Goal: Information Seeking & Learning: Learn about a topic

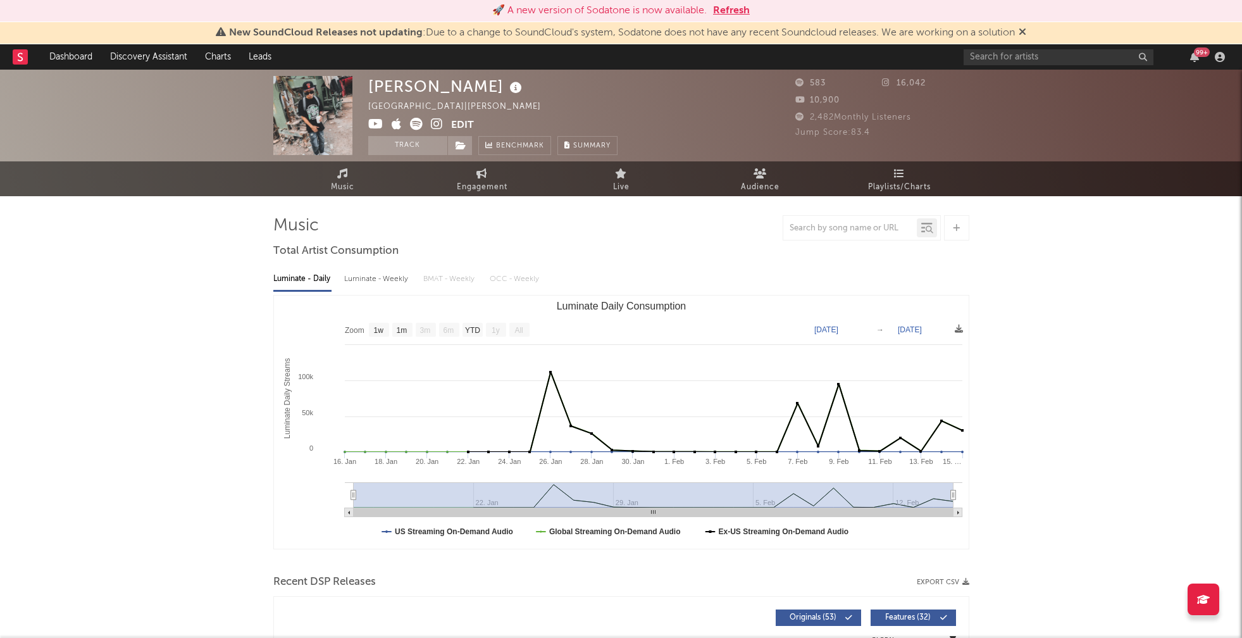
select select "1w"
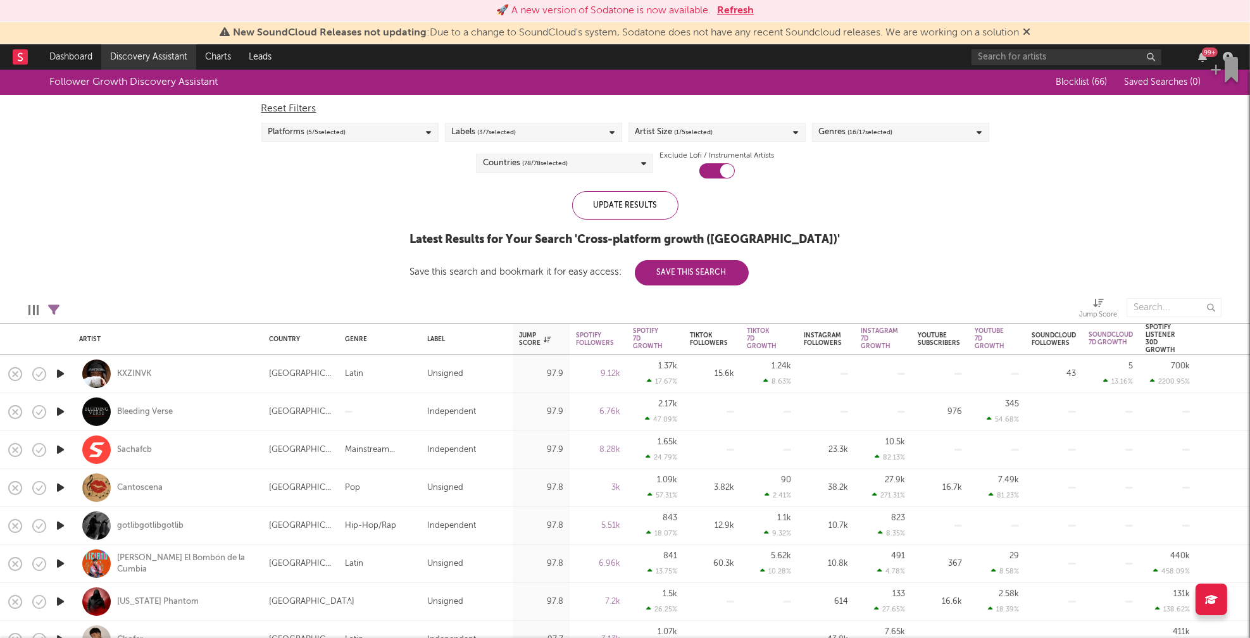
click at [132, 58] on link "Discovery Assistant" at bounding box center [148, 56] width 95 height 25
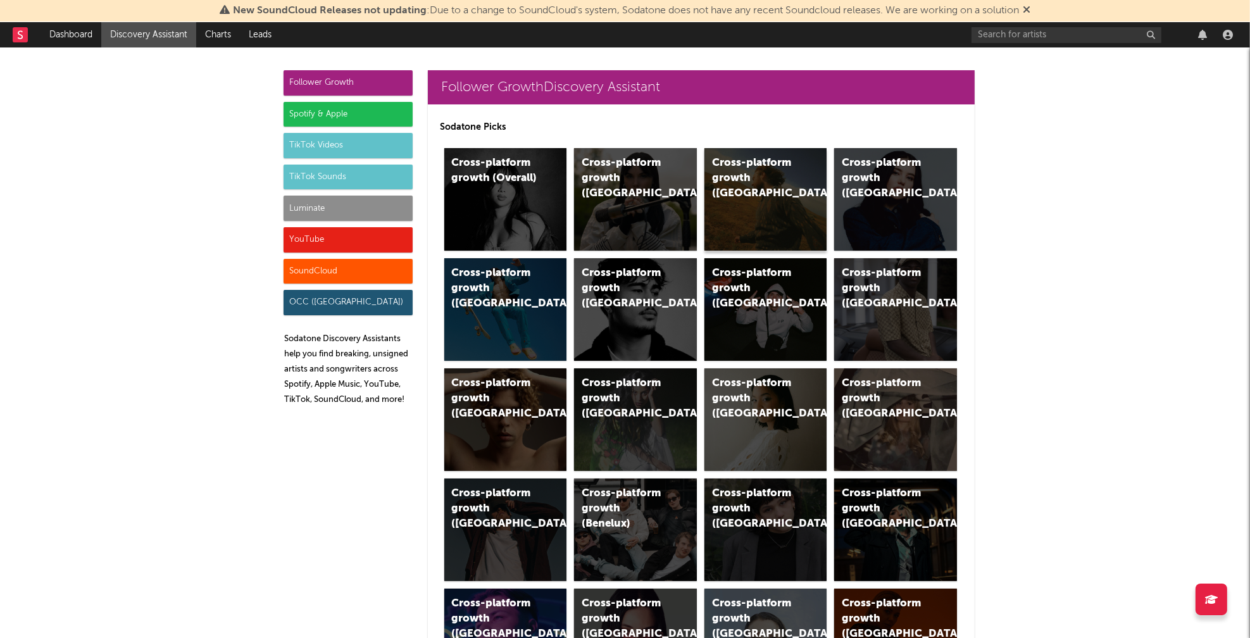
click at [734, 165] on div "Cross-platform growth (US)" at bounding box center [755, 179] width 86 height 46
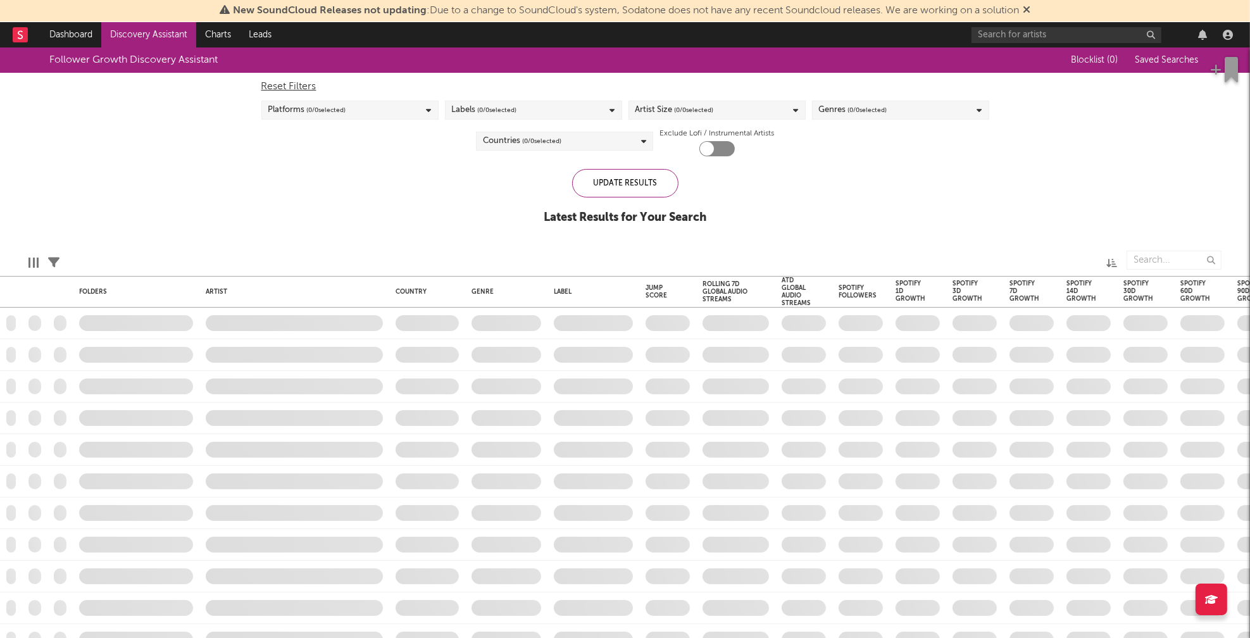
checkbox input "true"
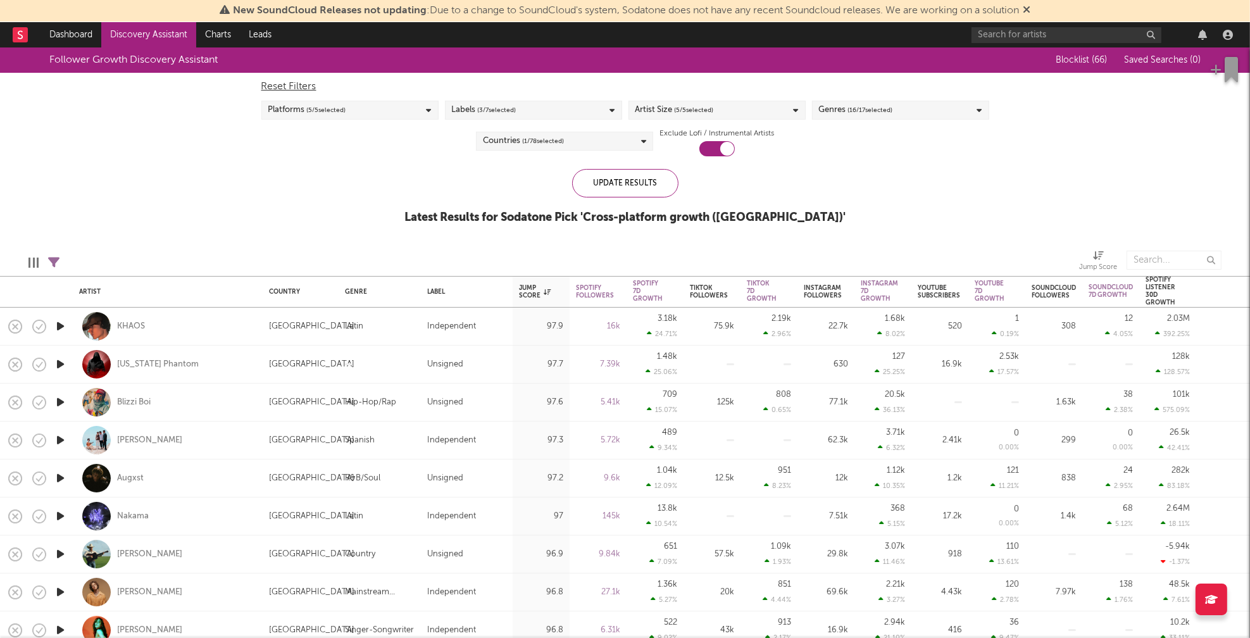
click at [773, 107] on div "Artist Size ( 5 / 5 selected)" at bounding box center [716, 110] width 177 height 19
drag, startPoint x: 671, startPoint y: 253, endPoint x: 661, endPoint y: 238, distance: 18.3
click at [671, 253] on div "Enormous" at bounding box center [725, 253] width 147 height 15
click at [635, 253] on input "Enormous" at bounding box center [635, 253] width 0 height 15
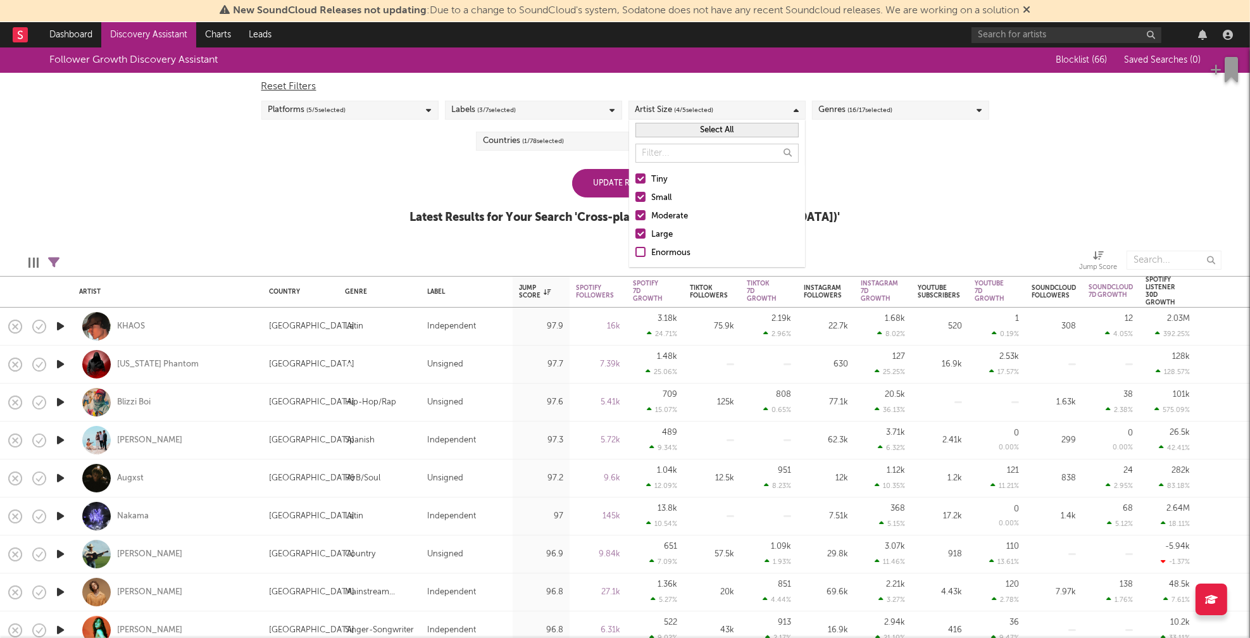
click at [661, 236] on div "Large" at bounding box center [725, 234] width 147 height 15
click at [635, 236] on input "Large" at bounding box center [635, 234] width 0 height 15
click at [668, 214] on div "Moderate" at bounding box center [725, 216] width 147 height 15
click at [635, 214] on input "Moderate" at bounding box center [635, 216] width 0 height 15
click at [661, 196] on div "Small" at bounding box center [725, 197] width 147 height 15
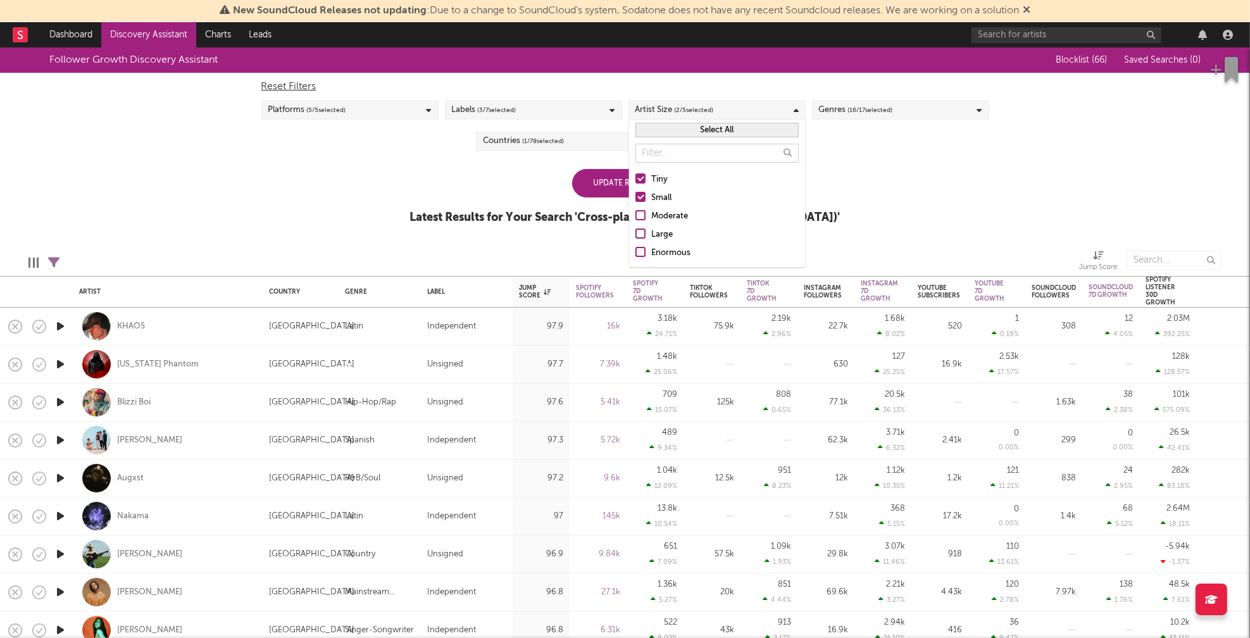
click at [635, 196] on input "Small" at bounding box center [635, 197] width 0 height 15
click at [505, 189] on div "Update Results Latest Results for Your Search ' Cross-platform growth (US) '" at bounding box center [625, 203] width 430 height 69
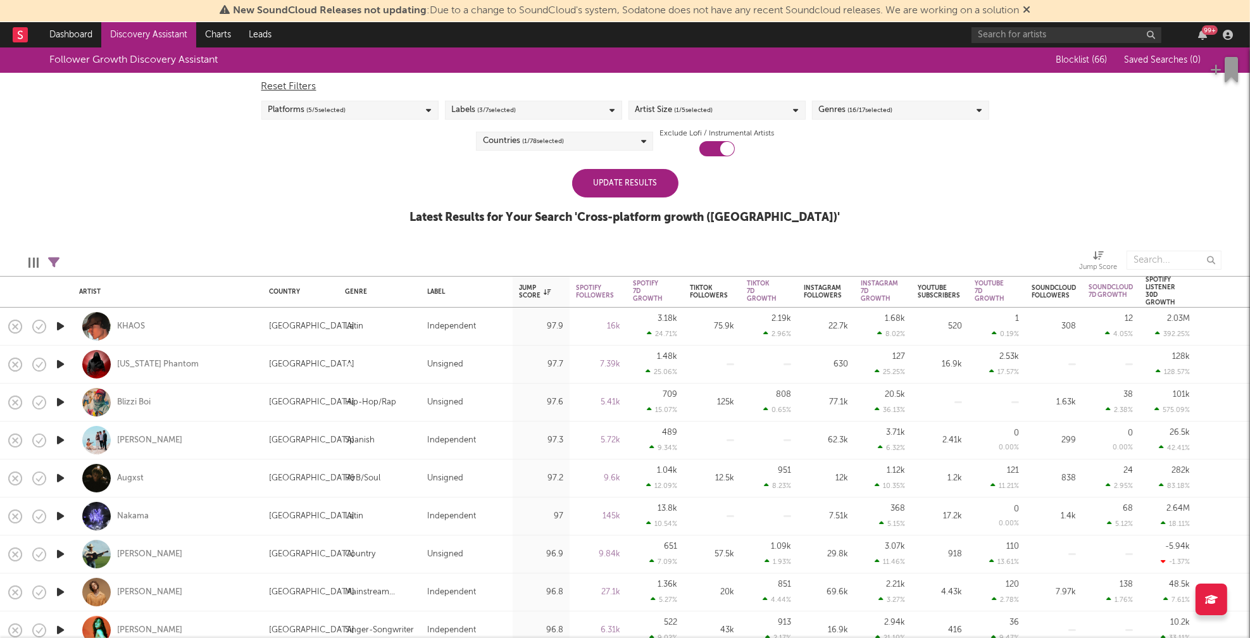
click at [631, 187] on div "Update Results" at bounding box center [625, 183] width 106 height 28
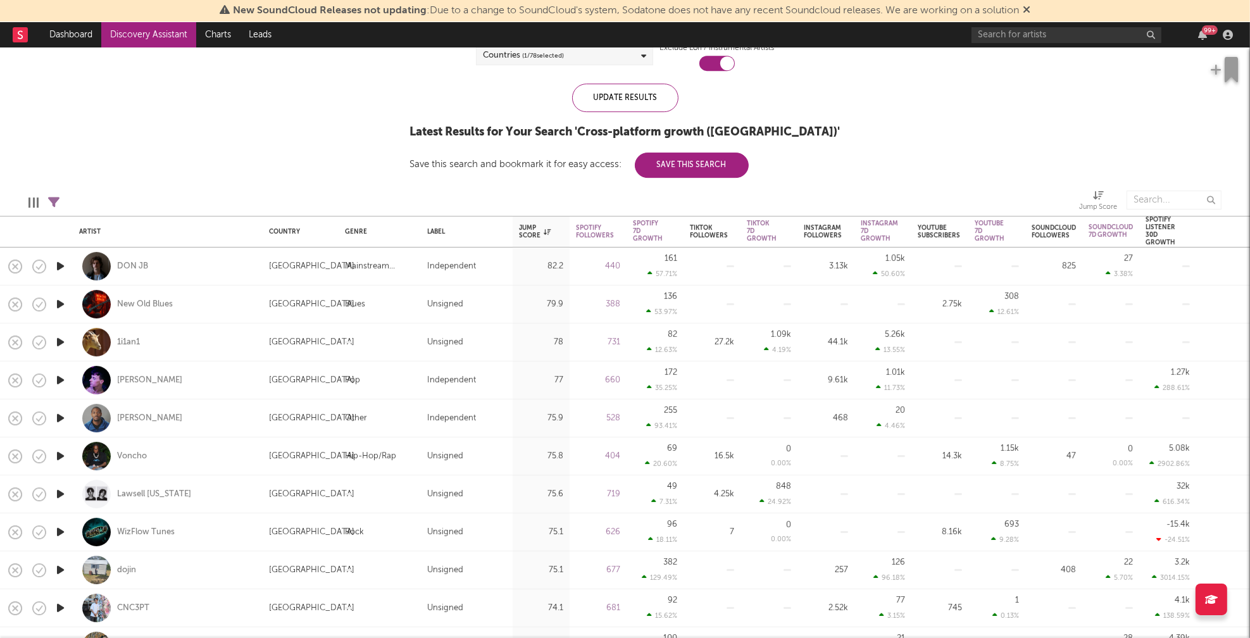
click at [61, 264] on icon "button" at bounding box center [60, 266] width 13 height 16
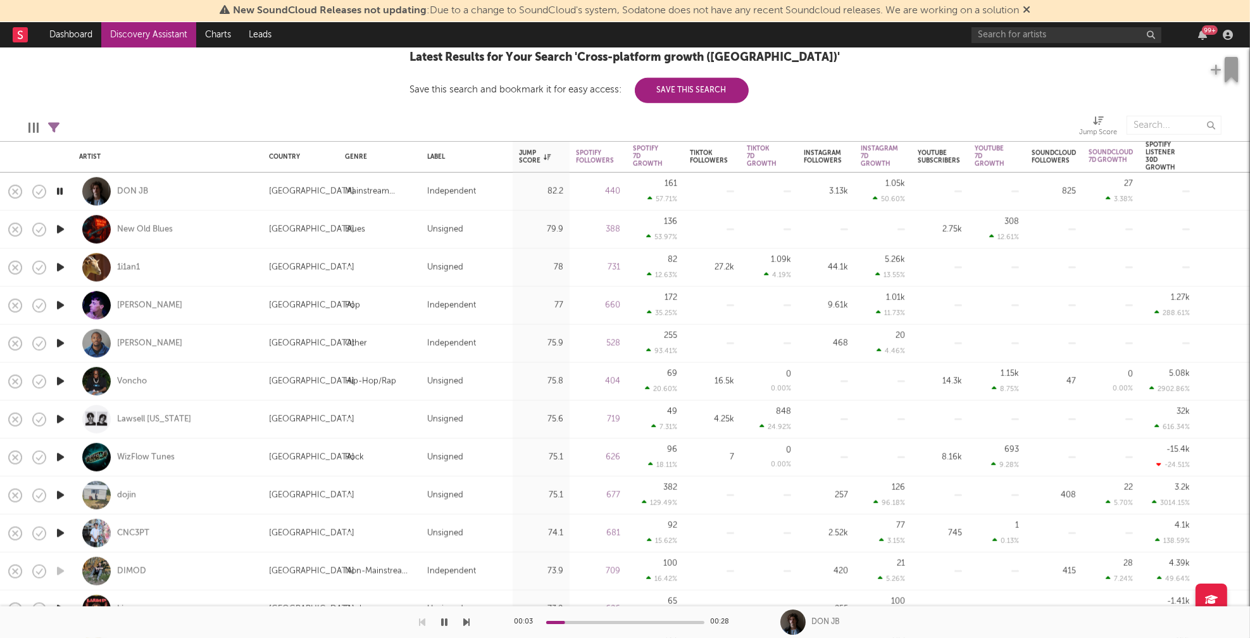
click at [58, 306] on icon "button" at bounding box center [60, 305] width 13 height 16
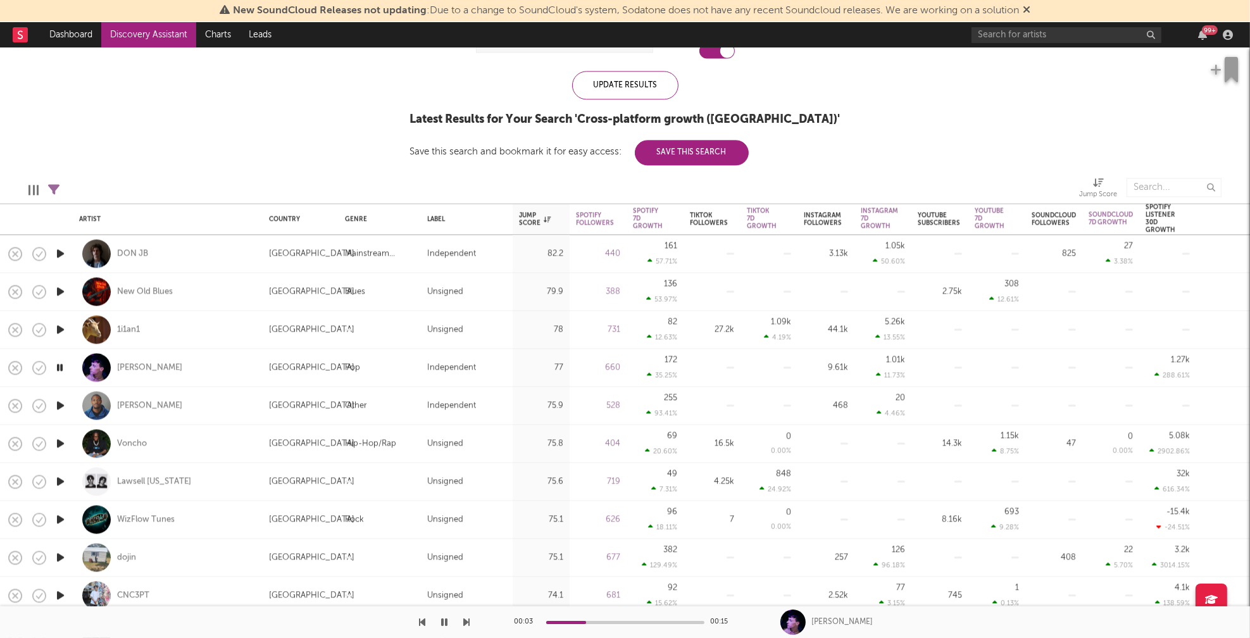
click at [58, 367] on icon "button" at bounding box center [60, 367] width 12 height 16
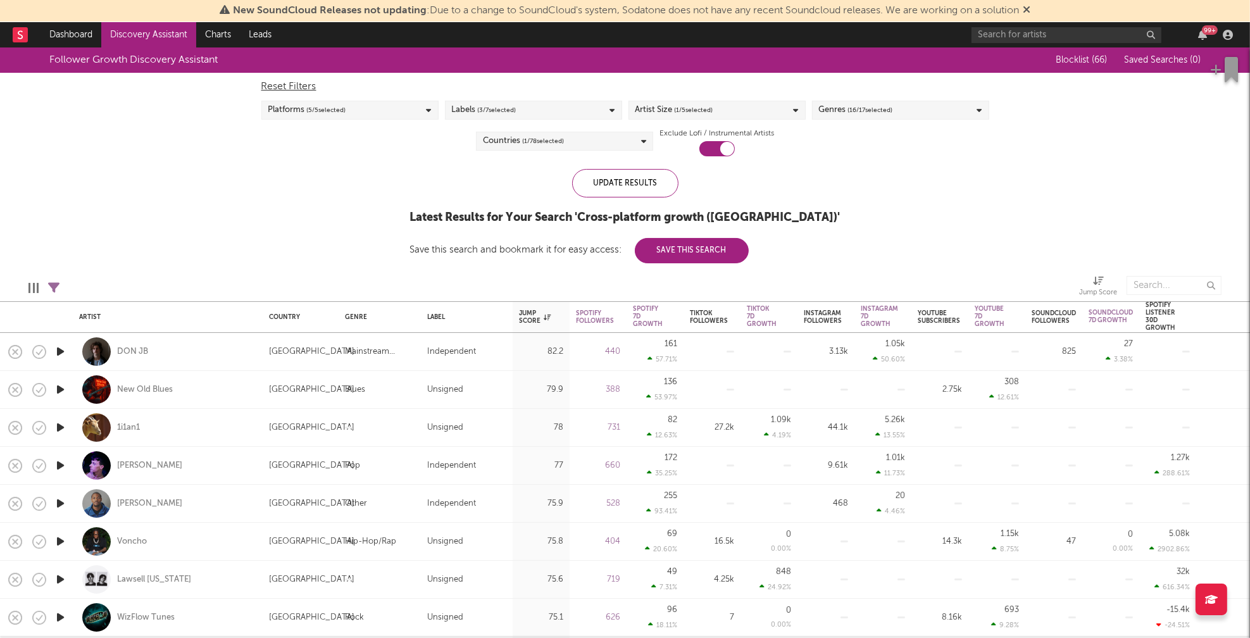
click at [902, 113] on div "Genres ( 16 / 17 selected)" at bounding box center [900, 110] width 177 height 19
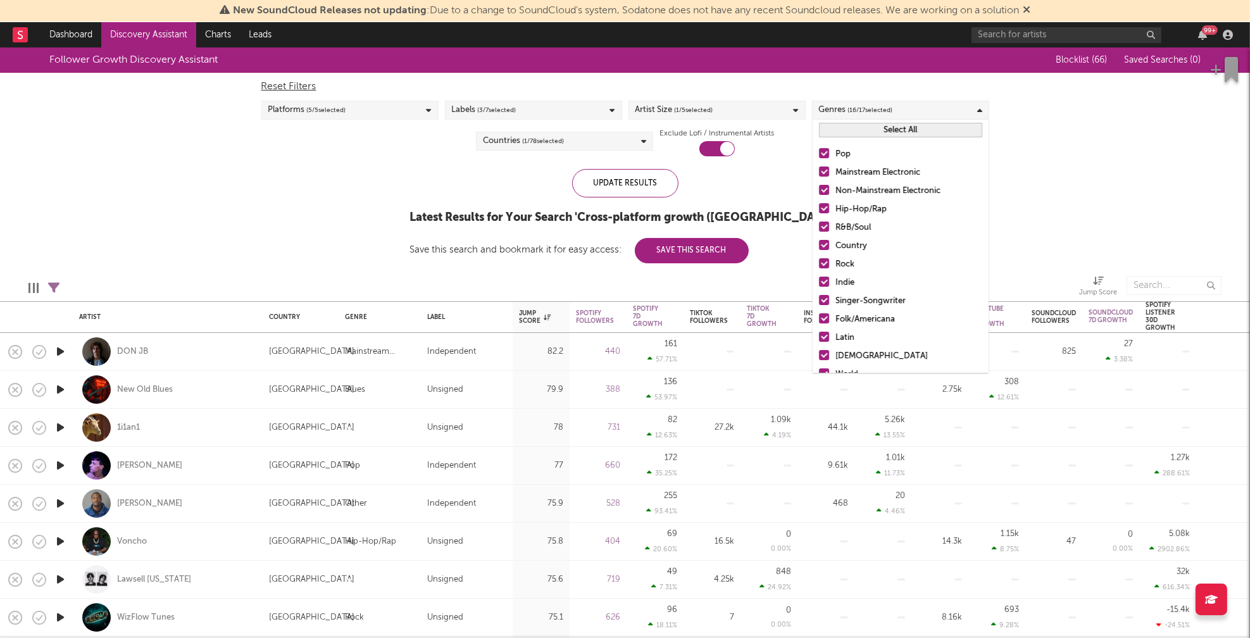
click at [927, 133] on button "Select All" at bounding box center [900, 130] width 163 height 15
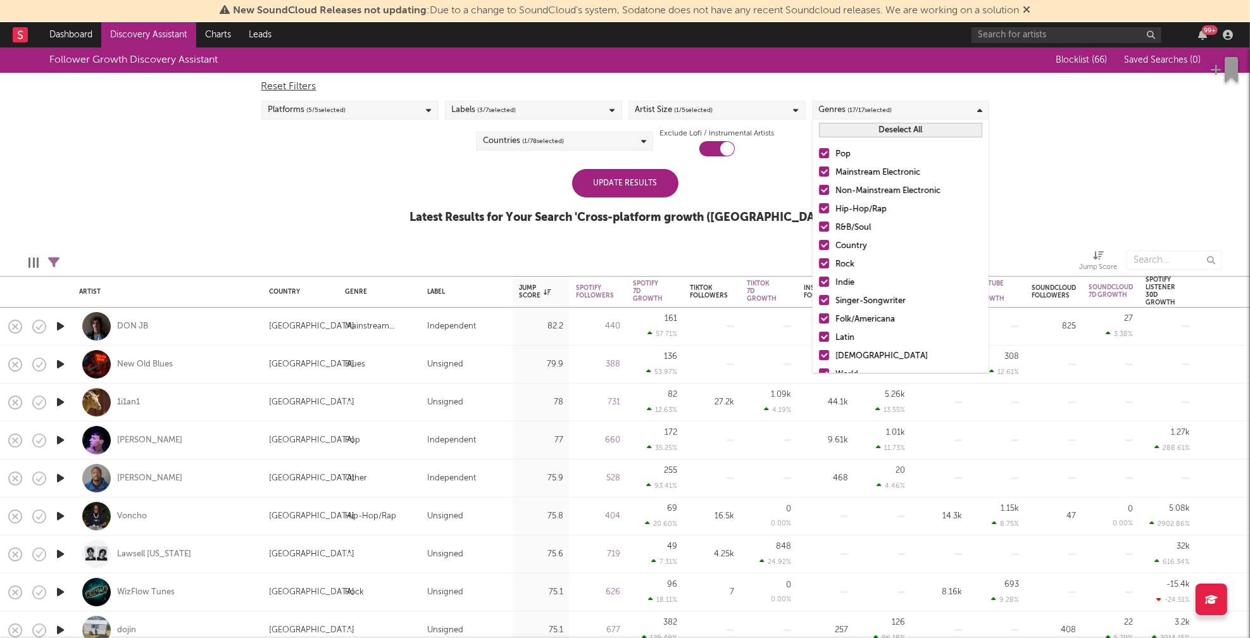
click at [926, 132] on button "Deselect All" at bounding box center [900, 130] width 163 height 15
click at [865, 206] on div "Hip-Hop/Rap" at bounding box center [908, 209] width 147 height 15
click at [819, 206] on input "Hip-Hop/Rap" at bounding box center [819, 209] width 0 height 15
click at [855, 225] on div "R&B/Soul" at bounding box center [908, 227] width 147 height 15
click at [819, 225] on input "R&B/Soul" at bounding box center [819, 227] width 0 height 15
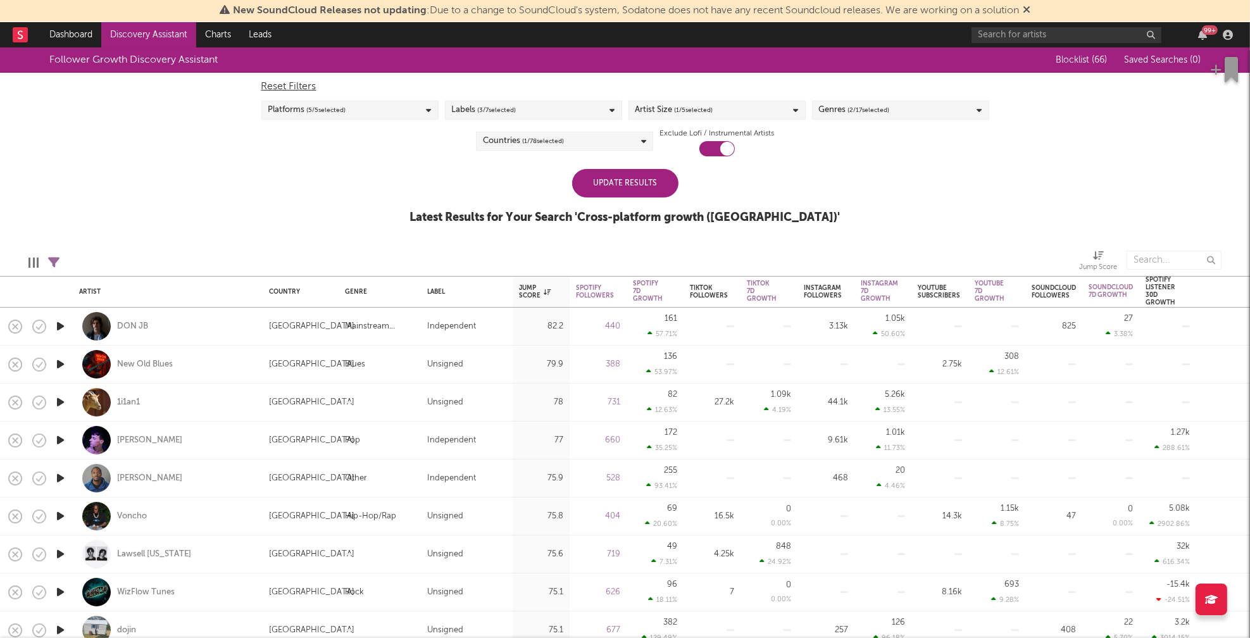
click at [627, 183] on div "Update Results" at bounding box center [625, 183] width 106 height 28
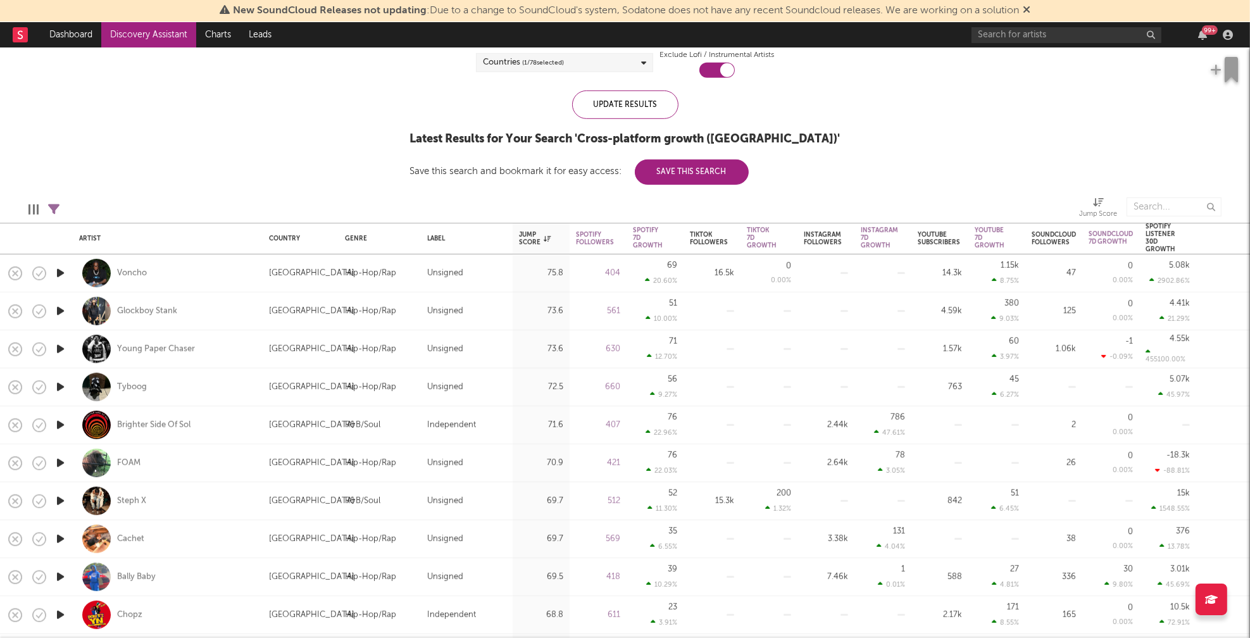
click at [59, 273] on icon "button" at bounding box center [60, 273] width 13 height 16
click at [59, 309] on icon "button" at bounding box center [60, 311] width 13 height 16
click at [59, 347] on icon "button" at bounding box center [60, 349] width 13 height 16
click at [60, 385] on icon "button" at bounding box center [60, 387] width 13 height 16
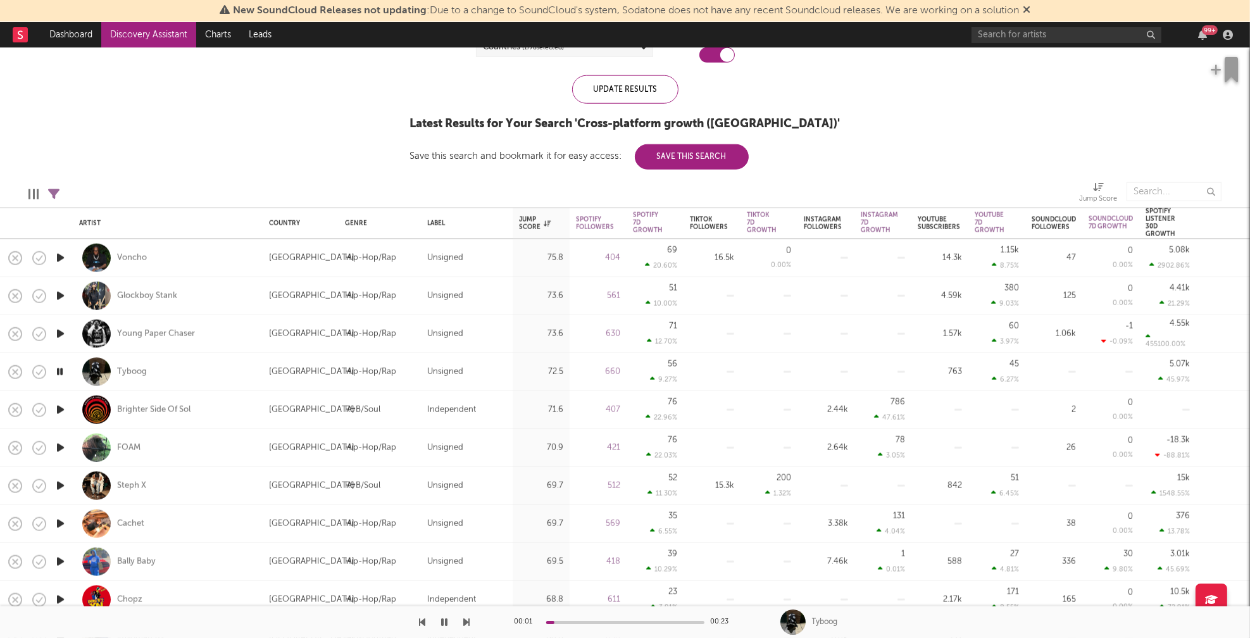
click at [58, 410] on icon "button" at bounding box center [60, 410] width 13 height 16
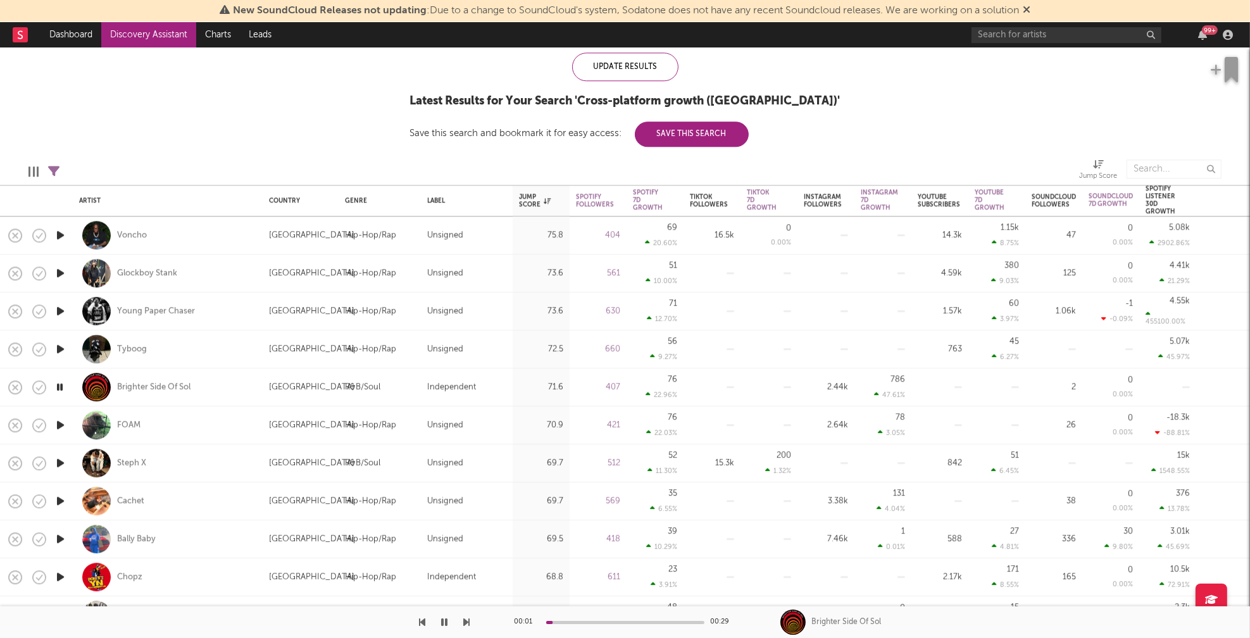
click at [58, 423] on icon "button" at bounding box center [60, 425] width 13 height 16
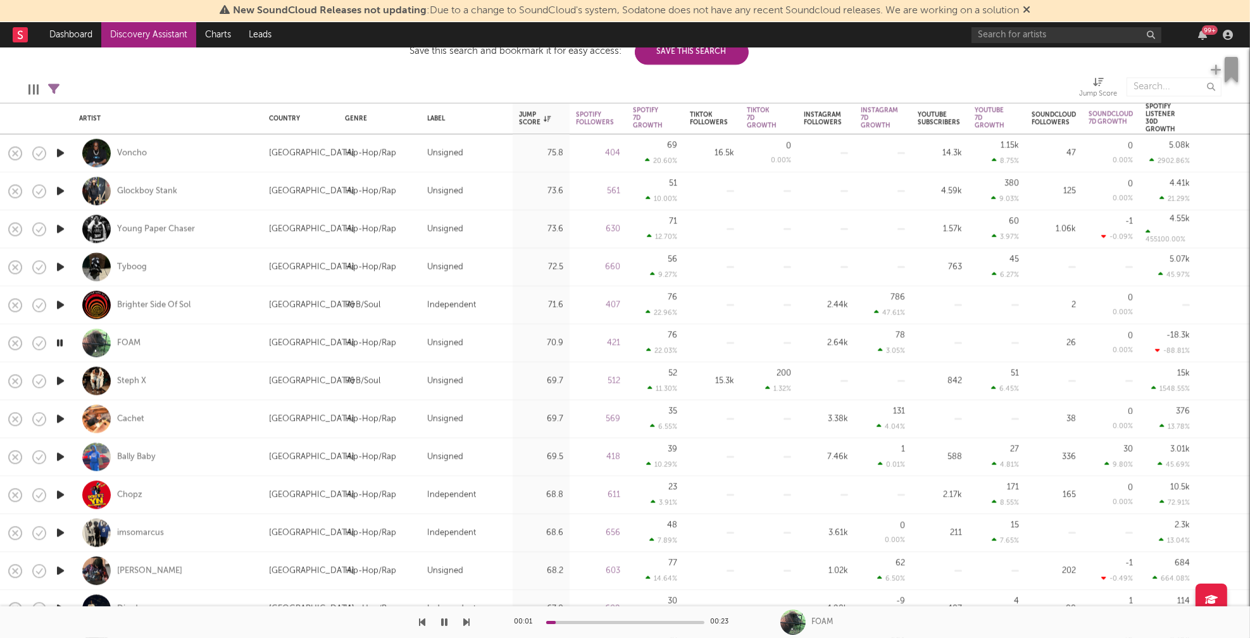
click at [57, 378] on icon "button" at bounding box center [60, 381] width 13 height 16
click at [58, 454] on icon "button" at bounding box center [60, 457] width 13 height 16
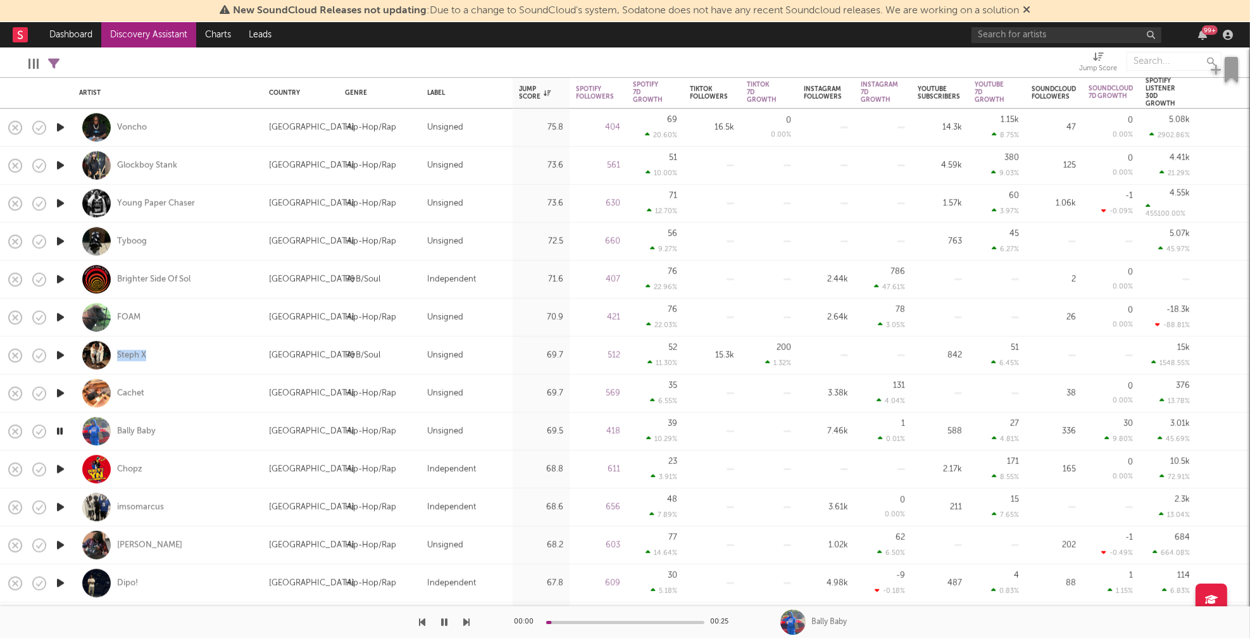
click at [62, 468] on icon "button" at bounding box center [60, 469] width 13 height 16
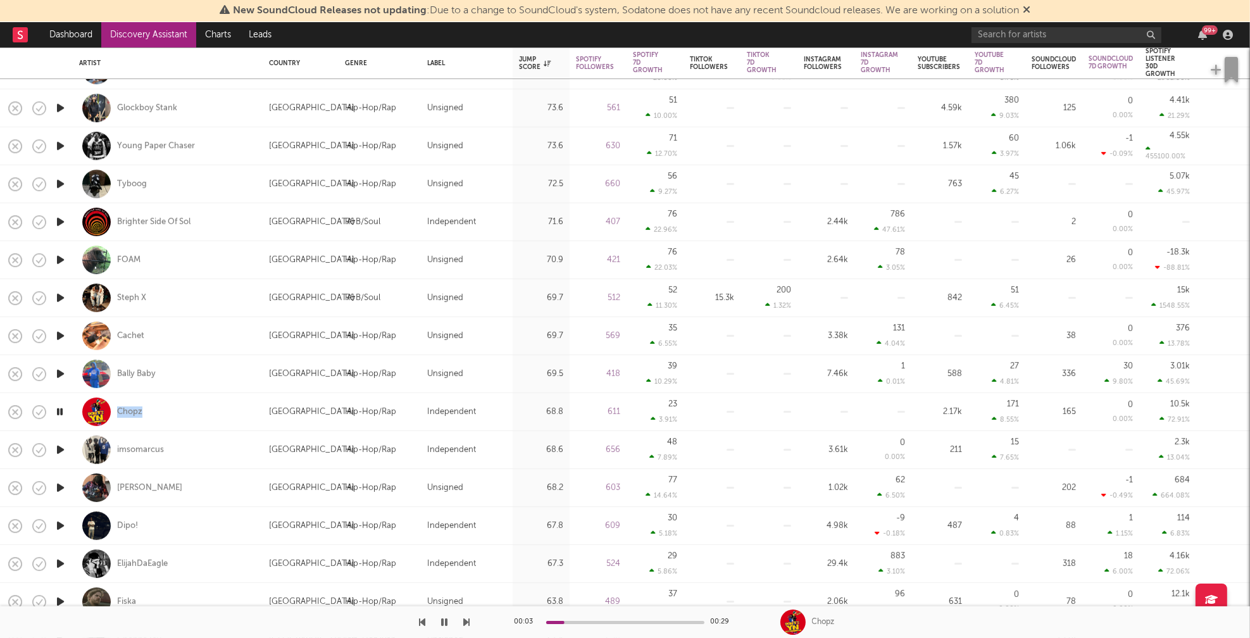
click at [58, 448] on icon "button" at bounding box center [60, 450] width 13 height 16
click at [58, 486] on icon "button" at bounding box center [60, 488] width 13 height 16
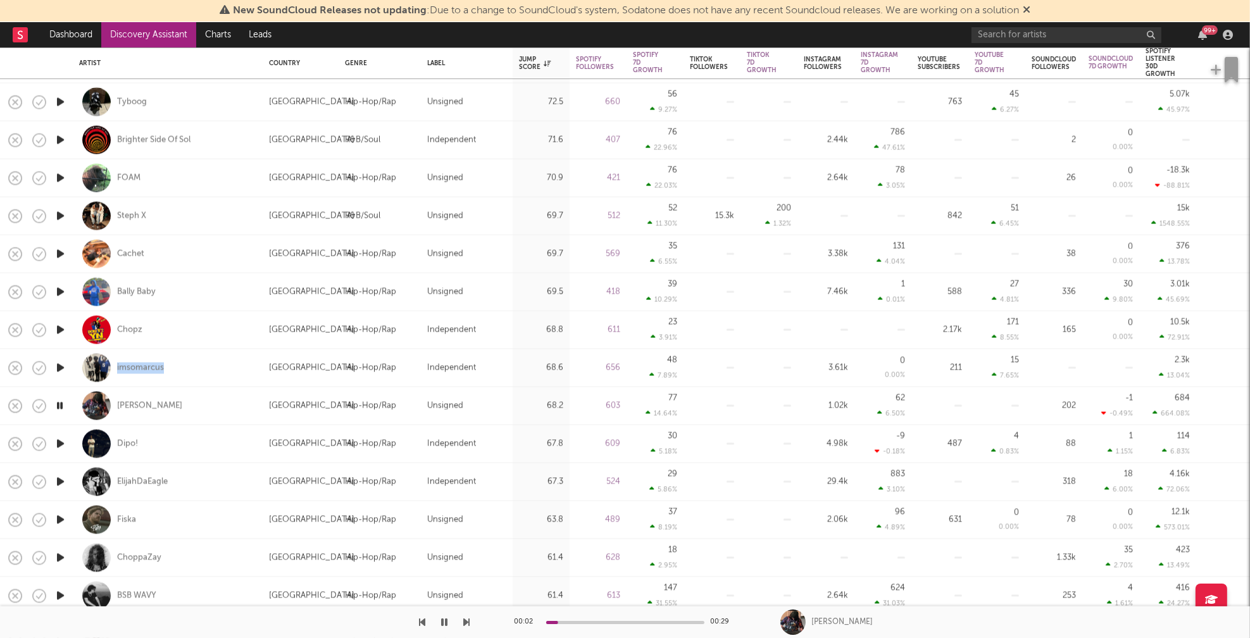
click at [59, 443] on icon "button" at bounding box center [60, 443] width 13 height 16
click at [59, 480] on icon "button" at bounding box center [60, 481] width 13 height 16
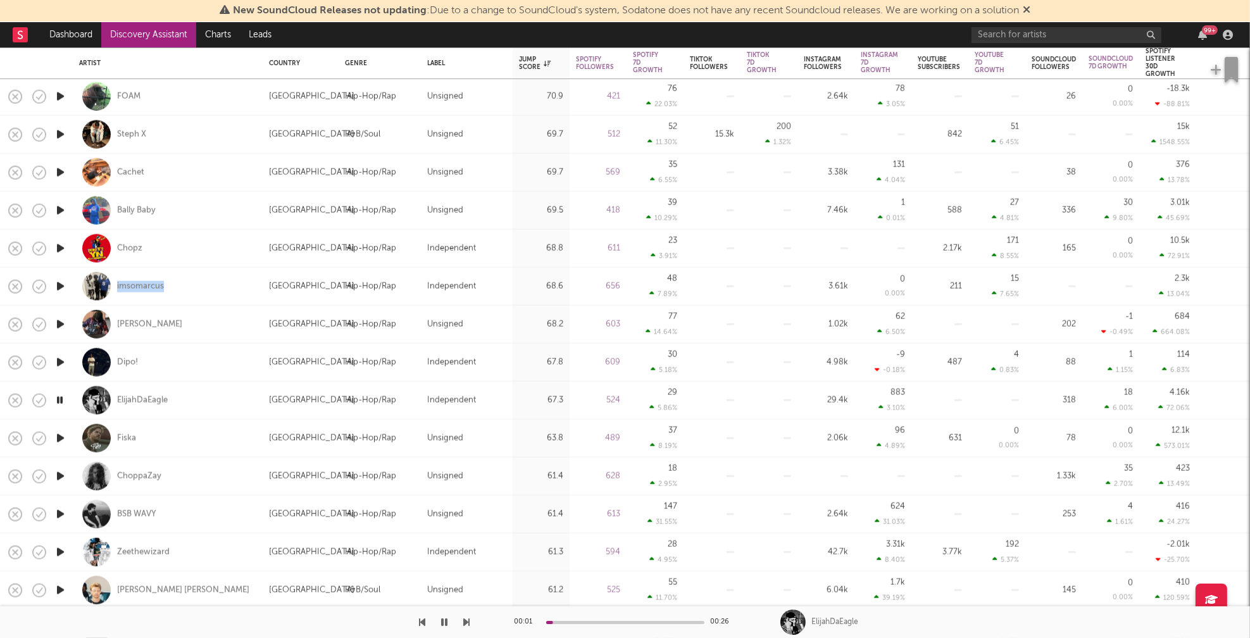
click at [61, 476] on icon "button" at bounding box center [60, 476] width 13 height 16
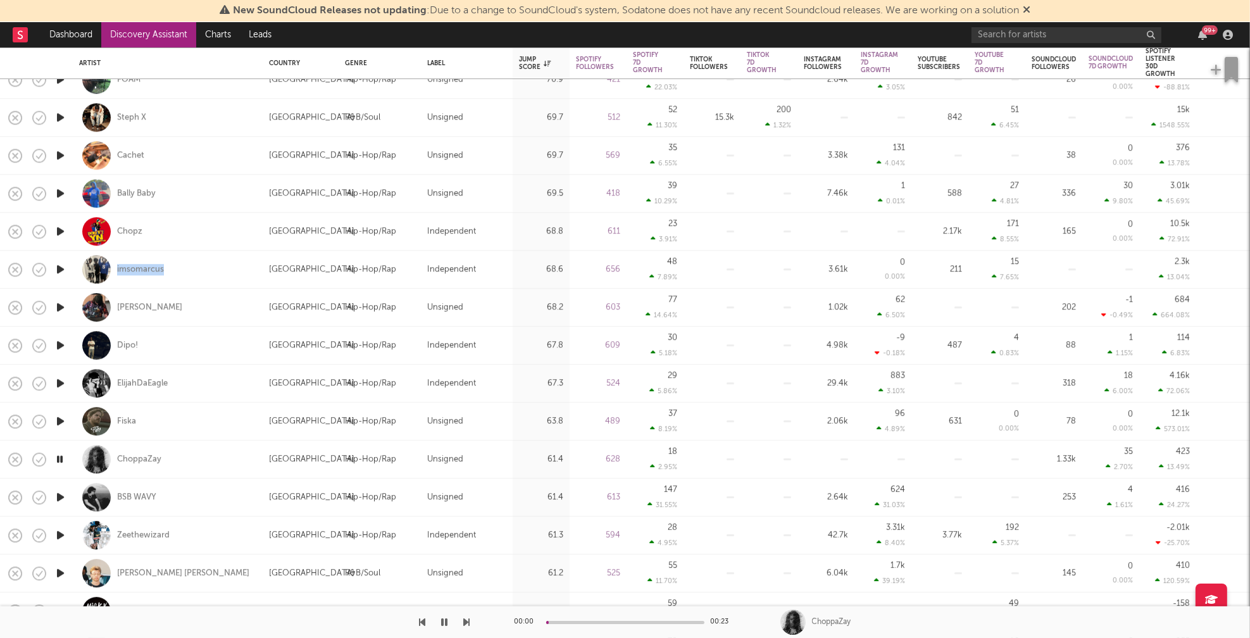
click at [61, 497] on icon "button" at bounding box center [60, 497] width 13 height 16
click at [64, 533] on icon "button" at bounding box center [60, 535] width 13 height 16
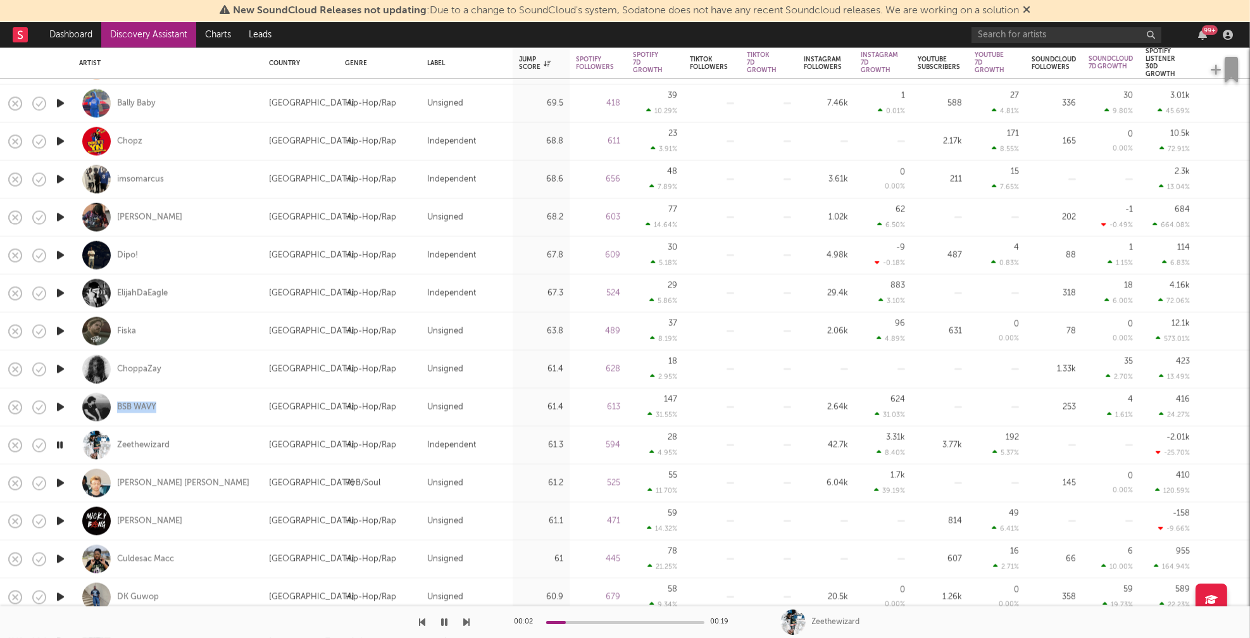
click at [62, 484] on icon "button" at bounding box center [60, 483] width 13 height 16
click at [61, 520] on icon "button" at bounding box center [60, 521] width 13 height 16
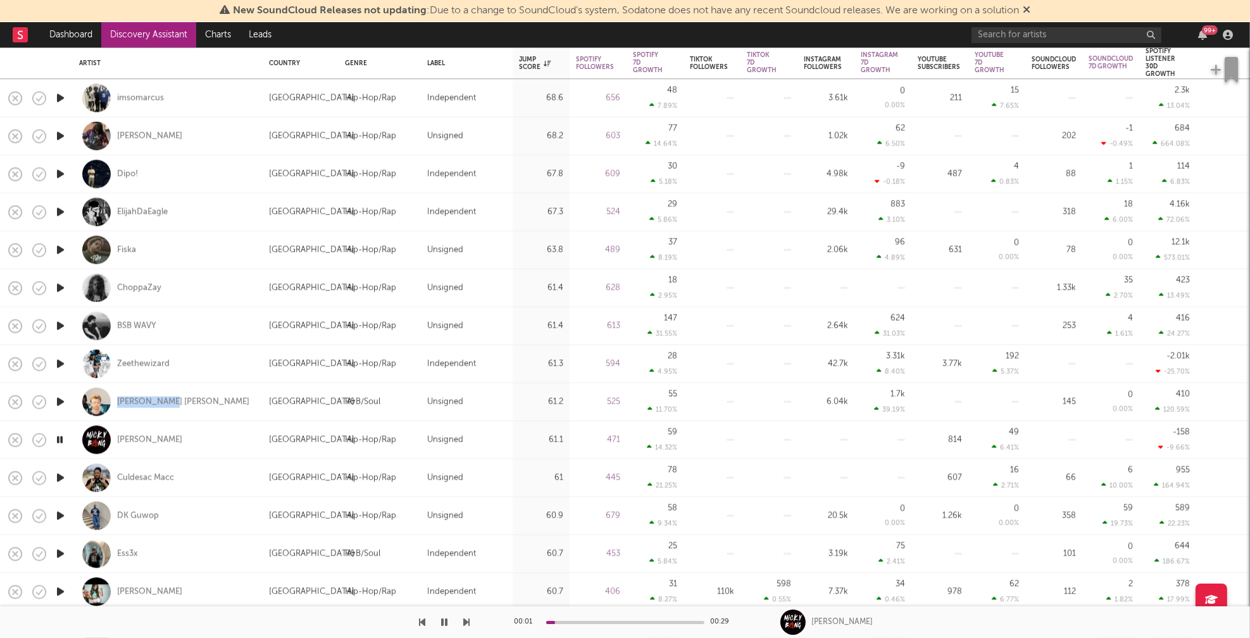
click at [61, 476] on icon "button" at bounding box center [60, 478] width 13 height 16
click at [61, 514] on icon "button" at bounding box center [60, 515] width 13 height 16
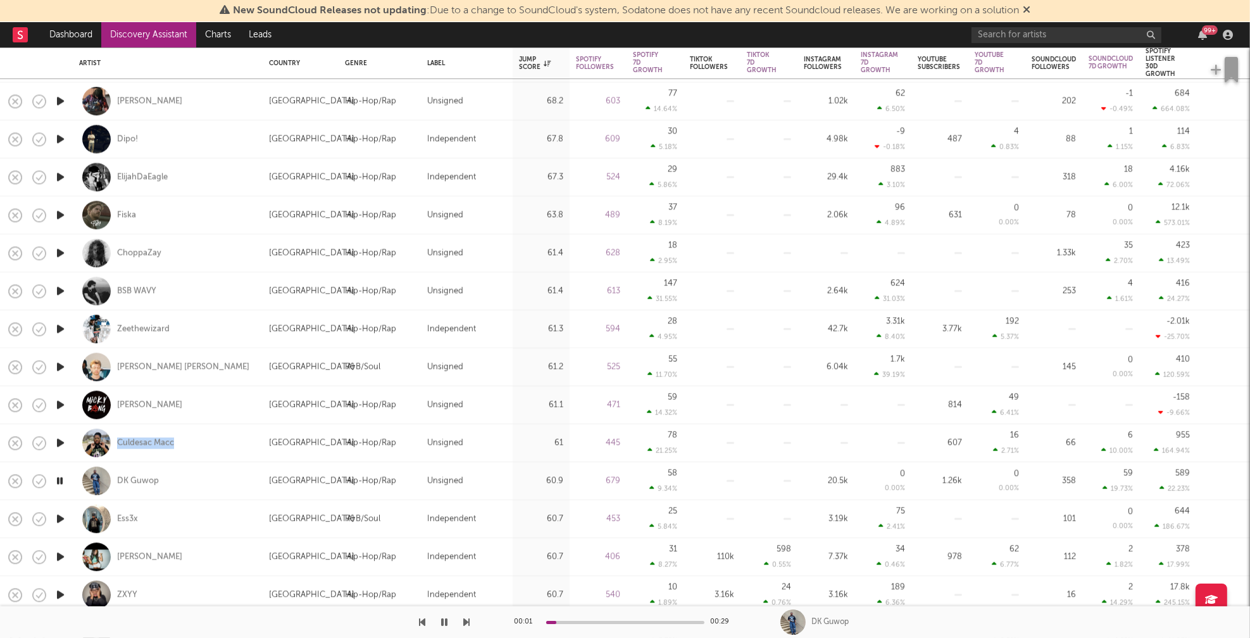
click at [61, 519] on icon "button" at bounding box center [60, 519] width 13 height 16
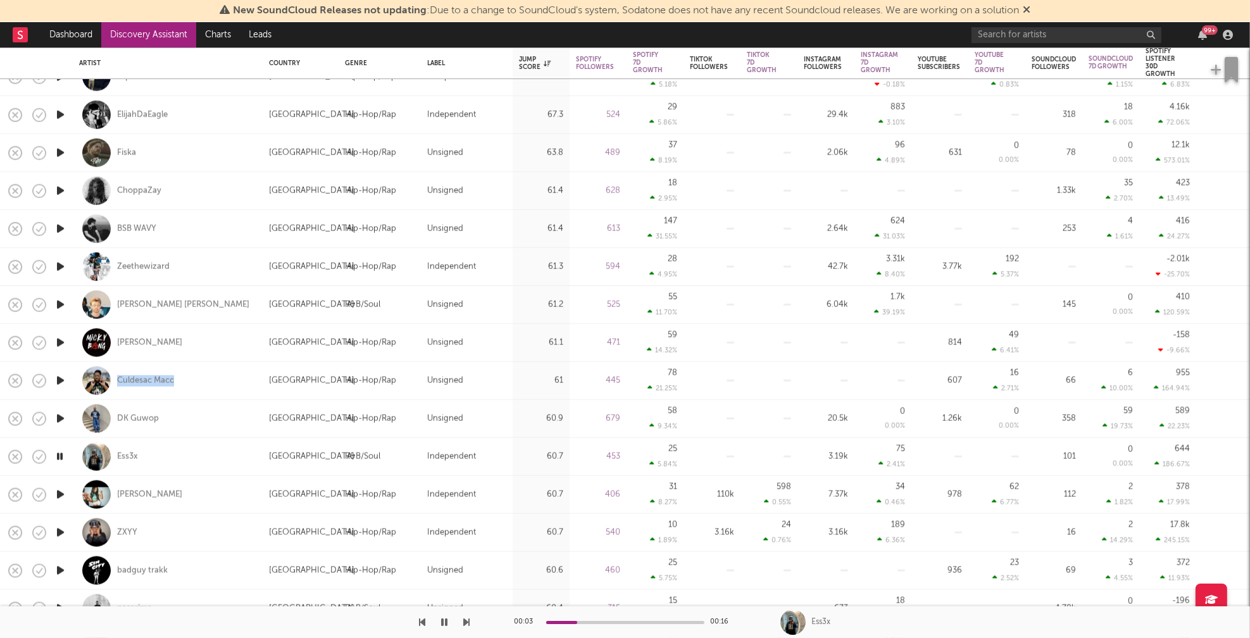
click at [59, 491] on icon "button" at bounding box center [60, 495] width 13 height 16
click at [63, 531] on icon "button" at bounding box center [60, 533] width 13 height 16
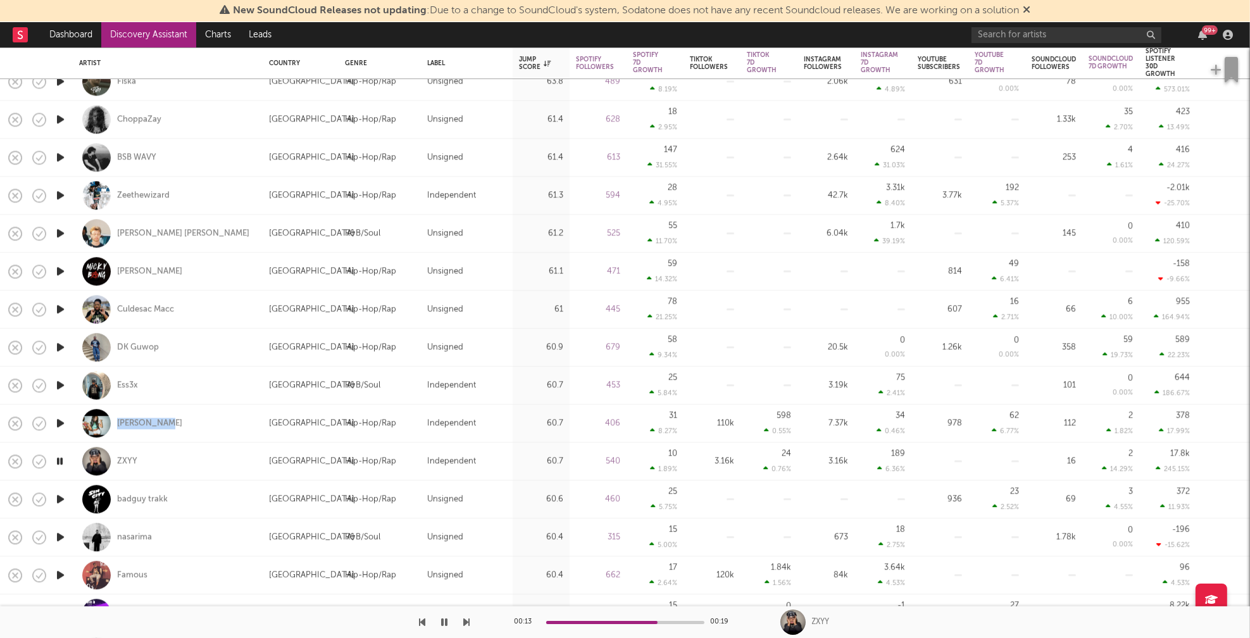
click at [54, 499] on icon "button" at bounding box center [60, 499] width 13 height 16
click at [61, 537] on icon "button" at bounding box center [60, 537] width 13 height 16
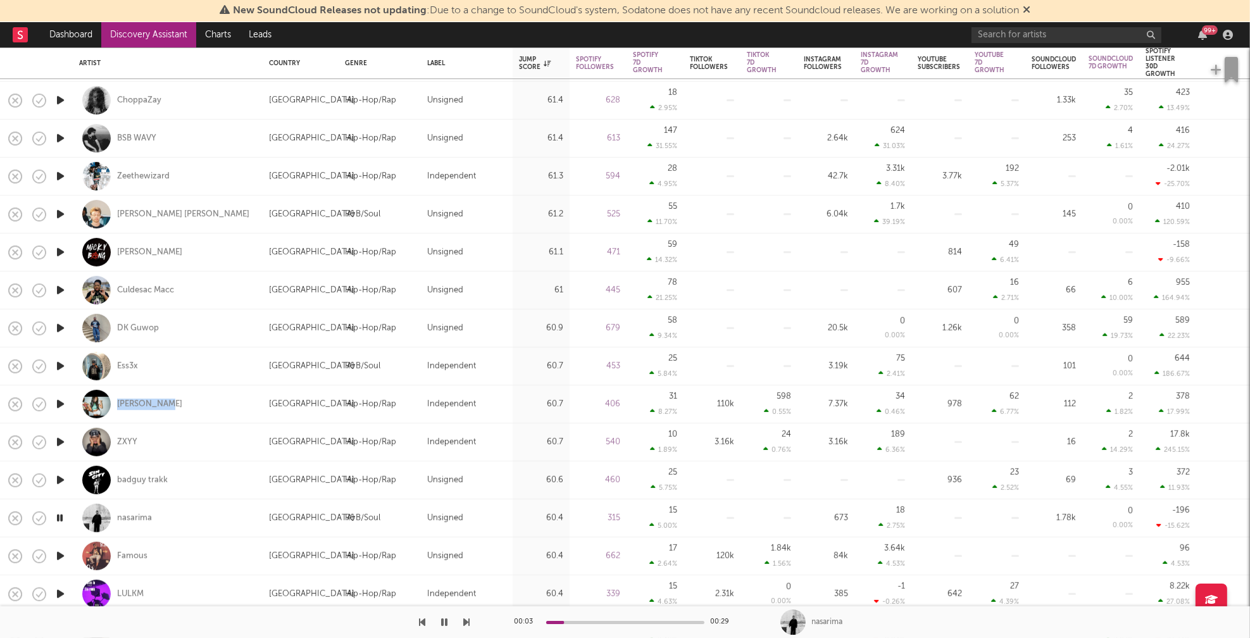
click at [61, 554] on icon "button" at bounding box center [60, 556] width 13 height 16
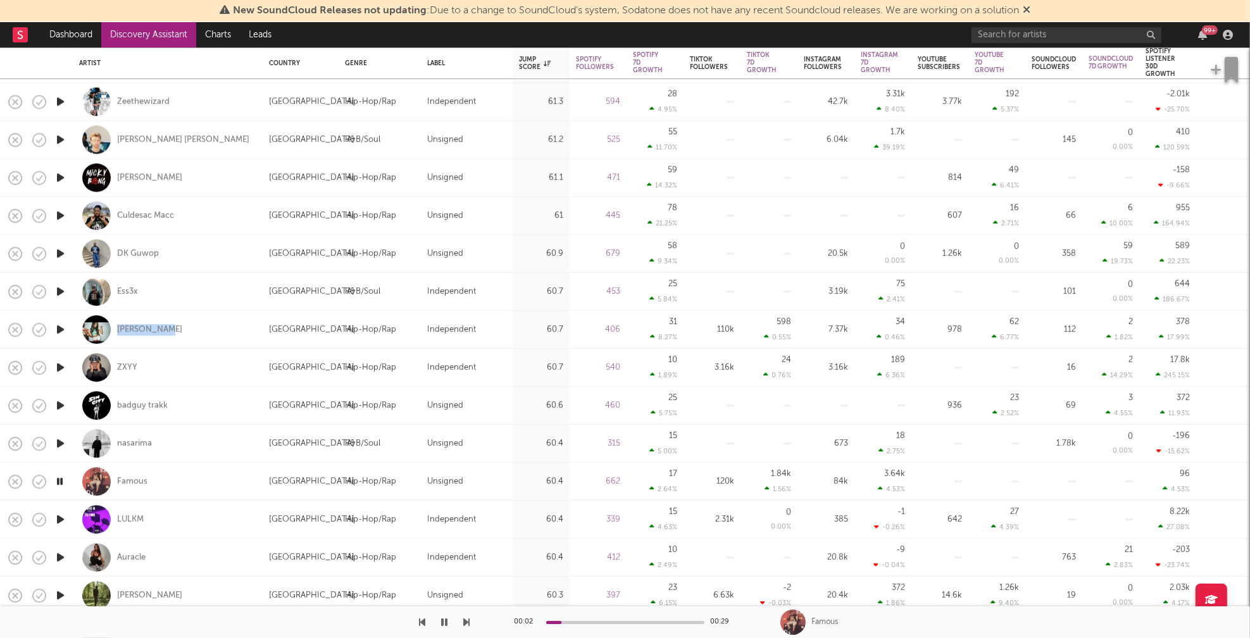
click at [60, 519] on icon "button" at bounding box center [60, 519] width 13 height 16
click at [60, 554] on icon "button" at bounding box center [60, 557] width 13 height 16
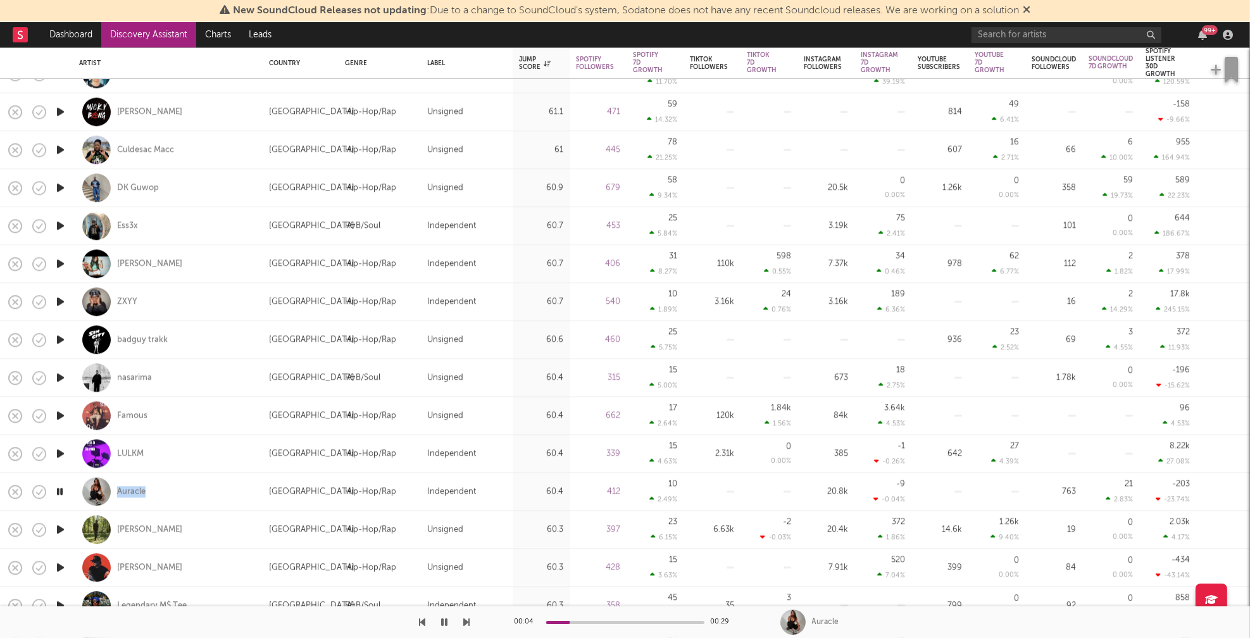
click at [61, 526] on icon "button" at bounding box center [60, 529] width 13 height 16
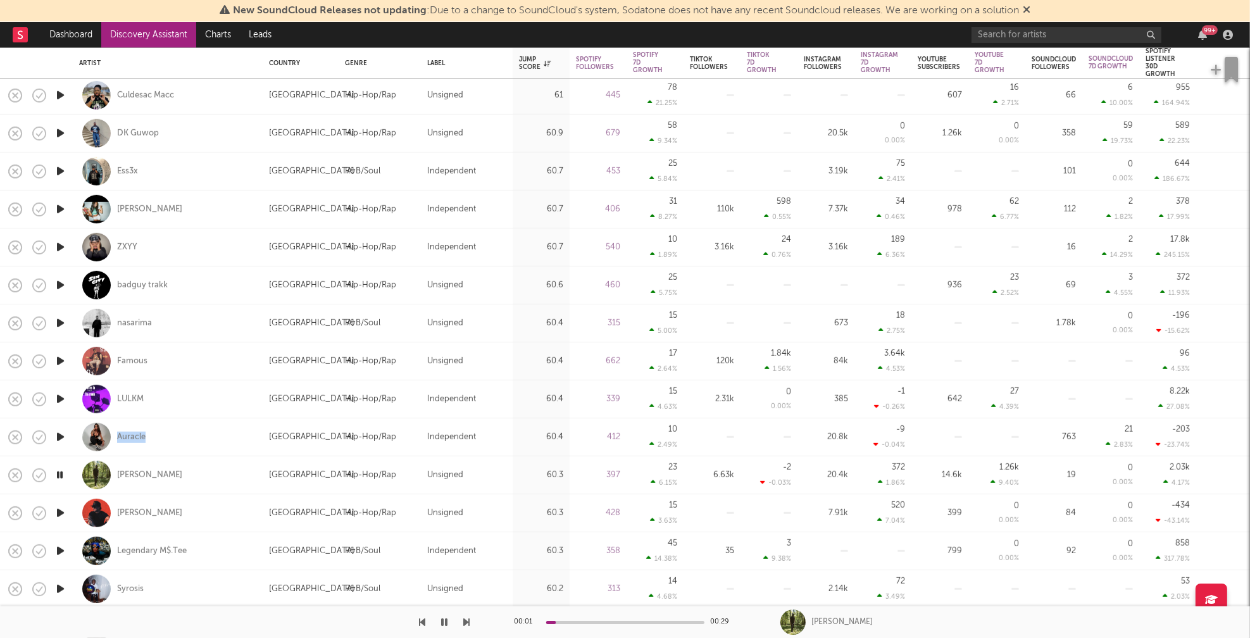
click at [58, 510] on icon "button" at bounding box center [60, 513] width 13 height 16
click at [59, 550] on icon "button" at bounding box center [60, 551] width 13 height 16
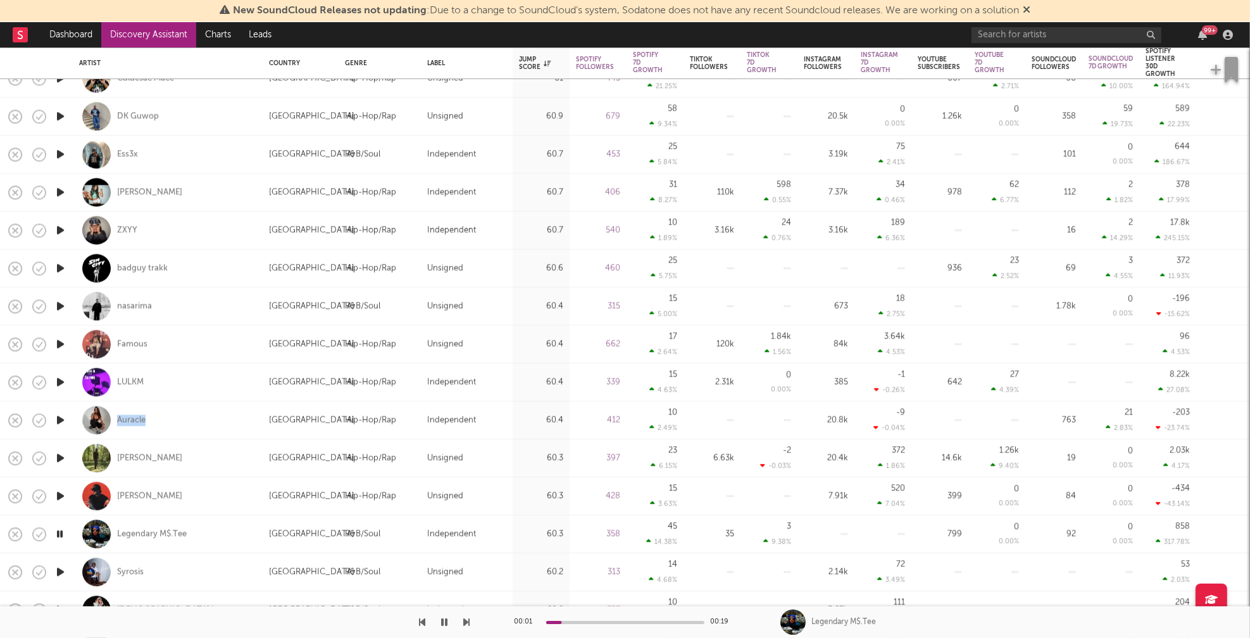
click at [61, 571] on icon "button" at bounding box center [60, 572] width 13 height 16
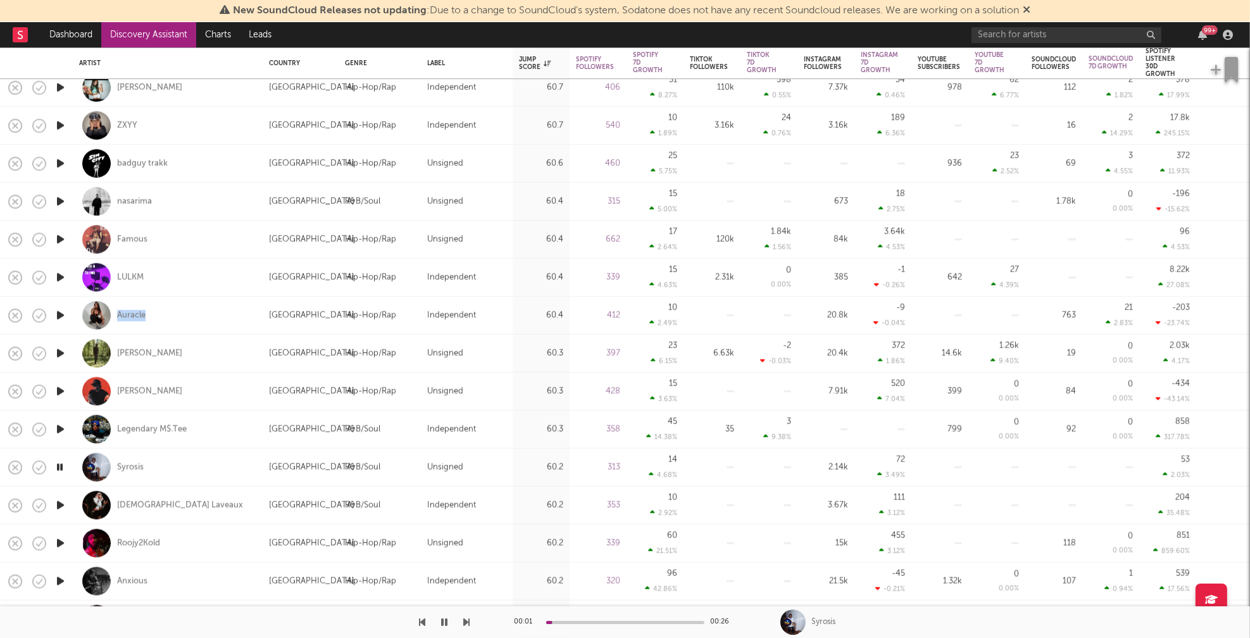
click at [61, 506] on icon "button" at bounding box center [60, 505] width 13 height 16
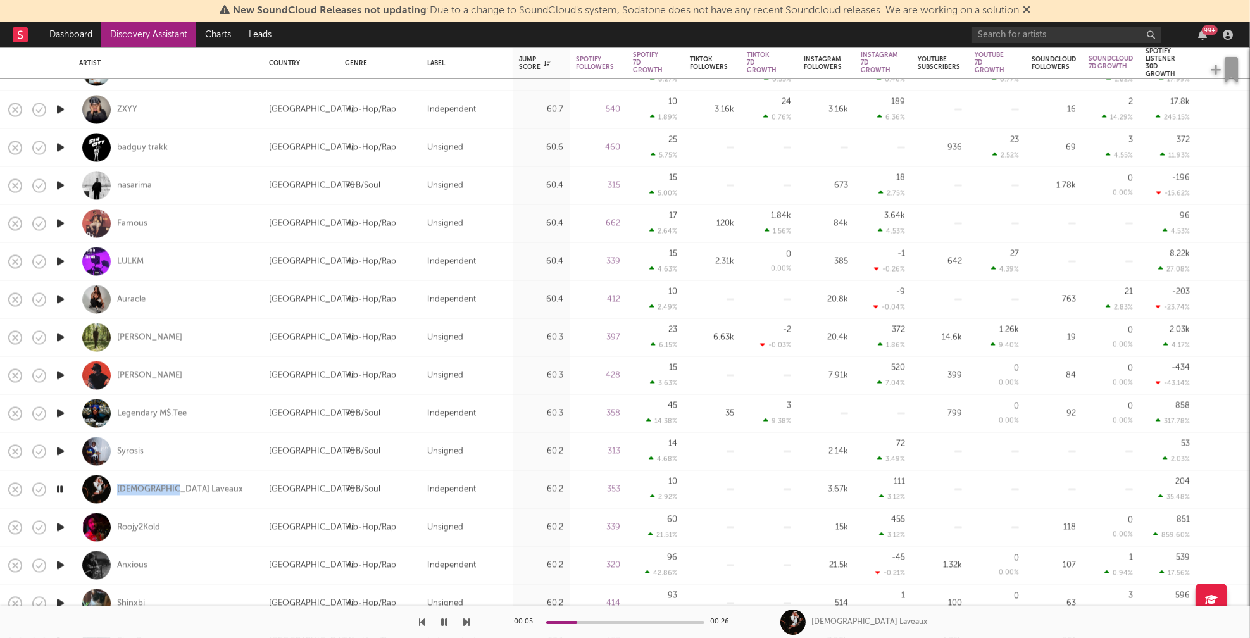
click at [61, 525] on icon "button" at bounding box center [60, 527] width 13 height 16
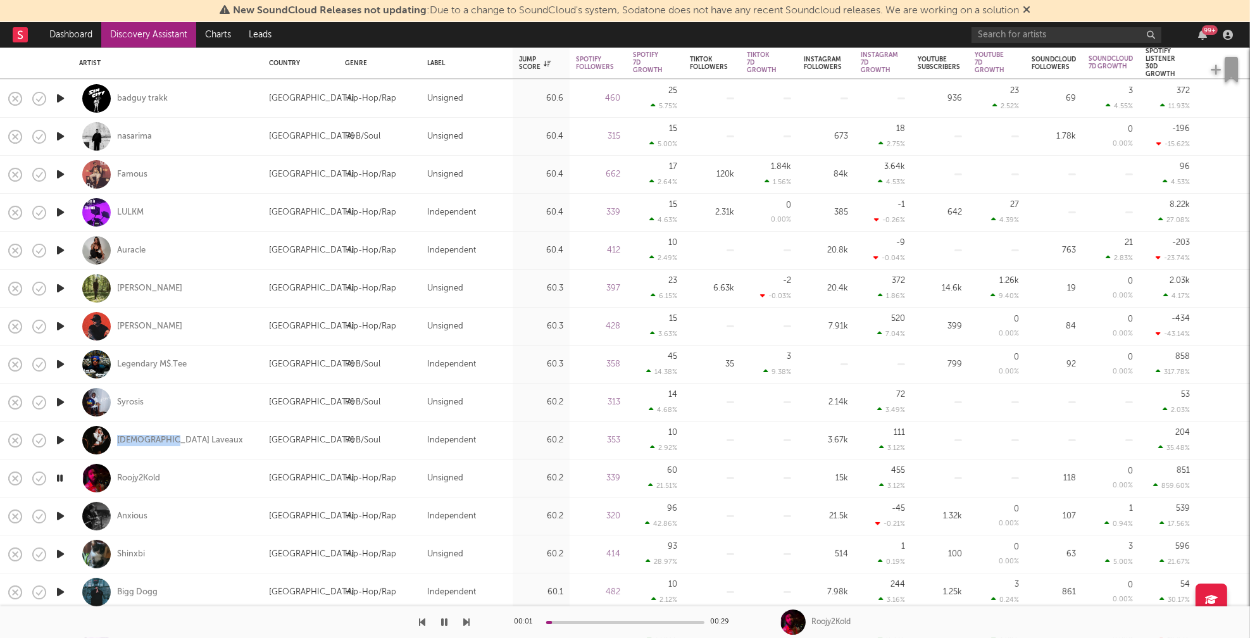
click at [60, 514] on icon "button" at bounding box center [60, 516] width 13 height 16
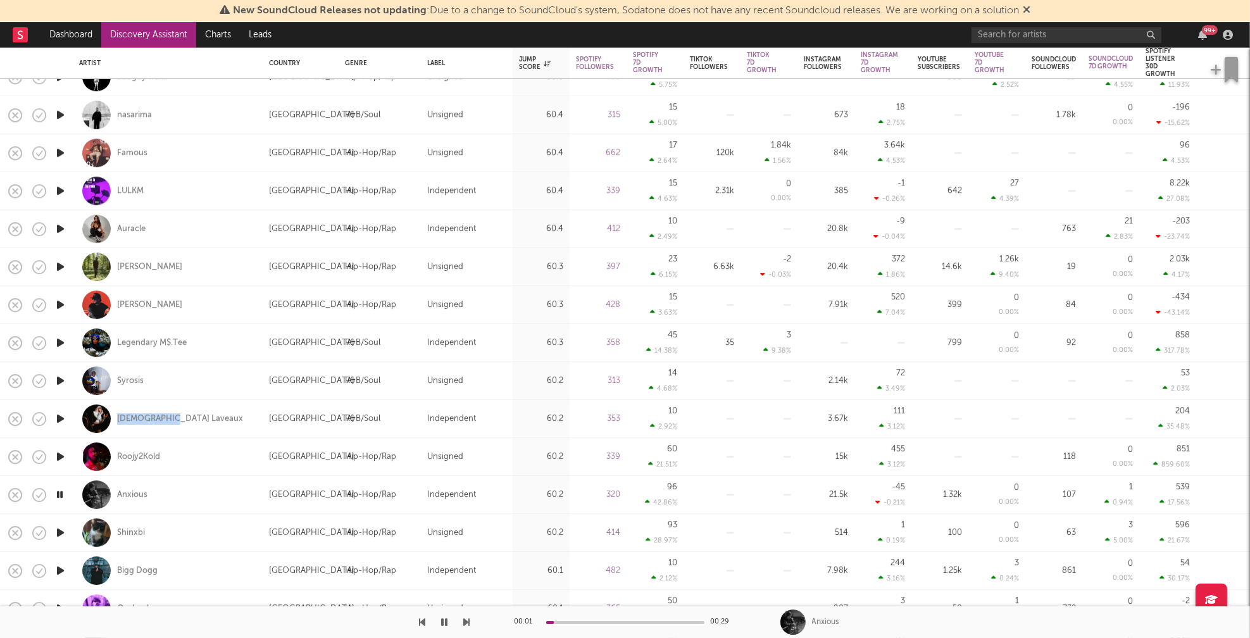
click at [62, 532] on icon "button" at bounding box center [60, 533] width 13 height 16
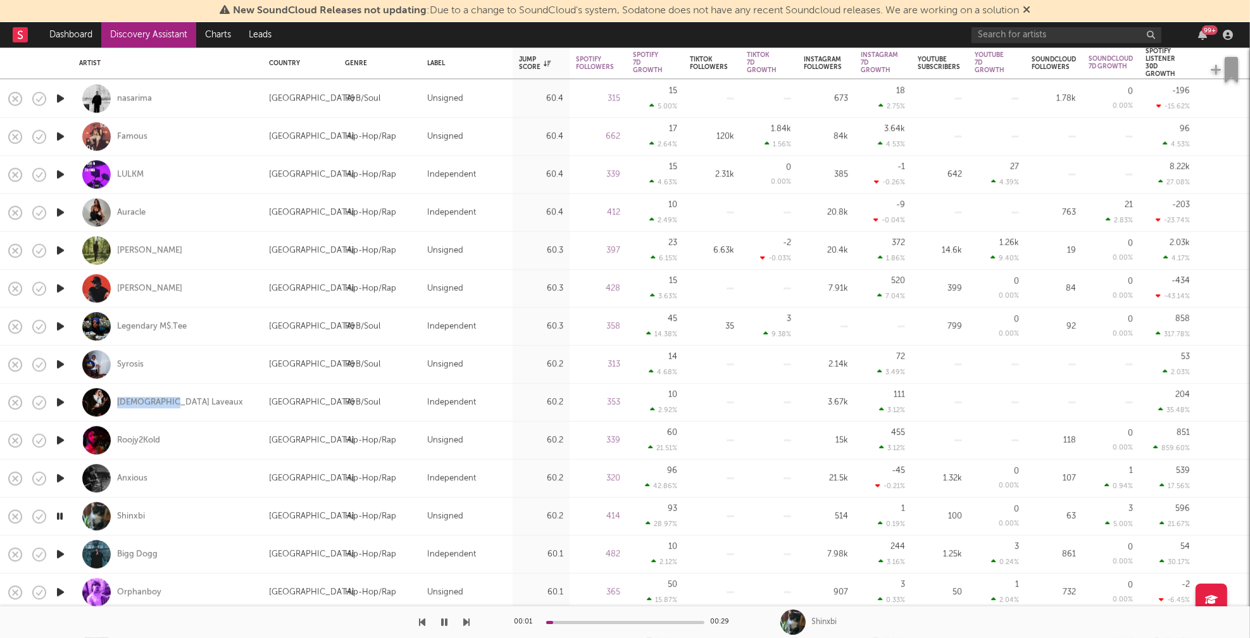
click at [61, 553] on icon "button" at bounding box center [60, 554] width 13 height 16
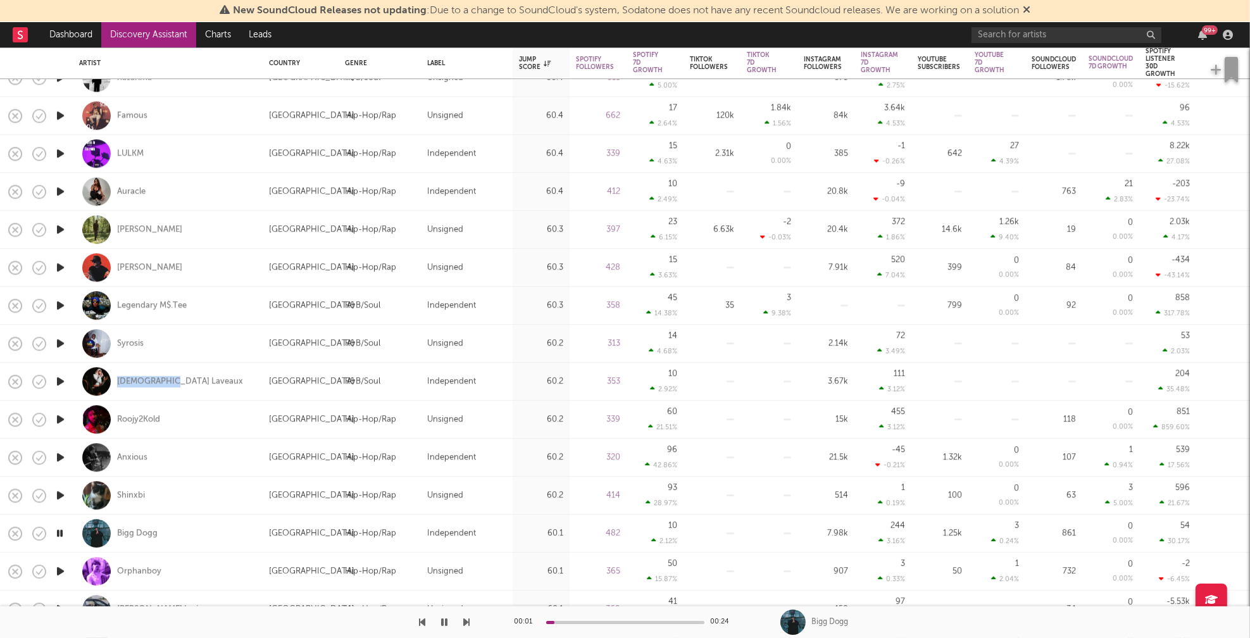
click at [59, 571] on icon "button" at bounding box center [60, 571] width 13 height 16
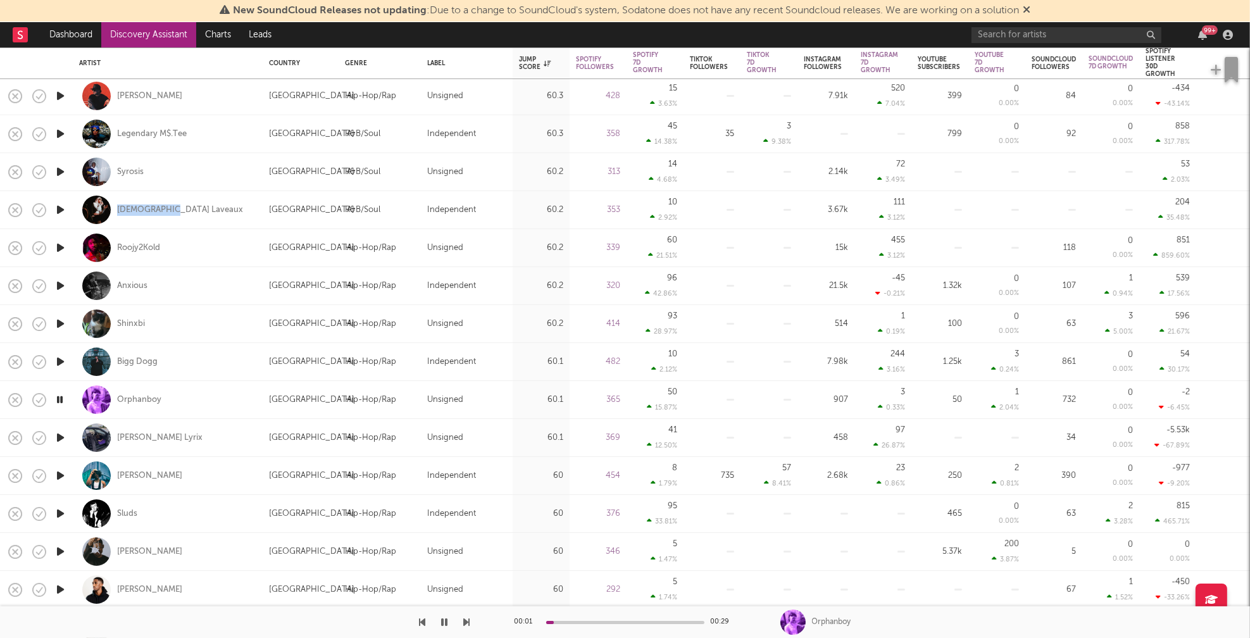
click at [59, 433] on icon "button" at bounding box center [60, 438] width 13 height 16
click at [61, 476] on icon "button" at bounding box center [60, 476] width 13 height 16
click at [62, 514] on icon "button" at bounding box center [60, 514] width 13 height 16
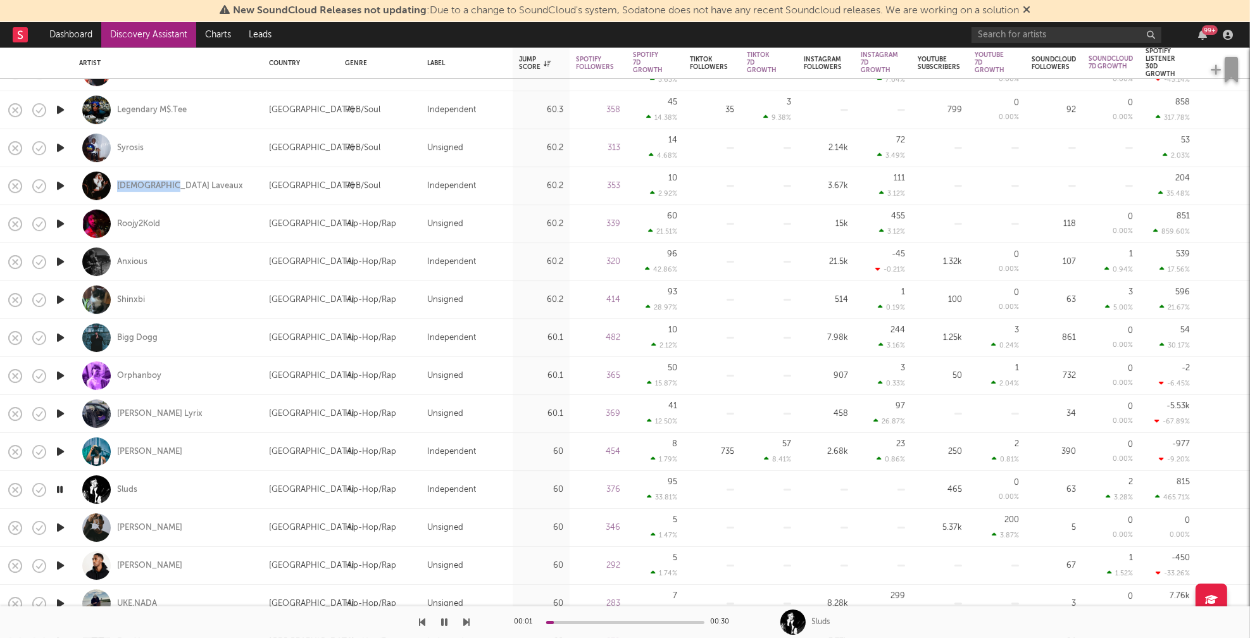
click at [61, 528] on icon "button" at bounding box center [60, 527] width 13 height 16
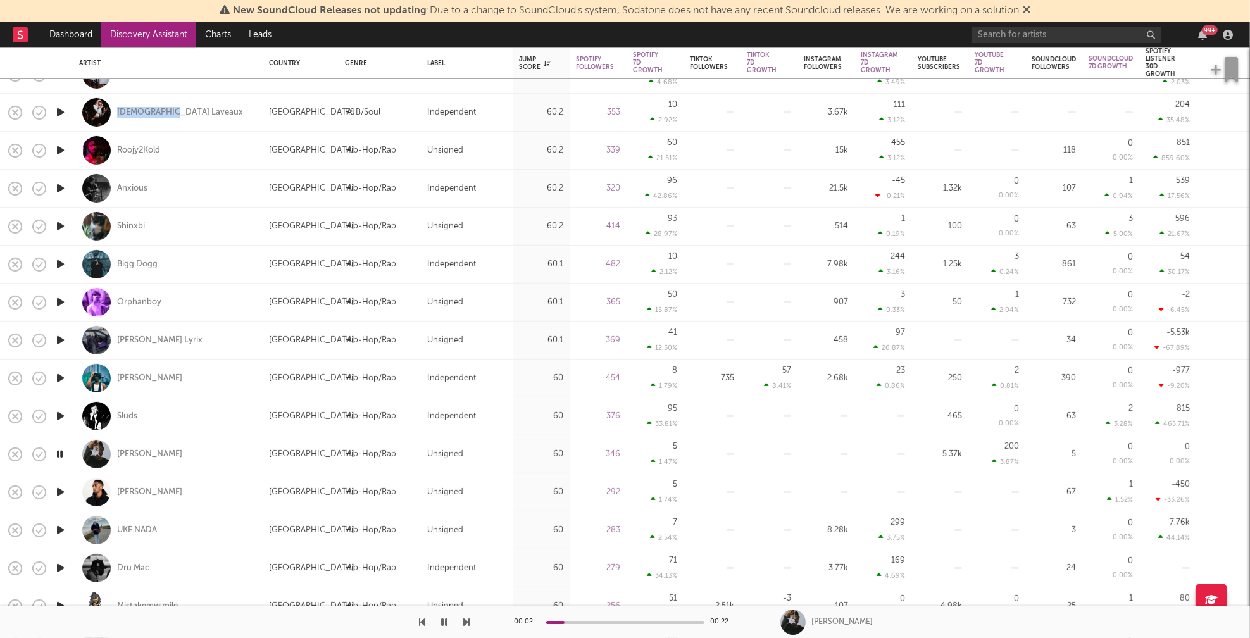
click at [60, 491] on icon "button" at bounding box center [60, 492] width 13 height 16
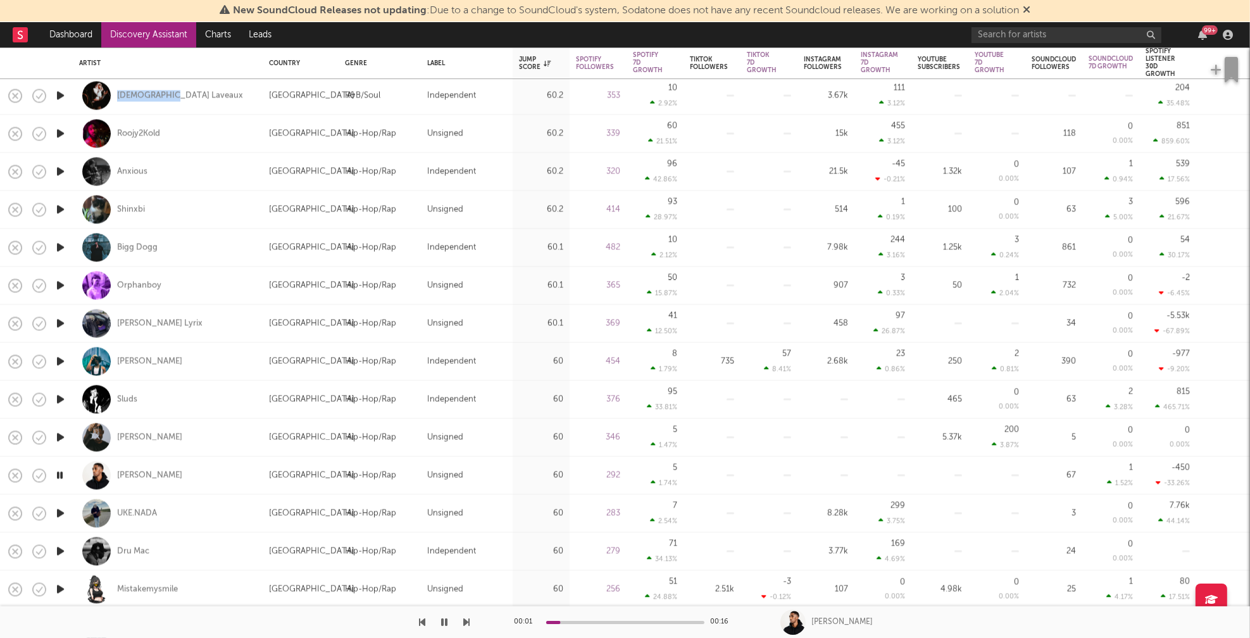
click at [61, 511] on icon "button" at bounding box center [60, 513] width 13 height 16
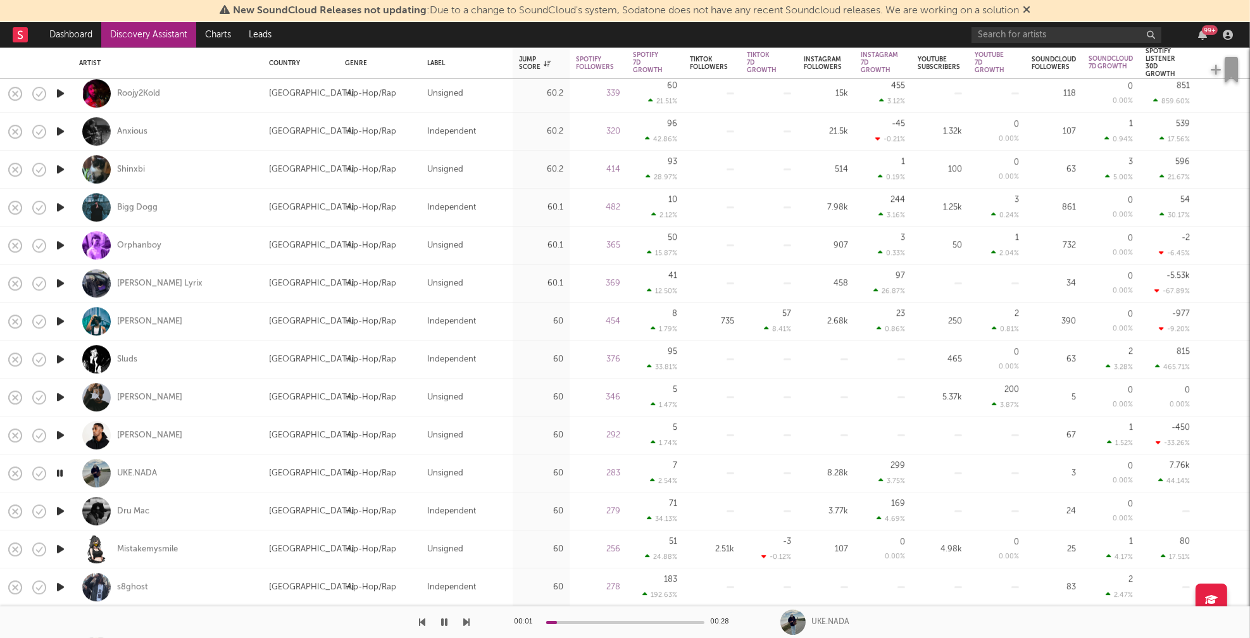
click at [62, 509] on icon "button" at bounding box center [60, 511] width 13 height 16
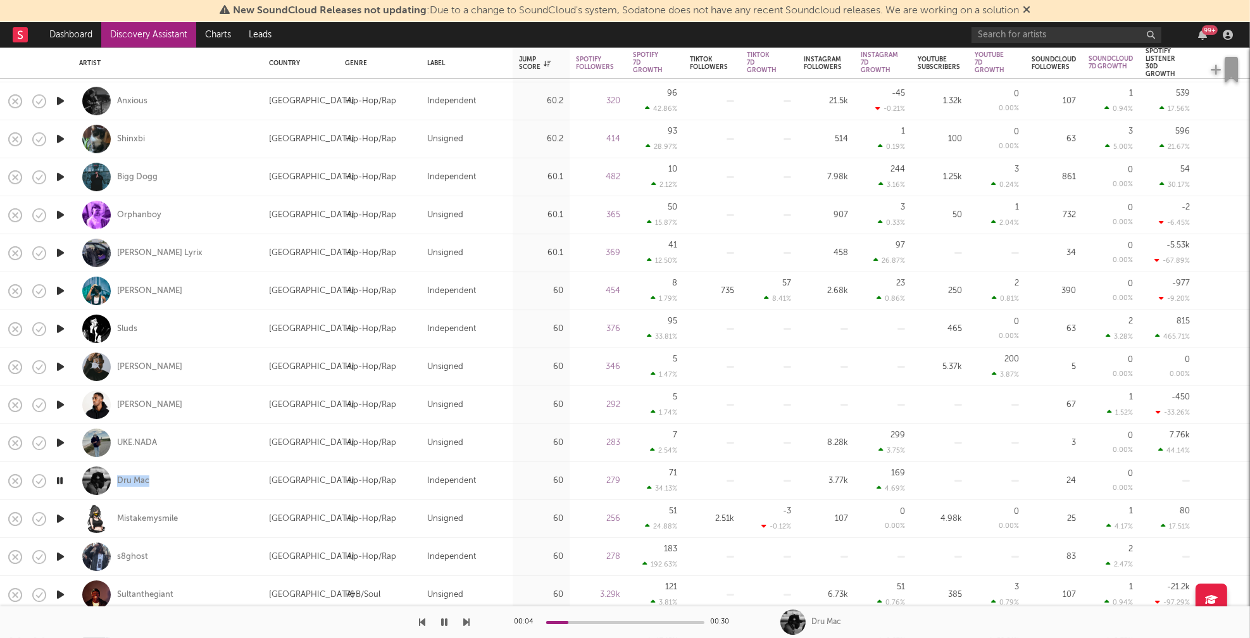
click at [61, 518] on icon "button" at bounding box center [60, 519] width 13 height 16
click at [62, 553] on icon "button" at bounding box center [60, 557] width 13 height 16
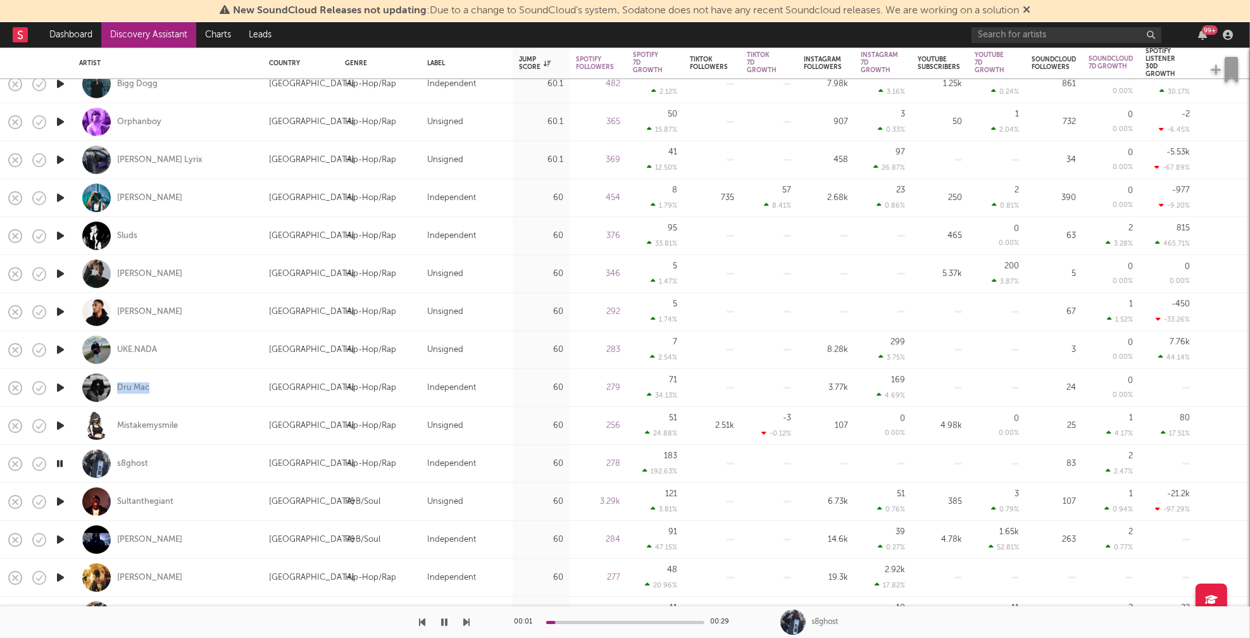
click at [60, 501] on icon "button" at bounding box center [60, 502] width 13 height 16
click at [59, 538] on icon "button" at bounding box center [60, 540] width 13 height 16
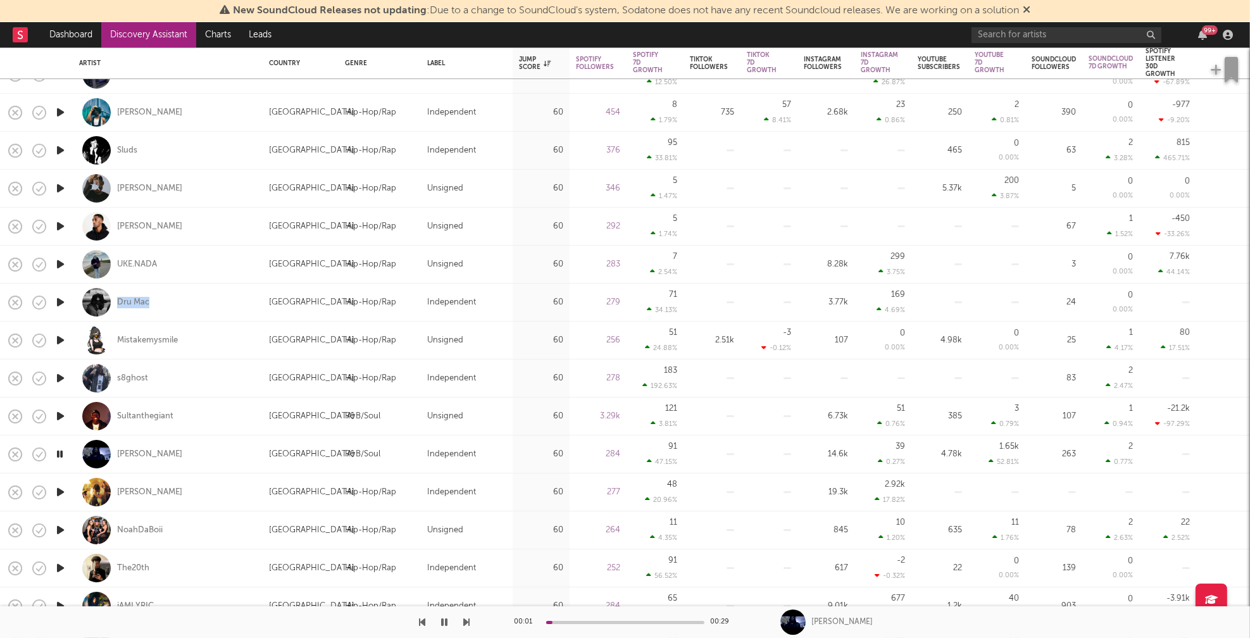
click at [61, 489] on icon "button" at bounding box center [60, 492] width 13 height 16
click at [63, 530] on icon "button" at bounding box center [60, 530] width 13 height 16
click at [59, 568] on icon "button" at bounding box center [60, 568] width 13 height 16
click at [61, 568] on icon "button" at bounding box center [60, 568] width 12 height 16
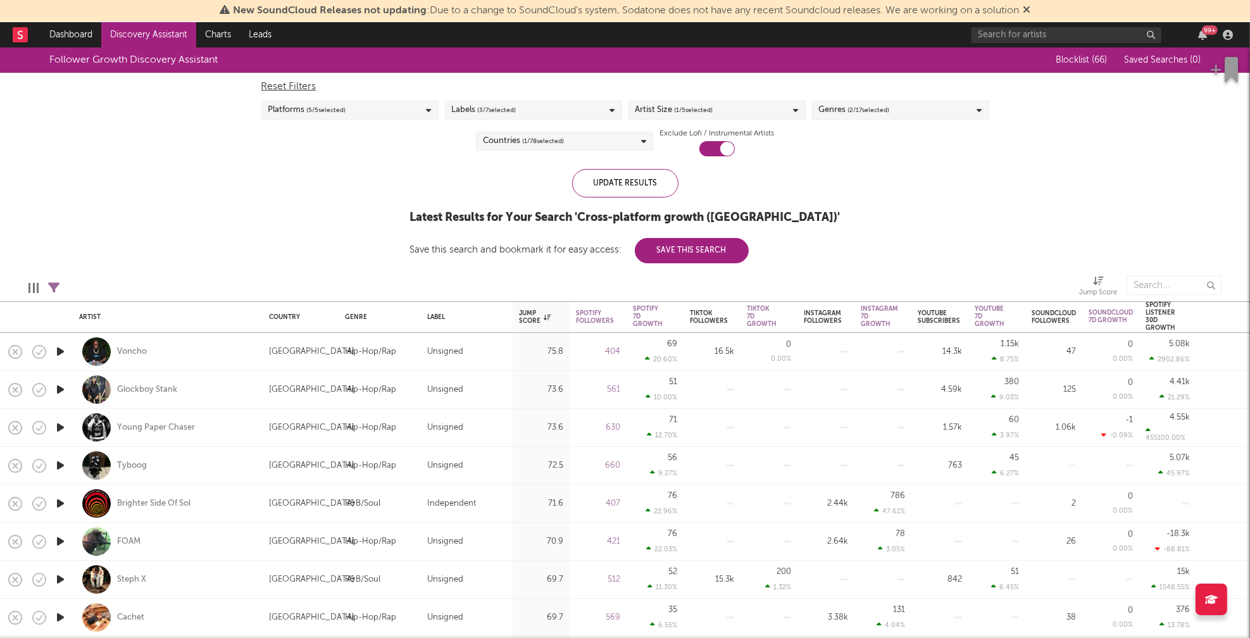
click at [926, 108] on div "Genres ( 2 / 17 selected)" at bounding box center [900, 110] width 177 height 19
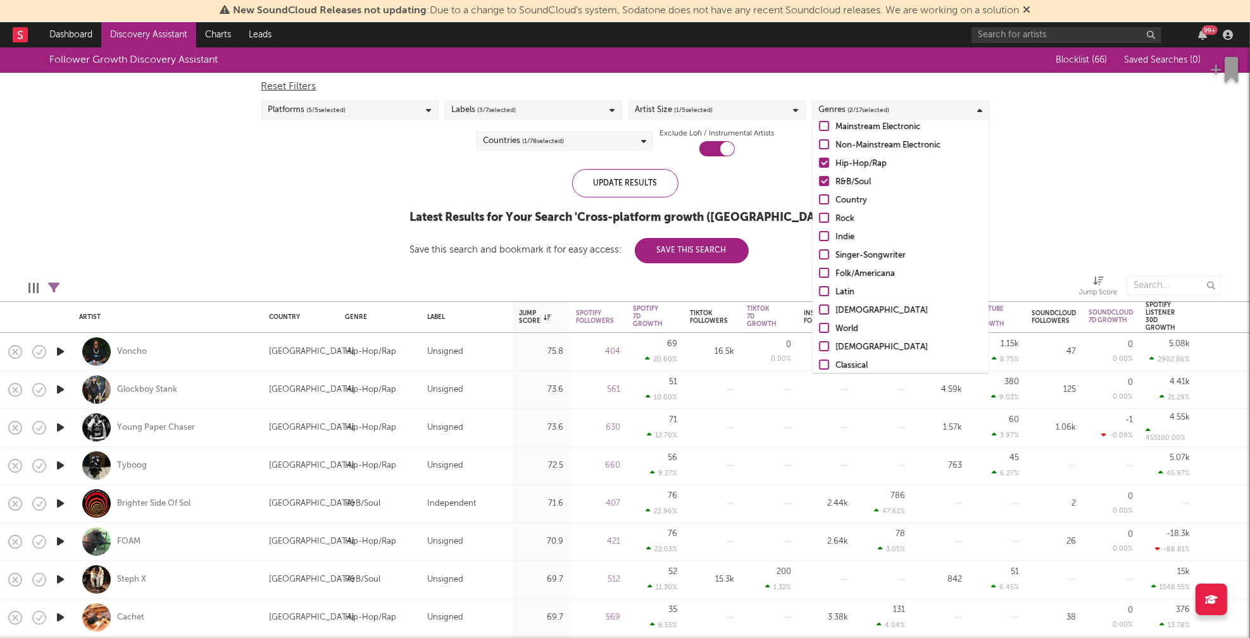
scroll to position [89, 0]
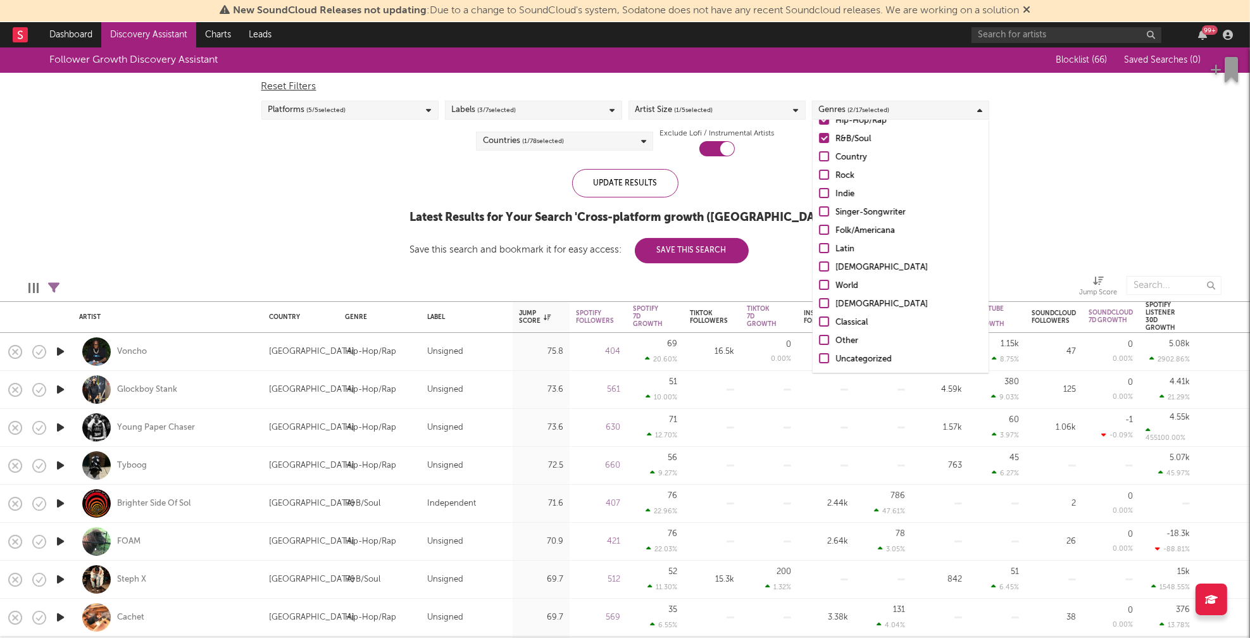
click at [862, 358] on div "Uncategorized" at bounding box center [908, 359] width 147 height 15
click at [819, 358] on input "Uncategorized" at bounding box center [819, 359] width 0 height 15
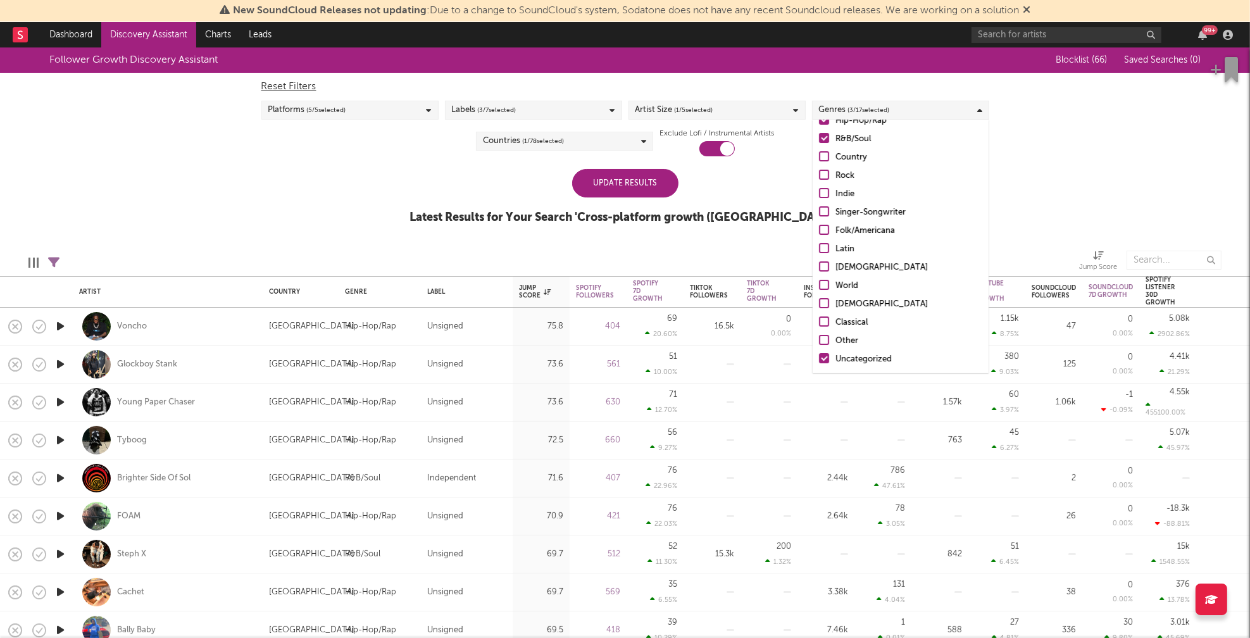
click at [849, 342] on div "Other" at bounding box center [908, 340] width 147 height 15
click at [819, 342] on input "Other" at bounding box center [819, 340] width 0 height 15
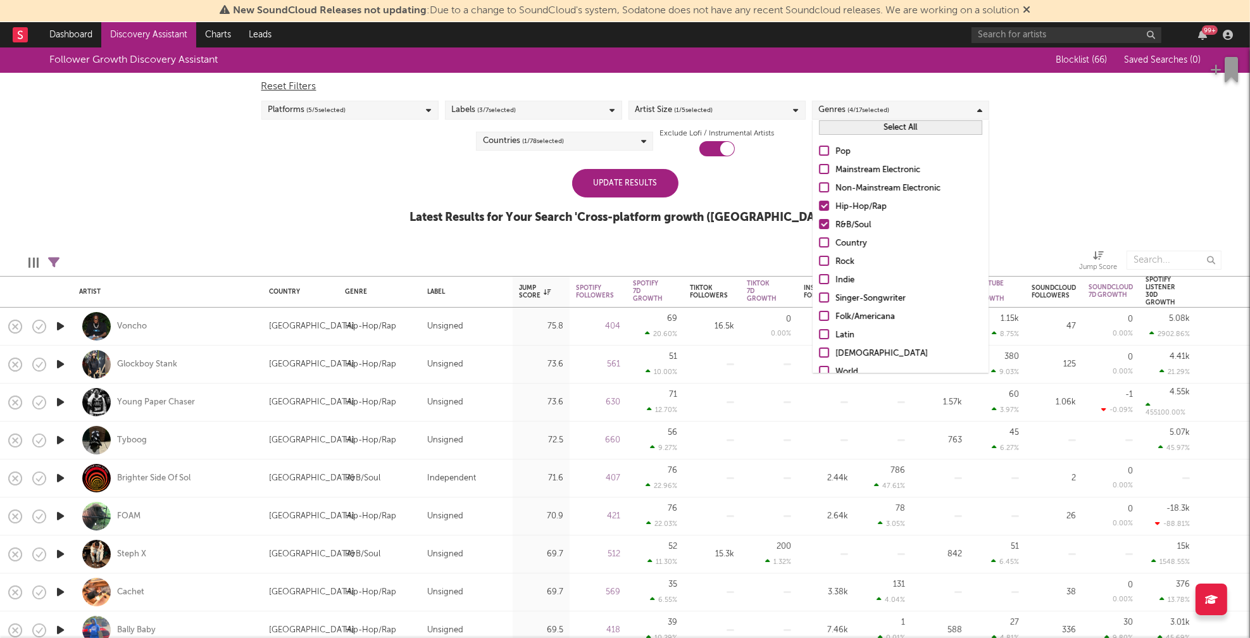
scroll to position [0, 0]
click at [847, 204] on div "Hip-Hop/Rap" at bounding box center [908, 209] width 147 height 15
click at [819, 204] on input "Hip-Hop/Rap" at bounding box center [819, 209] width 0 height 15
click at [852, 225] on div "R&B/Soul" at bounding box center [908, 227] width 147 height 15
click at [819, 225] on input "R&B/Soul" at bounding box center [819, 227] width 0 height 15
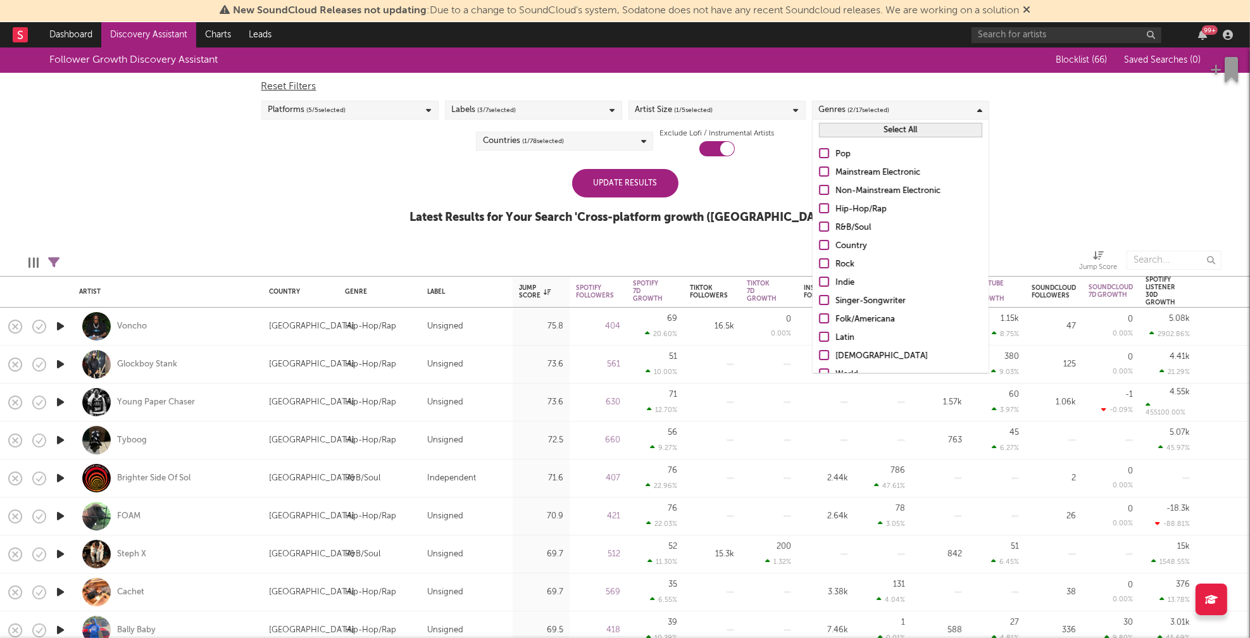
click at [628, 191] on div "Update Results" at bounding box center [625, 183] width 106 height 28
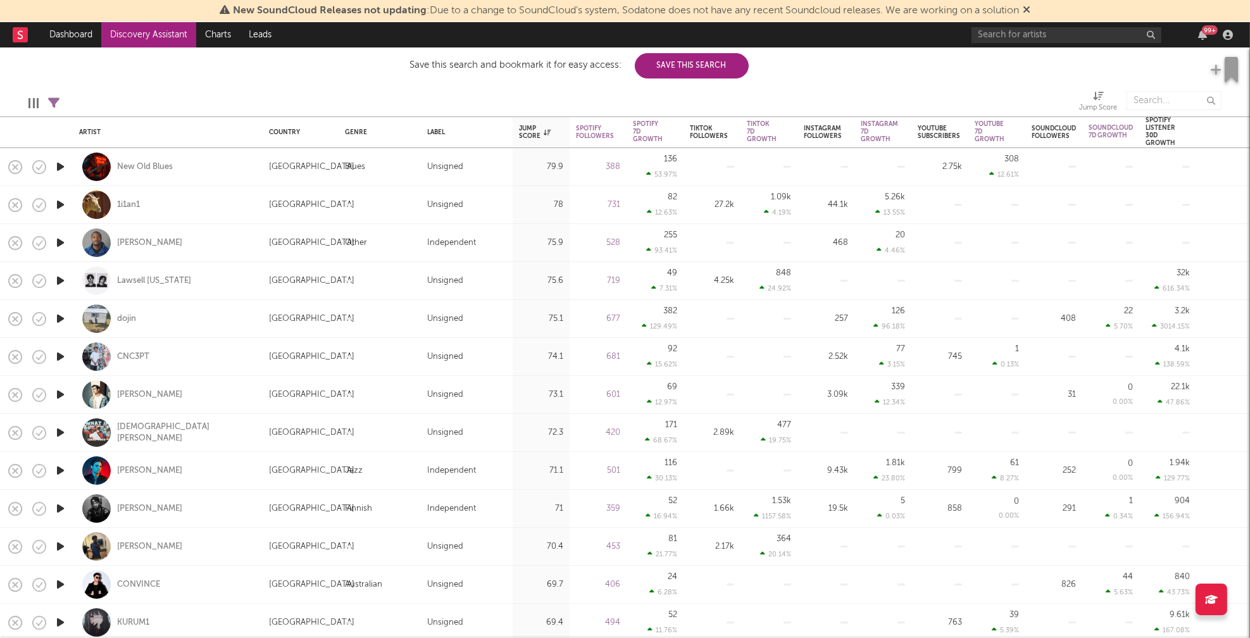
click at [59, 316] on icon "button" at bounding box center [60, 319] width 13 height 16
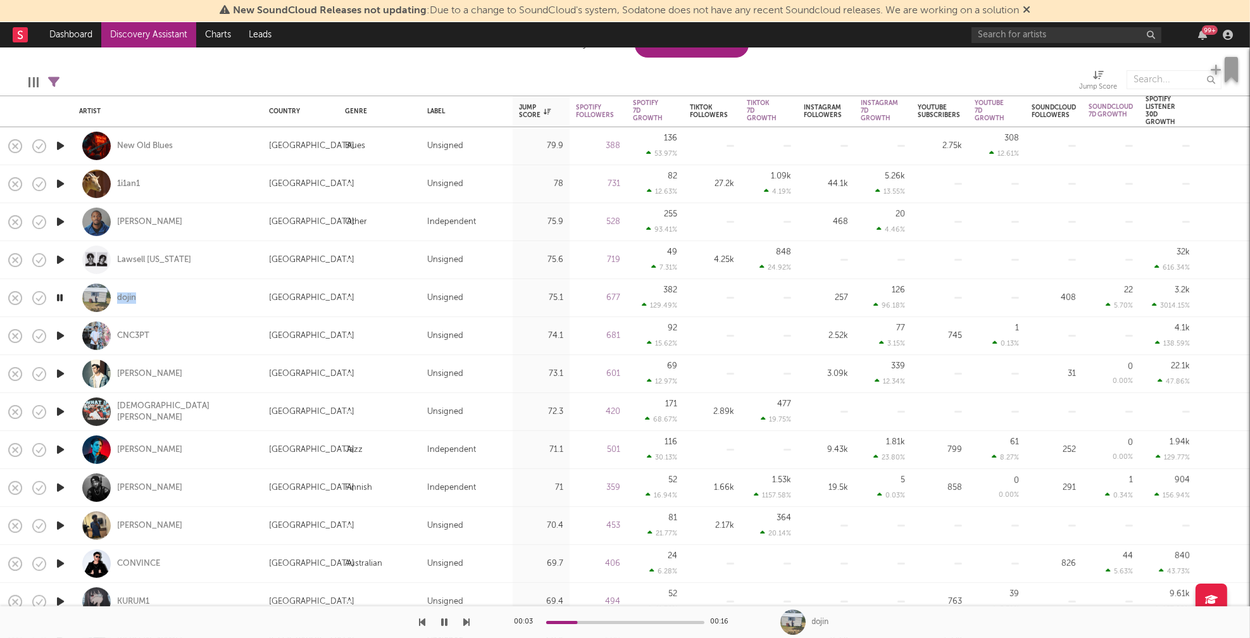
click at [60, 334] on icon "button" at bounding box center [60, 336] width 13 height 16
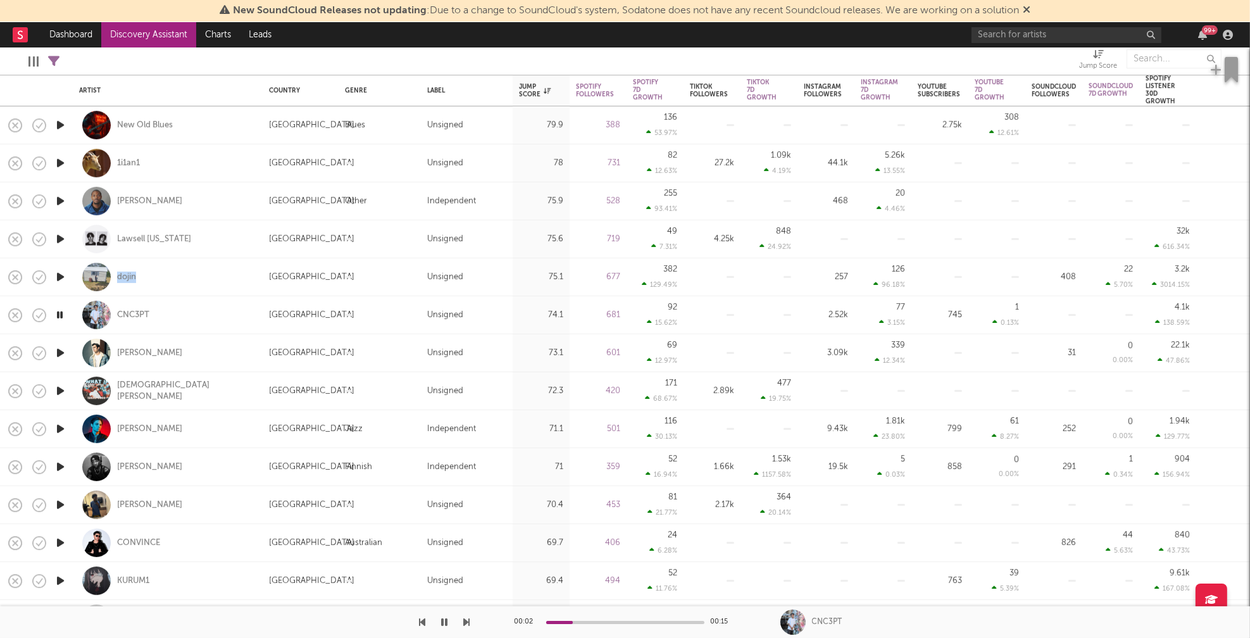
click at [60, 351] on icon "button" at bounding box center [60, 353] width 13 height 16
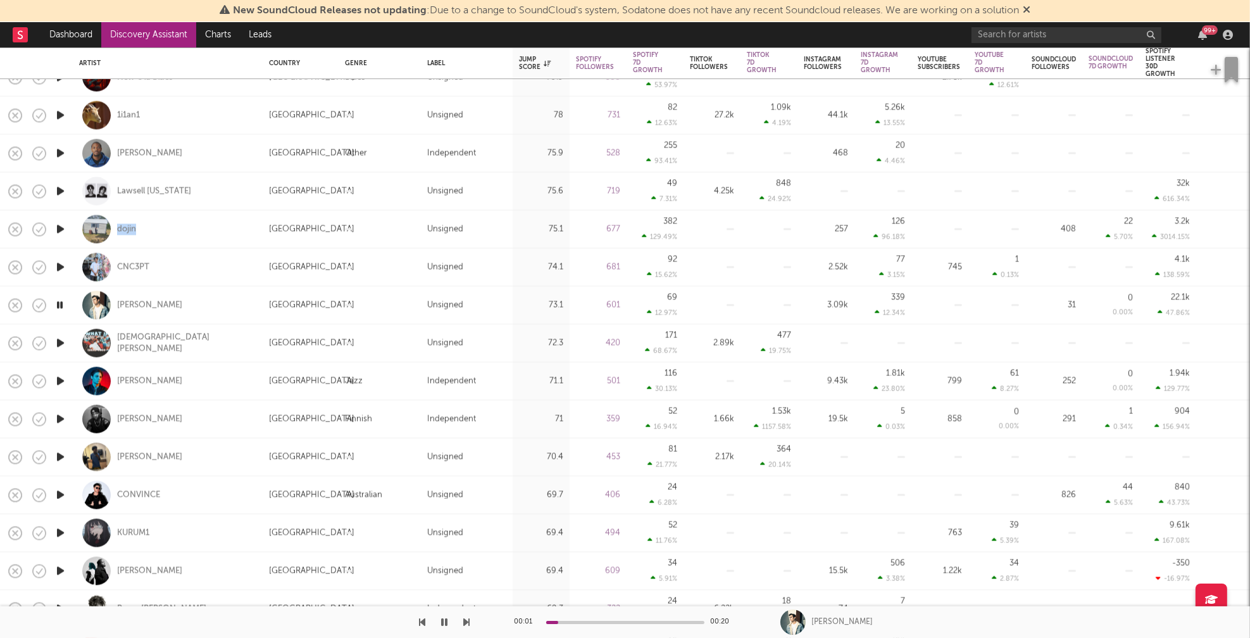
click at [56, 340] on icon "button" at bounding box center [60, 343] width 13 height 16
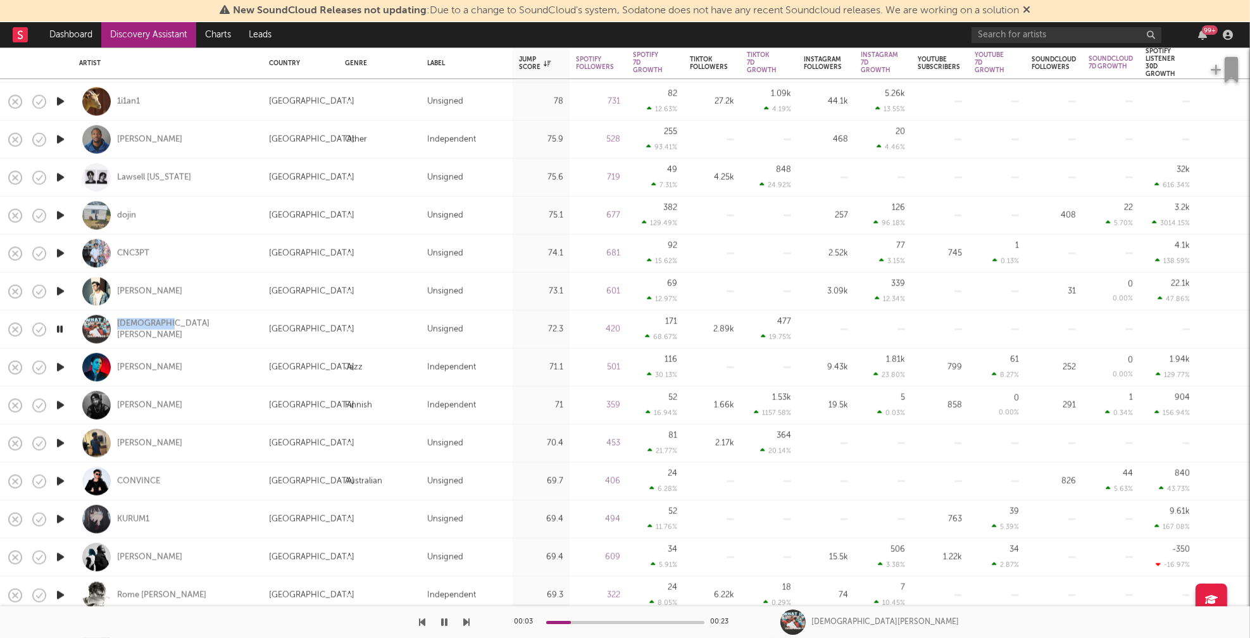
click at [61, 402] on icon "button" at bounding box center [60, 405] width 13 height 16
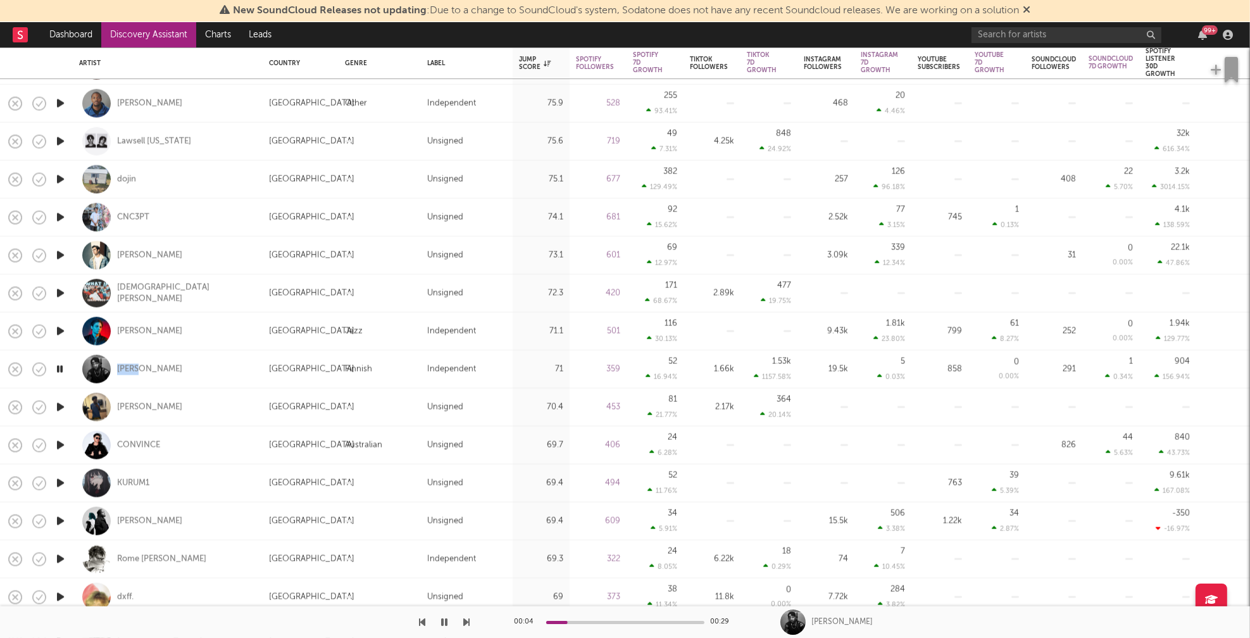
click at [57, 406] on icon "button" at bounding box center [60, 407] width 13 height 16
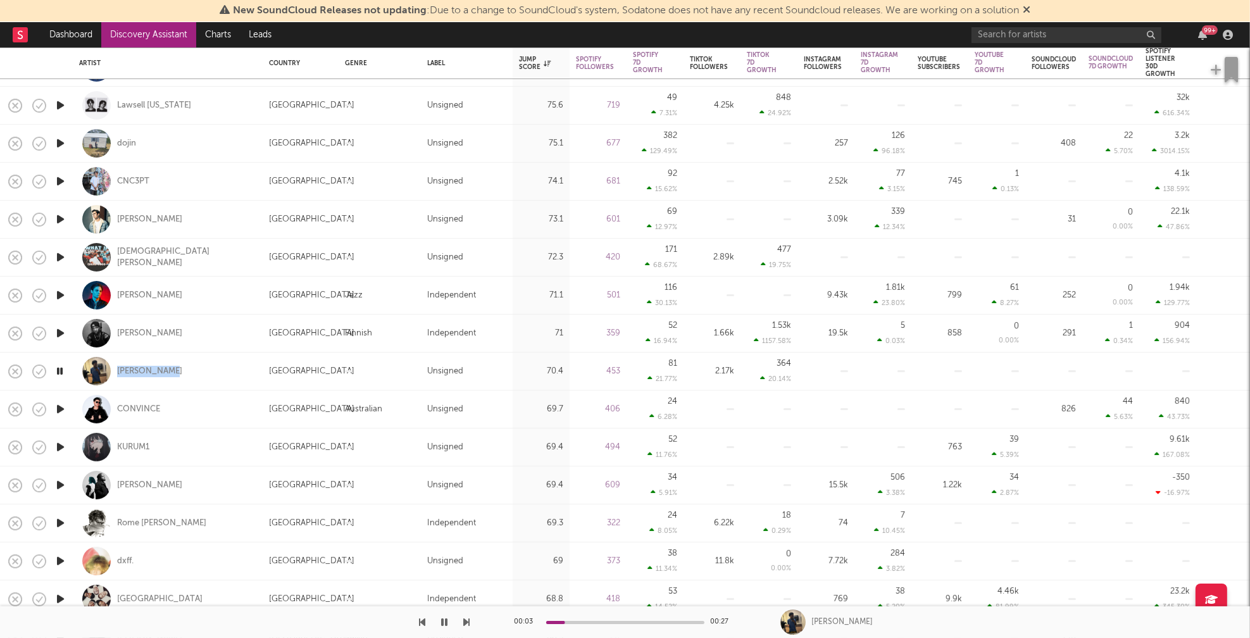
click at [61, 408] on icon "button" at bounding box center [60, 409] width 13 height 16
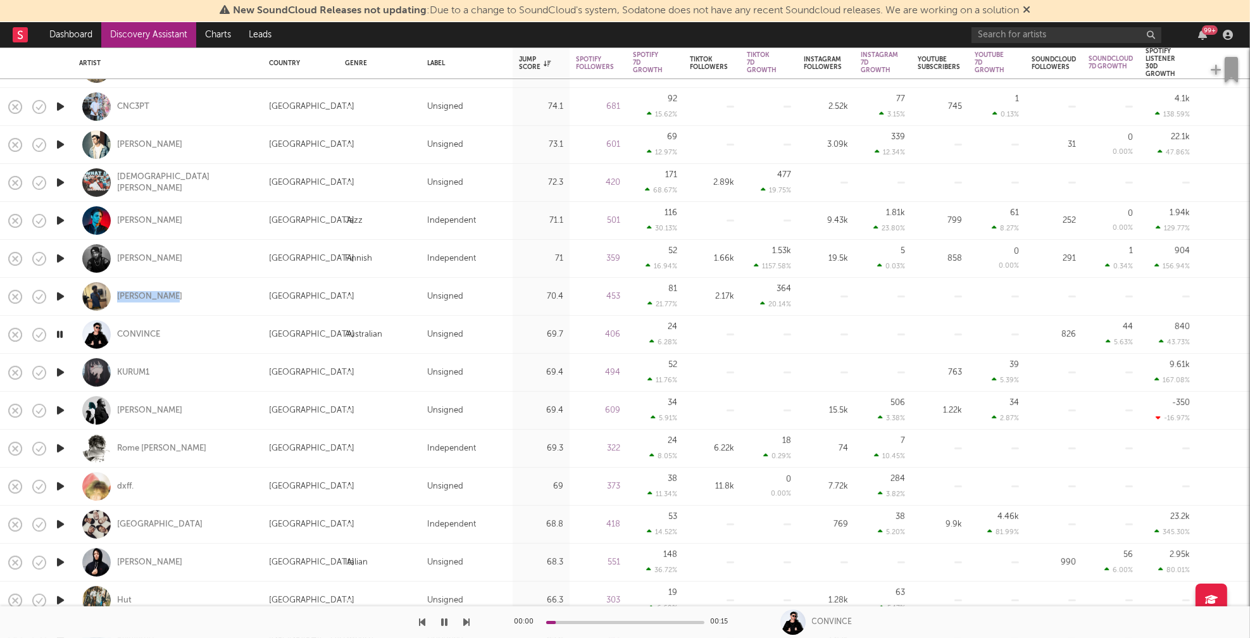
click at [61, 370] on icon "button" at bounding box center [60, 372] width 13 height 16
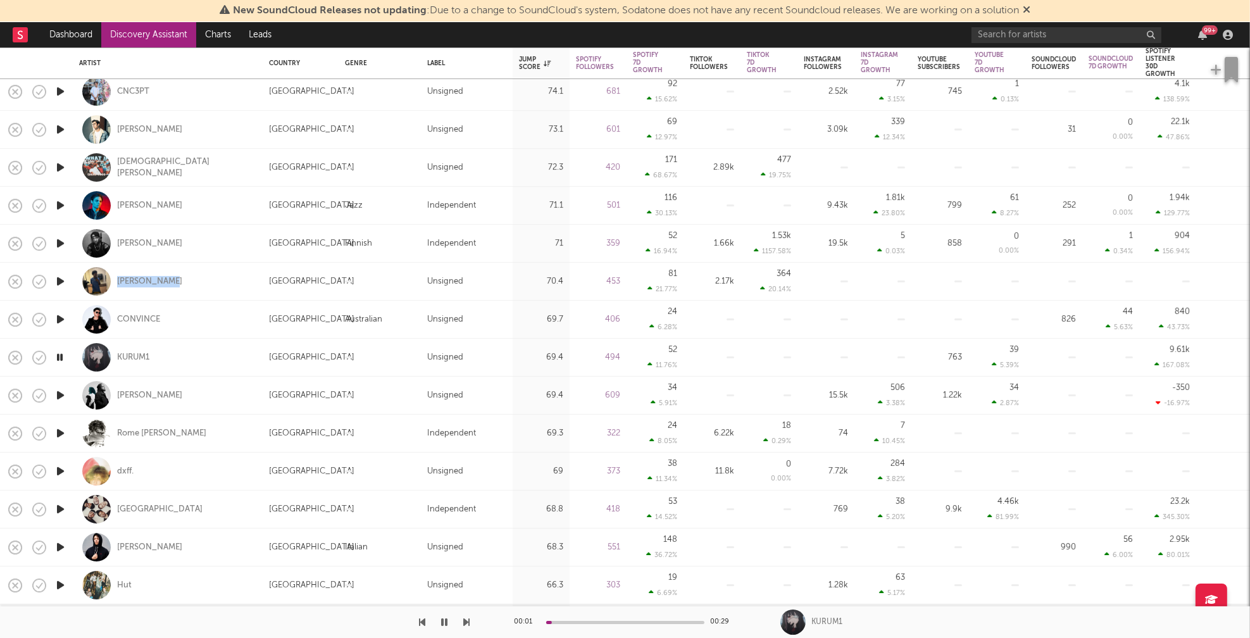
click at [63, 395] on icon "button" at bounding box center [60, 395] width 13 height 16
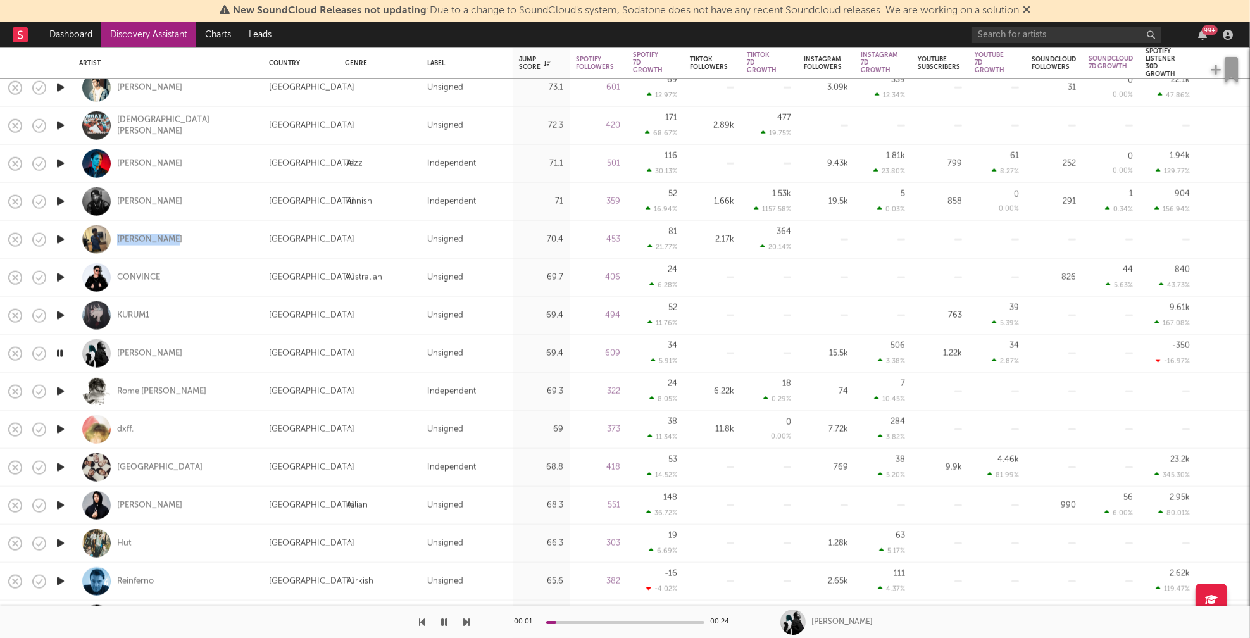
click at [63, 390] on icon "button" at bounding box center [60, 391] width 13 height 16
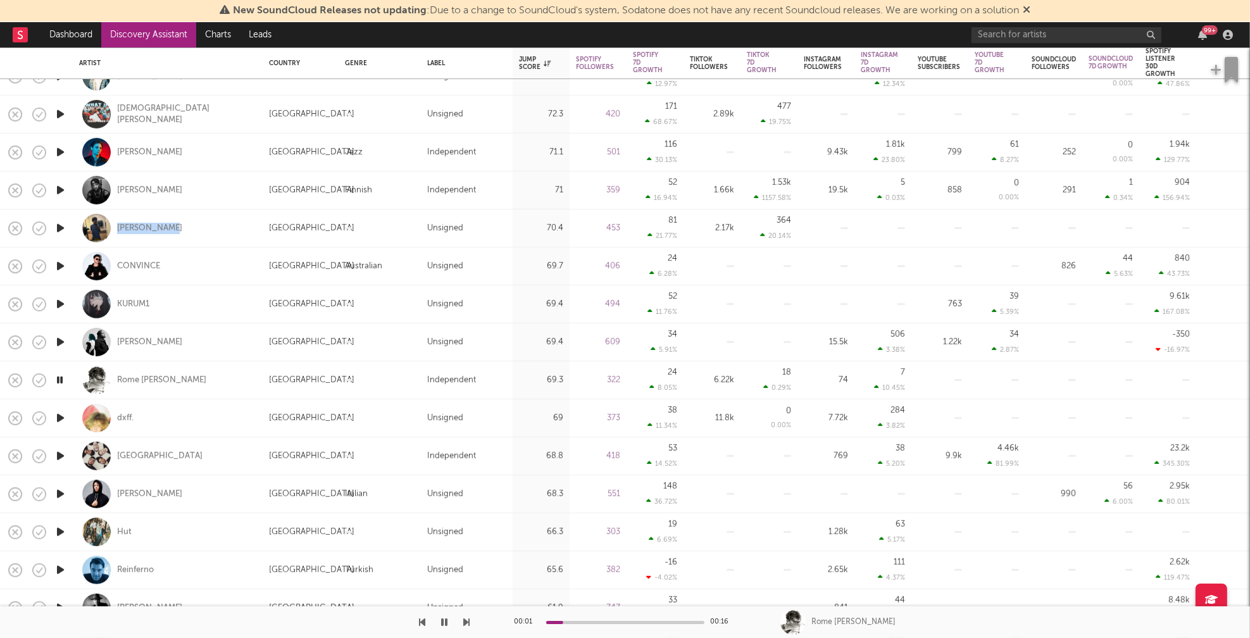
click at [61, 418] on icon "button" at bounding box center [60, 418] width 13 height 16
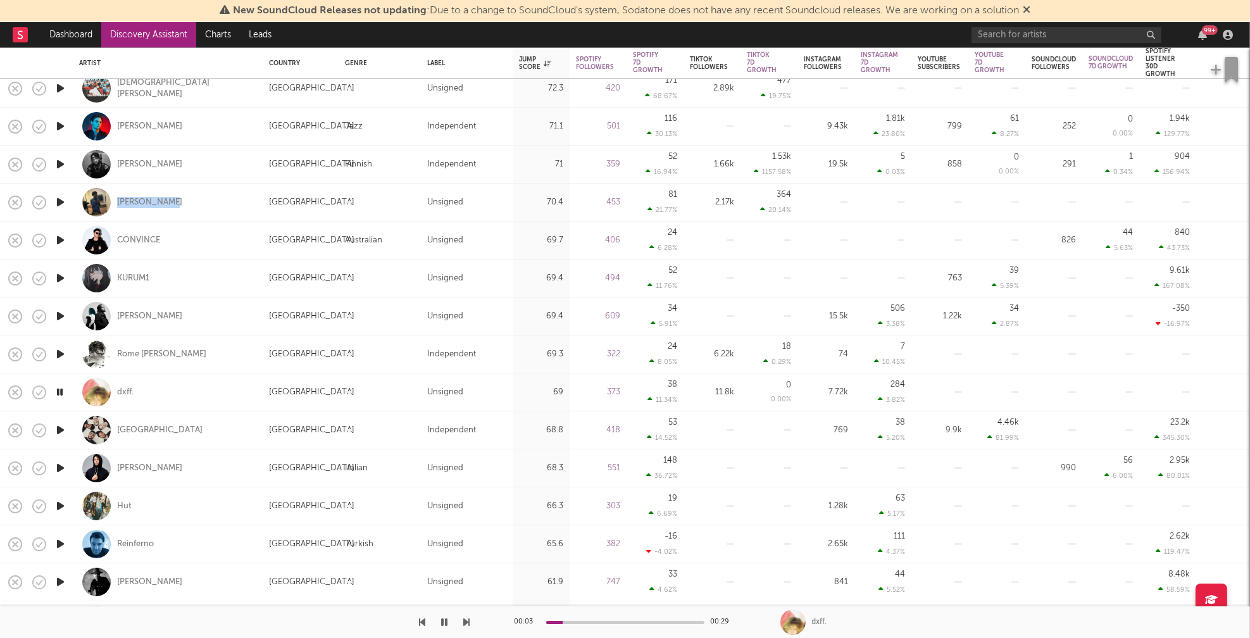
click at [59, 430] on icon "button" at bounding box center [60, 430] width 13 height 16
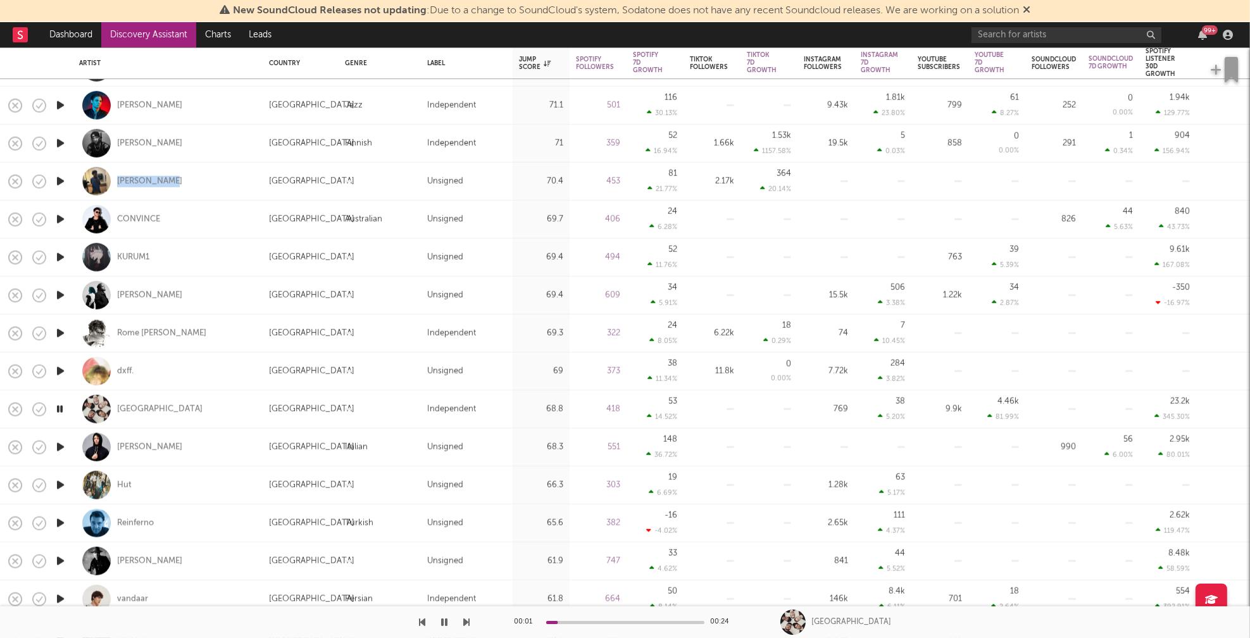
click at [61, 444] on icon "button" at bounding box center [60, 447] width 13 height 16
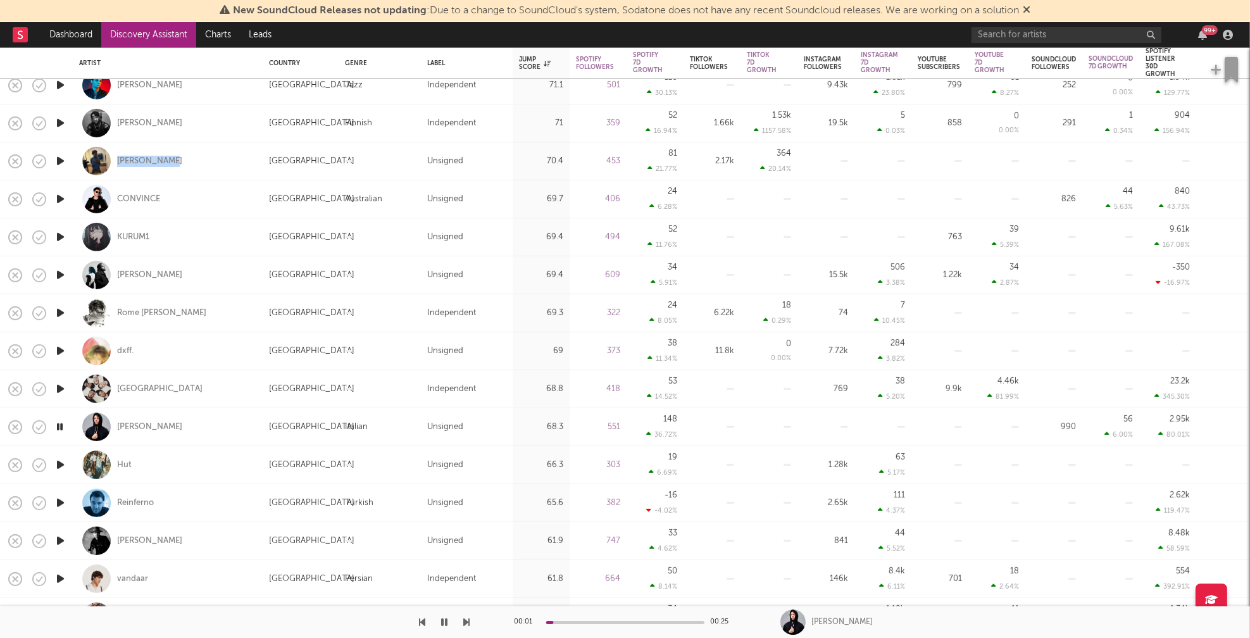
click at [61, 463] on icon "button" at bounding box center [60, 465] width 13 height 16
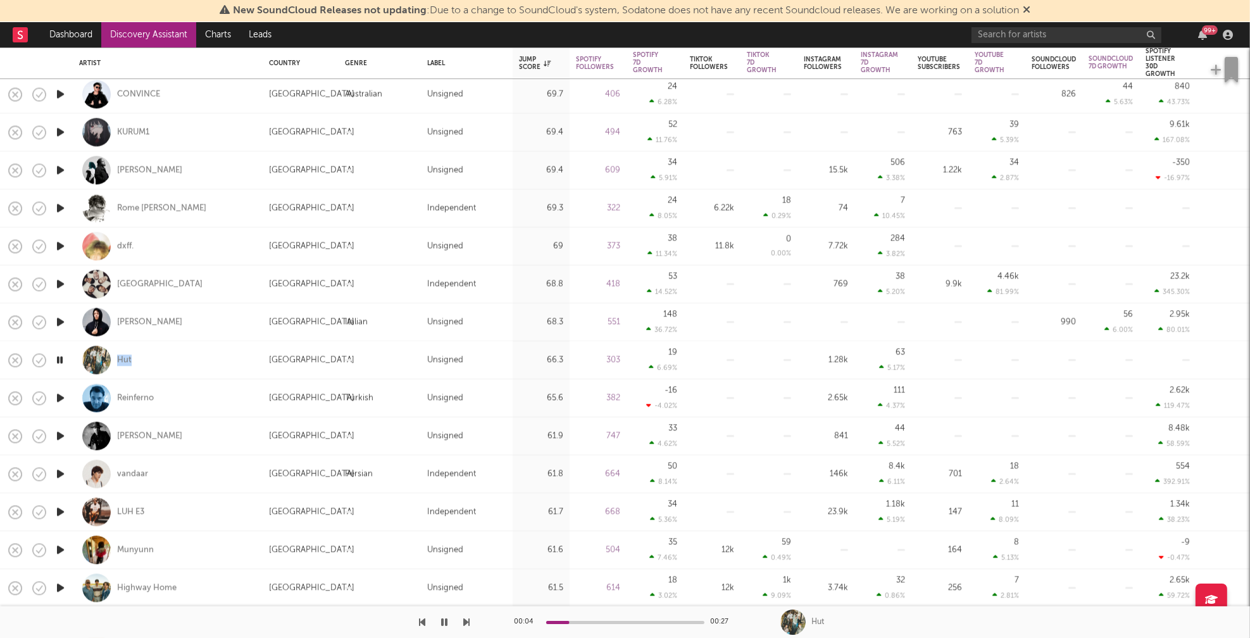
click at [58, 402] on icon "button" at bounding box center [60, 398] width 13 height 16
click at [59, 434] on icon "button" at bounding box center [60, 436] width 13 height 16
click at [61, 474] on icon "button" at bounding box center [60, 474] width 13 height 16
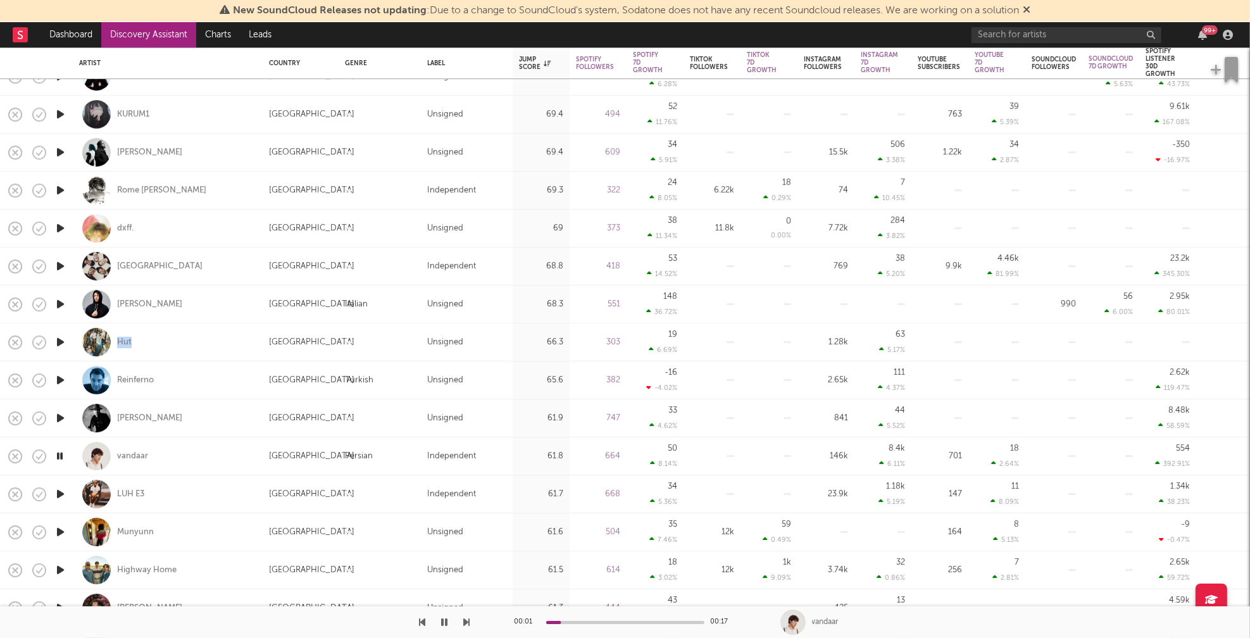
click at [59, 492] on icon "button" at bounding box center [60, 494] width 13 height 16
click at [59, 528] on icon "button" at bounding box center [60, 532] width 13 height 16
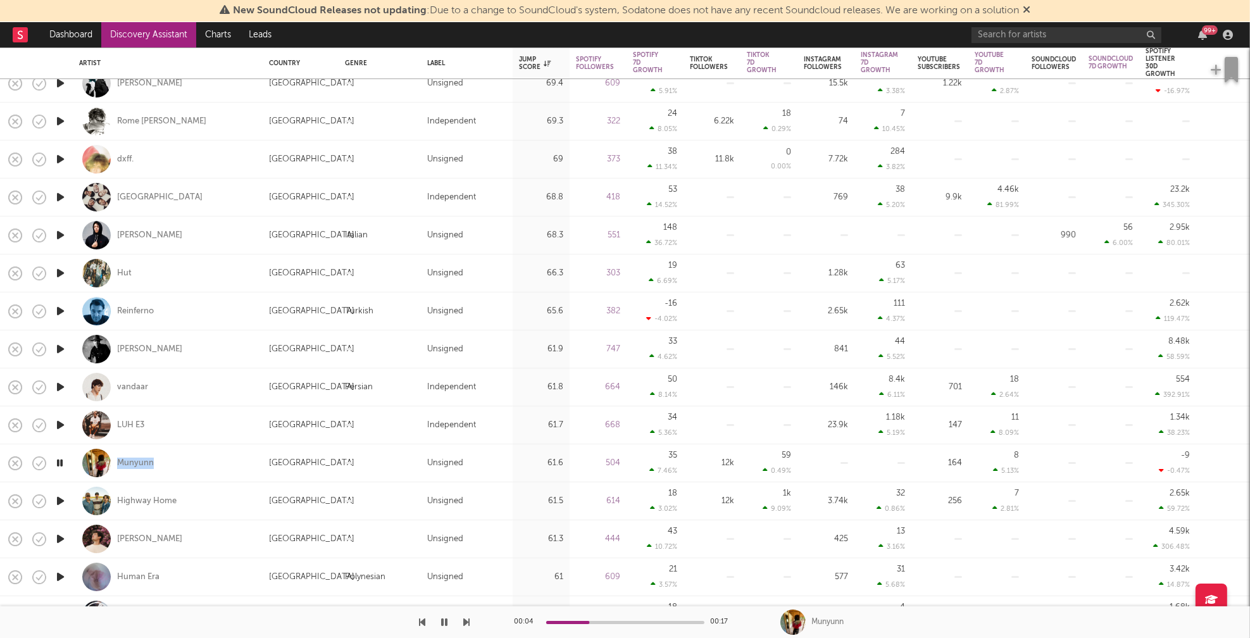
click at [61, 500] on icon "button" at bounding box center [60, 501] width 13 height 16
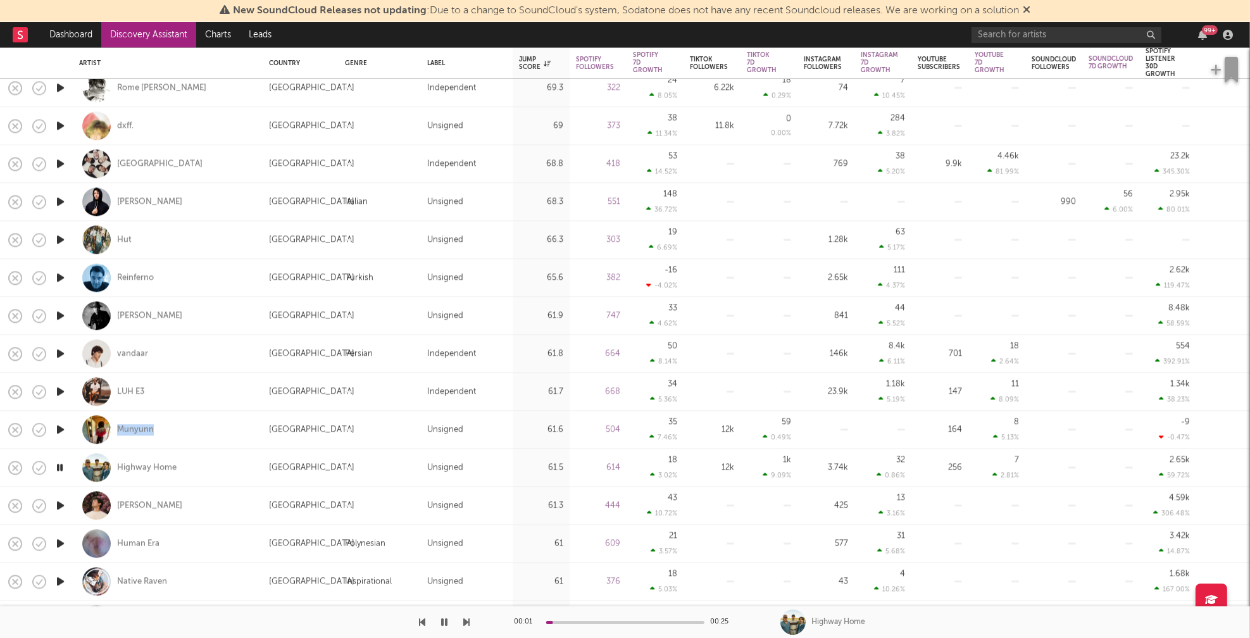
click at [61, 504] on icon "button" at bounding box center [60, 505] width 13 height 16
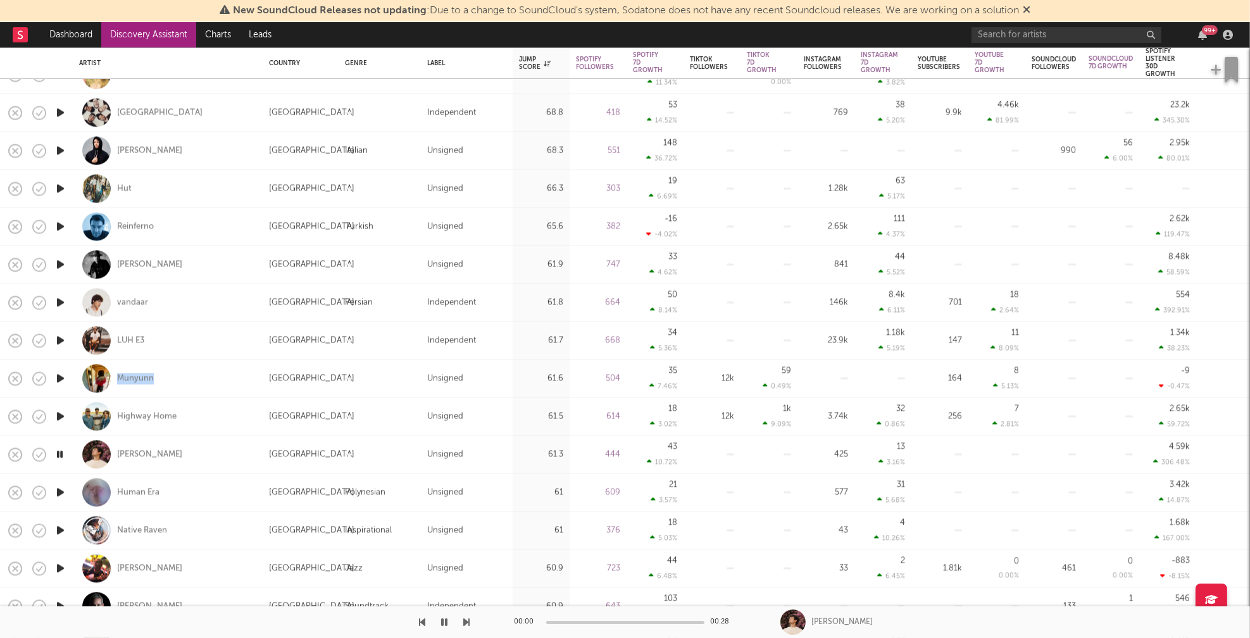
click at [59, 490] on icon "button" at bounding box center [60, 492] width 13 height 16
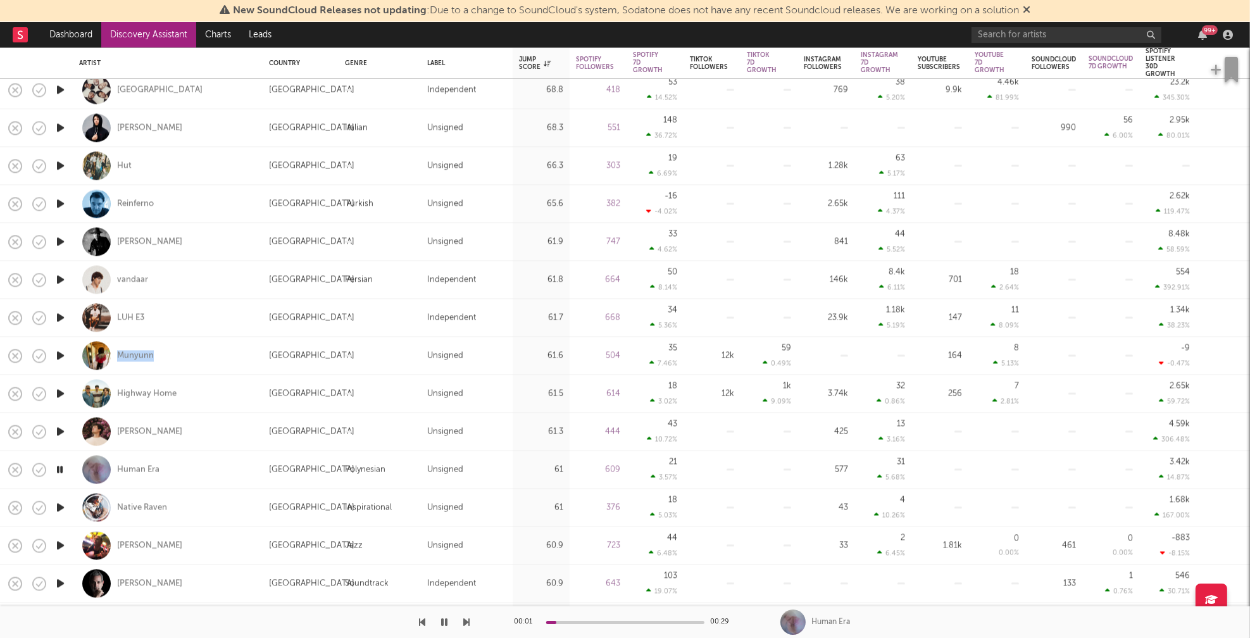
click at [61, 504] on icon "button" at bounding box center [60, 507] width 13 height 16
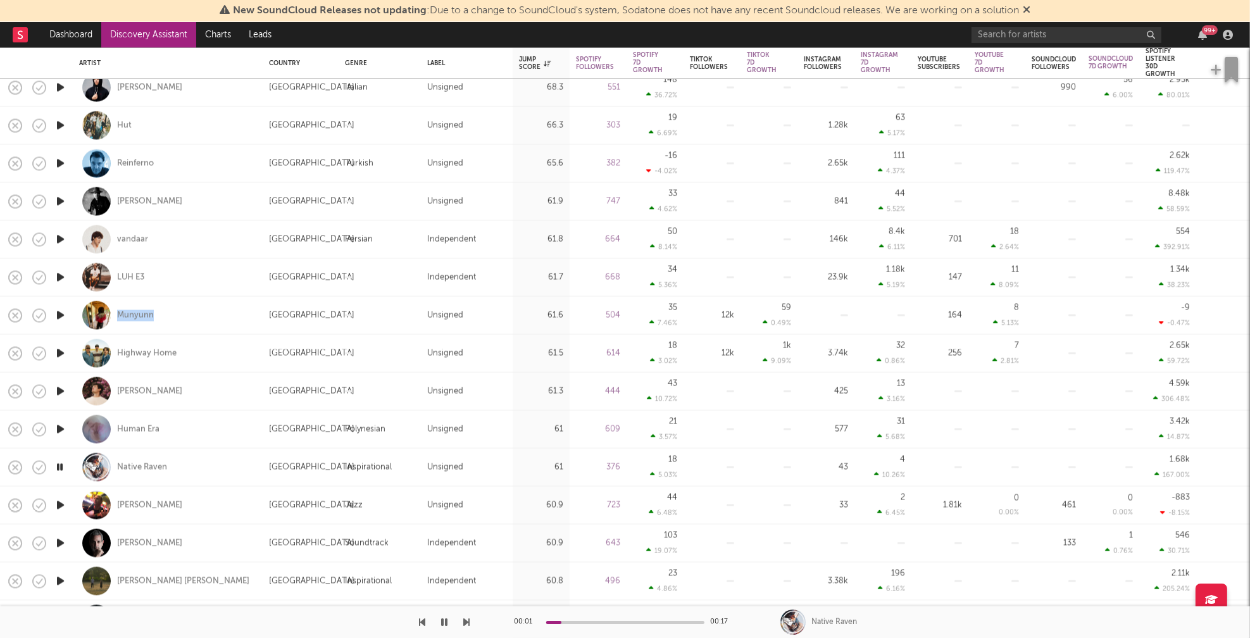
click at [62, 502] on icon "button" at bounding box center [60, 505] width 13 height 16
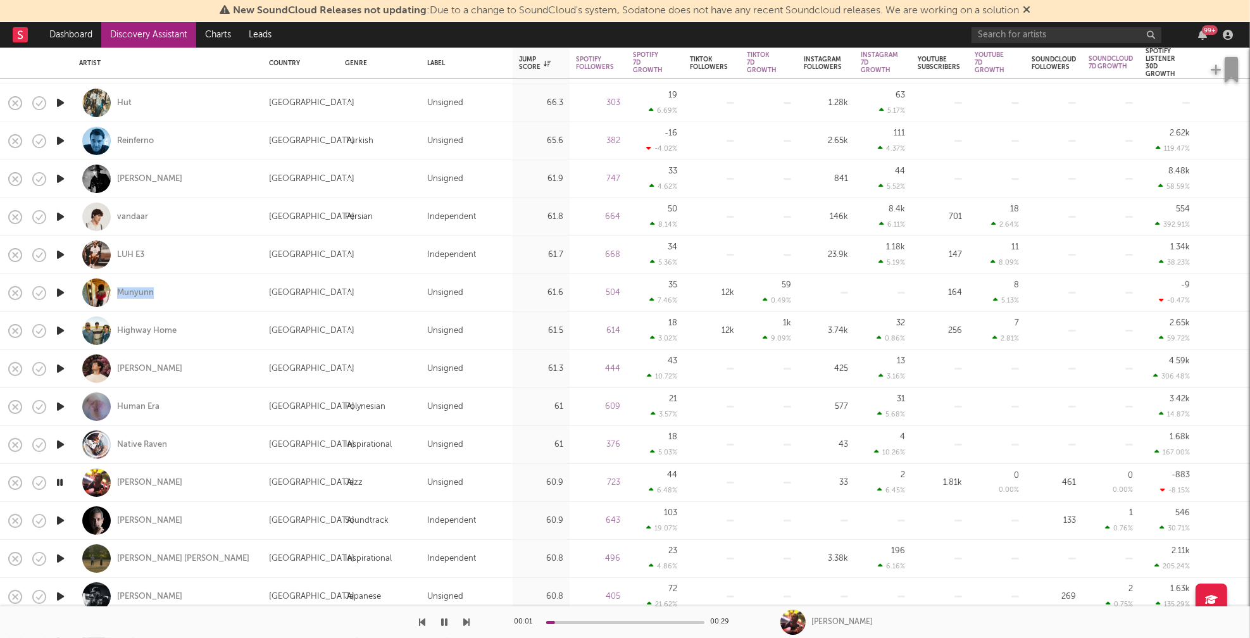
click at [61, 518] on icon "button" at bounding box center [60, 521] width 13 height 16
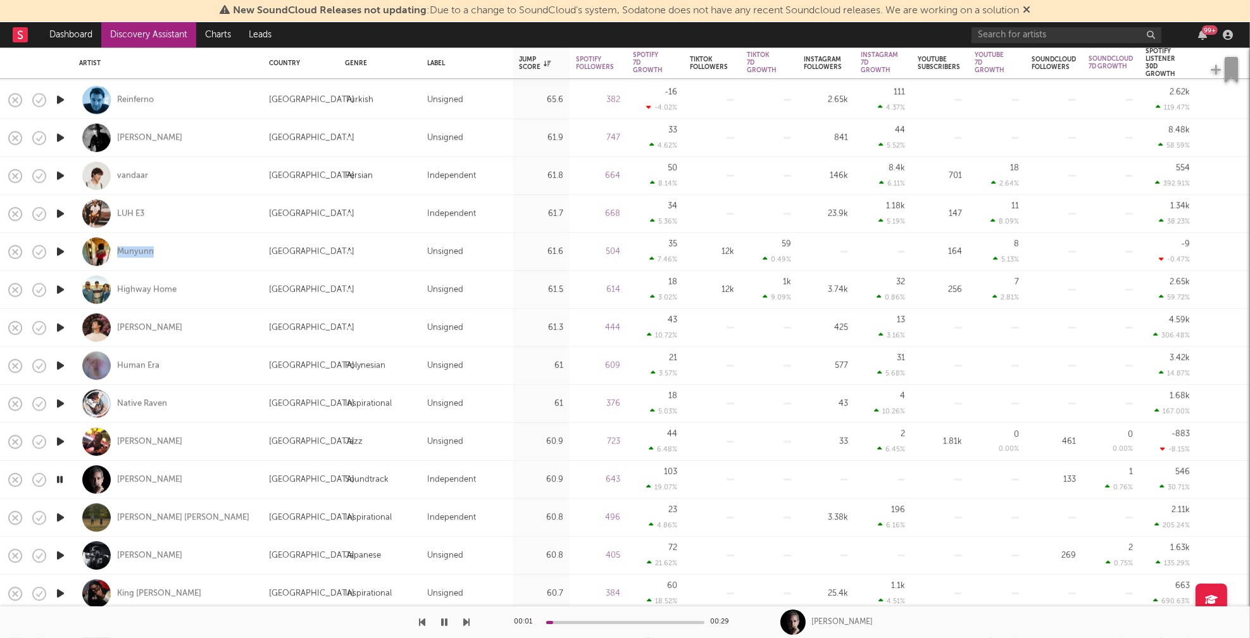
click at [60, 514] on icon "button" at bounding box center [60, 517] width 13 height 16
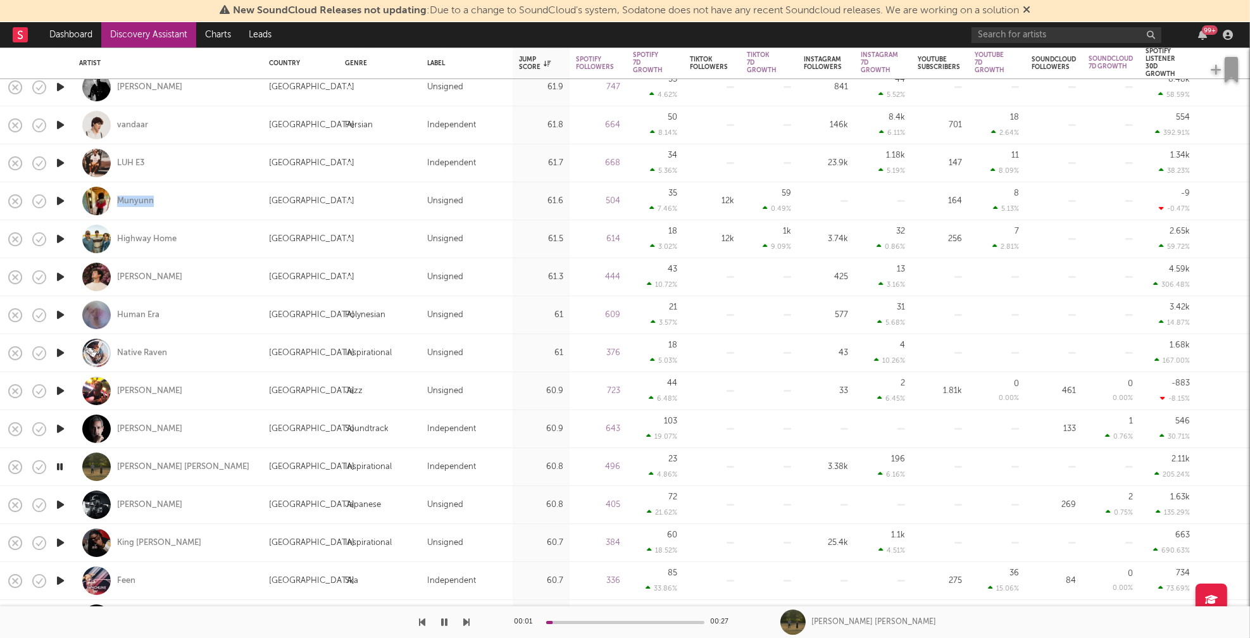
click at [59, 502] on icon "button" at bounding box center [60, 505] width 13 height 16
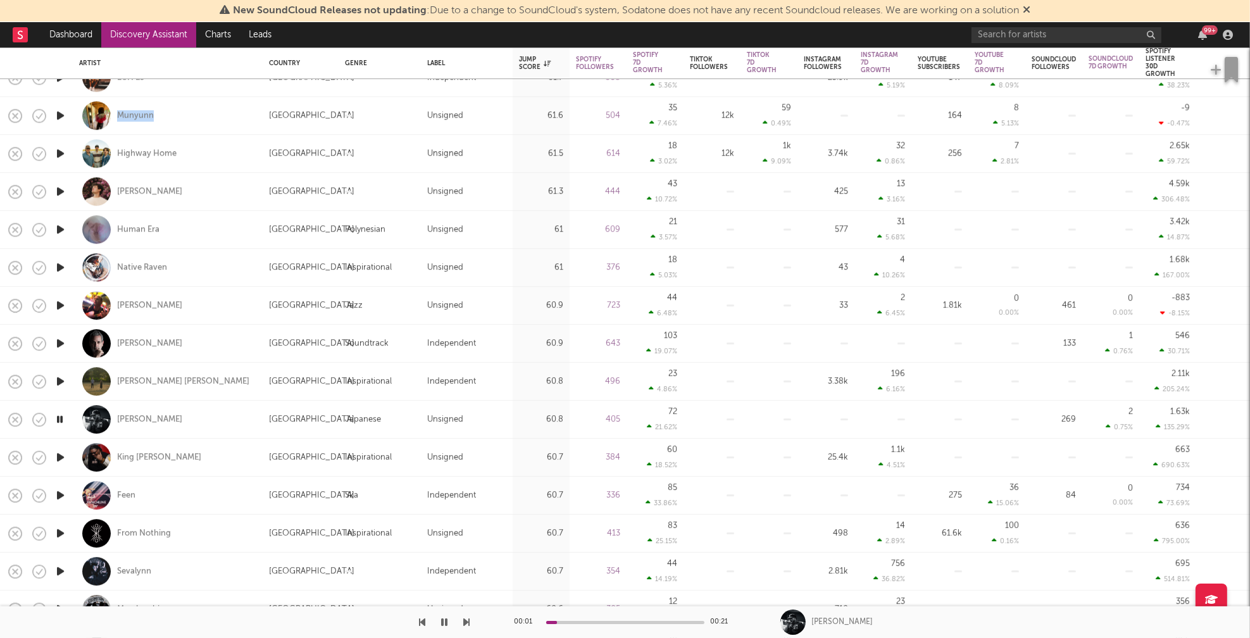
click at [61, 454] on icon "button" at bounding box center [60, 457] width 13 height 16
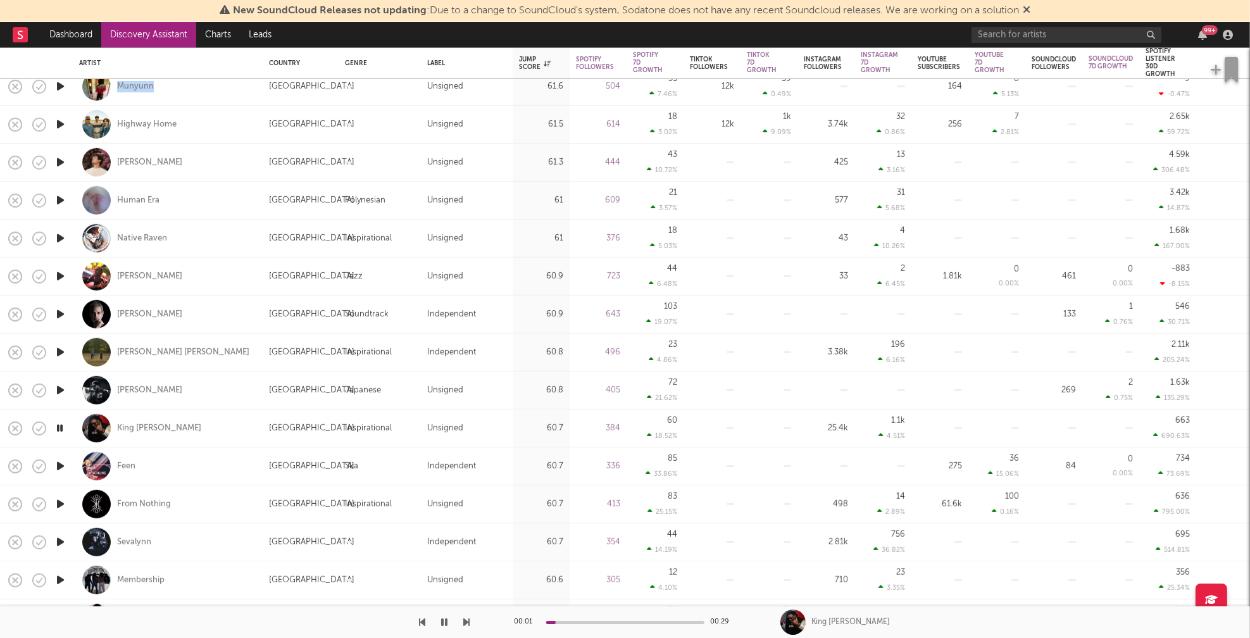
click at [58, 463] on icon "button" at bounding box center [60, 466] width 13 height 16
click at [60, 504] on icon "button" at bounding box center [60, 504] width 13 height 16
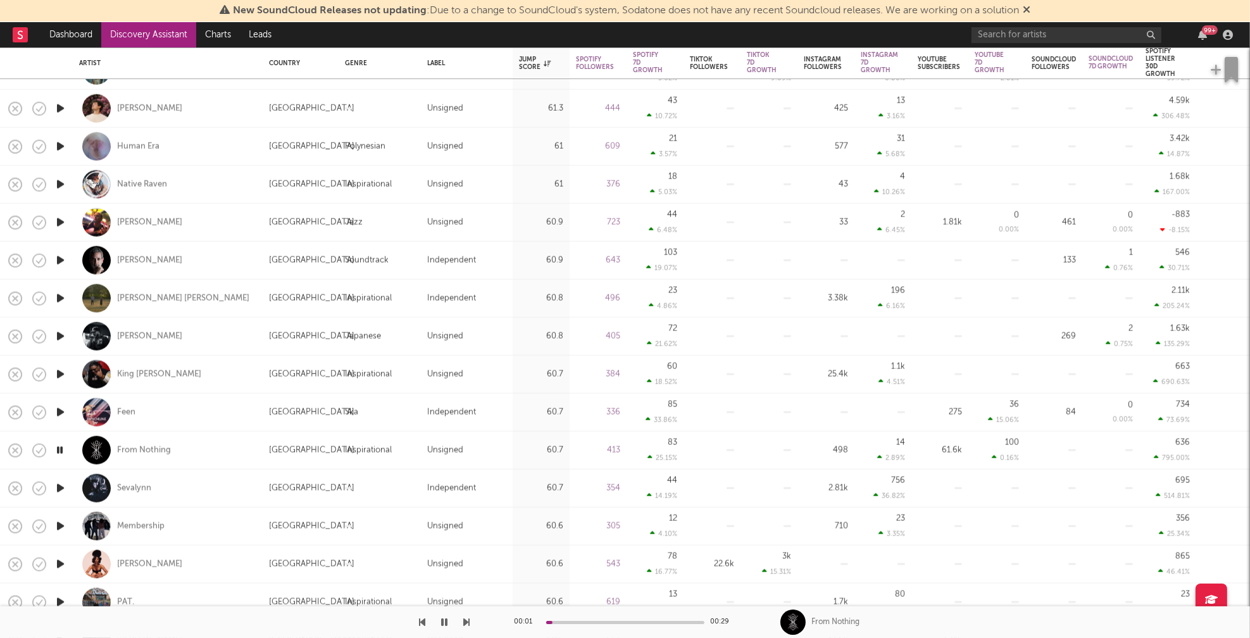
click at [62, 487] on icon "button" at bounding box center [60, 488] width 13 height 16
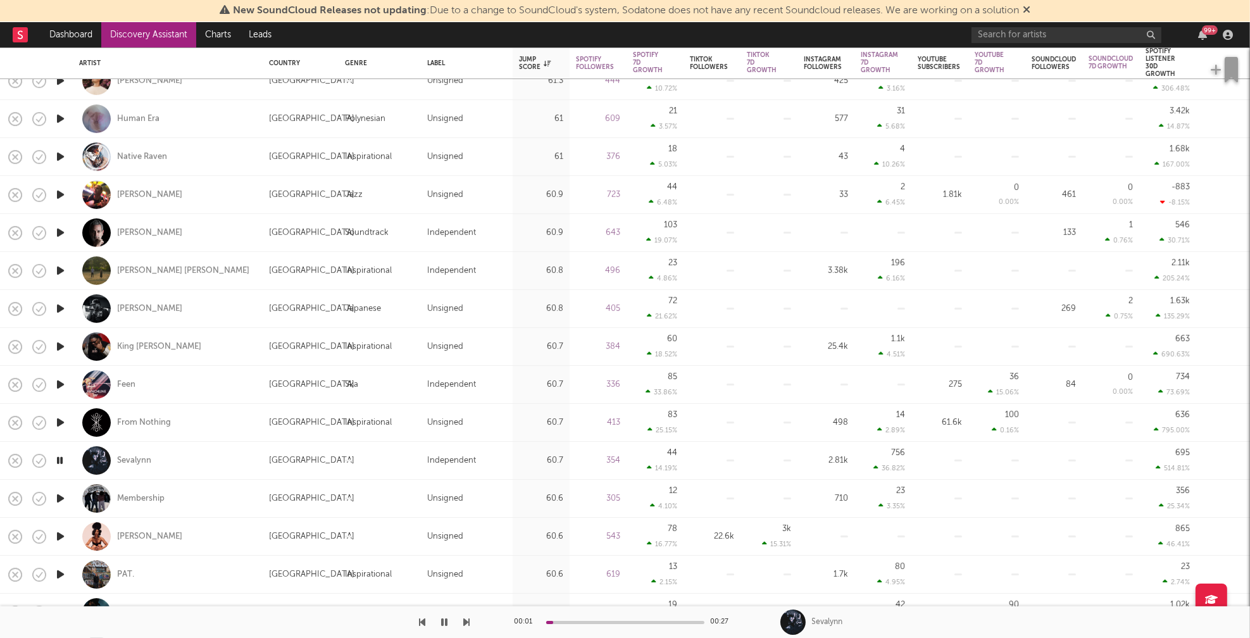
click at [60, 497] on icon "button" at bounding box center [60, 498] width 13 height 16
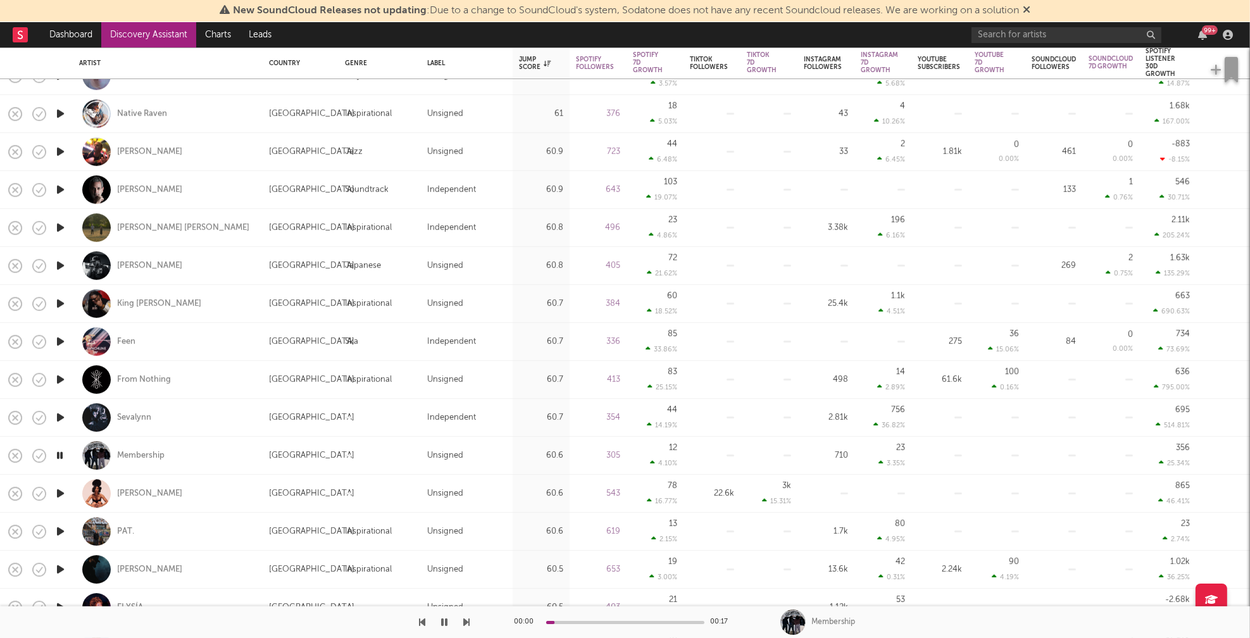
click at [60, 494] on icon "button" at bounding box center [60, 493] width 13 height 16
click at [58, 531] on icon "button" at bounding box center [60, 531] width 13 height 16
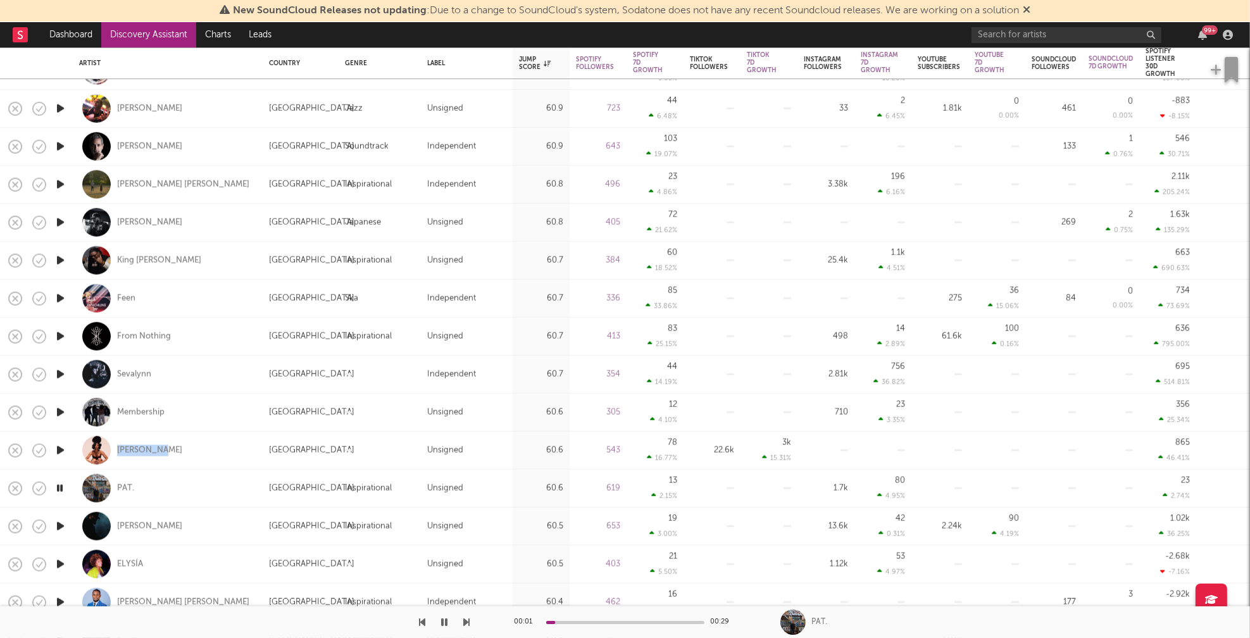
click at [61, 526] on icon "button" at bounding box center [60, 526] width 13 height 16
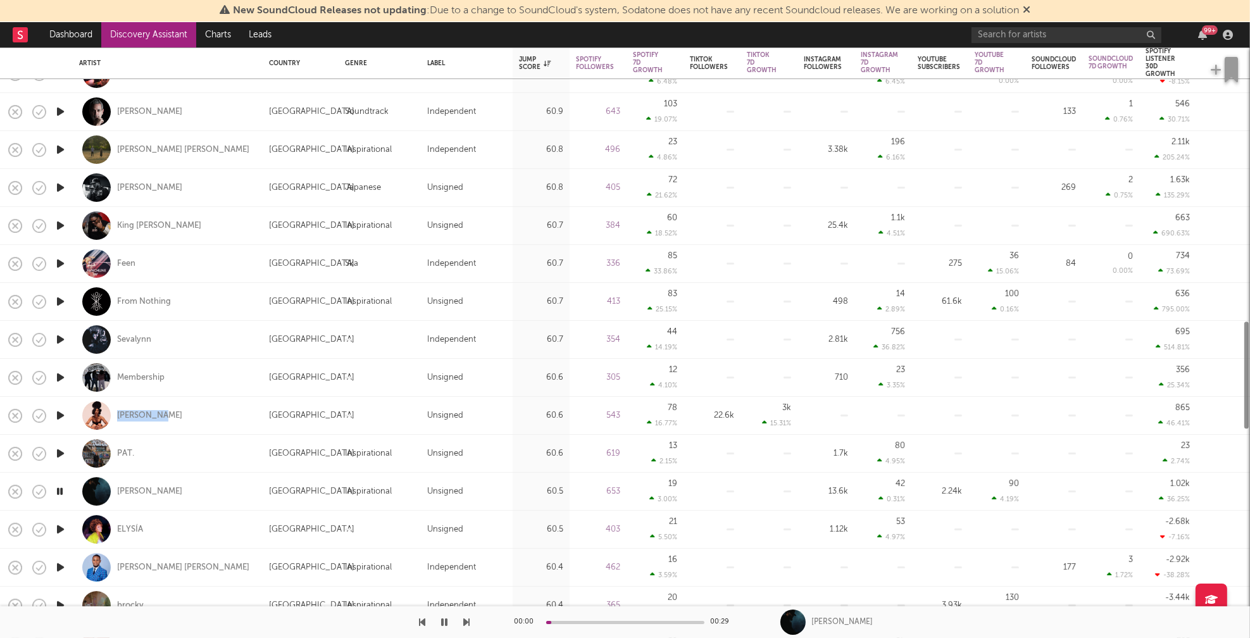
click at [61, 527] on icon "button" at bounding box center [60, 529] width 13 height 16
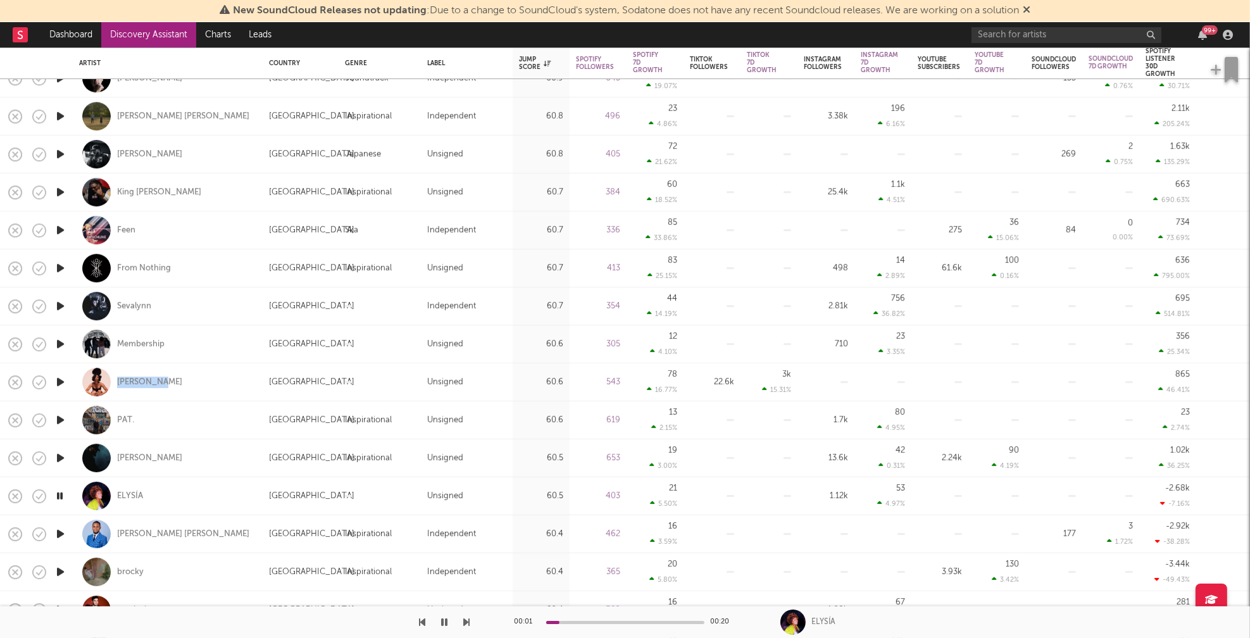
click at [59, 533] on icon "button" at bounding box center [60, 534] width 13 height 16
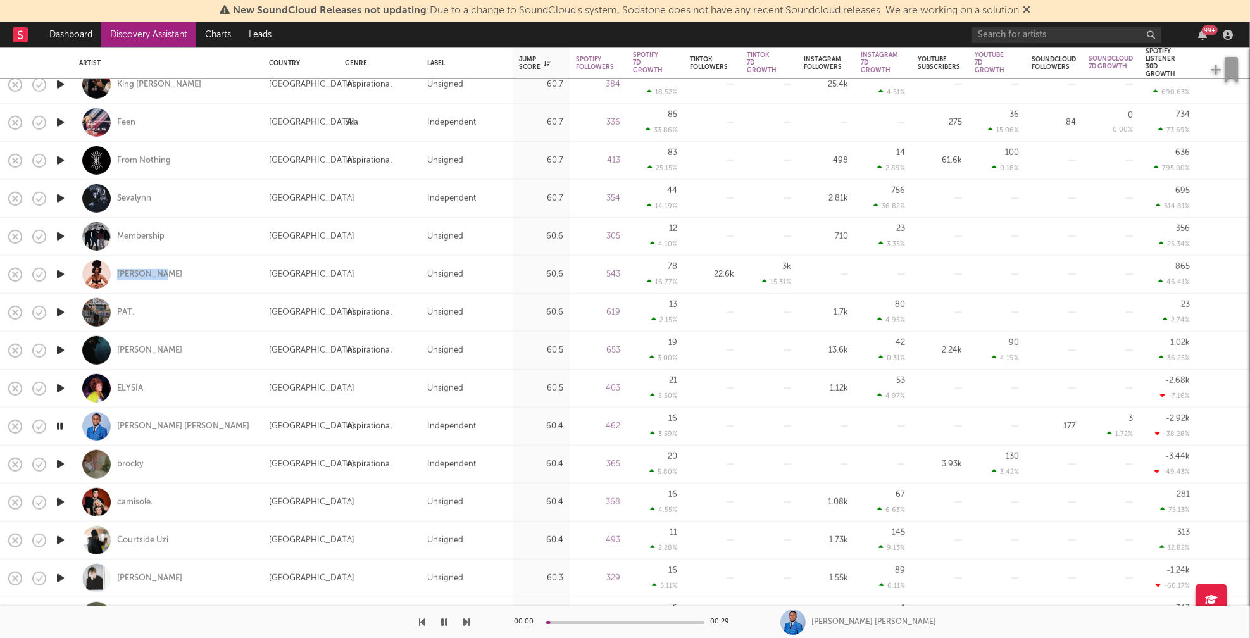
click at [58, 461] on icon "button" at bounding box center [60, 464] width 13 height 16
click at [61, 500] on icon "button" at bounding box center [60, 502] width 13 height 16
click at [60, 538] on icon "button" at bounding box center [60, 540] width 13 height 16
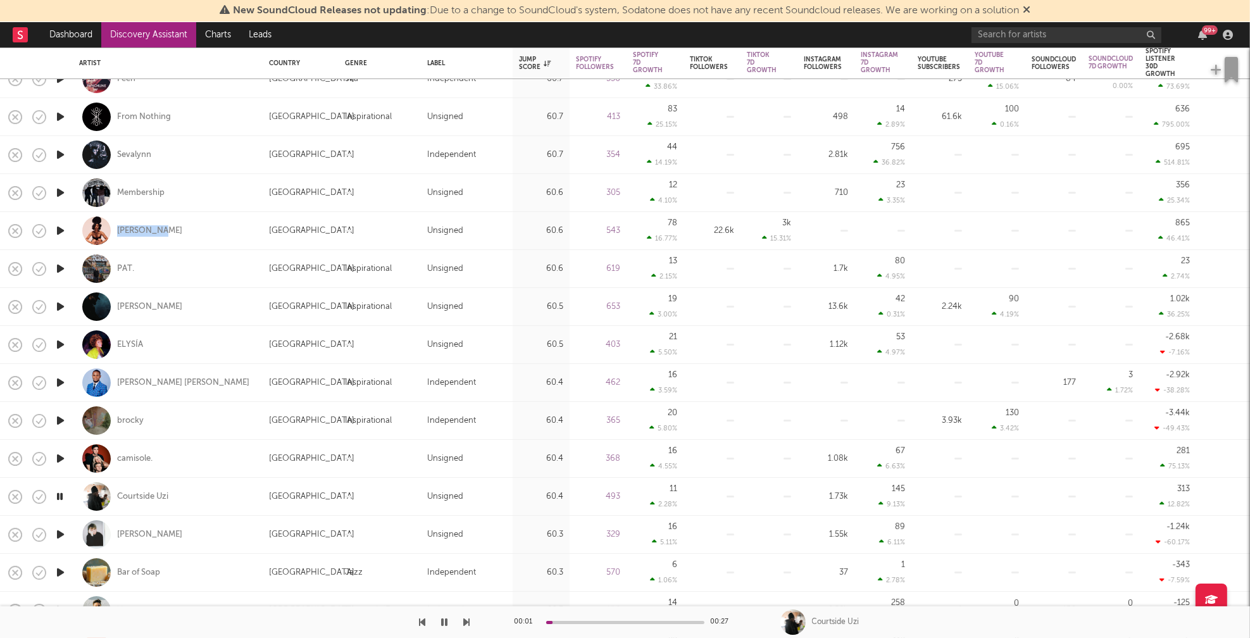
click at [61, 533] on icon "button" at bounding box center [60, 534] width 13 height 16
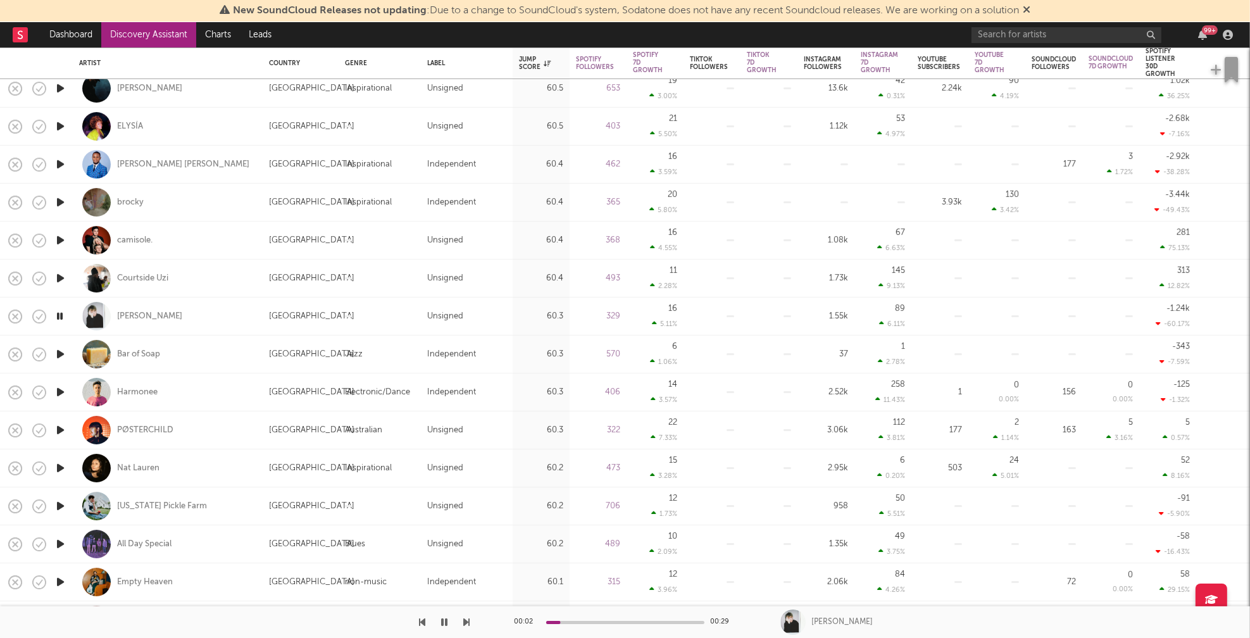
click at [60, 352] on icon "button" at bounding box center [60, 354] width 13 height 16
click at [59, 392] on icon "button" at bounding box center [60, 392] width 13 height 16
click at [59, 430] on icon "button" at bounding box center [60, 430] width 13 height 16
click at [59, 466] on icon "button" at bounding box center [60, 468] width 13 height 16
click at [61, 505] on icon "button" at bounding box center [60, 506] width 13 height 16
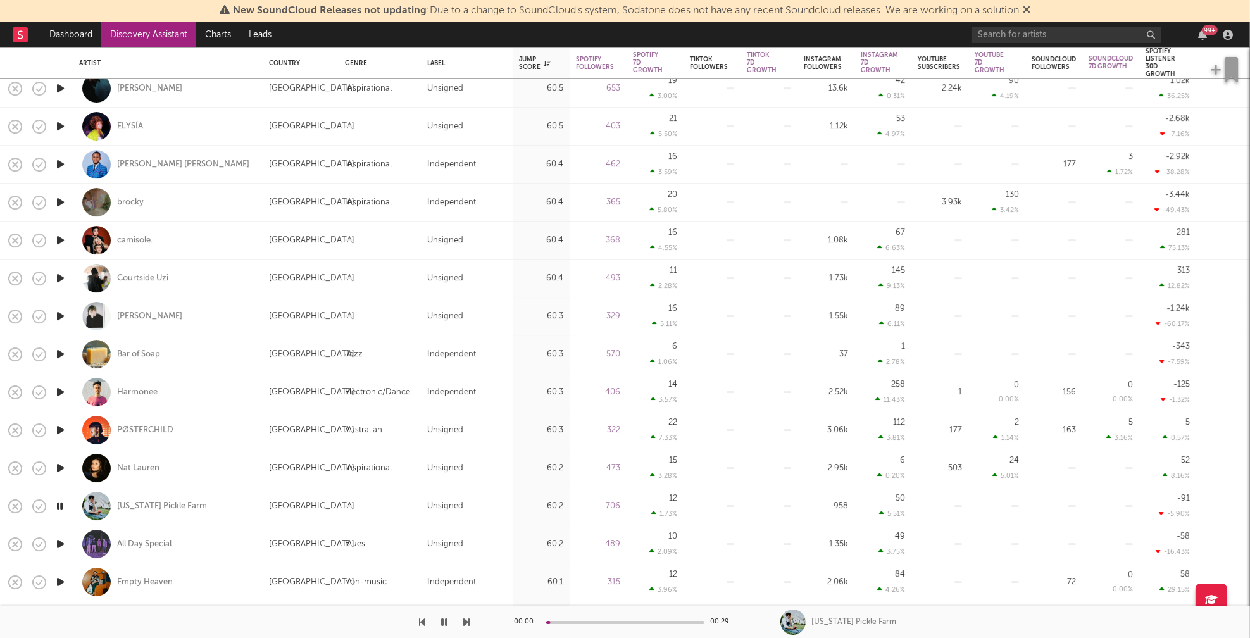
click at [59, 538] on icon "button" at bounding box center [60, 544] width 13 height 16
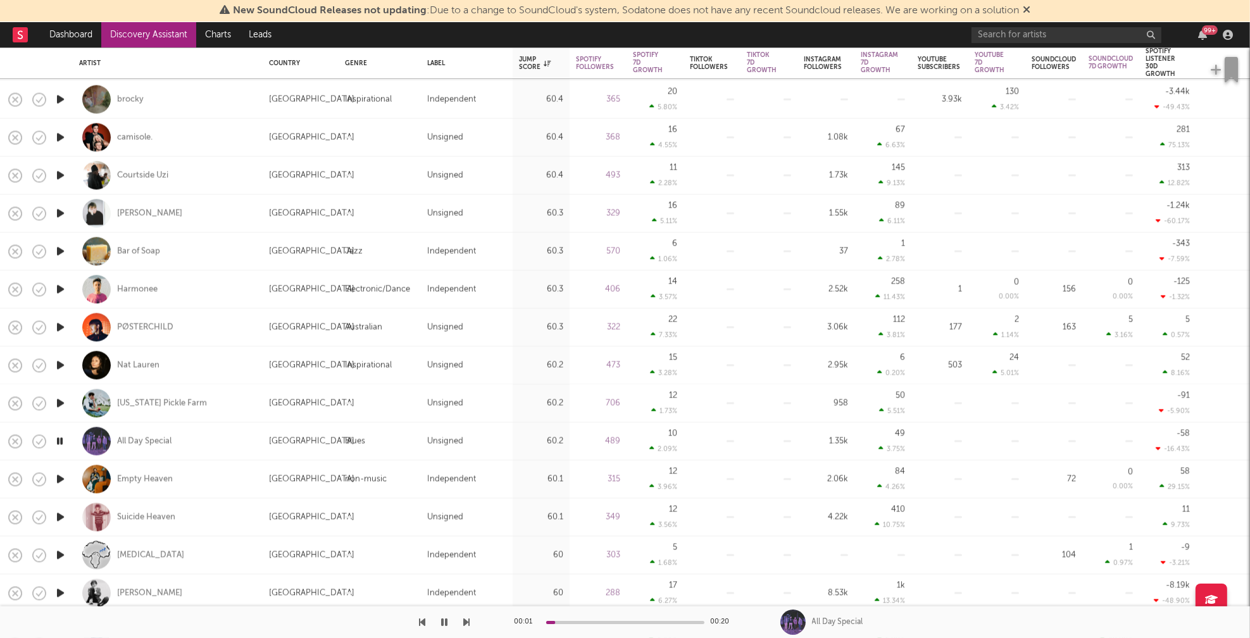
click at [61, 479] on icon "button" at bounding box center [60, 479] width 13 height 16
click at [58, 513] on icon "button" at bounding box center [60, 517] width 13 height 16
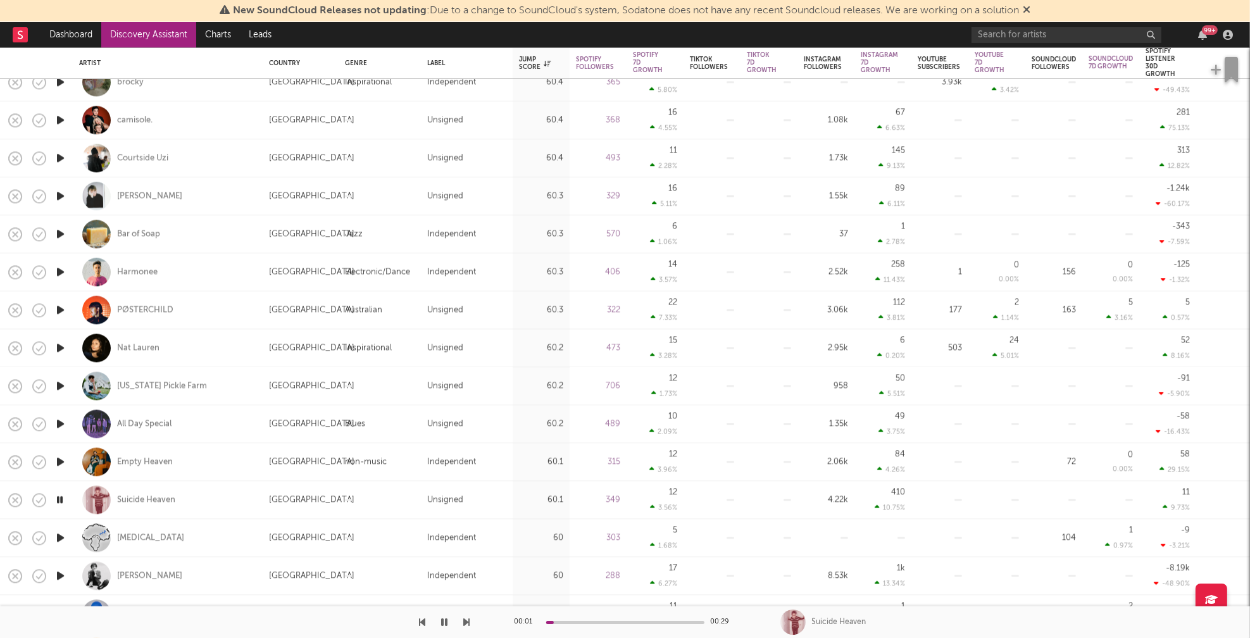
click at [59, 537] on icon "button" at bounding box center [60, 538] width 13 height 16
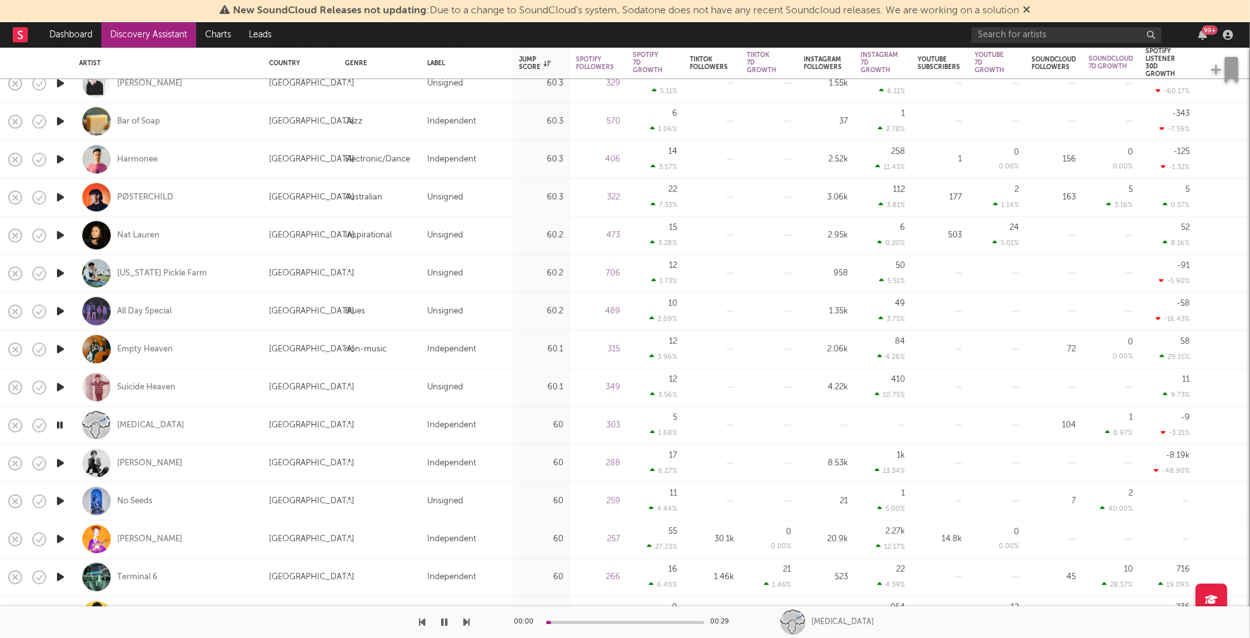
click at [58, 462] on icon "button" at bounding box center [60, 463] width 13 height 16
click at [61, 499] on icon "button" at bounding box center [60, 501] width 13 height 16
click at [59, 538] on icon "button" at bounding box center [60, 539] width 13 height 16
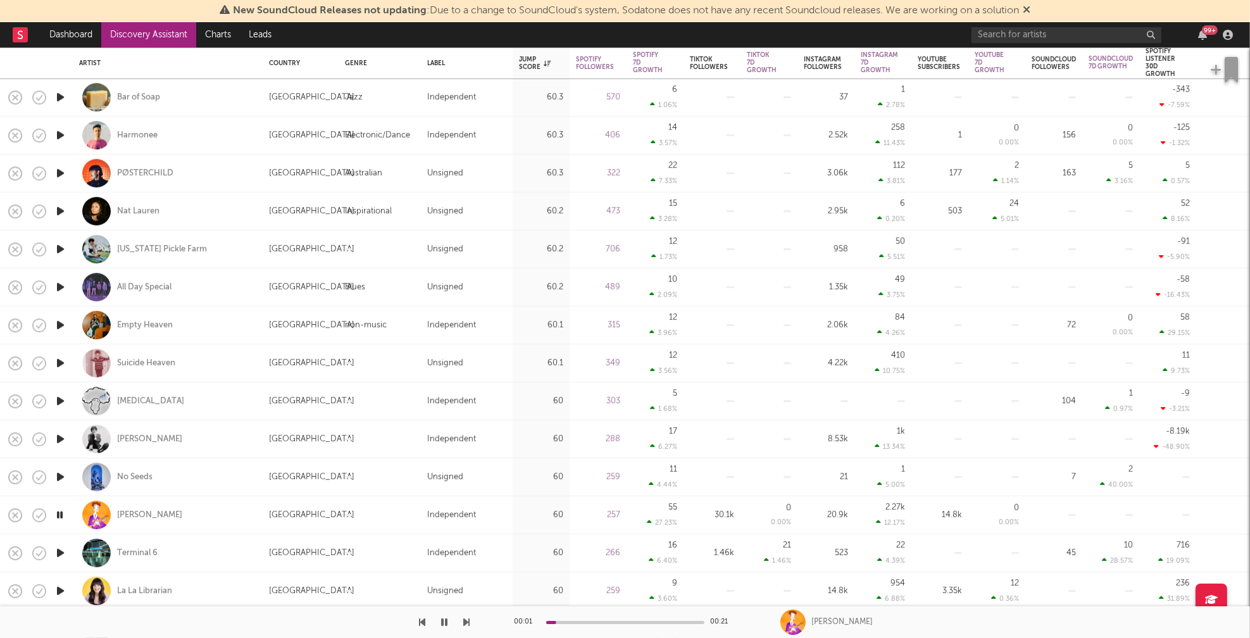
click at [61, 550] on icon "button" at bounding box center [60, 553] width 13 height 16
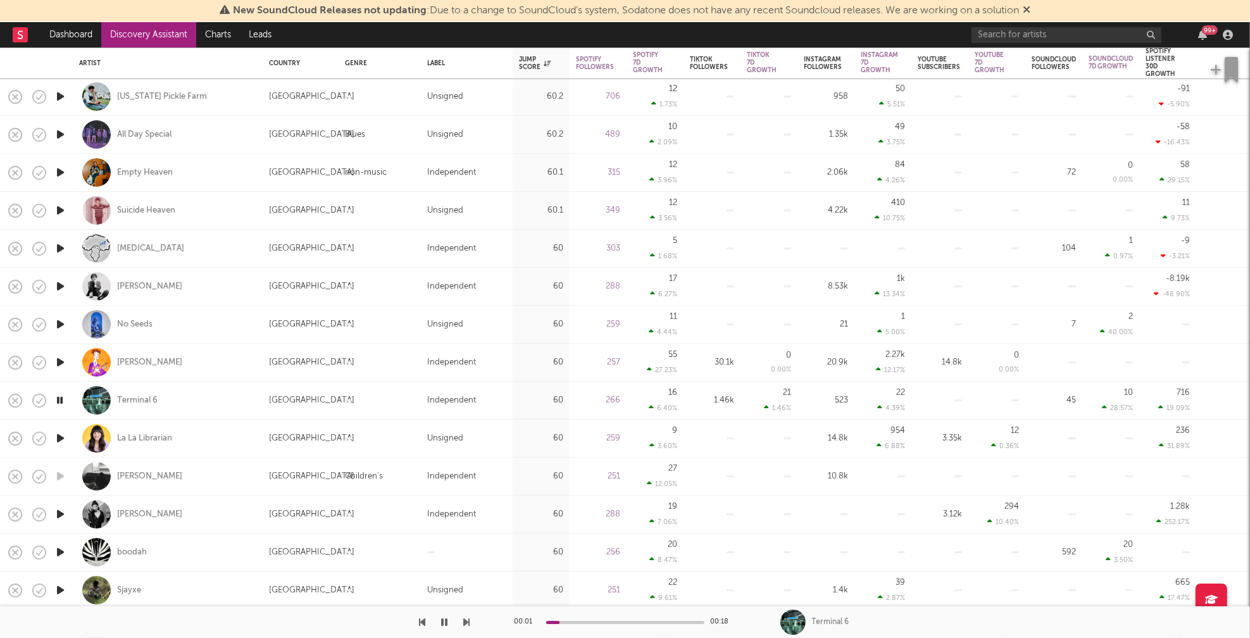
click at [63, 437] on icon "button" at bounding box center [60, 438] width 13 height 16
click at [61, 511] on icon "button" at bounding box center [60, 514] width 13 height 16
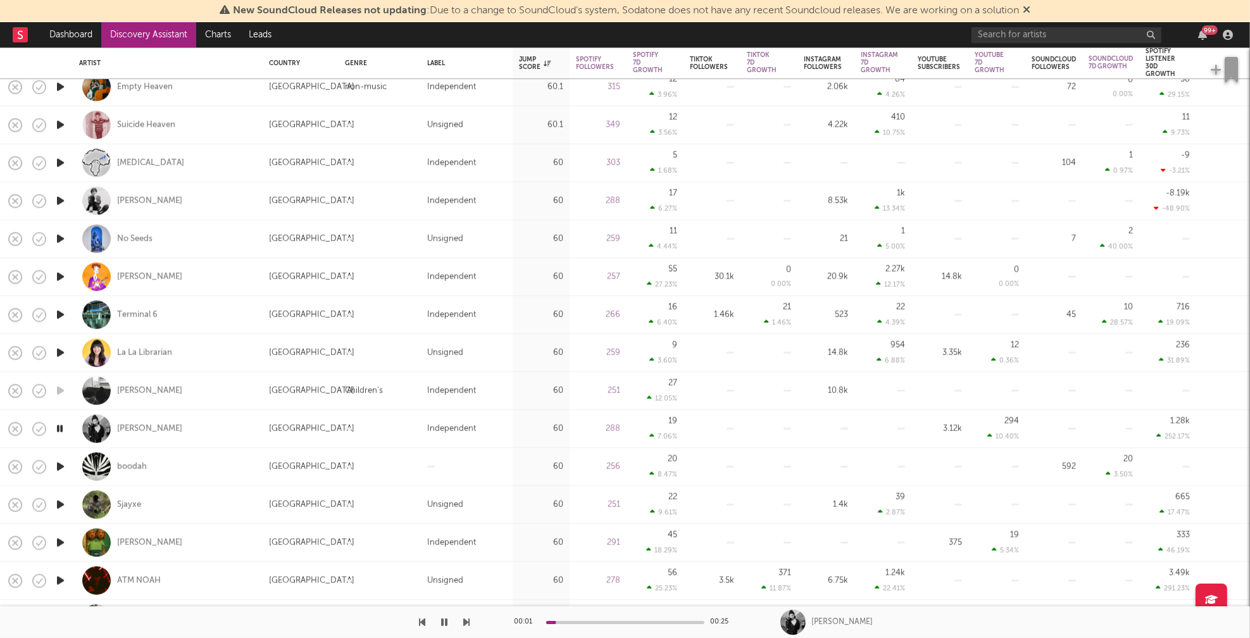
click at [61, 464] on icon "button" at bounding box center [60, 467] width 13 height 16
click at [61, 503] on icon "button" at bounding box center [60, 505] width 13 height 16
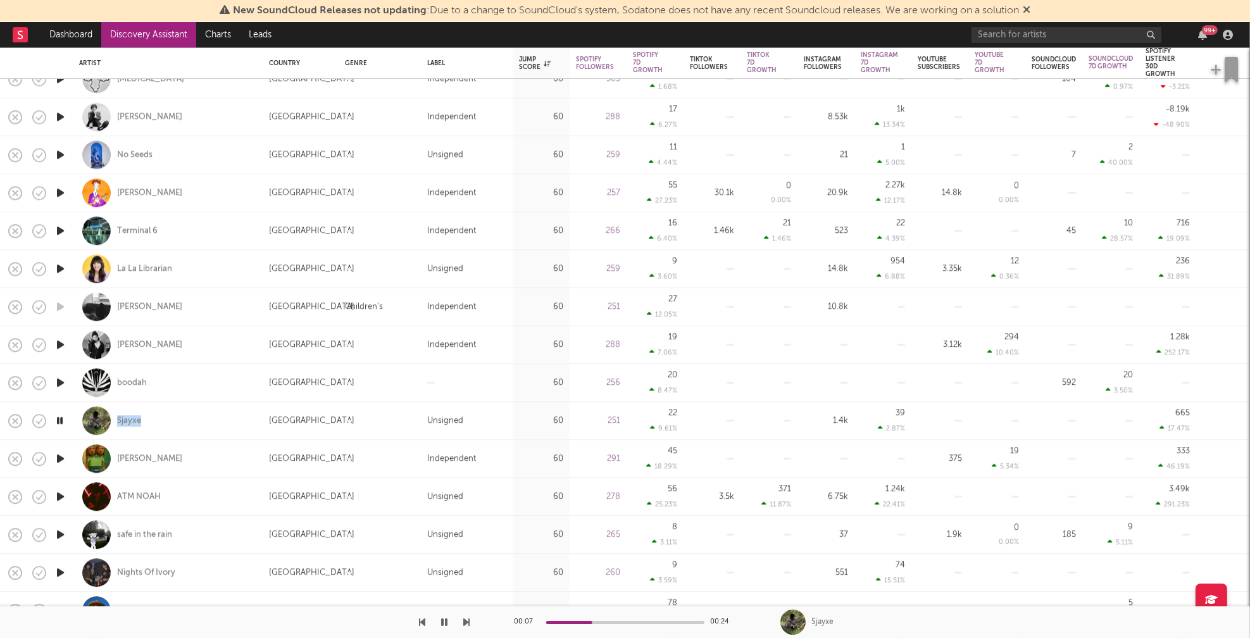
click at [61, 457] on icon "button" at bounding box center [60, 459] width 13 height 16
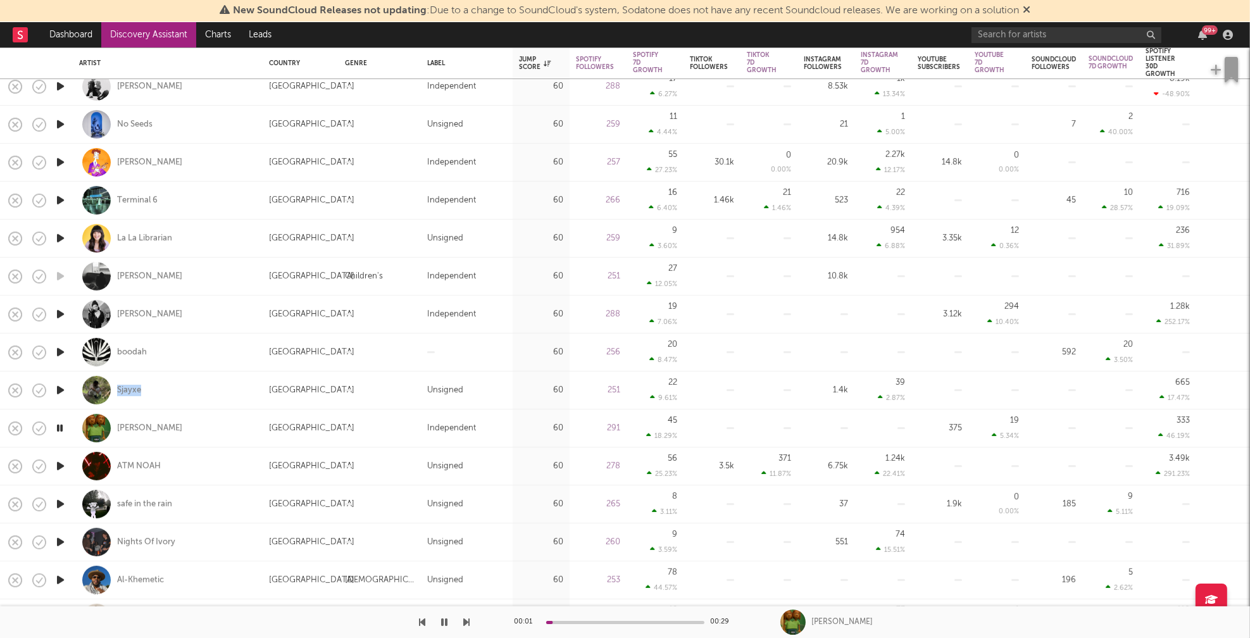
click at [59, 464] on icon "button" at bounding box center [60, 466] width 13 height 16
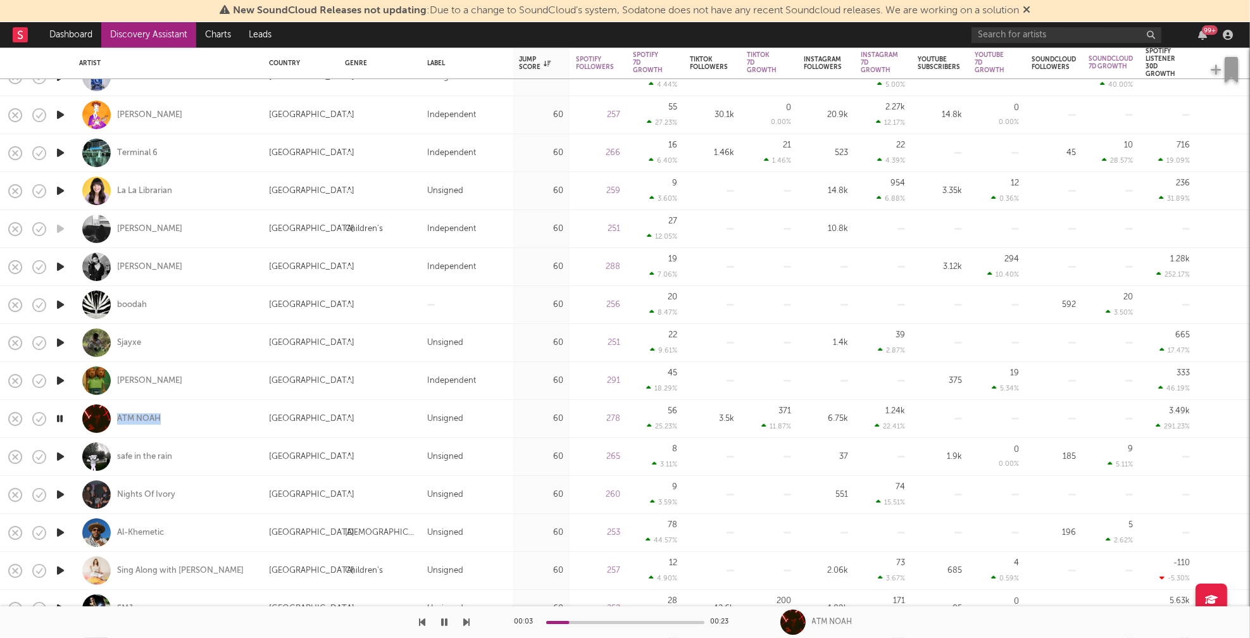
click at [58, 457] on icon "button" at bounding box center [60, 457] width 13 height 16
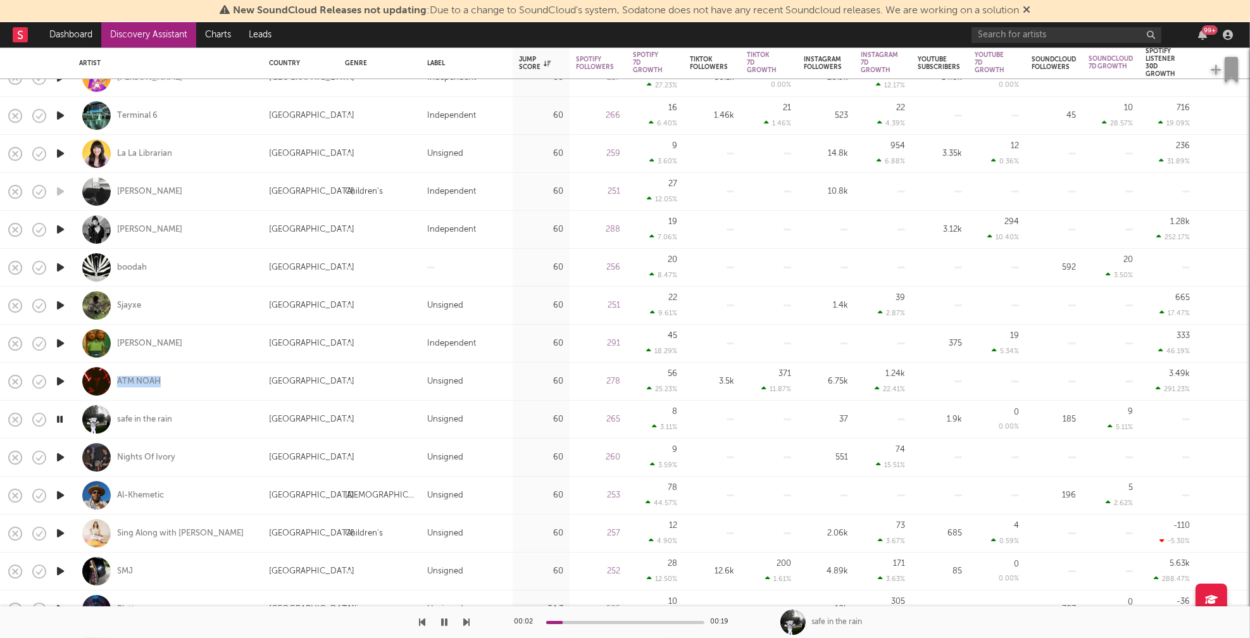
click at [58, 455] on icon "button" at bounding box center [60, 457] width 13 height 16
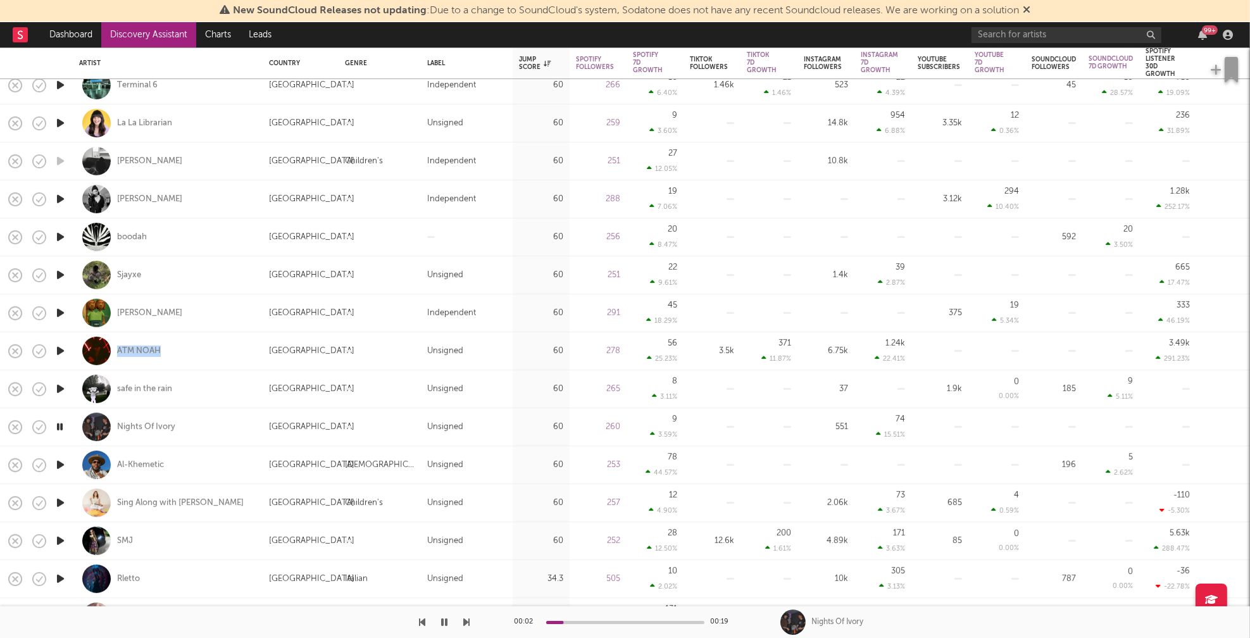
click at [59, 464] on icon "button" at bounding box center [60, 465] width 13 height 16
click at [60, 501] on icon "button" at bounding box center [60, 503] width 13 height 16
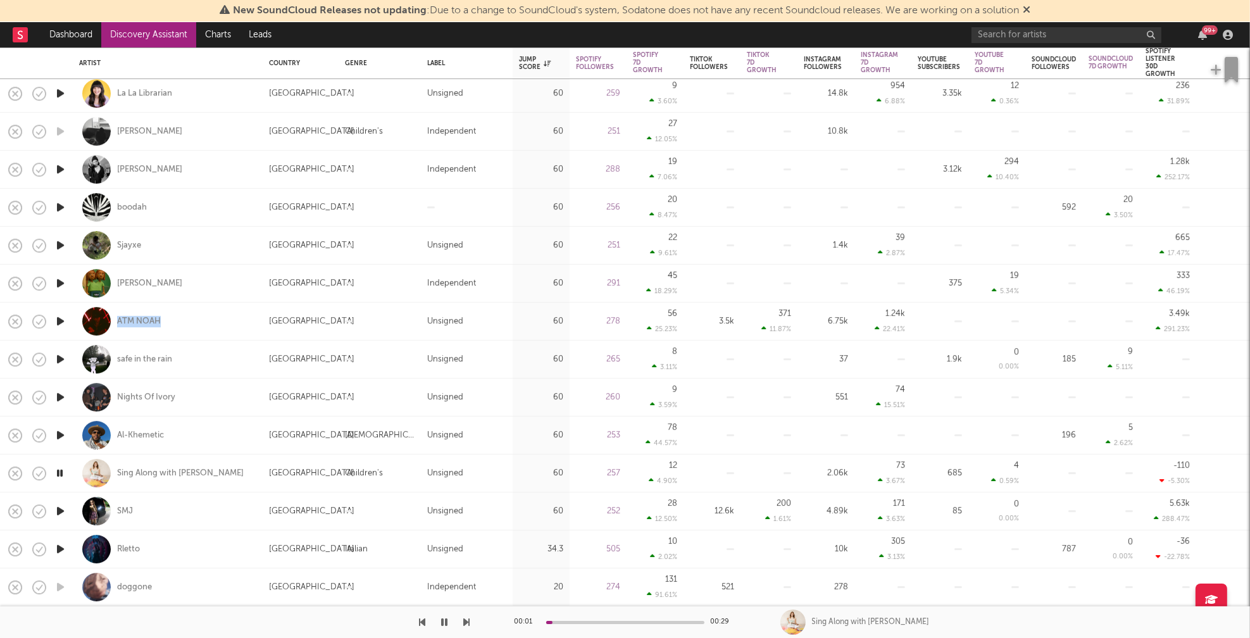
click at [61, 511] on icon "button" at bounding box center [60, 511] width 13 height 16
click at [58, 547] on icon "button" at bounding box center [60, 549] width 13 height 16
click at [61, 547] on icon "button" at bounding box center [60, 549] width 12 height 16
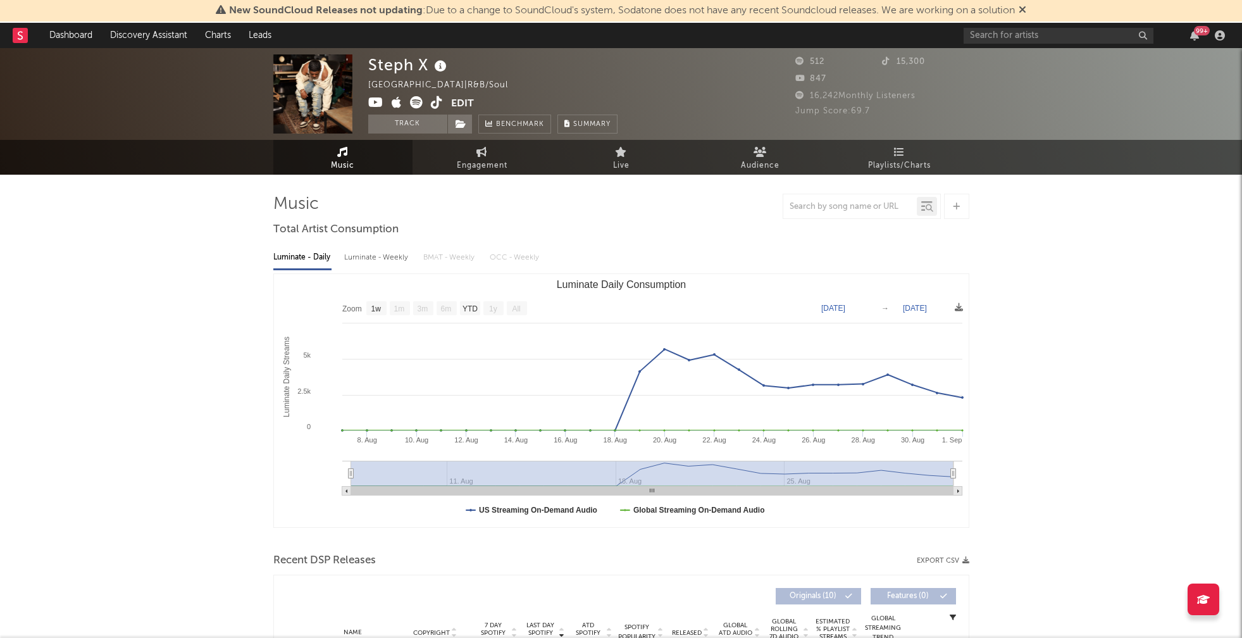
select select "1w"
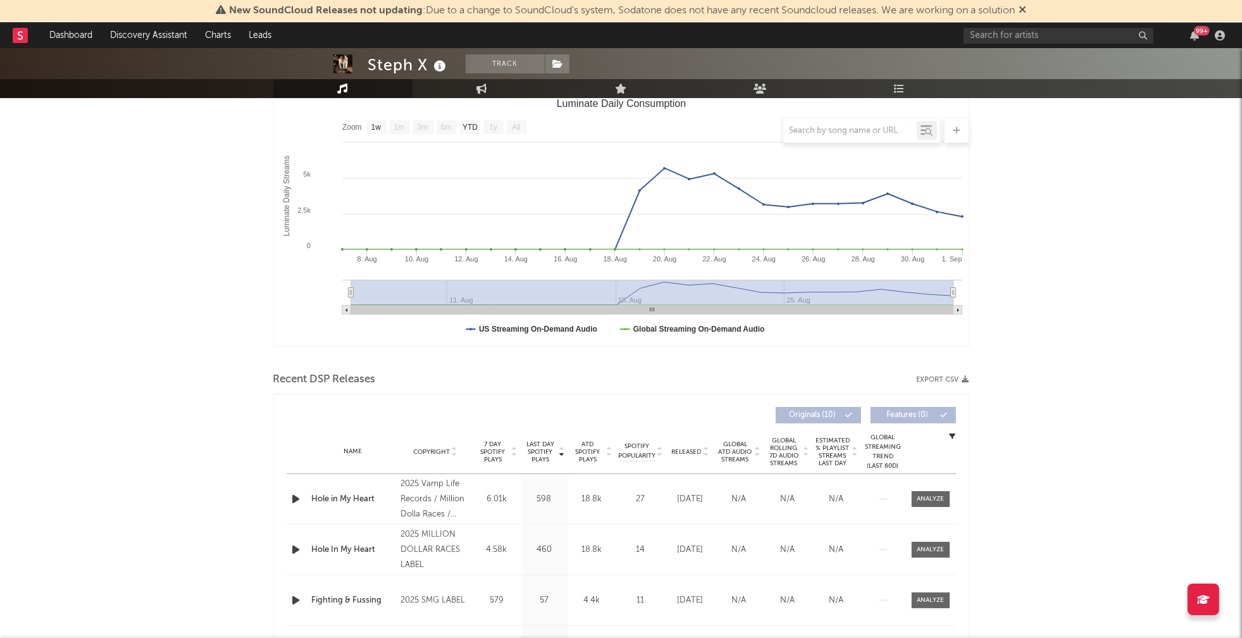
scroll to position [293, 0]
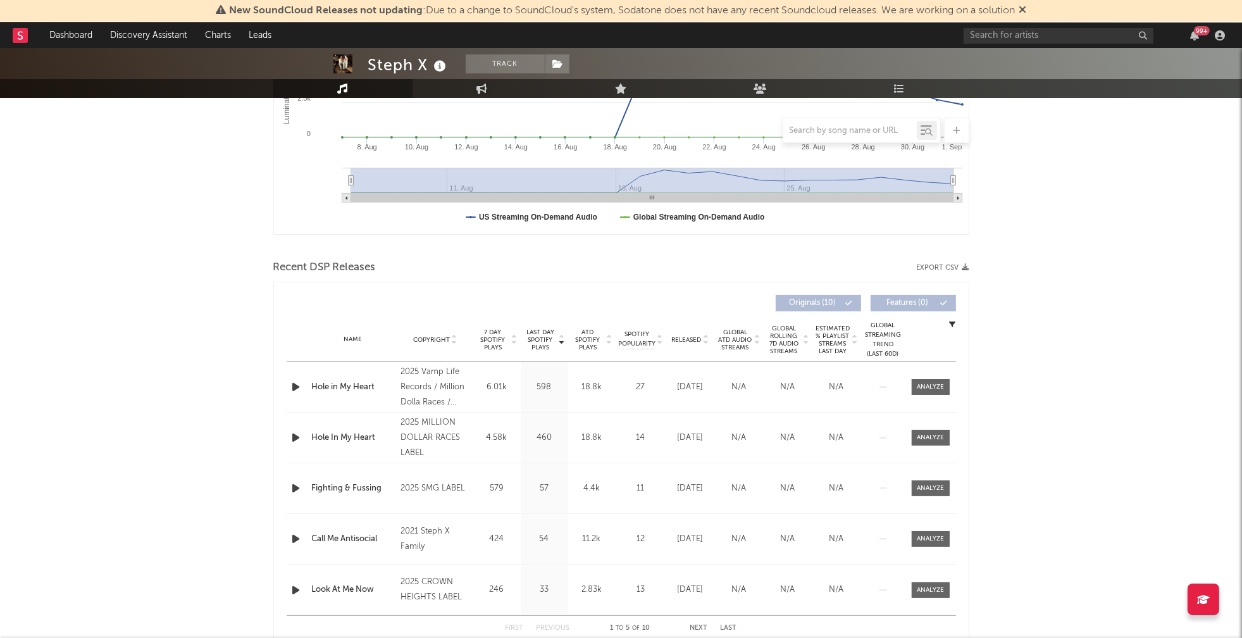
click at [291, 385] on icon "button" at bounding box center [296, 387] width 13 height 16
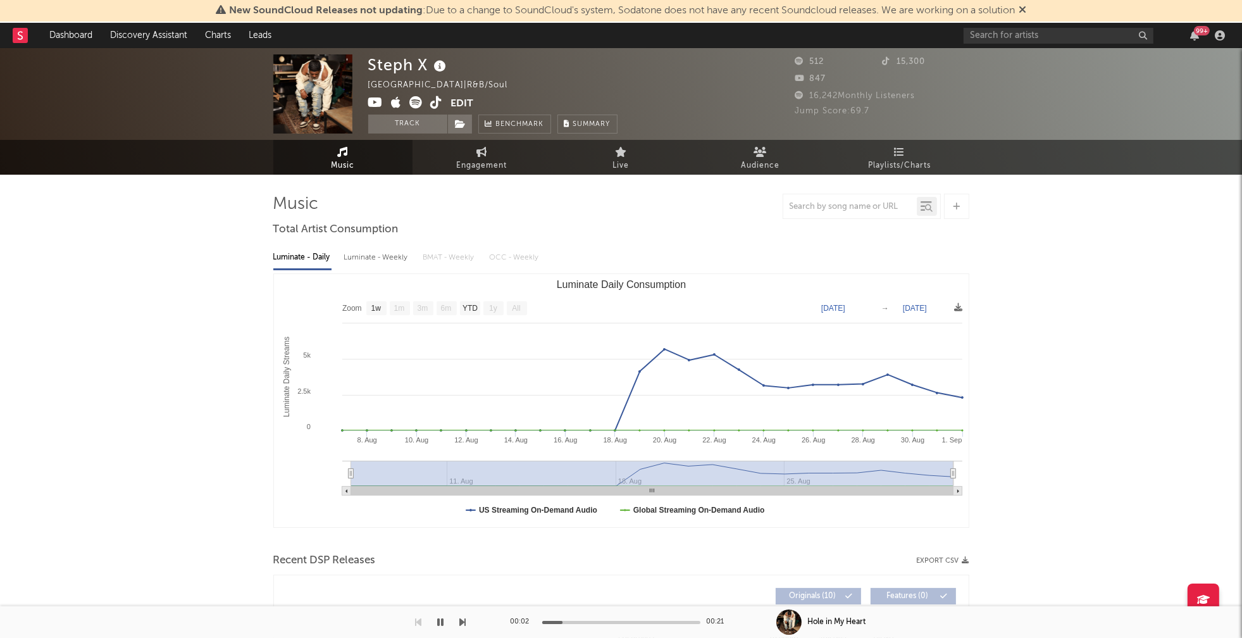
click at [387, 264] on div "Luminate - Weekly" at bounding box center [377, 258] width 66 height 22
select select "1w"
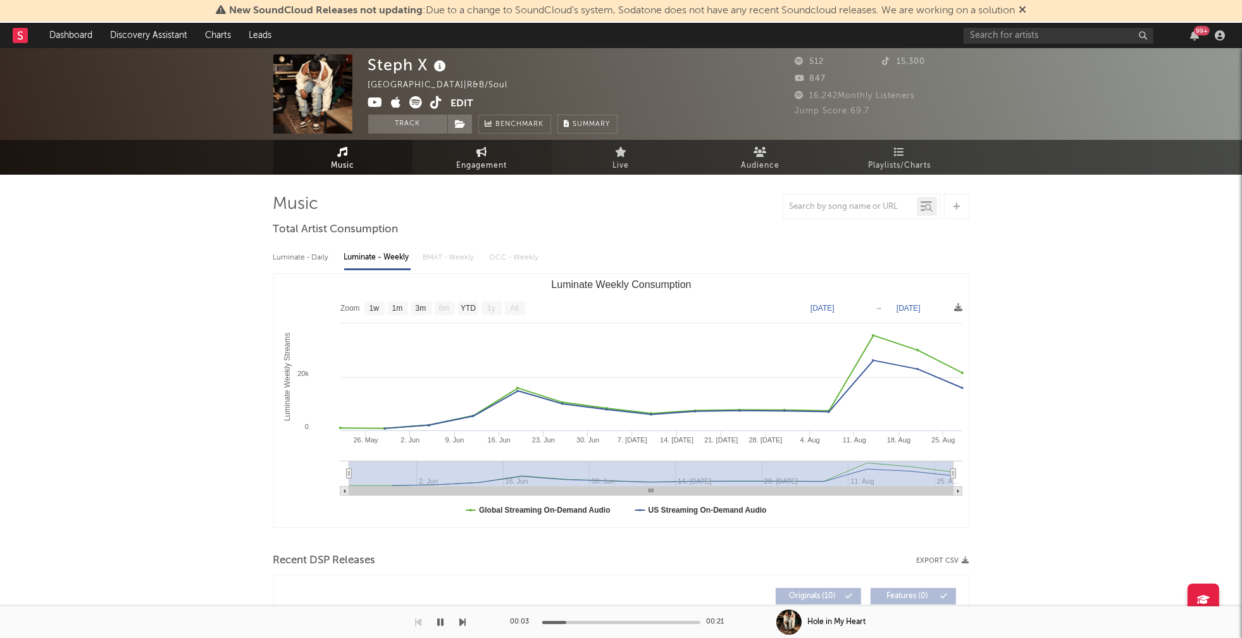
click at [487, 166] on span "Engagement" at bounding box center [482, 165] width 51 height 15
select select "1w"
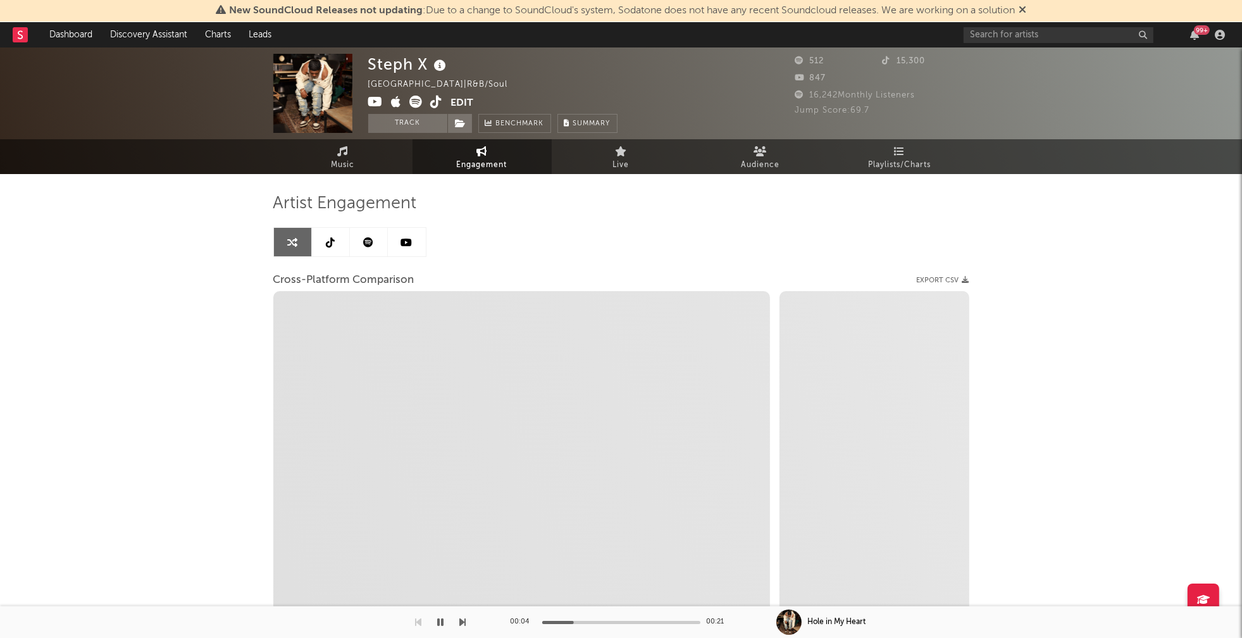
click at [376, 101] on icon at bounding box center [375, 102] width 15 height 13
select select "1m"
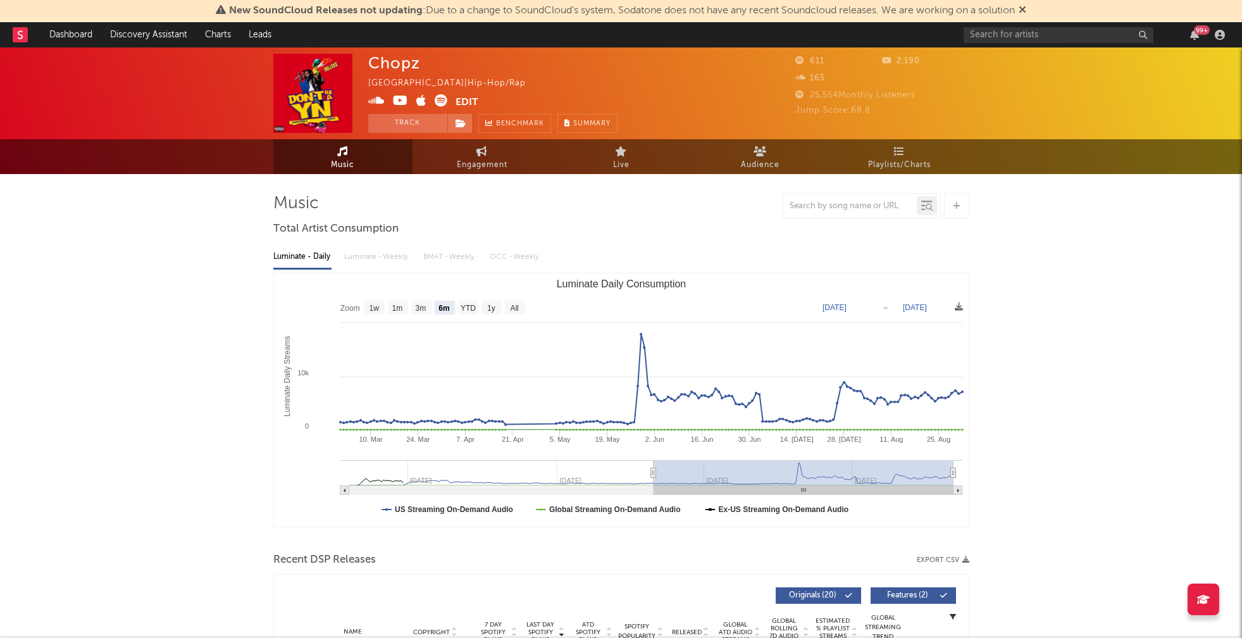
select select "6m"
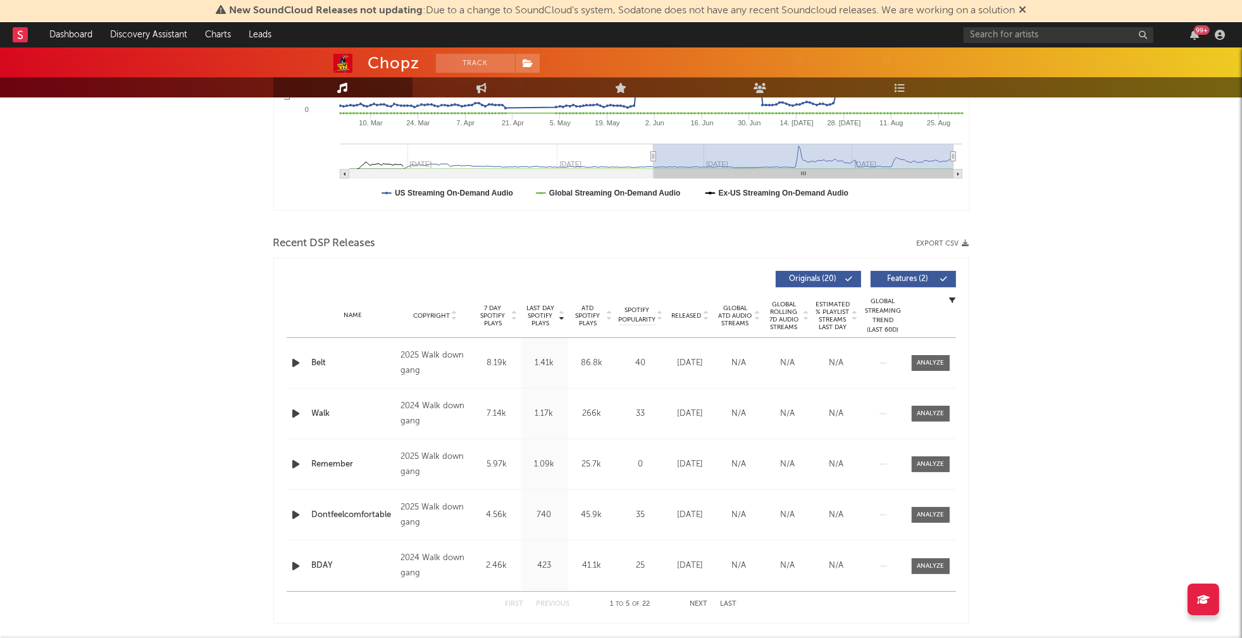
scroll to position [346, 0]
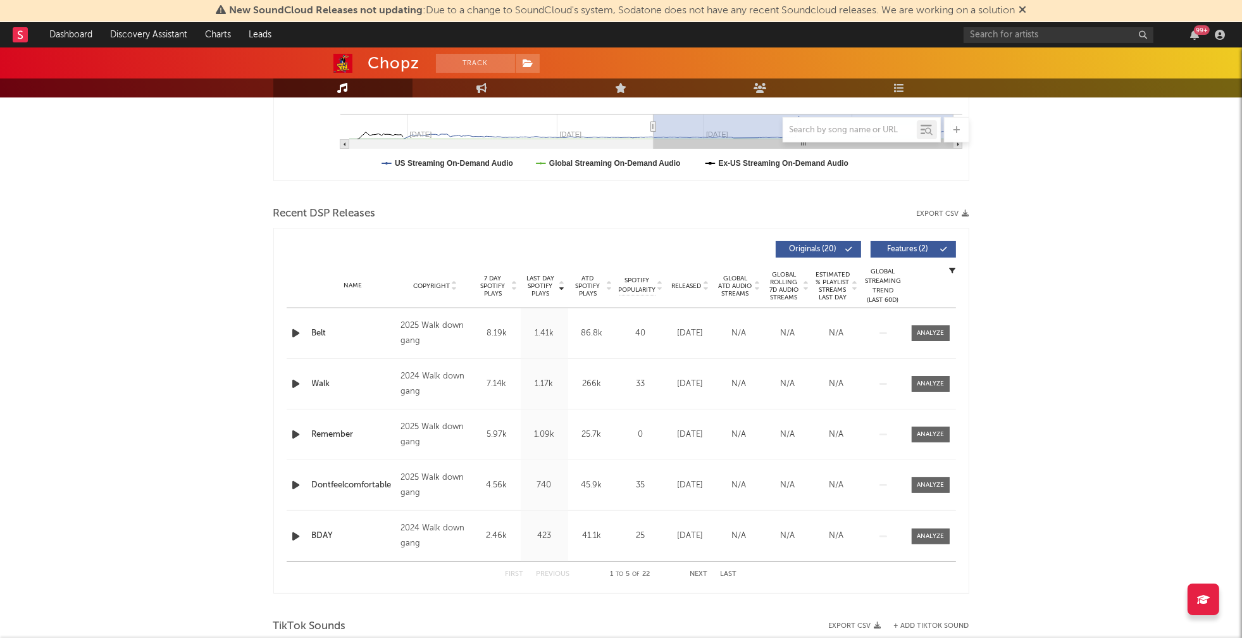
click at [295, 330] on icon "button" at bounding box center [296, 333] width 13 height 16
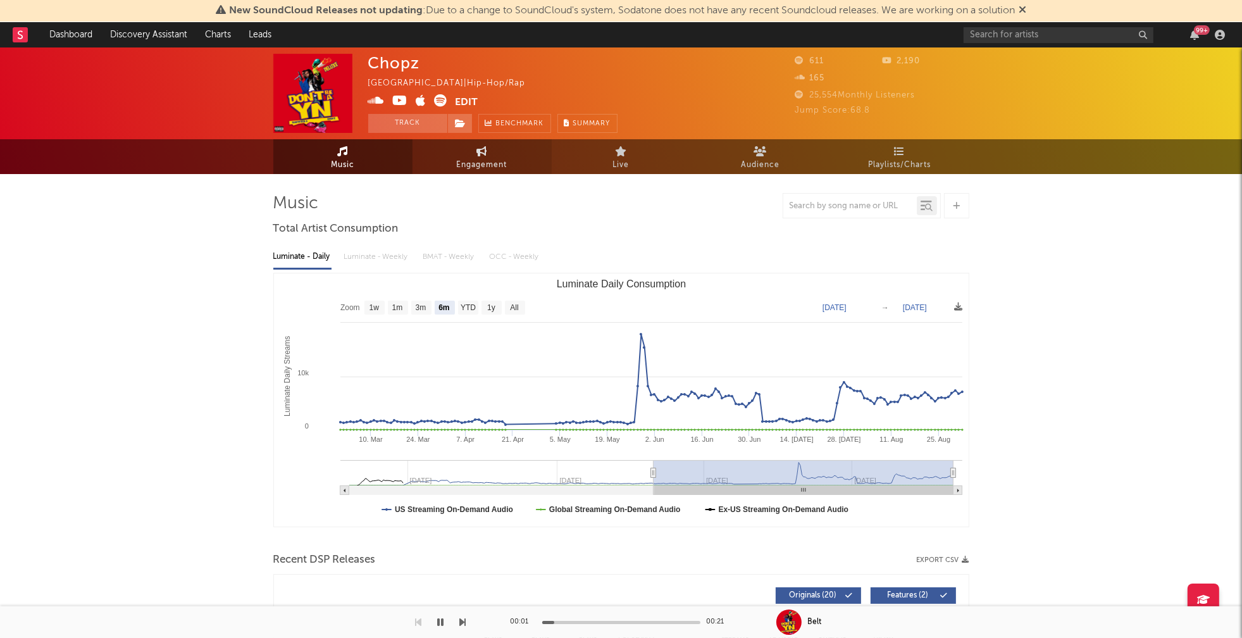
click at [471, 152] on link "Engagement" at bounding box center [482, 156] width 139 height 35
select select "1w"
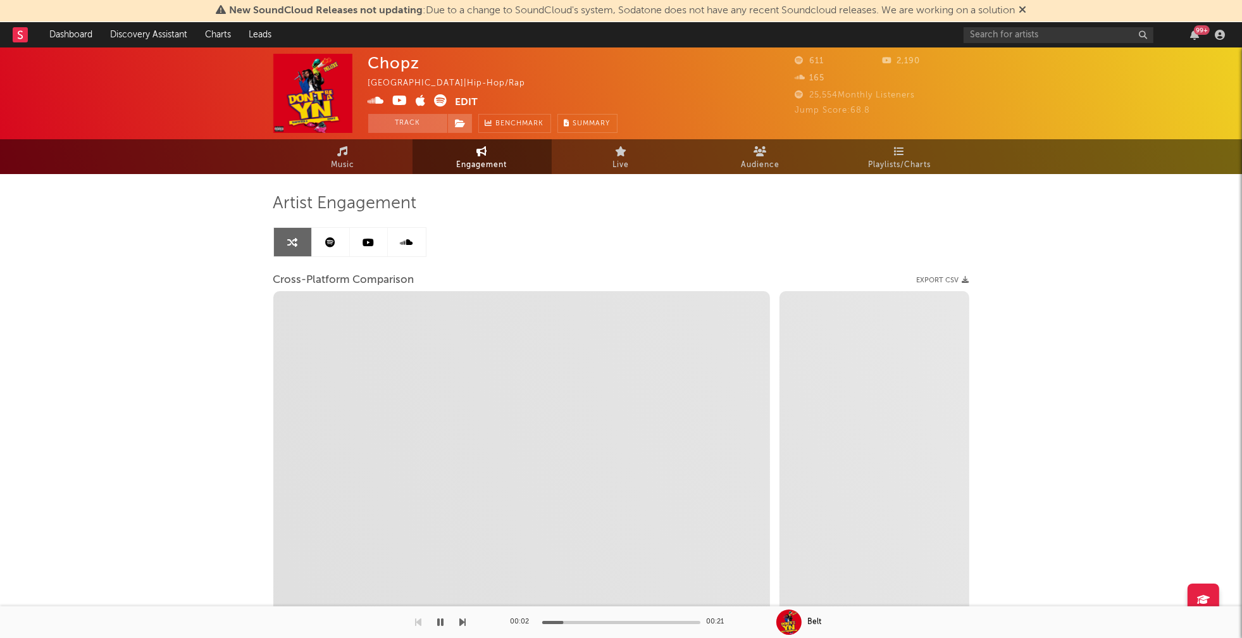
select select "1m"
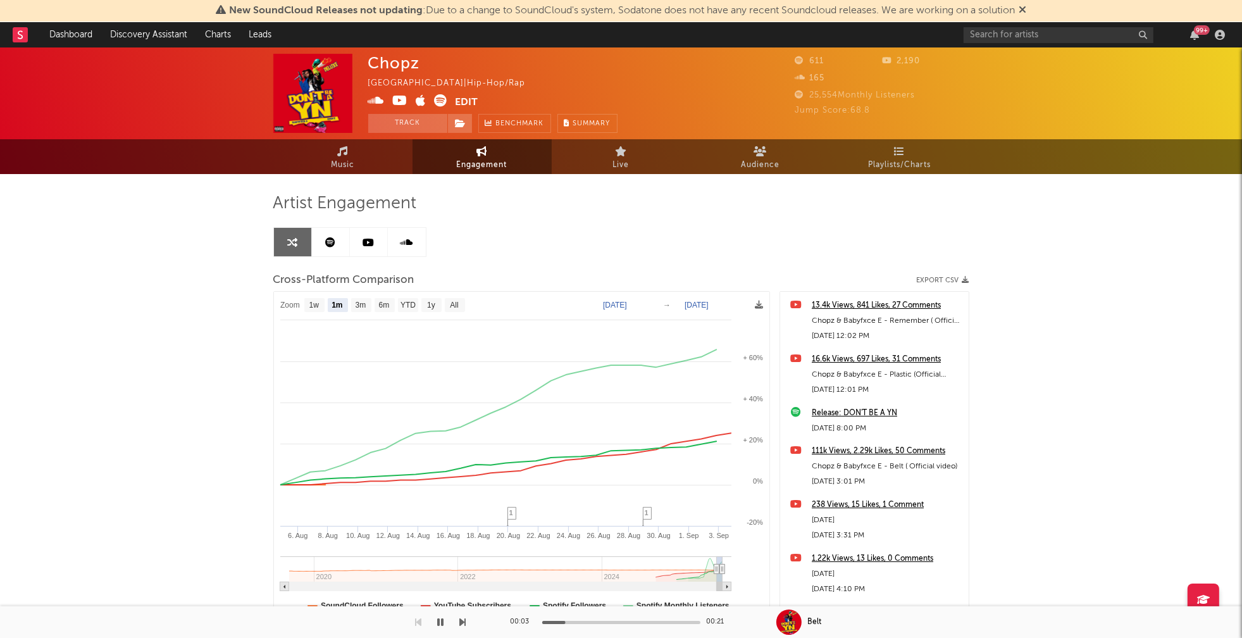
click at [395, 99] on icon at bounding box center [400, 100] width 15 height 13
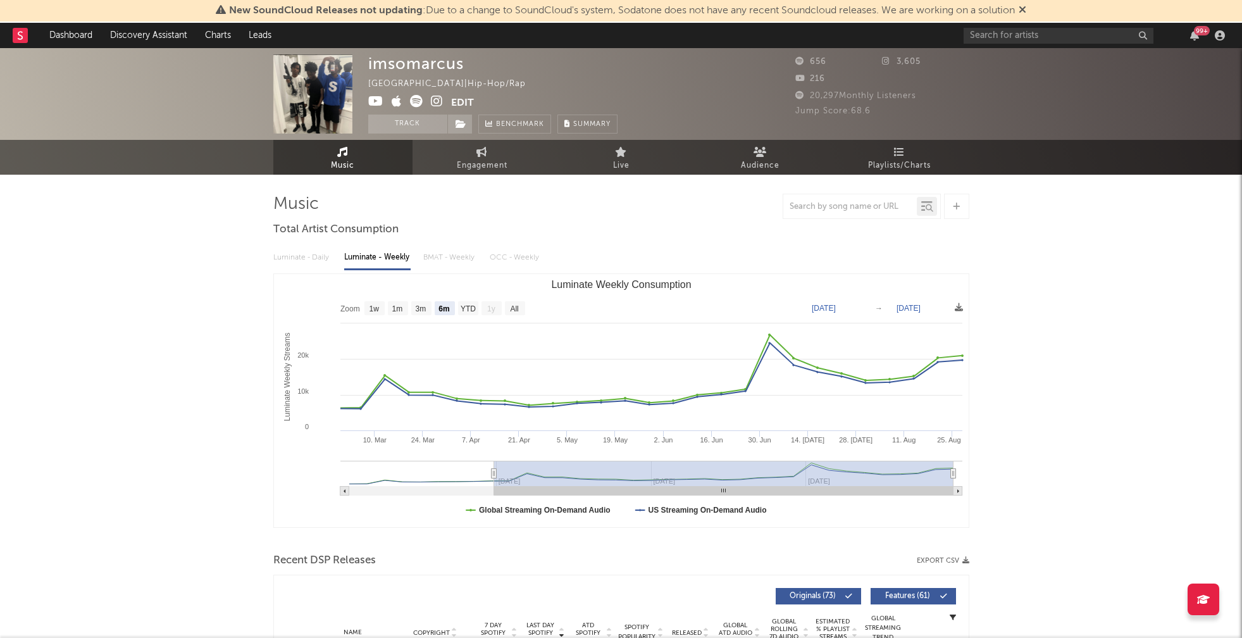
select select "6m"
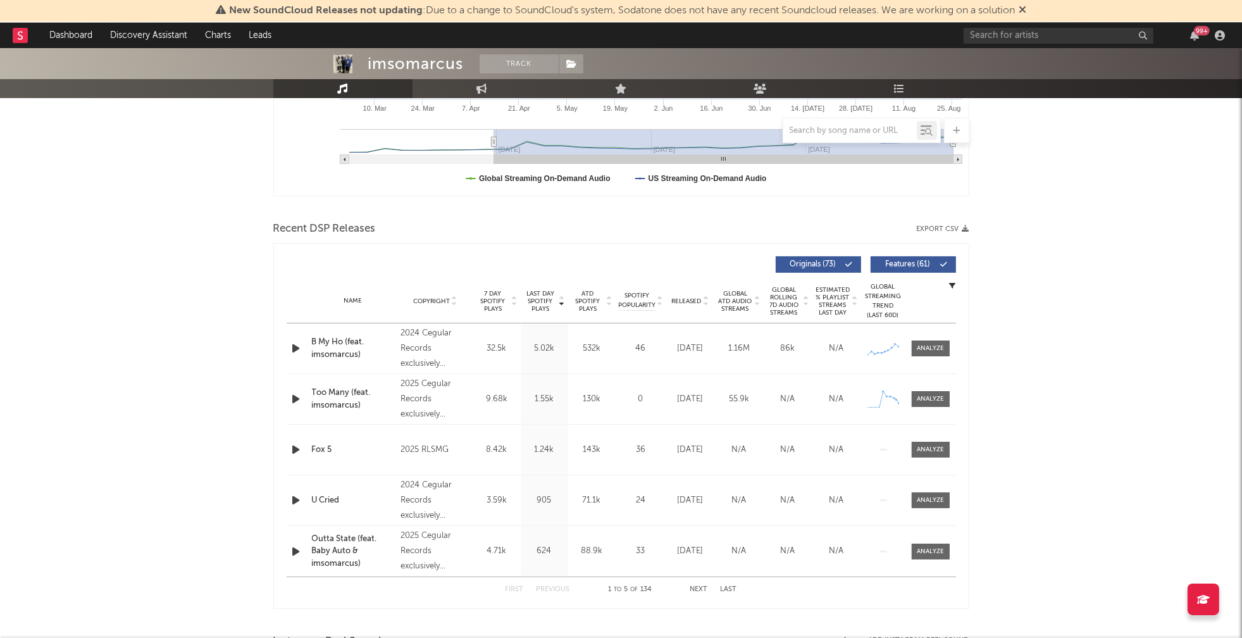
scroll to position [453, 0]
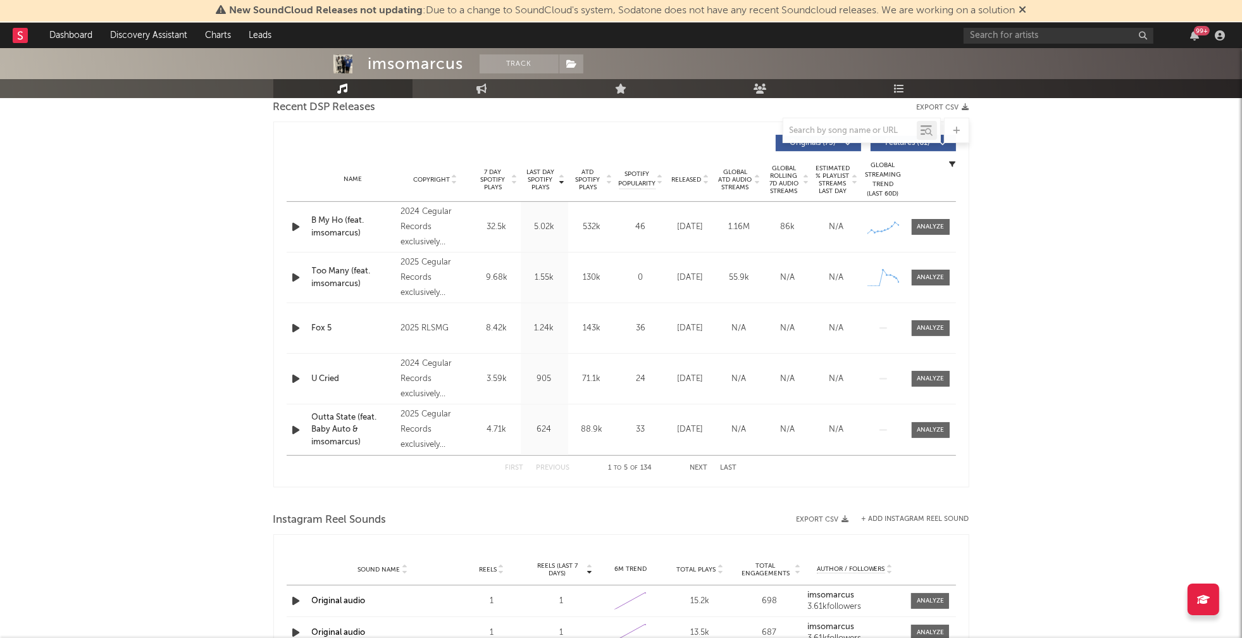
click at [292, 222] on icon "button" at bounding box center [296, 227] width 13 height 16
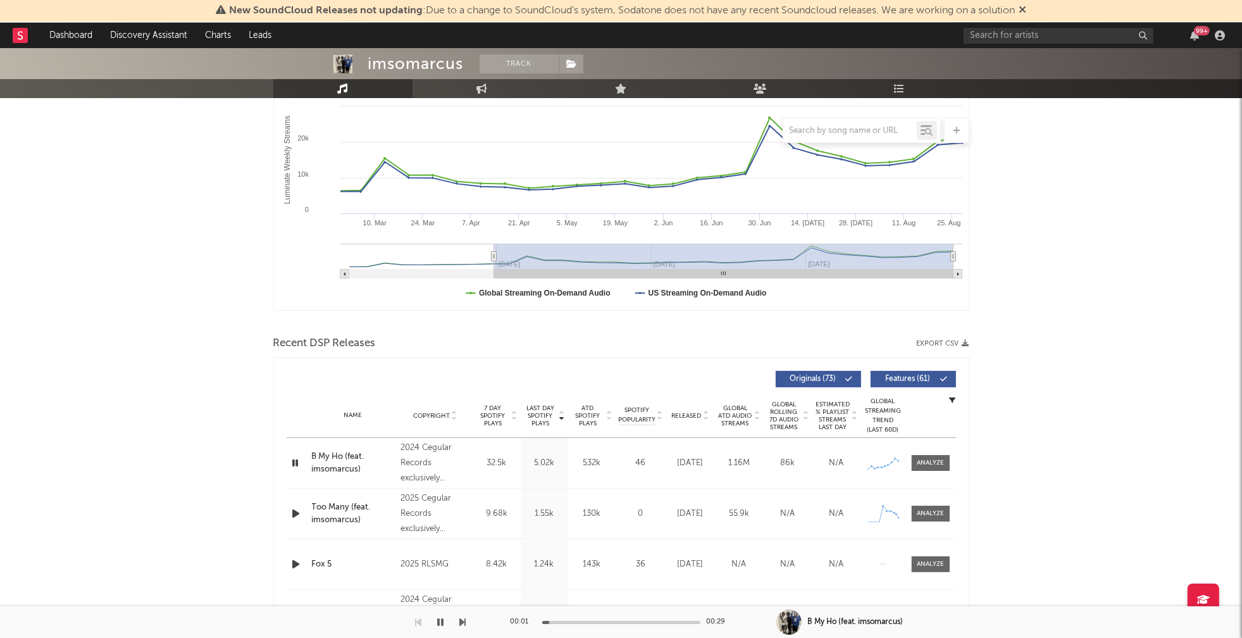
scroll to position [0, 0]
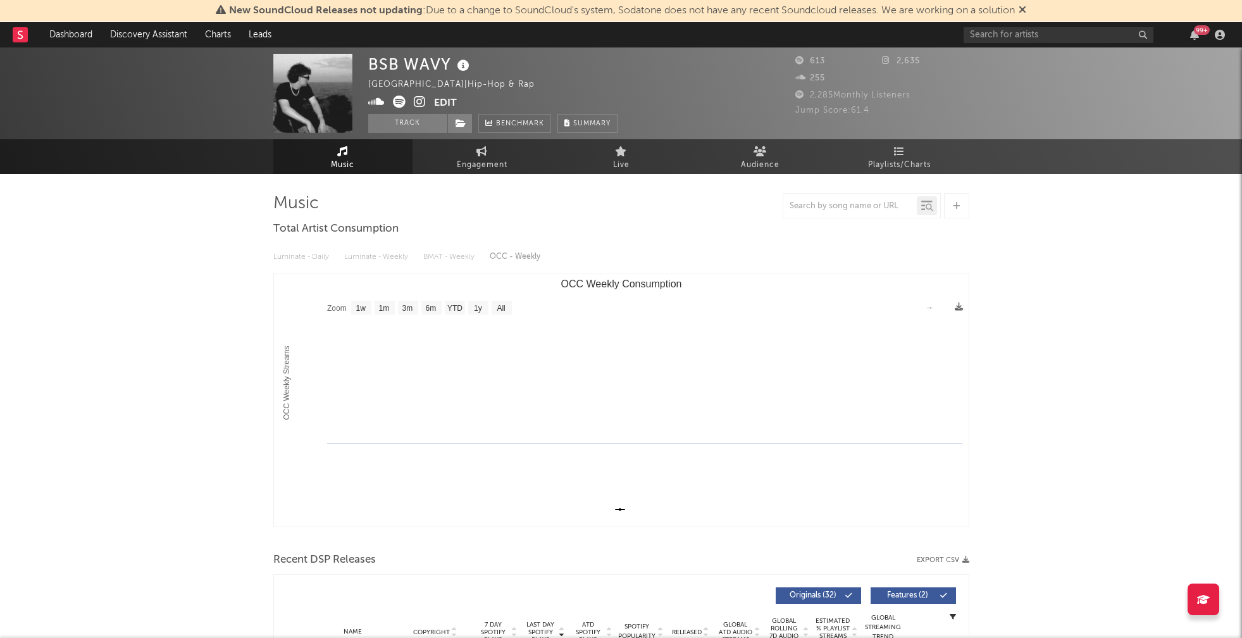
select select "1w"
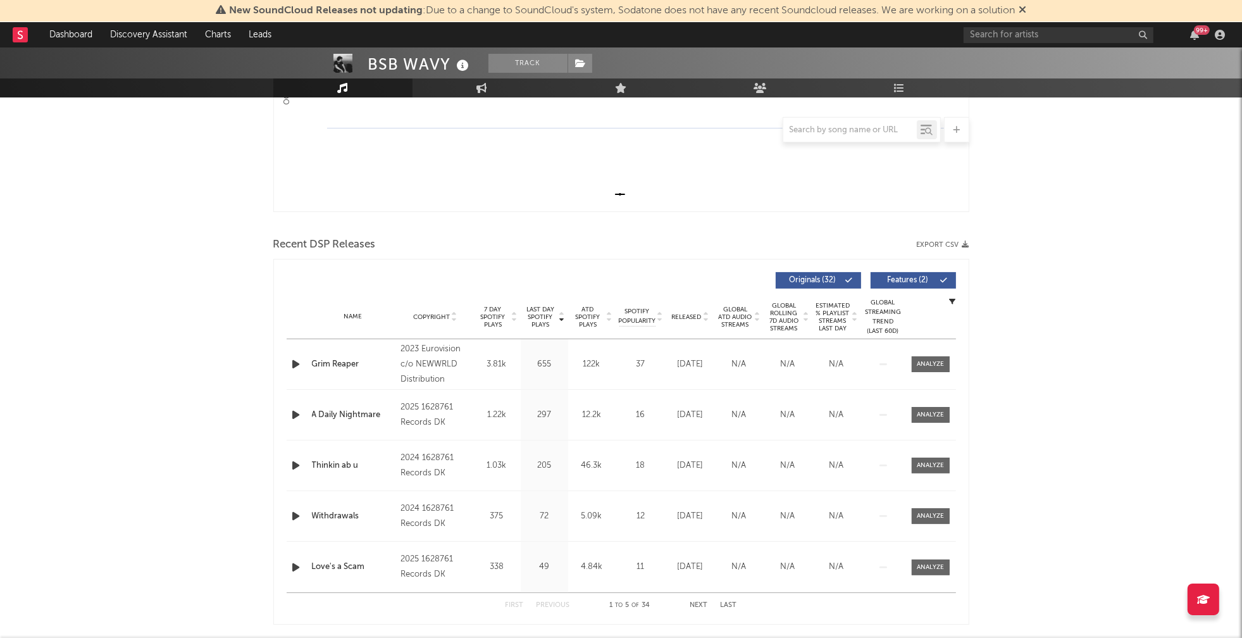
scroll to position [316, 0]
click at [298, 359] on icon "button" at bounding box center [296, 363] width 13 height 16
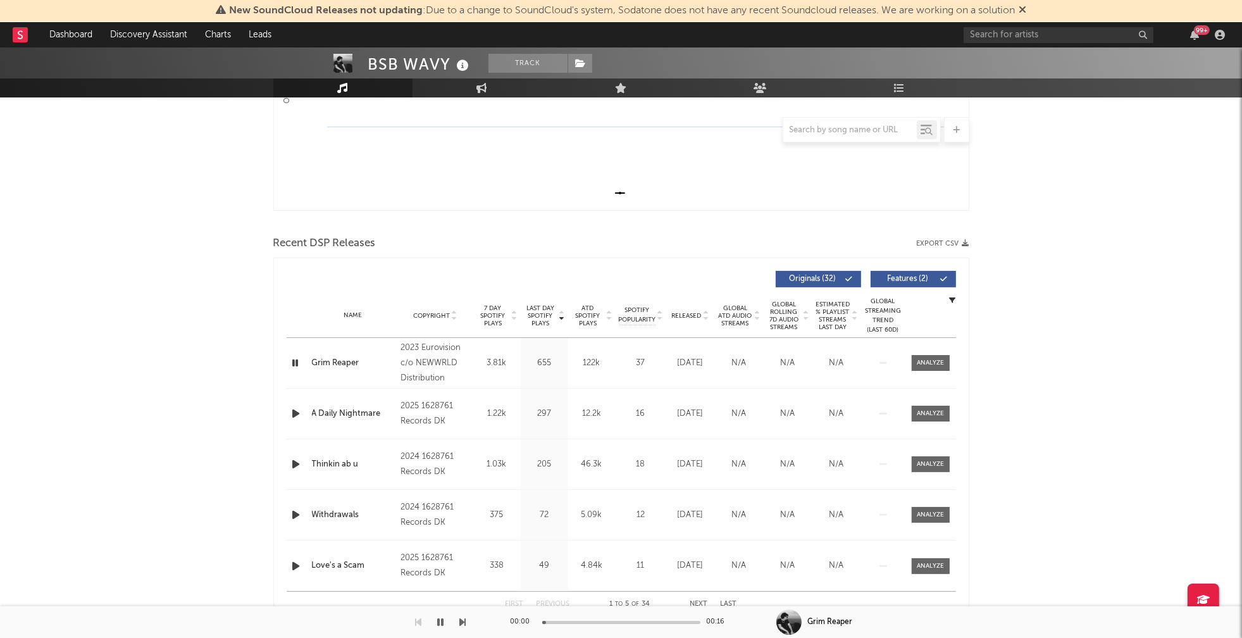
scroll to position [0, 0]
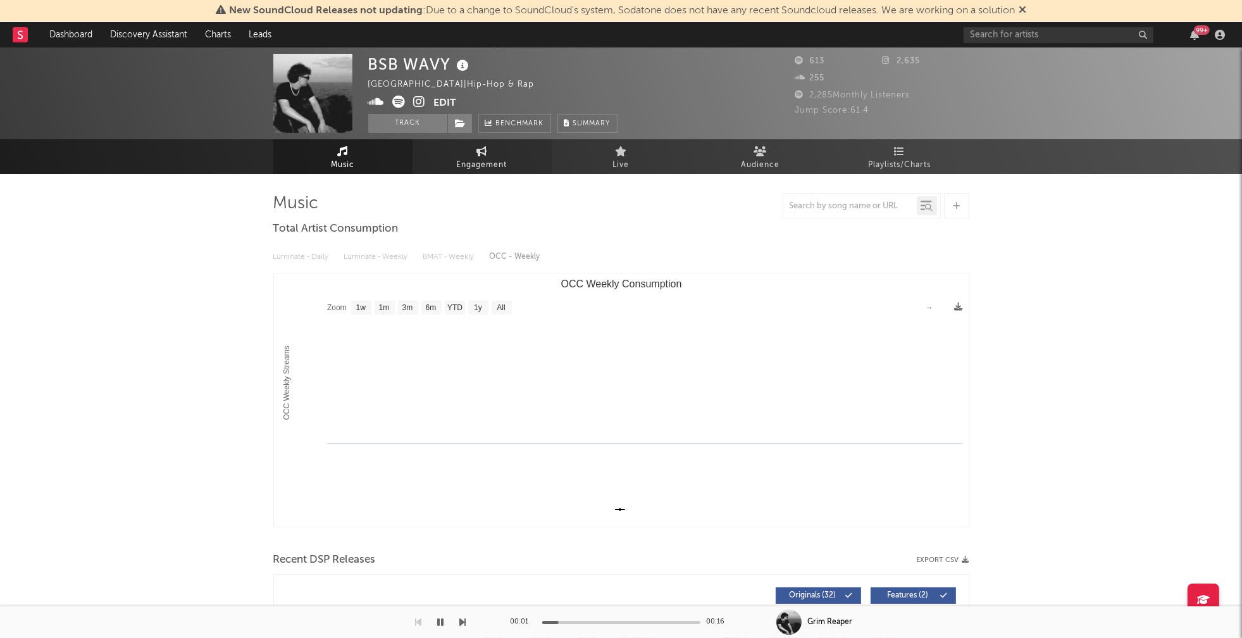
click at [496, 163] on span "Engagement" at bounding box center [482, 165] width 51 height 15
select select "1w"
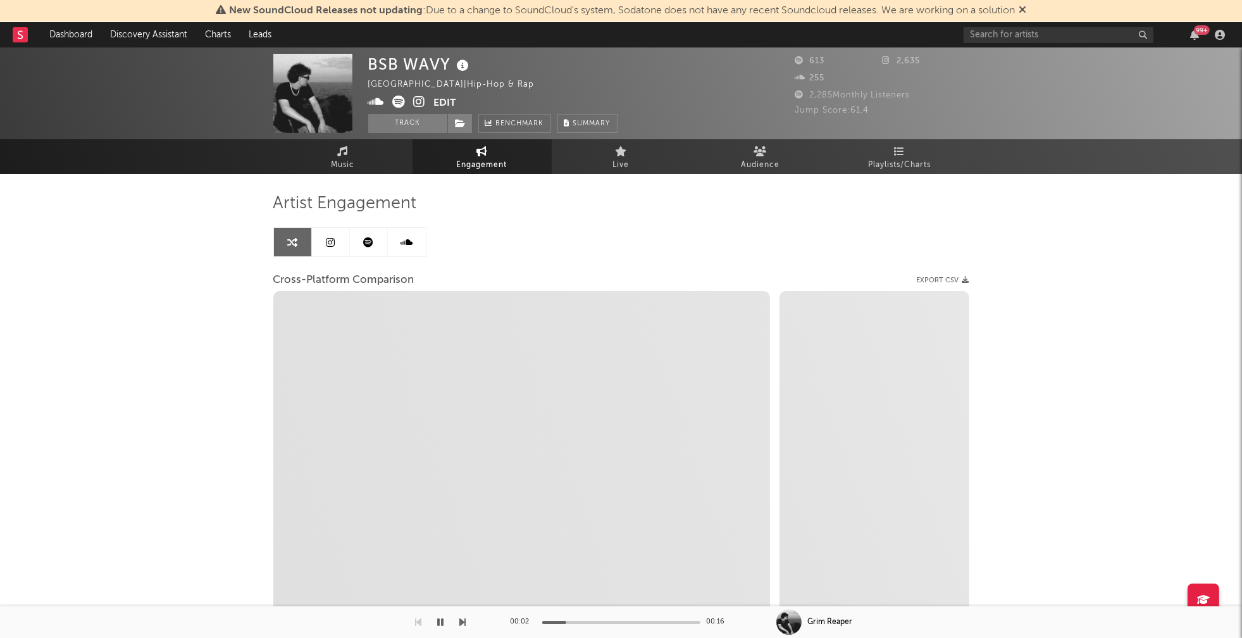
click at [418, 99] on icon at bounding box center [420, 102] width 12 height 13
select select "1m"
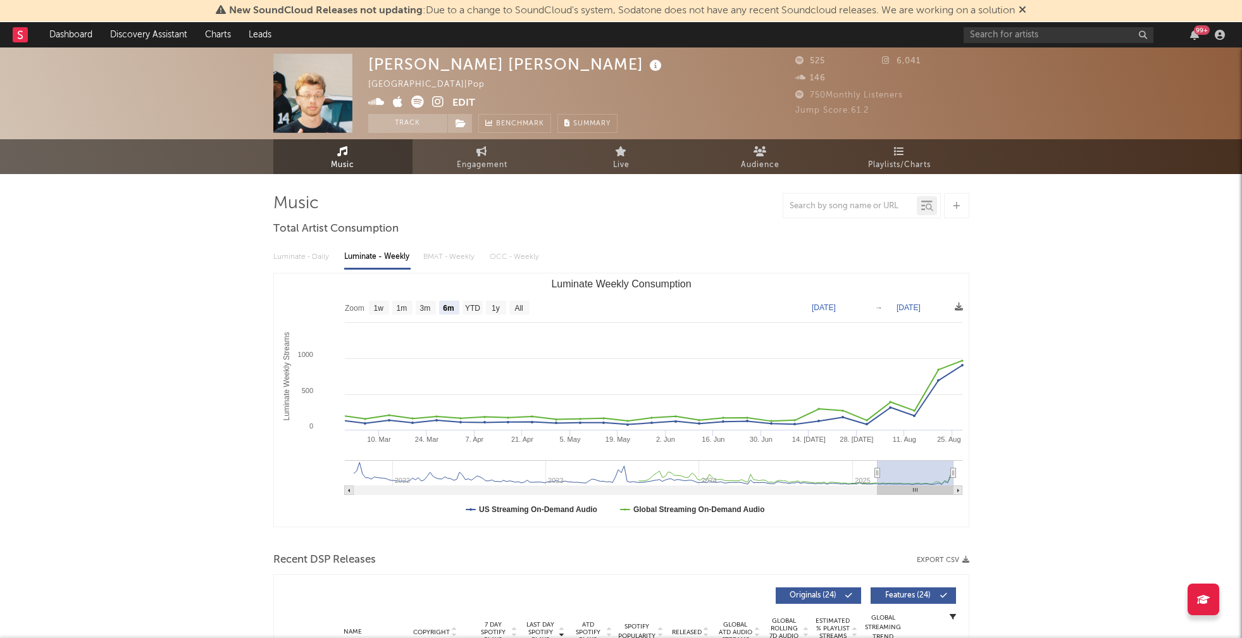
select select "6m"
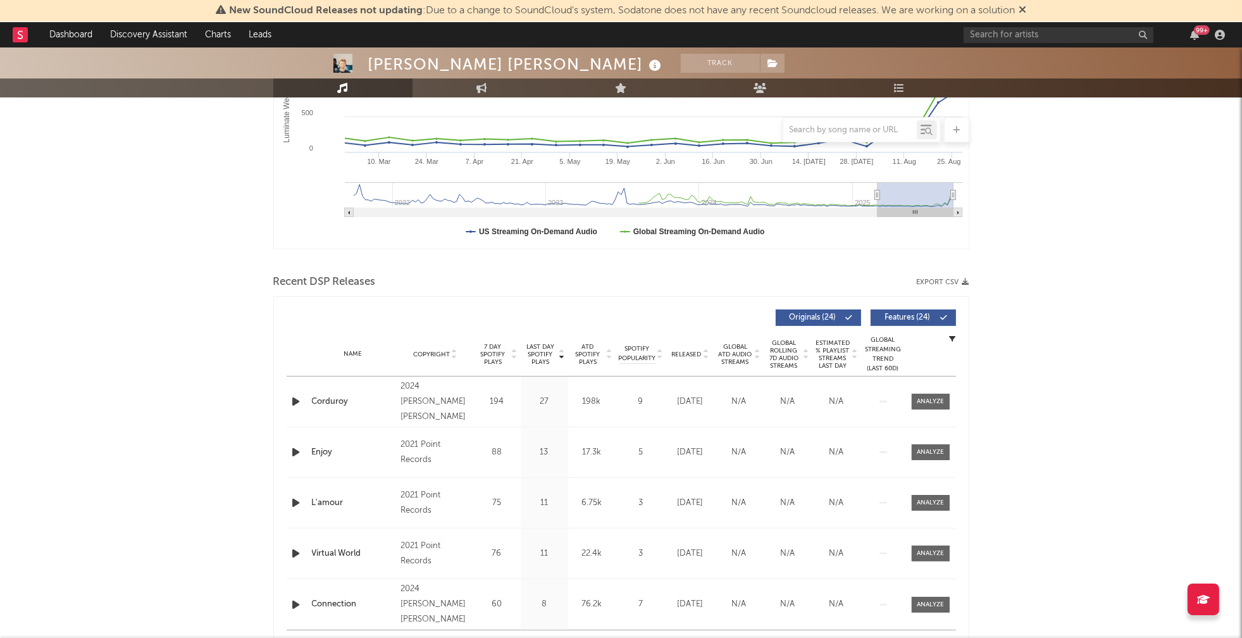
scroll to position [311, 0]
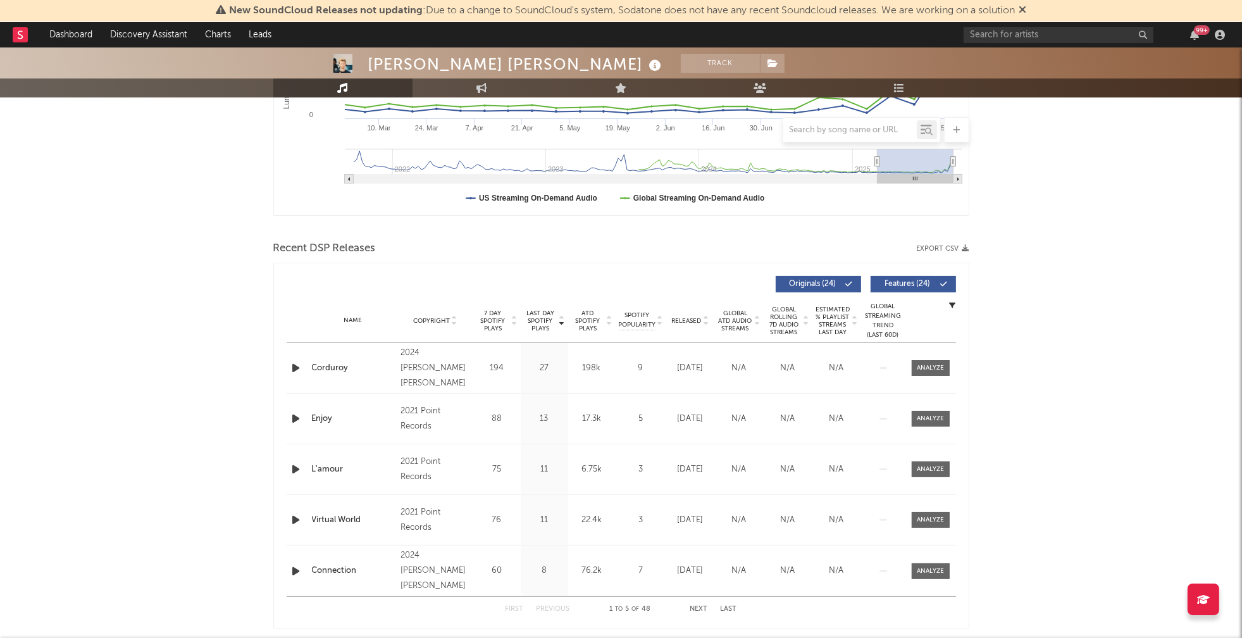
click at [297, 365] on icon "button" at bounding box center [296, 368] width 13 height 16
click at [633, 617] on div "00:06 00:29" at bounding box center [621, 622] width 221 height 32
click at [636, 619] on div "00:06 00:29" at bounding box center [621, 622] width 221 height 32
click at [636, 622] on div at bounding box center [621, 622] width 158 height 3
click at [295, 416] on icon "button" at bounding box center [296, 419] width 13 height 16
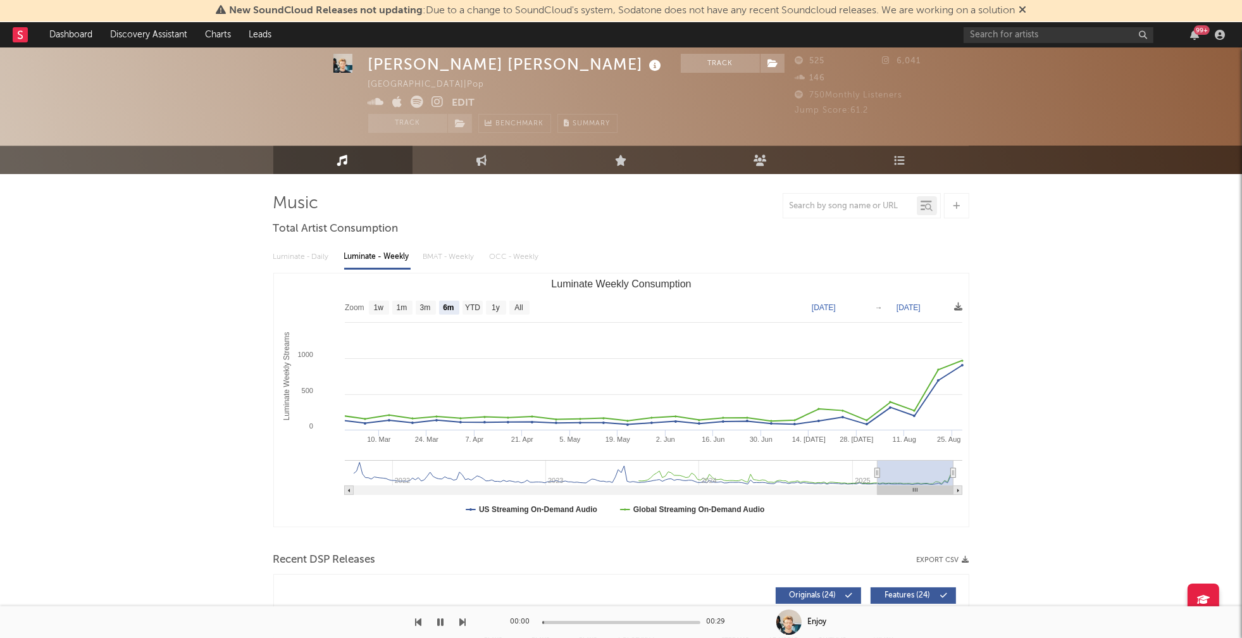
scroll to position [0, 0]
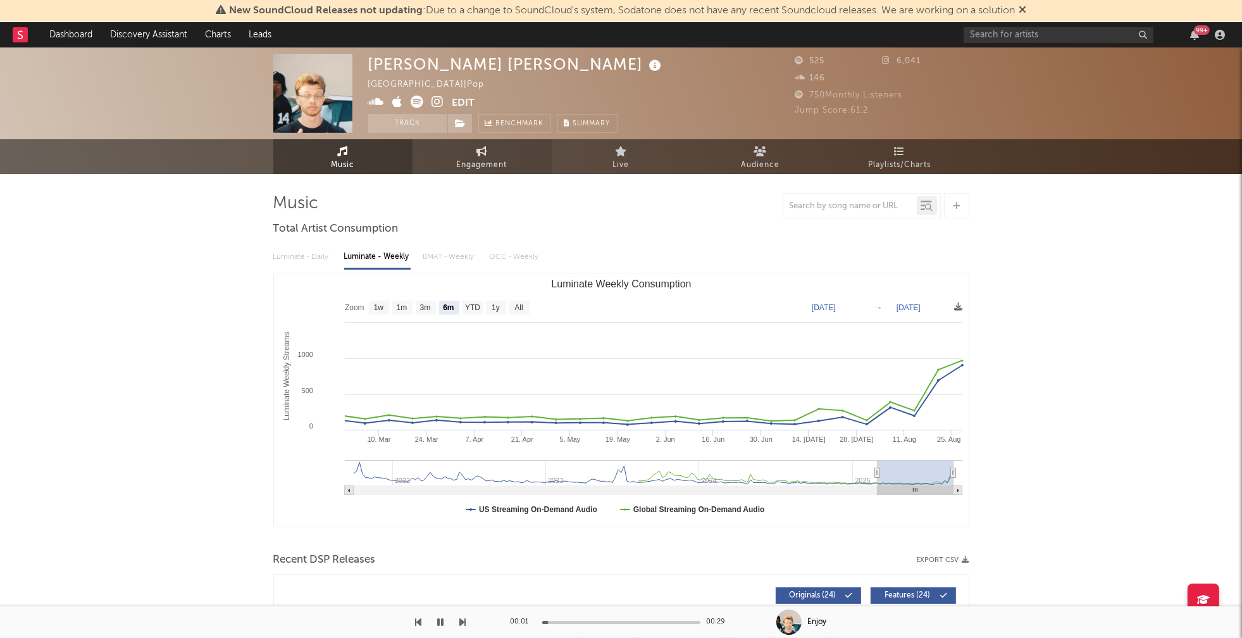
click at [458, 166] on span "Engagement" at bounding box center [482, 165] width 51 height 15
select select "1w"
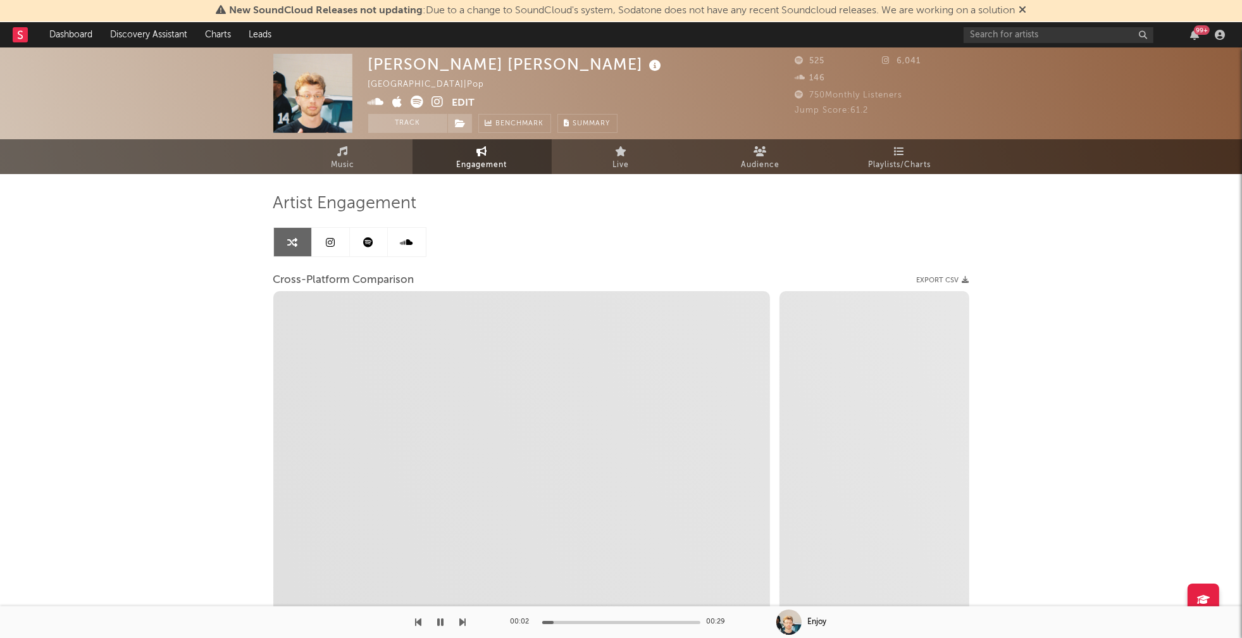
click at [435, 99] on icon at bounding box center [438, 102] width 12 height 13
select select "1m"
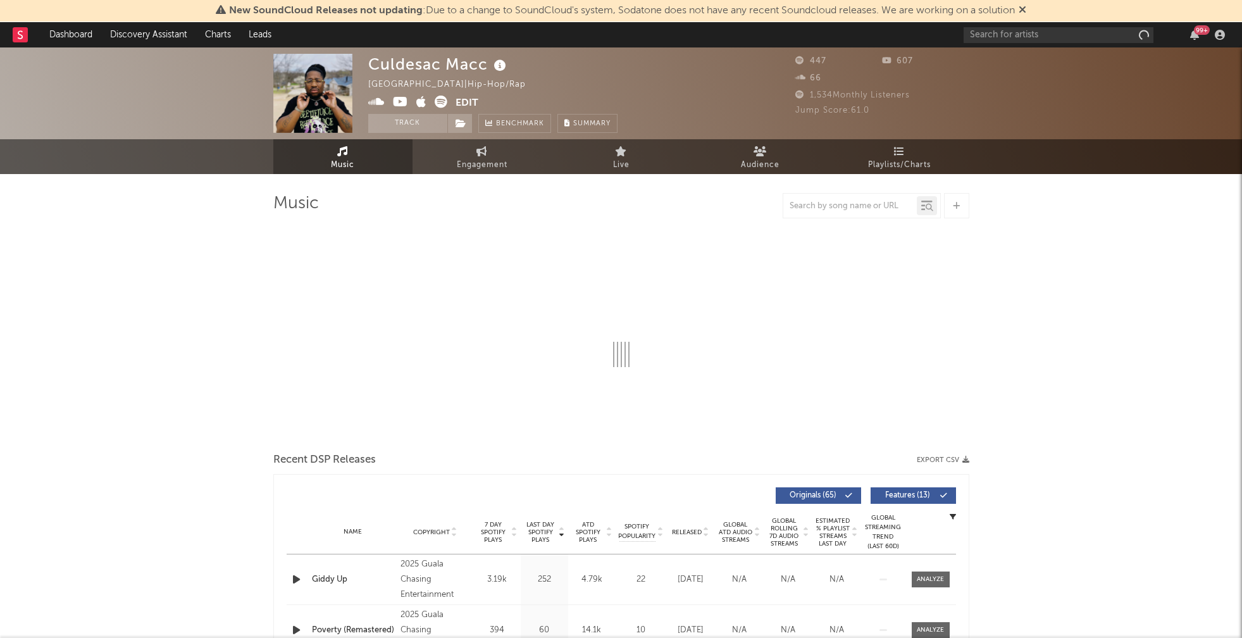
select select "1w"
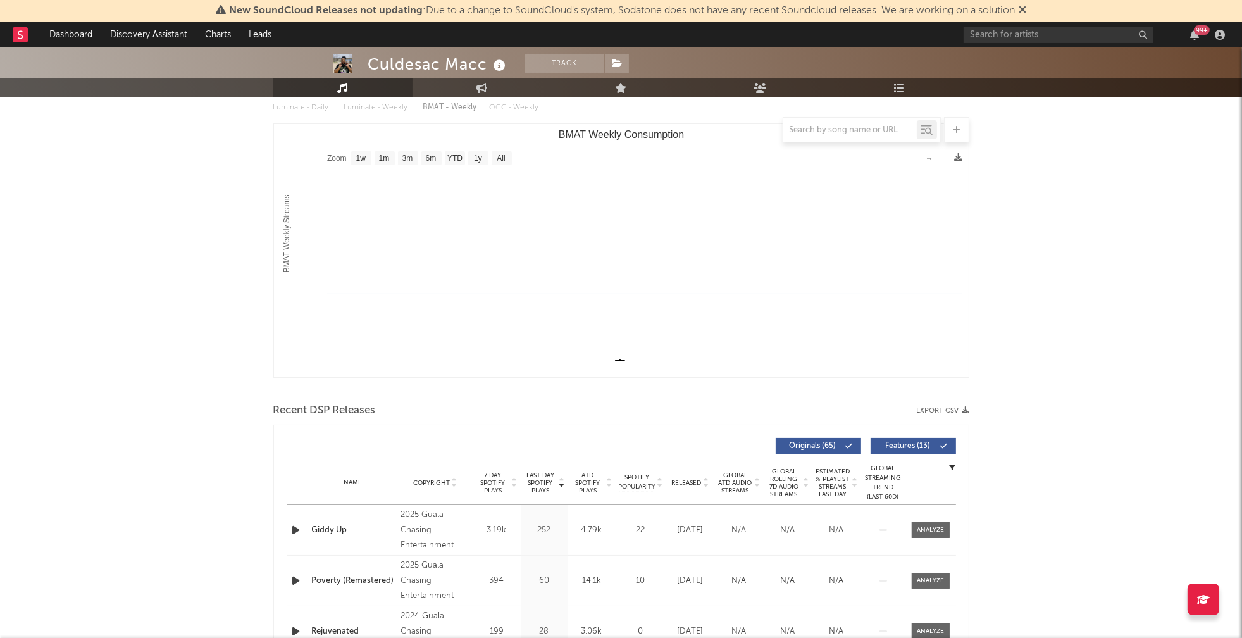
scroll to position [268, 0]
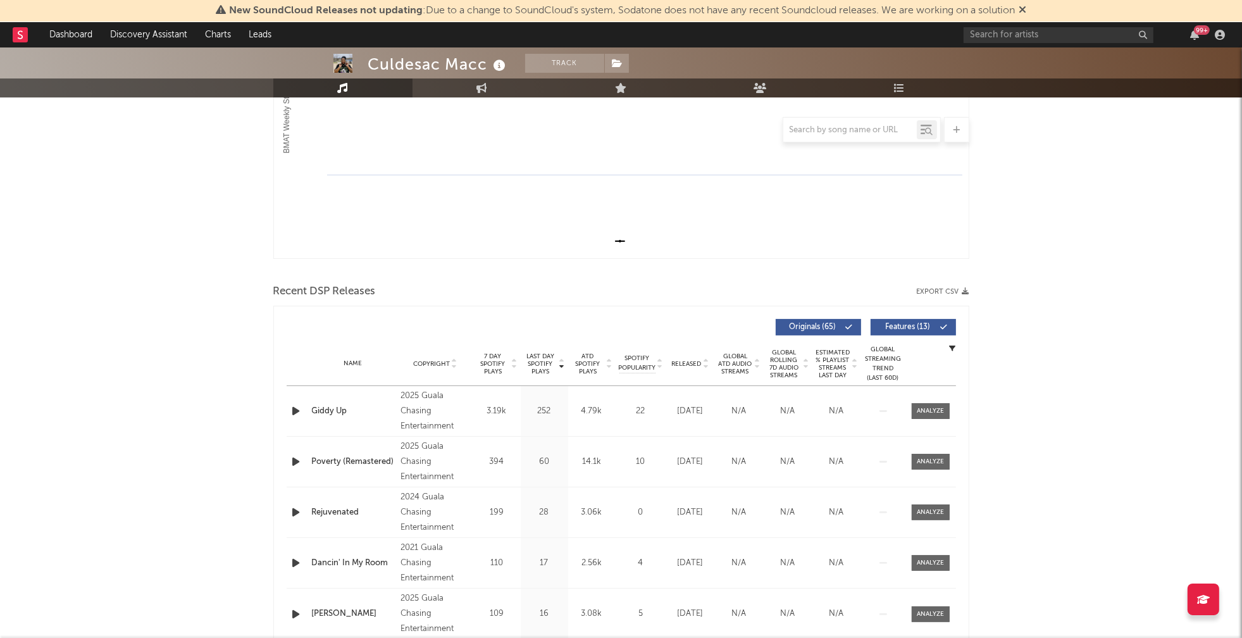
click at [294, 409] on icon "button" at bounding box center [296, 411] width 13 height 16
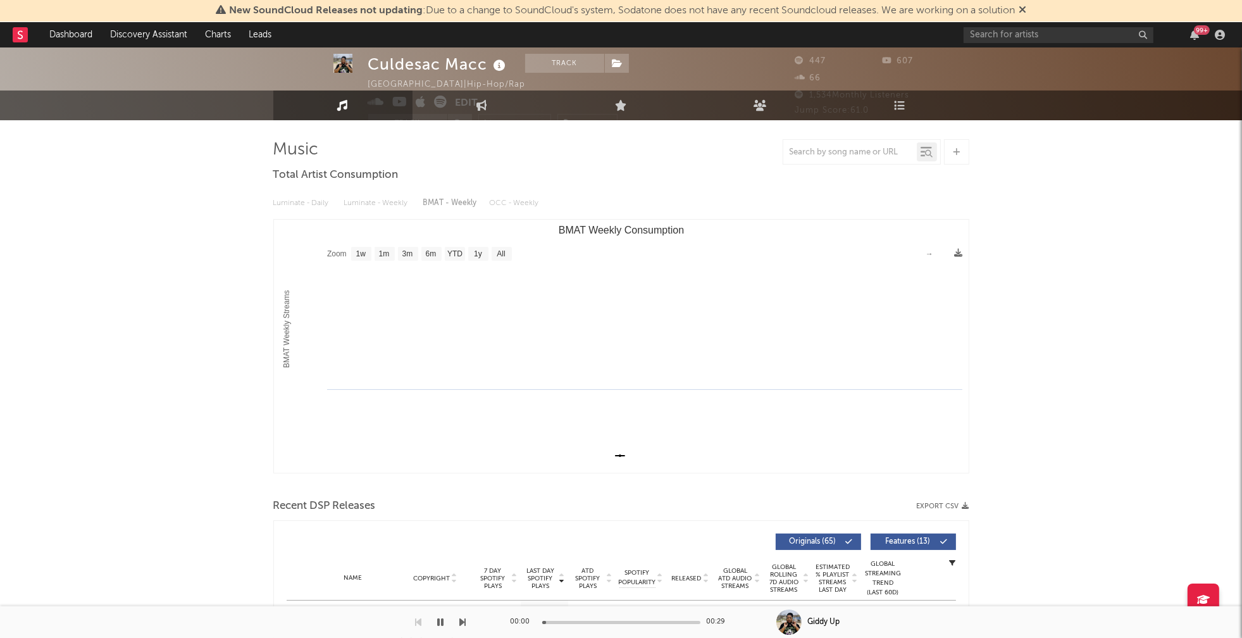
scroll to position [0, 0]
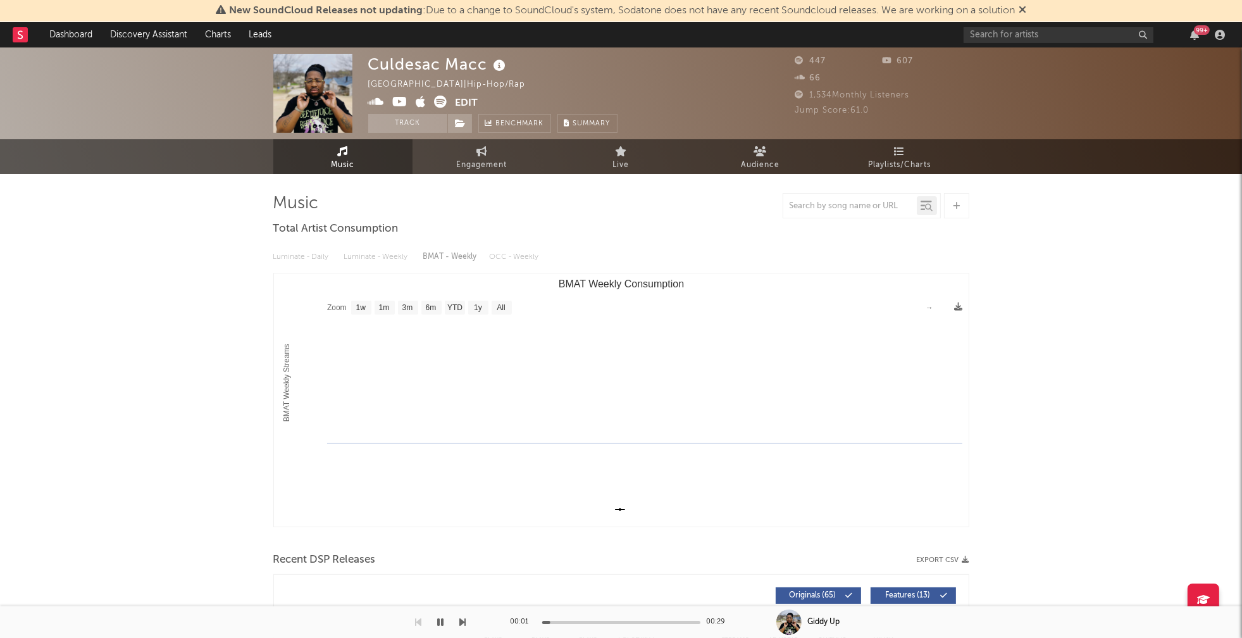
click at [473, 153] on link "Engagement" at bounding box center [482, 156] width 139 height 35
select select "1w"
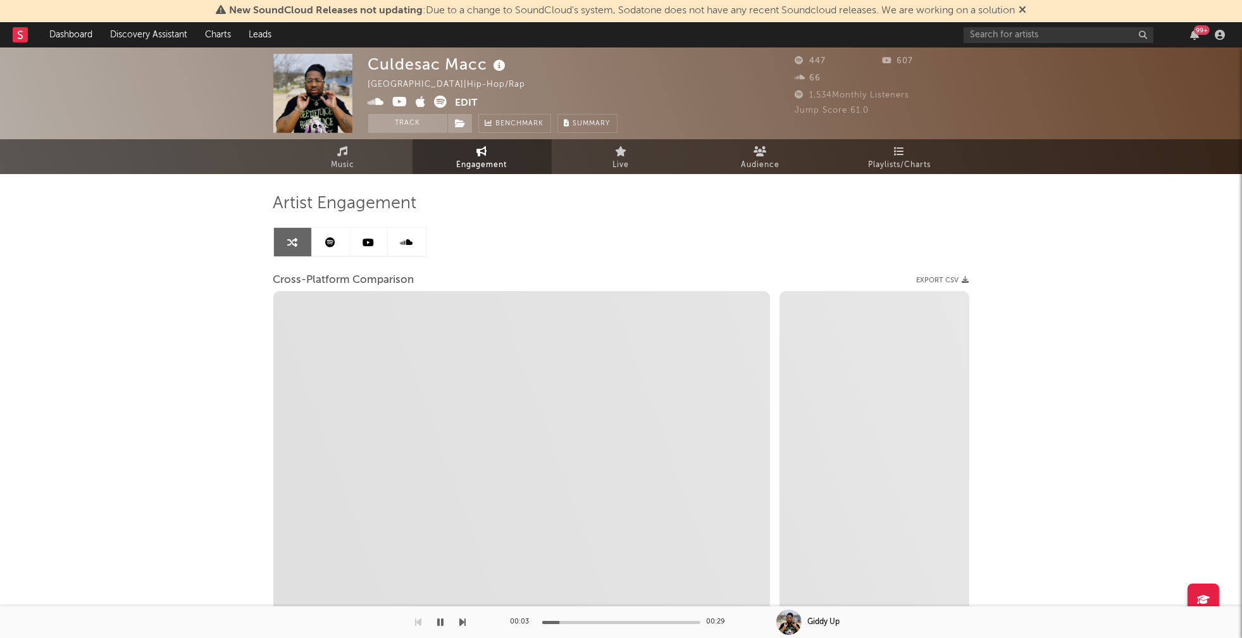
select select "1m"
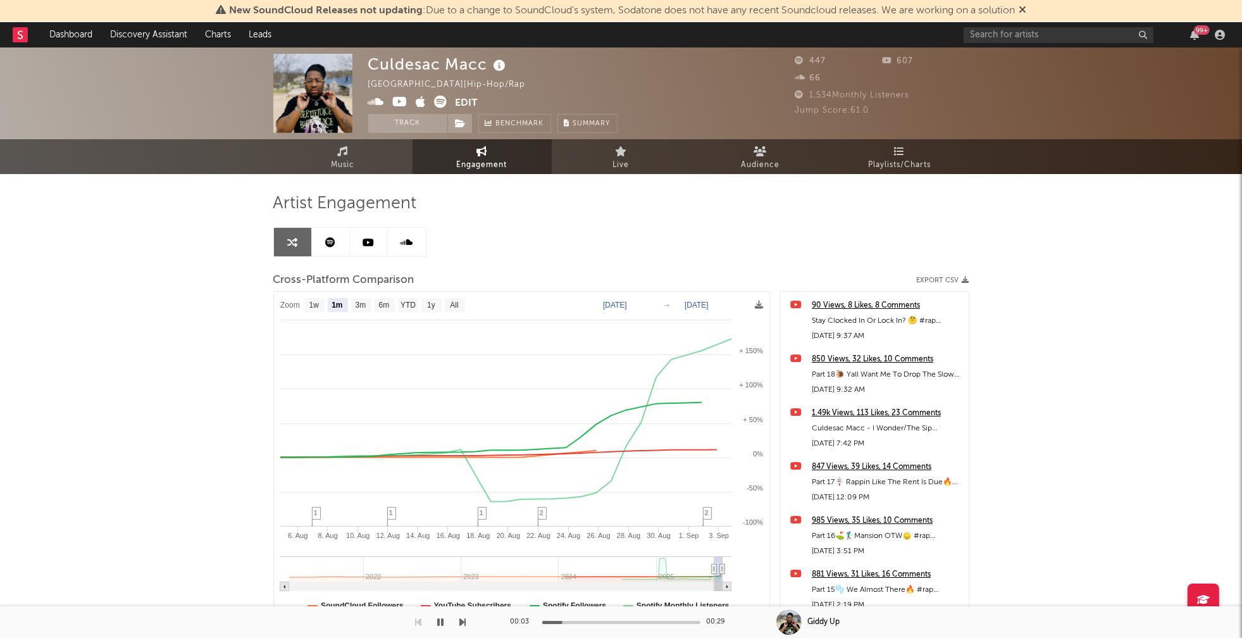
click at [400, 101] on icon at bounding box center [400, 102] width 15 height 13
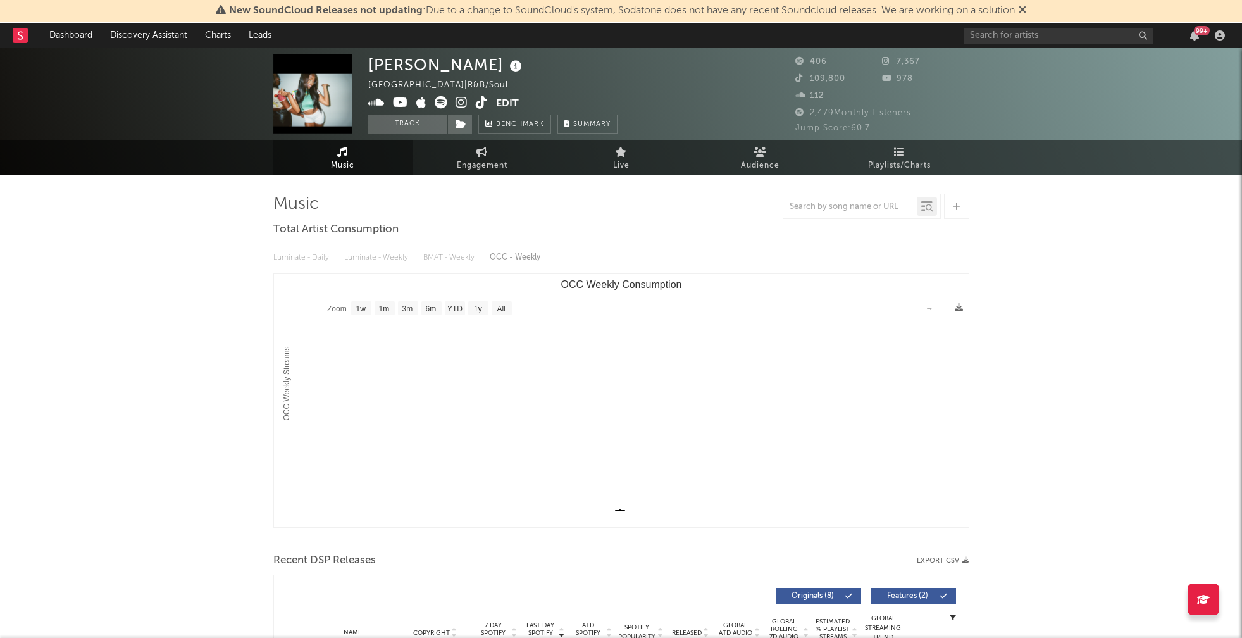
select select "1w"
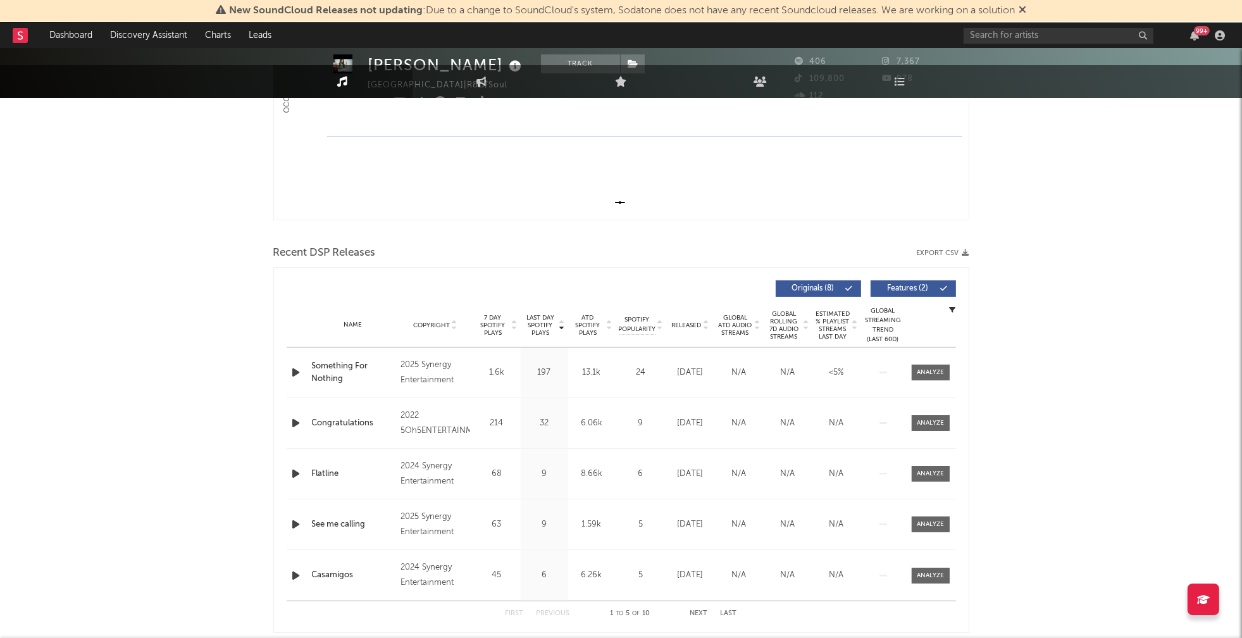
scroll to position [344, 0]
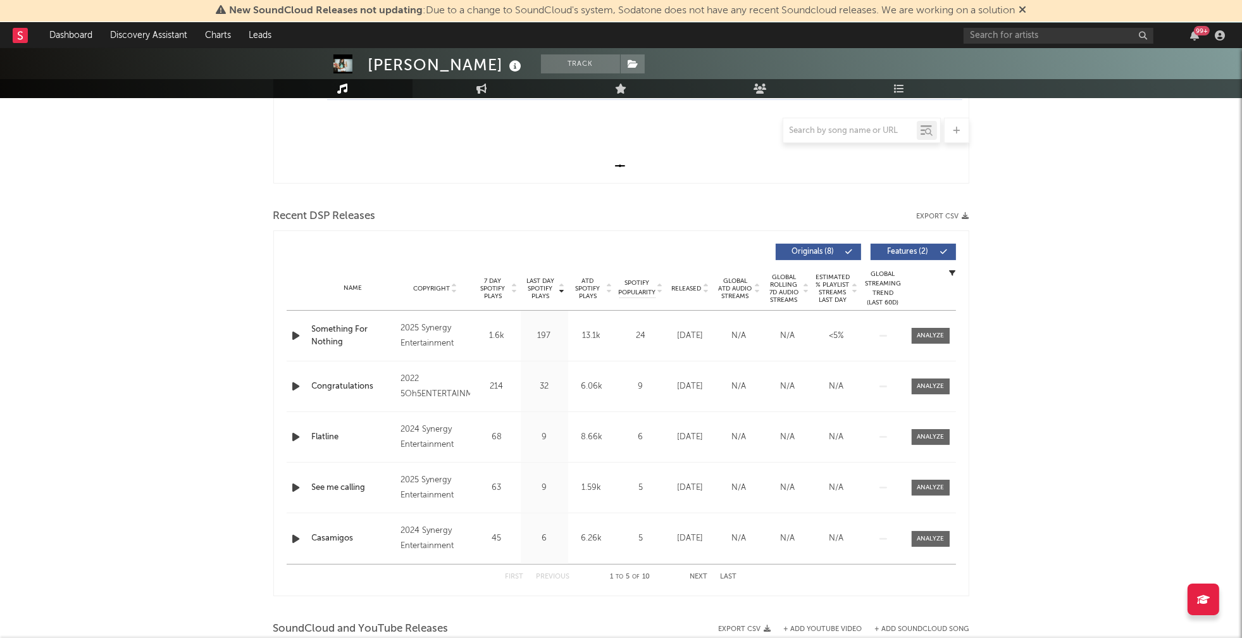
click at [294, 335] on icon "button" at bounding box center [296, 336] width 13 height 16
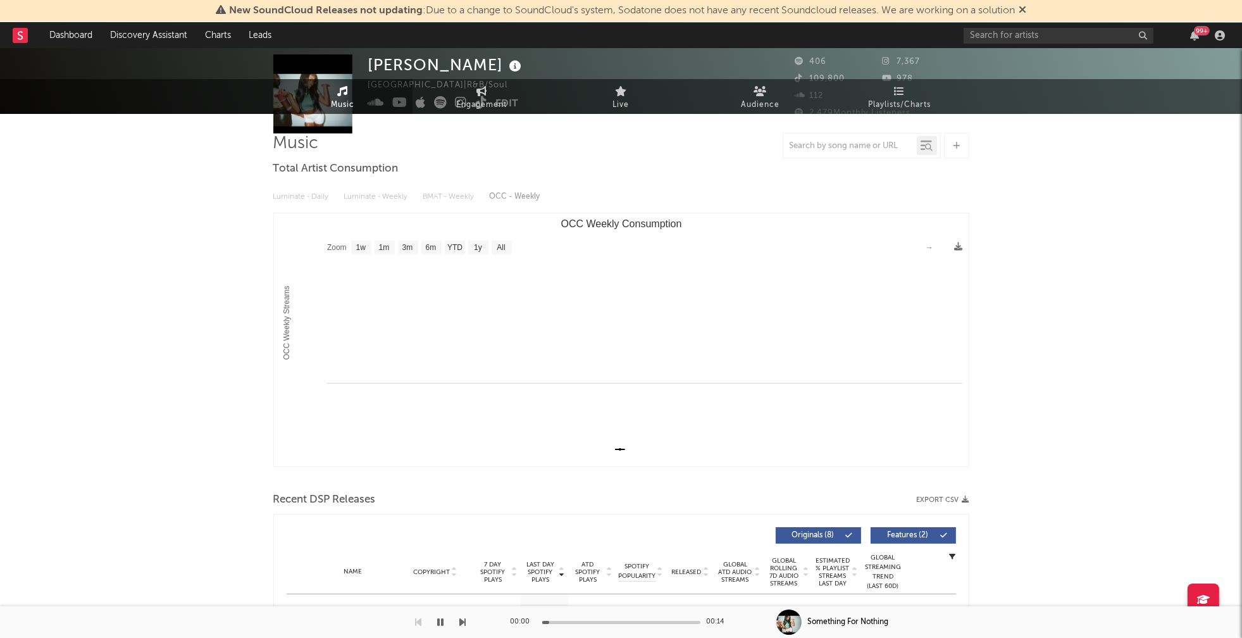
scroll to position [0, 0]
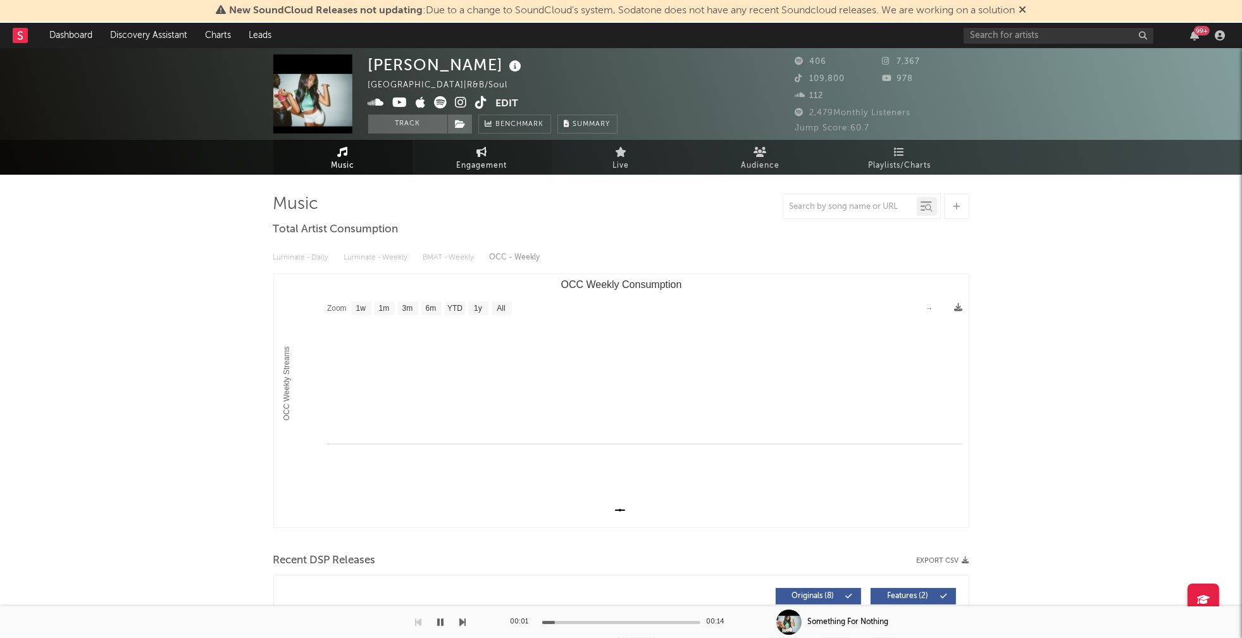
click at [481, 163] on span "Engagement" at bounding box center [482, 165] width 51 height 15
select select "1w"
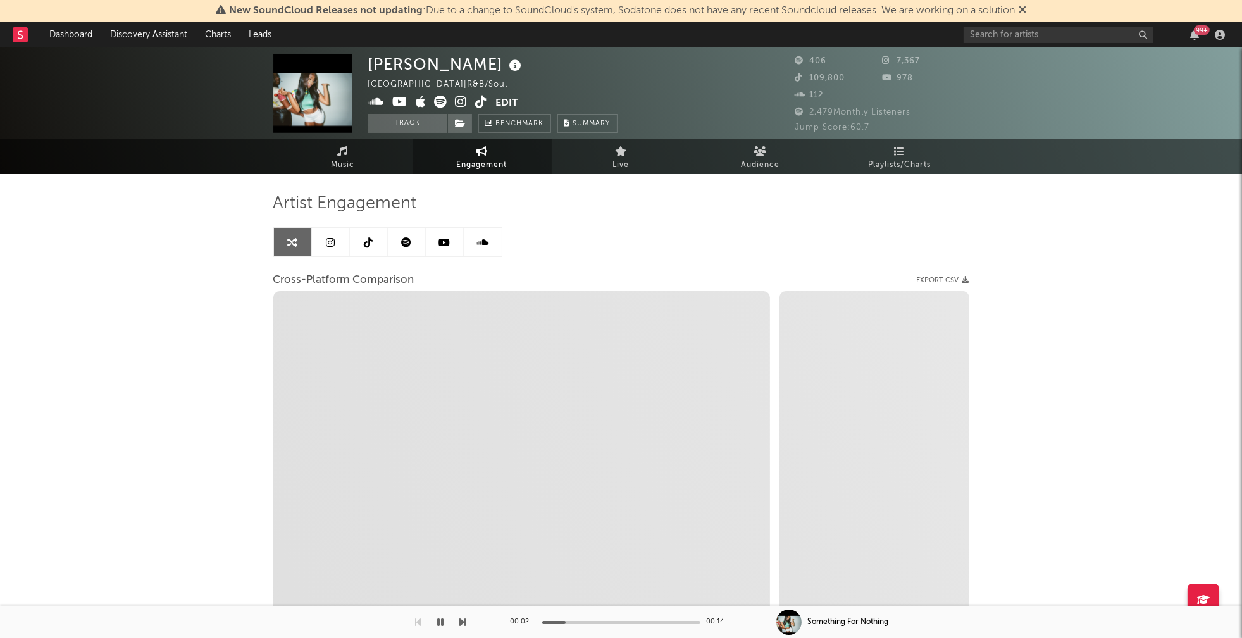
click at [462, 101] on icon at bounding box center [462, 102] width 12 height 13
select select "1m"
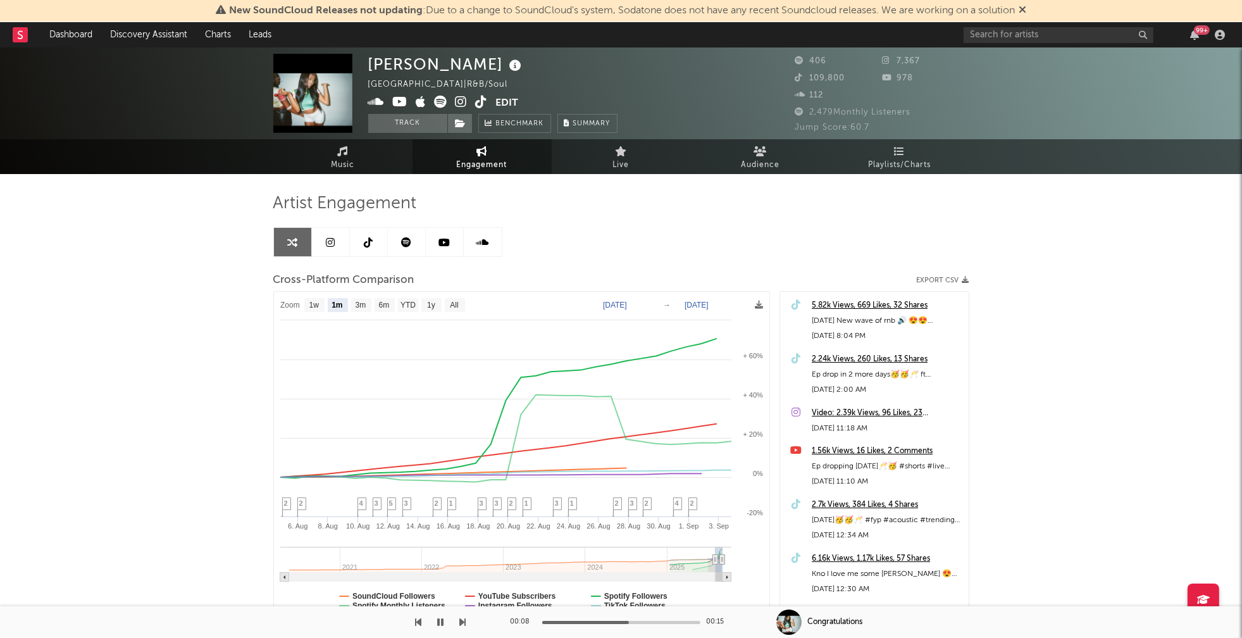
click at [474, 158] on span "Engagement" at bounding box center [482, 165] width 51 height 15
drag, startPoint x: 370, startPoint y: 65, endPoint x: 461, endPoint y: 65, distance: 91.8
click at [461, 65] on div "Laura Golde" at bounding box center [446, 64] width 157 height 21
copy div "Laura Golde"
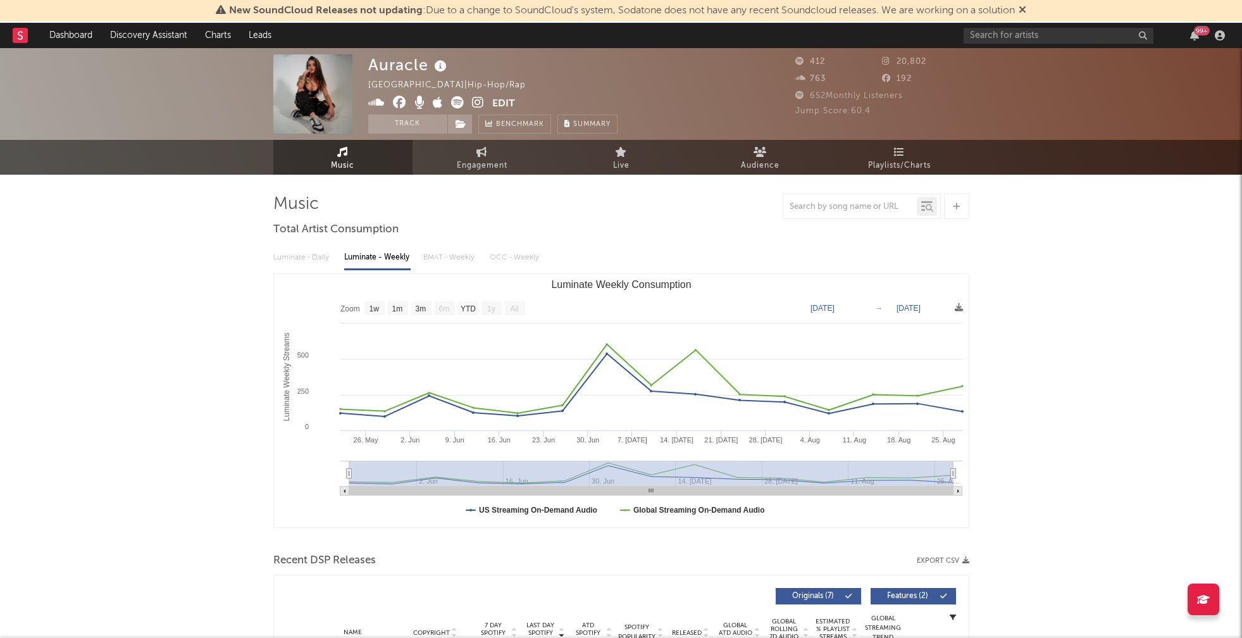
select select "1w"
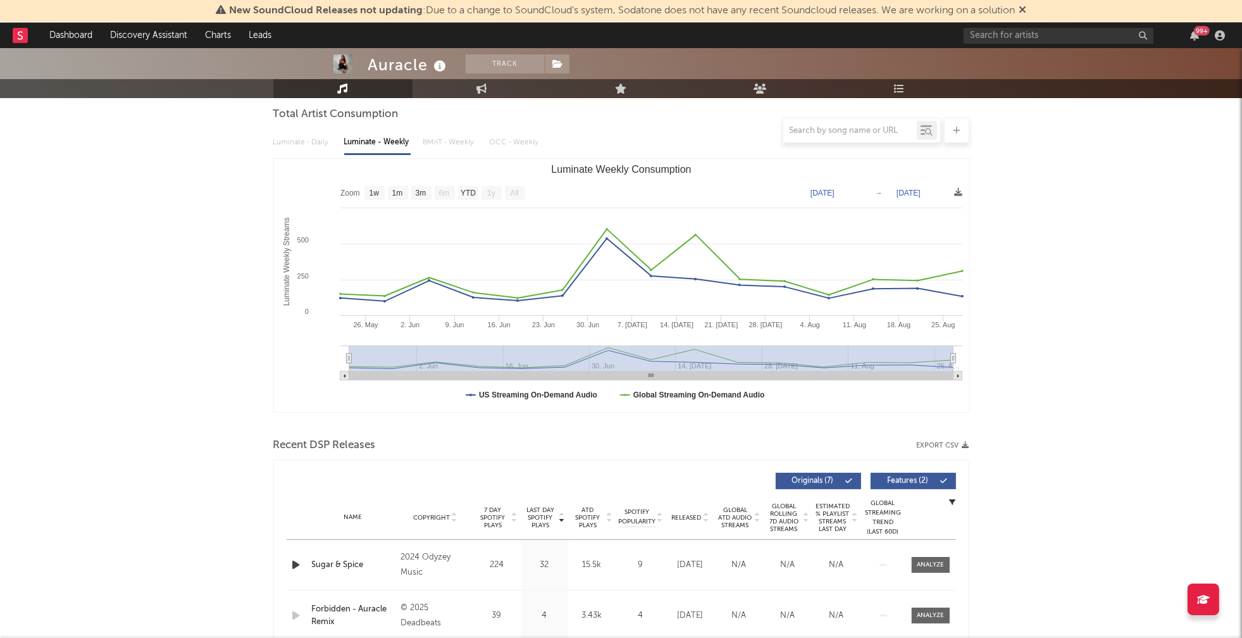
scroll to position [344, 0]
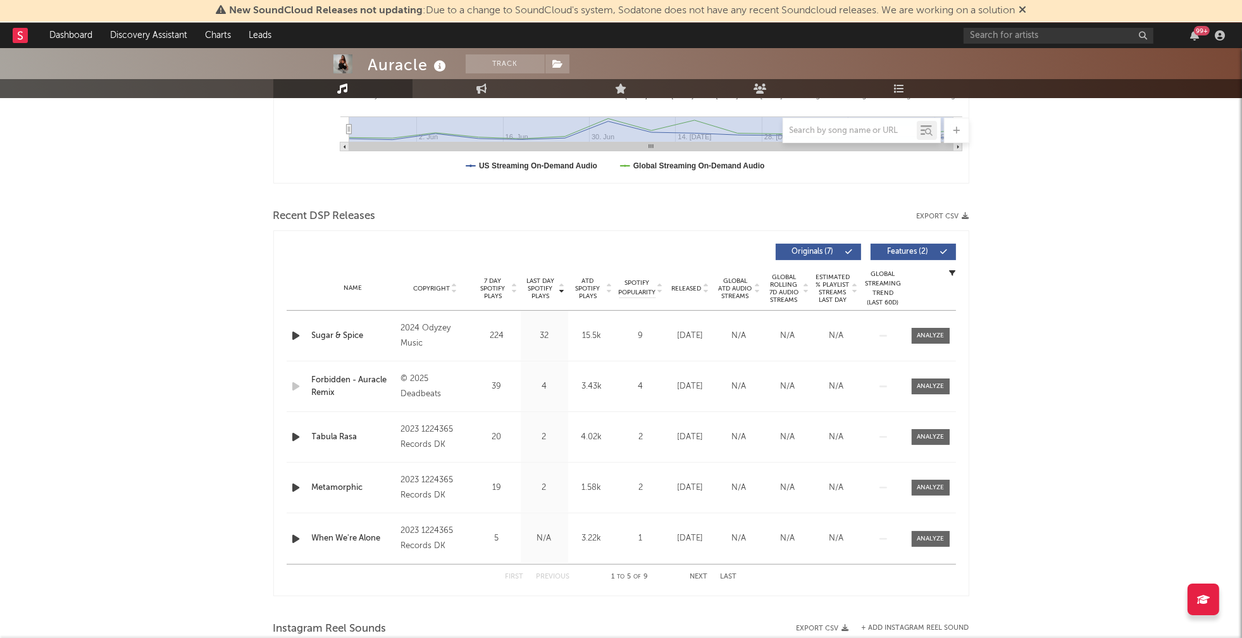
click at [292, 332] on icon "button" at bounding box center [296, 336] width 13 height 16
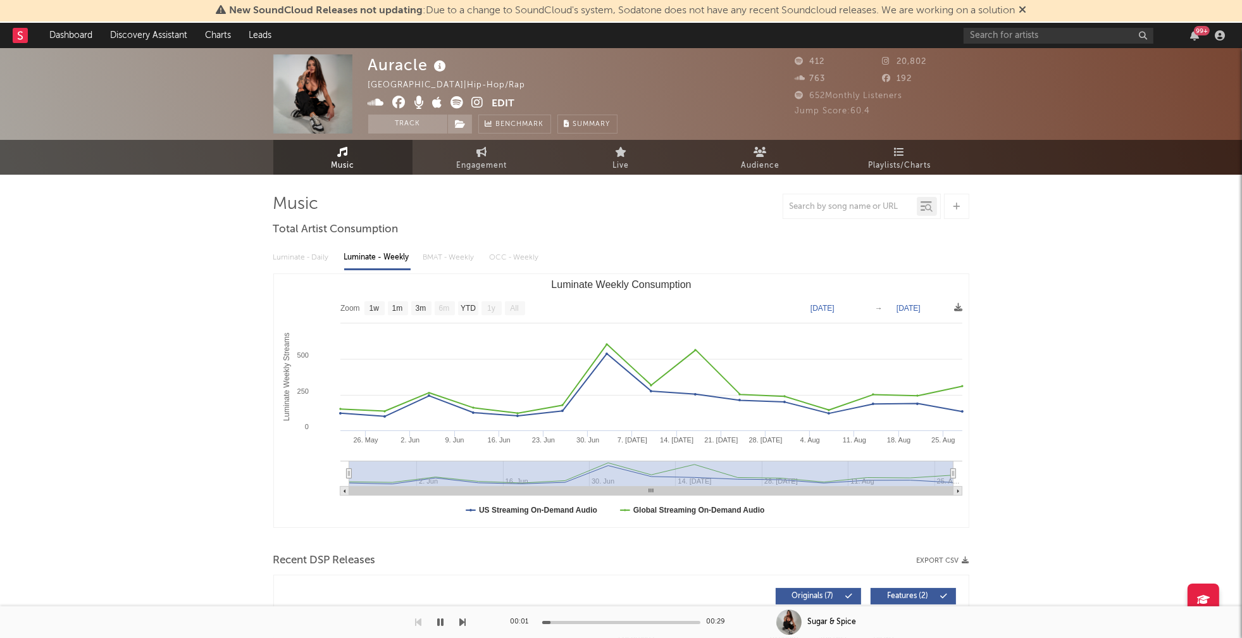
click at [480, 104] on icon at bounding box center [478, 102] width 12 height 13
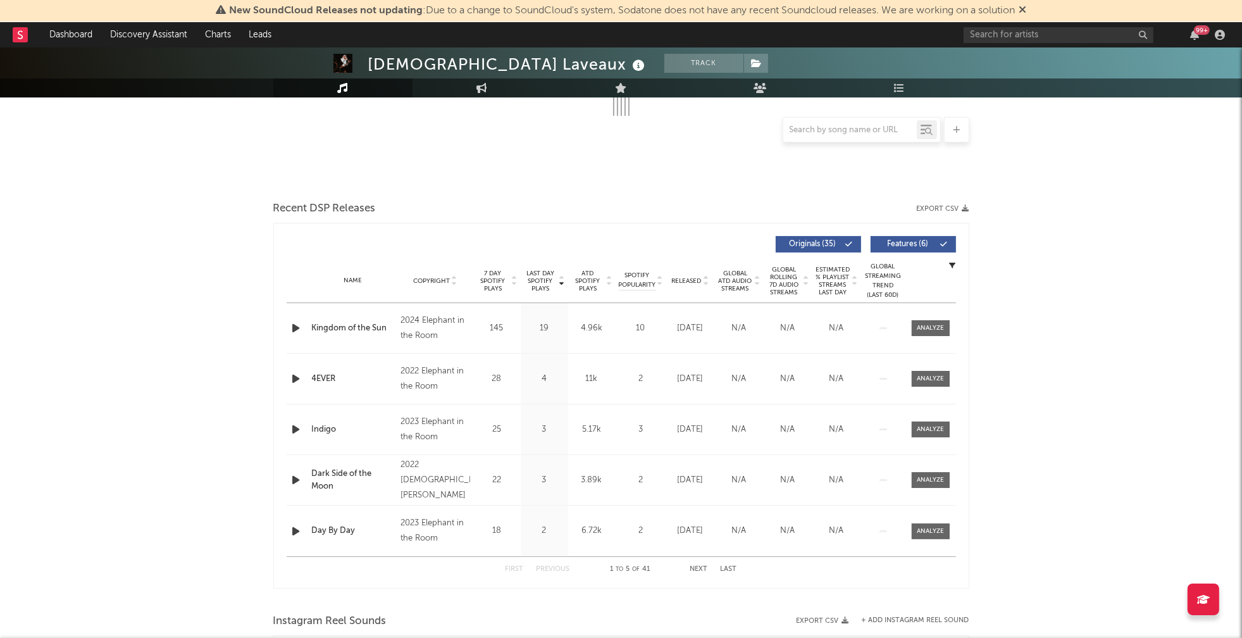
scroll to position [272, 0]
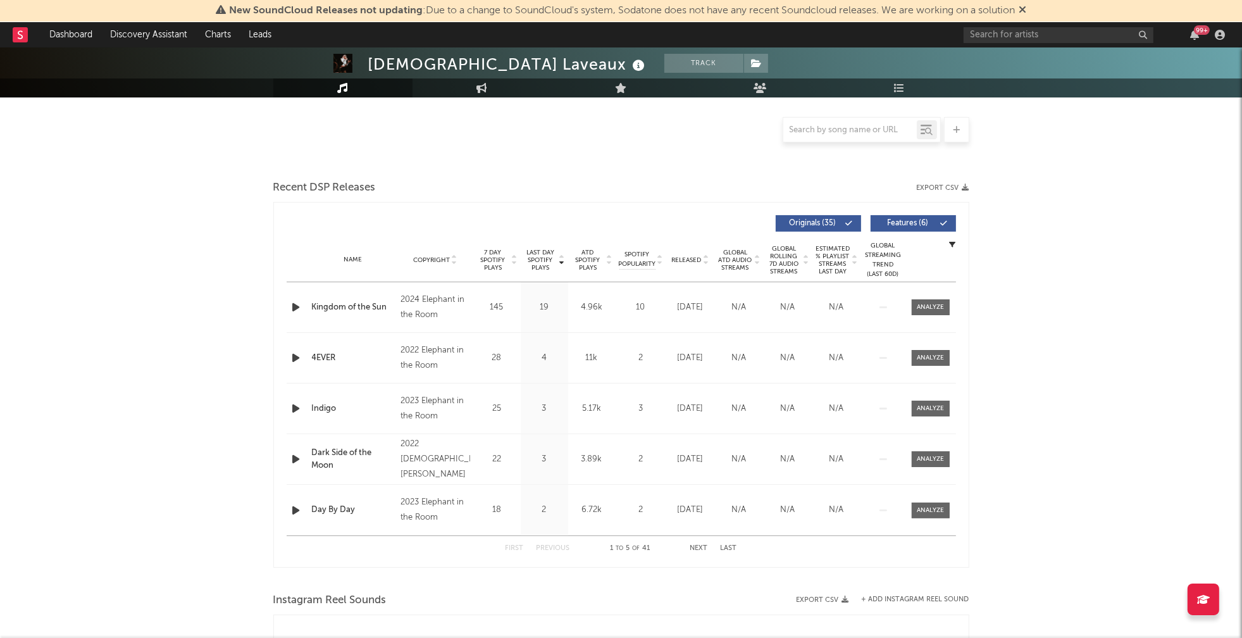
click at [298, 309] on icon "button" at bounding box center [296, 307] width 13 height 16
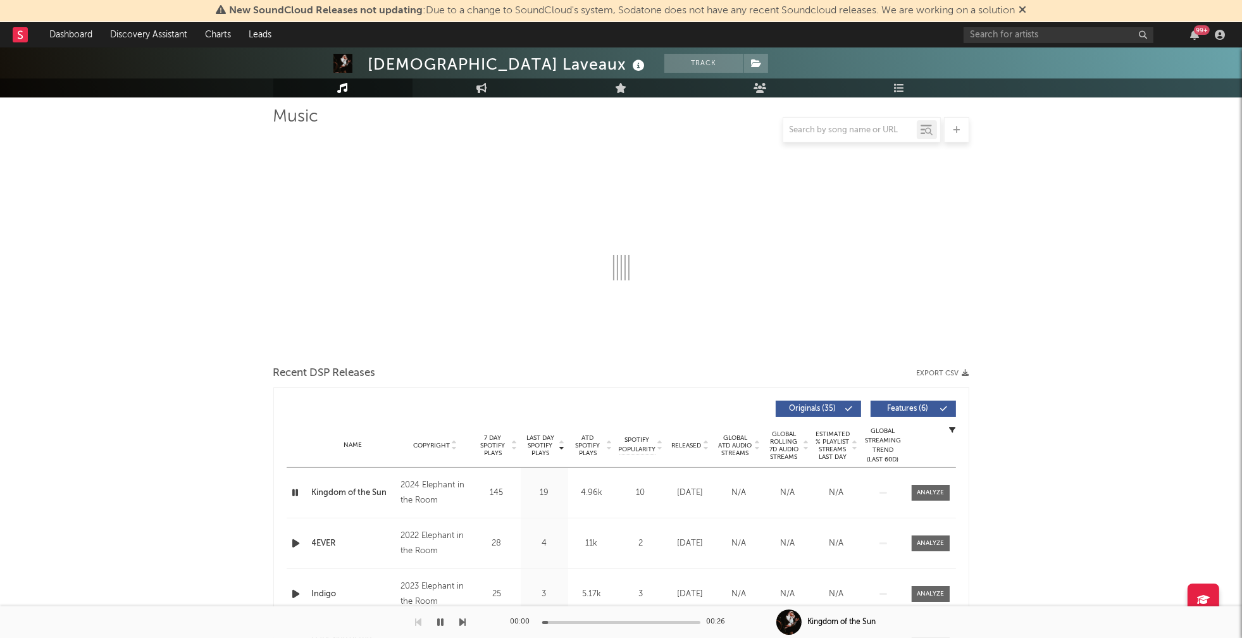
scroll to position [0, 0]
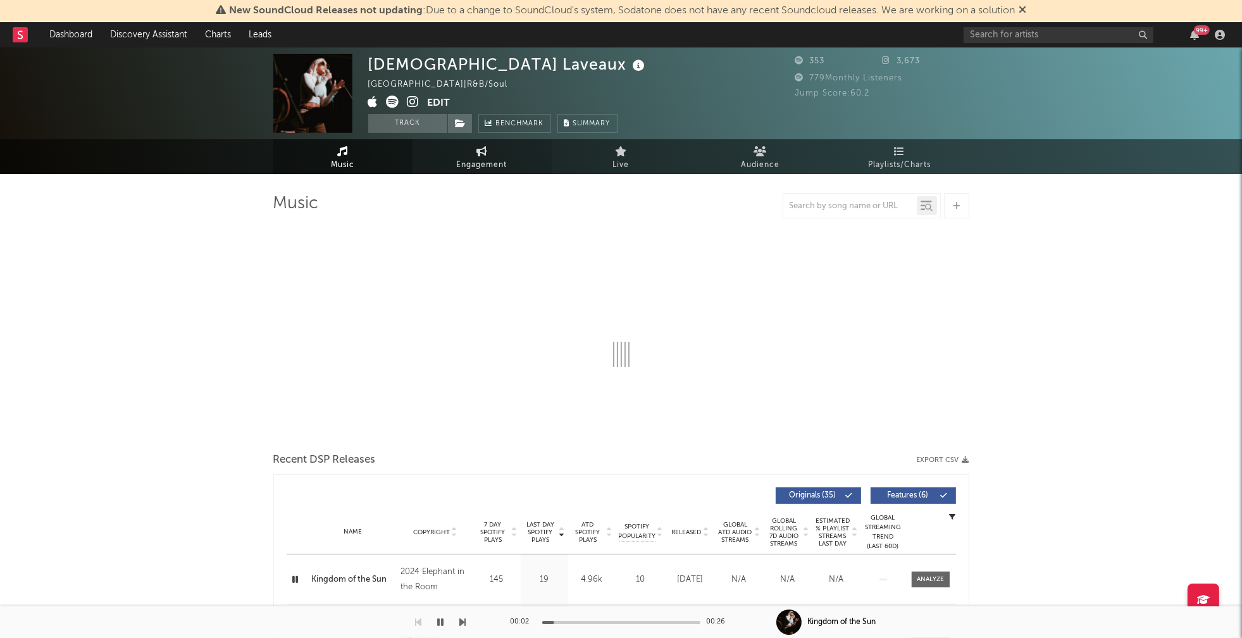
click at [471, 164] on span "Engagement" at bounding box center [482, 165] width 51 height 15
select select "1w"
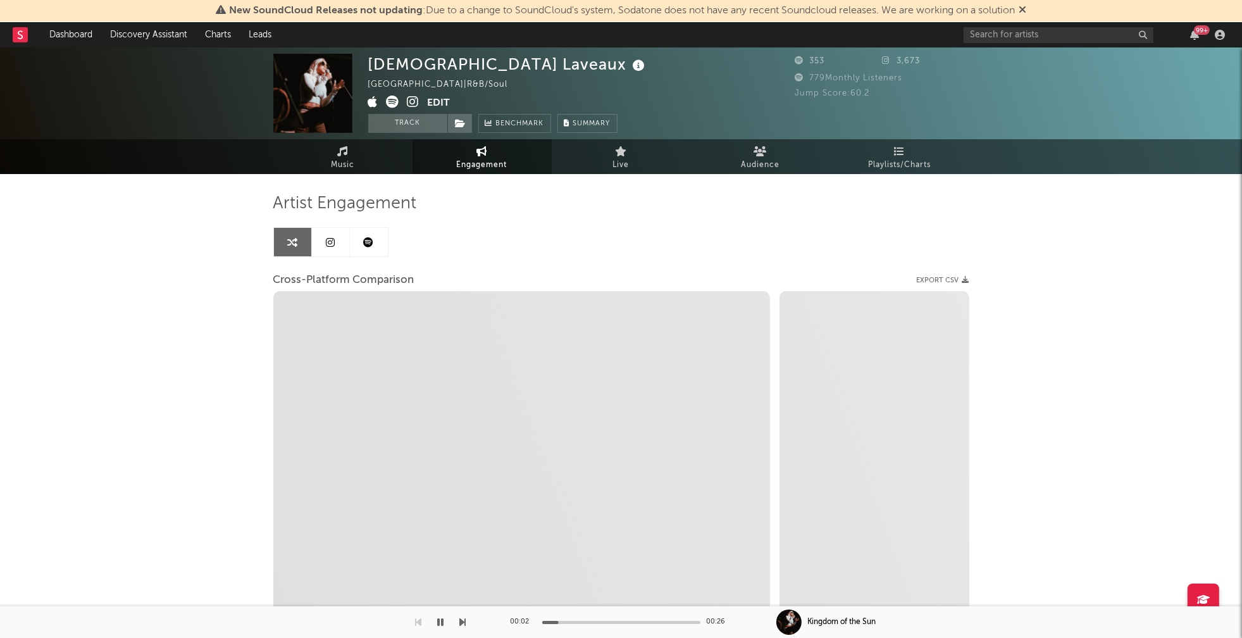
drag, startPoint x: 419, startPoint y: 109, endPoint x: 412, endPoint y: 95, distance: 16.1
click at [419, 109] on span at bounding box center [397, 104] width 59 height 16
click at [412, 96] on icon at bounding box center [413, 102] width 12 height 13
select select "1m"
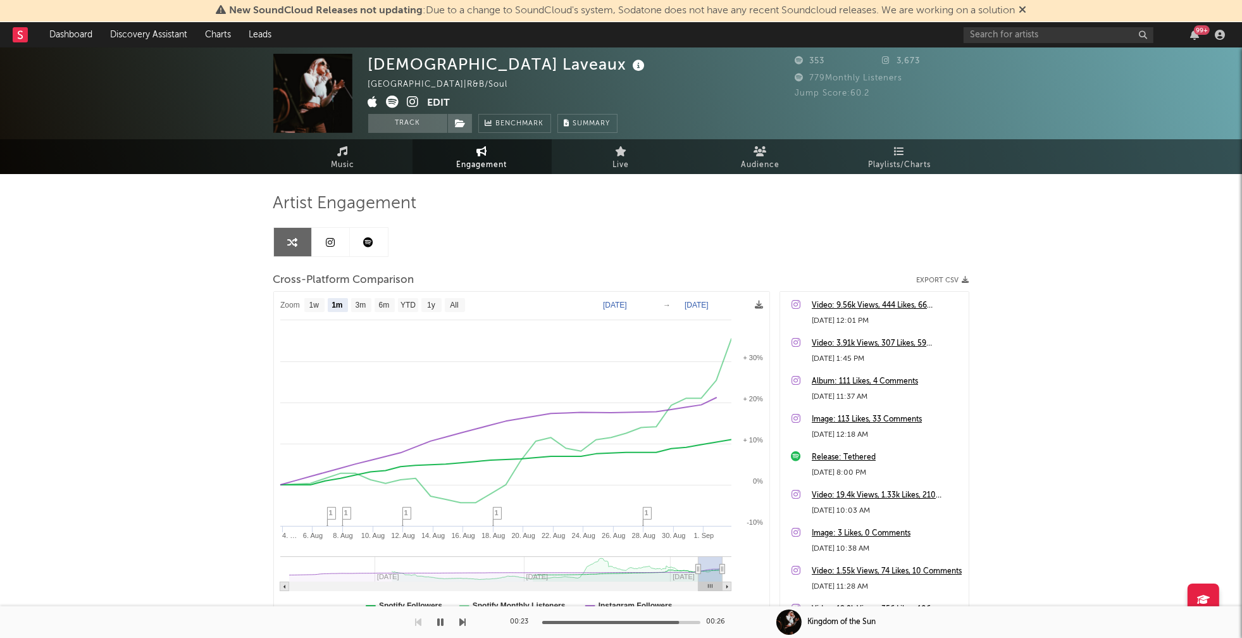
click at [495, 171] on span "Engagement" at bounding box center [482, 165] width 51 height 15
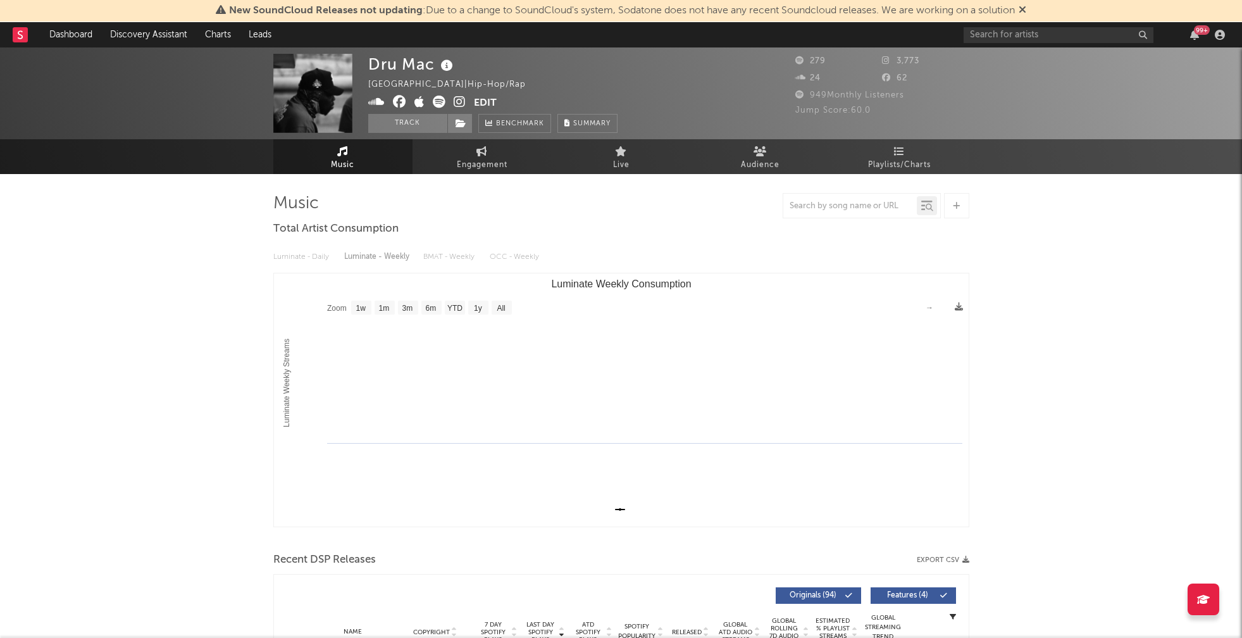
select select "1w"
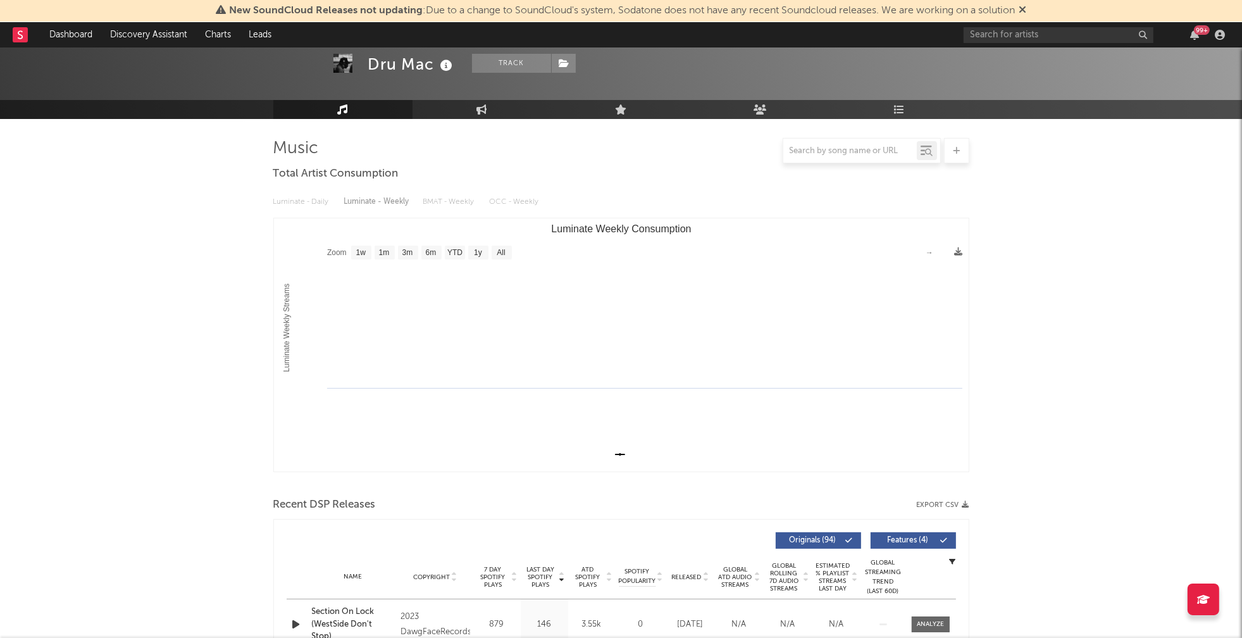
scroll to position [319, 0]
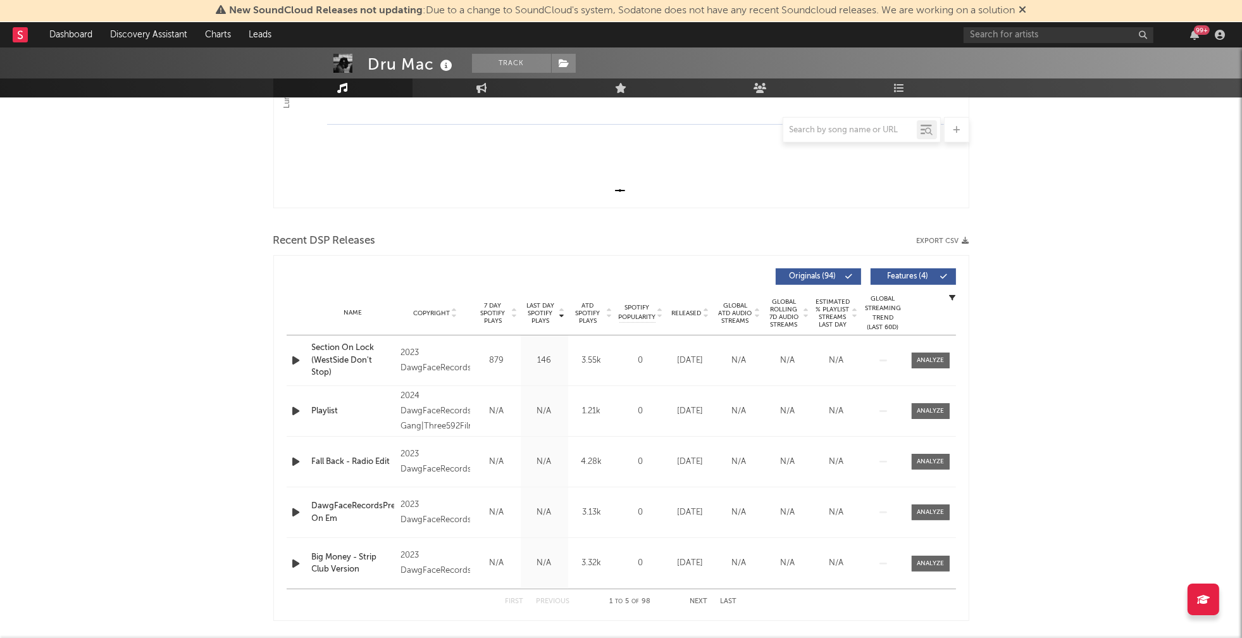
click at [296, 359] on icon "button" at bounding box center [296, 360] width 13 height 16
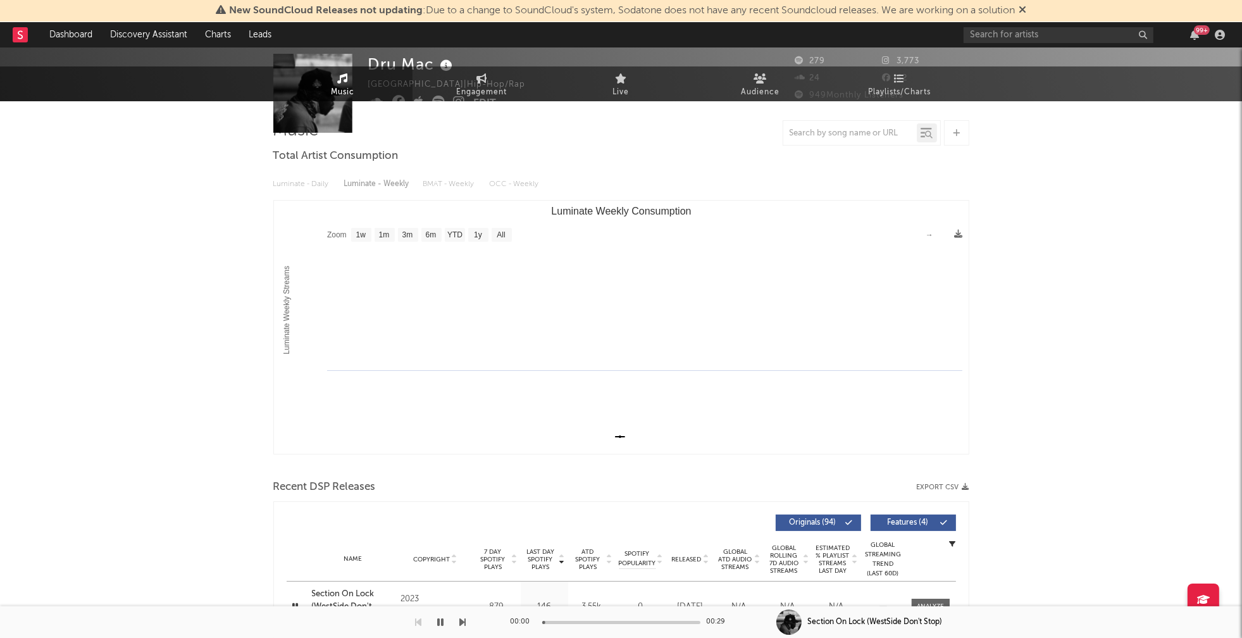
scroll to position [0, 0]
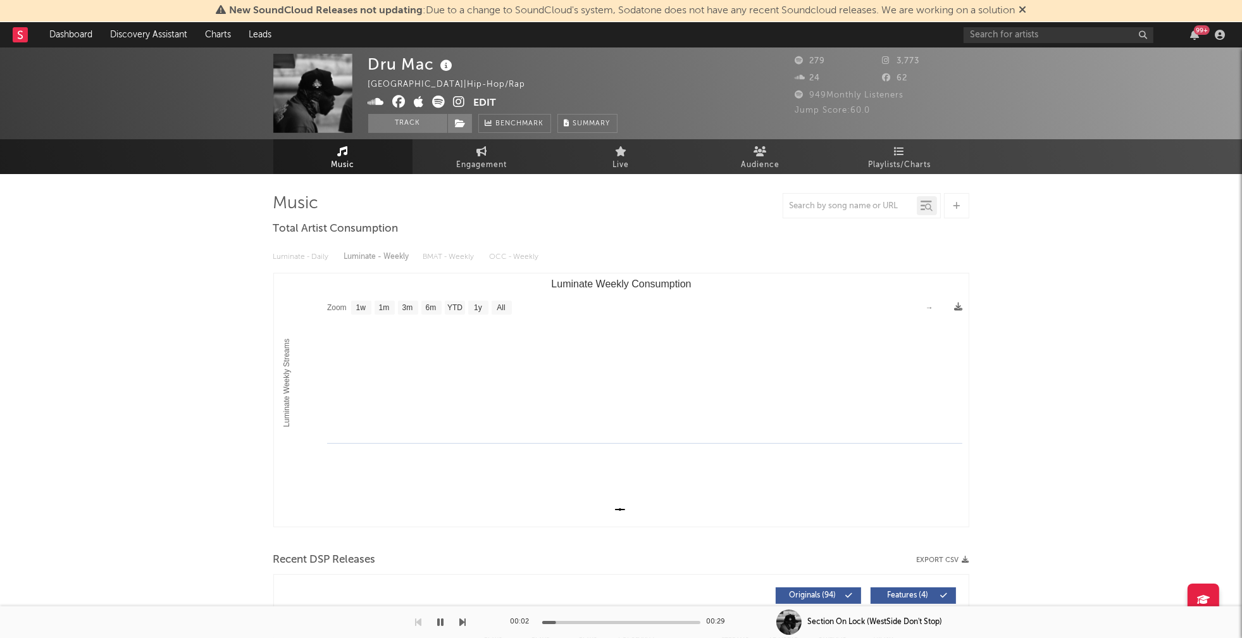
click at [461, 104] on icon at bounding box center [460, 102] width 12 height 13
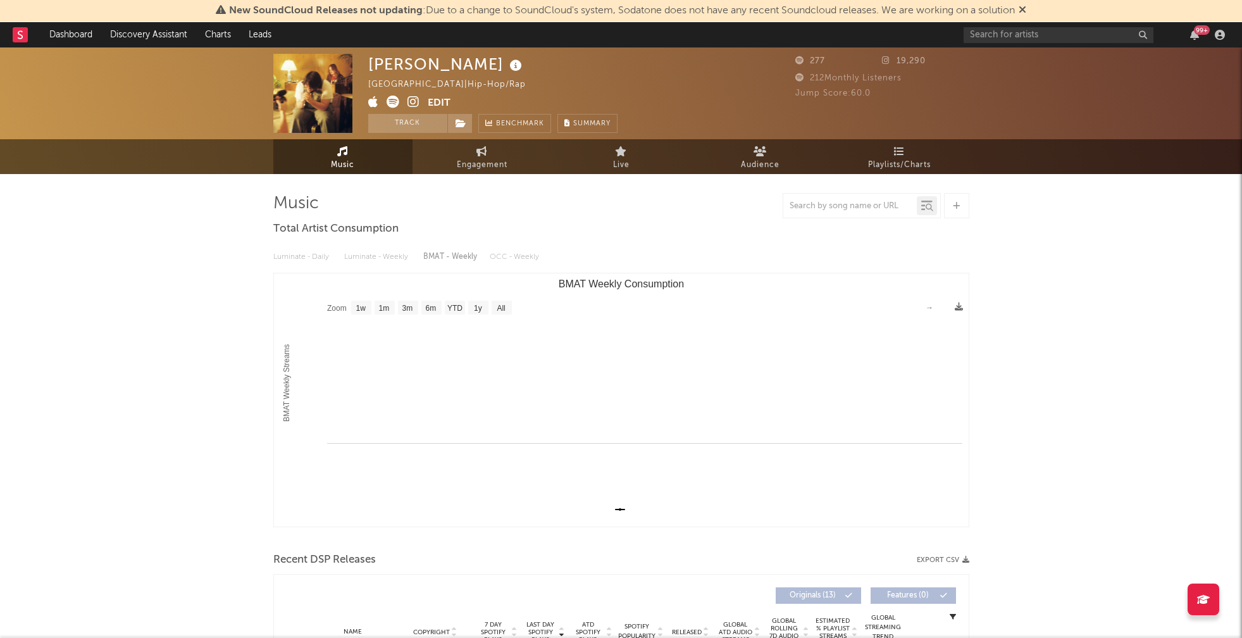
select select "1w"
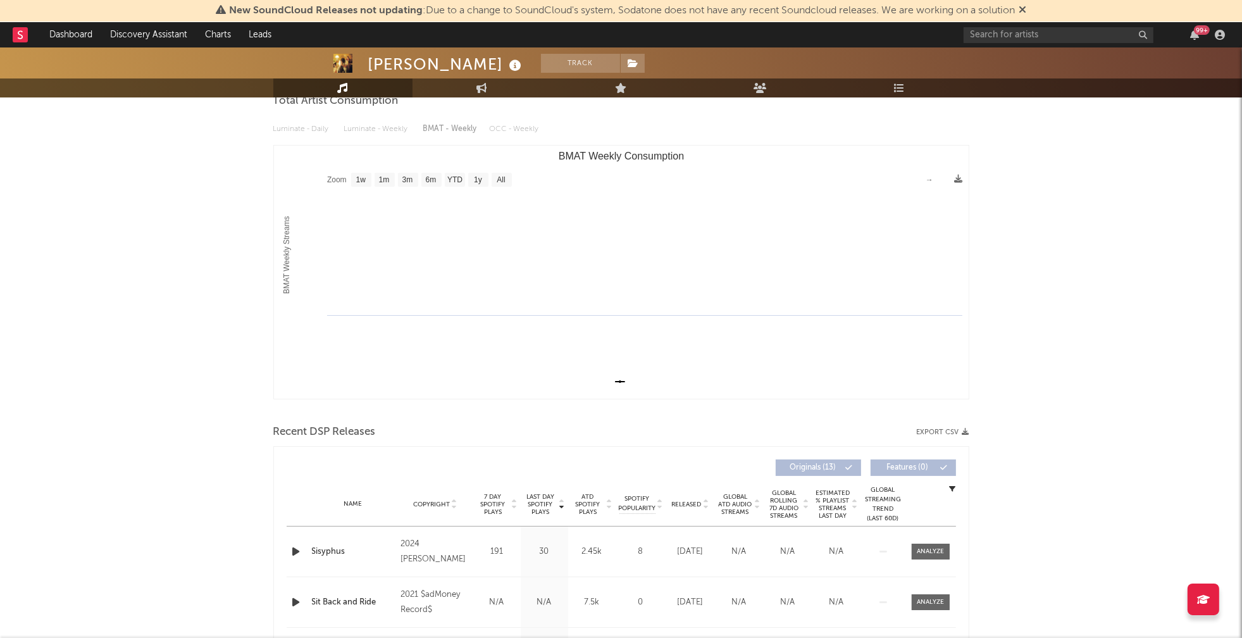
scroll to position [132, 0]
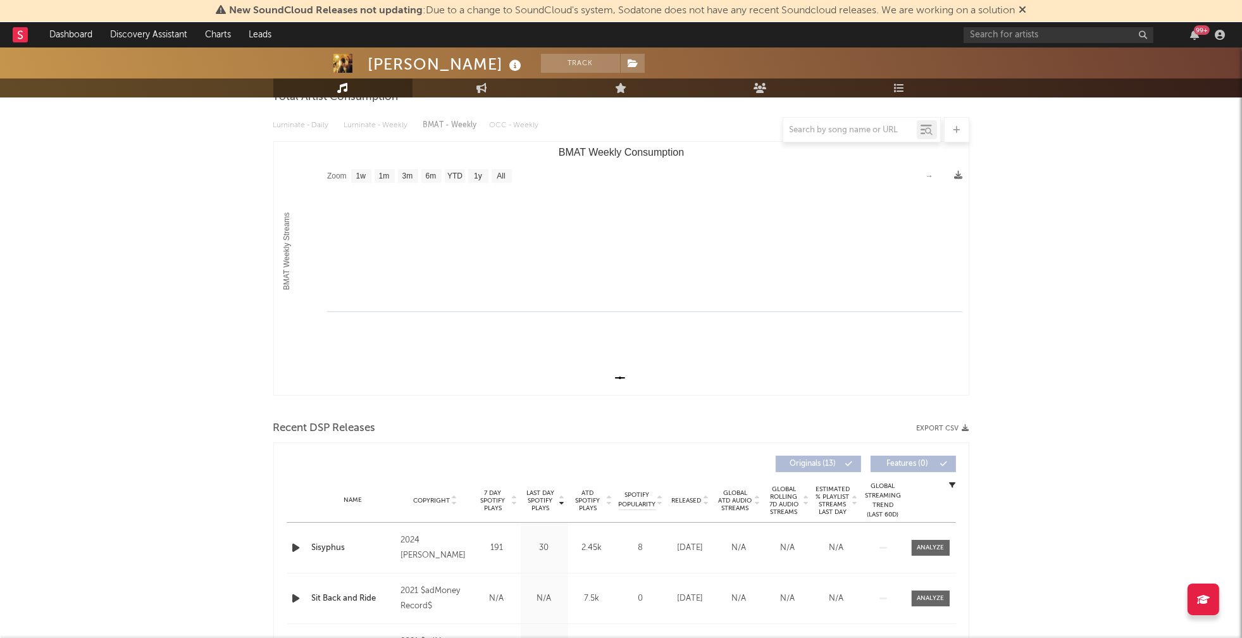
click at [295, 542] on icon "button" at bounding box center [296, 548] width 13 height 16
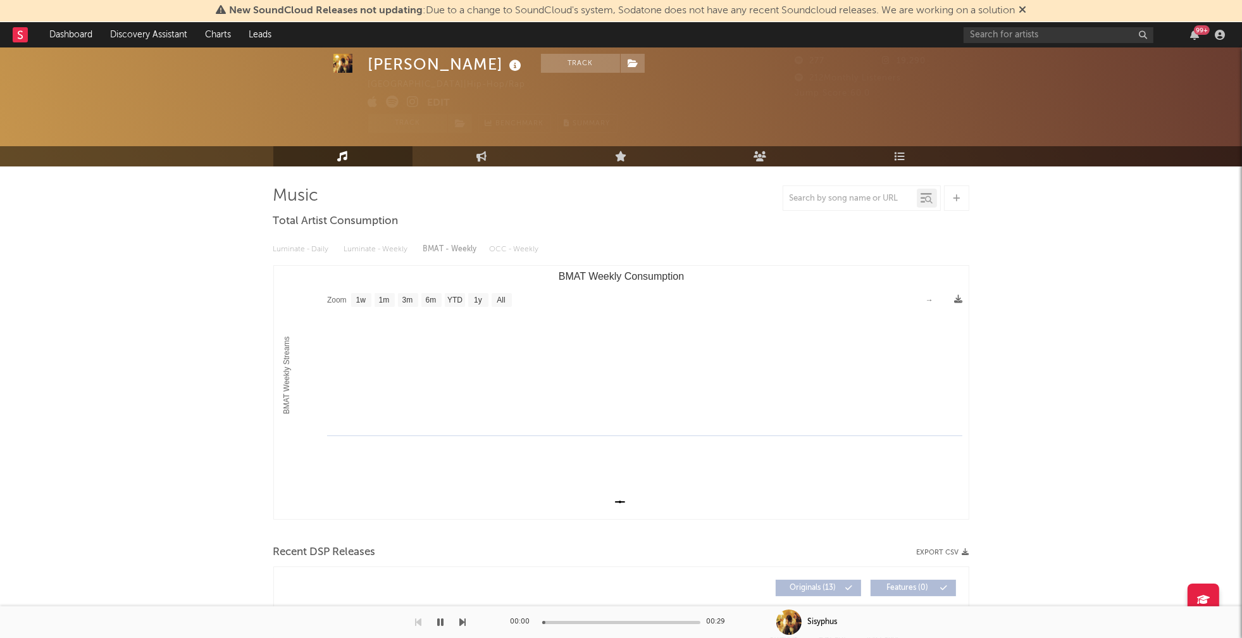
scroll to position [0, 0]
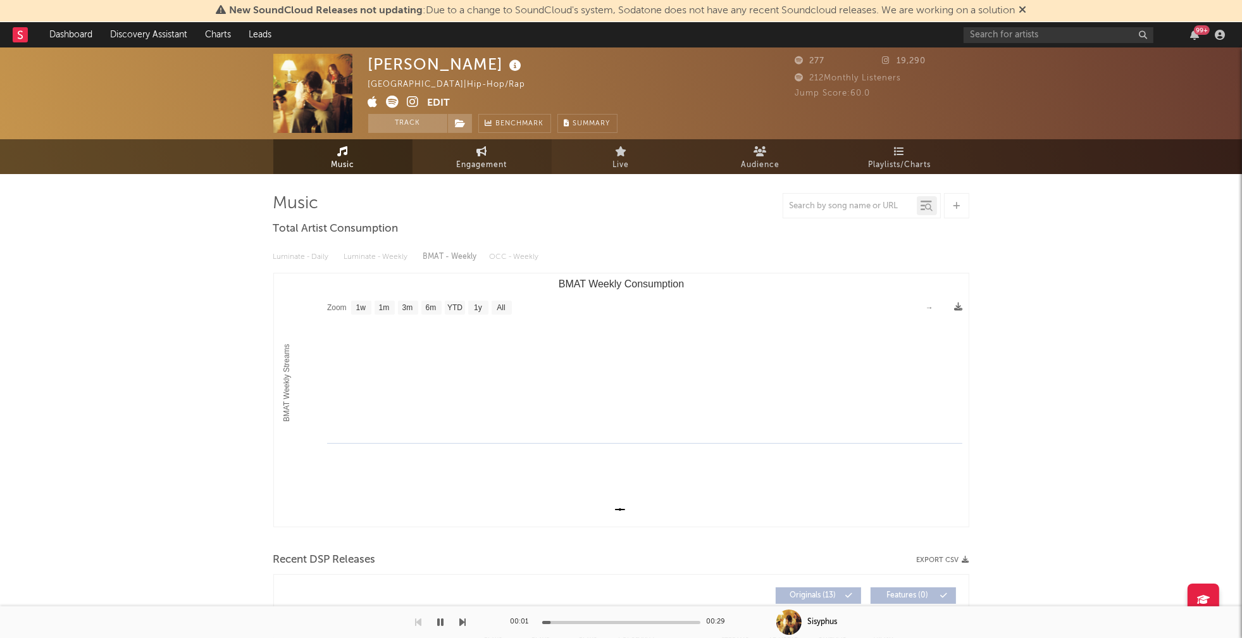
click at [481, 163] on span "Engagement" at bounding box center [482, 165] width 51 height 15
select select "1w"
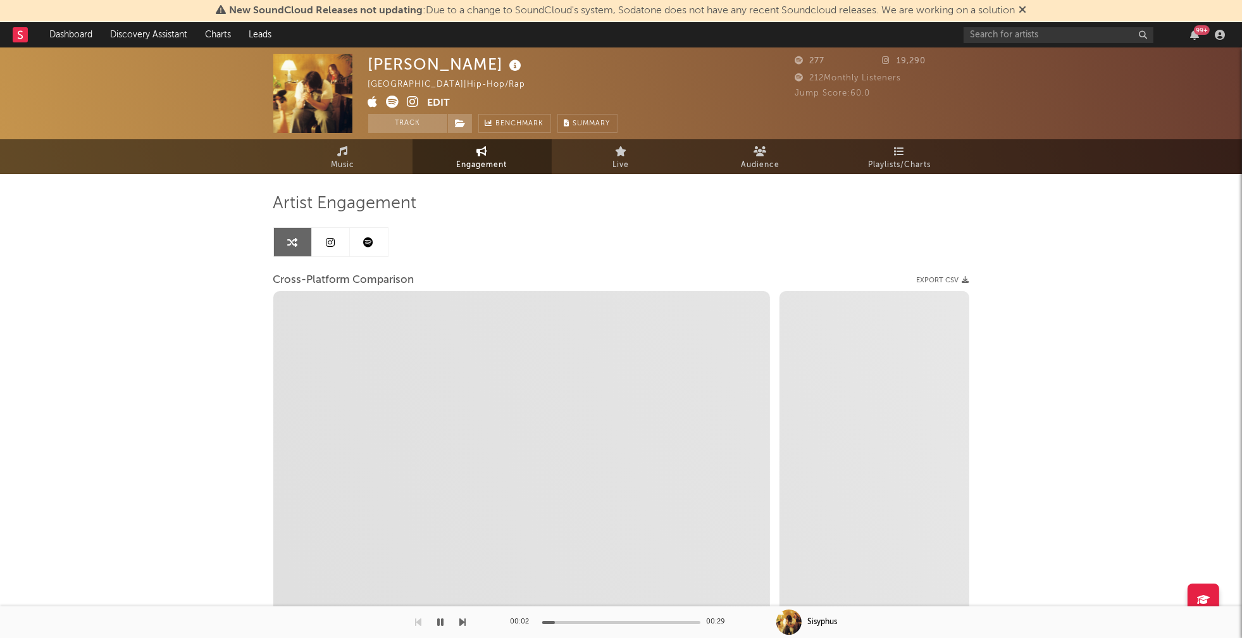
click at [410, 103] on icon at bounding box center [413, 102] width 12 height 13
select select "1m"
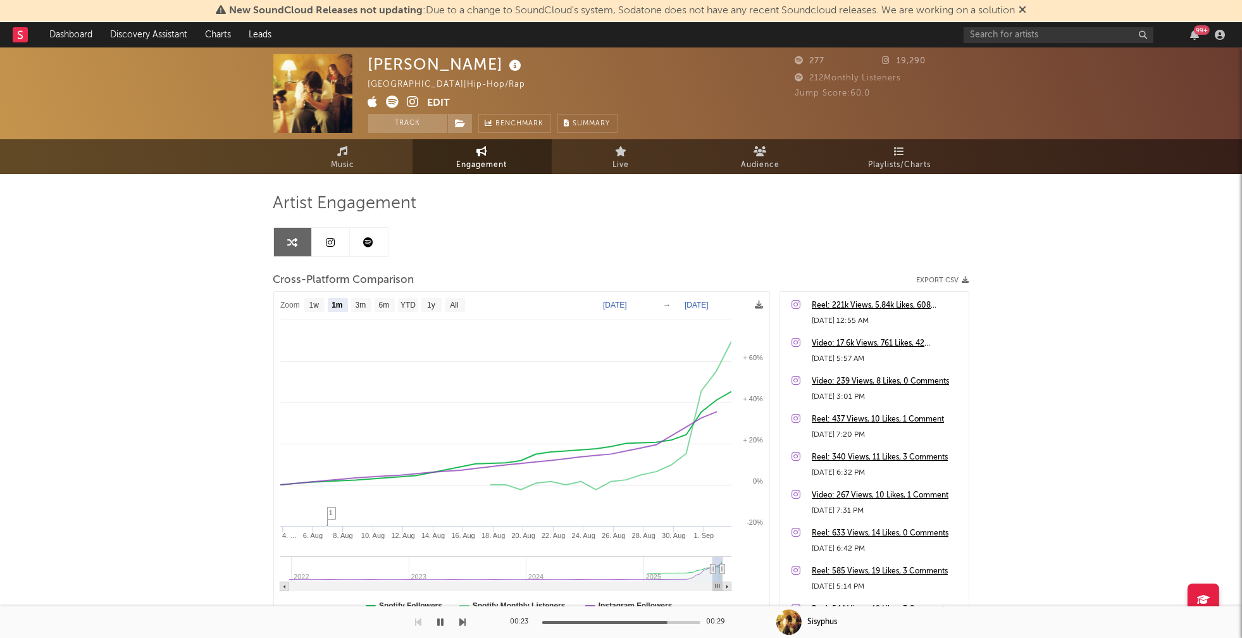
drag, startPoint x: 438, startPoint y: 619, endPoint x: 478, endPoint y: 571, distance: 62.4
click at [438, 619] on icon "button" at bounding box center [441, 622] width 6 height 10
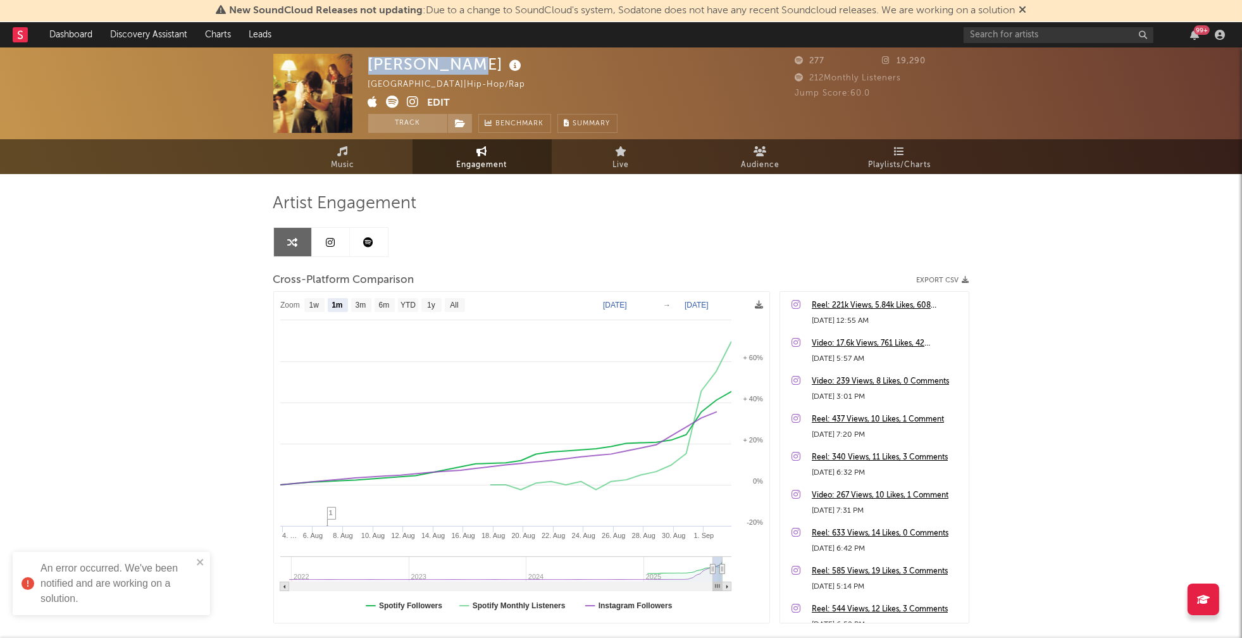
drag, startPoint x: 371, startPoint y: 65, endPoint x: 451, endPoint y: 63, distance: 79.7
click at [451, 63] on div "Eli Holland" at bounding box center [446, 64] width 157 height 21
copy div "Eli Holland"
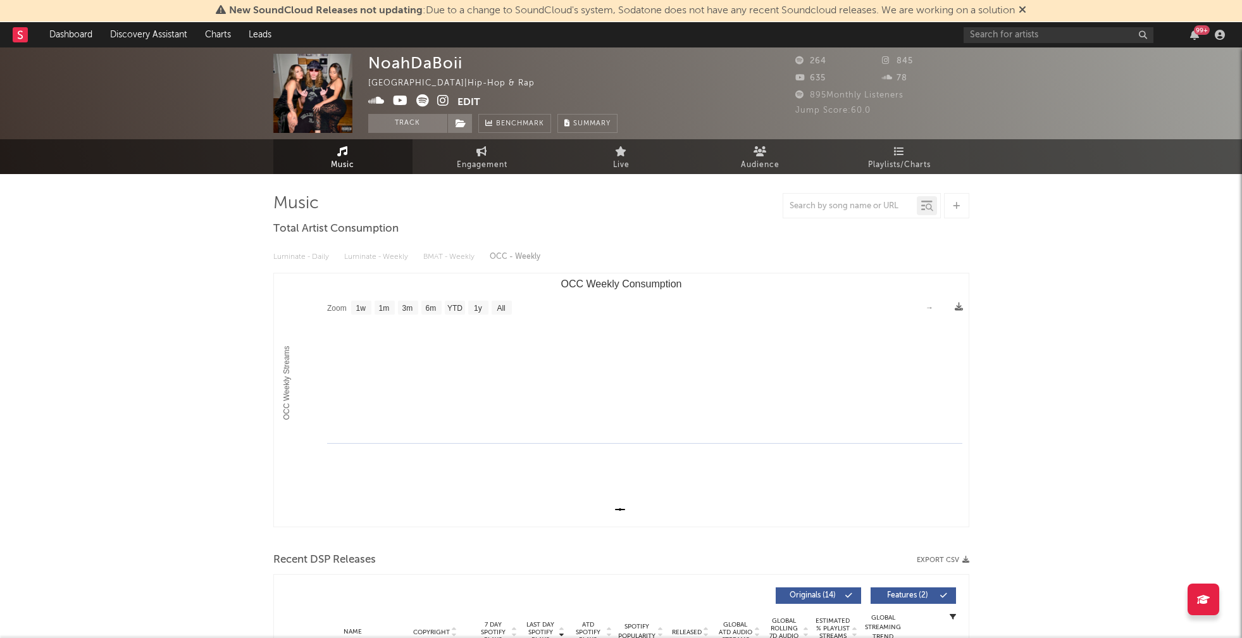
select select "1w"
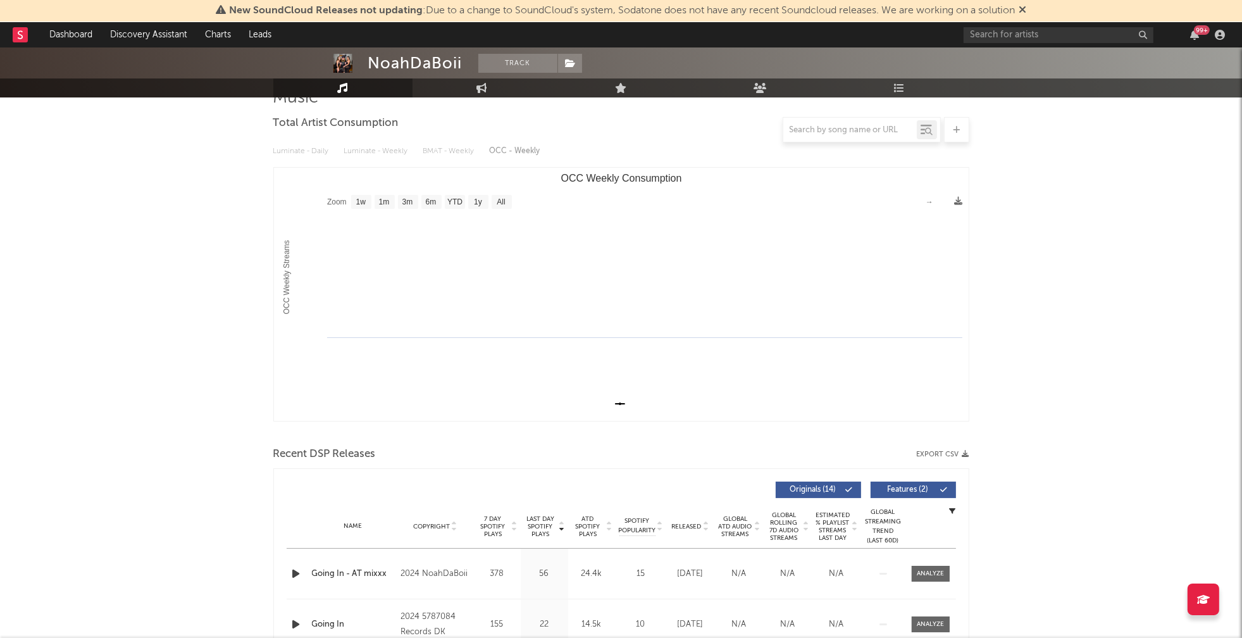
scroll to position [225, 0]
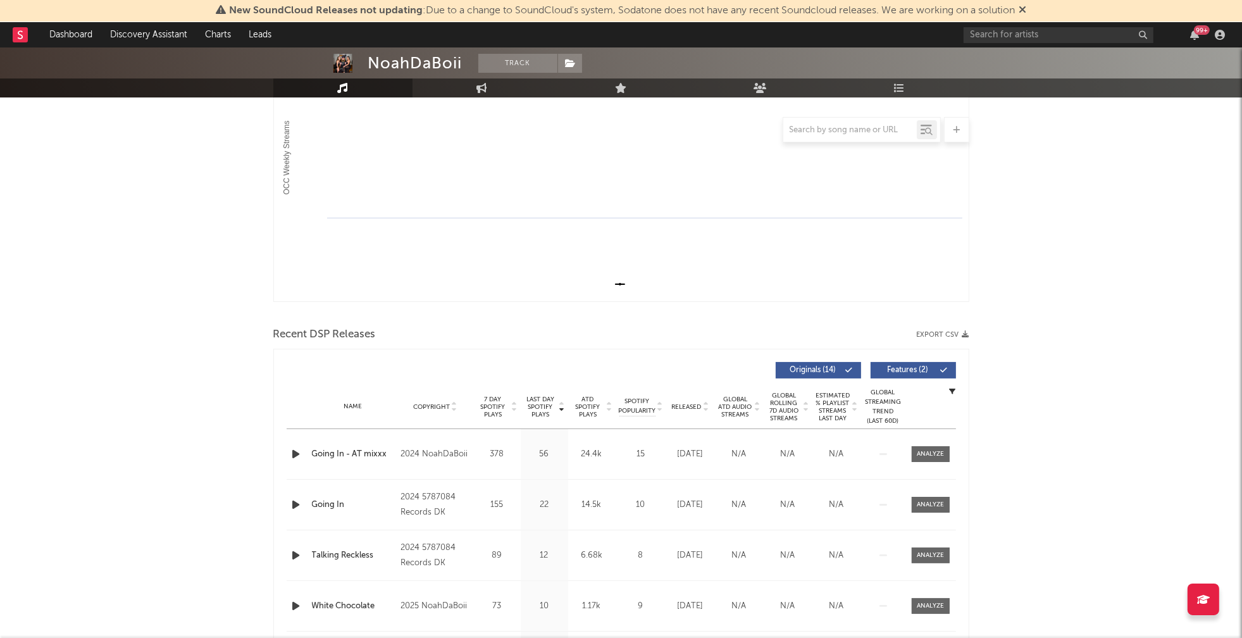
click at [297, 454] on icon "button" at bounding box center [296, 454] width 13 height 16
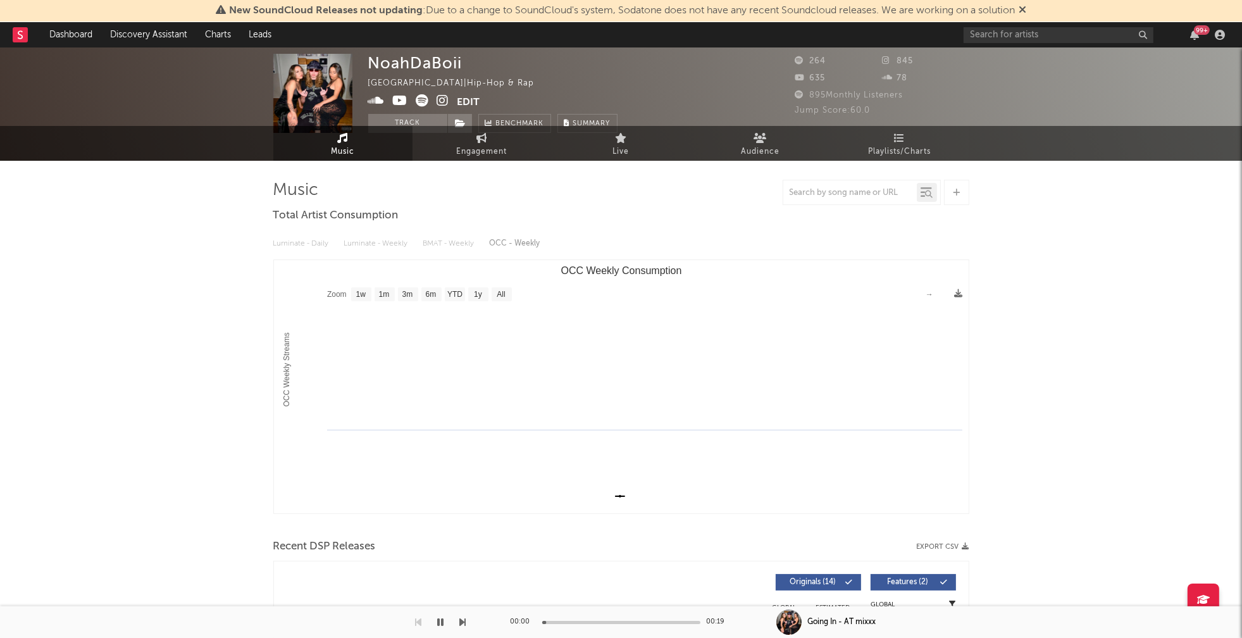
scroll to position [0, 0]
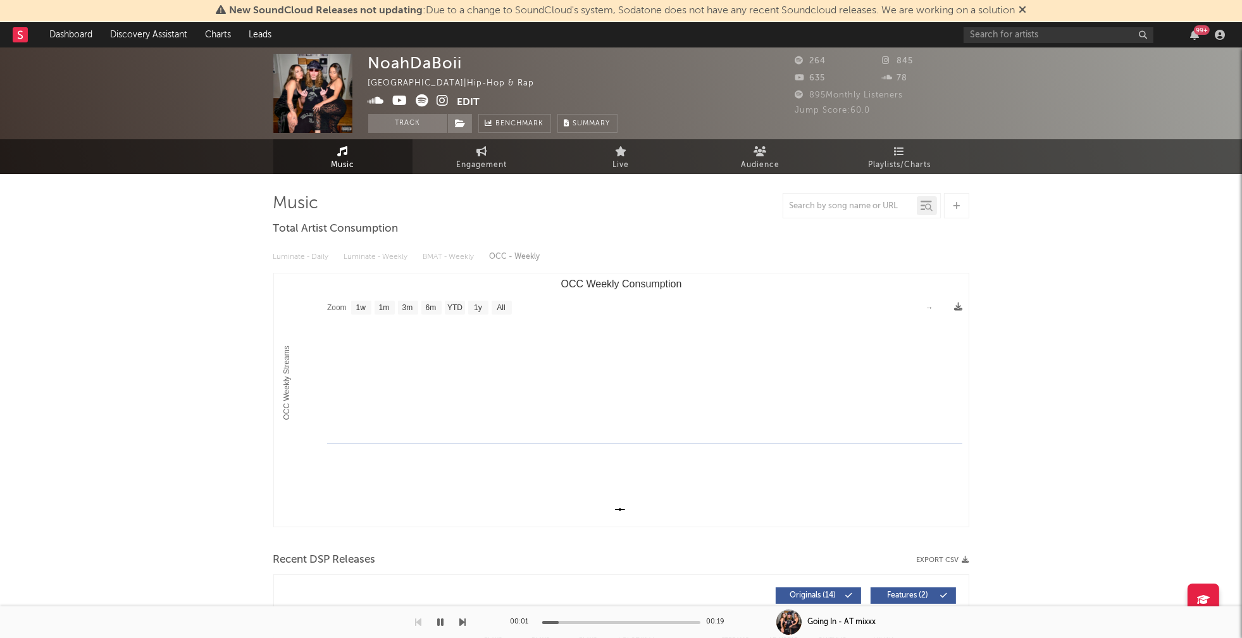
click at [446, 98] on icon at bounding box center [443, 100] width 12 height 13
click at [394, 101] on icon at bounding box center [400, 100] width 15 height 13
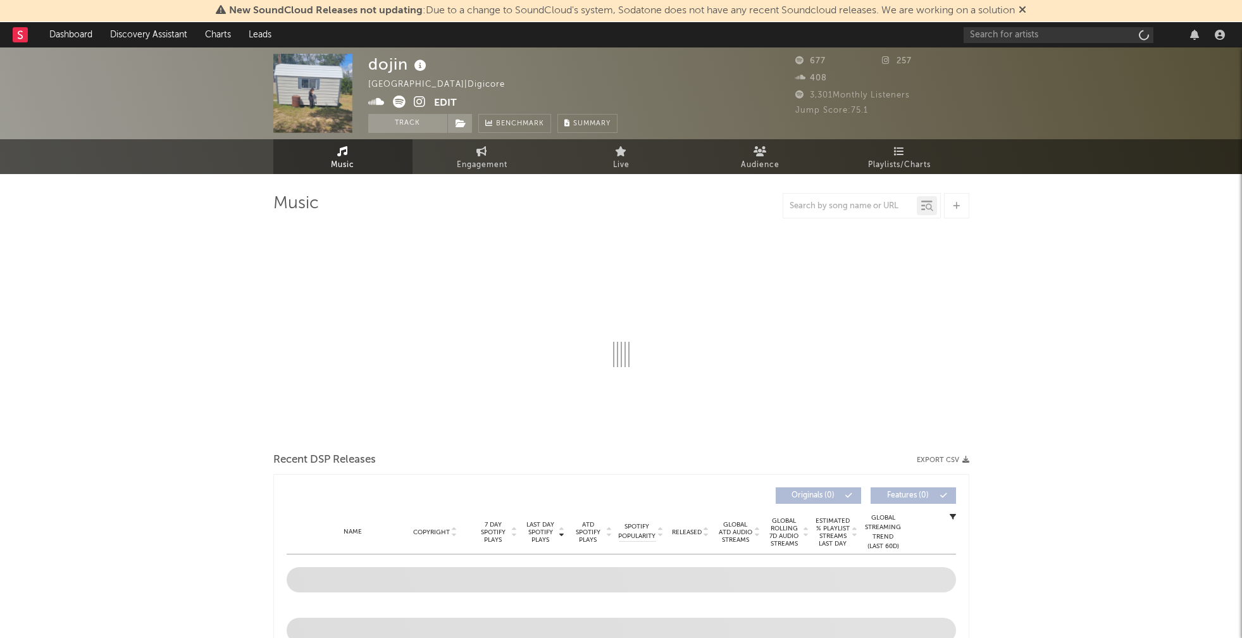
select select "1w"
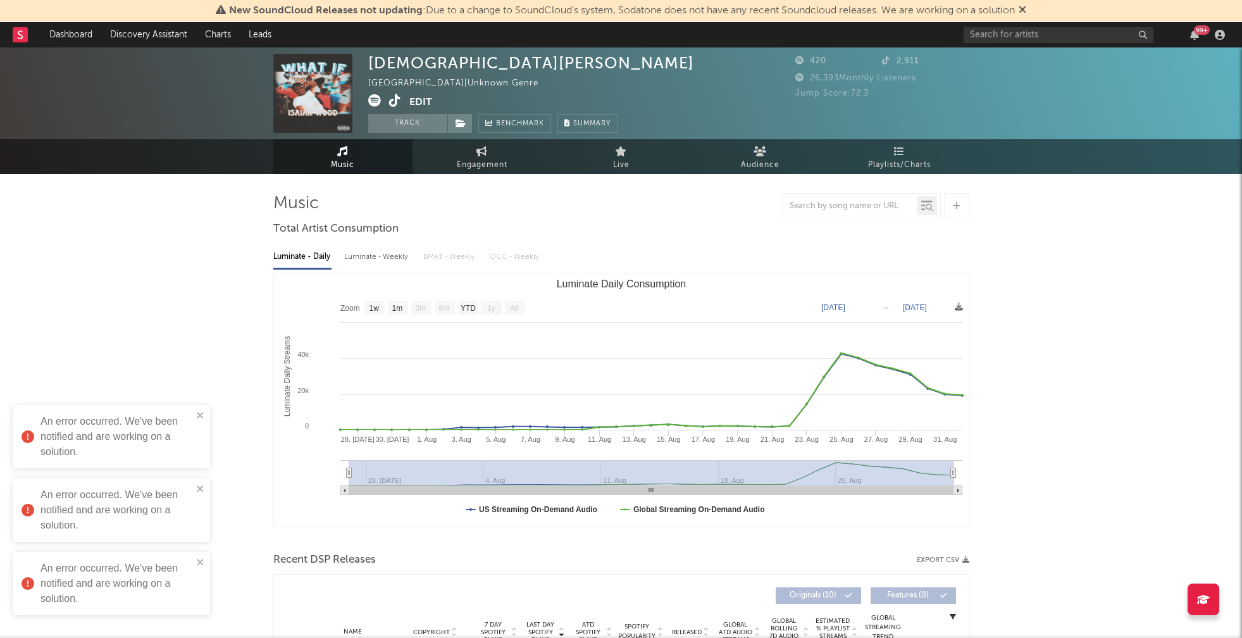
select select "1w"
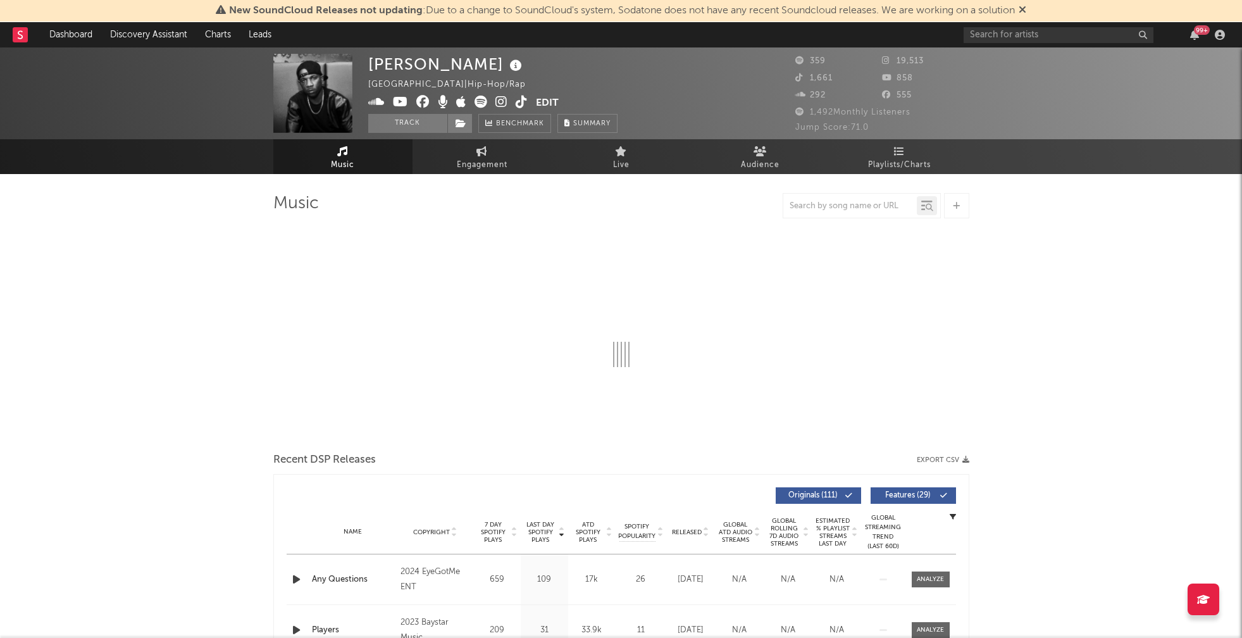
select select "1w"
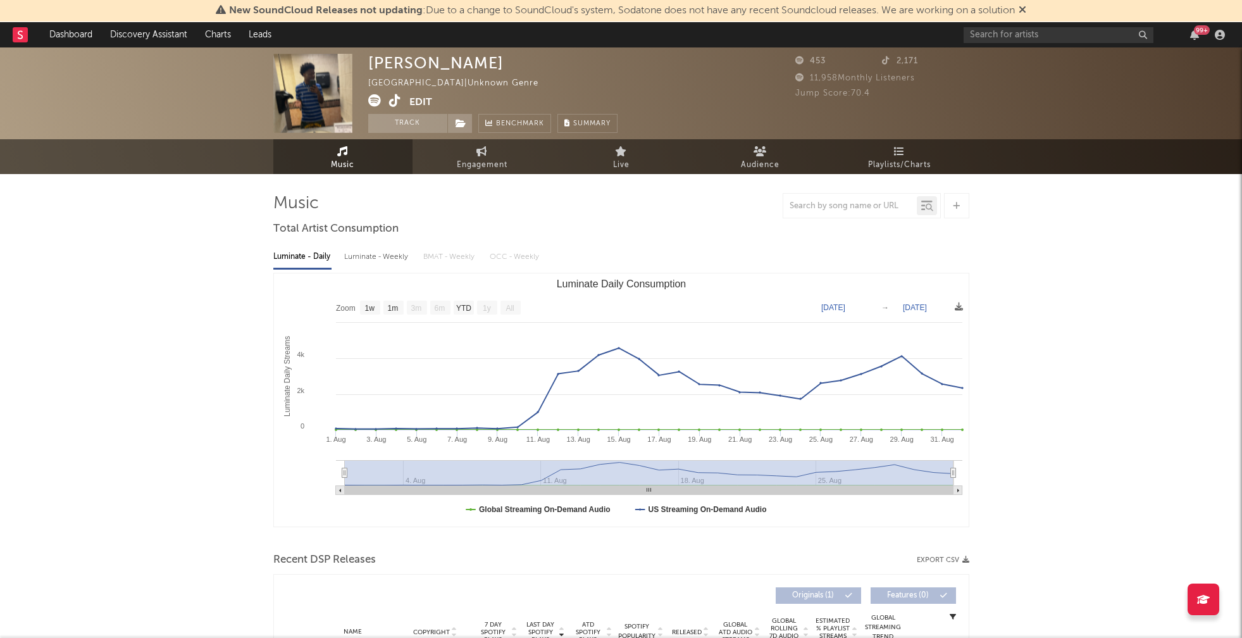
select select "1w"
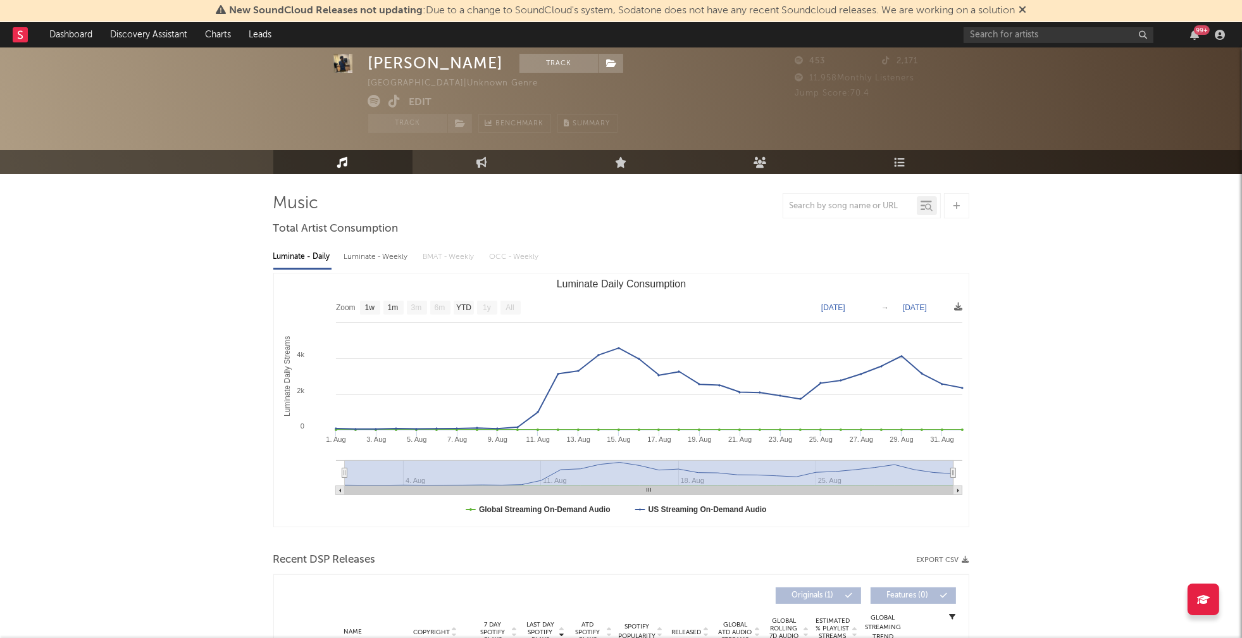
scroll to position [159, 0]
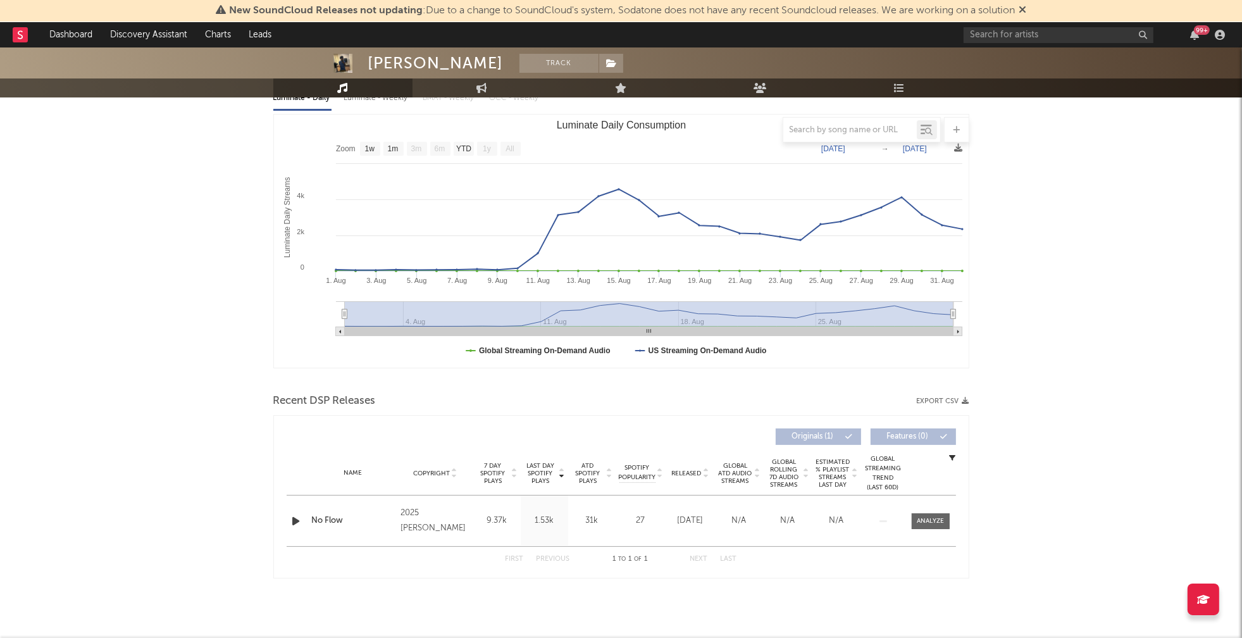
click at [299, 517] on icon "button" at bounding box center [296, 521] width 13 height 16
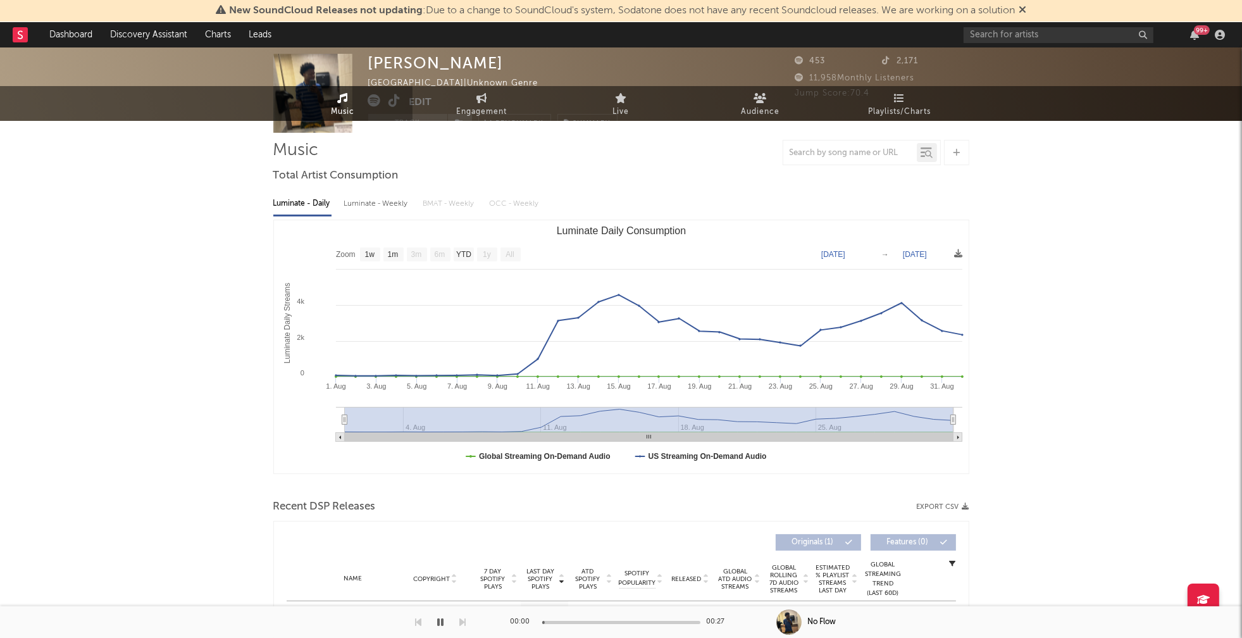
scroll to position [0, 0]
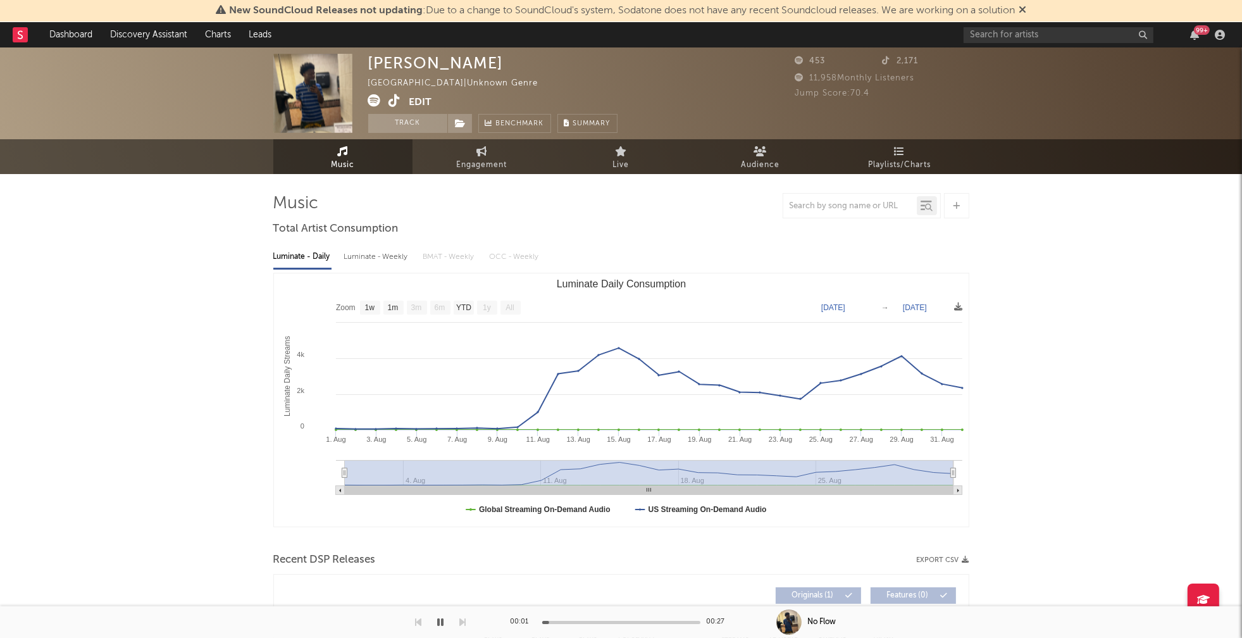
click at [387, 256] on div "Luminate - Weekly" at bounding box center [377, 257] width 66 height 22
select select "1w"
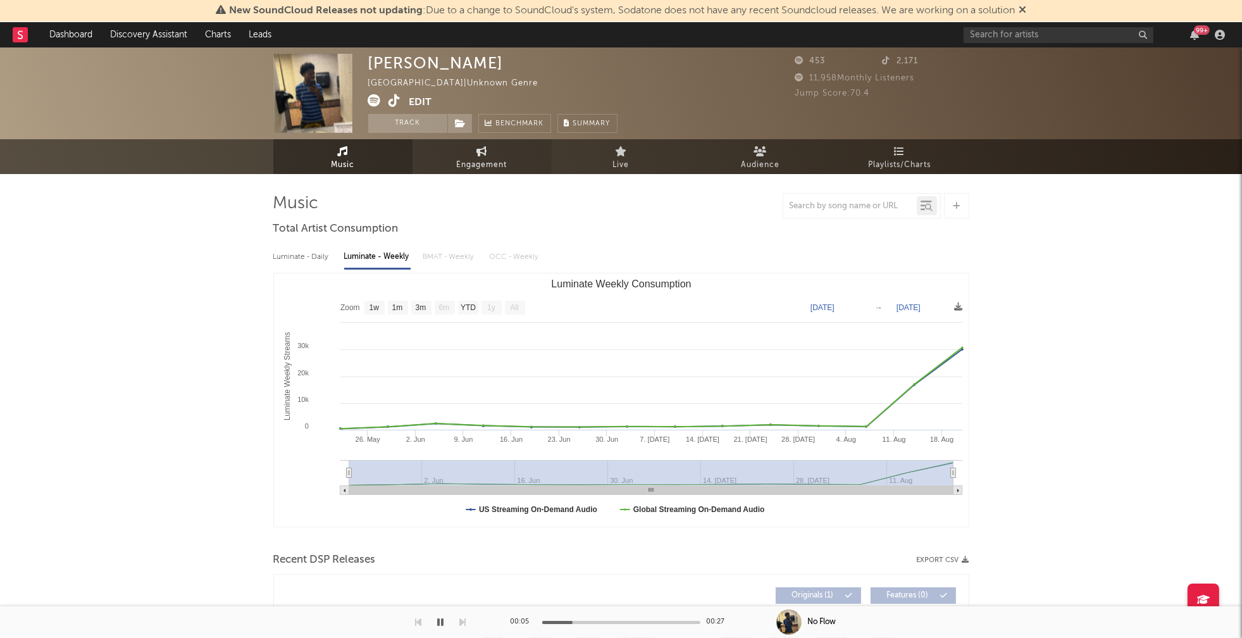
click at [499, 153] on link "Engagement" at bounding box center [482, 156] width 139 height 35
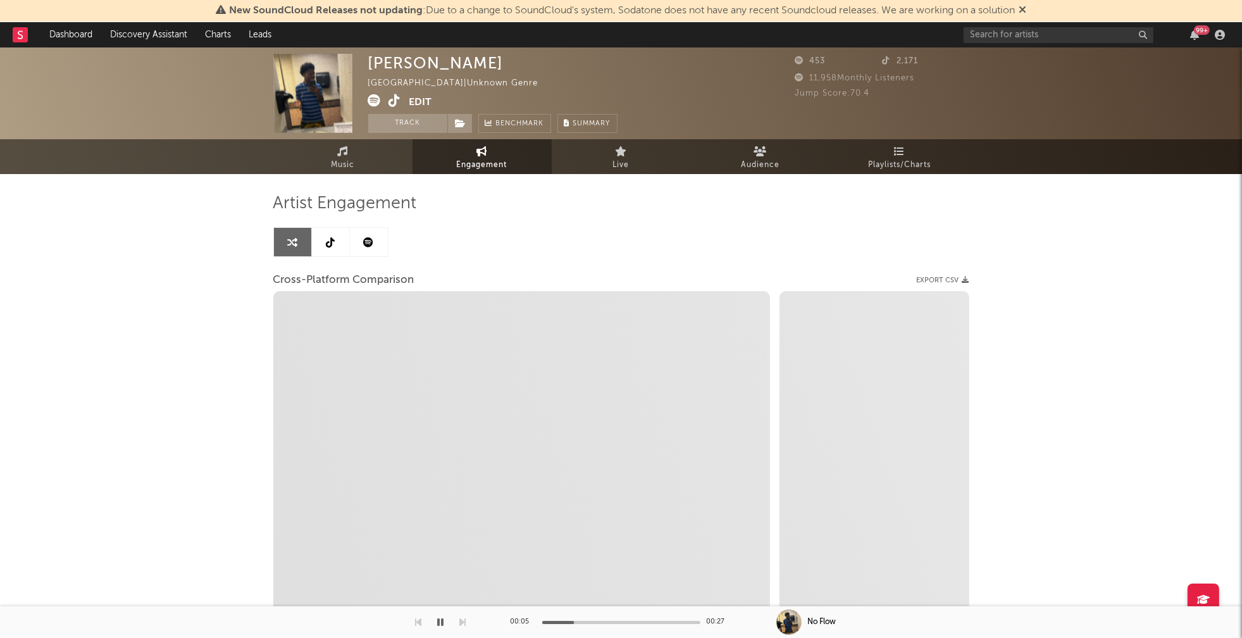
select select "1w"
select select "1m"
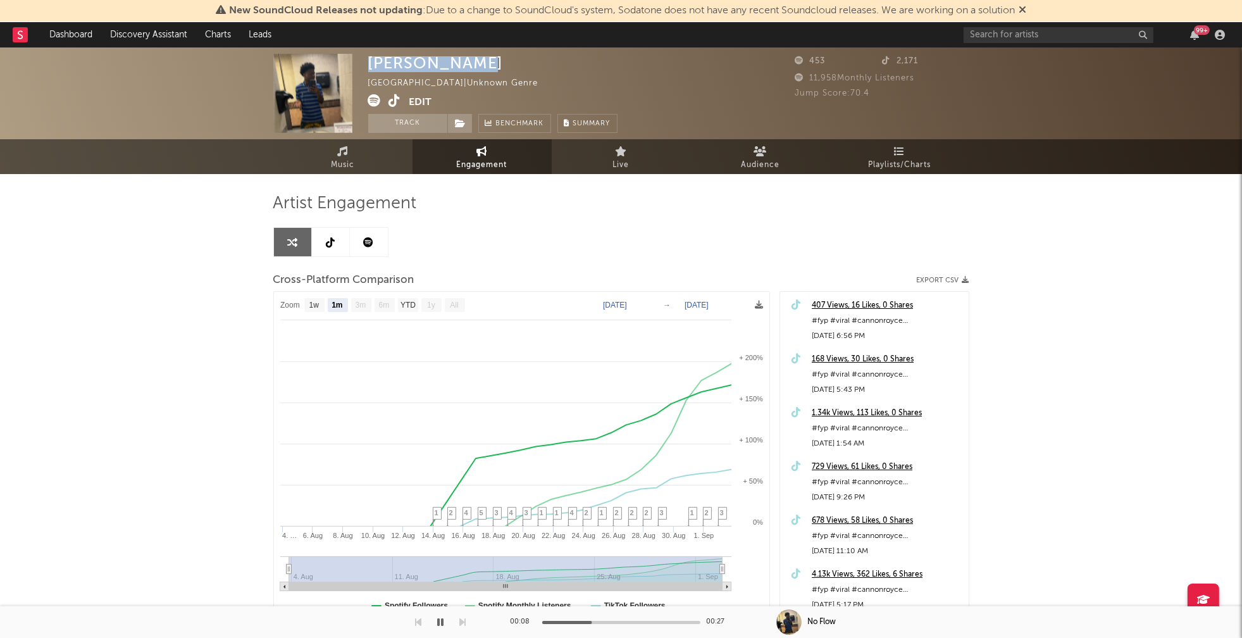
drag, startPoint x: 369, startPoint y: 63, endPoint x: 482, endPoint y: 61, distance: 112.6
click at [482, 61] on div "Cannon Royce" at bounding box center [435, 63] width 135 height 18
copy div "Cannon Royce"
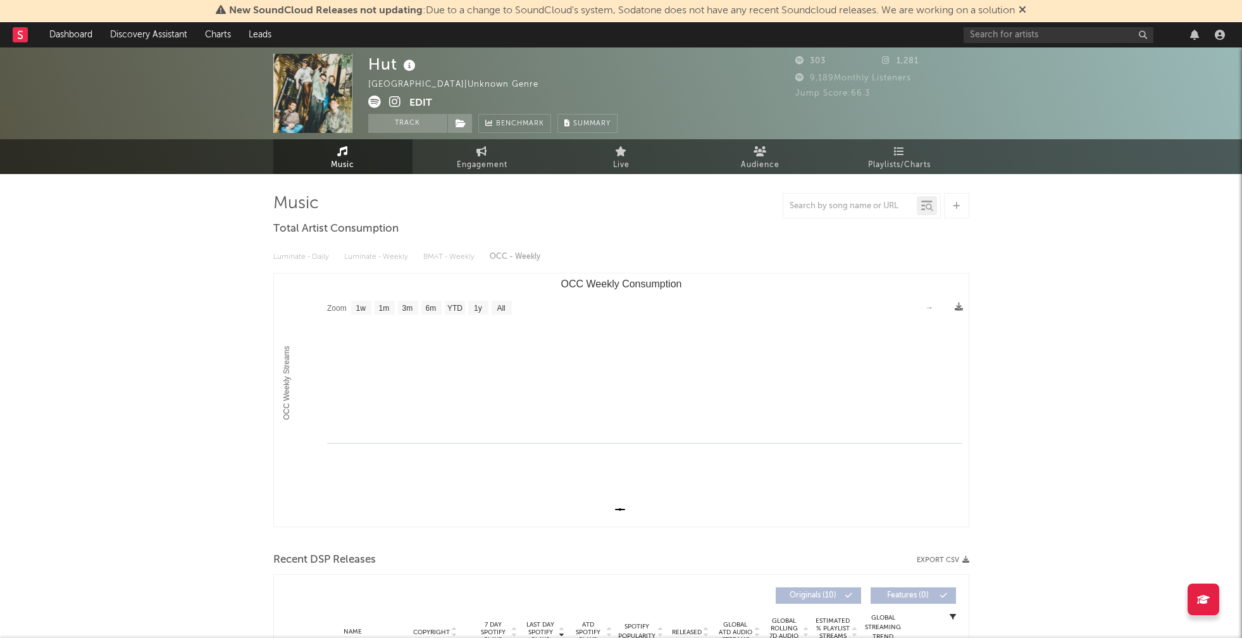
select select "1w"
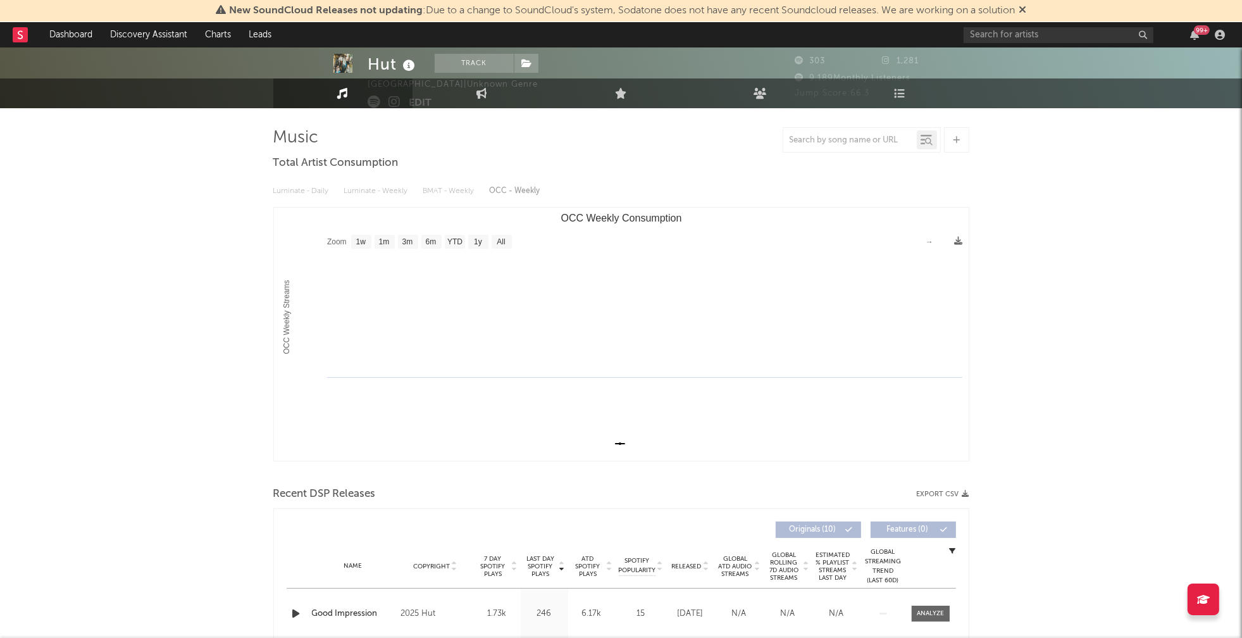
scroll to position [277, 0]
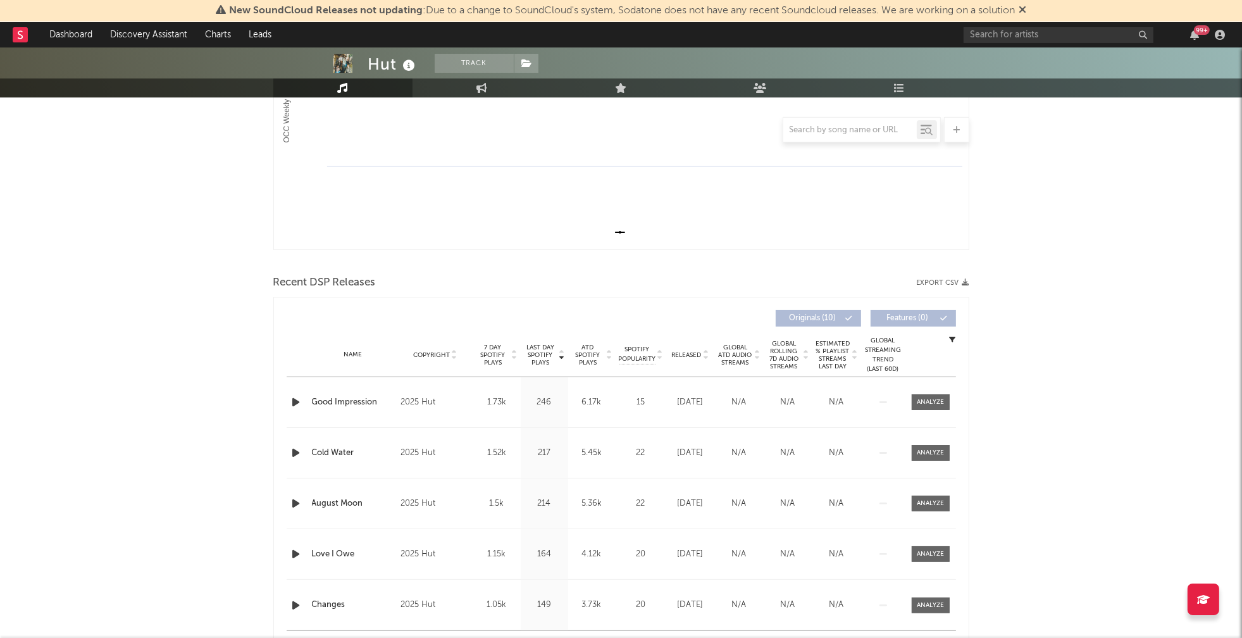
click at [293, 401] on icon "button" at bounding box center [296, 402] width 13 height 16
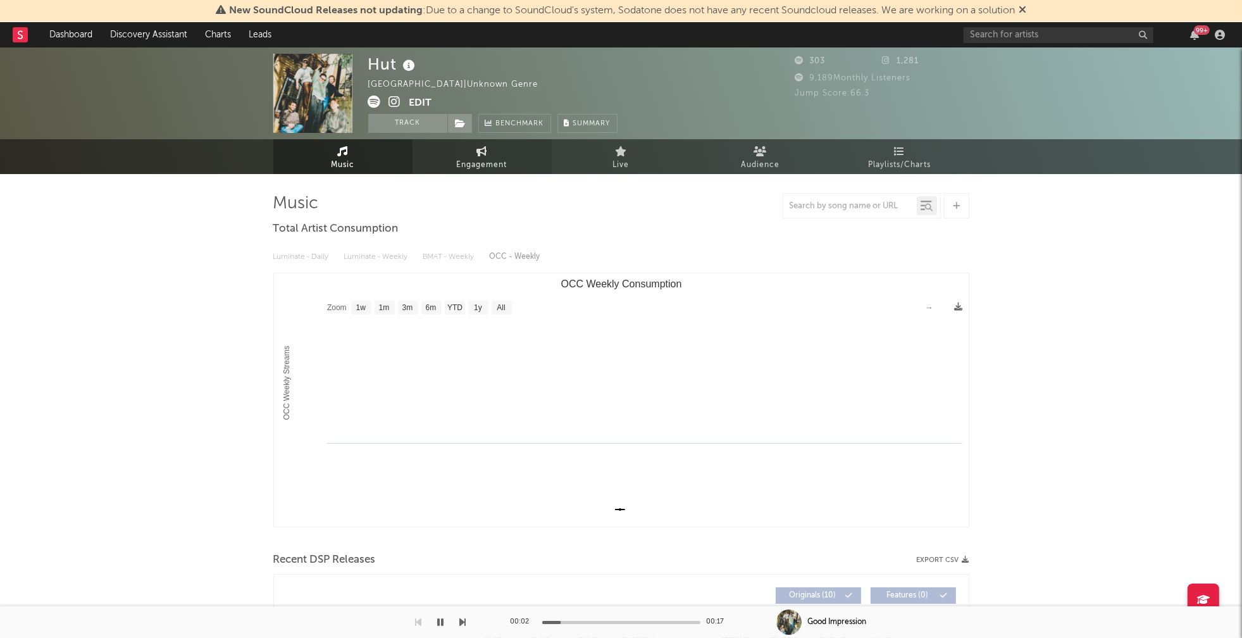
click at [484, 162] on span "Engagement" at bounding box center [482, 165] width 51 height 15
select select "1w"
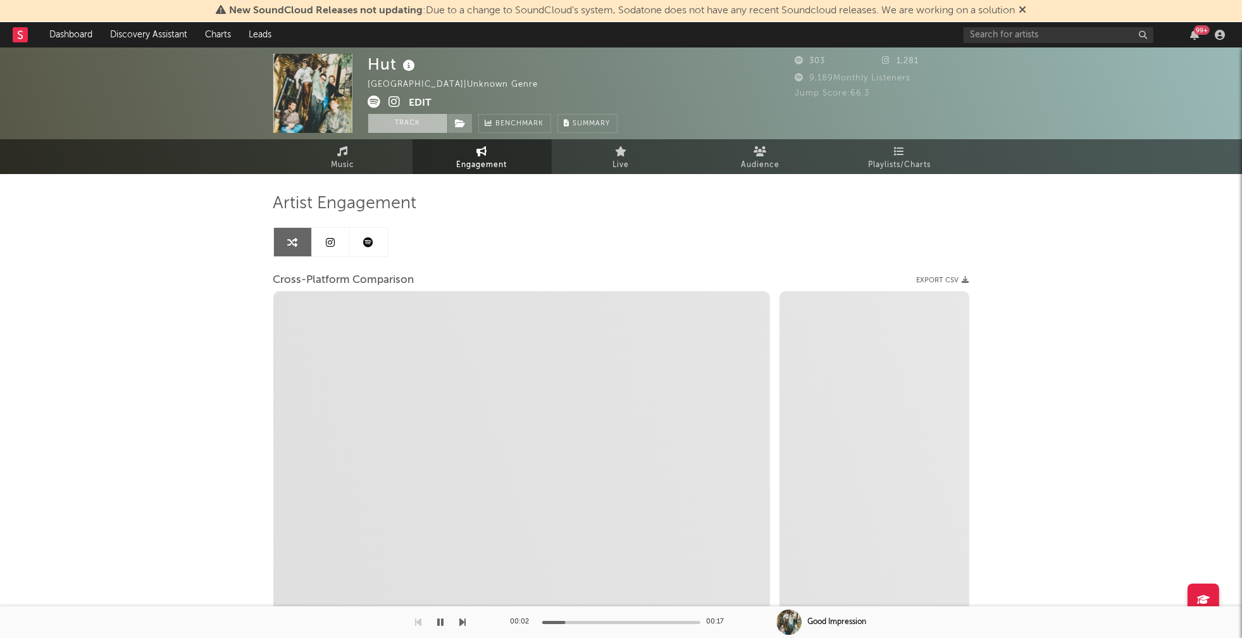
select select "1m"
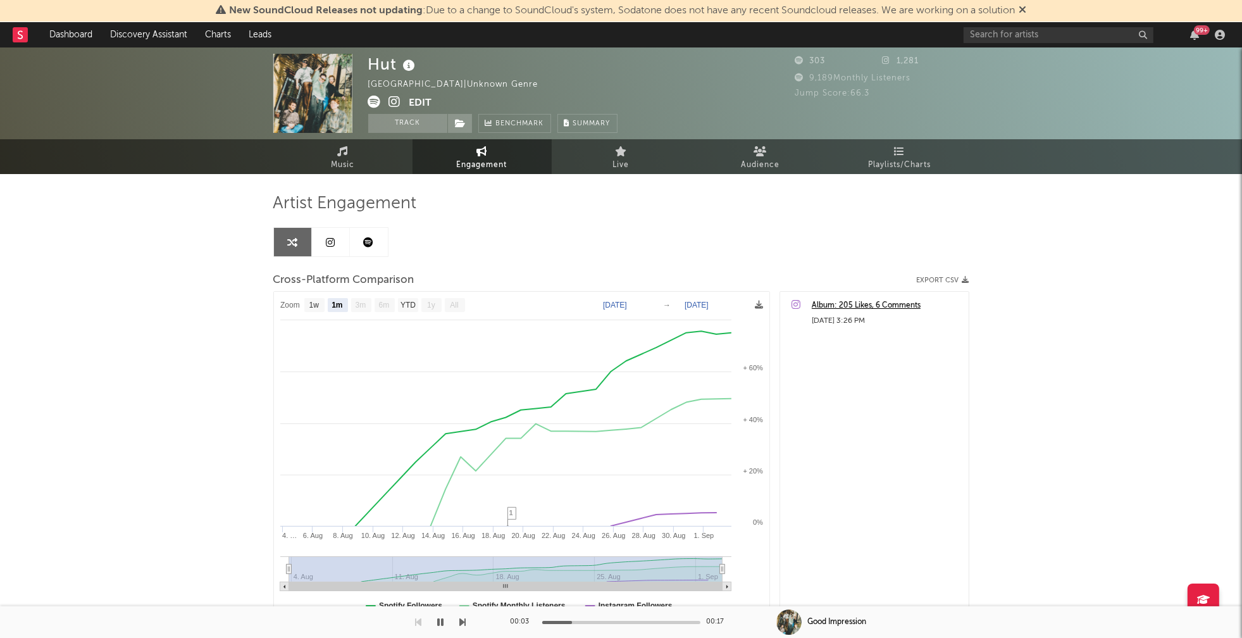
click at [394, 99] on icon at bounding box center [395, 102] width 12 height 13
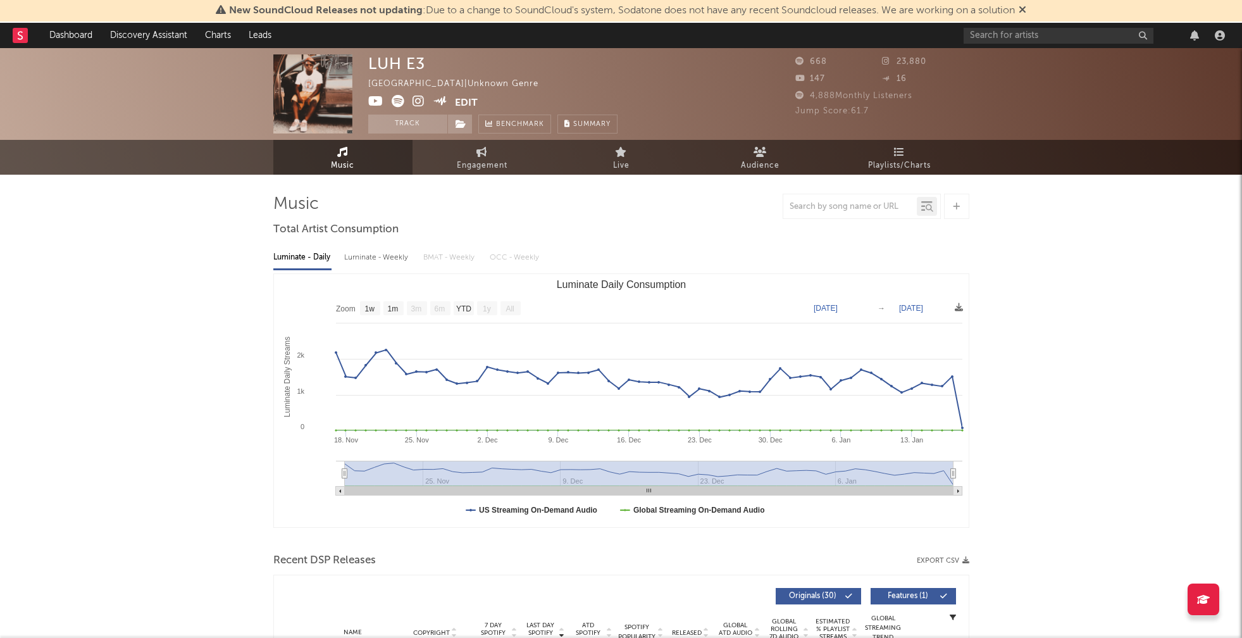
select select "1w"
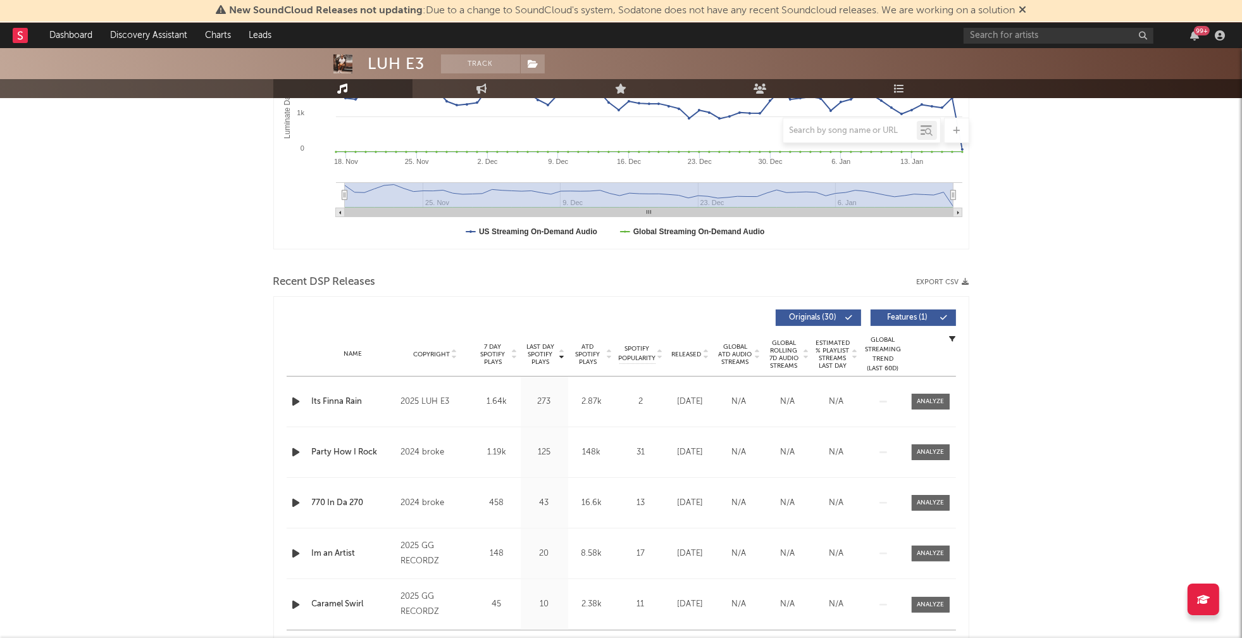
scroll to position [314, 0]
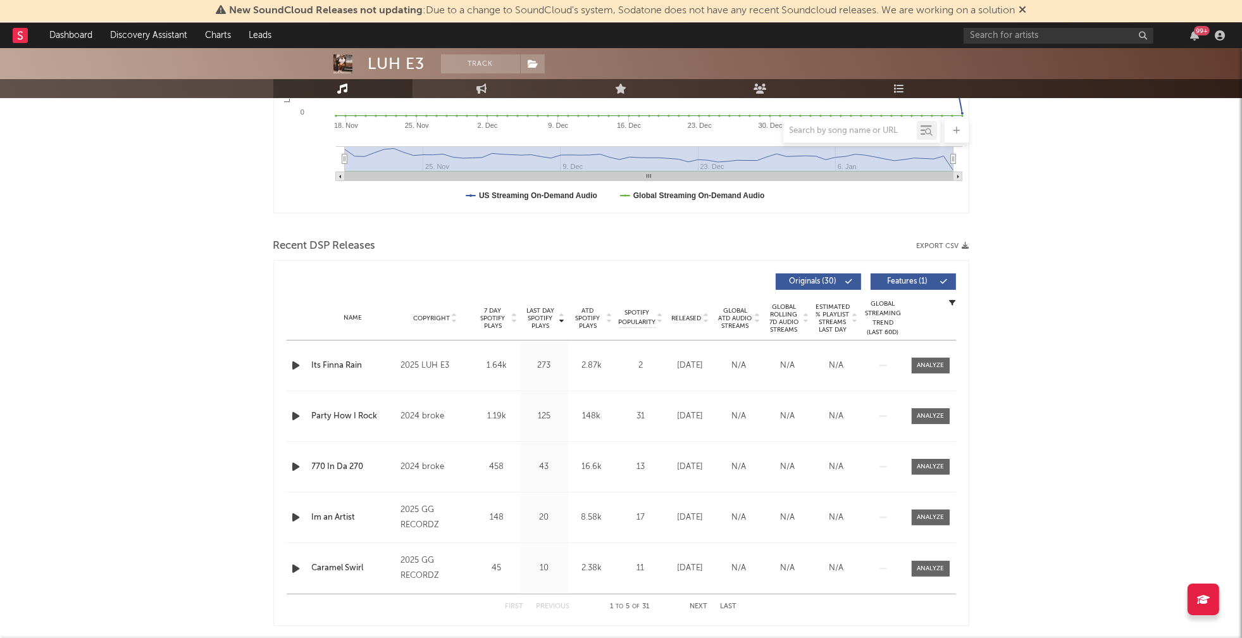
click at [294, 366] on icon "button" at bounding box center [296, 366] width 13 height 16
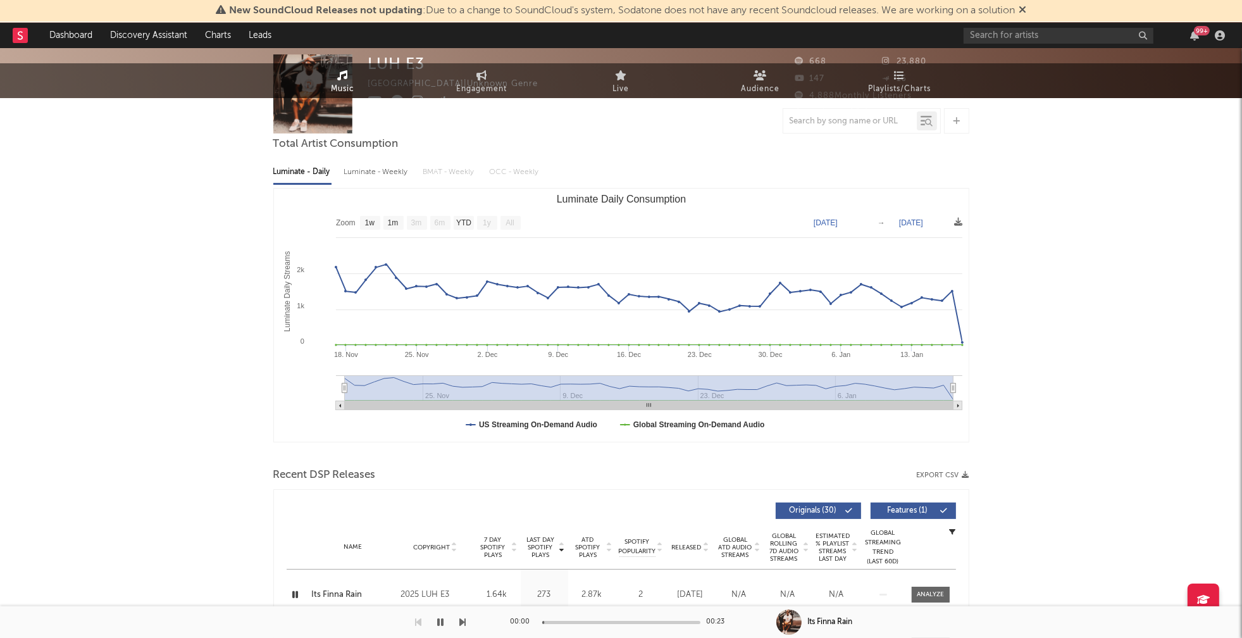
scroll to position [0, 0]
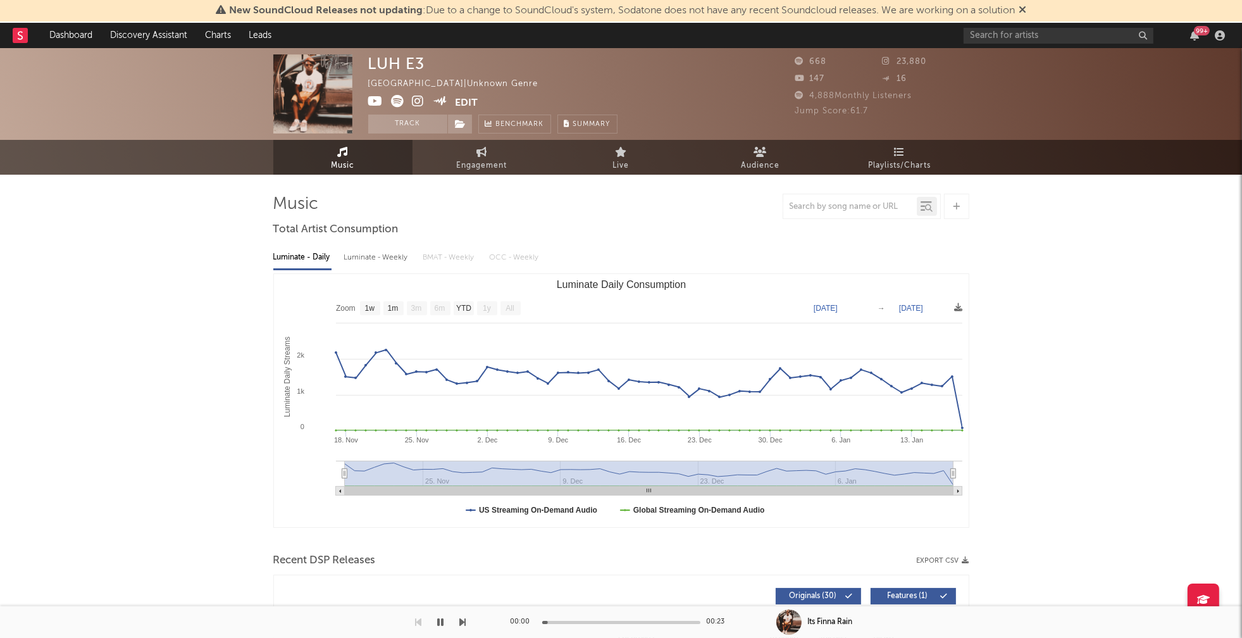
click at [388, 258] on div "Luminate - Weekly" at bounding box center [377, 258] width 66 height 22
select select "6m"
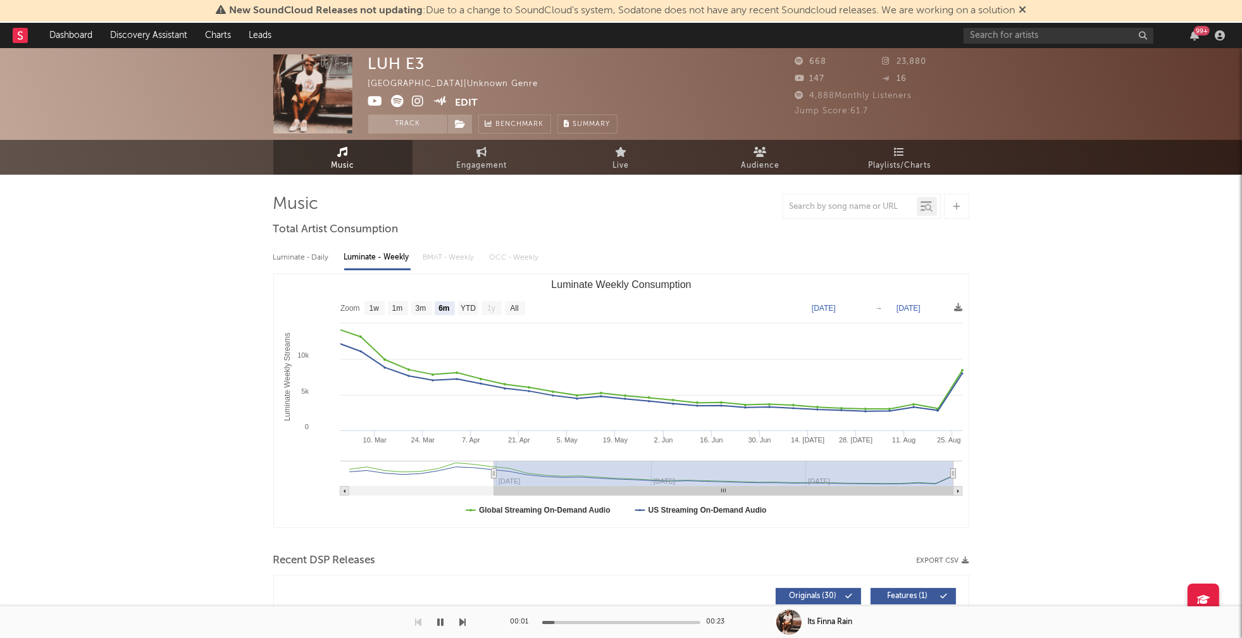
click at [491, 156] on link "Engagement" at bounding box center [482, 157] width 139 height 35
select select "1w"
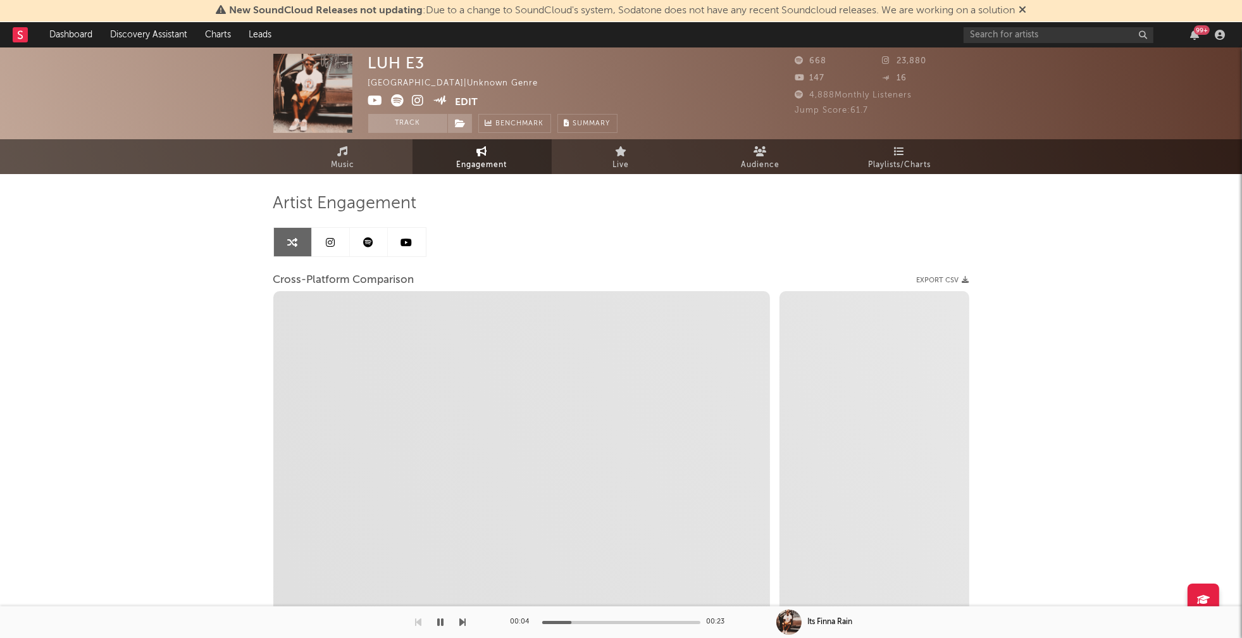
select select "1m"
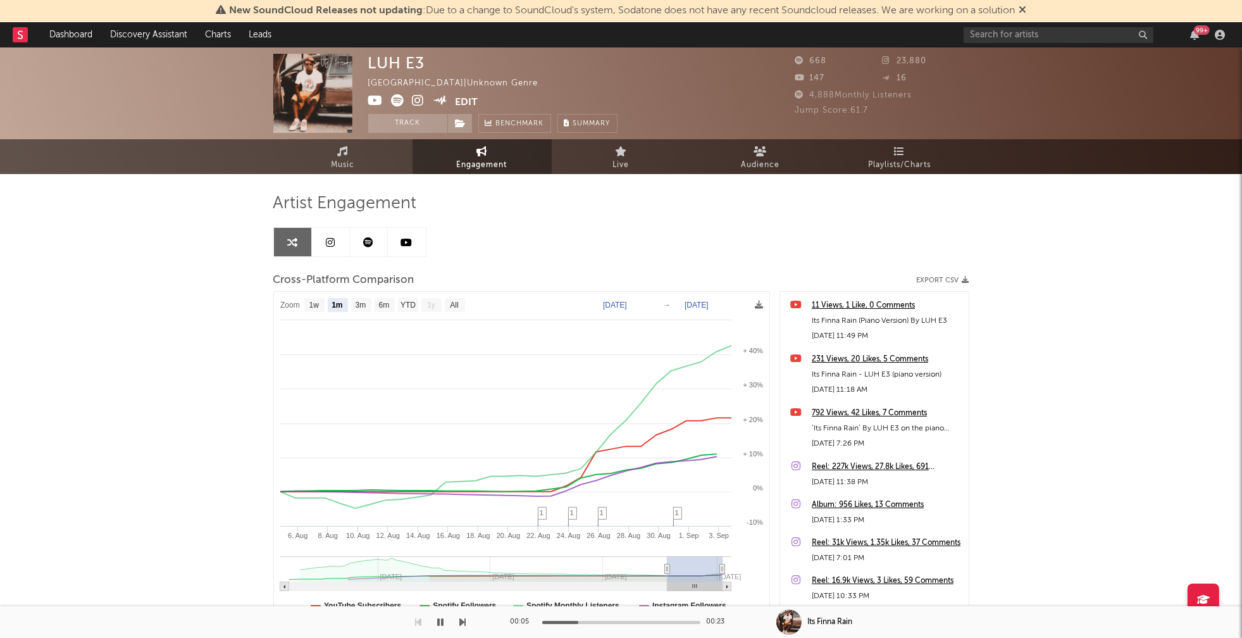
click at [414, 99] on icon at bounding box center [419, 100] width 12 height 13
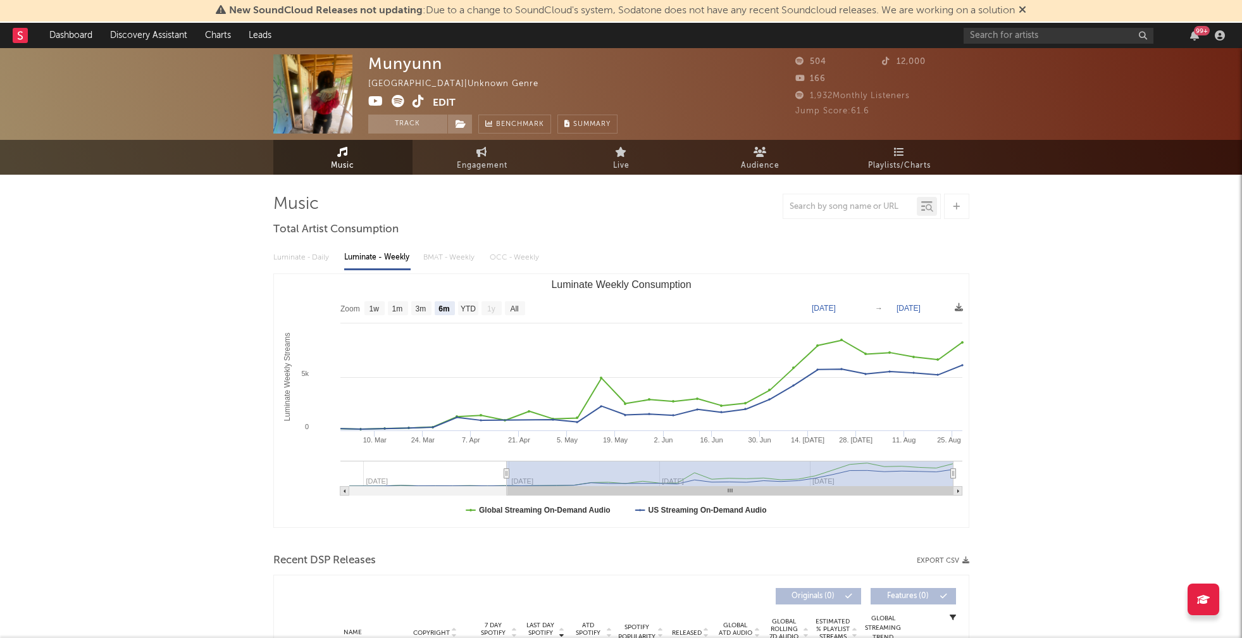
select select "6m"
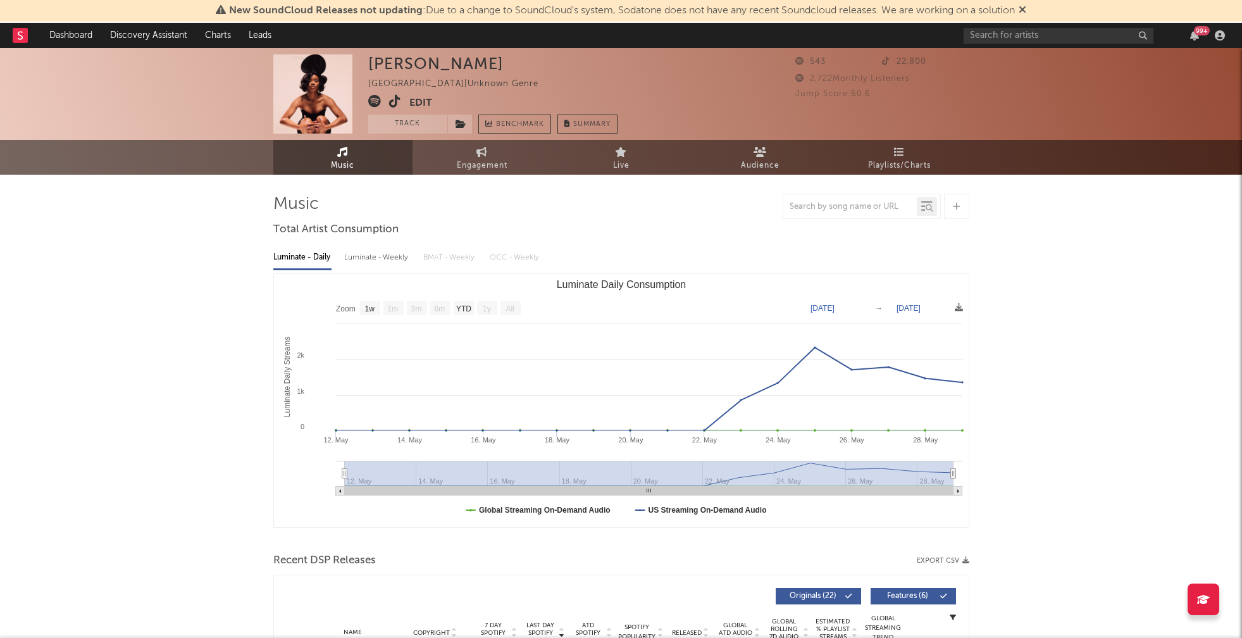
select select "1w"
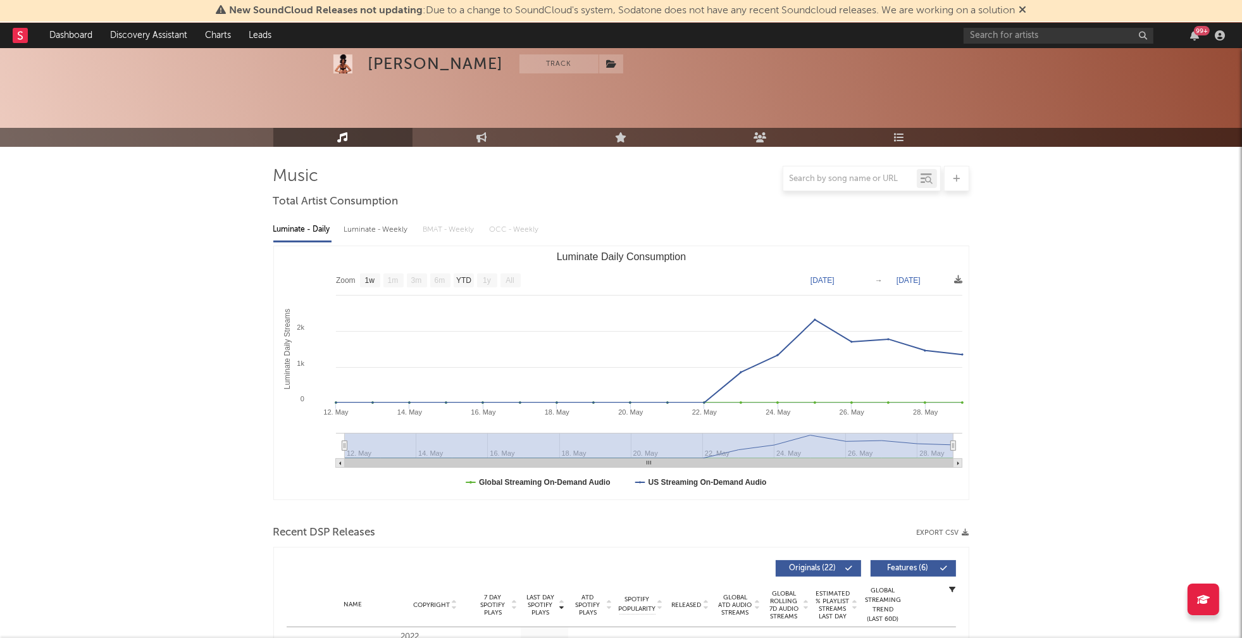
scroll to position [132, 0]
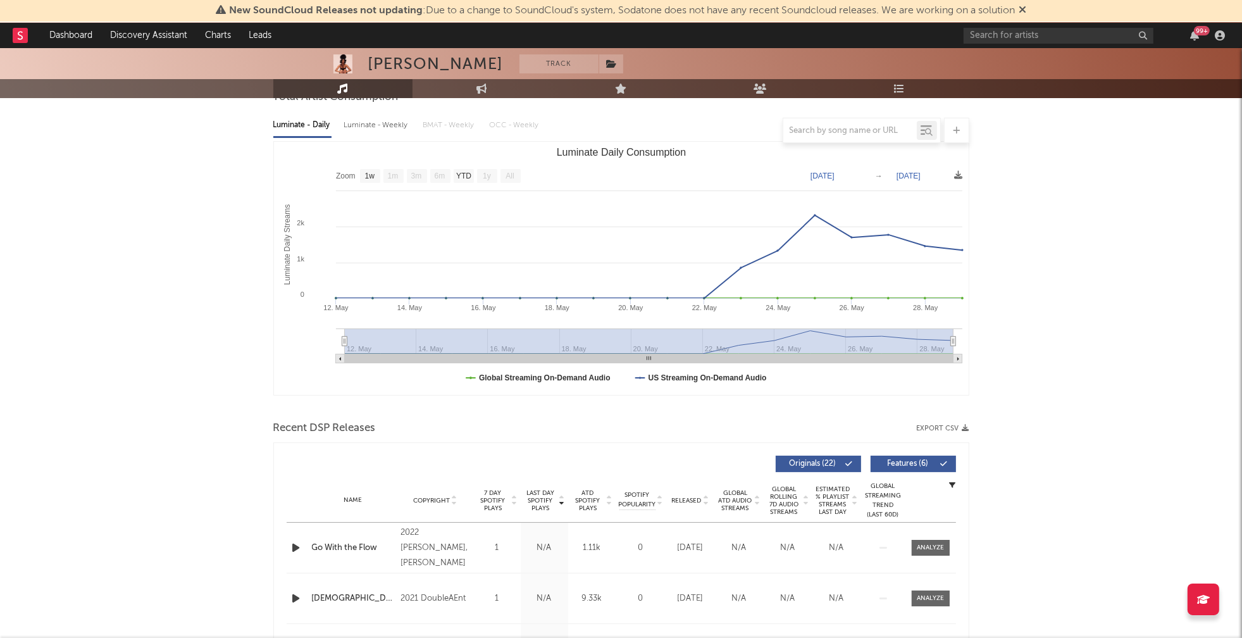
click at [293, 547] on icon "button" at bounding box center [296, 548] width 13 height 16
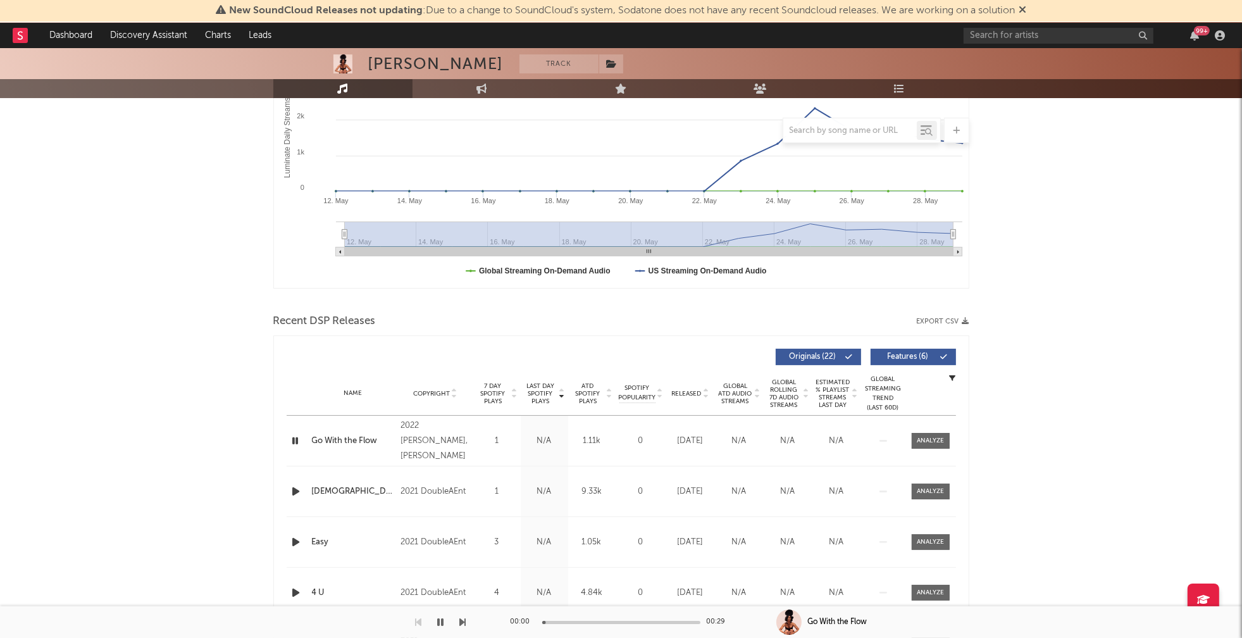
scroll to position [240, 0]
click at [435, 385] on div "Name Copyright Label Album Names Composer Names 7 Day Spotify Plays Last Day Sp…" at bounding box center [621, 392] width 669 height 44
click at [432, 389] on span "Copyright" at bounding box center [431, 393] width 37 height 8
click at [297, 437] on icon "button" at bounding box center [296, 440] width 13 height 16
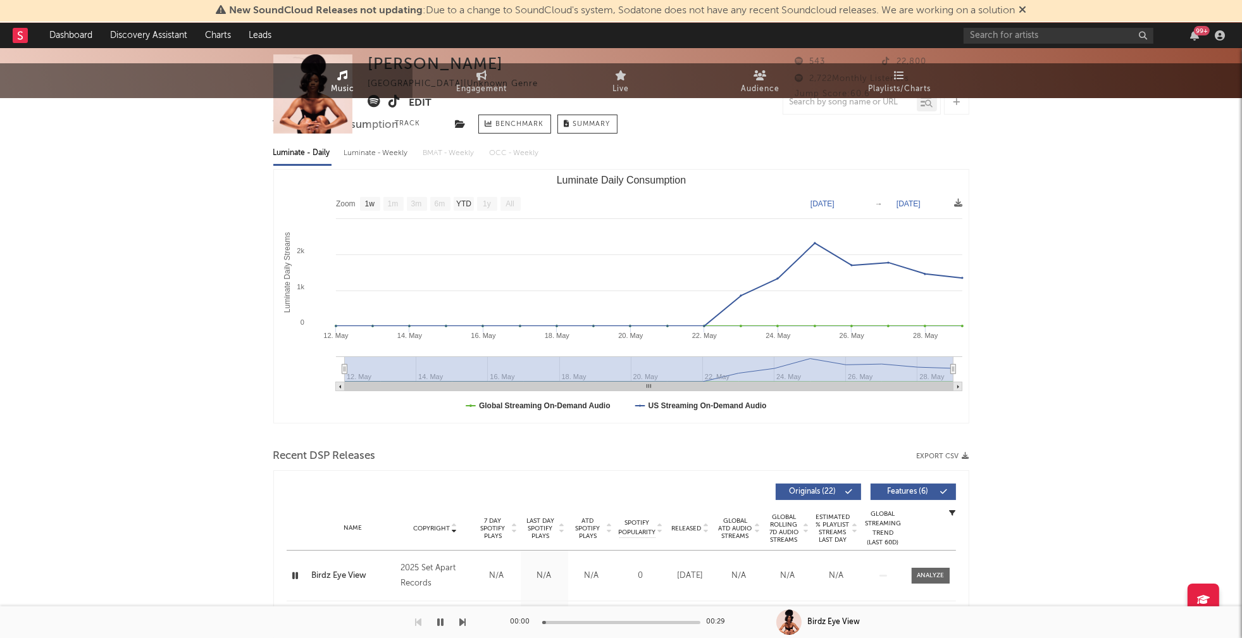
scroll to position [0, 0]
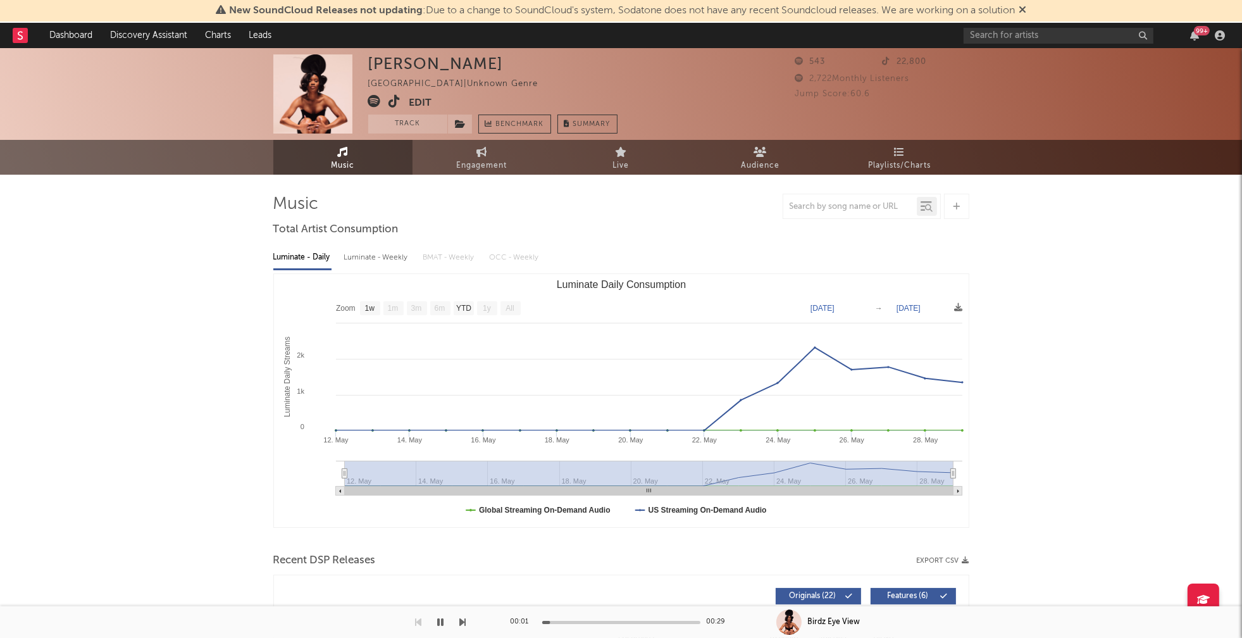
click at [378, 265] on div "Luminate - Weekly" at bounding box center [377, 258] width 66 height 22
select select "1w"
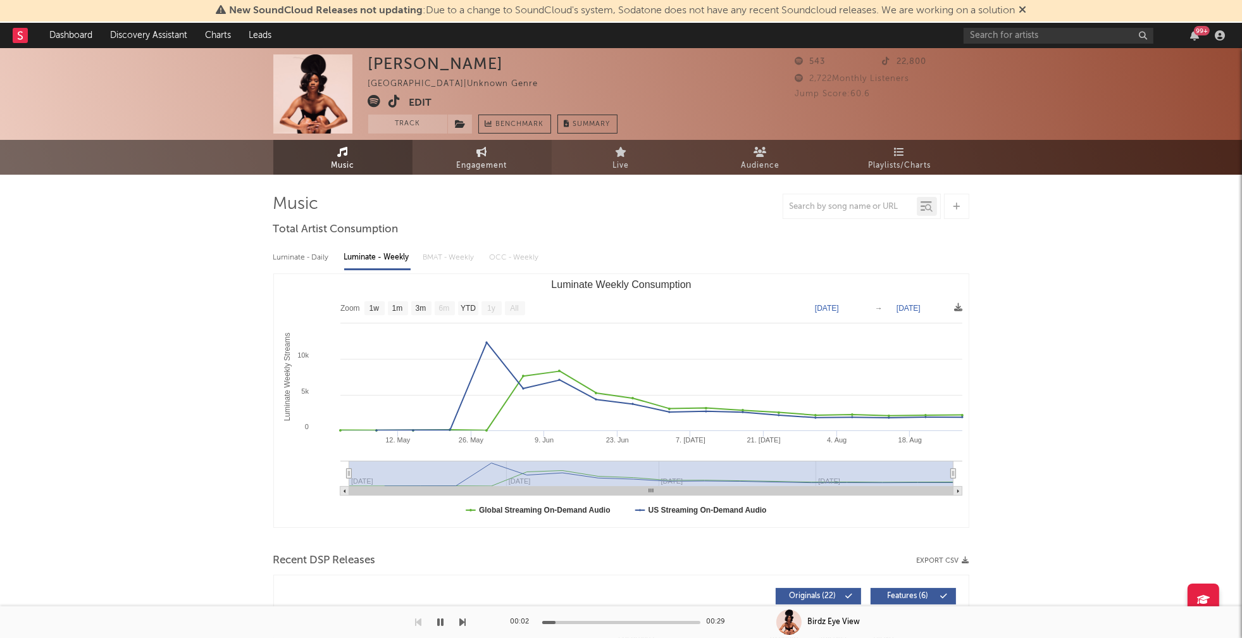
click at [499, 167] on span "Engagement" at bounding box center [482, 165] width 51 height 15
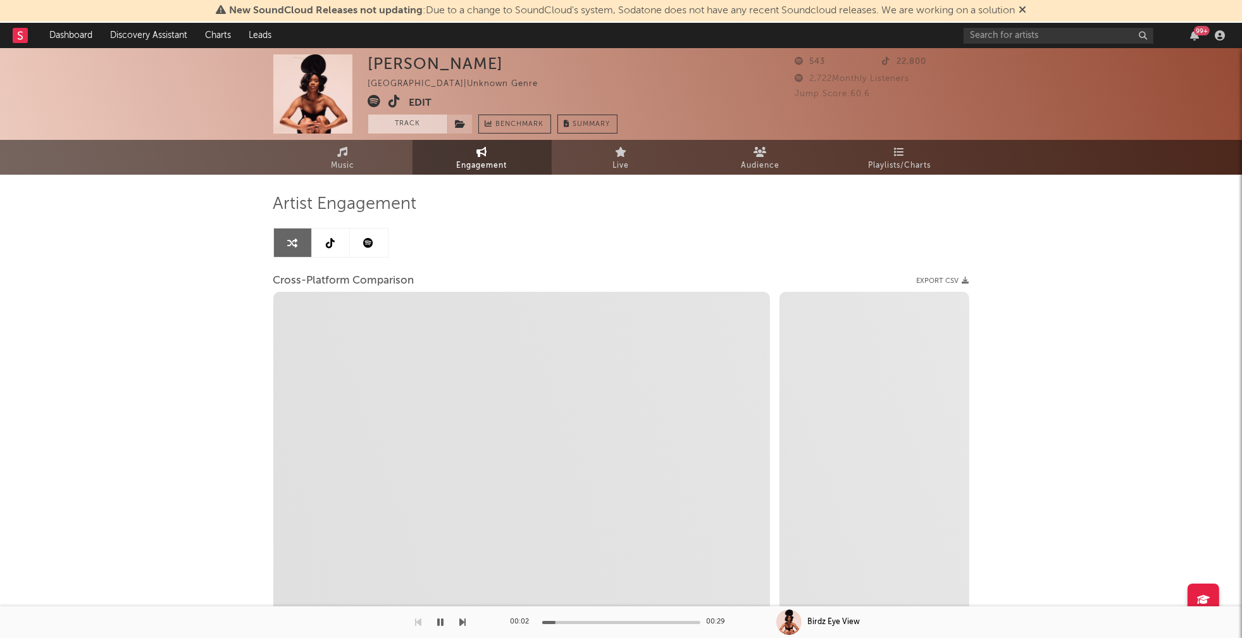
select select "1w"
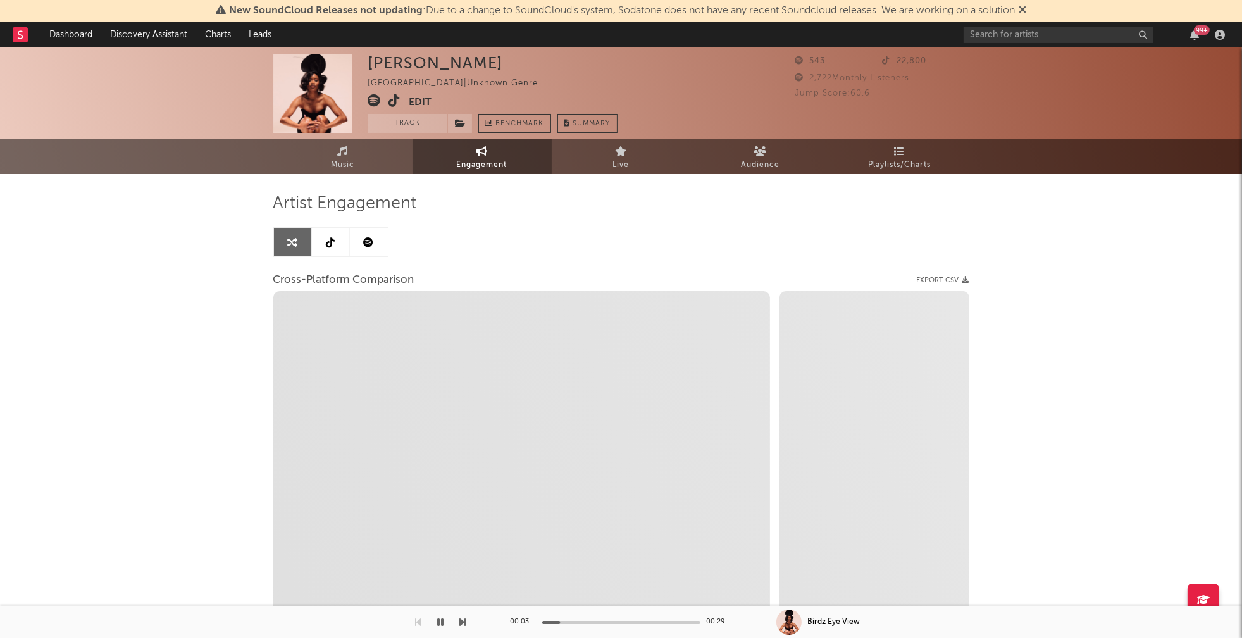
select select "1m"
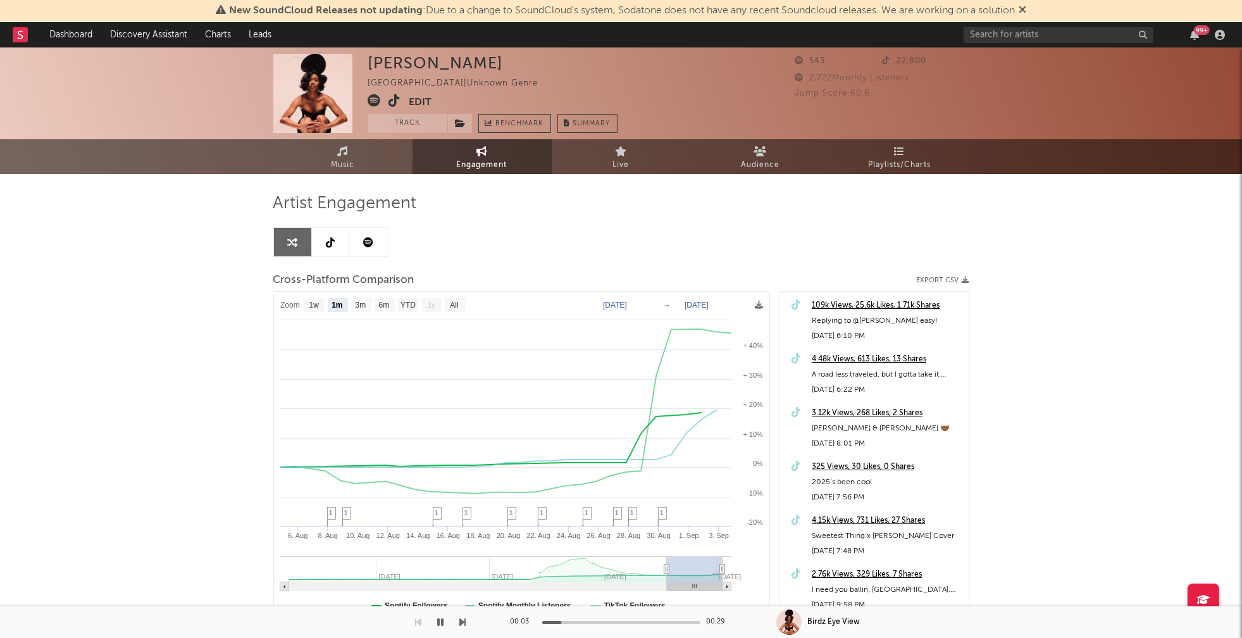
click at [393, 101] on icon at bounding box center [395, 100] width 12 height 13
drag, startPoint x: 368, startPoint y: 66, endPoint x: 449, endPoint y: 66, distance: 81.0
click at [449, 66] on div "Avian Alia United States | Unknown Genre Edit Track Benchmark Summary" at bounding box center [492, 93] width 249 height 79
copy div "Avian Alia"
click at [444, 620] on icon "button" at bounding box center [441, 622] width 6 height 10
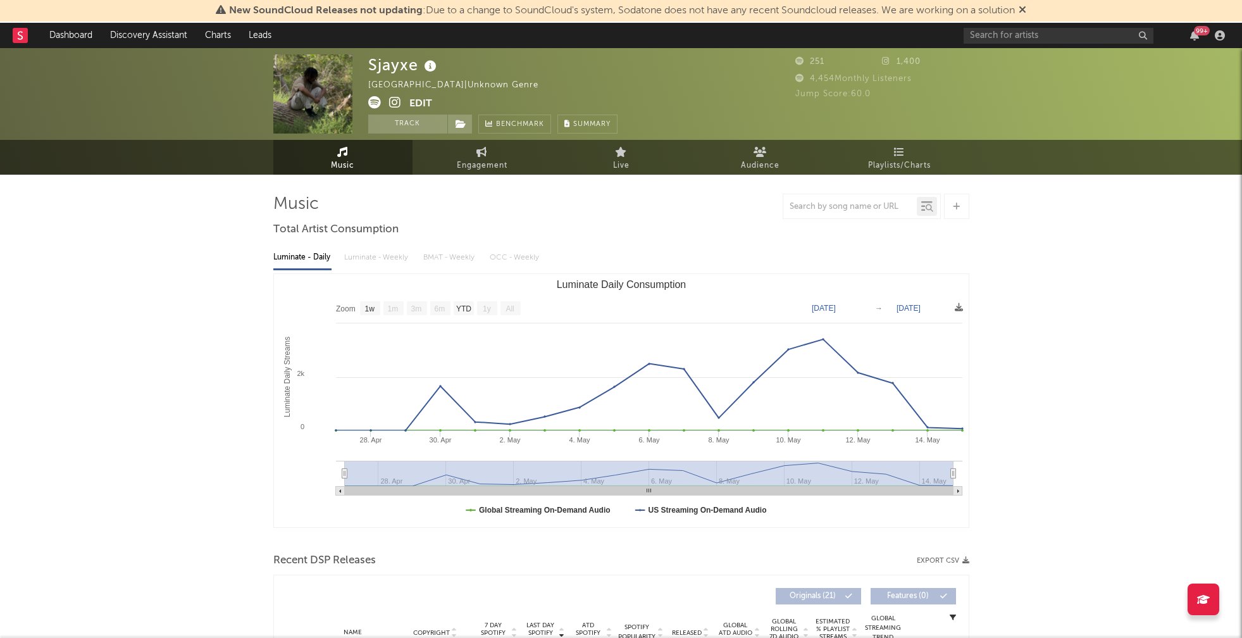
select select "1w"
click at [478, 155] on icon at bounding box center [481, 152] width 11 height 10
select select "1w"
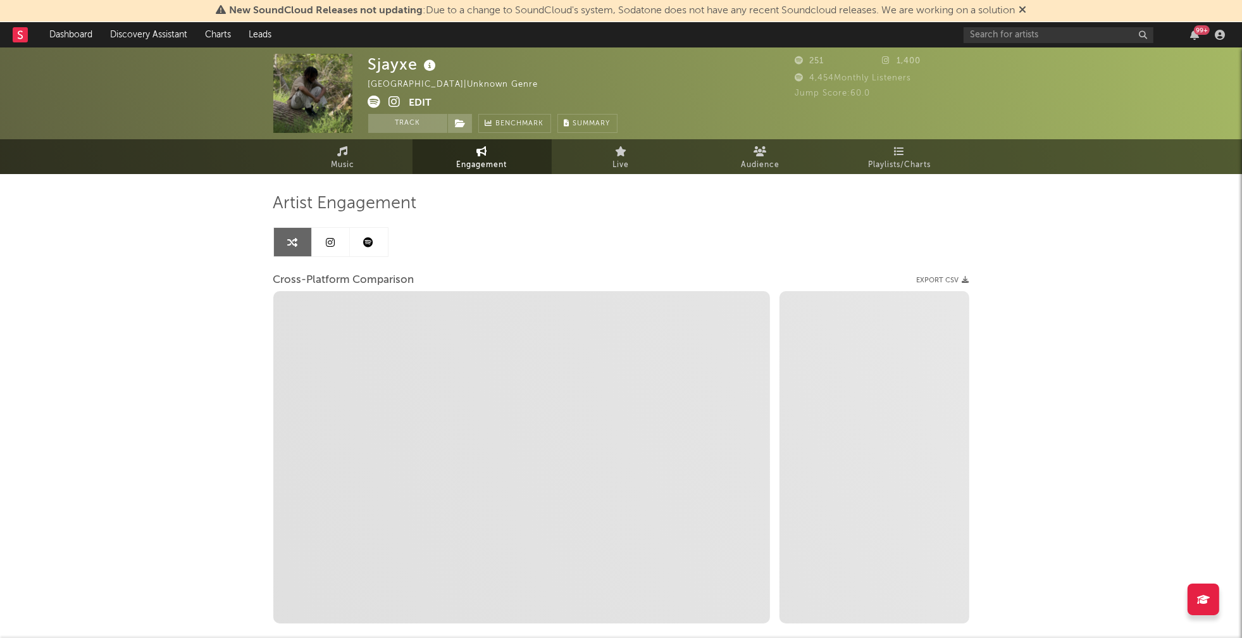
click at [397, 100] on icon at bounding box center [395, 102] width 12 height 13
select select "1m"
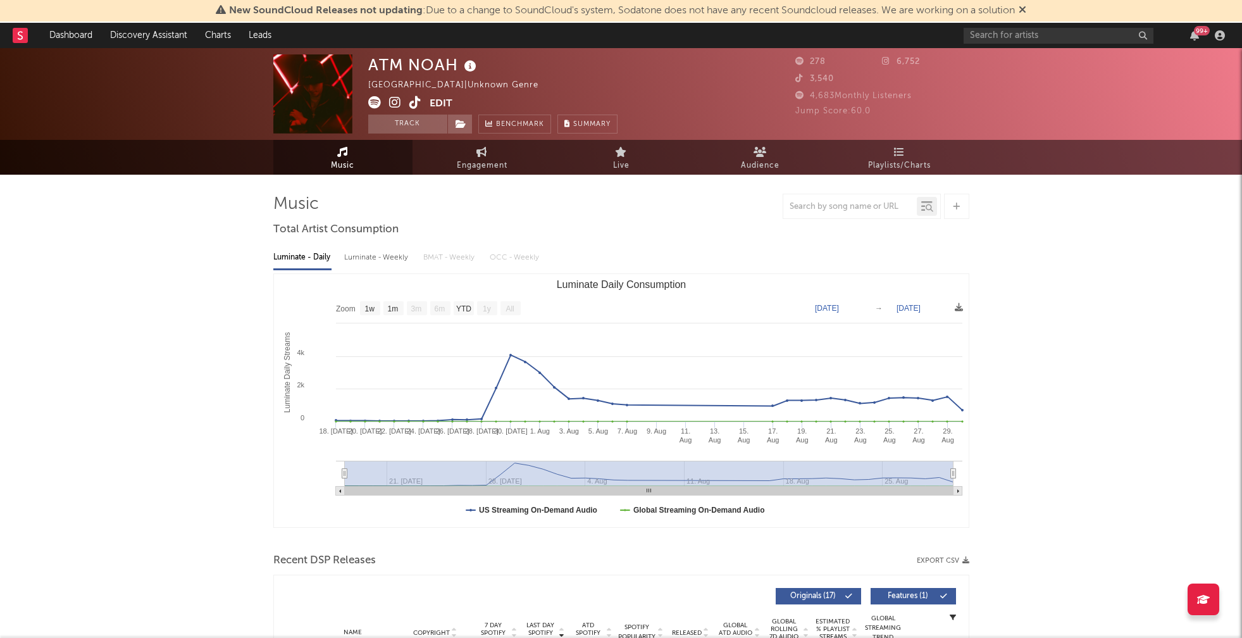
select select "1w"
click at [366, 253] on div "Luminate - Weekly" at bounding box center [377, 258] width 66 height 22
select select "1w"
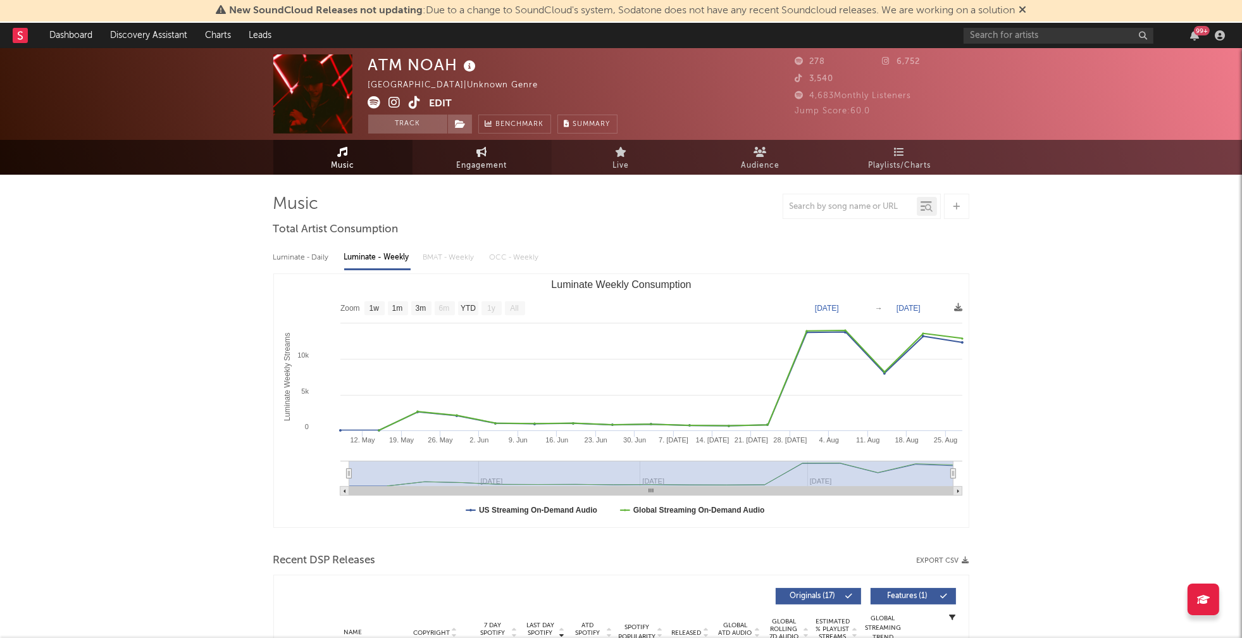
click at [483, 159] on span "Engagement" at bounding box center [482, 165] width 51 height 15
select select "1w"
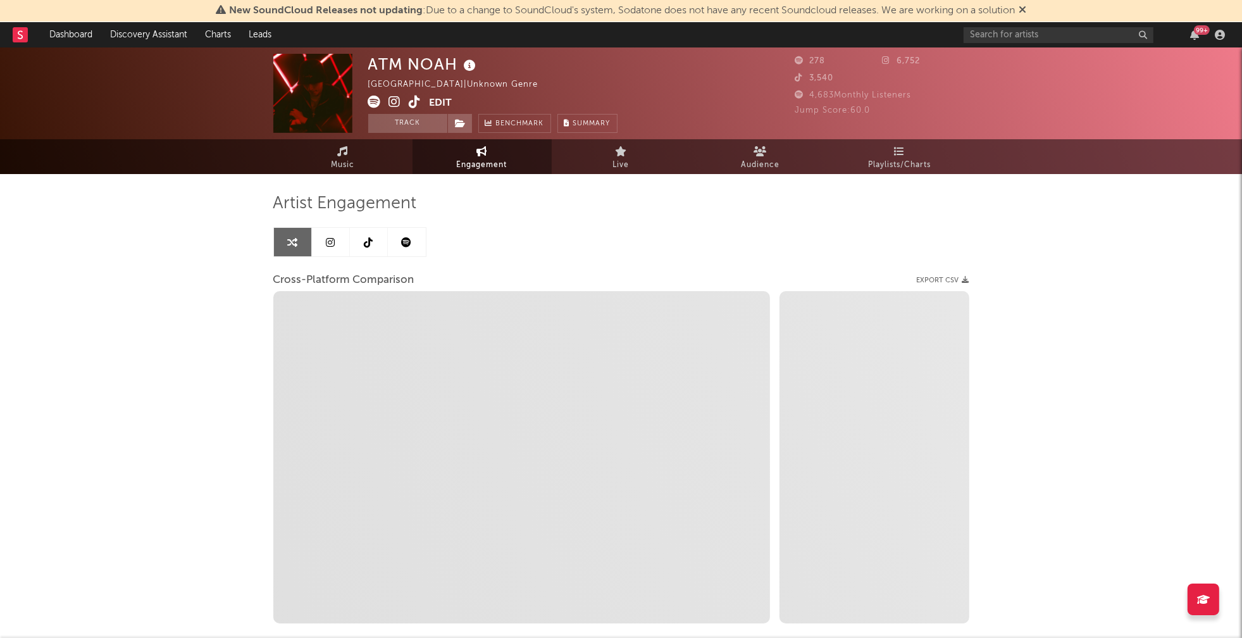
click at [399, 101] on icon at bounding box center [395, 102] width 12 height 13
select select "1m"
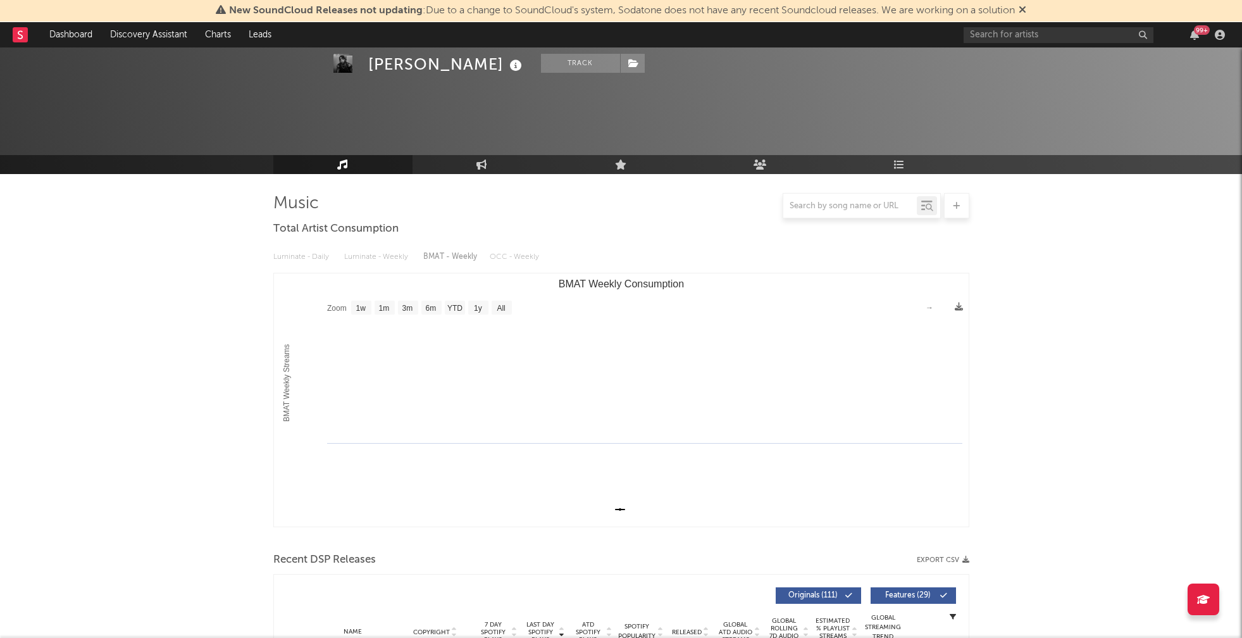
select select "1w"
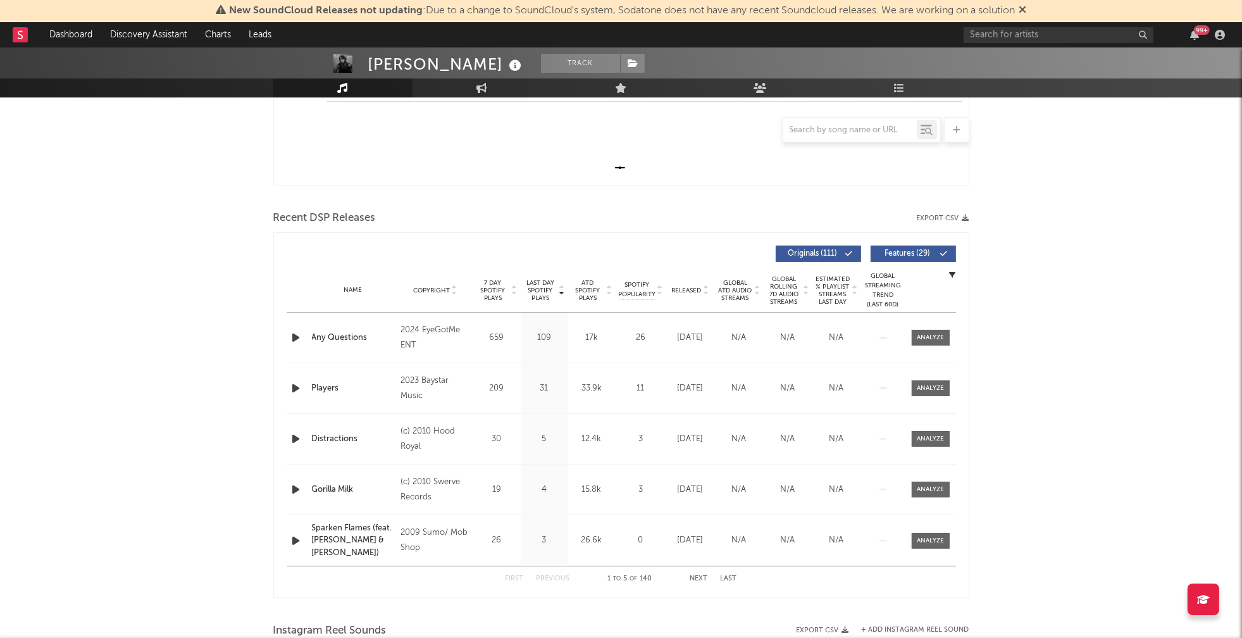
click at [295, 335] on icon "button" at bounding box center [296, 338] width 13 height 16
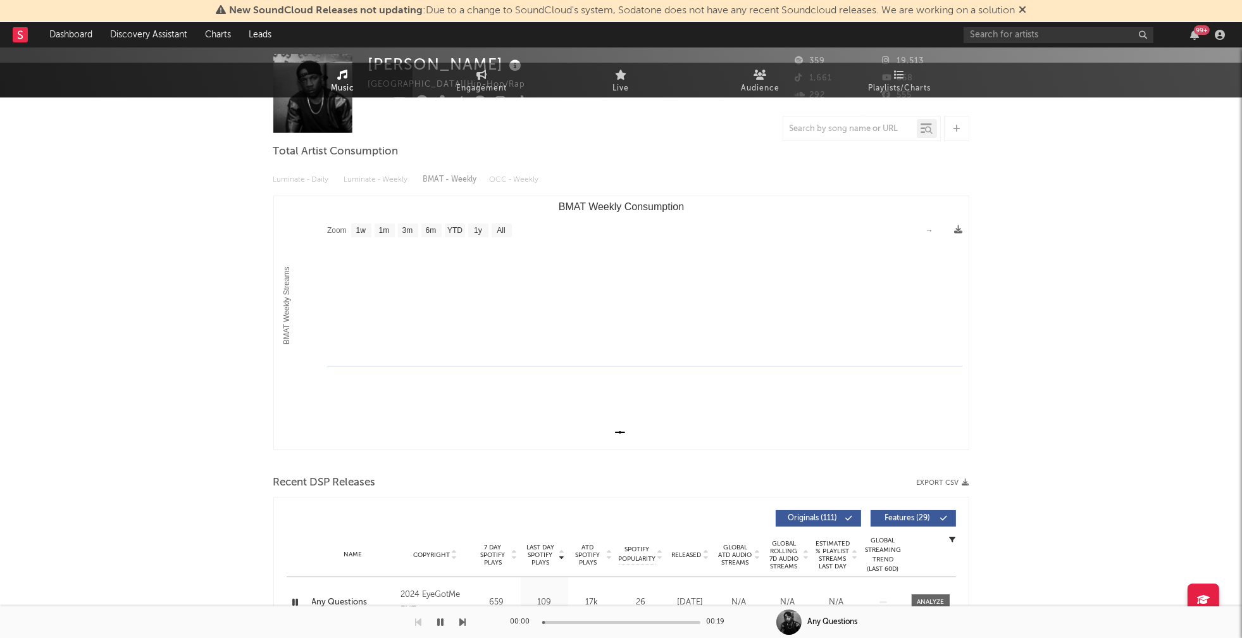
scroll to position [0, 0]
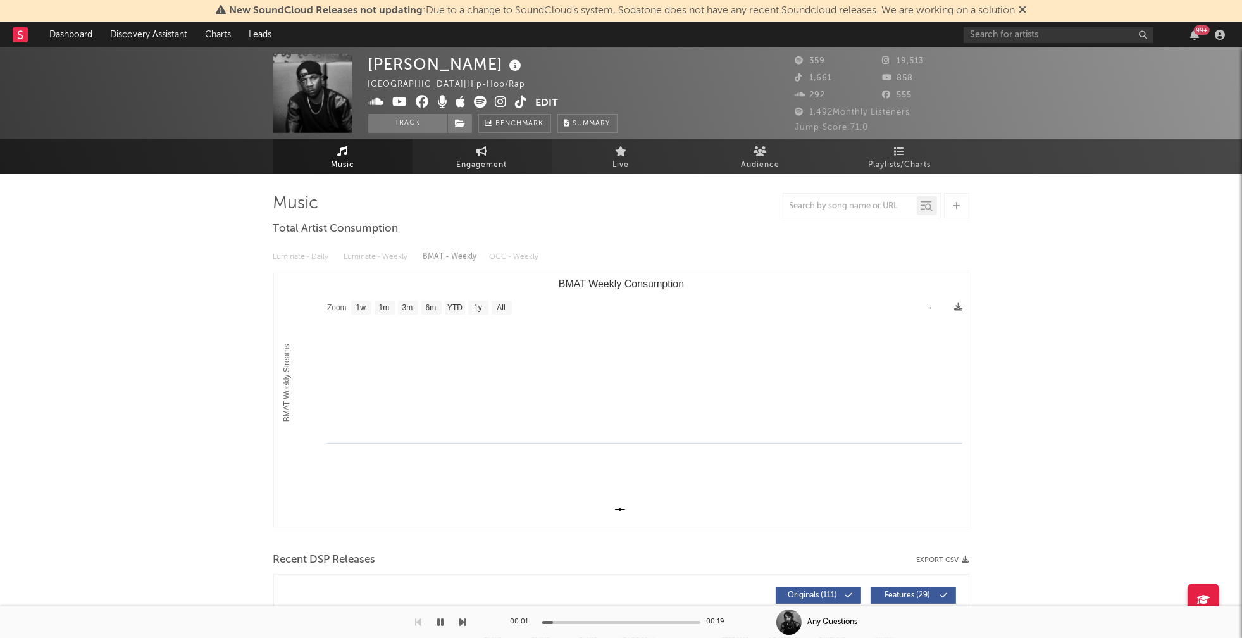
click at [493, 161] on span "Engagement" at bounding box center [482, 165] width 51 height 15
select select "1w"
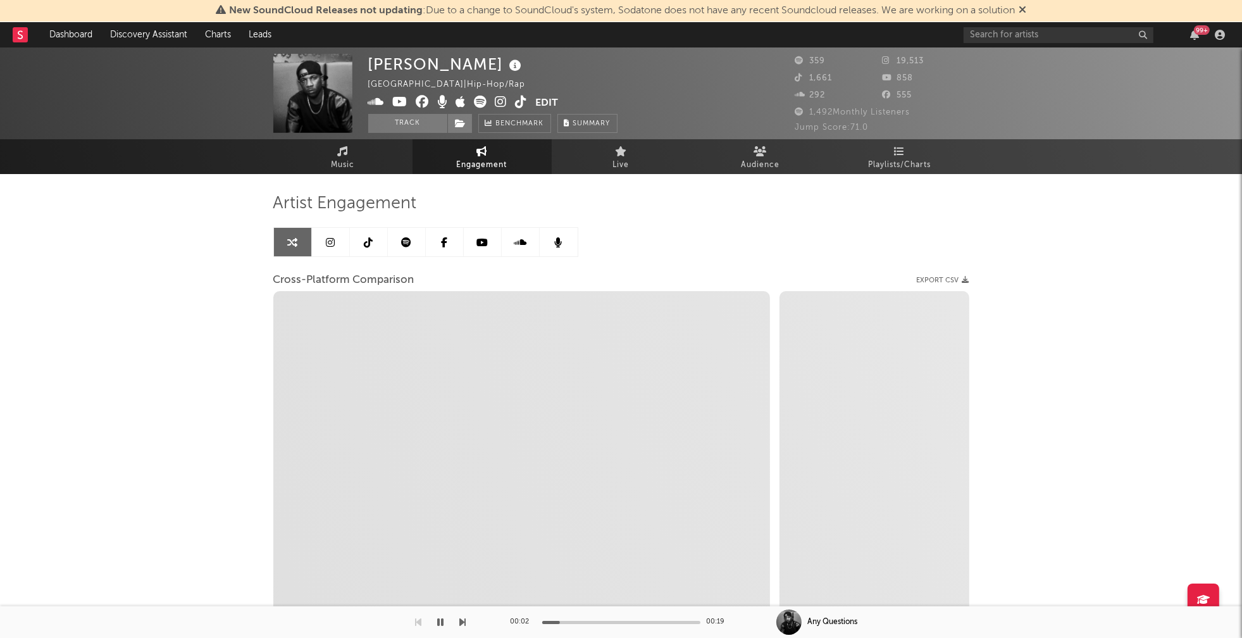
click at [500, 101] on icon at bounding box center [501, 102] width 12 height 13
select select "1m"
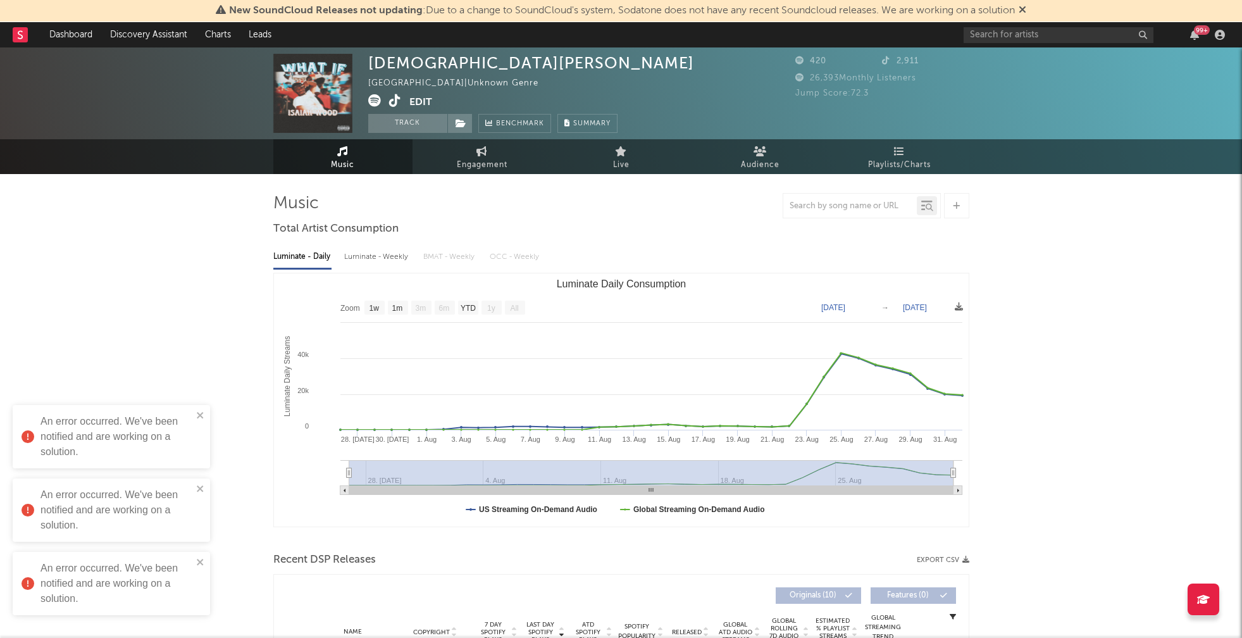
select select "1w"
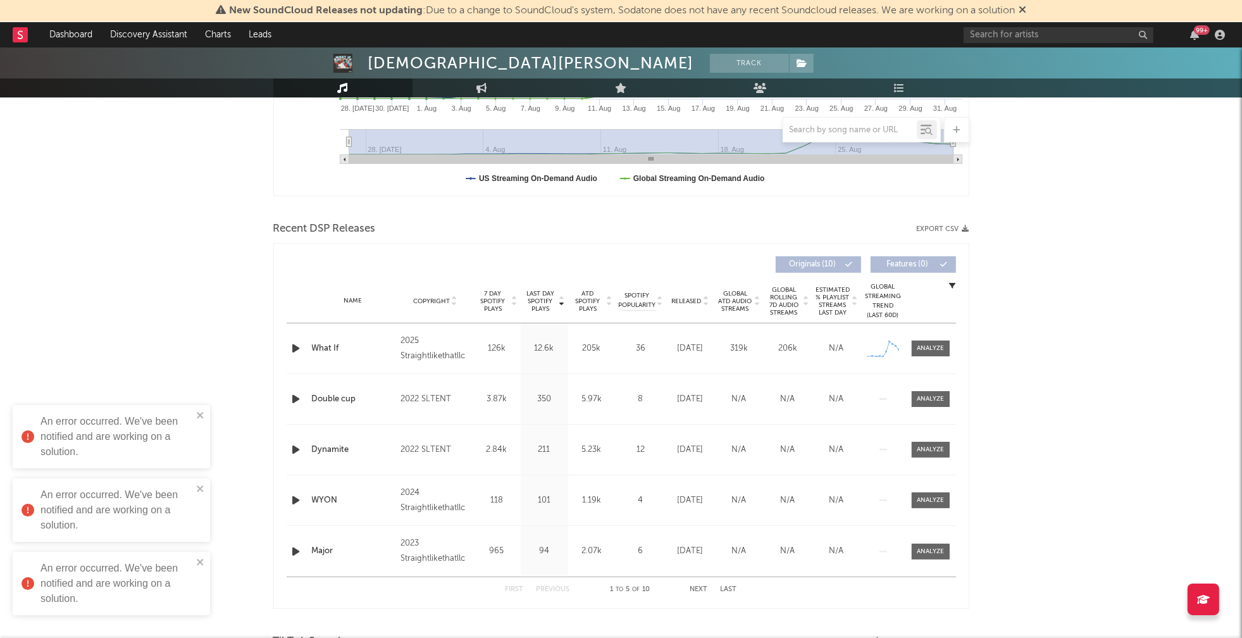
scroll to position [332, 0]
click at [297, 347] on icon "button" at bounding box center [296, 348] width 13 height 16
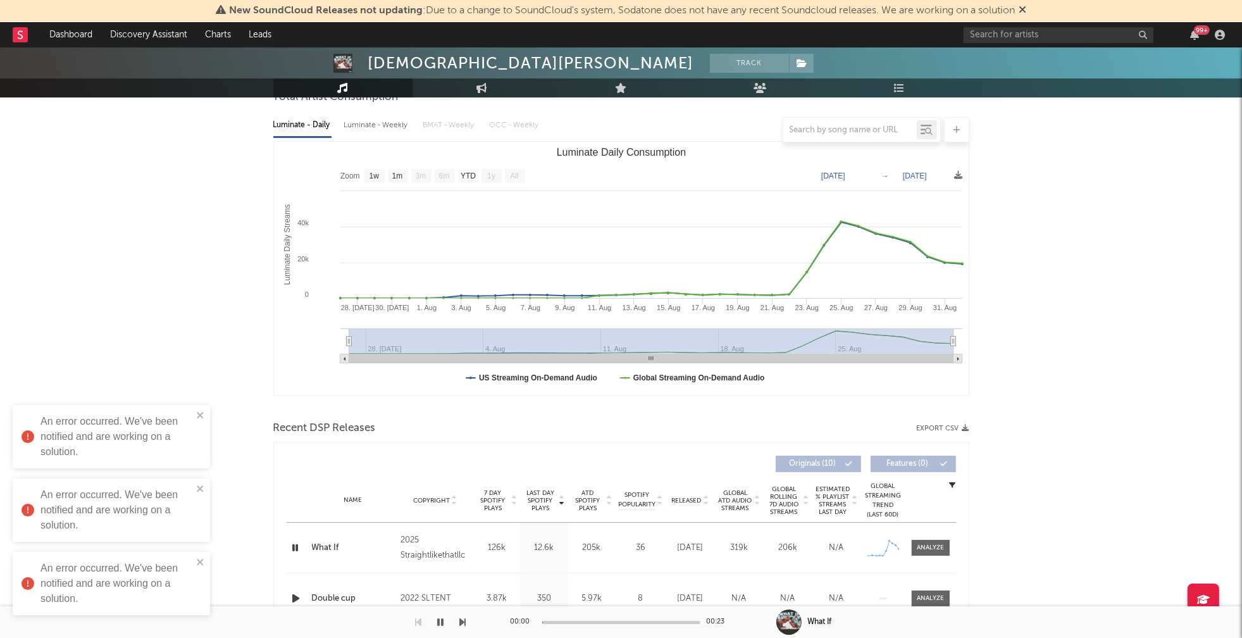
scroll to position [0, 0]
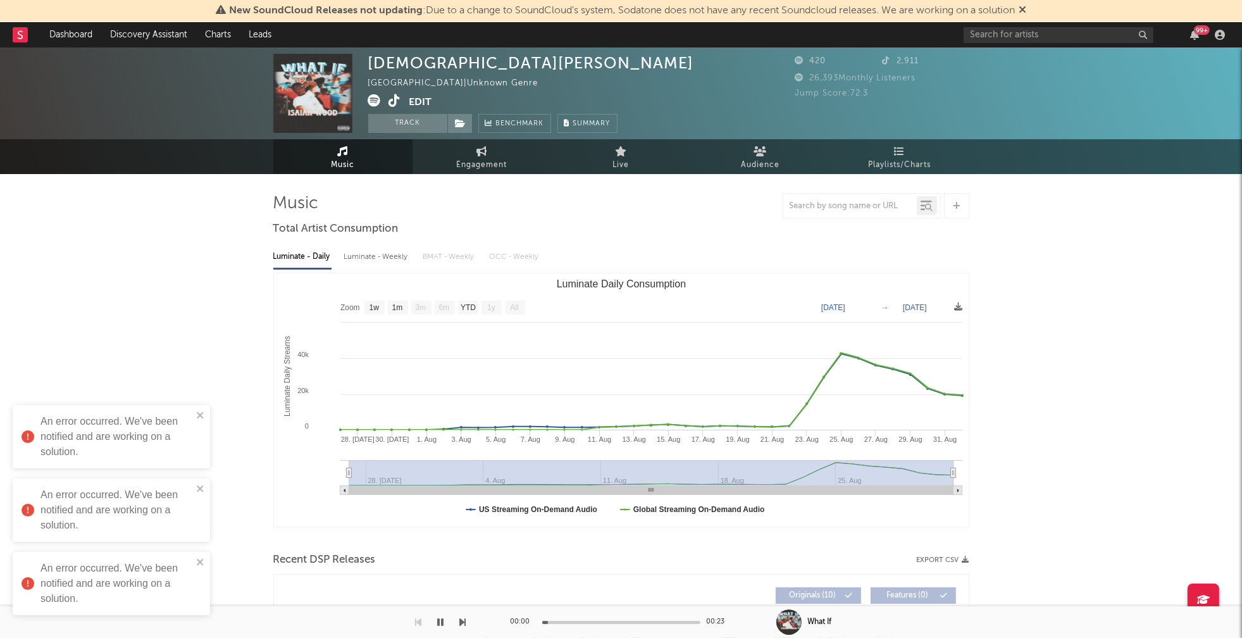
click at [378, 264] on div "Luminate - Weekly" at bounding box center [377, 257] width 66 height 22
select select "1w"
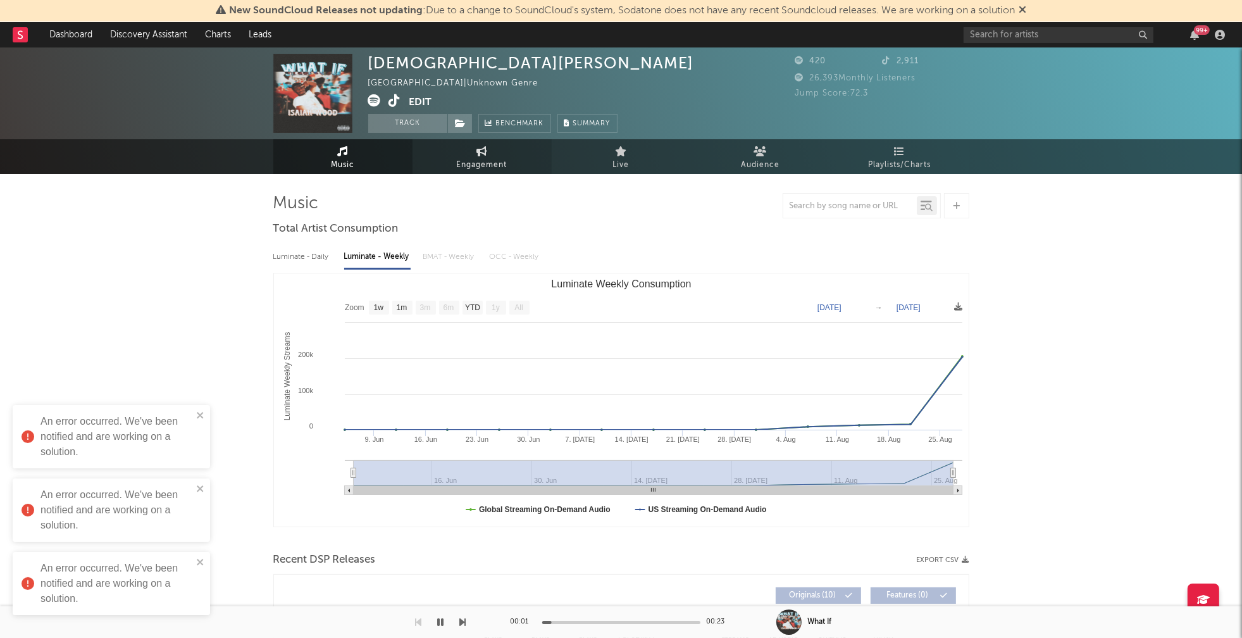
click at [487, 165] on span "Engagement" at bounding box center [482, 165] width 51 height 15
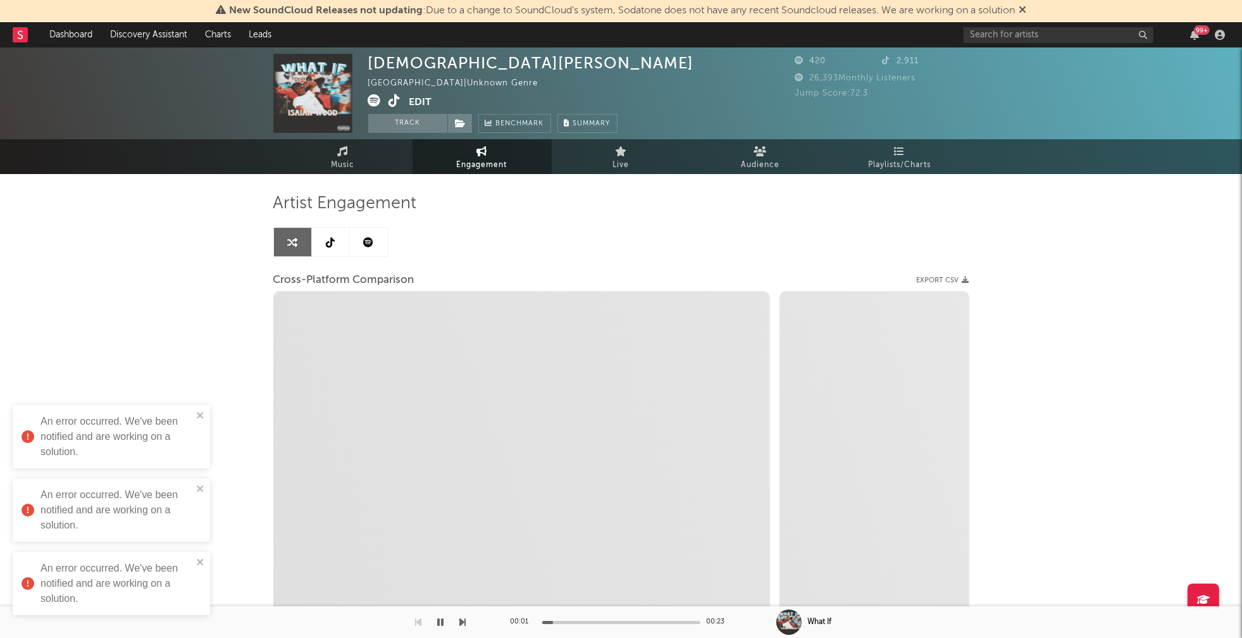
select select "1w"
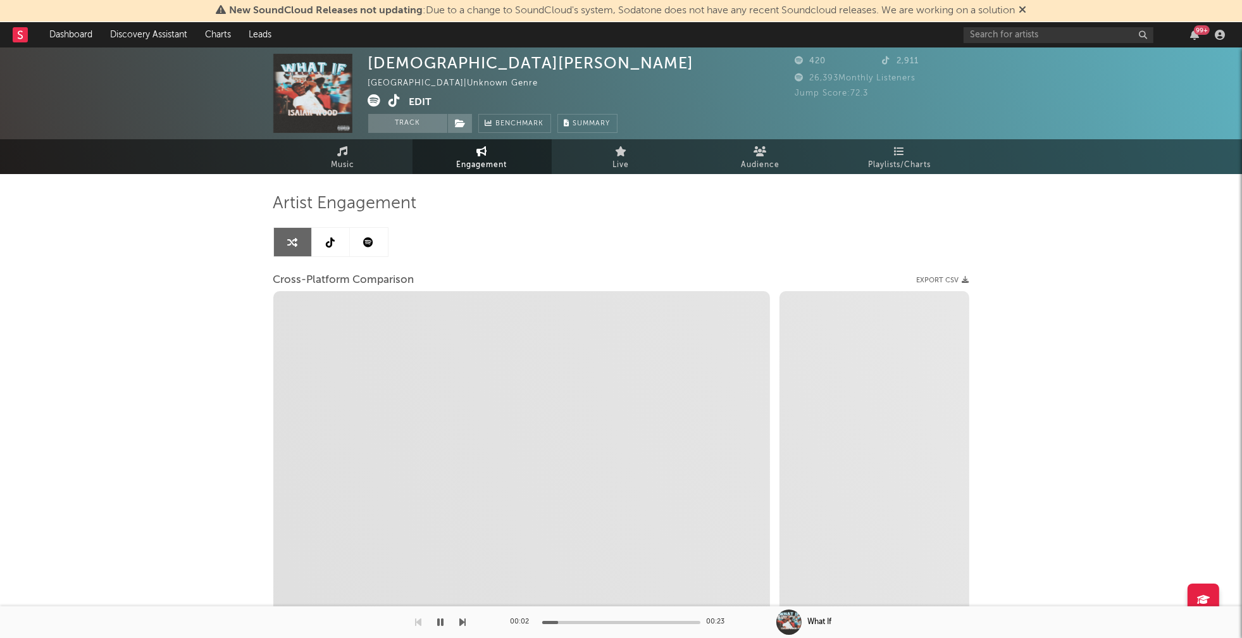
select select "1m"
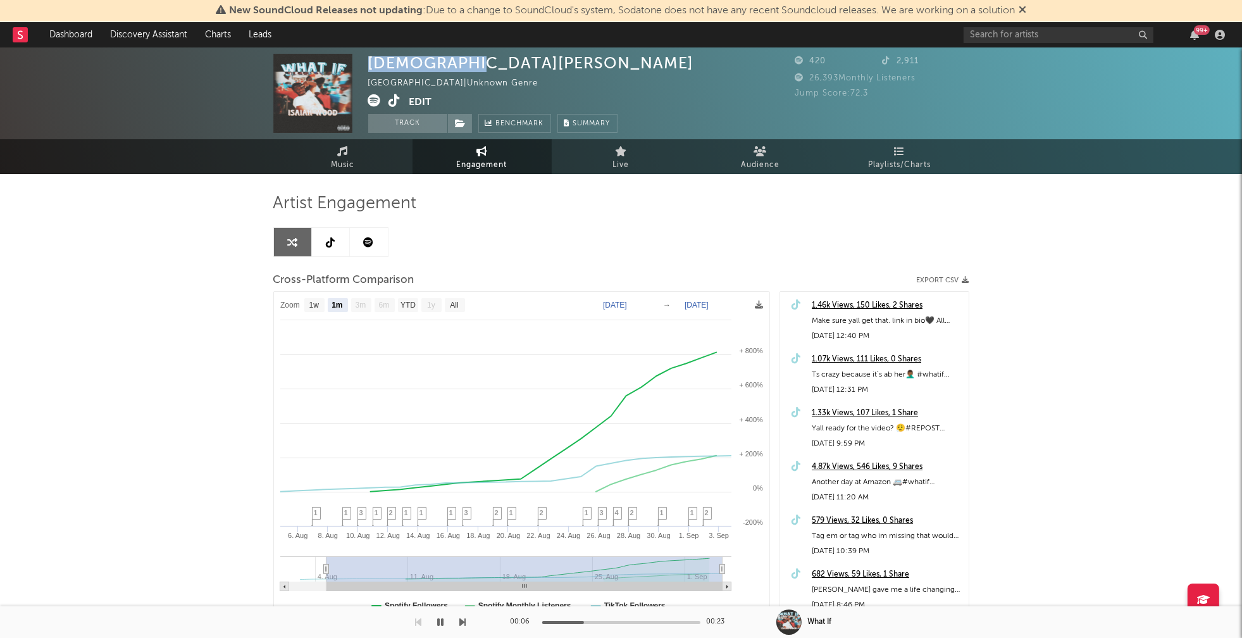
drag, startPoint x: 369, startPoint y: 65, endPoint x: 467, endPoint y: 65, distance: 98.1
click at [467, 65] on div "Isaiah Wood United States | Unknown Genre Edit Track Benchmark Summary" at bounding box center [531, 93] width 326 height 79
copy div "Isaiah Wood"
click at [344, 169] on span "Music" at bounding box center [342, 165] width 23 height 15
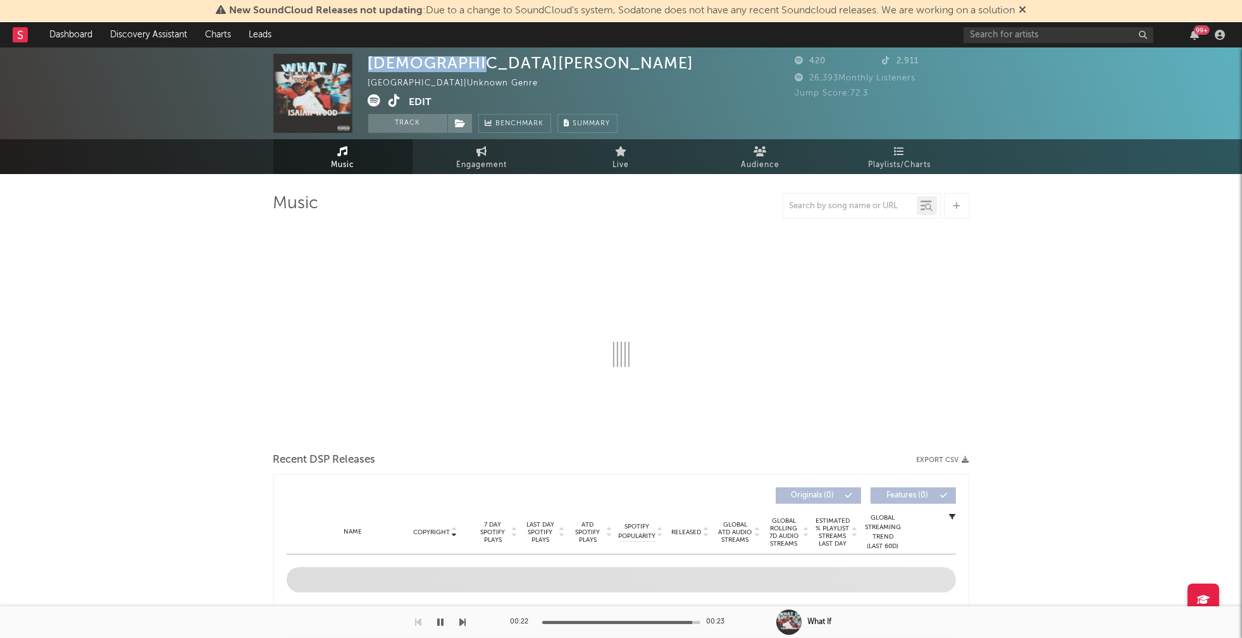
select select "1w"
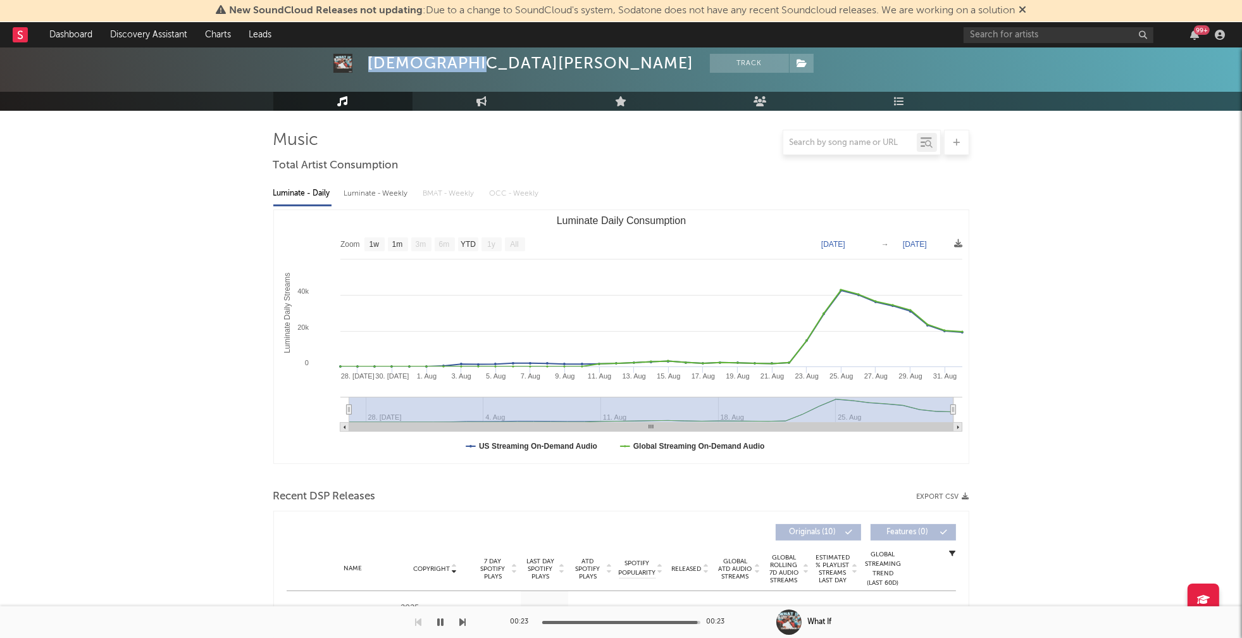
scroll to position [225, 0]
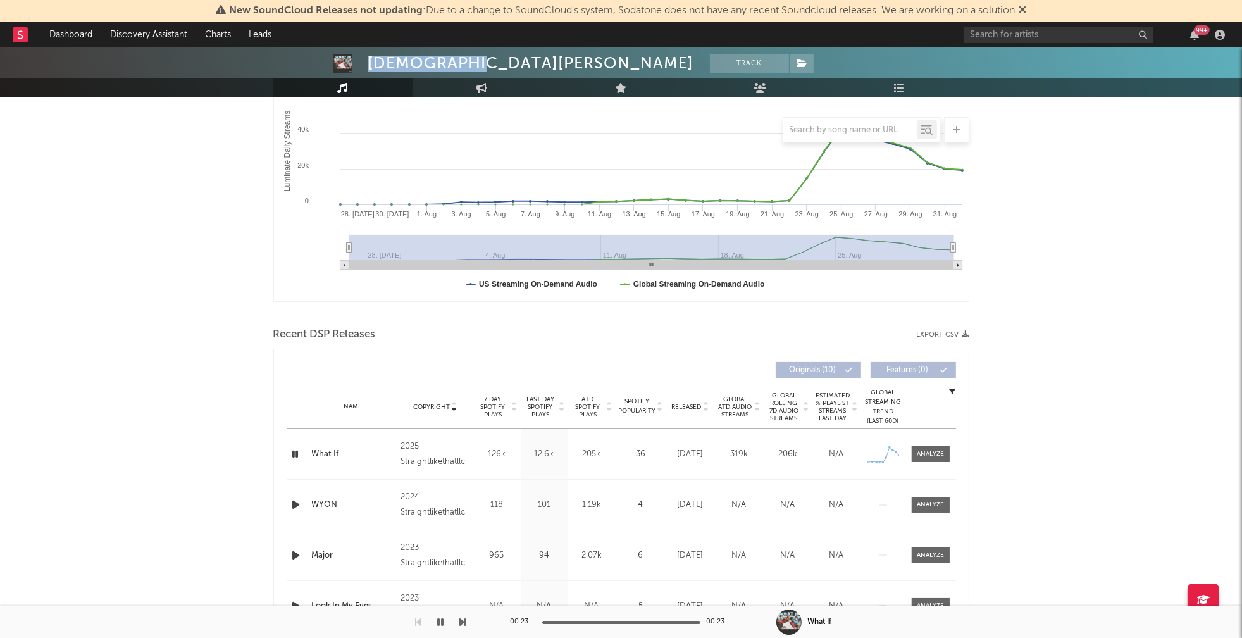
click at [295, 454] on icon "button" at bounding box center [296, 454] width 12 height 16
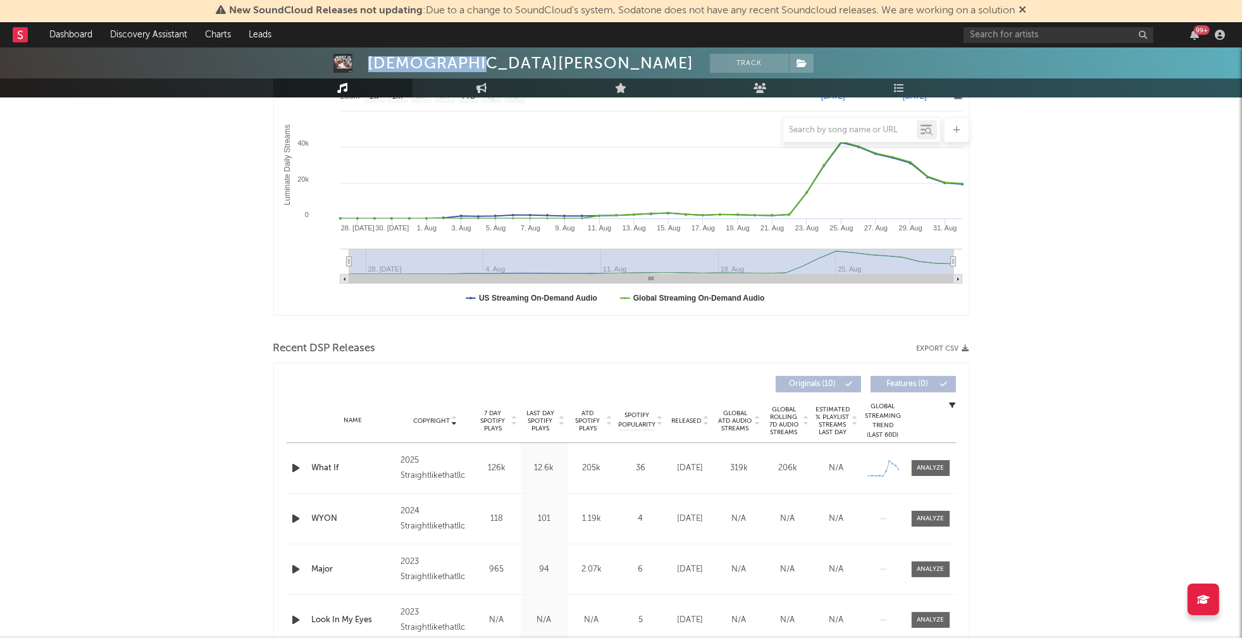
scroll to position [0, 0]
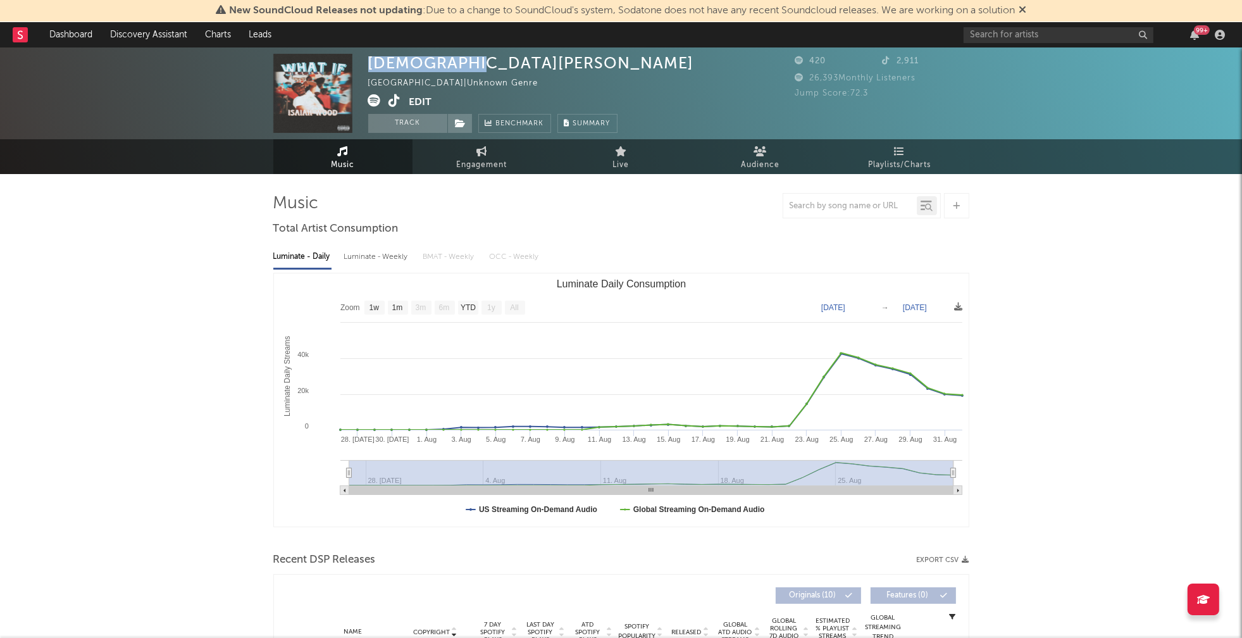
click at [392, 103] on icon at bounding box center [395, 100] width 12 height 13
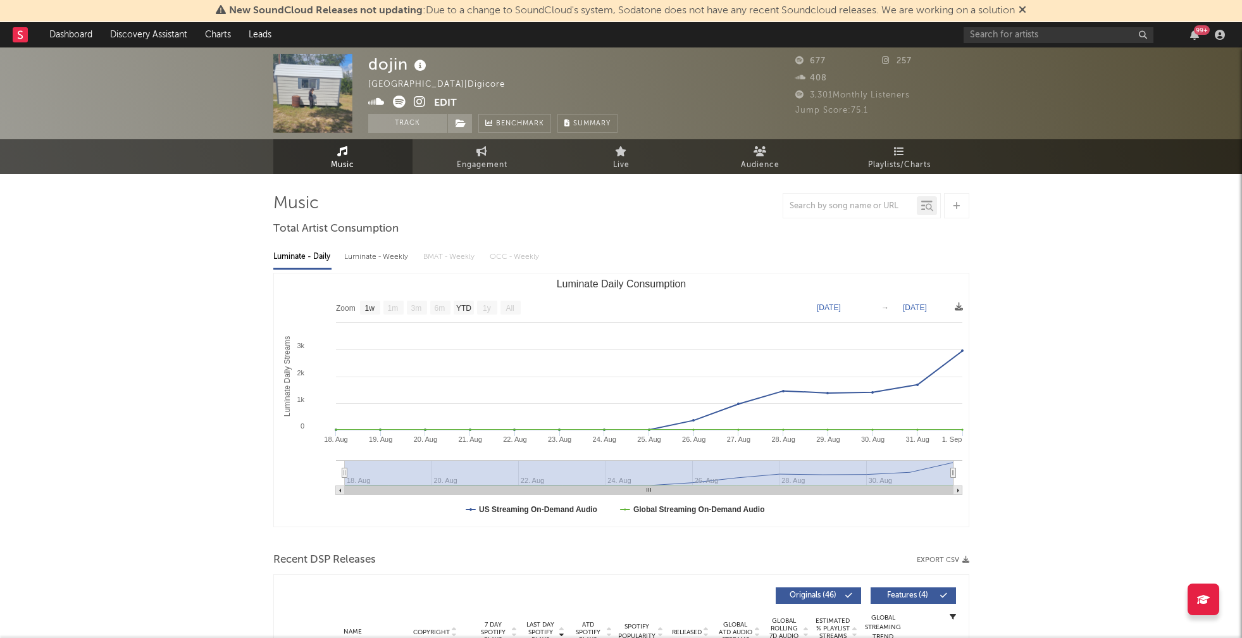
select select "1w"
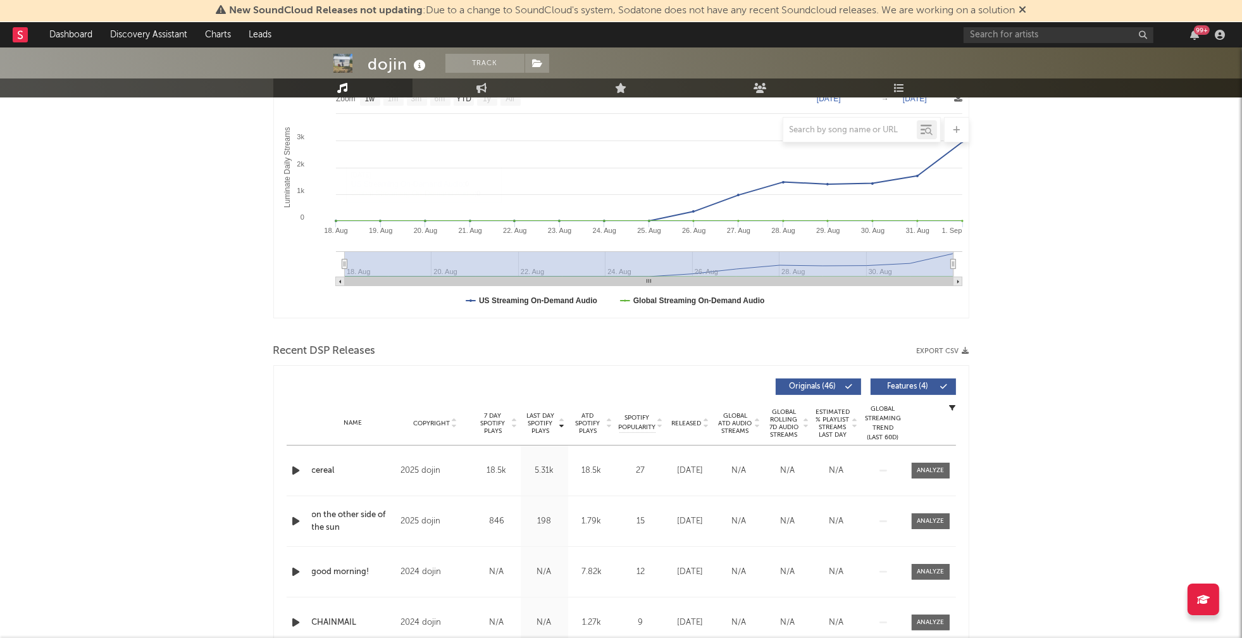
scroll to position [210, 0]
click at [292, 470] on icon "button" at bounding box center [296, 469] width 13 height 16
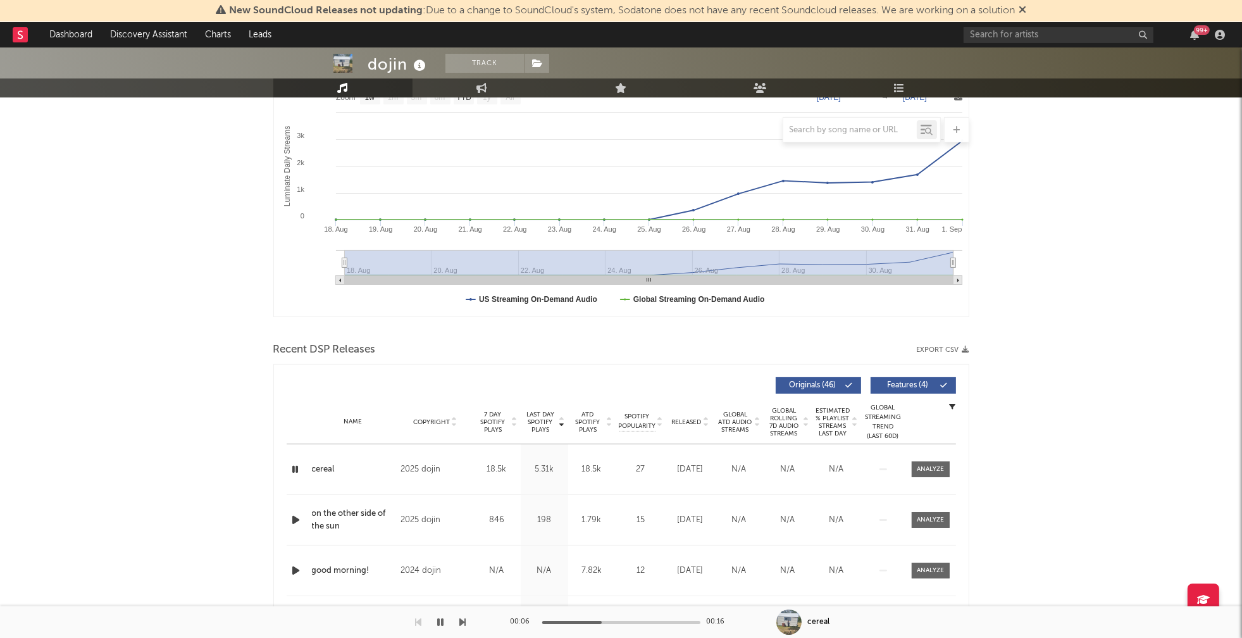
click at [438, 623] on icon "button" at bounding box center [441, 622] width 6 height 10
click at [294, 468] on icon "button" at bounding box center [296, 469] width 13 height 16
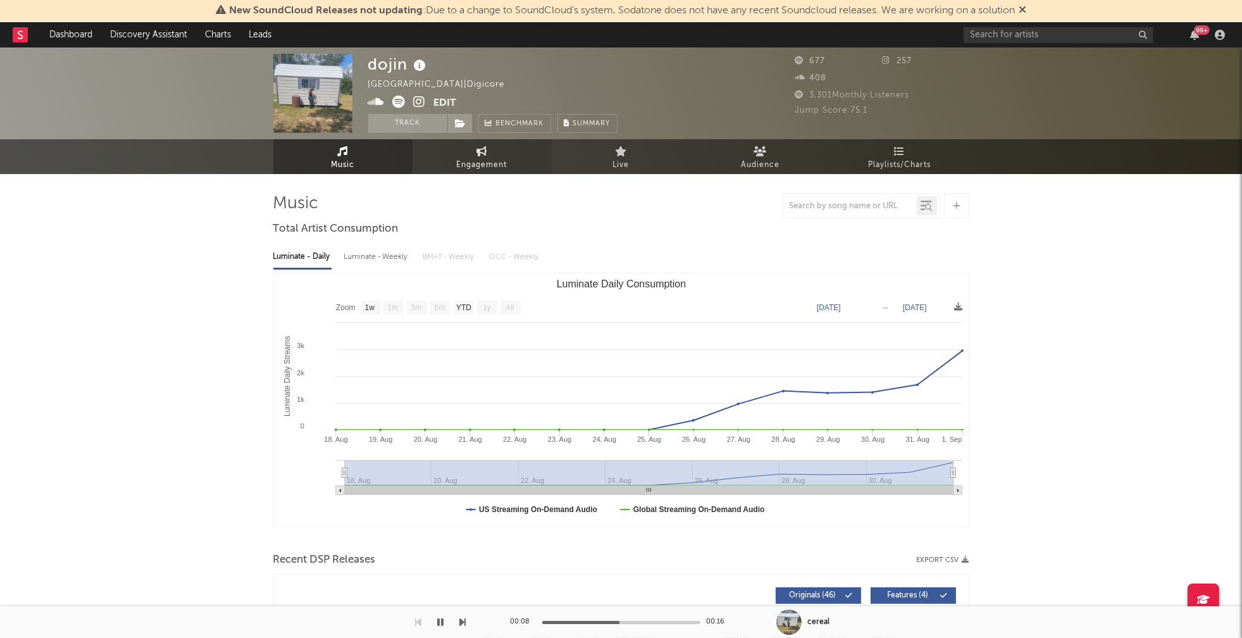
click at [476, 155] on icon at bounding box center [481, 151] width 11 height 10
select select "1w"
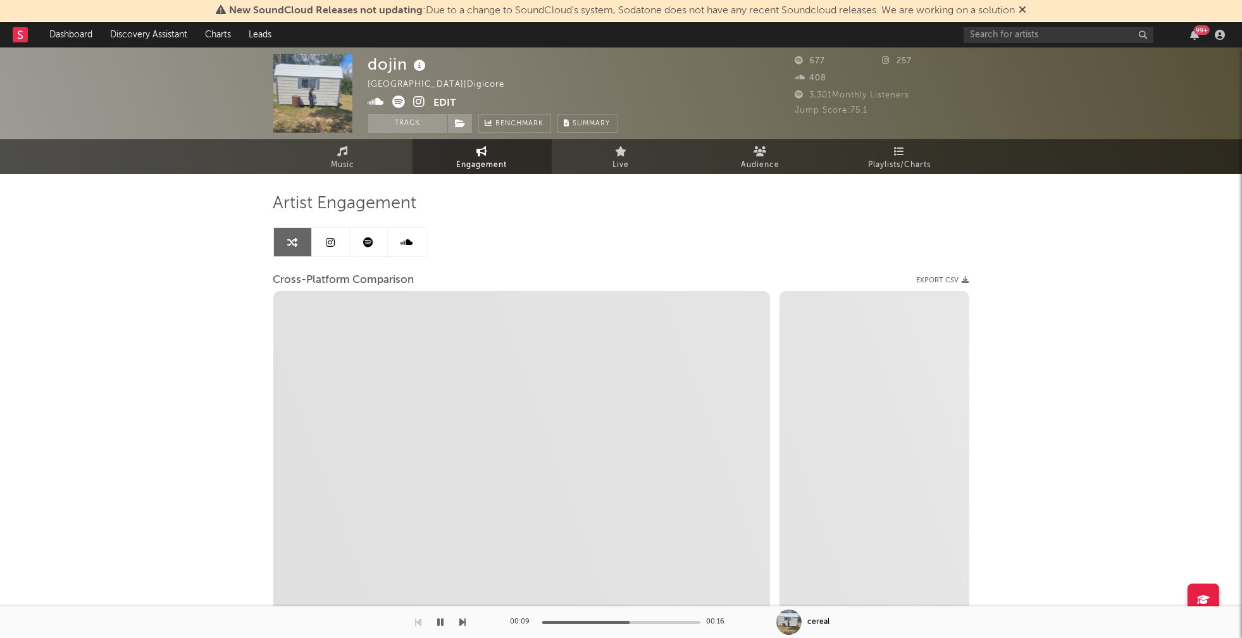
click at [421, 101] on icon at bounding box center [420, 102] width 12 height 13
select select "1m"
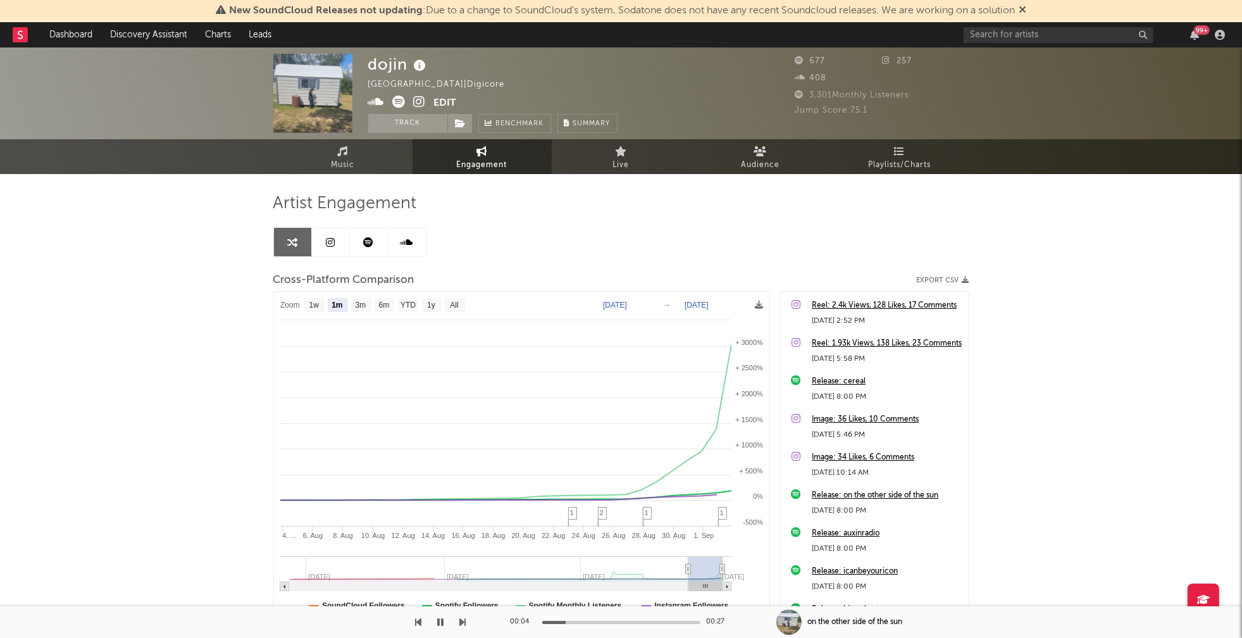
click at [439, 620] on icon "button" at bounding box center [441, 622] width 6 height 10
drag, startPoint x: 371, startPoint y: 65, endPoint x: 404, endPoint y: 65, distance: 32.9
click at [404, 65] on div "dojin" at bounding box center [398, 64] width 61 height 21
copy div "dojin"
click at [361, 165] on link "Music" at bounding box center [342, 156] width 139 height 35
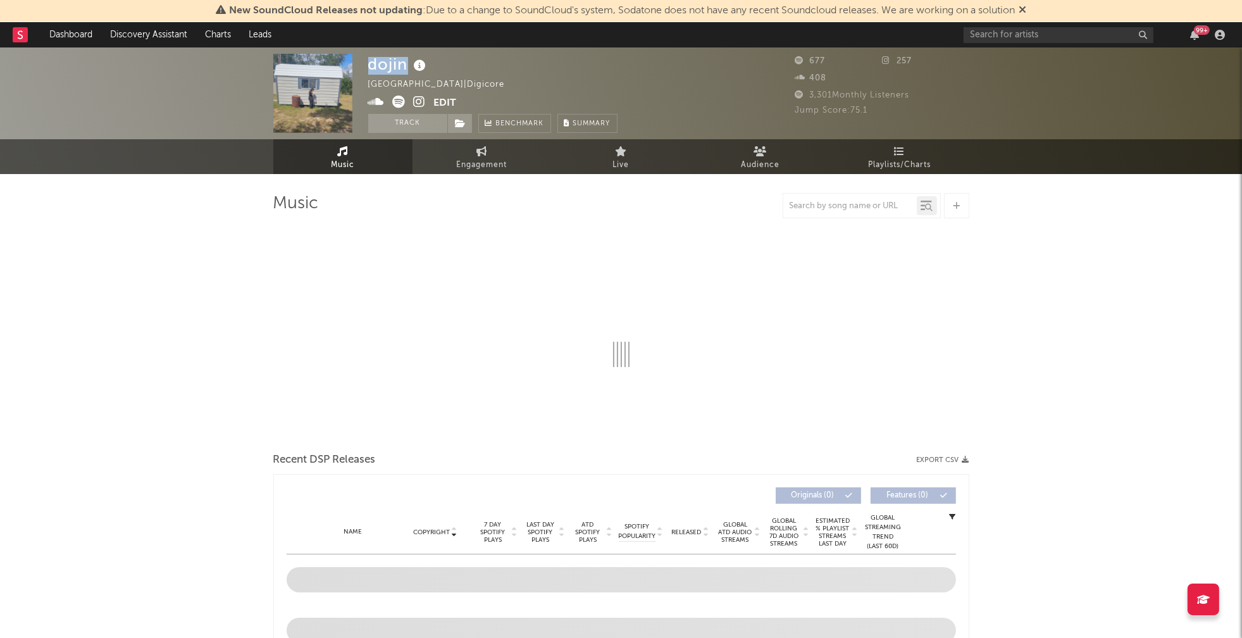
select select "1w"
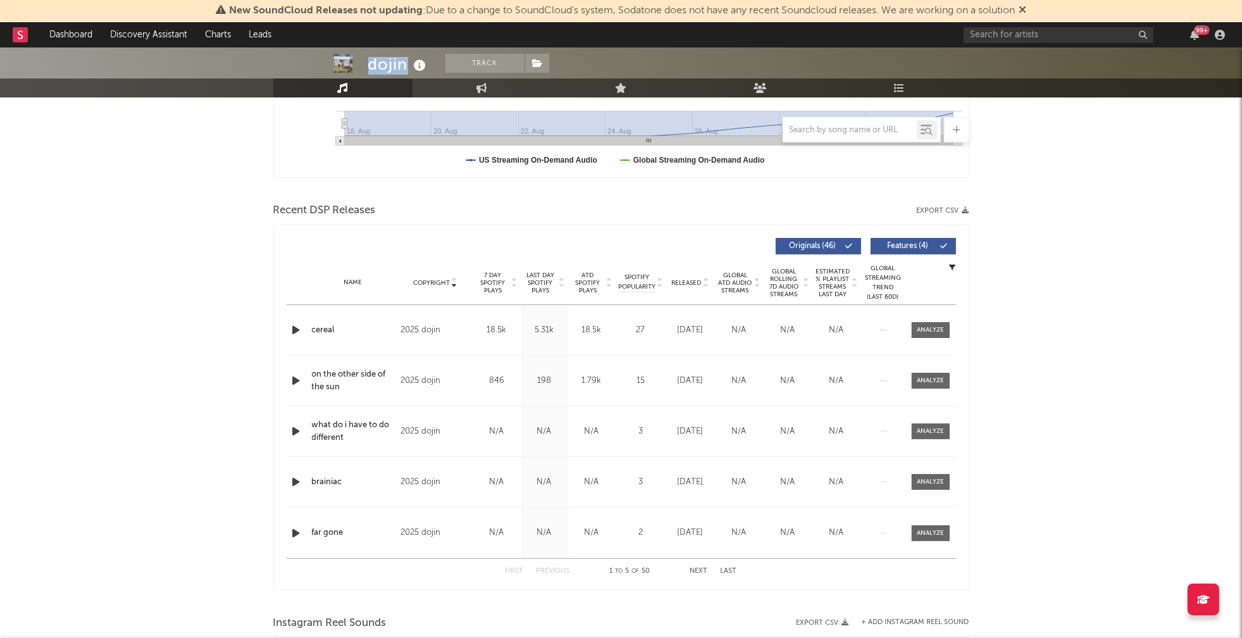
scroll to position [352, 0]
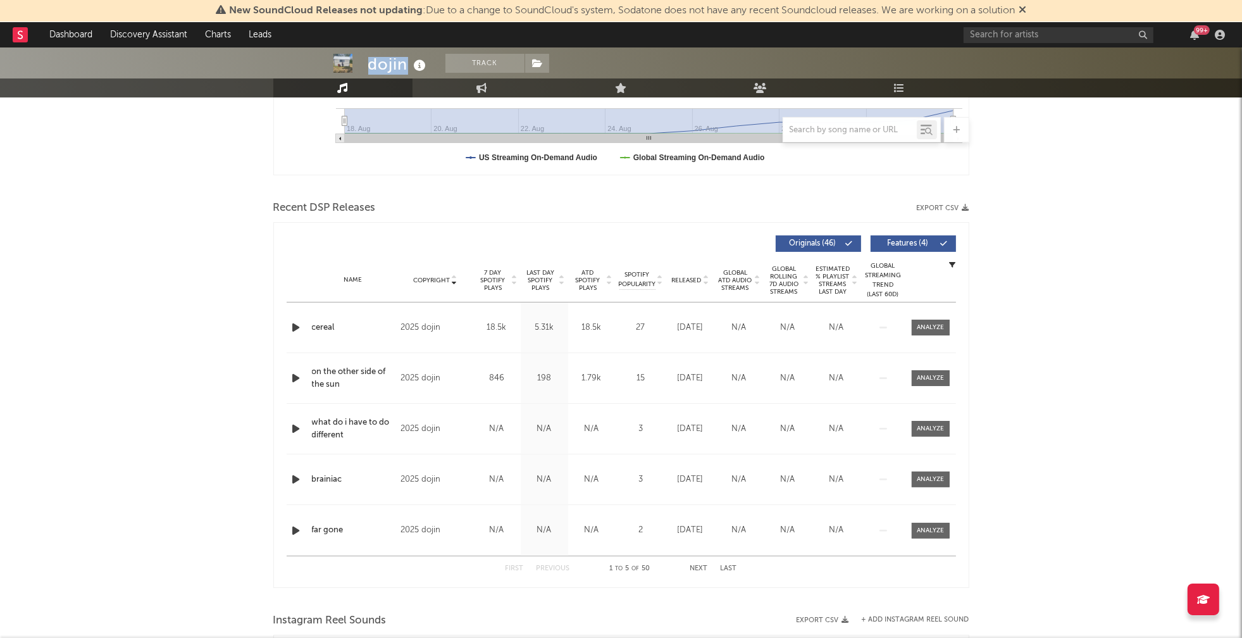
click at [294, 371] on icon "button" at bounding box center [296, 378] width 13 height 16
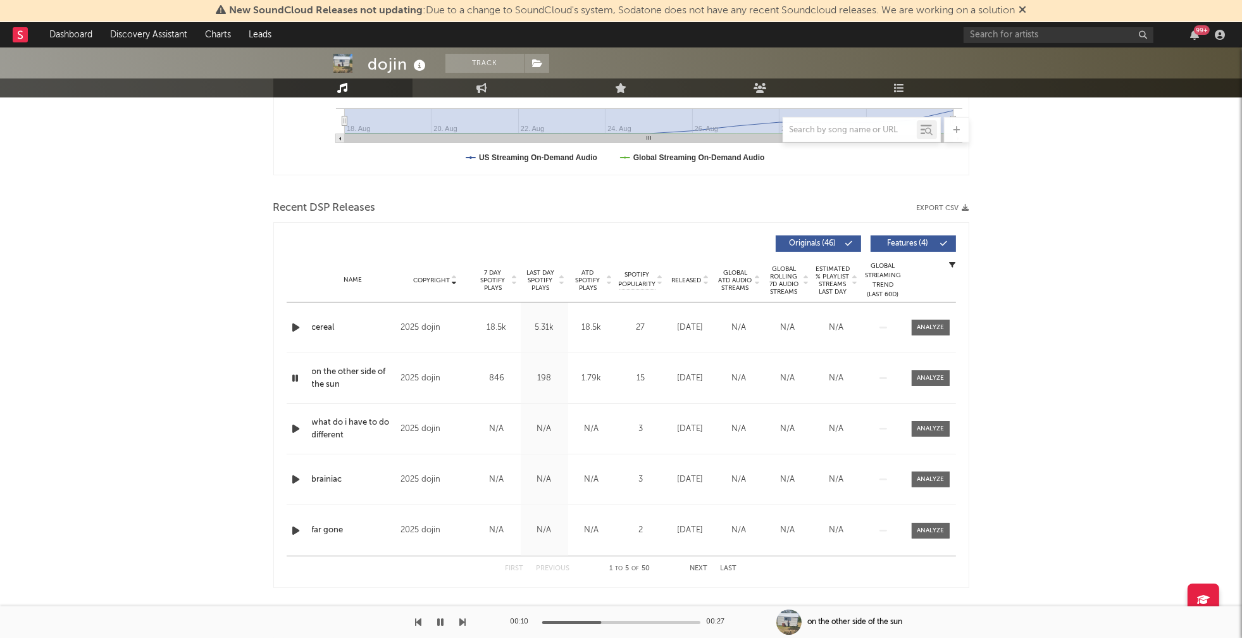
click at [601, 623] on div at bounding box center [621, 622] width 158 height 3
click at [293, 426] on icon "button" at bounding box center [296, 429] width 13 height 16
click at [444, 621] on button "button" at bounding box center [441, 622] width 13 height 32
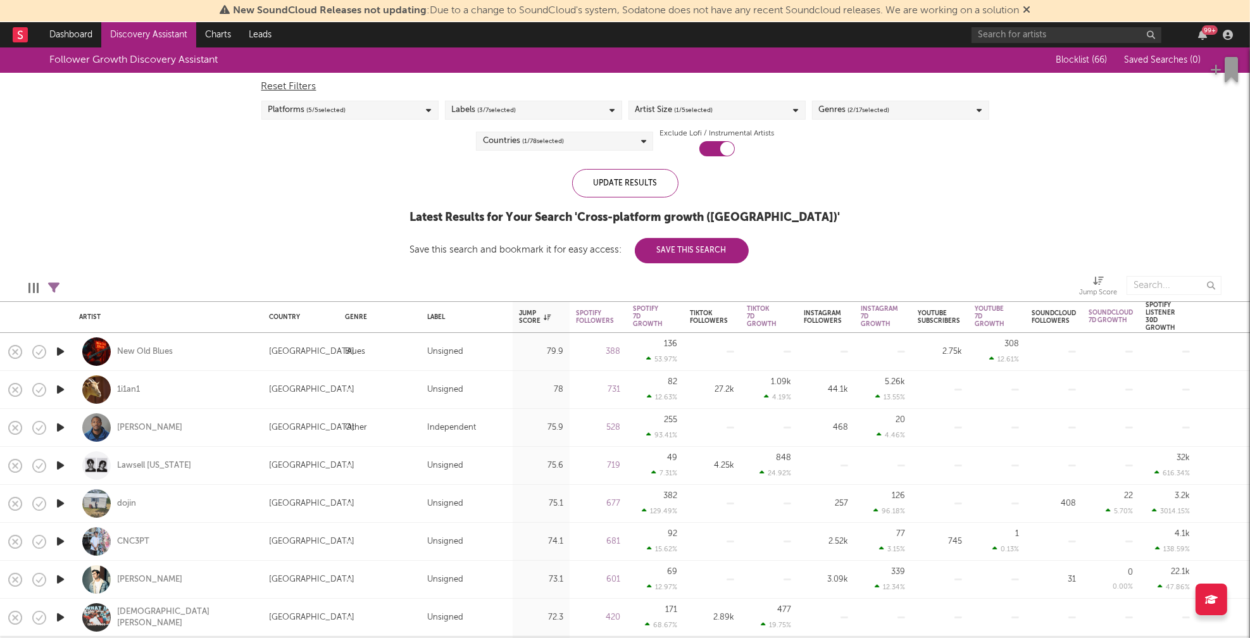
click at [1006, 182] on div "Follower Growth Discovery Assistant Blocklist ( 66 ) Saved Searches ( 0 ) Reset…" at bounding box center [625, 155] width 1250 height 216
click at [962, 114] on div "Genres ( 2 / 17 selected)" at bounding box center [900, 110] width 177 height 19
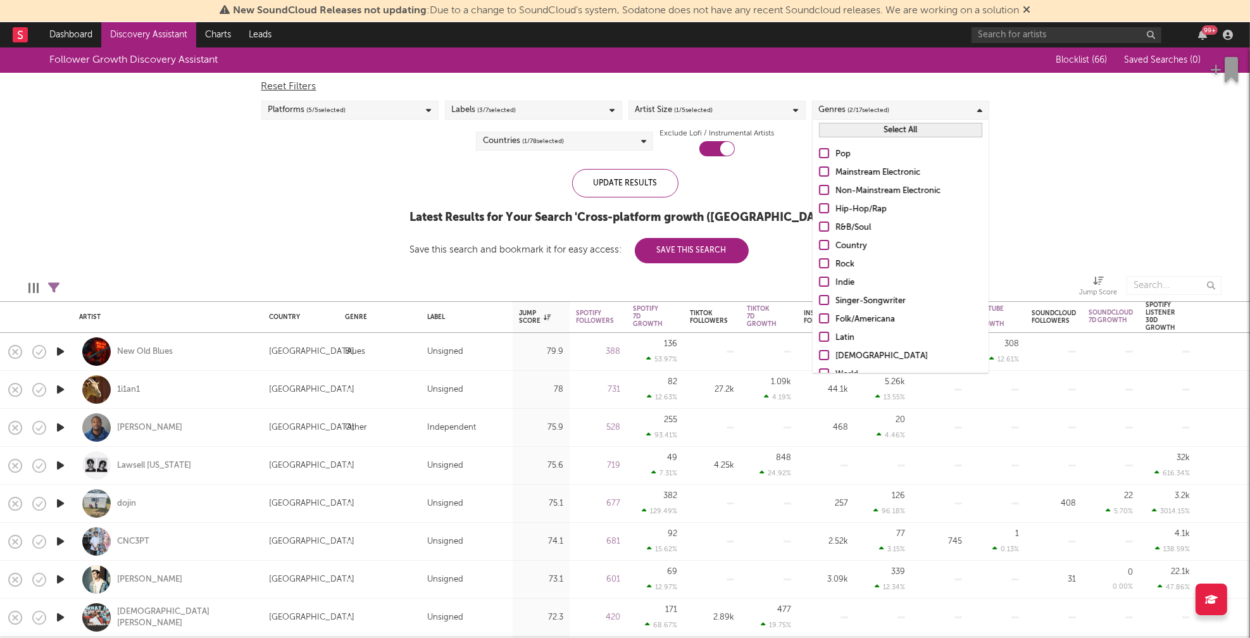
click at [900, 129] on button "Select All" at bounding box center [900, 130] width 163 height 15
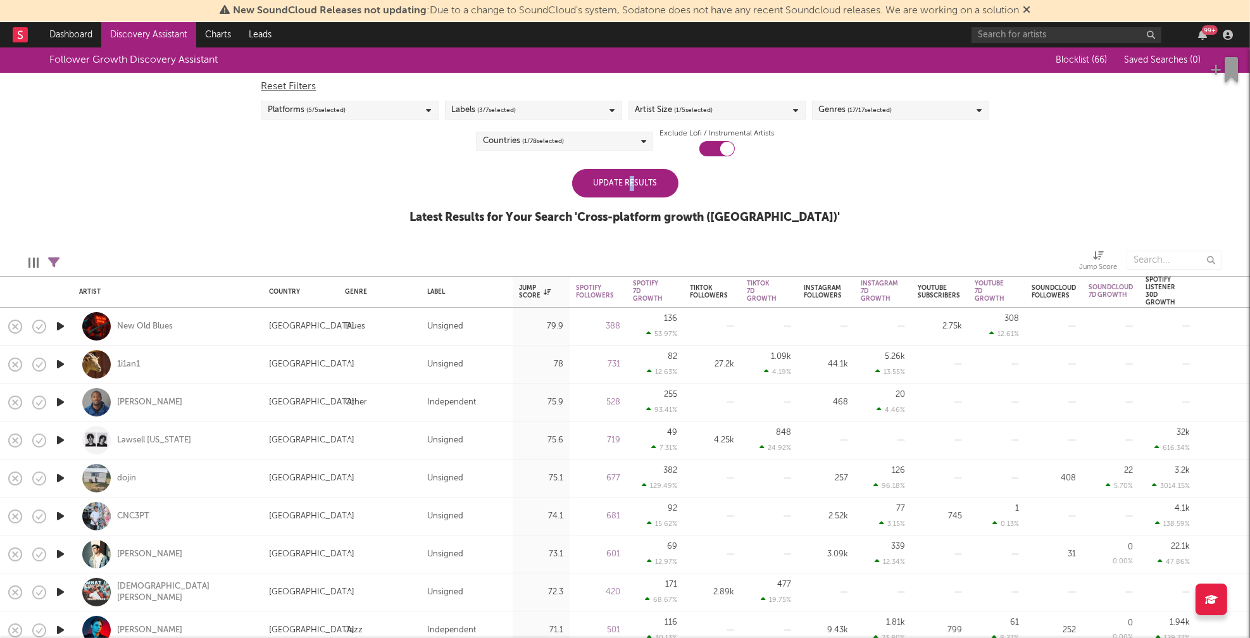
click at [631, 187] on div "Update Results" at bounding box center [625, 183] width 106 height 28
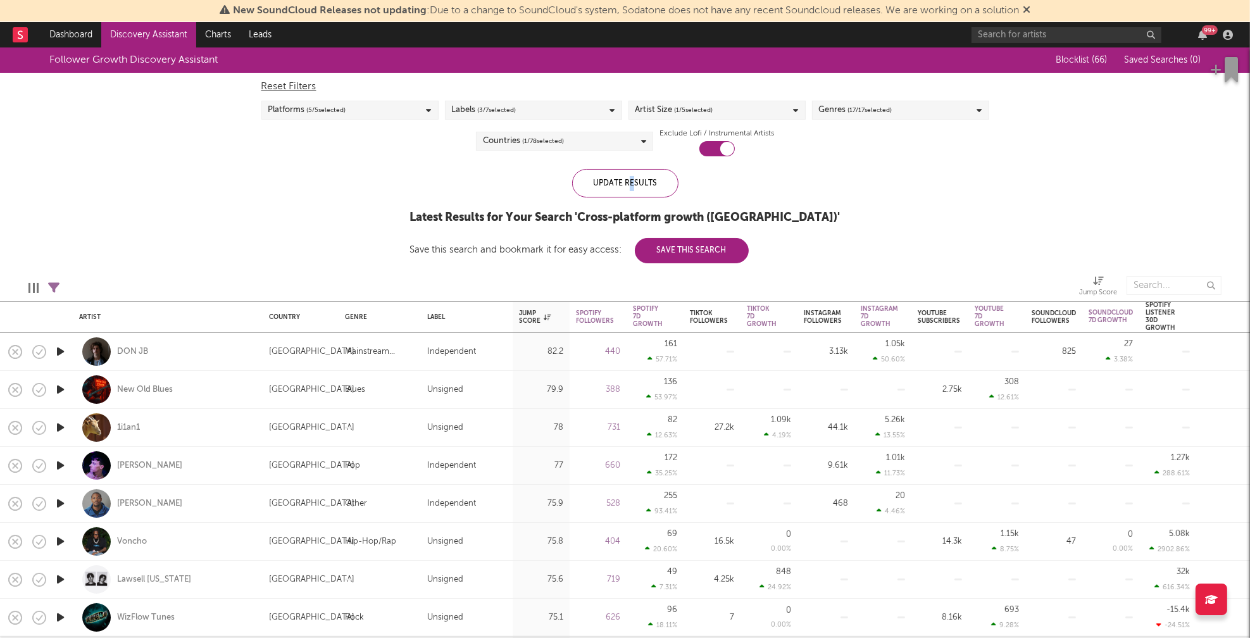
click at [627, 141] on div "Countries ( 1 / 78 selected)" at bounding box center [564, 141] width 177 height 19
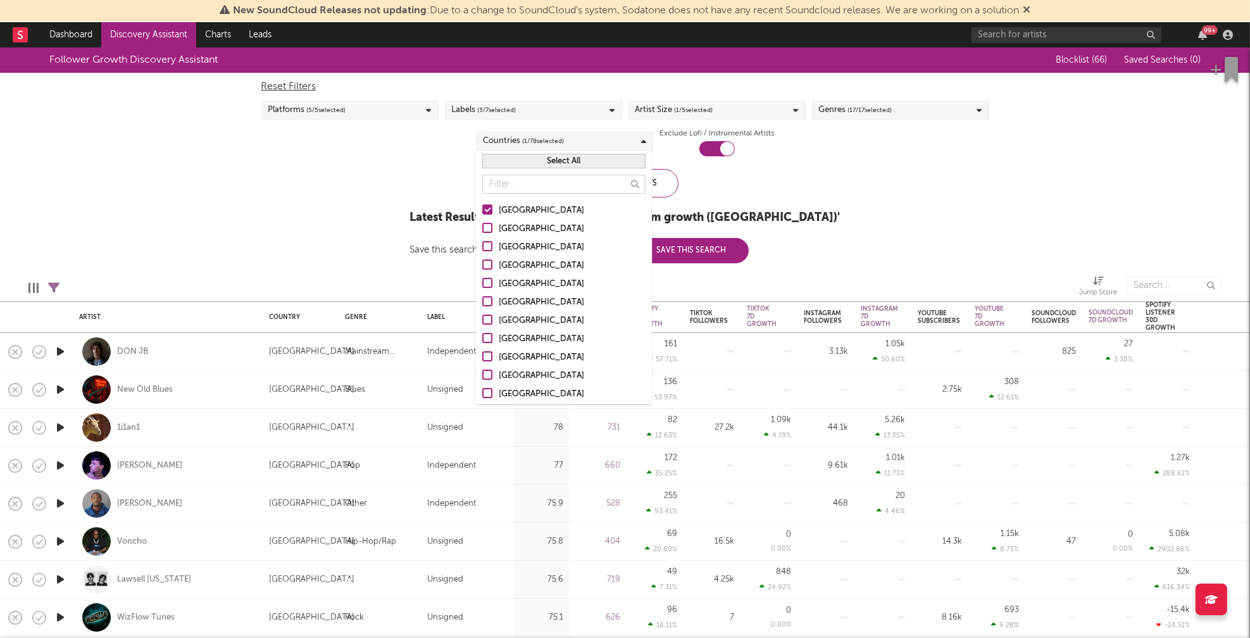
drag, startPoint x: 571, startPoint y: 161, endPoint x: 482, endPoint y: 179, distance: 91.7
click at [571, 161] on button "Select All" at bounding box center [563, 161] width 163 height 15
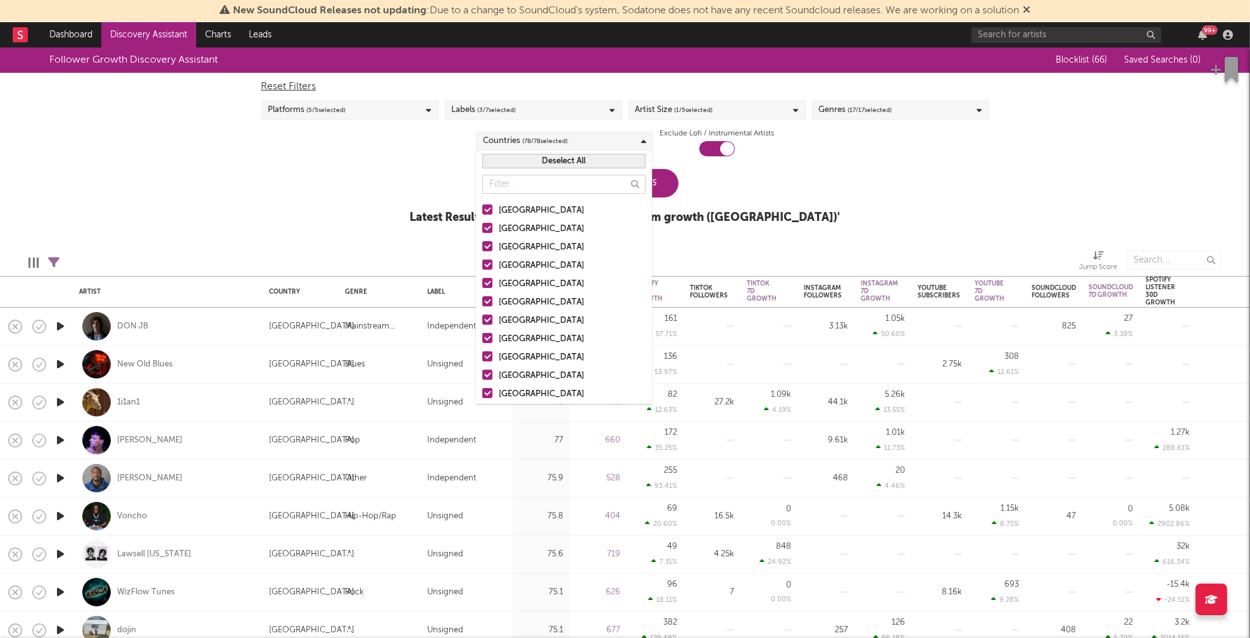
click at [363, 195] on div "Follower Growth Discovery Assistant Blocklist ( 66 ) Saved Searches ( 0 ) Reset…" at bounding box center [625, 142] width 1250 height 190
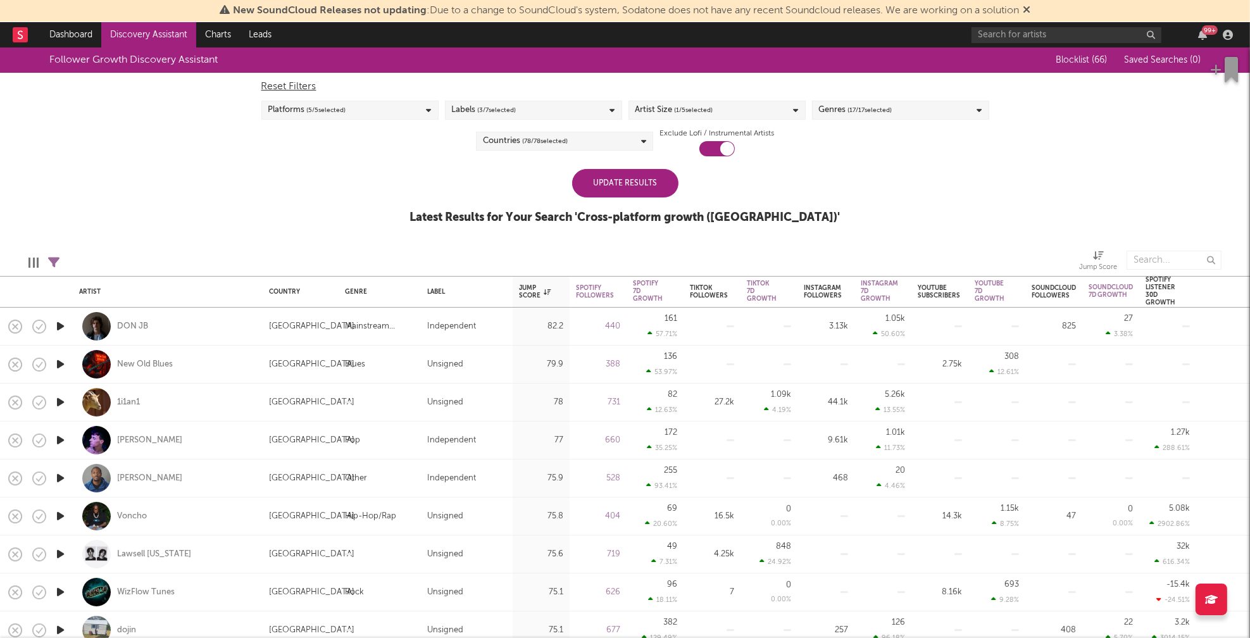
click at [623, 181] on div "Update Results" at bounding box center [625, 183] width 106 height 28
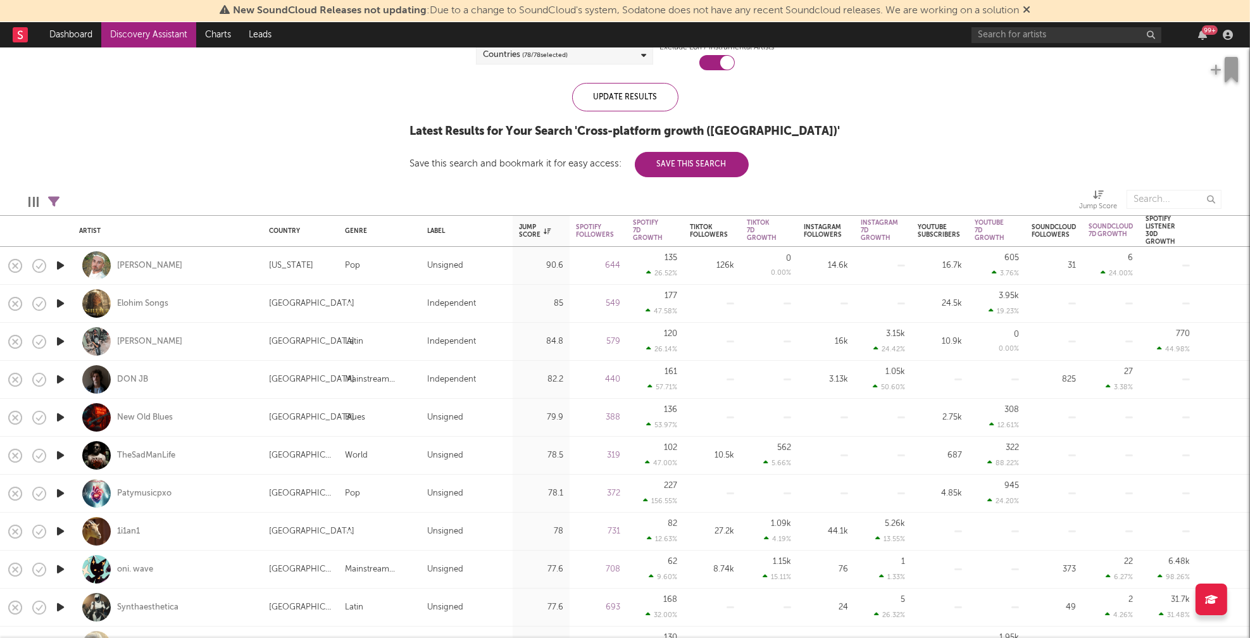
click at [61, 264] on icon "button" at bounding box center [60, 266] width 13 height 16
click at [59, 304] on icon "button" at bounding box center [60, 303] width 13 height 16
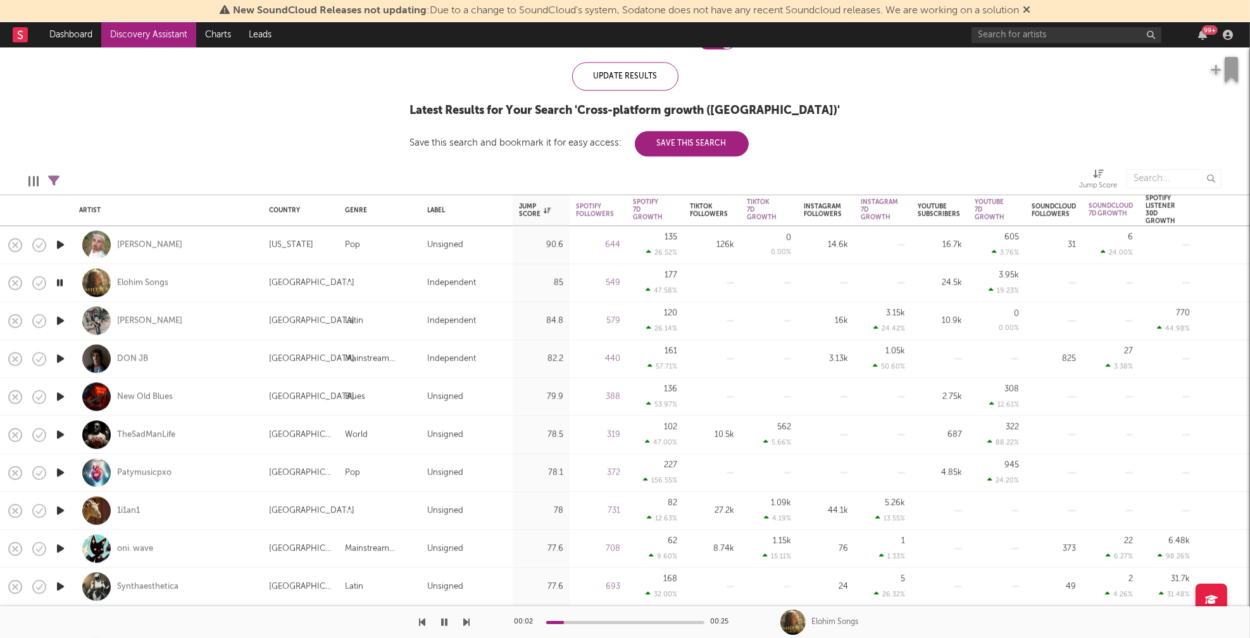
click at [62, 319] on icon "button" at bounding box center [60, 321] width 13 height 16
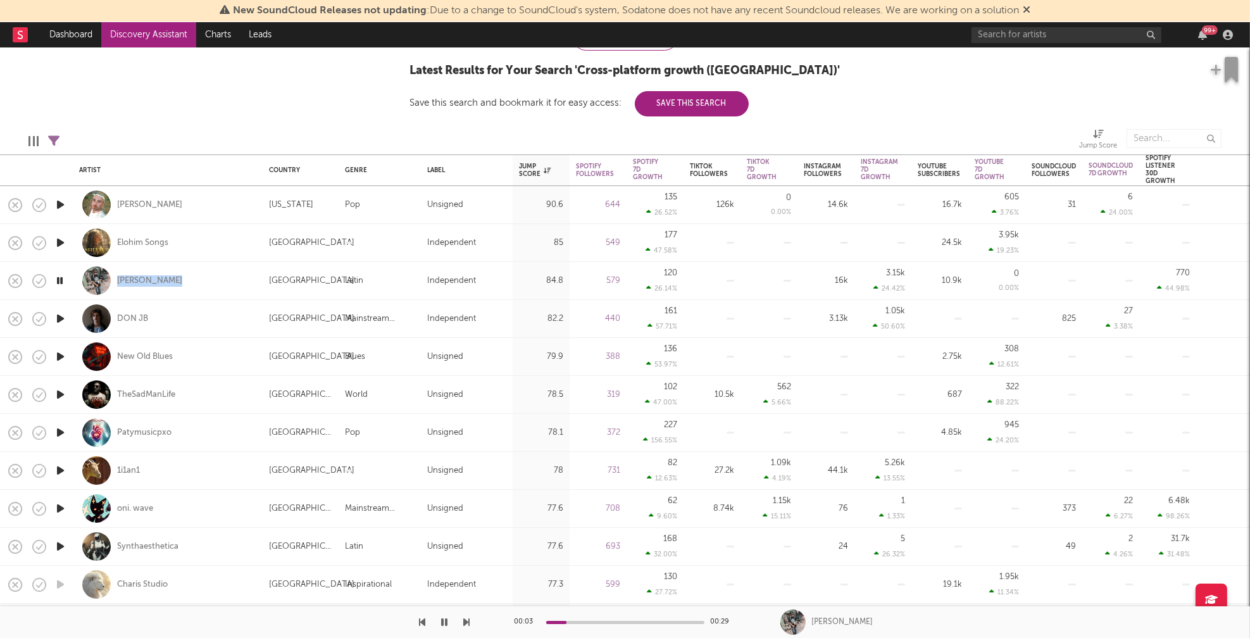
click at [60, 390] on icon "button" at bounding box center [60, 395] width 13 height 16
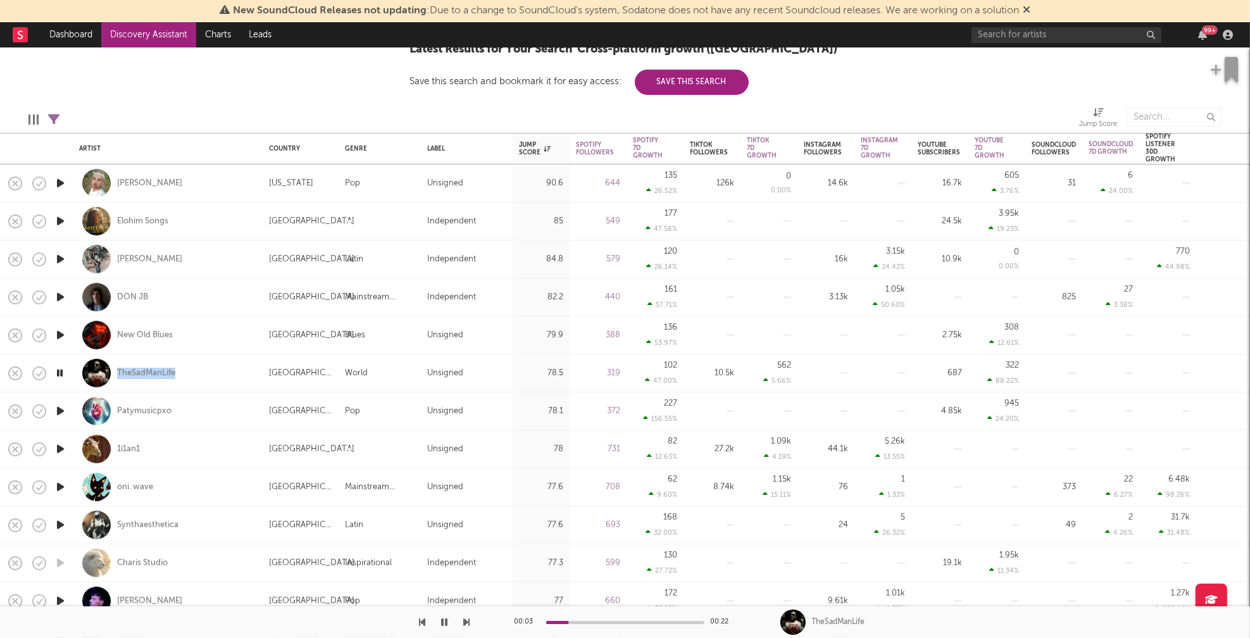
click at [59, 411] on icon "button" at bounding box center [60, 411] width 13 height 16
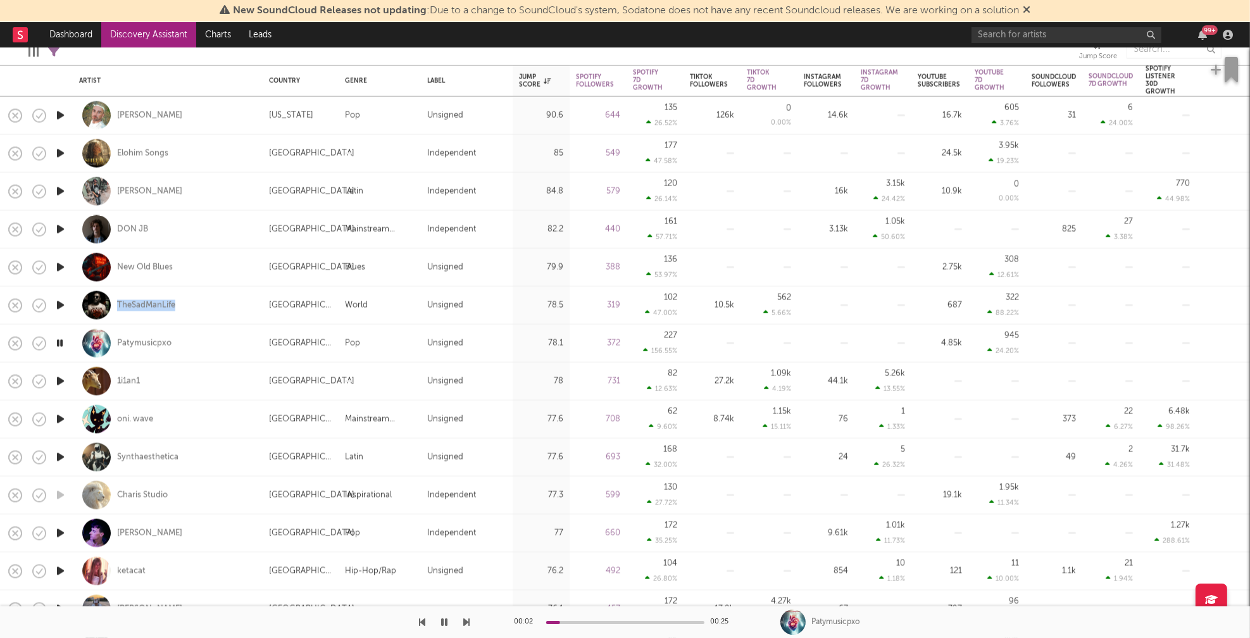
click at [61, 418] on icon "button" at bounding box center [60, 419] width 13 height 16
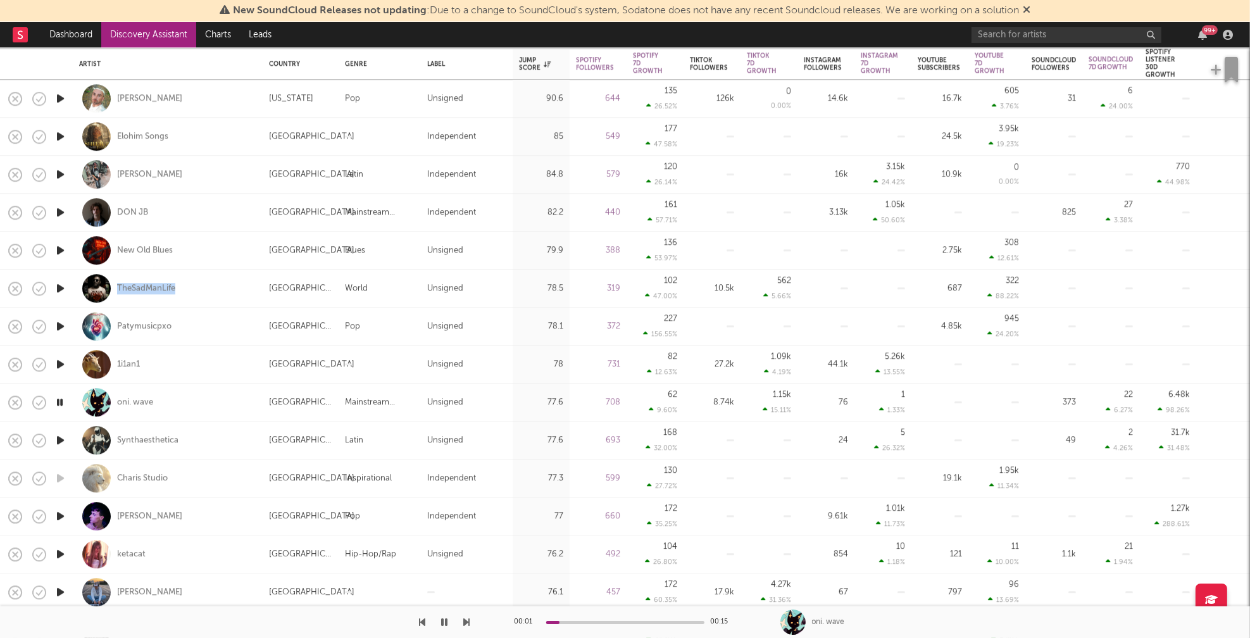
click at [61, 439] on icon "button" at bounding box center [60, 440] width 13 height 16
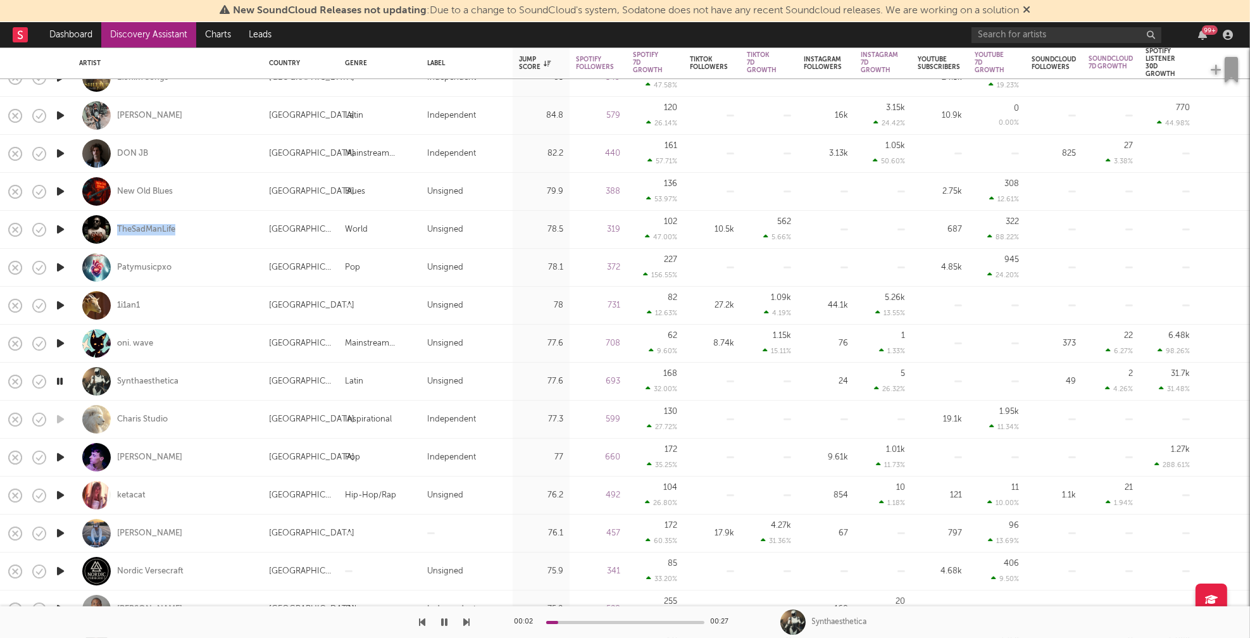
click at [59, 453] on icon "button" at bounding box center [60, 457] width 13 height 16
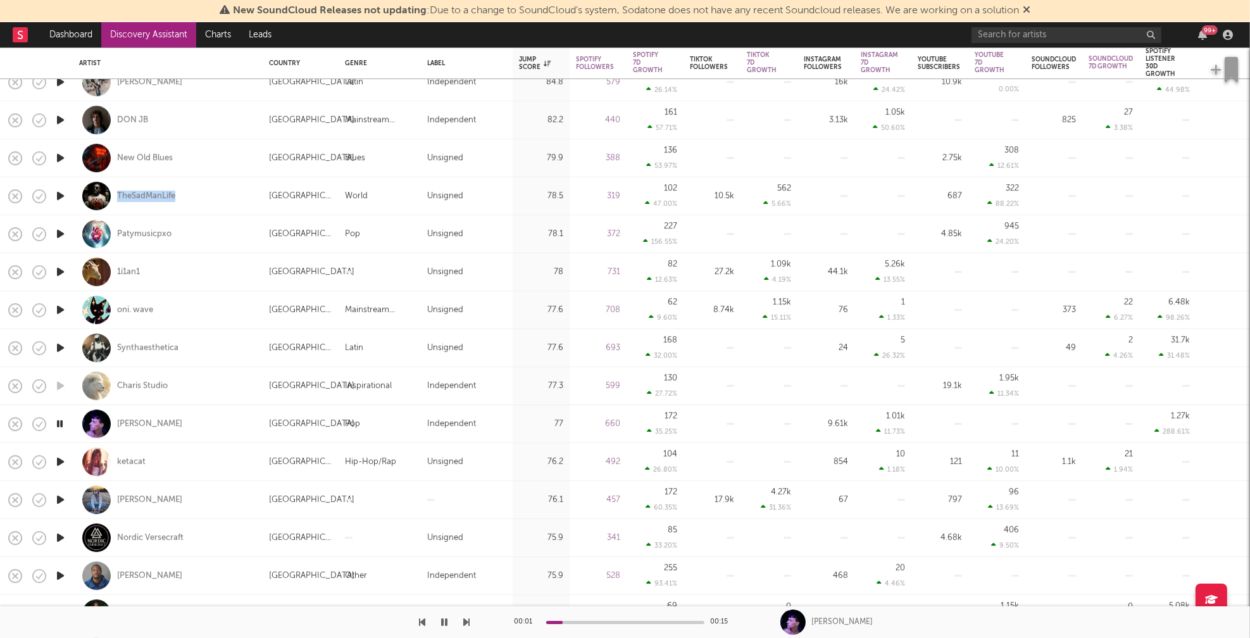
click at [61, 460] on icon "button" at bounding box center [60, 462] width 13 height 16
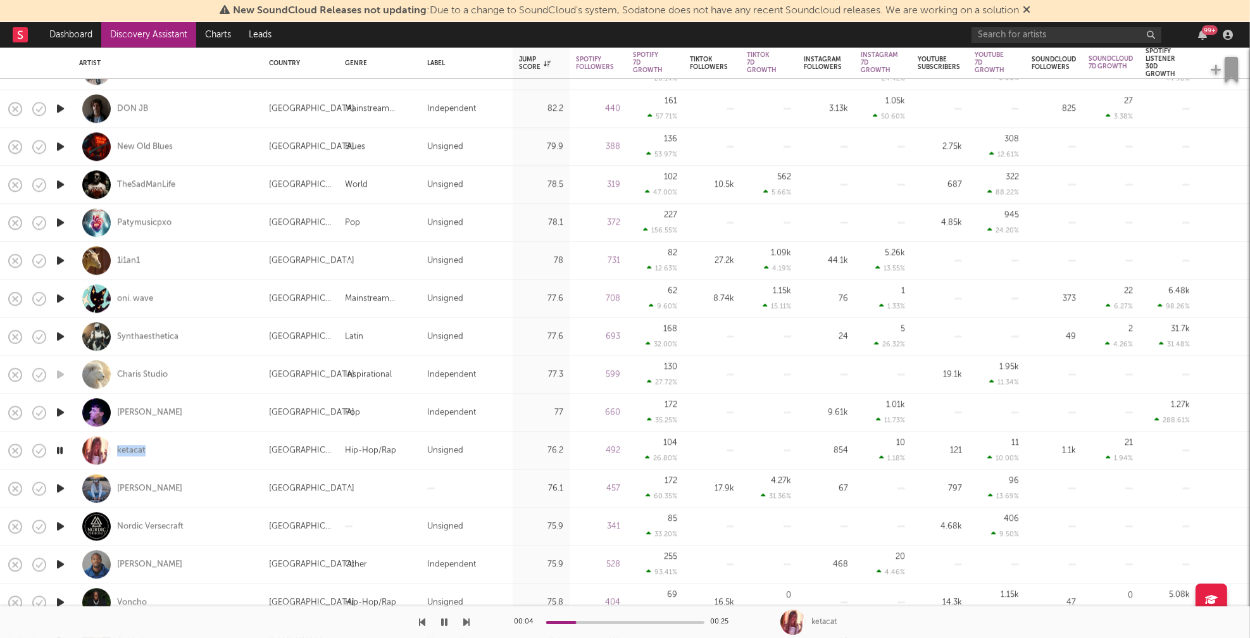
click at [60, 488] on icon "button" at bounding box center [60, 488] width 13 height 16
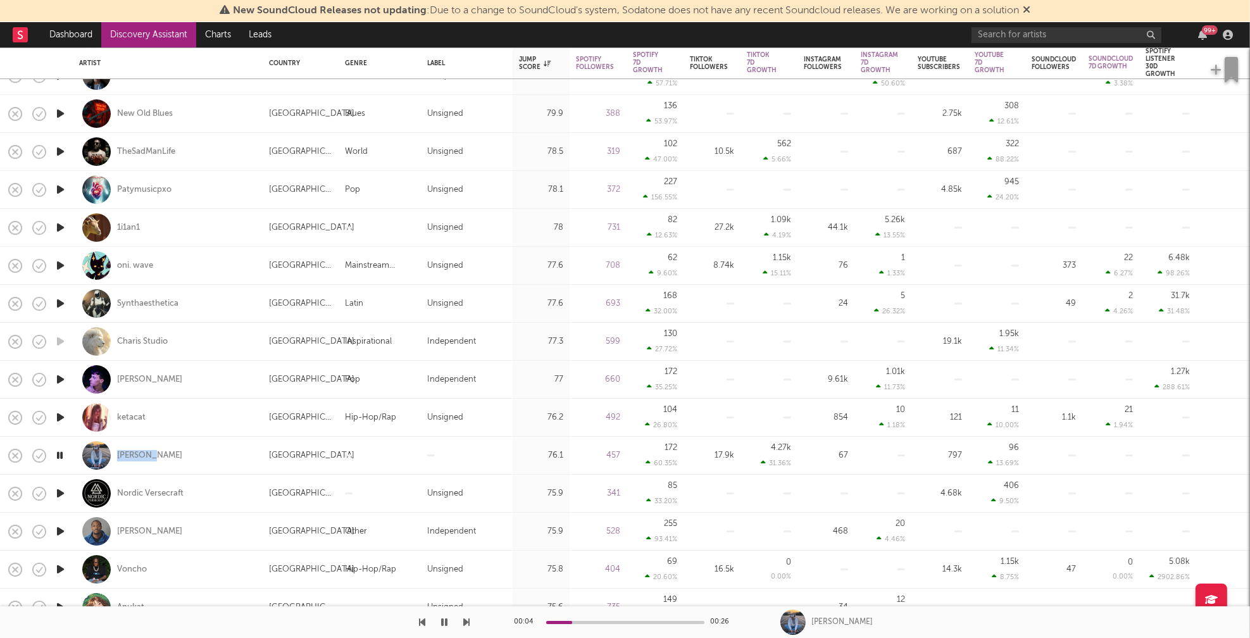
click at [59, 495] on icon "button" at bounding box center [60, 493] width 13 height 16
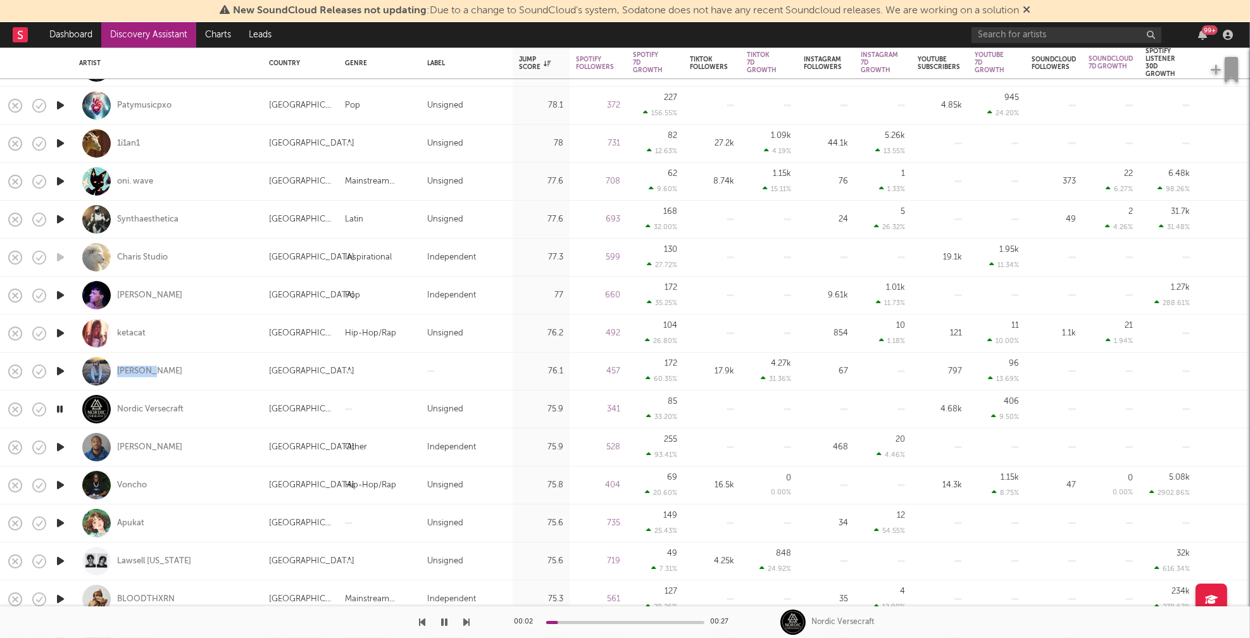
click at [59, 519] on icon "button" at bounding box center [60, 523] width 13 height 16
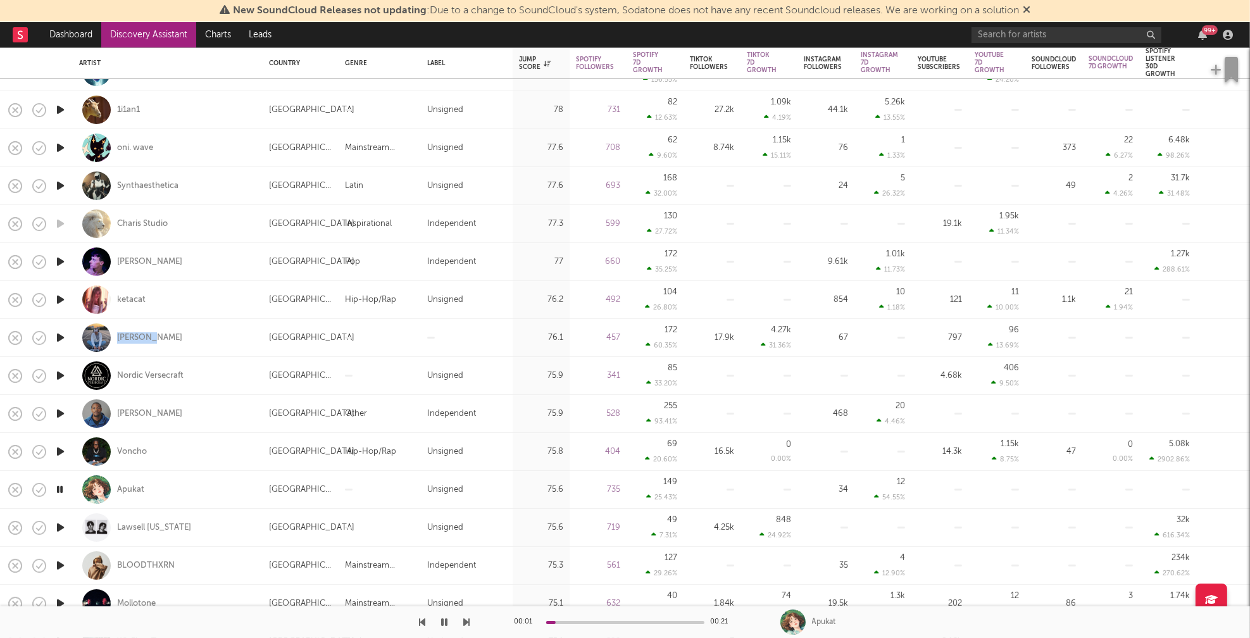
click at [60, 527] on icon "button" at bounding box center [60, 527] width 13 height 16
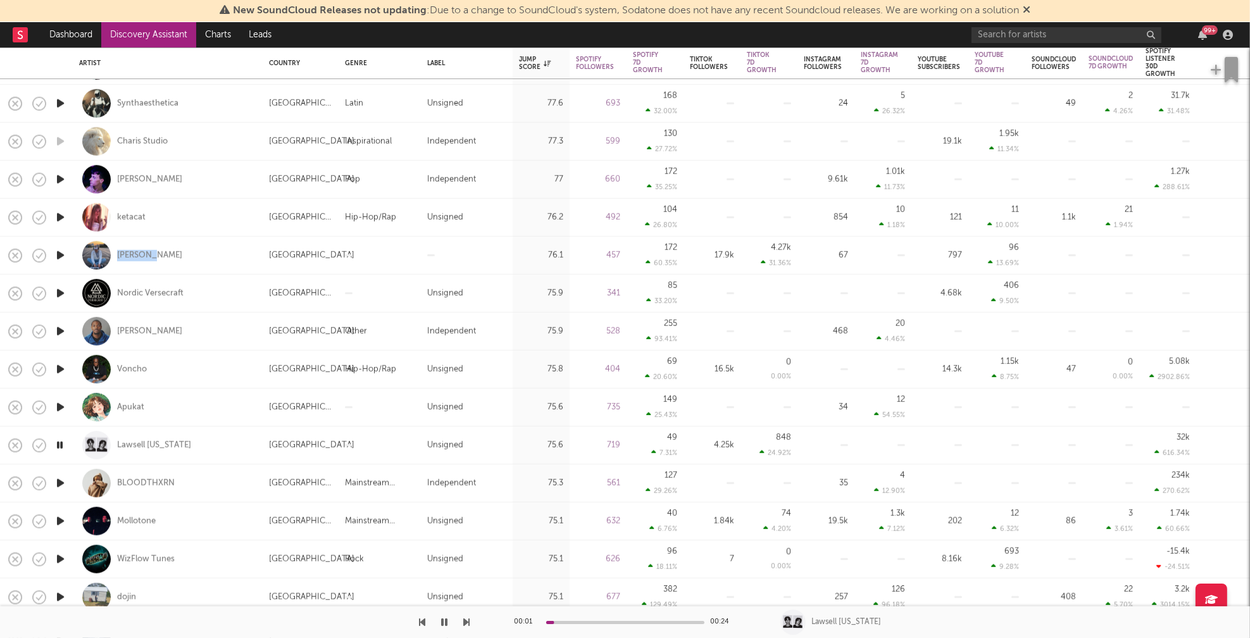
click at [61, 482] on icon "button" at bounding box center [60, 483] width 13 height 16
click at [61, 517] on icon "button" at bounding box center [60, 521] width 13 height 16
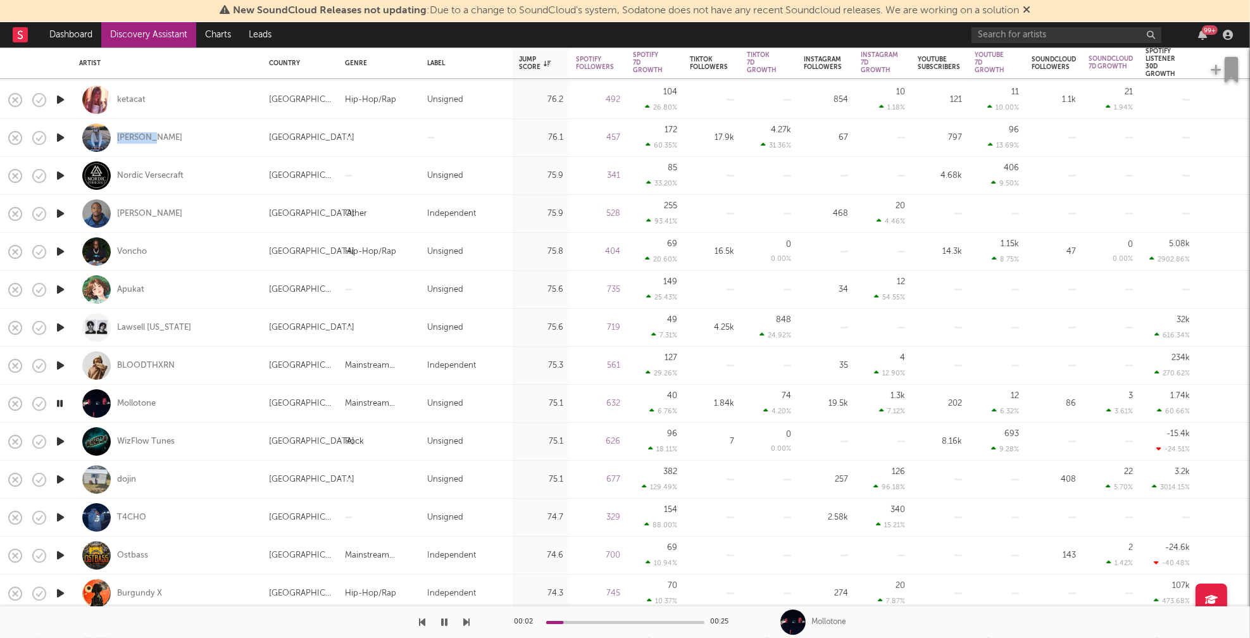
click at [60, 516] on icon "button" at bounding box center [60, 517] width 13 height 16
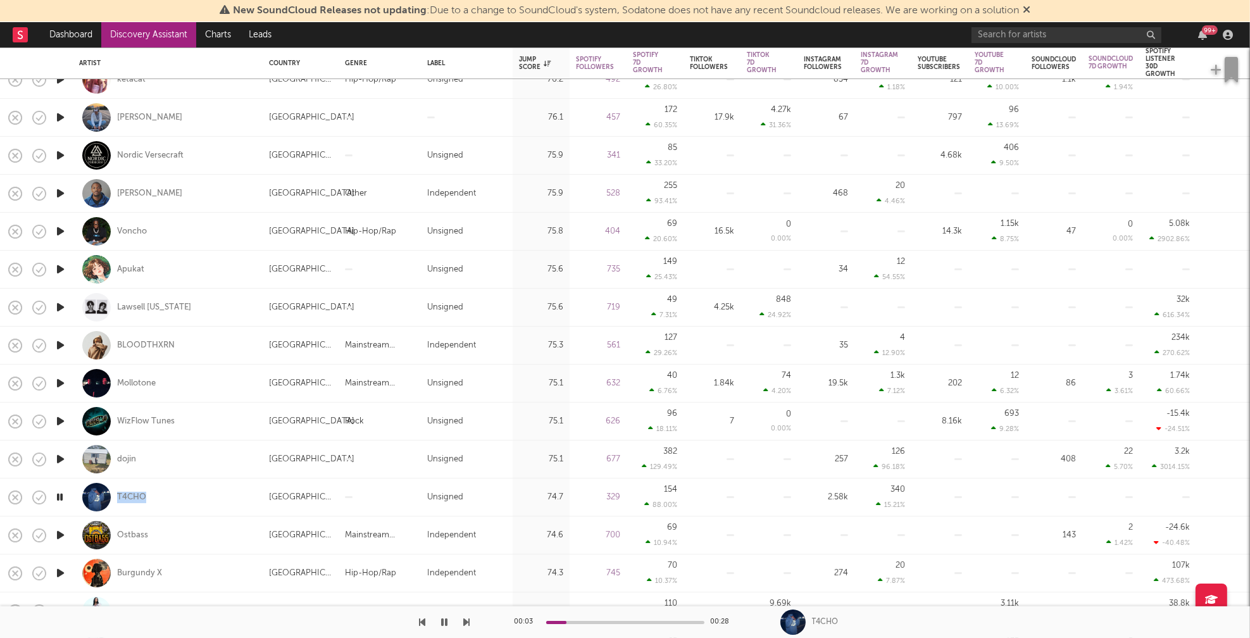
click at [61, 534] on icon "button" at bounding box center [60, 535] width 13 height 16
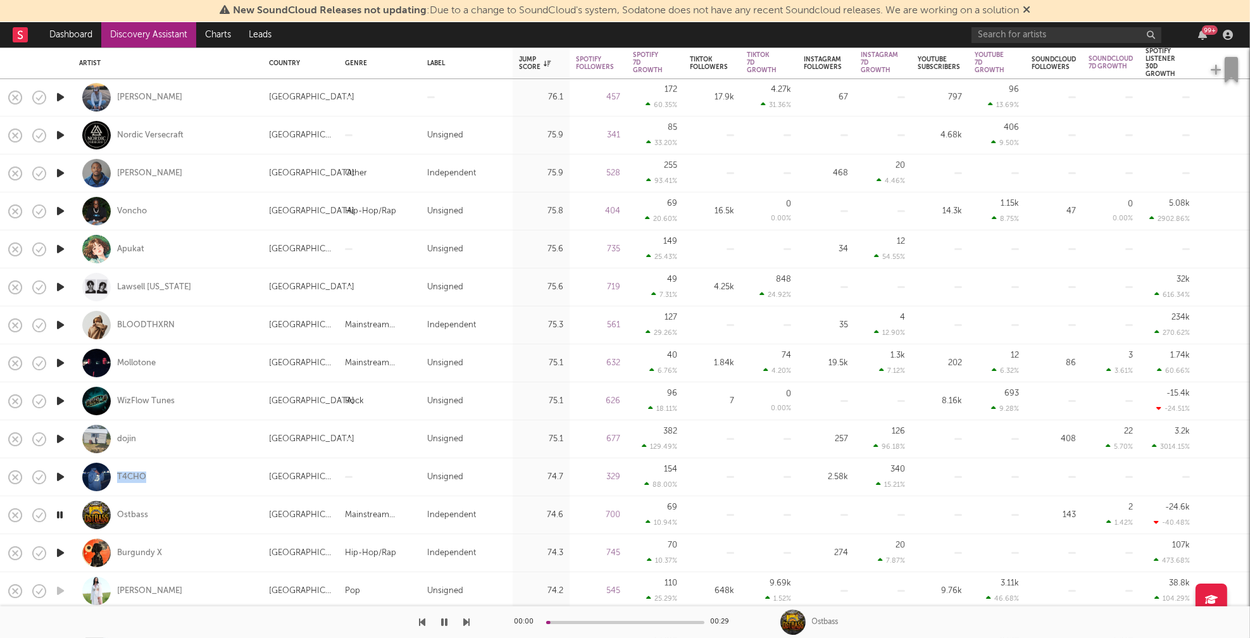
click at [58, 552] on icon "button" at bounding box center [60, 553] width 13 height 16
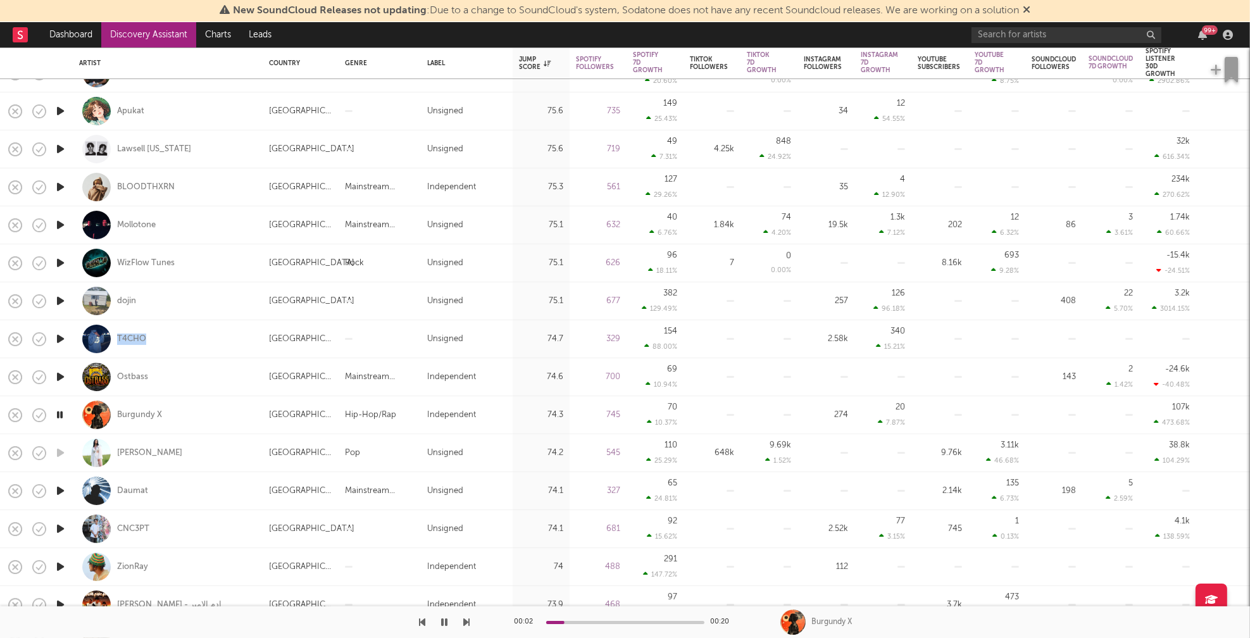
click at [58, 489] on icon "button" at bounding box center [60, 491] width 13 height 16
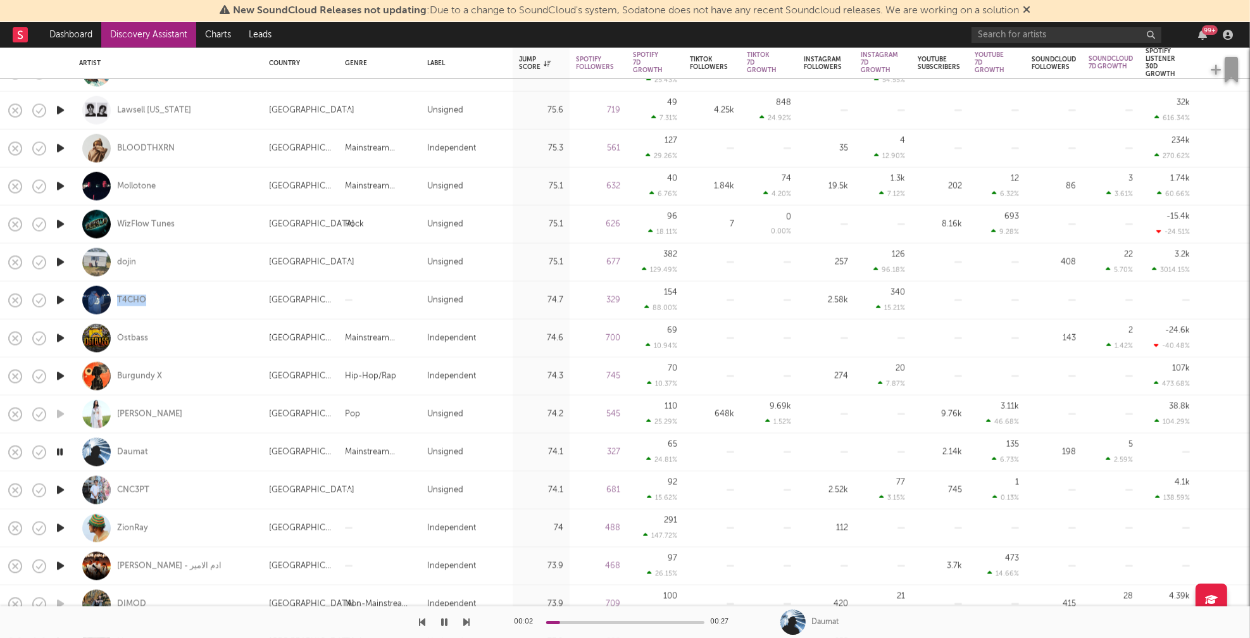
click at [62, 525] on icon "button" at bounding box center [60, 528] width 13 height 16
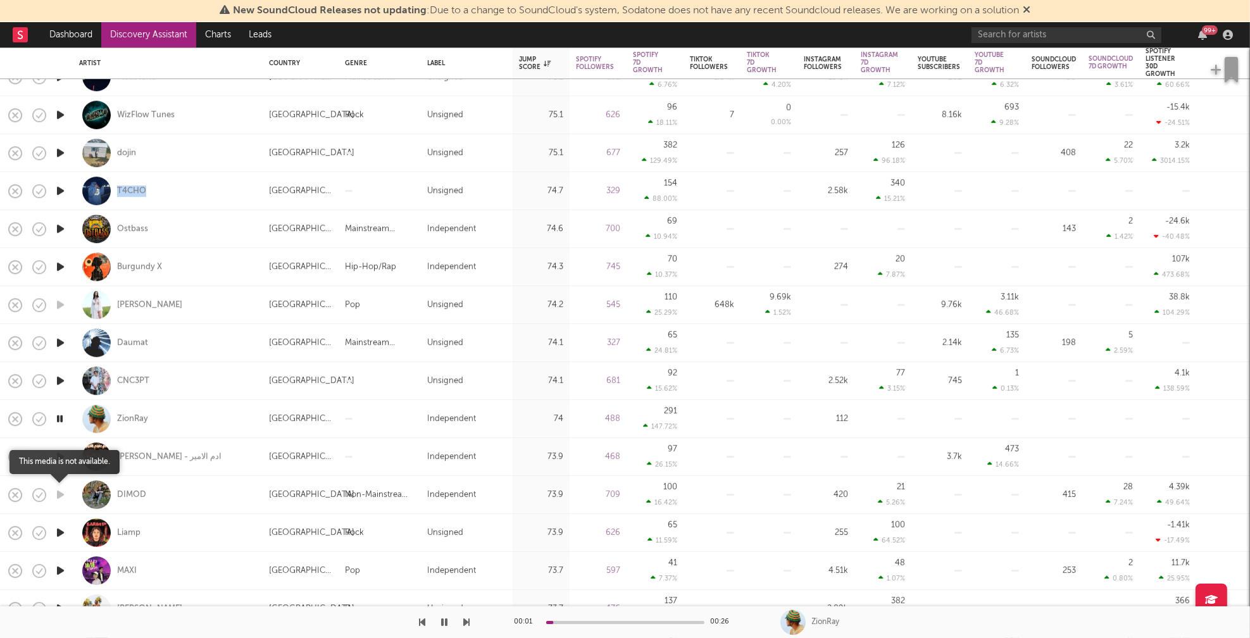
click at [59, 490] on icon "button" at bounding box center [60, 495] width 13 height 16
click at [61, 532] on icon "button" at bounding box center [60, 533] width 13 height 16
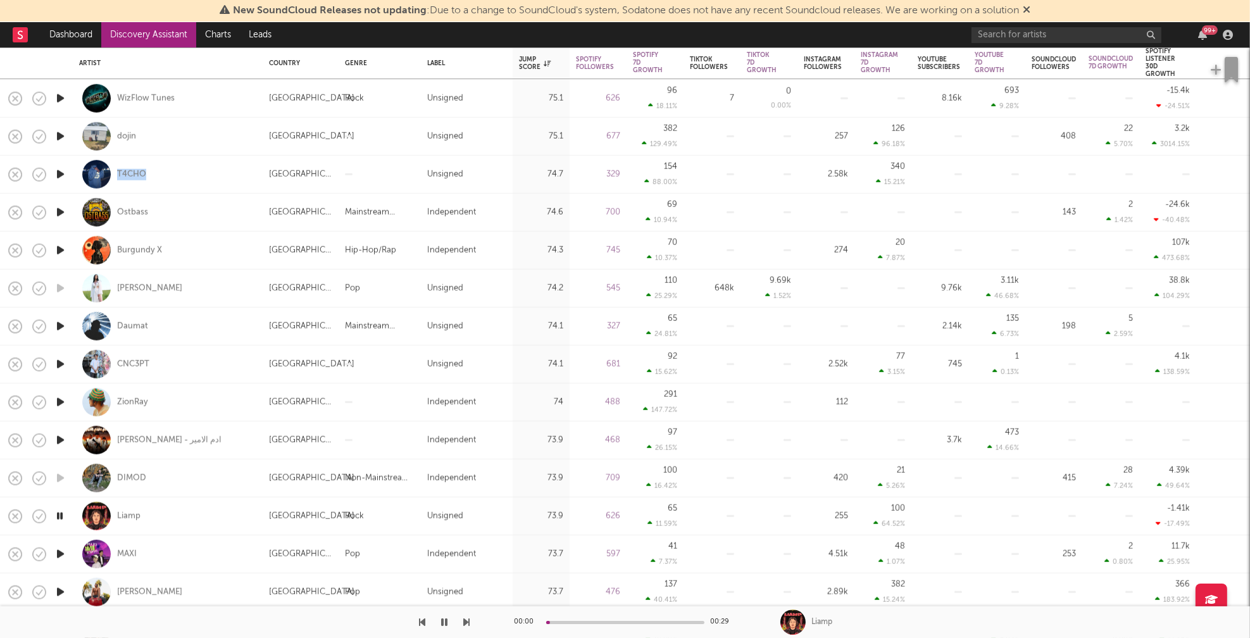
click at [61, 550] on icon "button" at bounding box center [60, 554] width 13 height 16
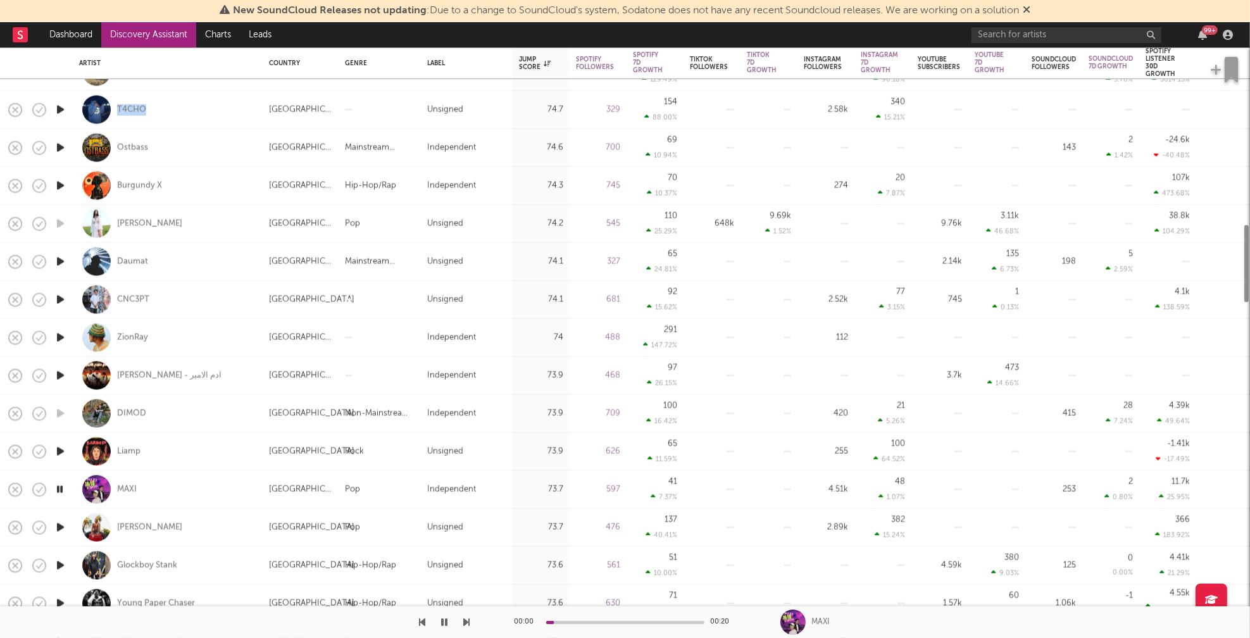
click at [59, 526] on icon "button" at bounding box center [60, 527] width 13 height 16
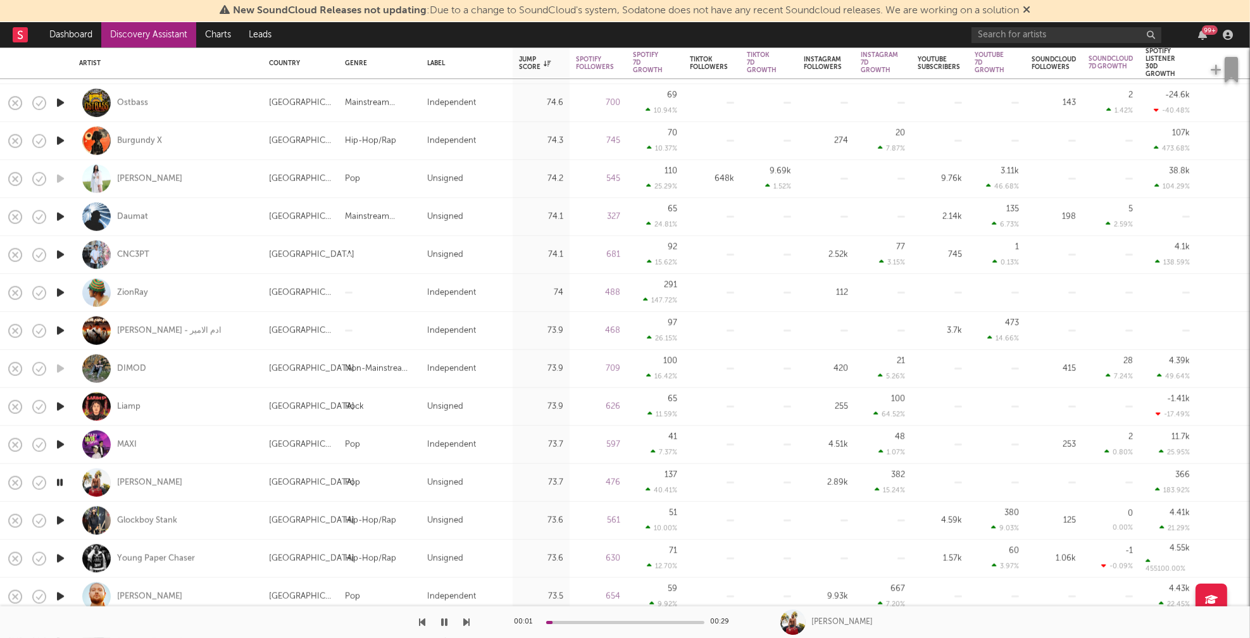
click at [61, 516] on icon "button" at bounding box center [60, 521] width 13 height 16
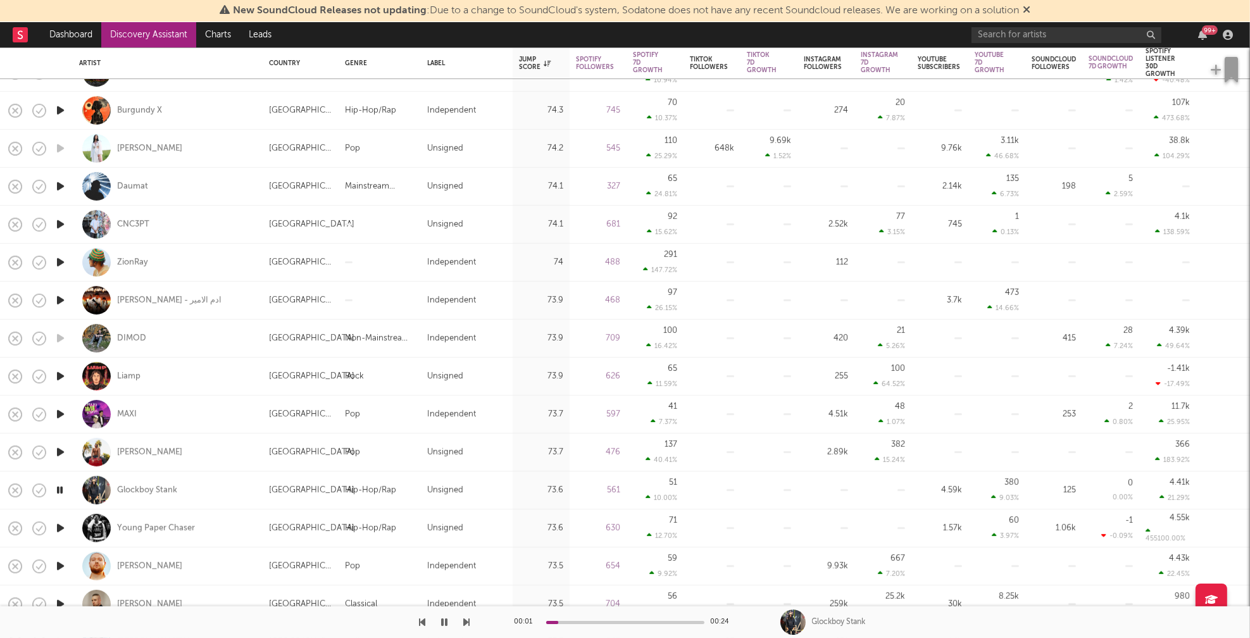
click at [61, 526] on icon "button" at bounding box center [60, 528] width 13 height 16
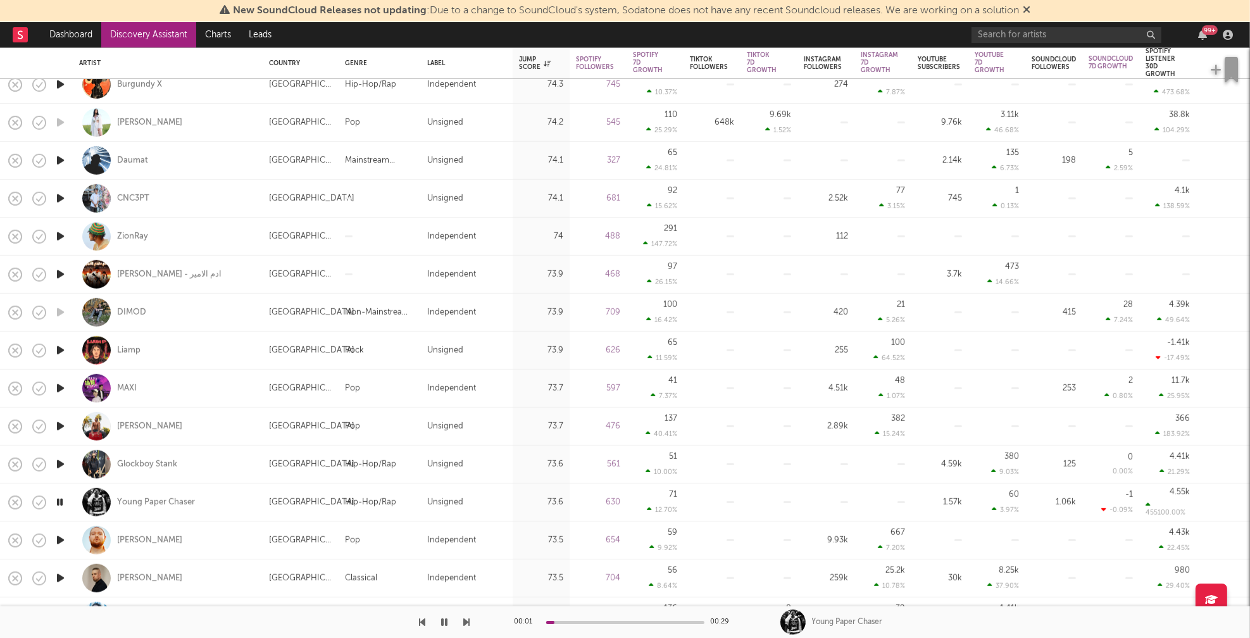
click at [62, 536] on icon "button" at bounding box center [60, 540] width 13 height 16
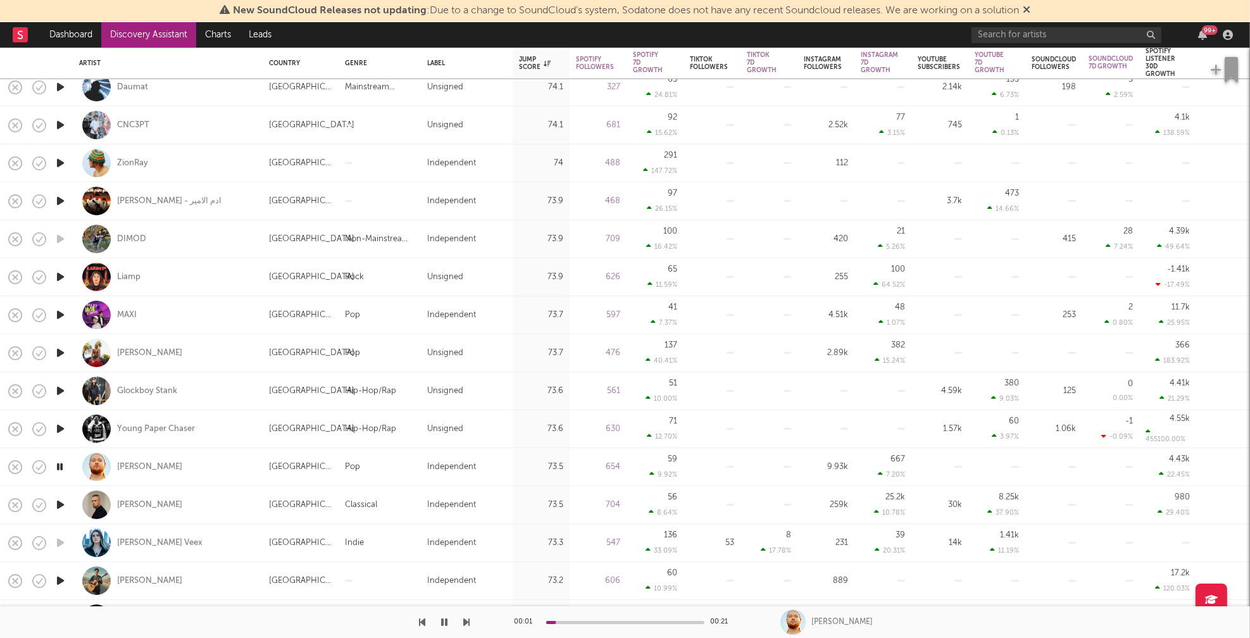
click at [59, 503] on icon "button" at bounding box center [60, 505] width 13 height 16
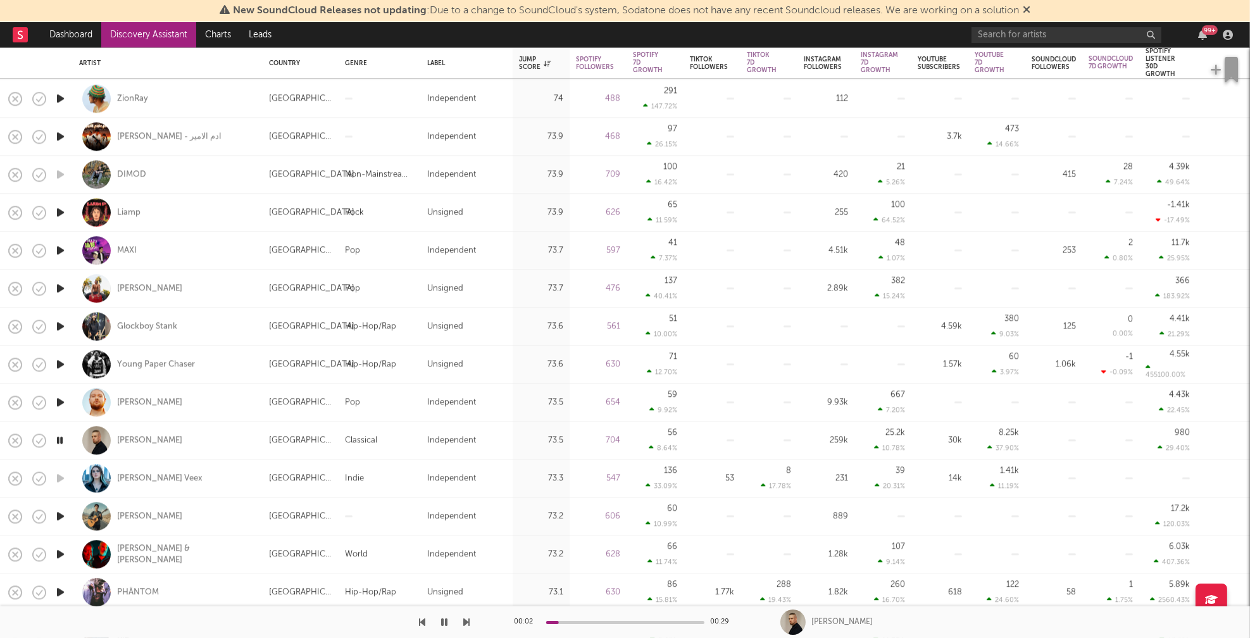
click at [62, 516] on icon "button" at bounding box center [60, 516] width 13 height 16
click at [61, 550] on icon "button" at bounding box center [60, 554] width 13 height 16
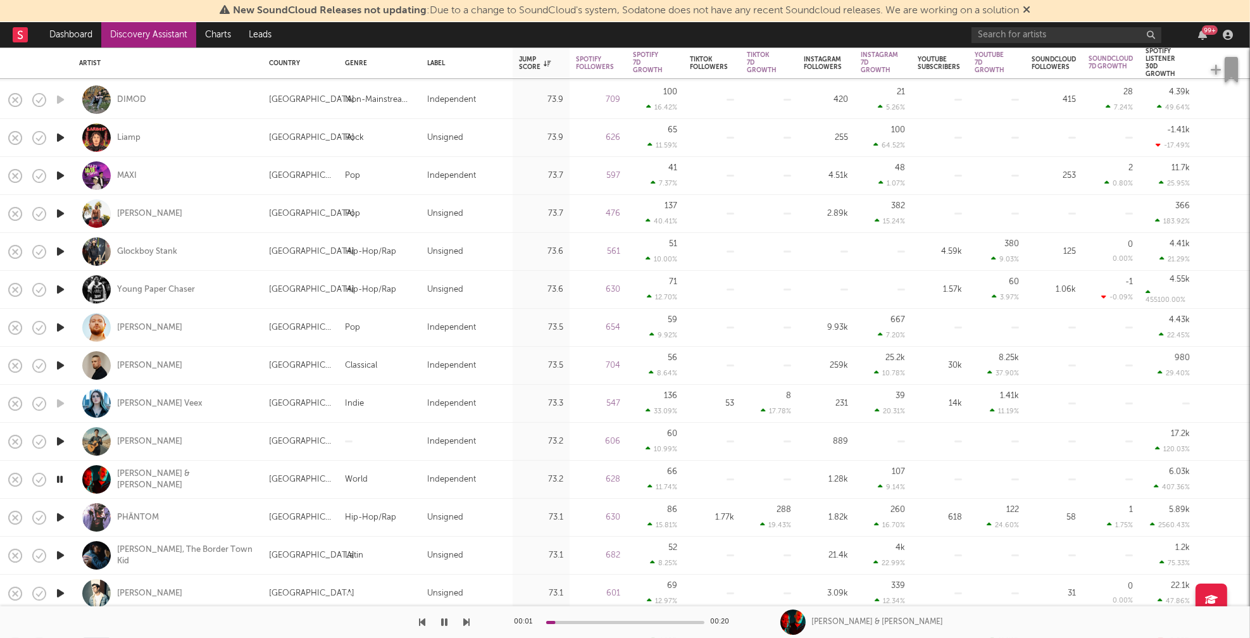
click at [63, 518] on icon "button" at bounding box center [60, 517] width 13 height 16
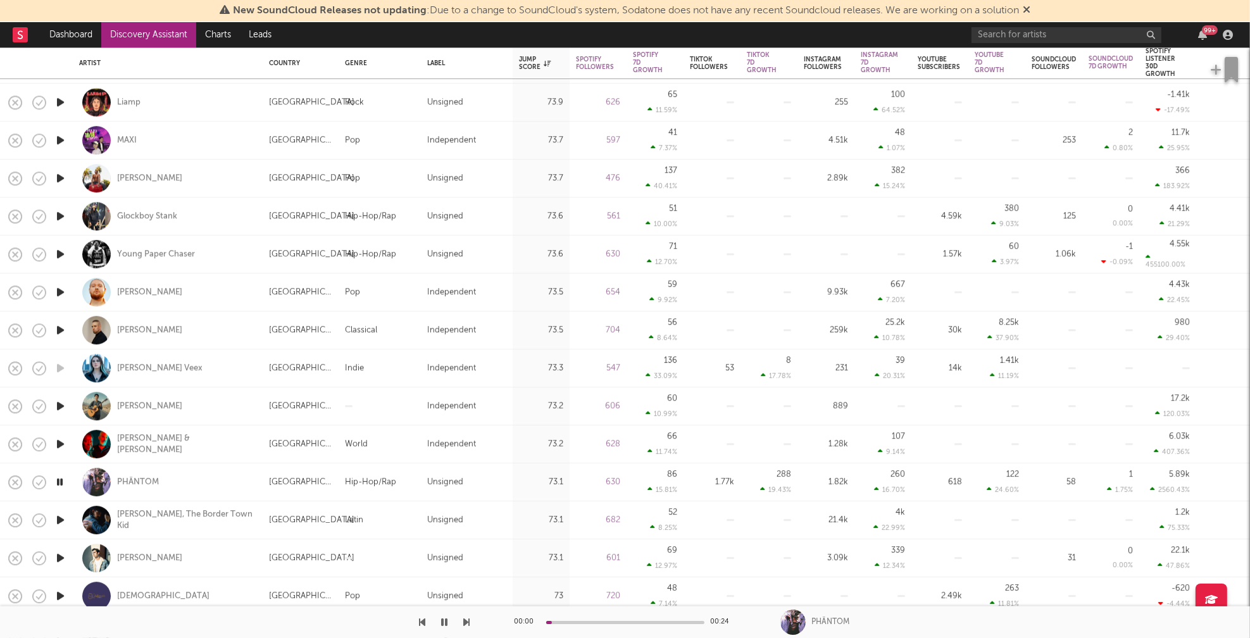
click at [65, 520] on icon "button" at bounding box center [60, 520] width 13 height 16
click at [61, 557] on icon "button" at bounding box center [60, 558] width 13 height 16
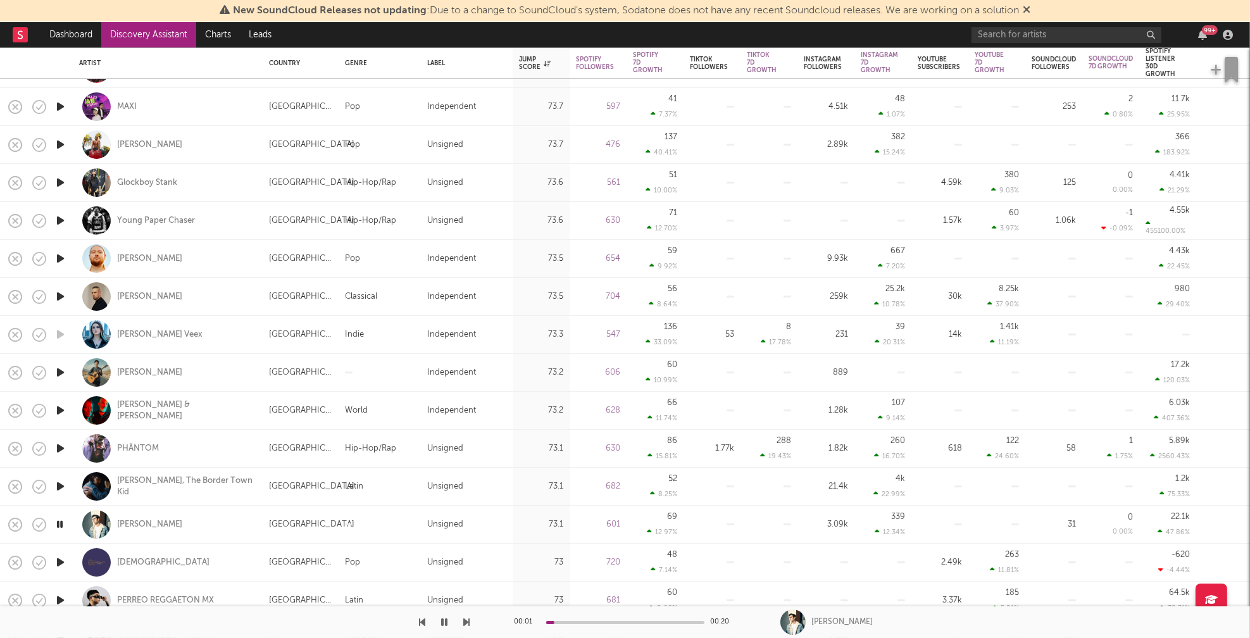
click at [63, 562] on icon "button" at bounding box center [60, 562] width 13 height 16
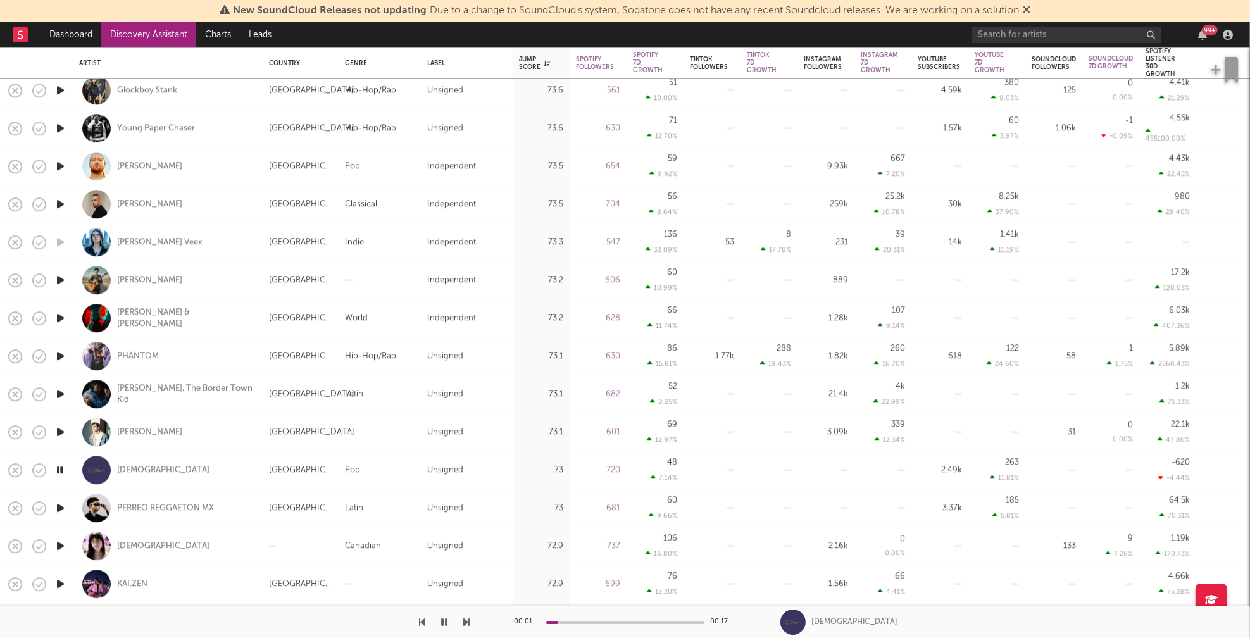
click at [62, 545] on icon "button" at bounding box center [60, 546] width 13 height 16
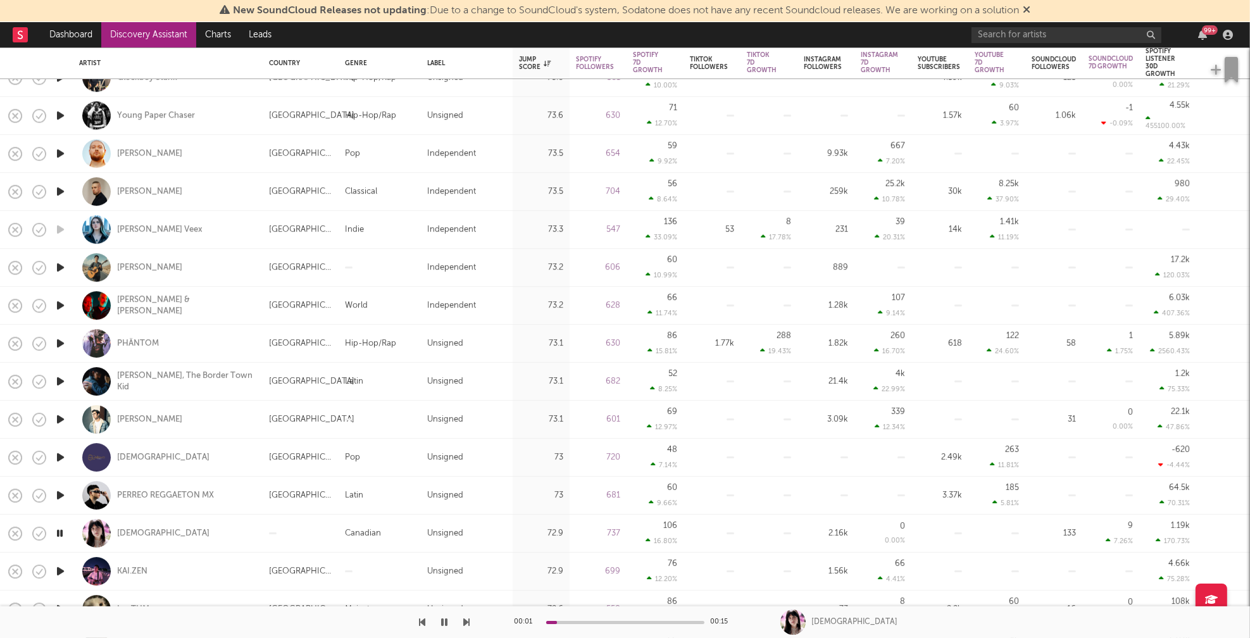
click at [61, 569] on icon "button" at bounding box center [60, 571] width 13 height 16
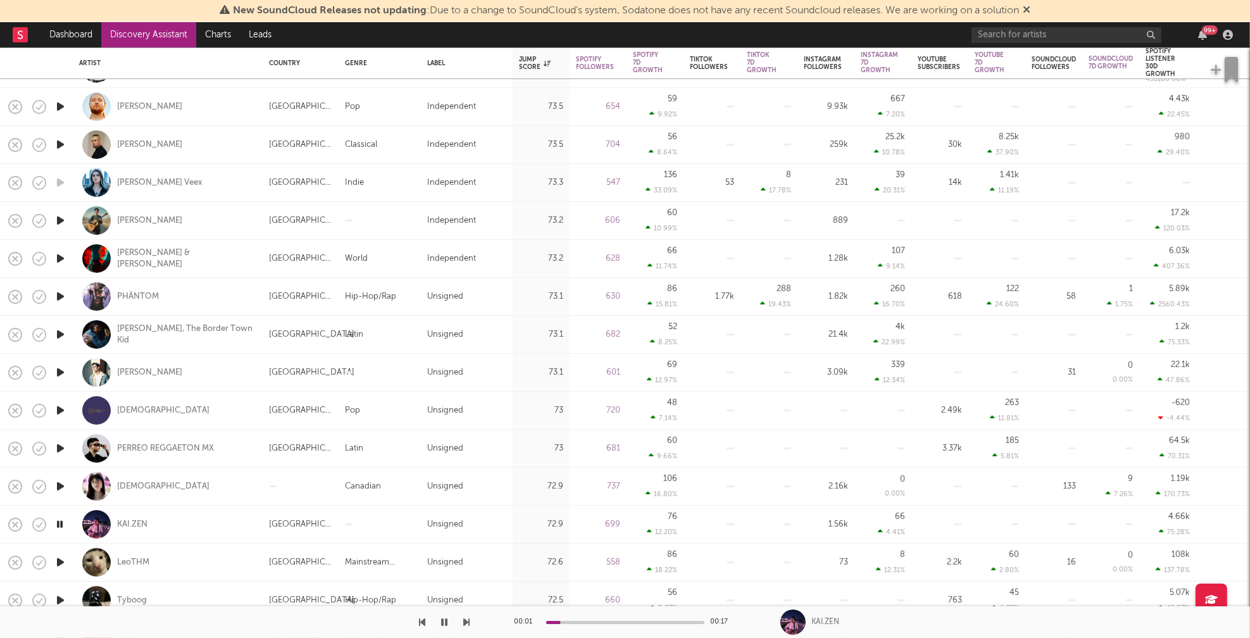
click at [59, 561] on icon "button" at bounding box center [60, 562] width 13 height 16
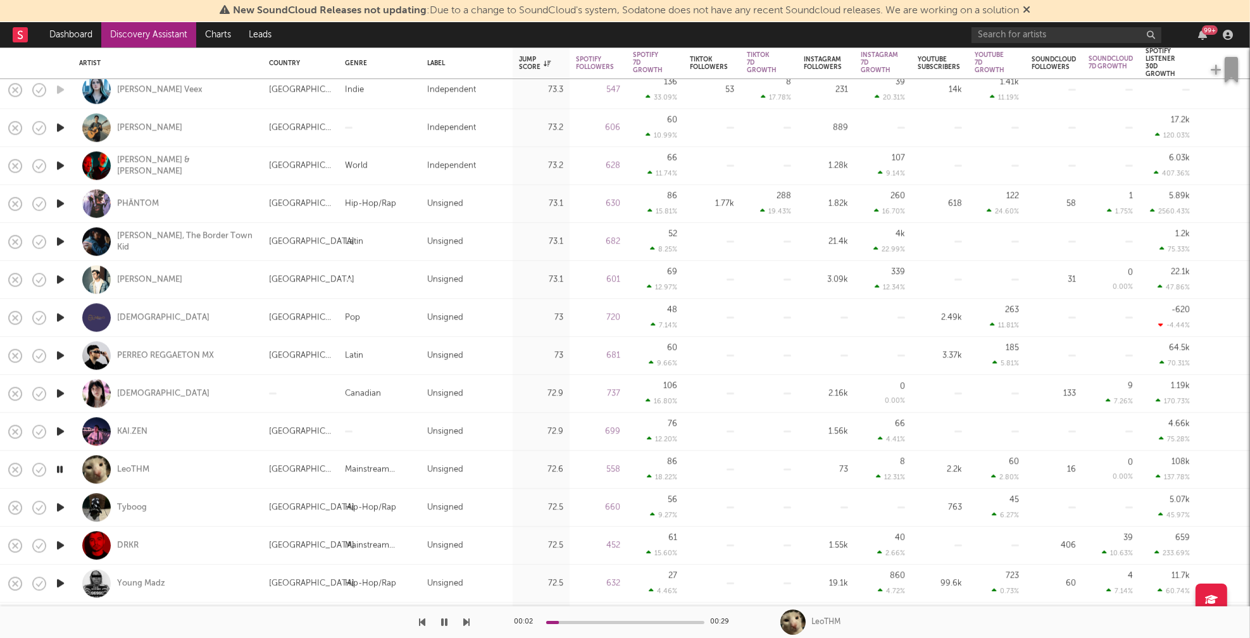
click at [58, 506] on icon "button" at bounding box center [60, 507] width 13 height 16
click at [58, 545] on icon "button" at bounding box center [60, 545] width 13 height 16
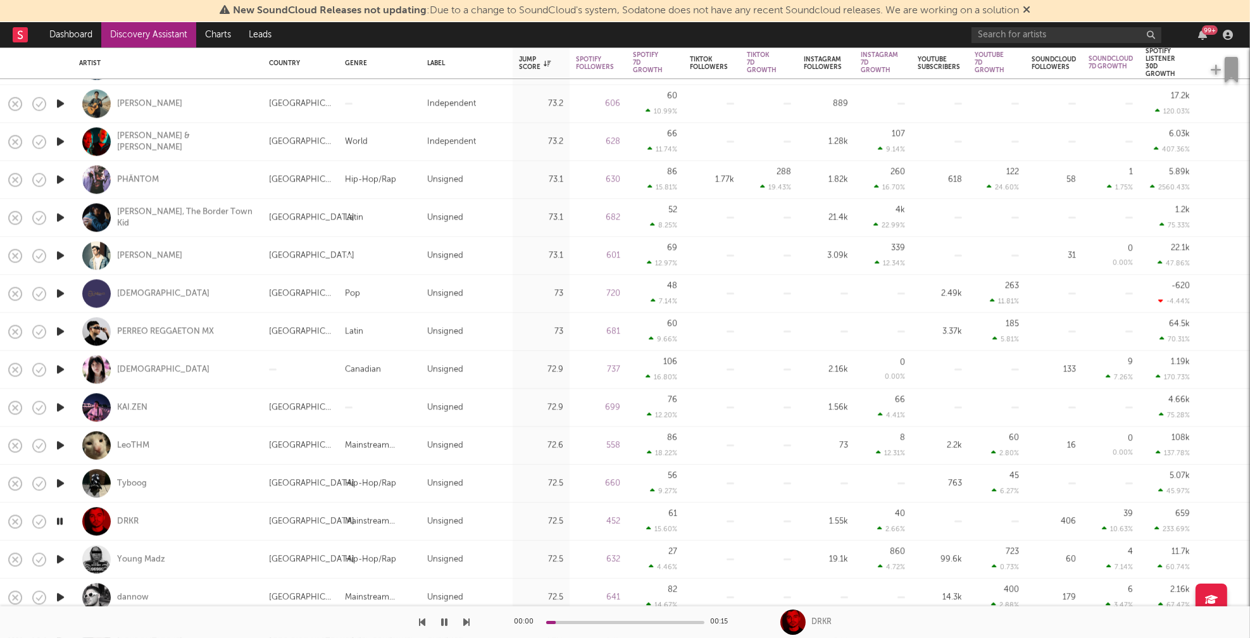
click at [60, 554] on icon "button" at bounding box center [60, 559] width 13 height 16
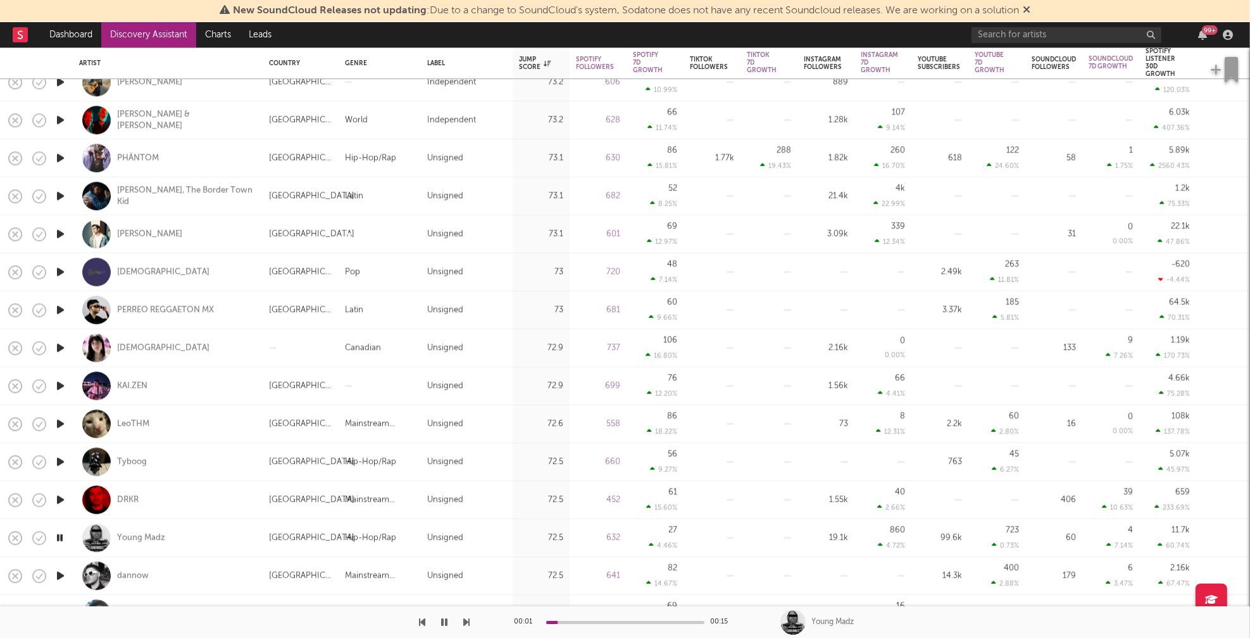
click at [61, 573] on icon "button" at bounding box center [60, 576] width 13 height 16
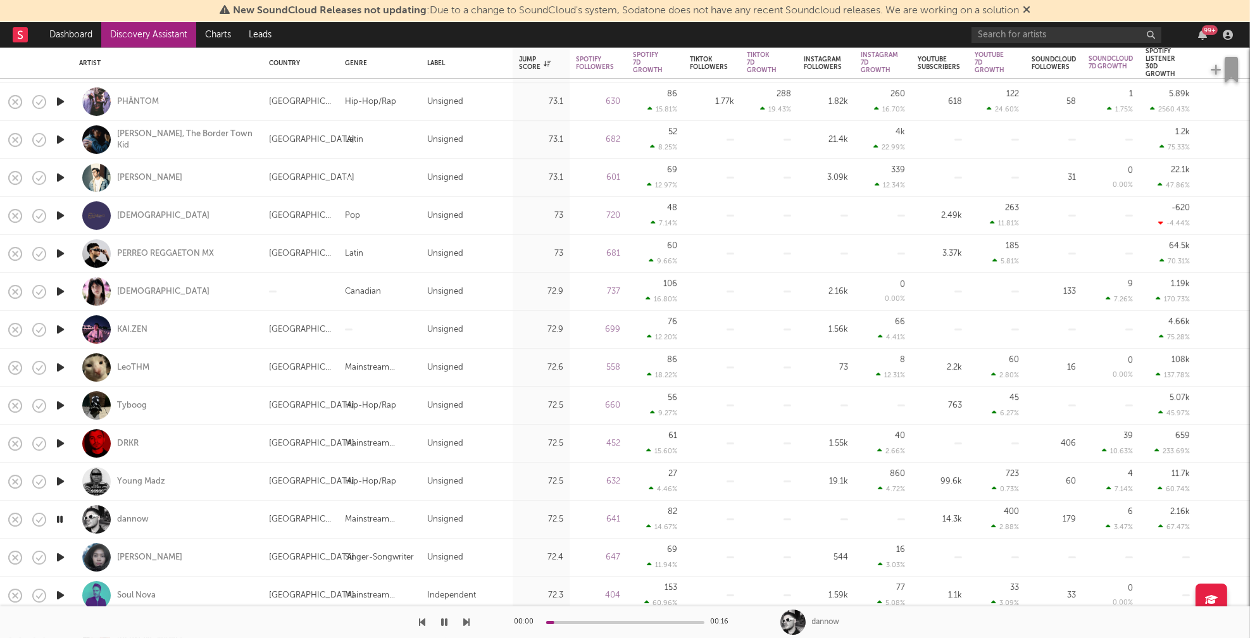
click at [60, 557] on icon "button" at bounding box center [60, 557] width 13 height 16
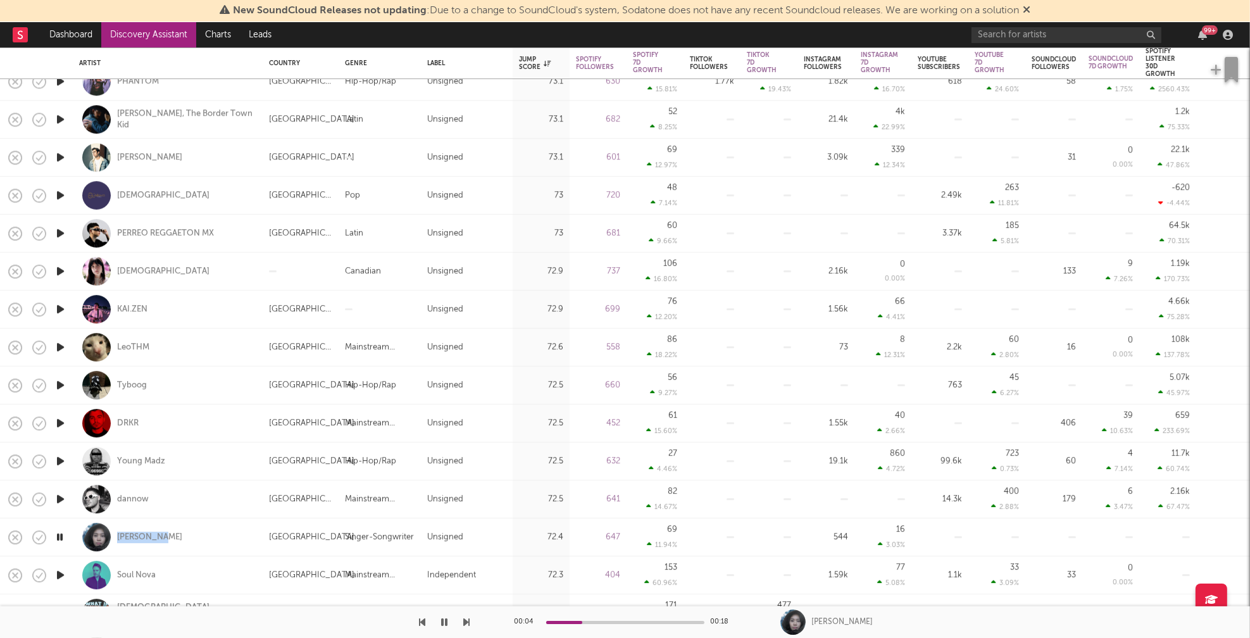
click at [60, 573] on icon "button" at bounding box center [60, 575] width 13 height 16
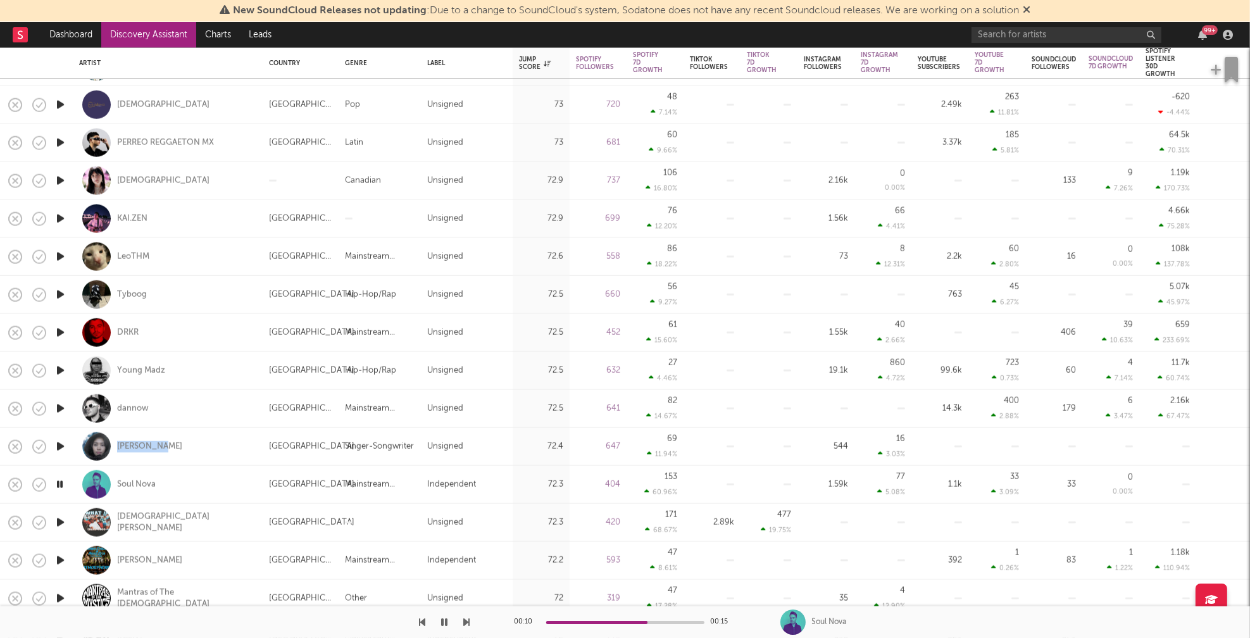
click at [58, 521] on icon "button" at bounding box center [60, 522] width 13 height 16
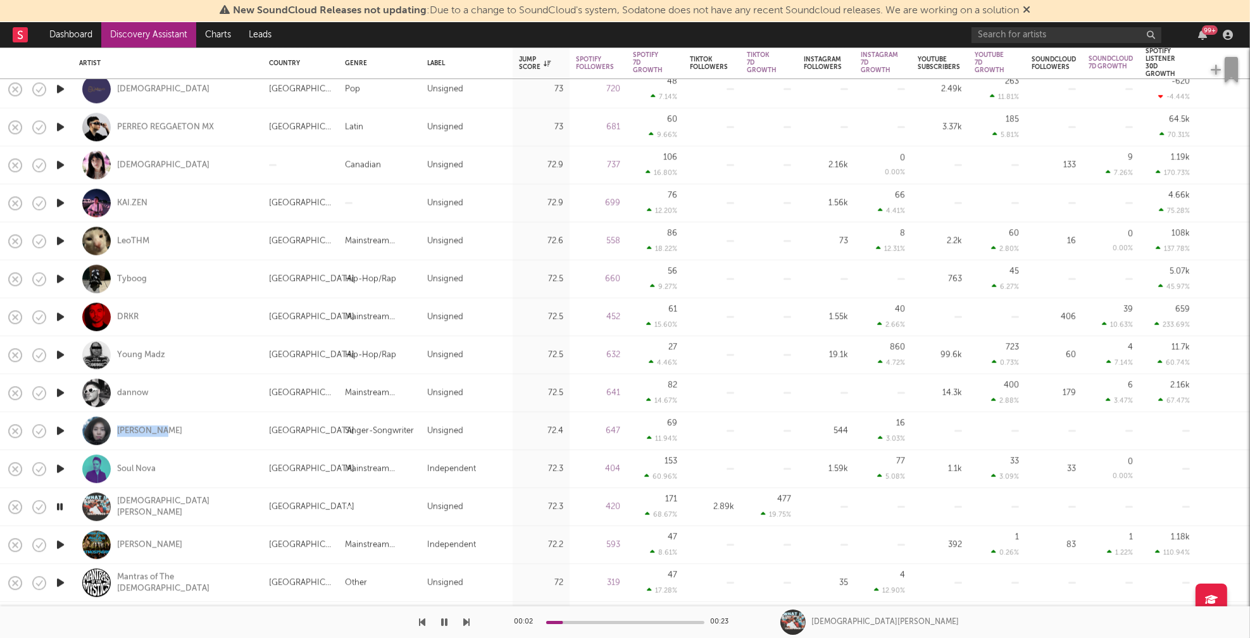
click at [59, 542] on icon "button" at bounding box center [60, 545] width 13 height 16
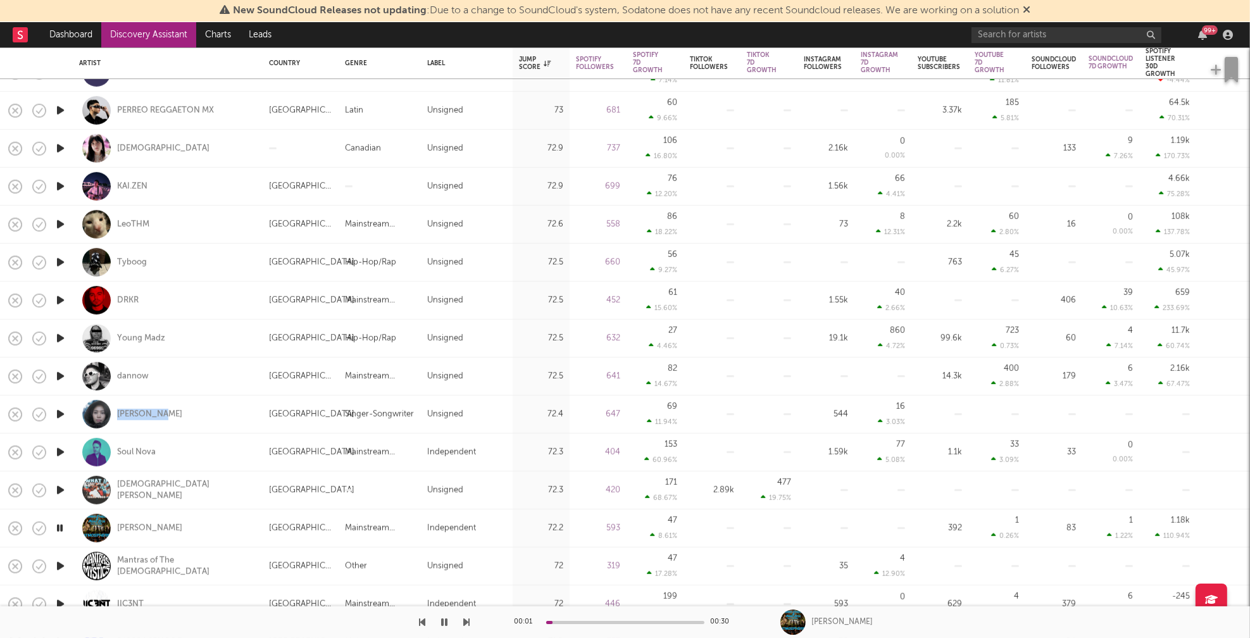
click at [63, 566] on icon "button" at bounding box center [60, 566] width 13 height 16
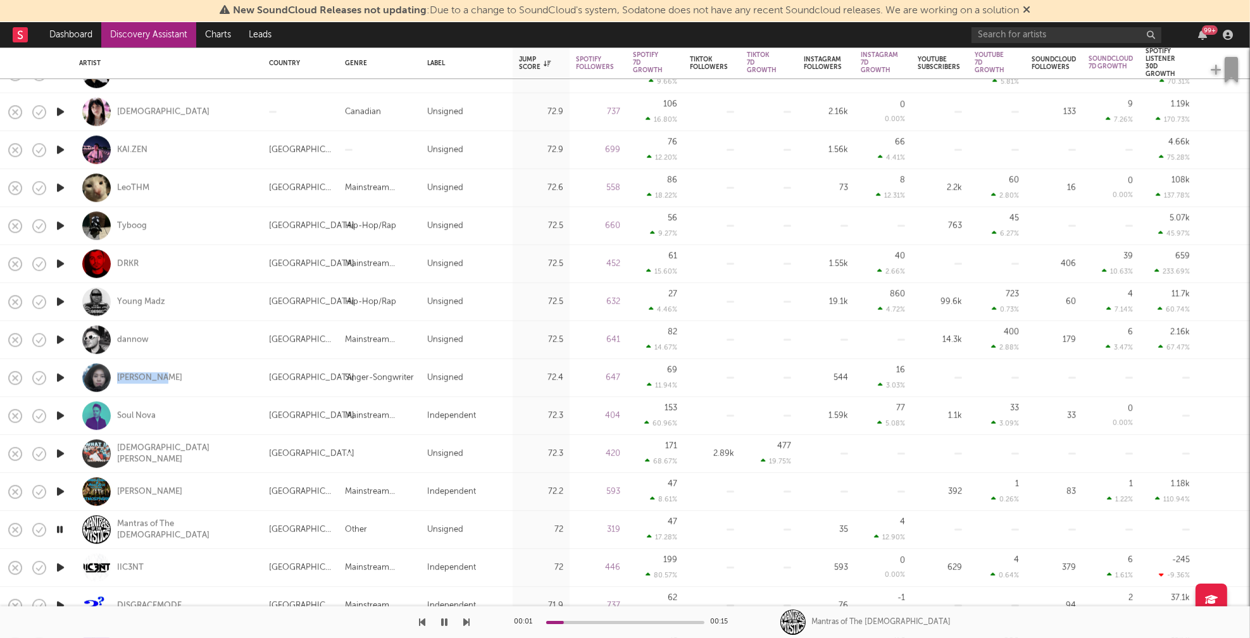
click at [59, 566] on icon "button" at bounding box center [60, 567] width 13 height 16
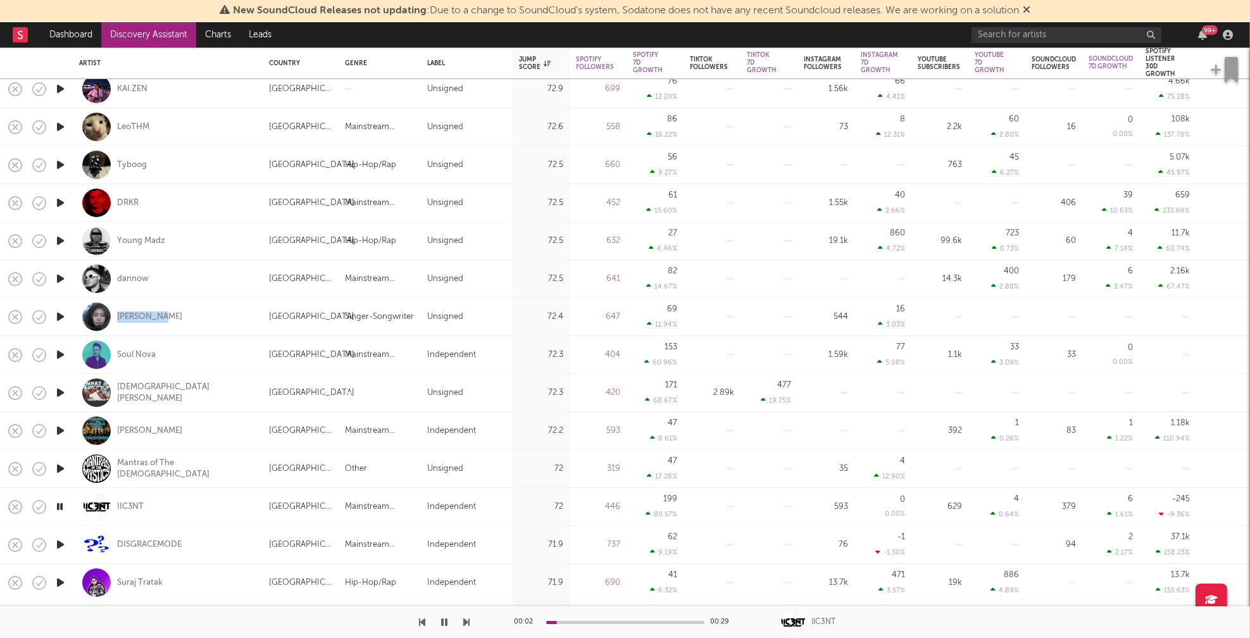
click at [64, 582] on icon "button" at bounding box center [60, 583] width 13 height 16
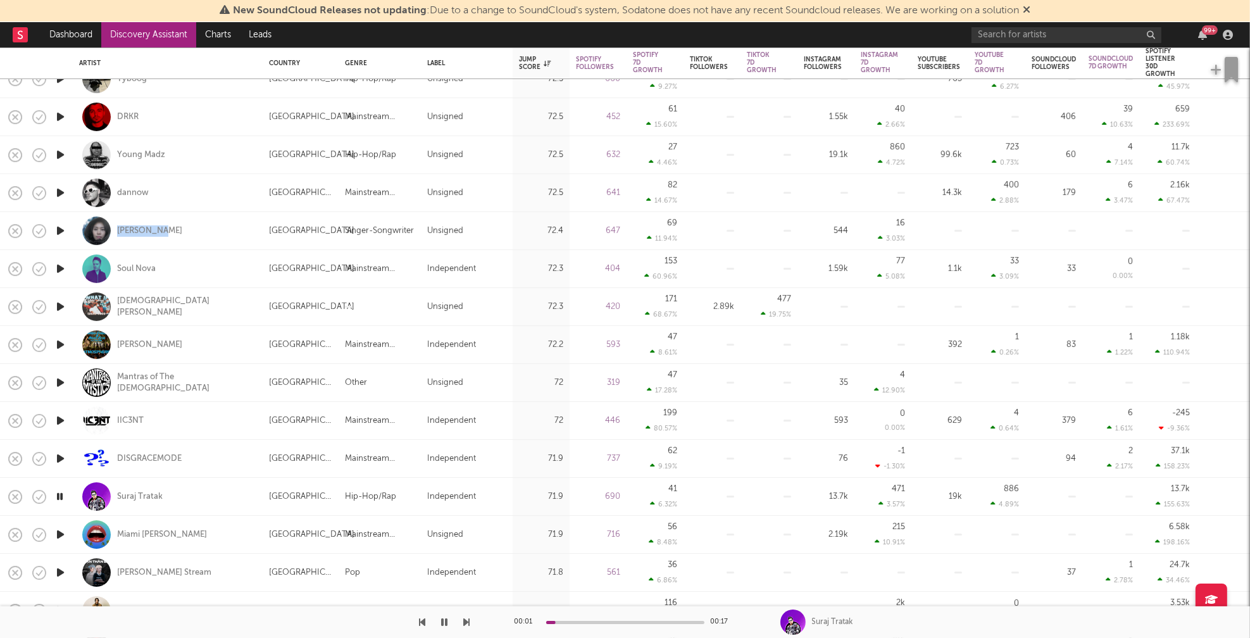
click at [62, 534] on icon "button" at bounding box center [60, 534] width 13 height 16
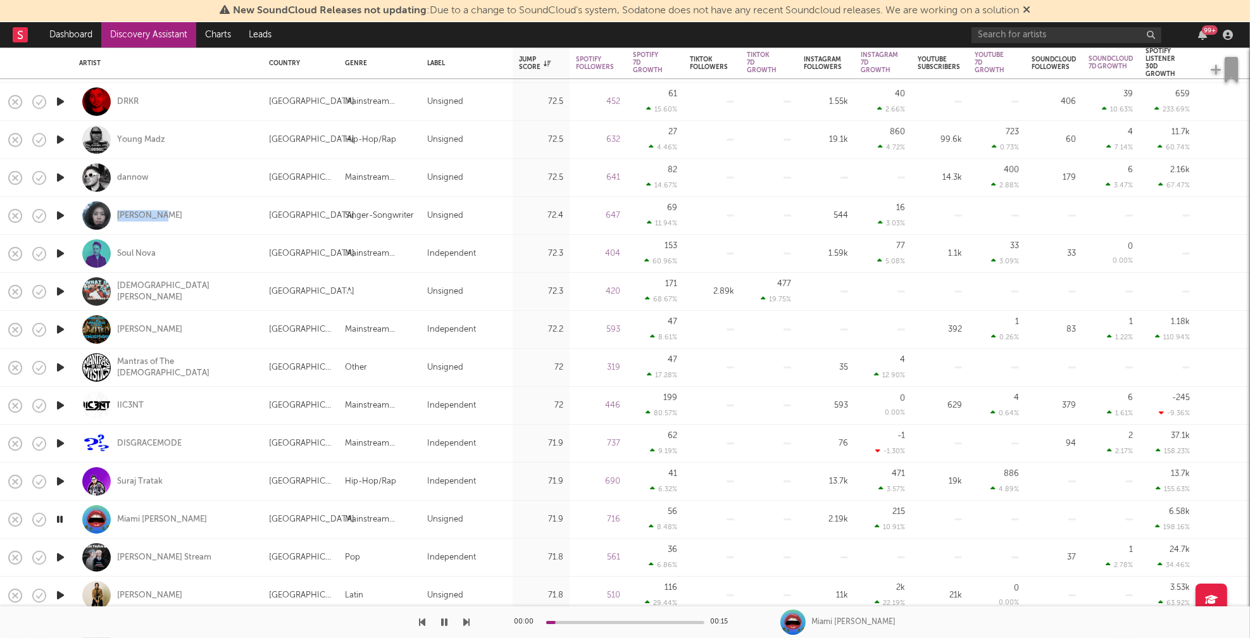
click at [61, 556] on icon "button" at bounding box center [60, 557] width 13 height 16
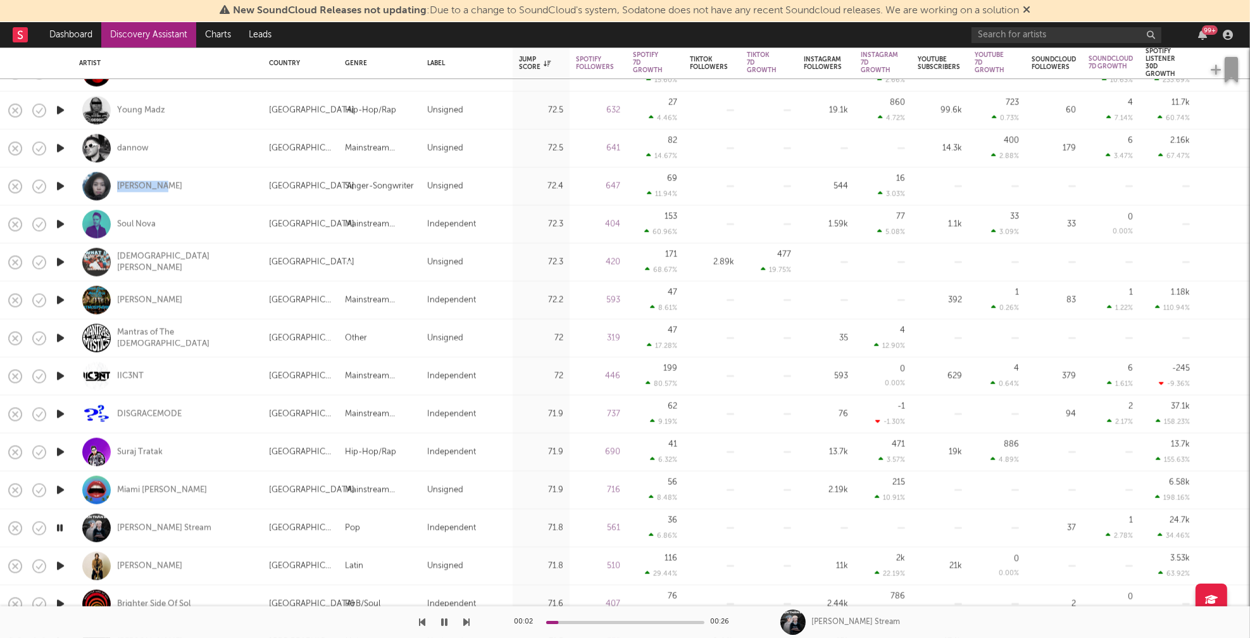
click at [60, 565] on icon "button" at bounding box center [60, 566] width 13 height 16
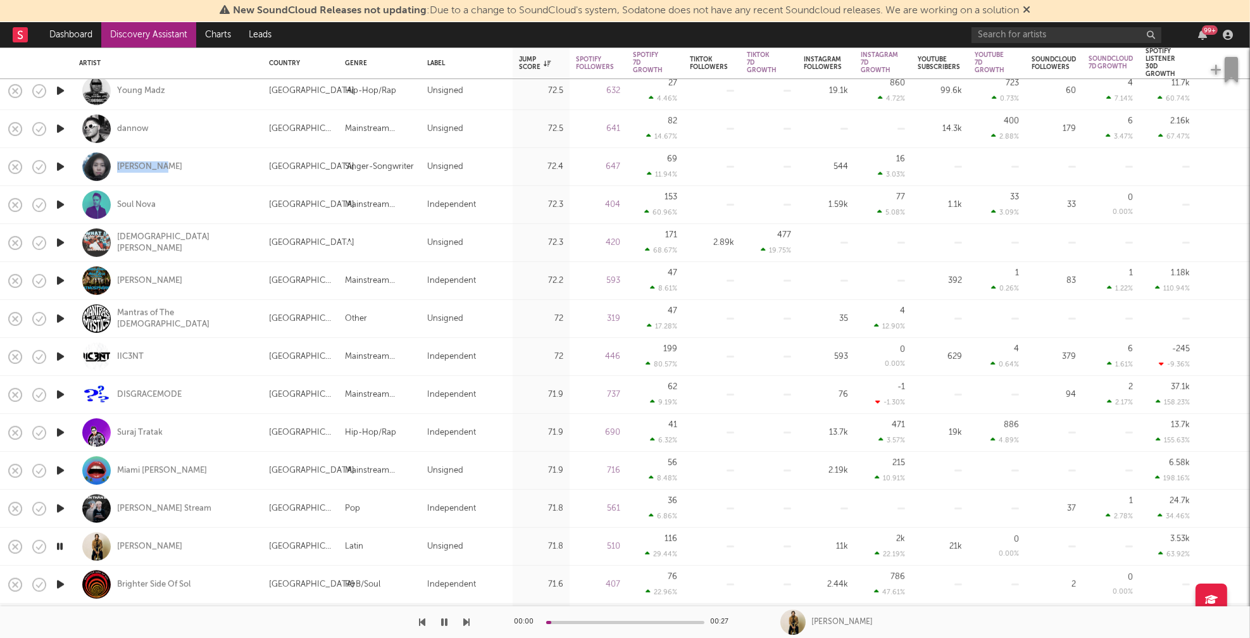
click at [58, 580] on icon "button" at bounding box center [60, 584] width 13 height 16
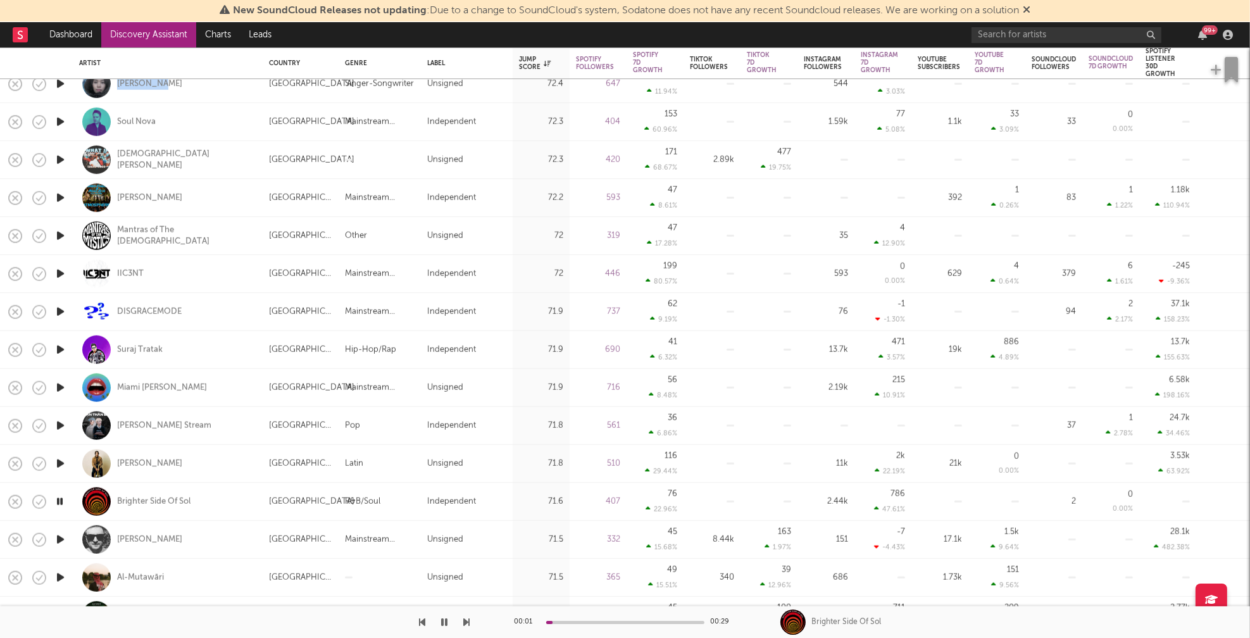
click at [57, 537] on icon "button" at bounding box center [60, 540] width 13 height 16
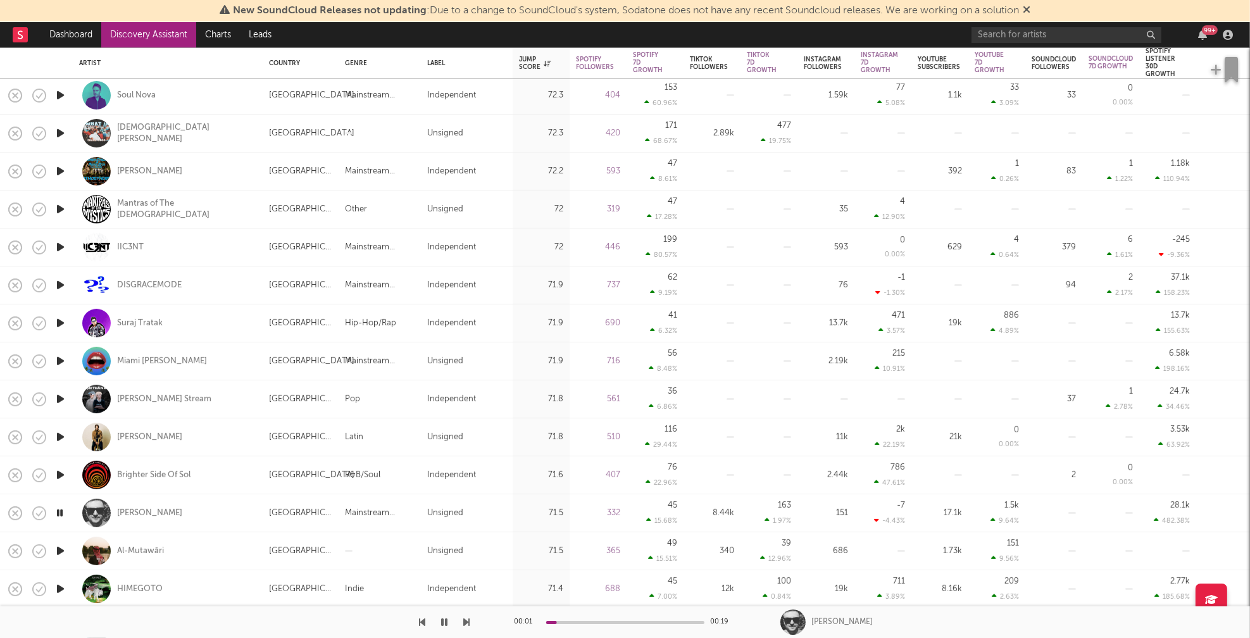
click at [63, 550] on icon "button" at bounding box center [60, 551] width 13 height 16
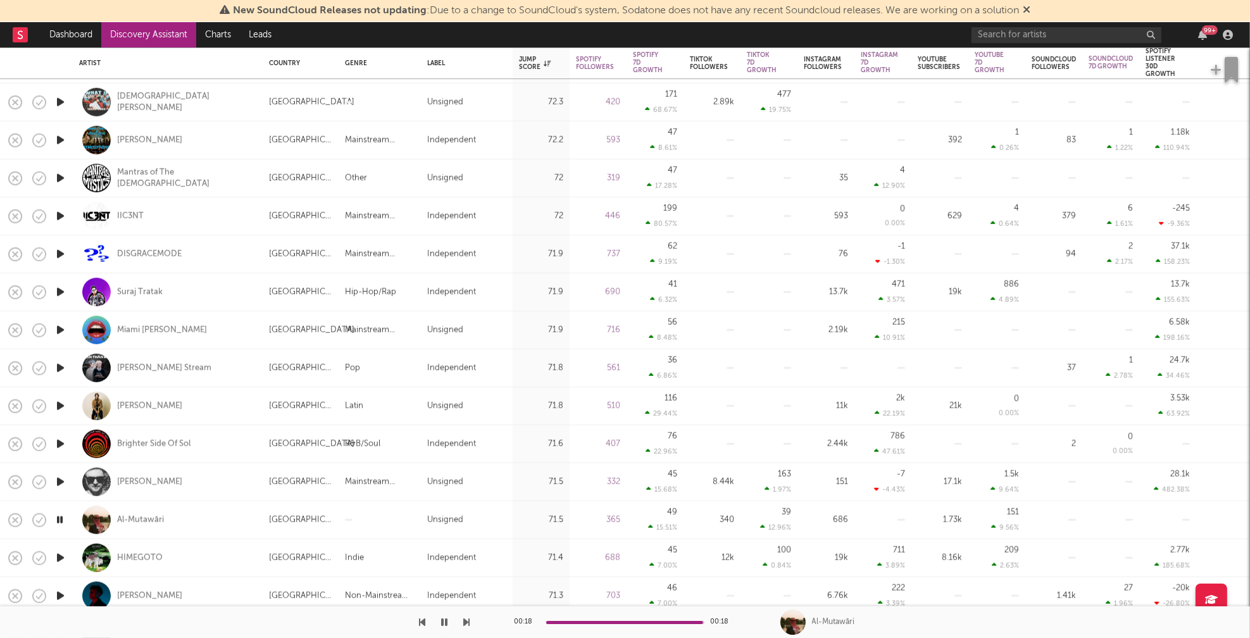
click at [58, 553] on icon "button" at bounding box center [60, 558] width 13 height 16
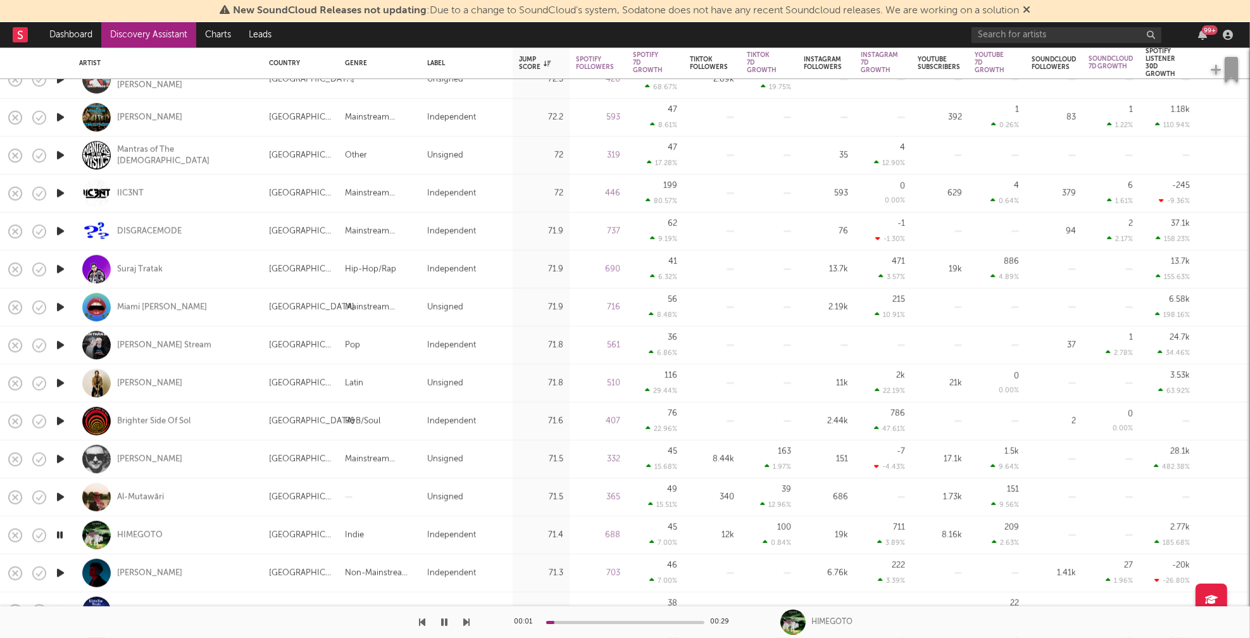
click at [59, 571] on icon "button" at bounding box center [60, 573] width 13 height 16
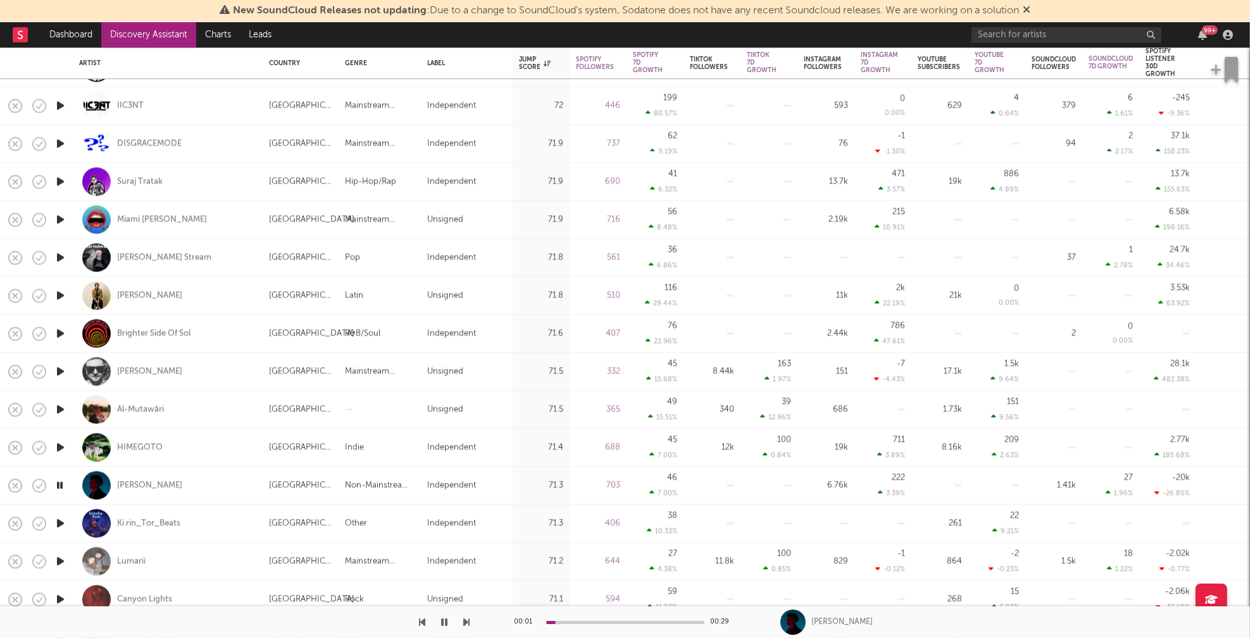
click at [59, 523] on icon "button" at bounding box center [60, 523] width 13 height 16
click at [60, 558] on icon "button" at bounding box center [60, 561] width 13 height 16
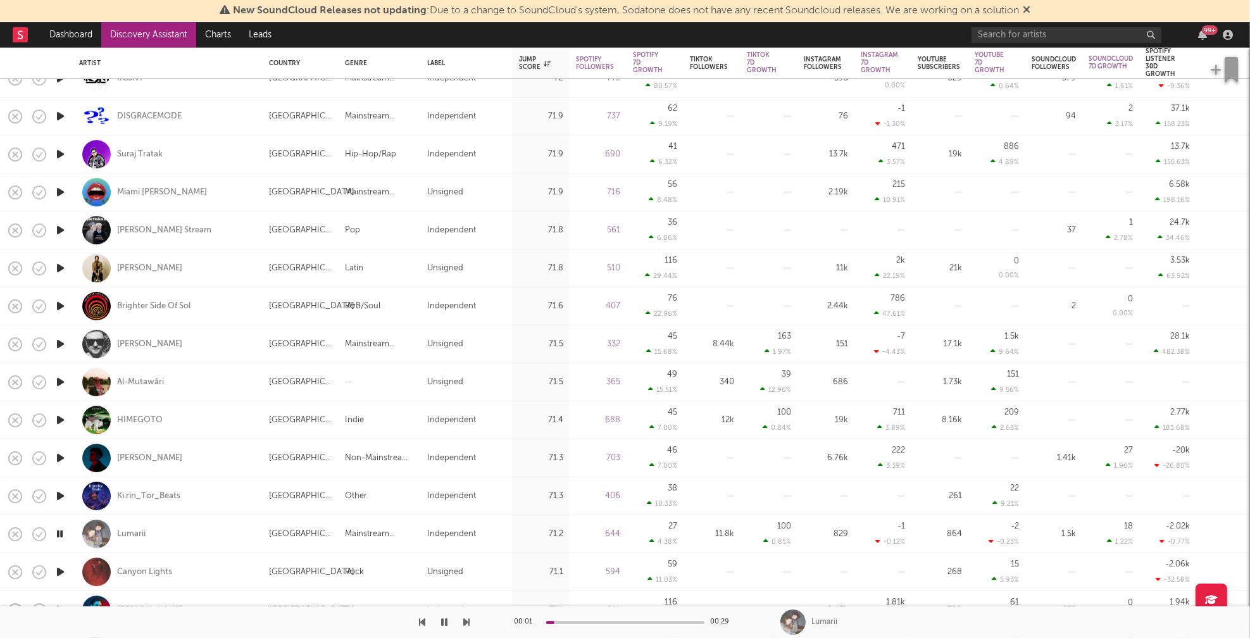
click at [59, 569] on icon "button" at bounding box center [60, 572] width 13 height 16
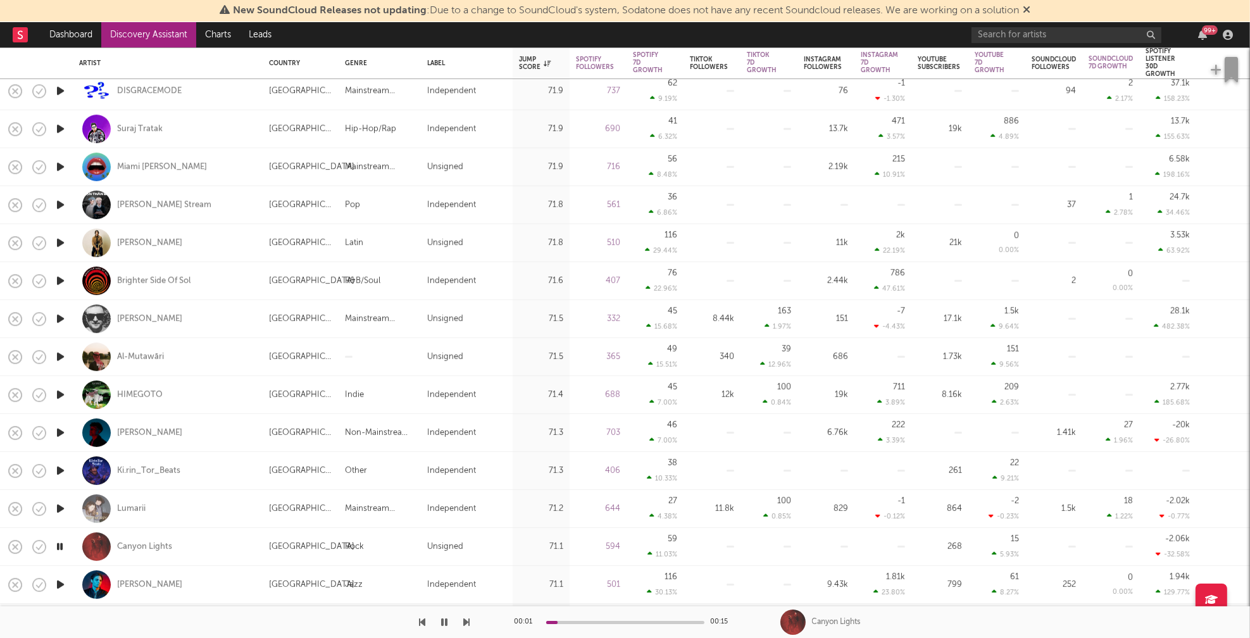
click at [59, 587] on icon "button" at bounding box center [60, 584] width 13 height 16
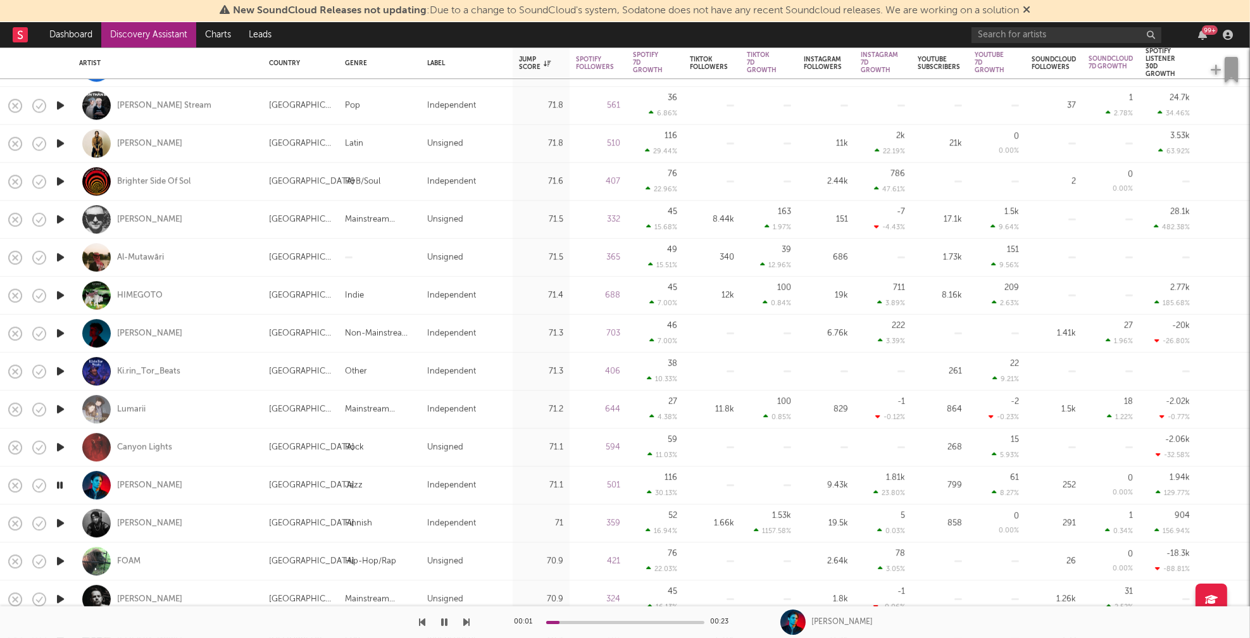
click at [59, 521] on icon "button" at bounding box center [60, 523] width 13 height 16
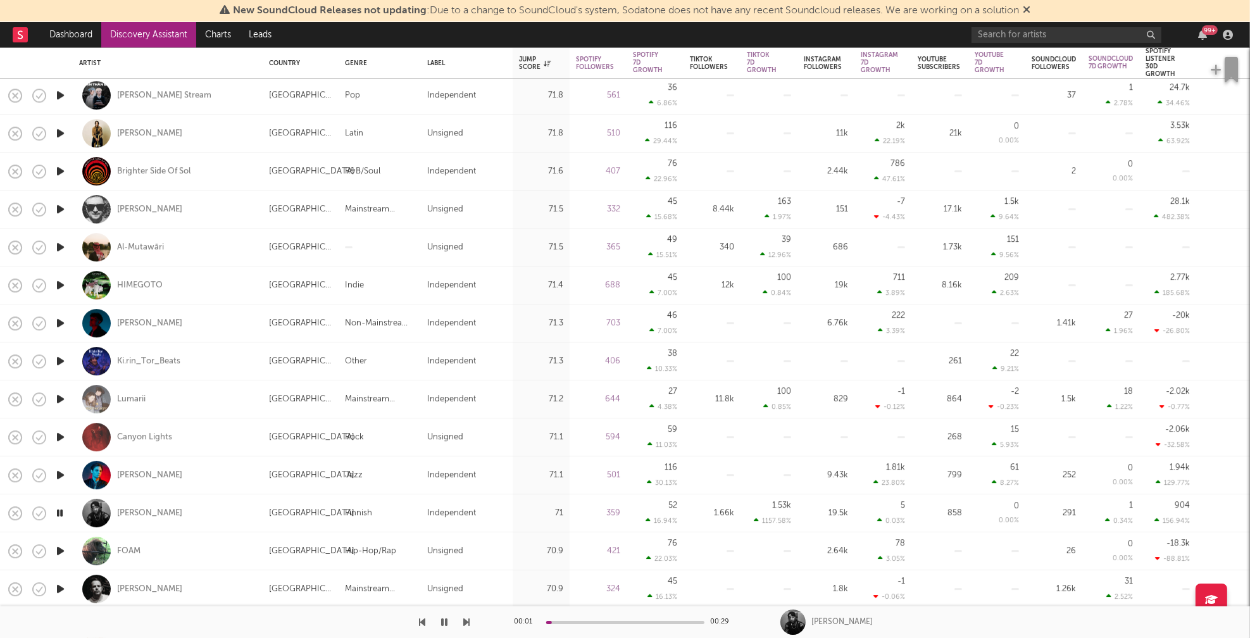
click at [58, 549] on icon "button" at bounding box center [60, 551] width 13 height 16
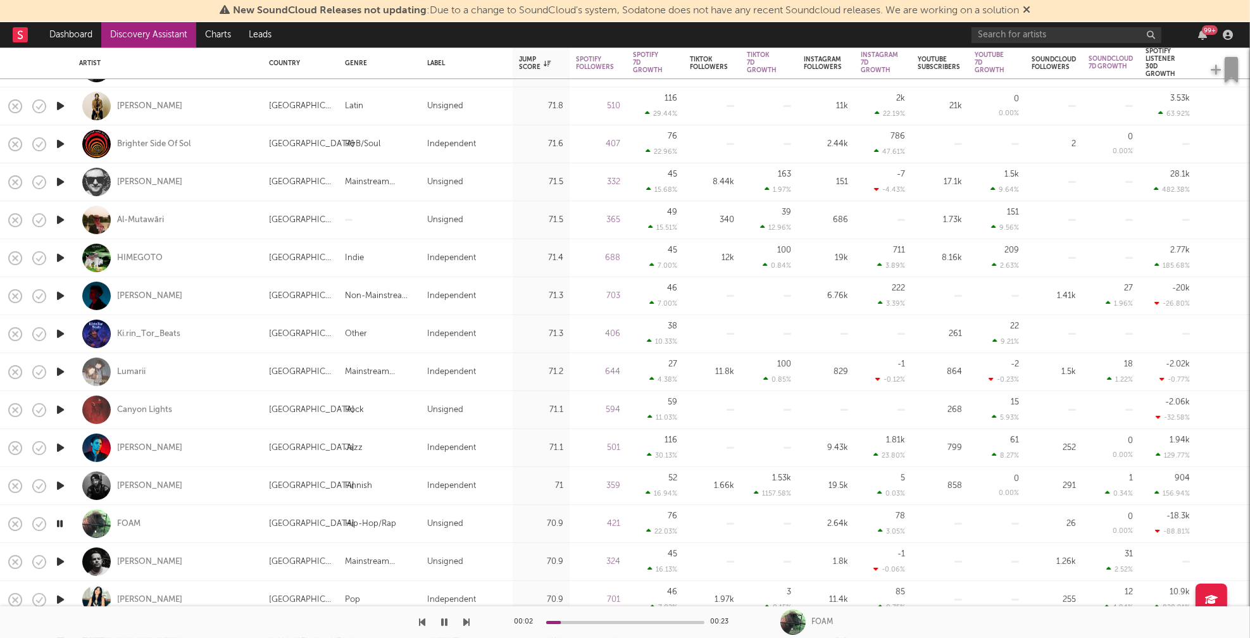
click at [59, 559] on icon "button" at bounding box center [60, 562] width 13 height 16
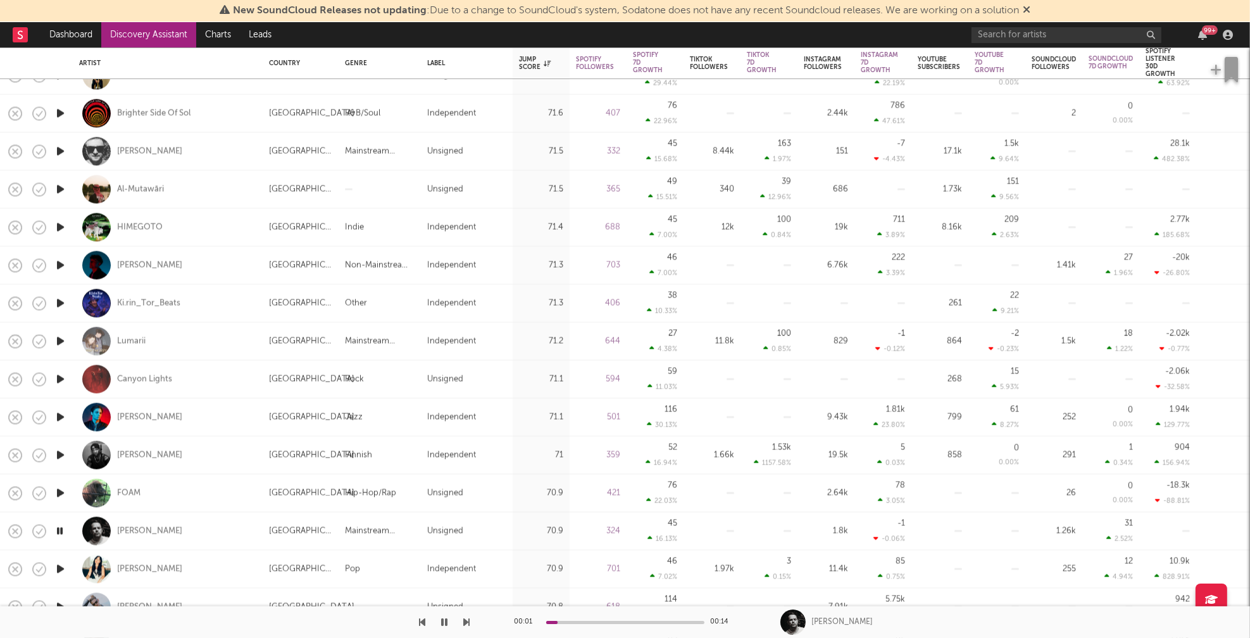
click at [60, 528] on icon "button" at bounding box center [60, 531] width 12 height 16
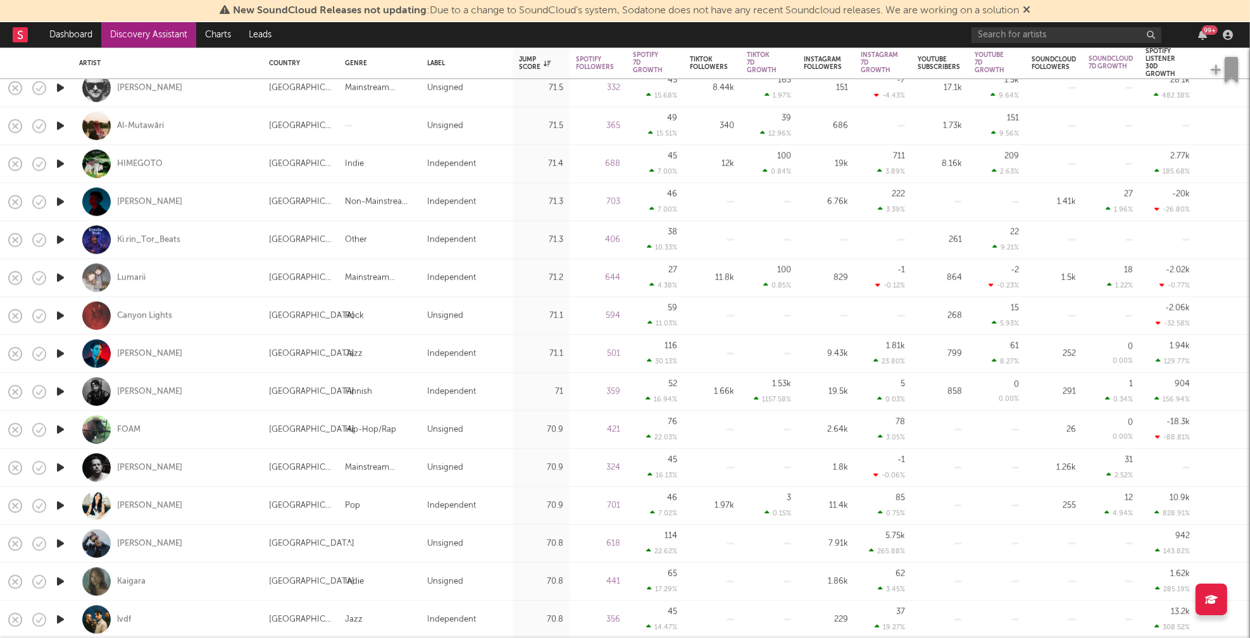
click at [59, 542] on icon "button" at bounding box center [60, 543] width 13 height 16
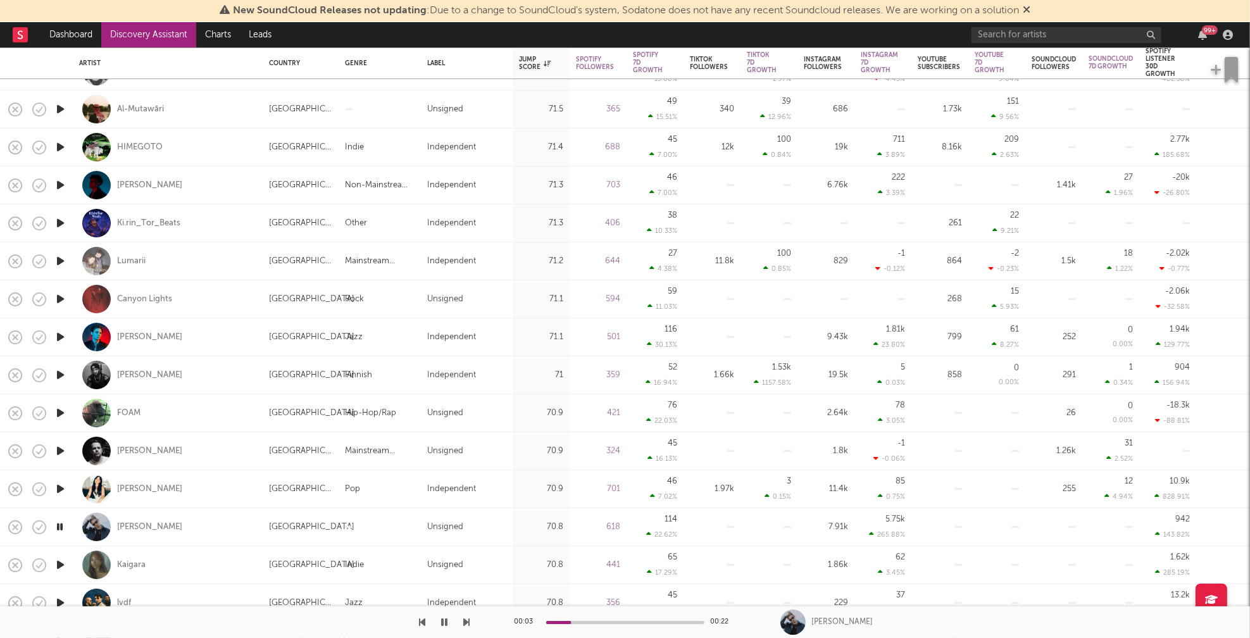
click at [60, 563] on icon "button" at bounding box center [60, 565] width 13 height 16
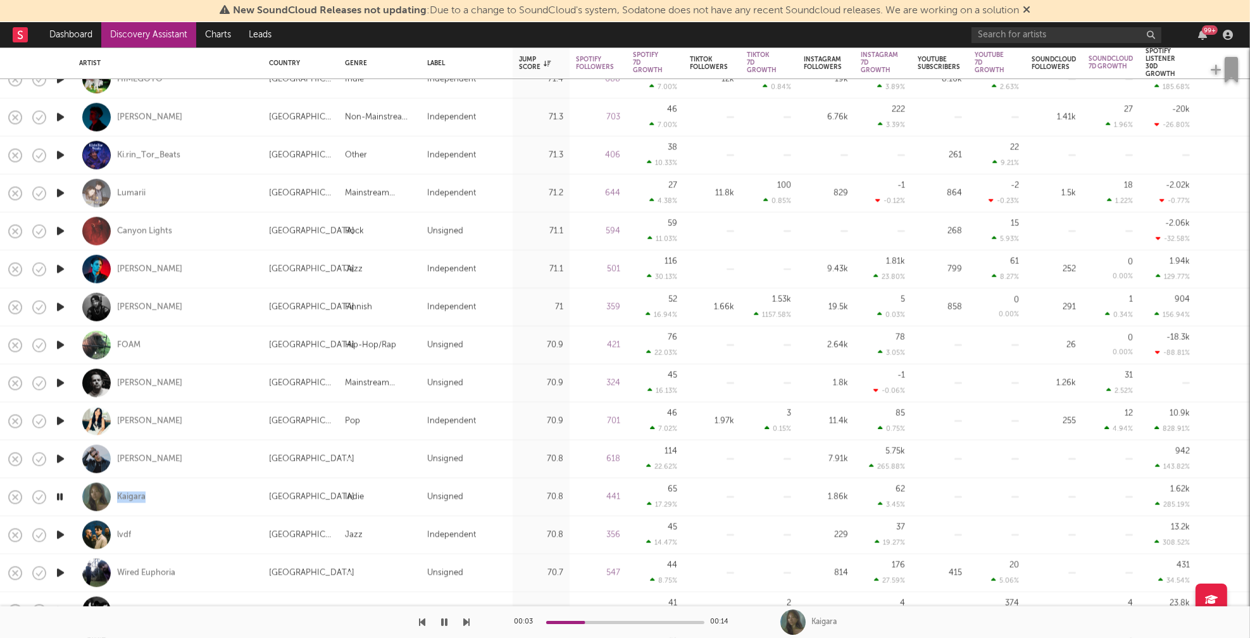
click at [58, 494] on icon "button" at bounding box center [60, 497] width 12 height 16
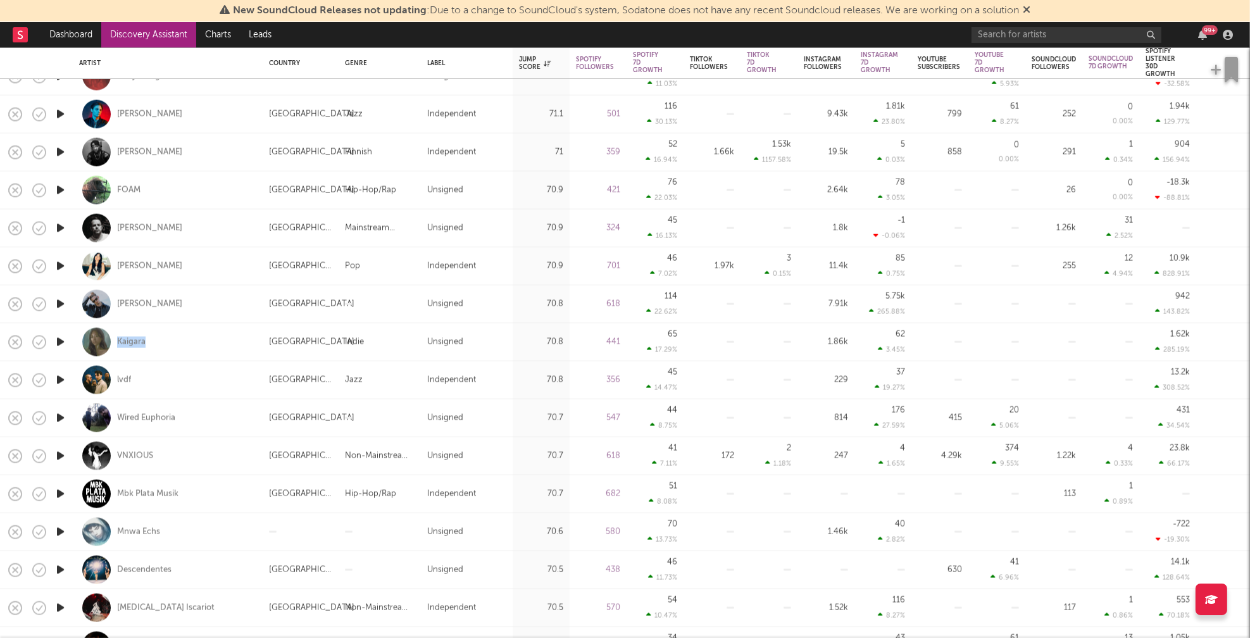
click at [61, 452] on icon "button" at bounding box center [60, 456] width 13 height 16
click at [62, 492] on icon "button" at bounding box center [60, 494] width 13 height 16
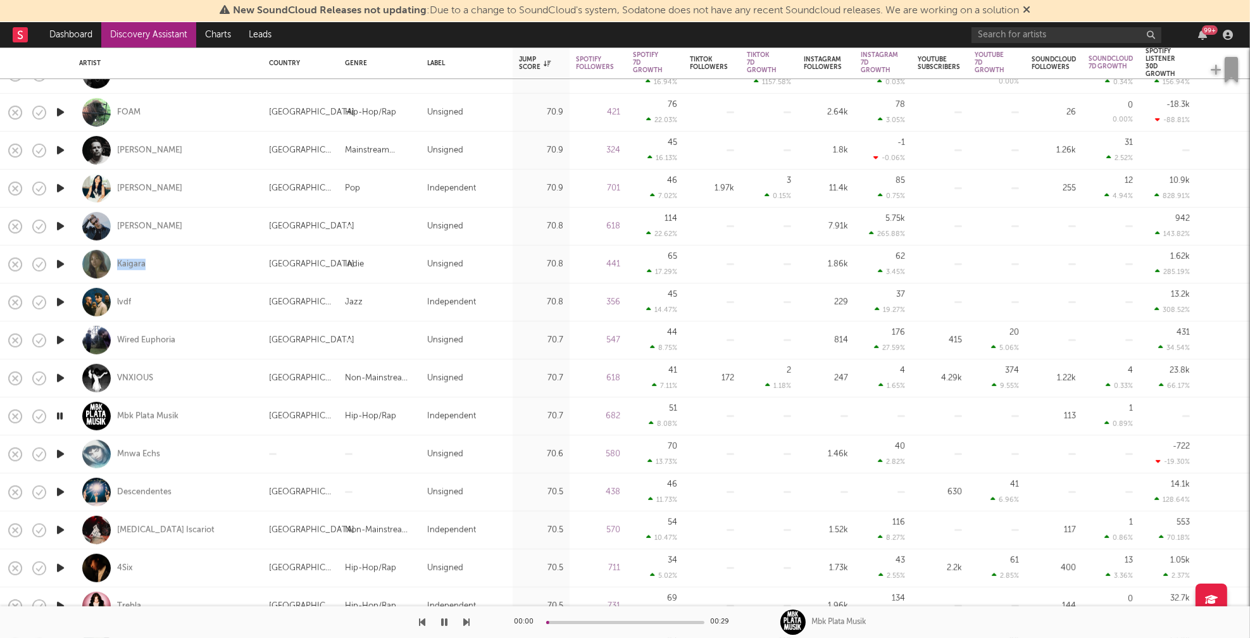
click at [58, 451] on icon "button" at bounding box center [60, 454] width 13 height 16
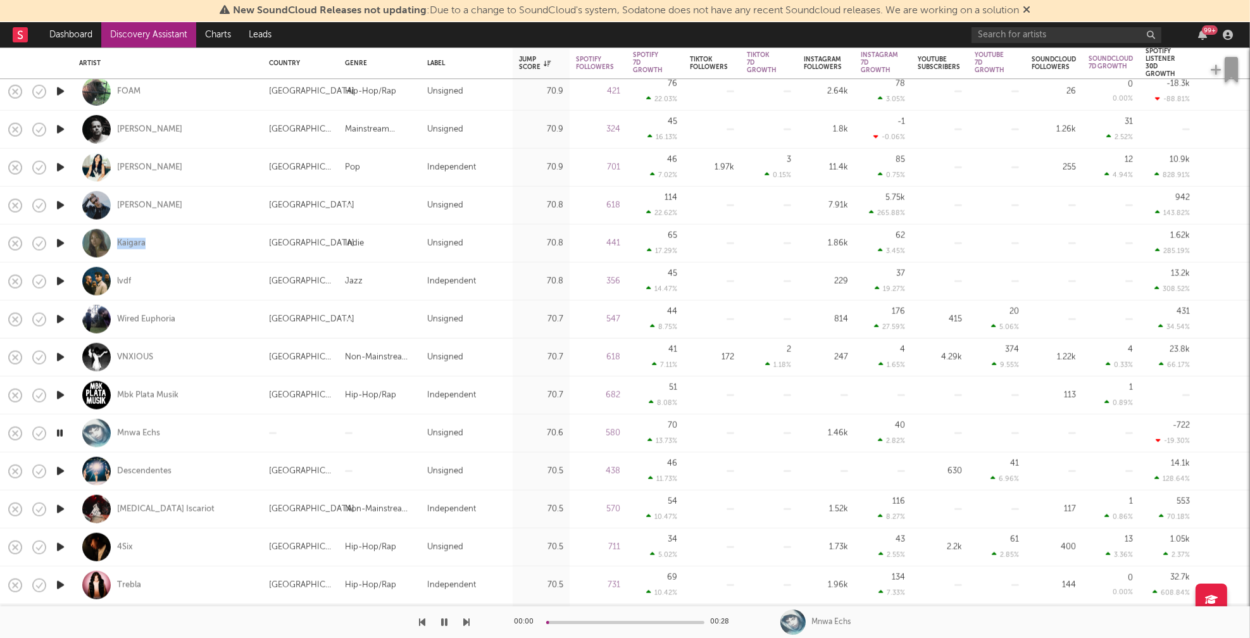
click at [61, 469] on icon "button" at bounding box center [60, 471] width 13 height 16
click at [60, 507] on icon "button" at bounding box center [60, 509] width 13 height 16
click at [59, 545] on icon "button" at bounding box center [60, 547] width 13 height 16
click at [61, 584] on icon "button" at bounding box center [60, 585] width 13 height 16
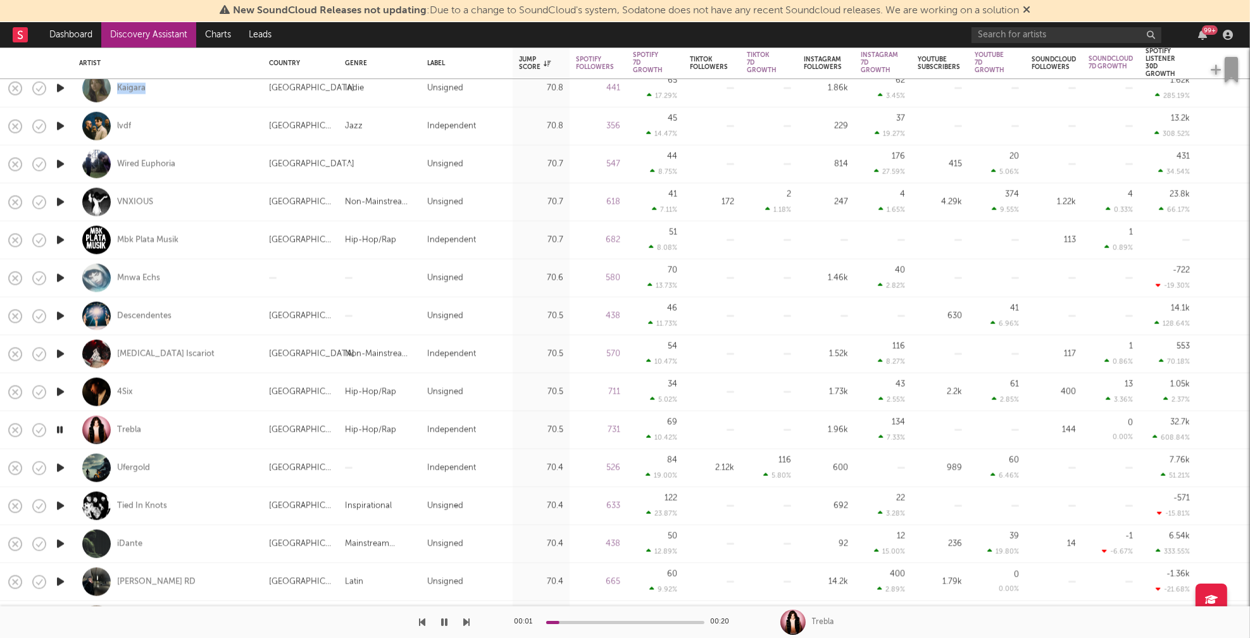
click at [61, 466] on icon "button" at bounding box center [60, 468] width 13 height 16
click at [445, 617] on icon "button" at bounding box center [445, 622] width 6 height 10
click at [58, 544] on icon "button" at bounding box center [60, 544] width 13 height 16
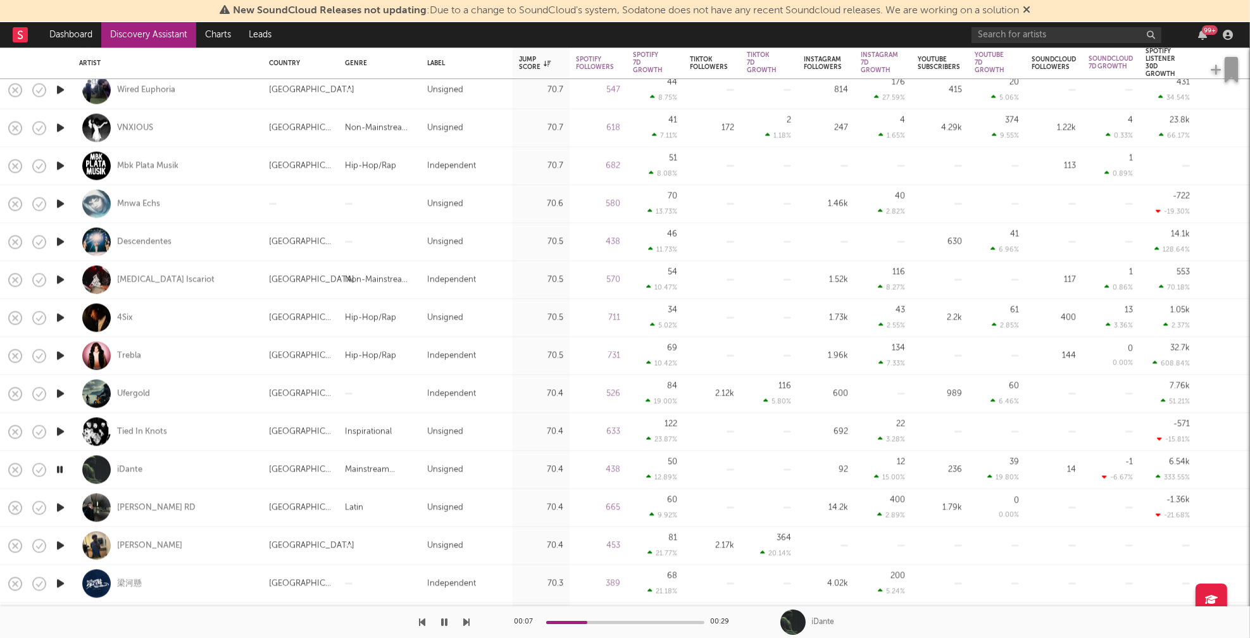
click at [60, 506] on icon "button" at bounding box center [60, 507] width 13 height 16
click at [59, 544] on icon "button" at bounding box center [60, 545] width 13 height 16
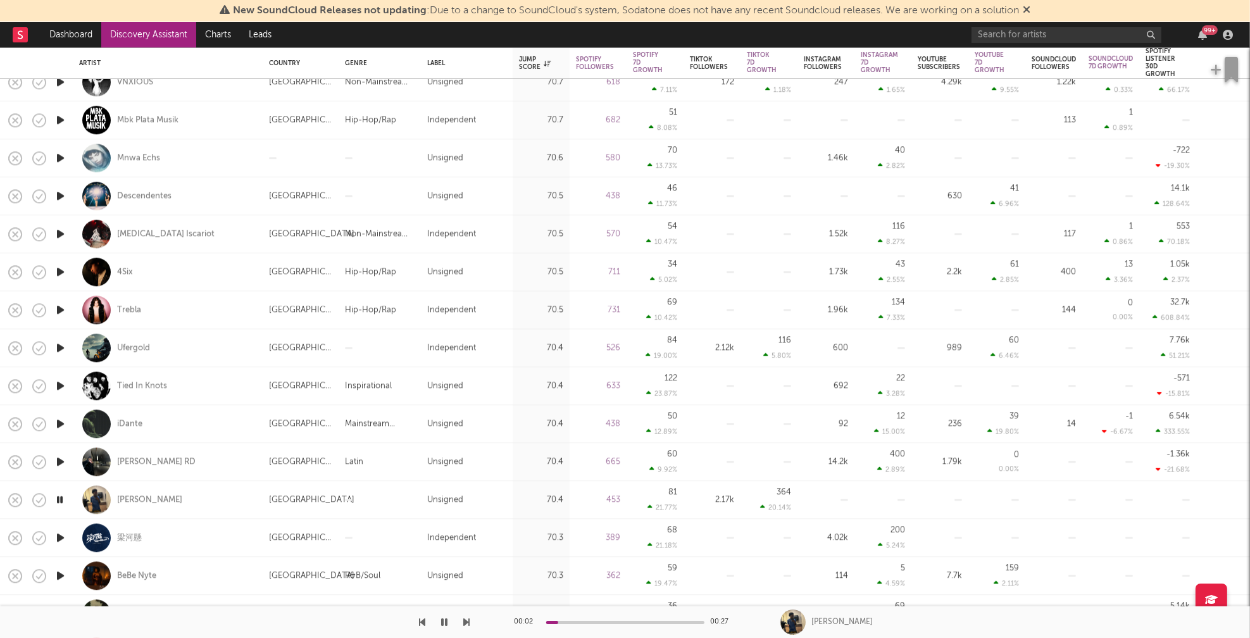
click at [59, 533] on icon "button" at bounding box center [60, 538] width 13 height 16
click at [62, 572] on icon "button" at bounding box center [60, 576] width 13 height 16
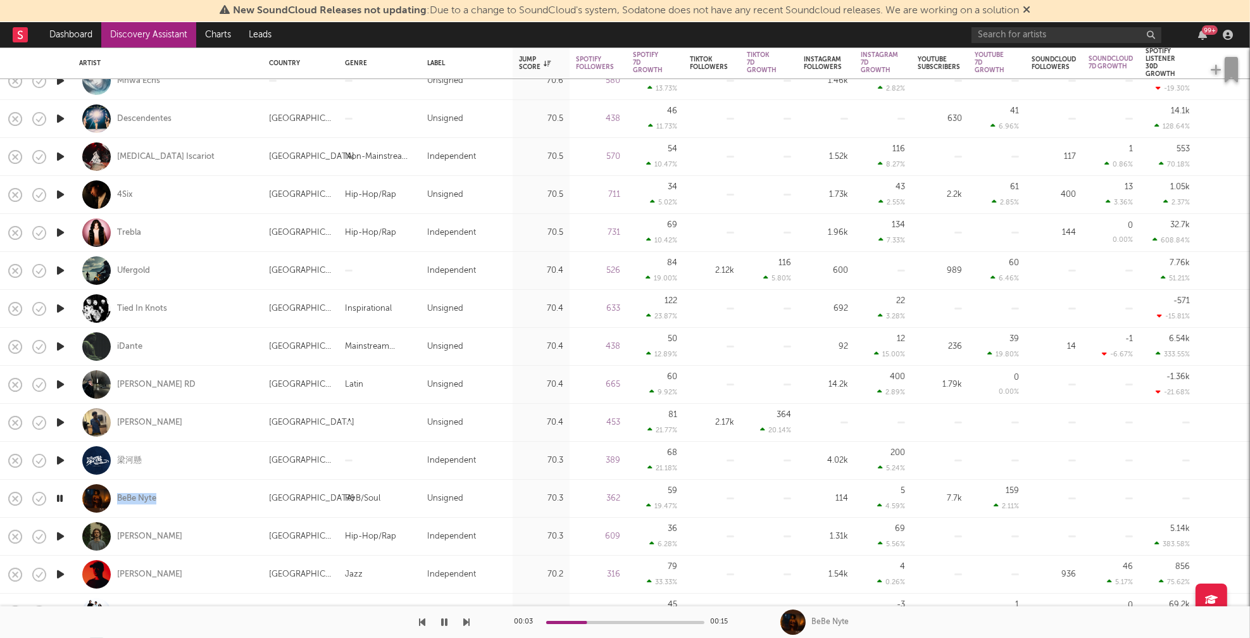
click at [62, 535] on icon "button" at bounding box center [60, 536] width 13 height 16
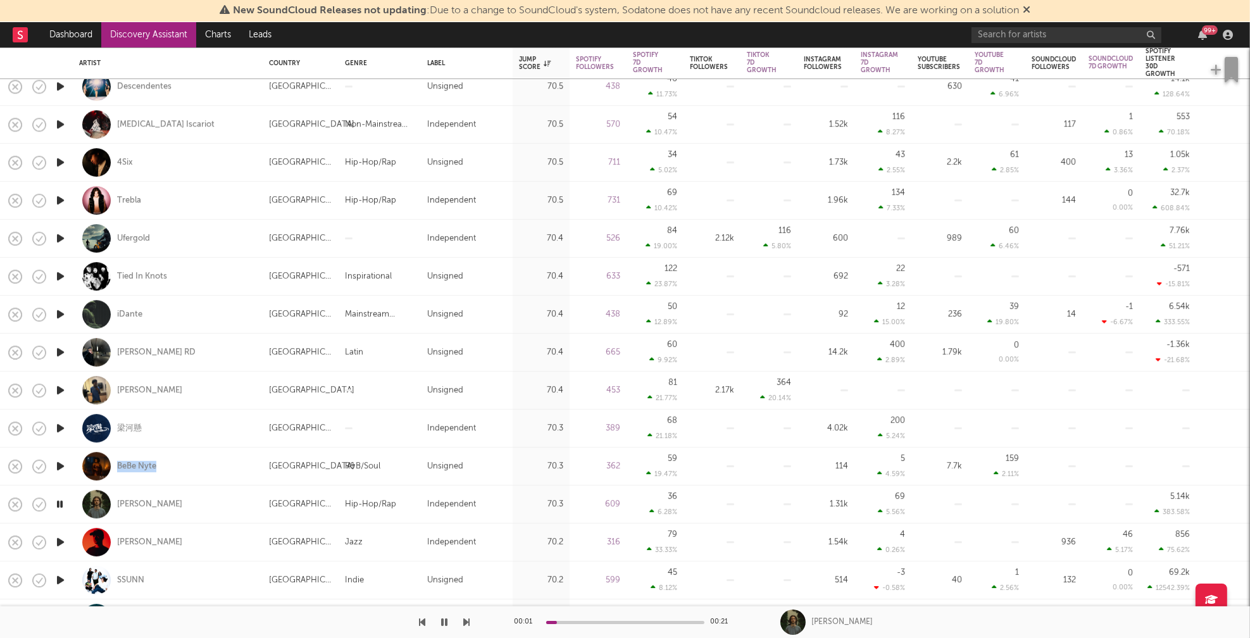
click at [61, 540] on icon "button" at bounding box center [60, 542] width 13 height 16
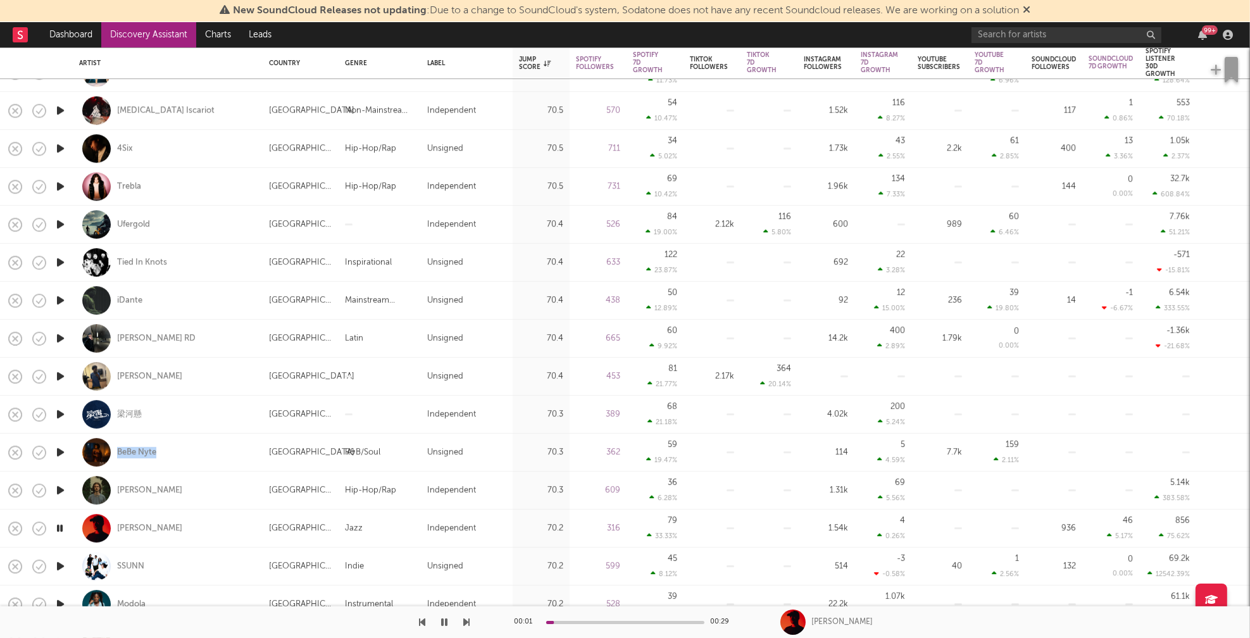
click at [59, 563] on icon "button" at bounding box center [60, 566] width 13 height 16
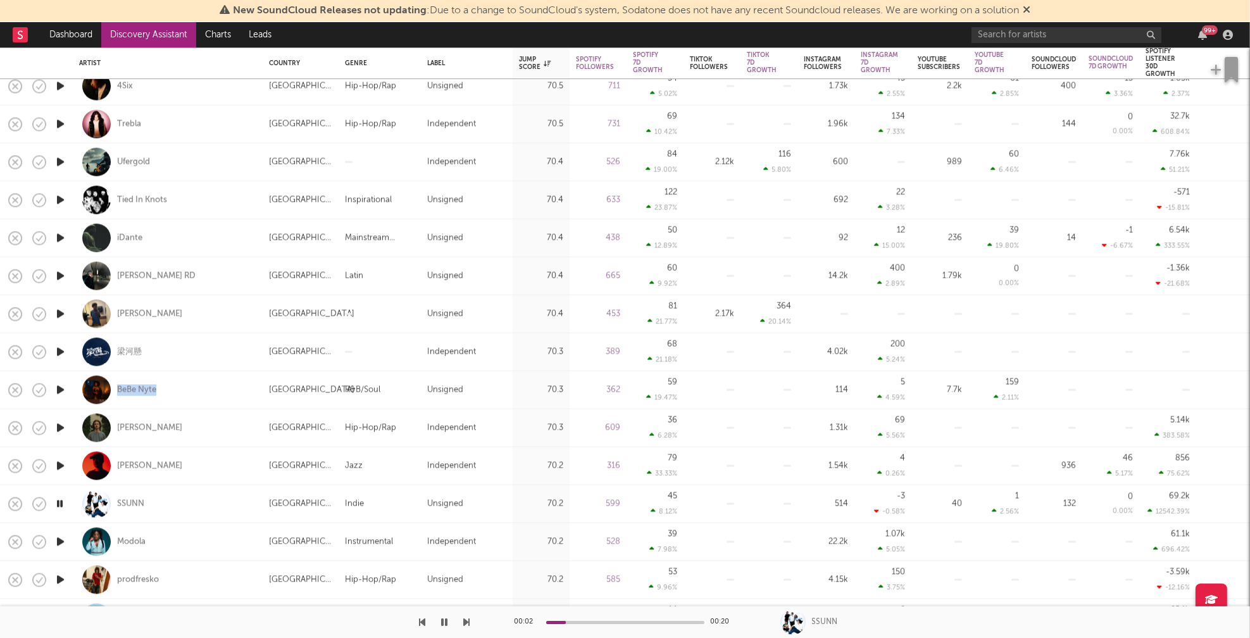
click at [60, 538] on icon "button" at bounding box center [60, 541] width 13 height 16
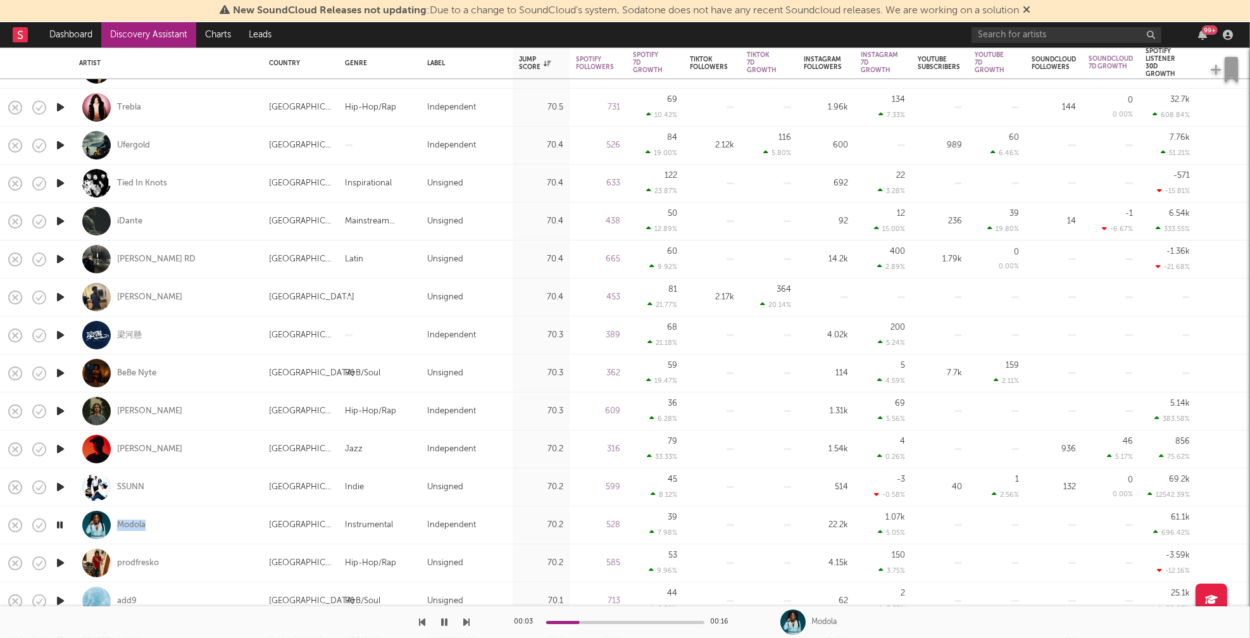
click at [63, 563] on icon "button" at bounding box center [60, 563] width 13 height 16
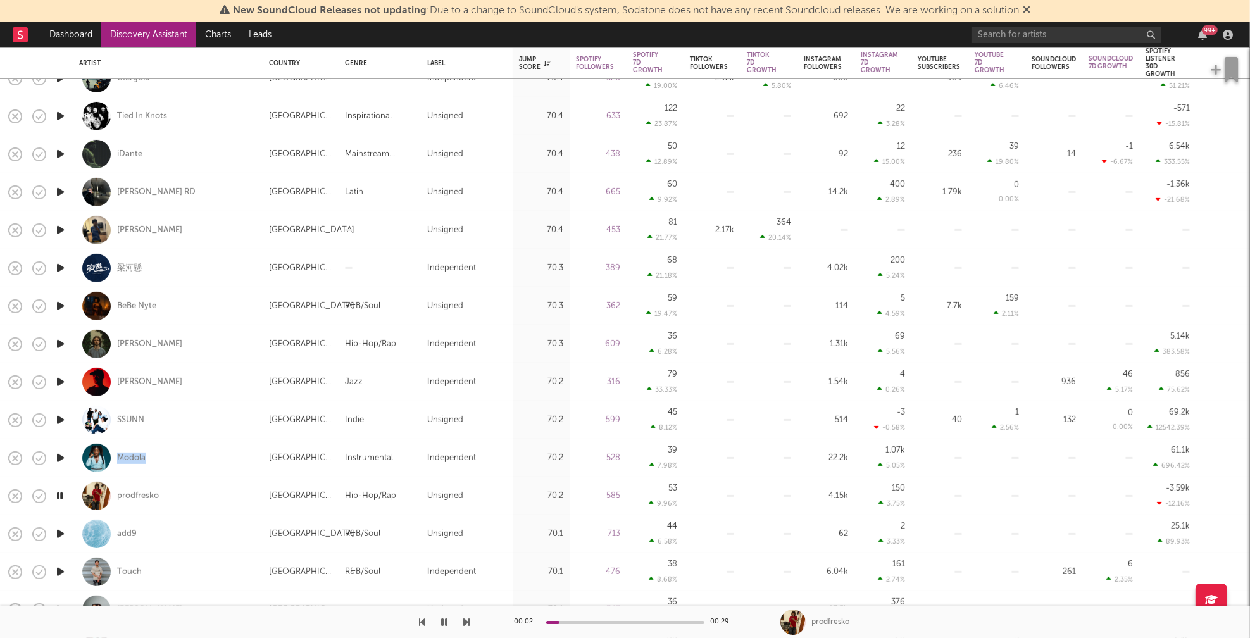
click at [57, 530] on icon "button" at bounding box center [60, 534] width 13 height 16
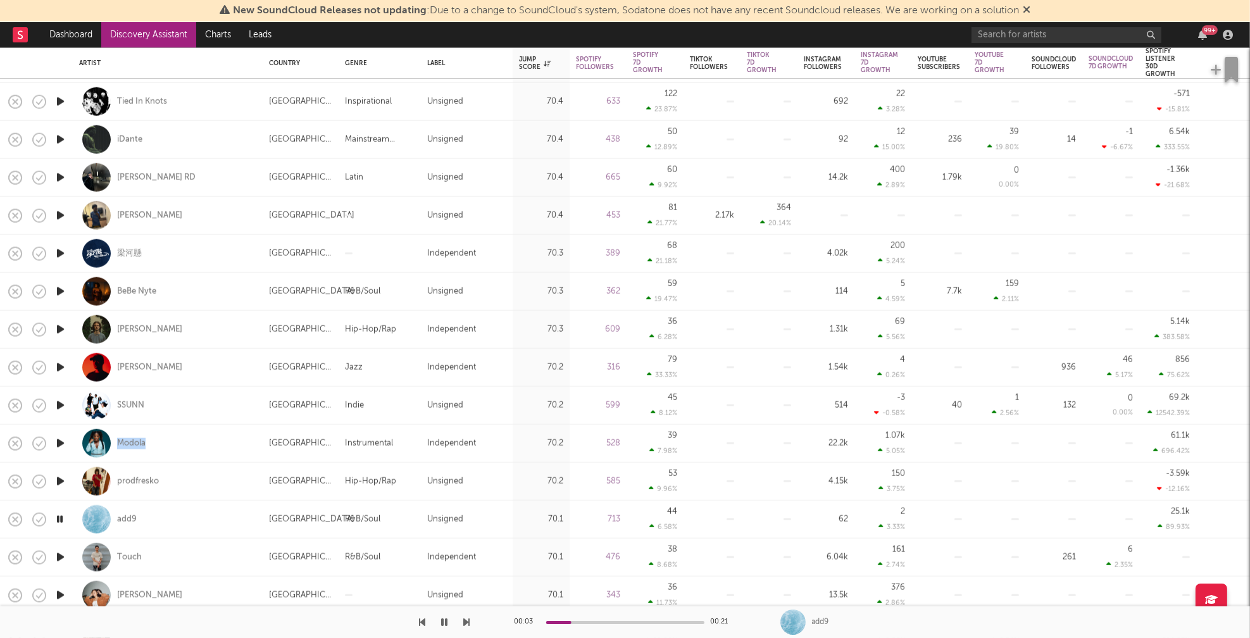
click at [61, 557] on icon "button" at bounding box center [60, 557] width 13 height 16
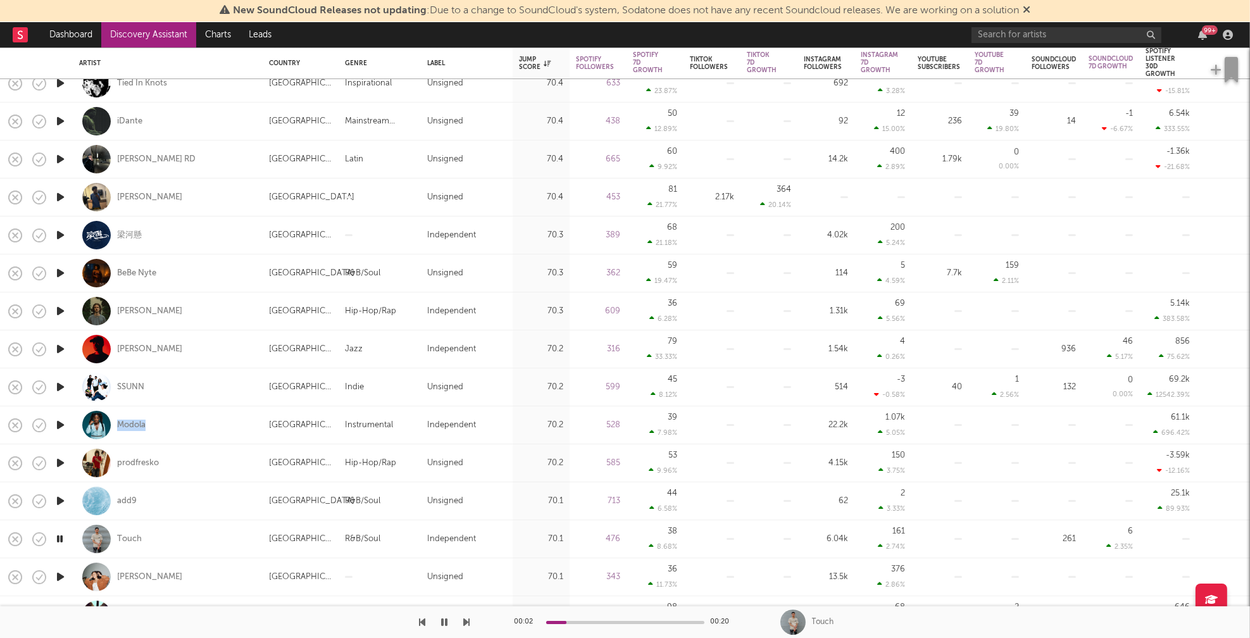
click at [59, 575] on icon "button" at bounding box center [60, 577] width 13 height 16
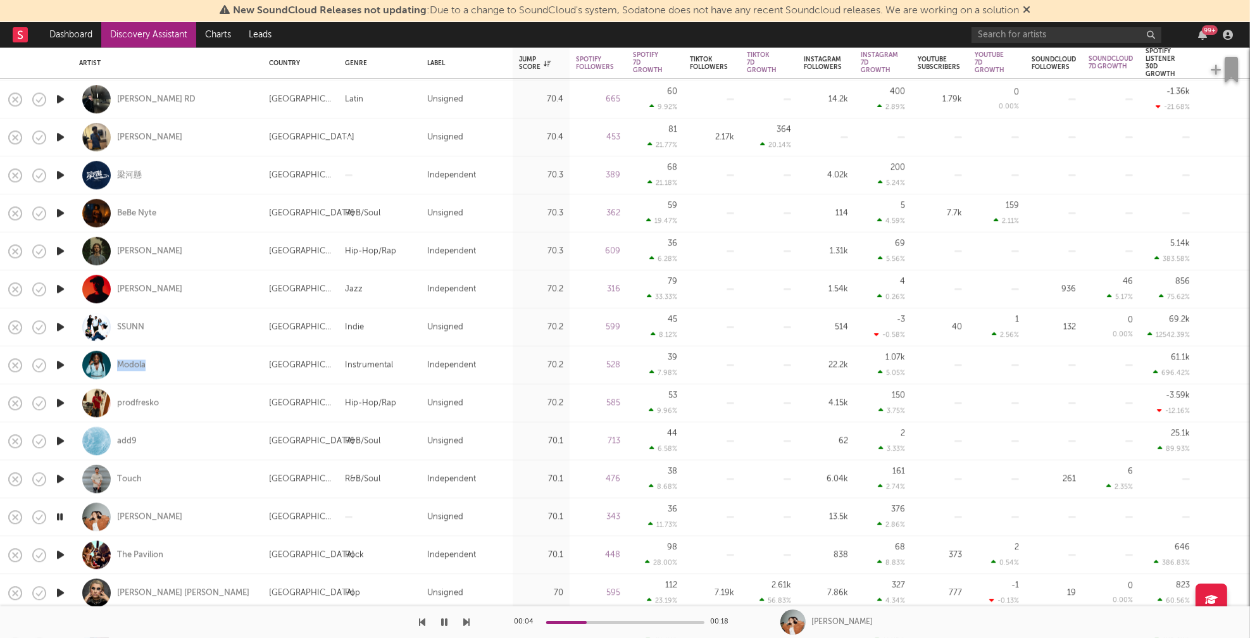
click at [61, 556] on icon "button" at bounding box center [60, 555] width 13 height 16
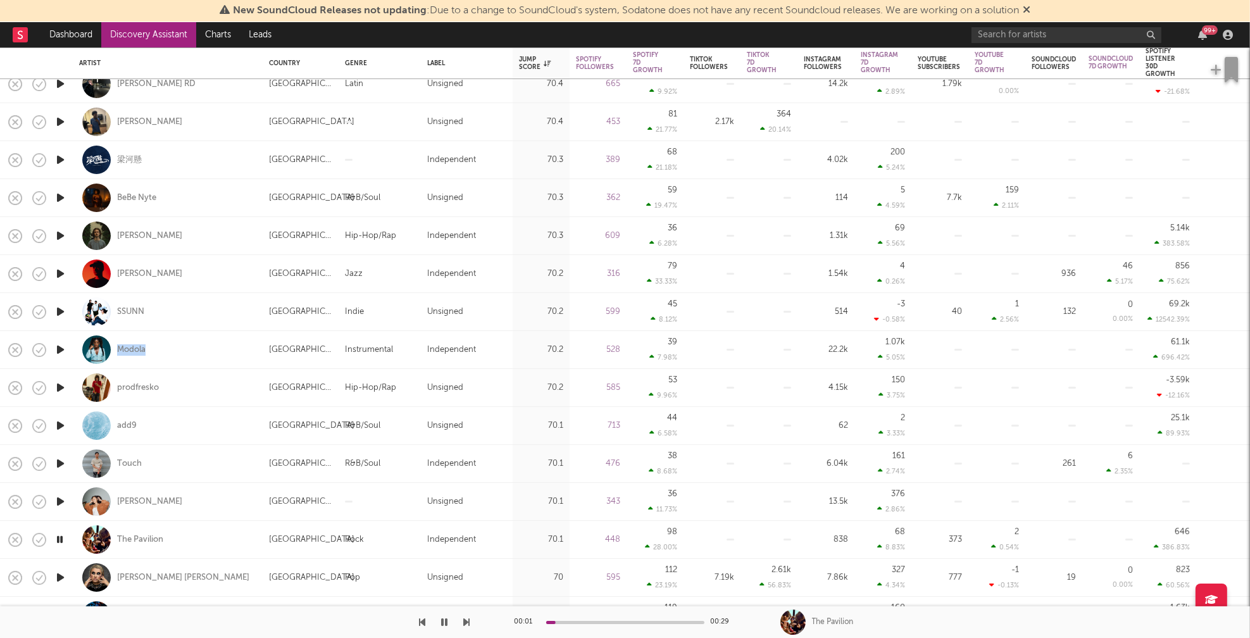
click at [61, 573] on icon "button" at bounding box center [60, 577] width 13 height 16
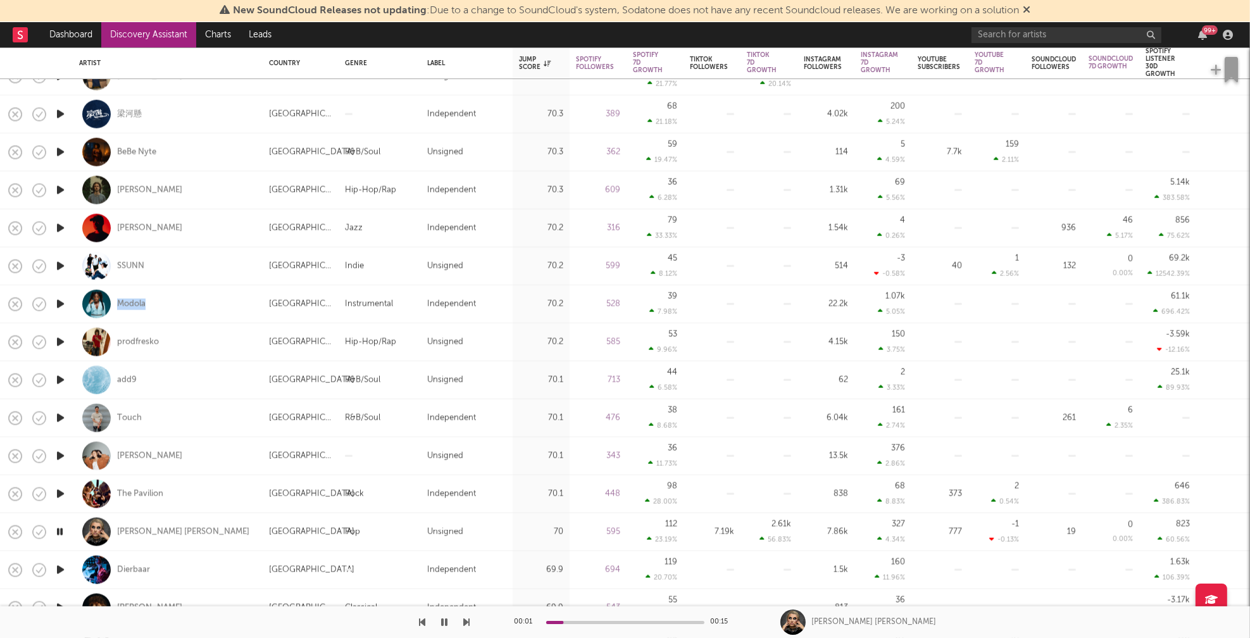
click at [61, 569] on icon "button" at bounding box center [60, 570] width 13 height 16
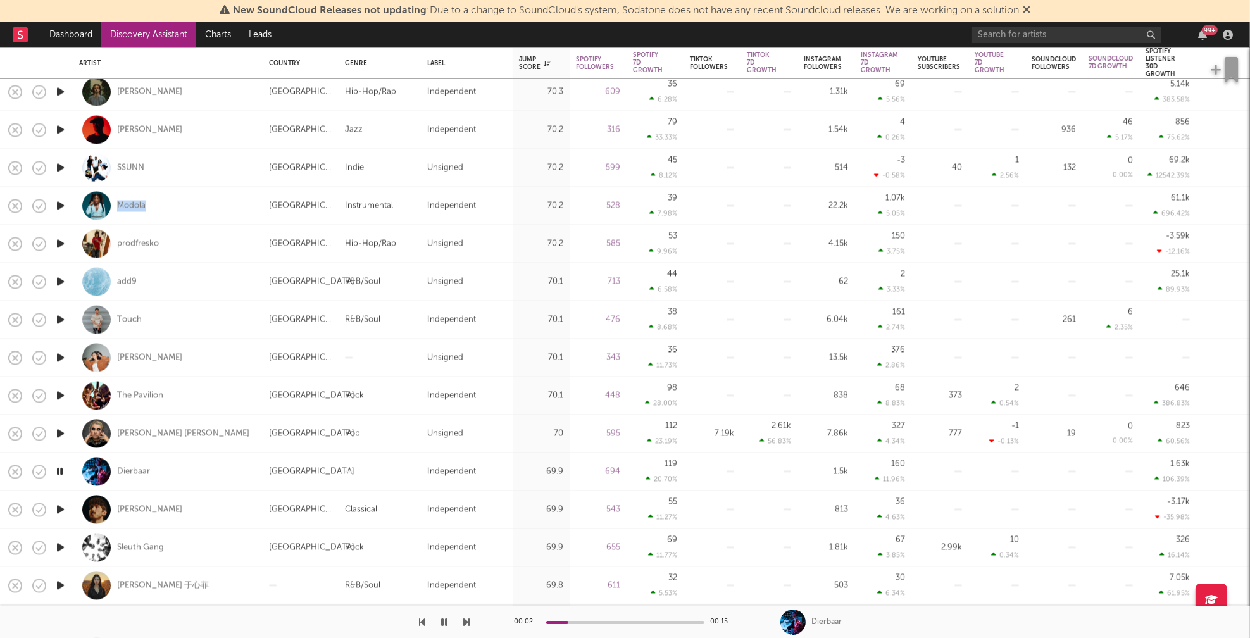
click at [61, 547] on icon "button" at bounding box center [60, 548] width 13 height 16
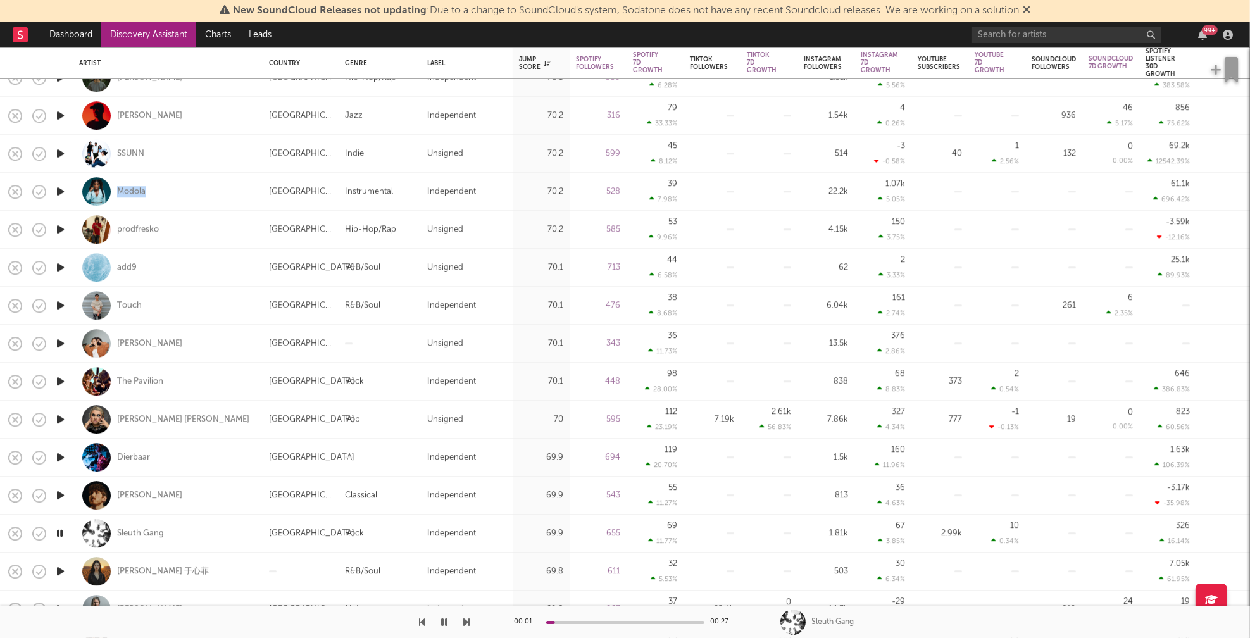
click at [61, 569] on icon "button" at bounding box center [60, 571] width 13 height 16
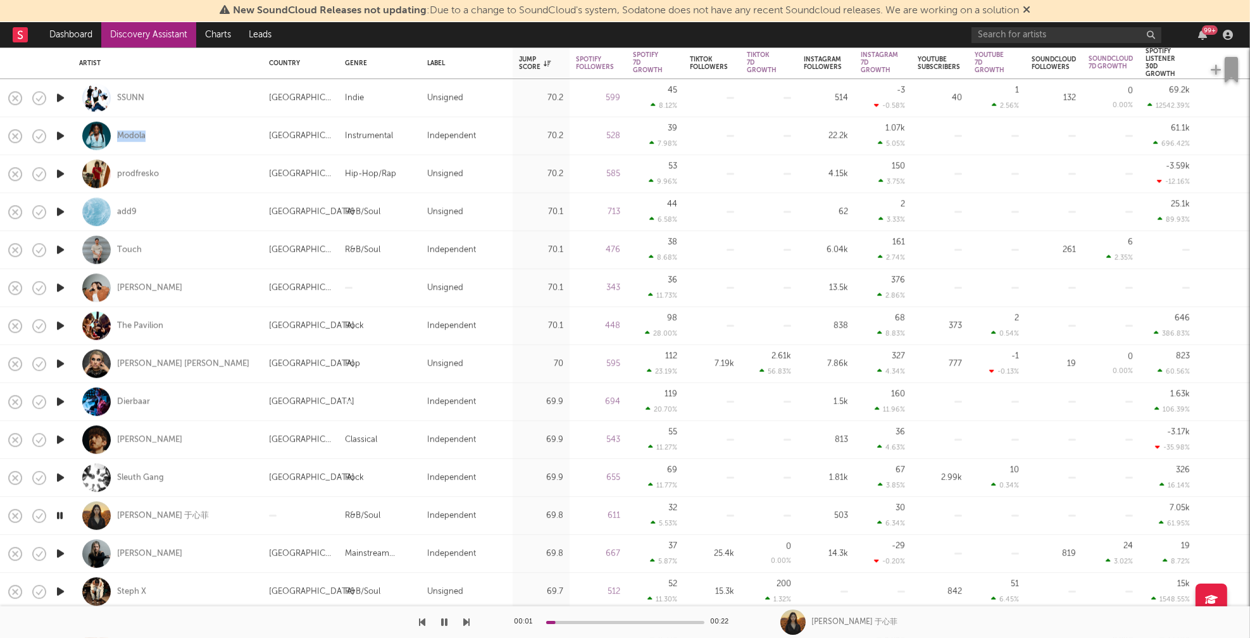
click at [61, 552] on icon "button" at bounding box center [60, 553] width 13 height 16
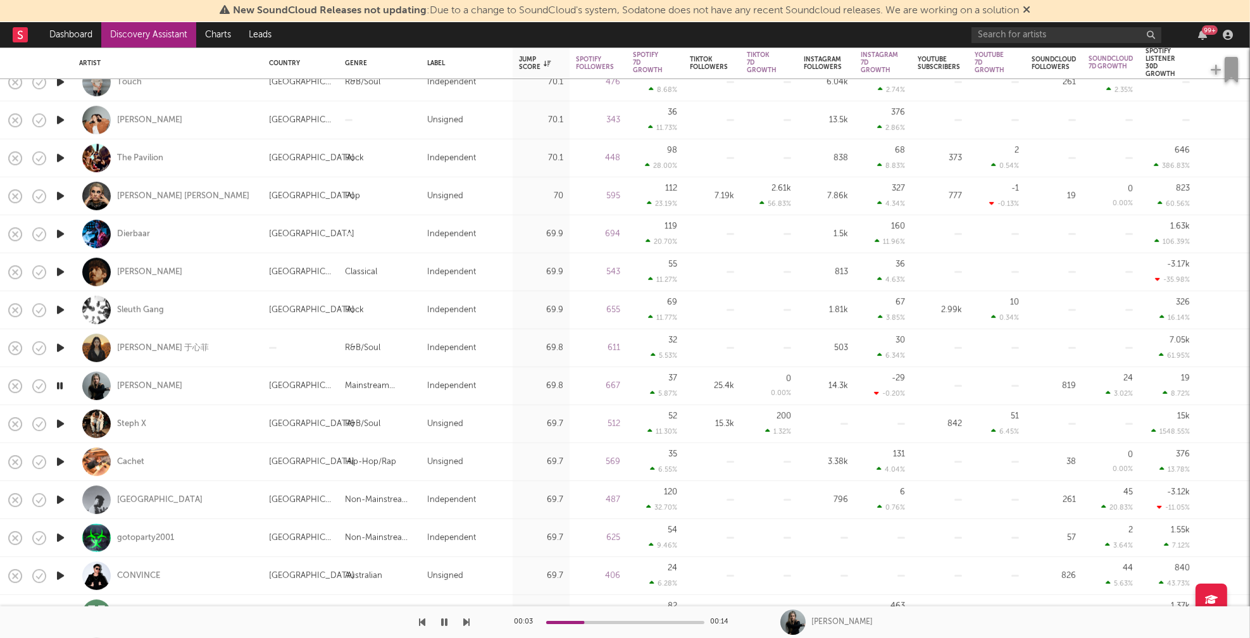
click at [60, 498] on icon "button" at bounding box center [60, 500] width 13 height 16
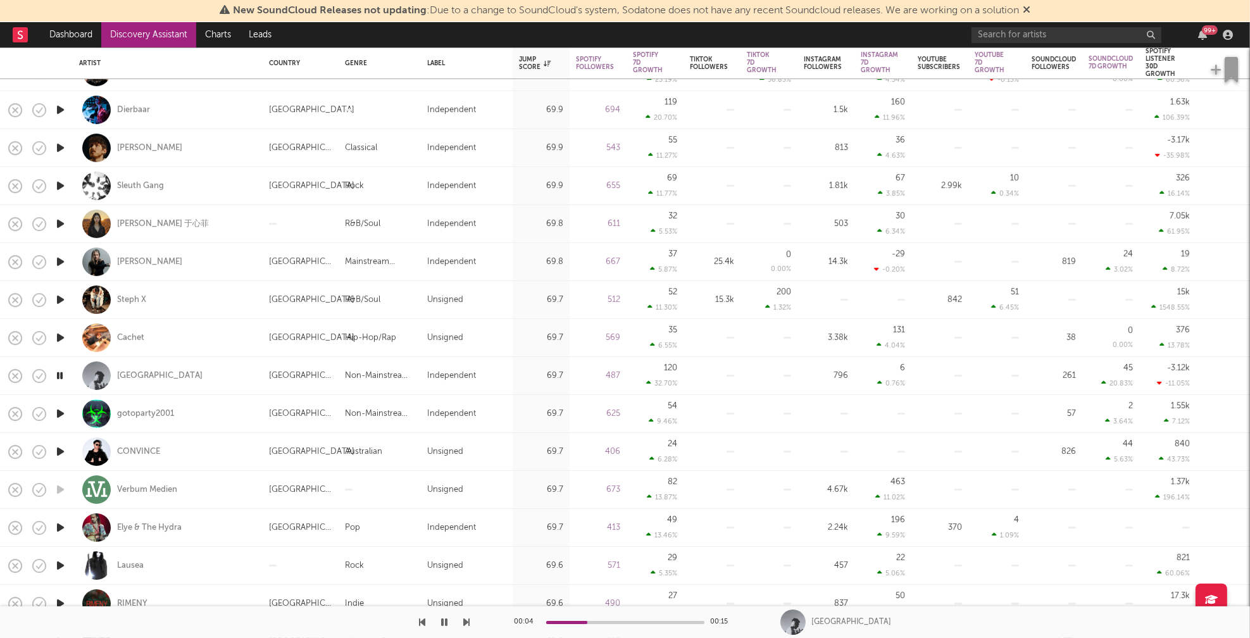
click at [64, 564] on icon "button" at bounding box center [60, 565] width 13 height 16
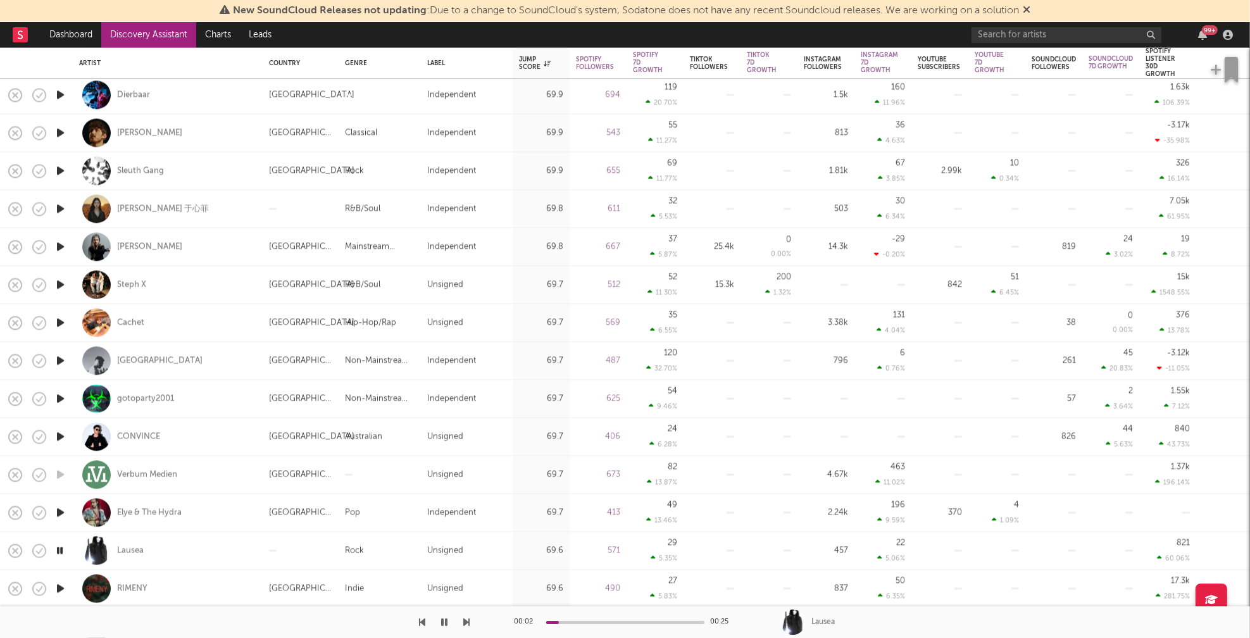
click at [59, 583] on icon "button" at bounding box center [60, 588] width 13 height 16
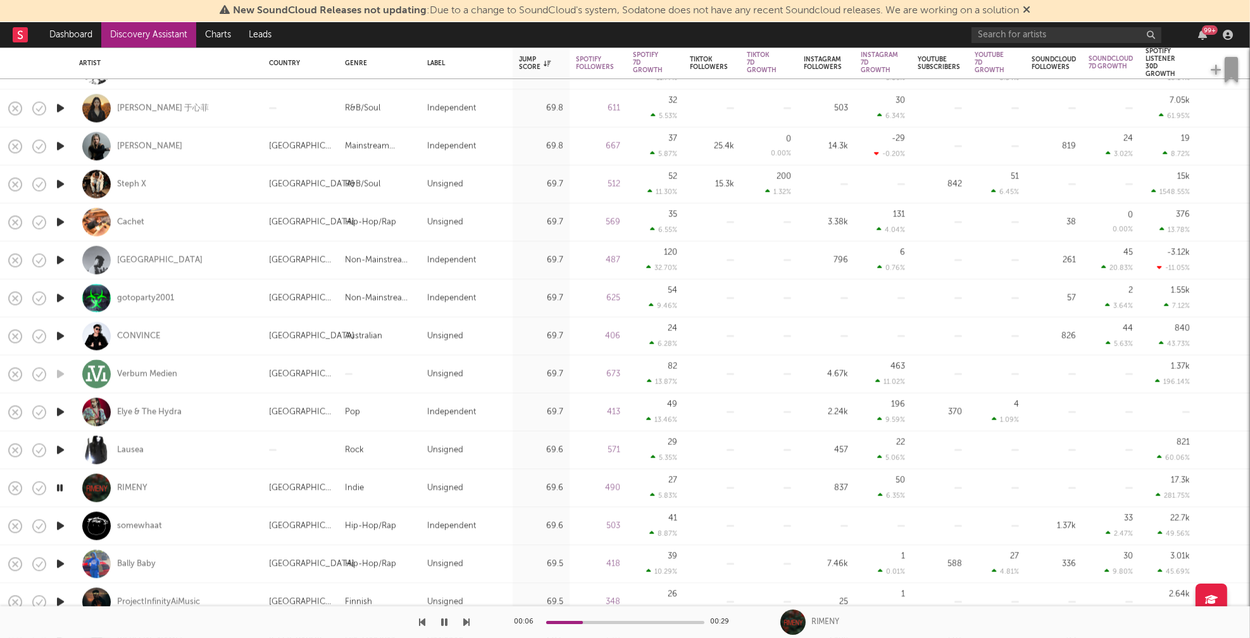
click at [59, 523] on icon "button" at bounding box center [60, 526] width 13 height 16
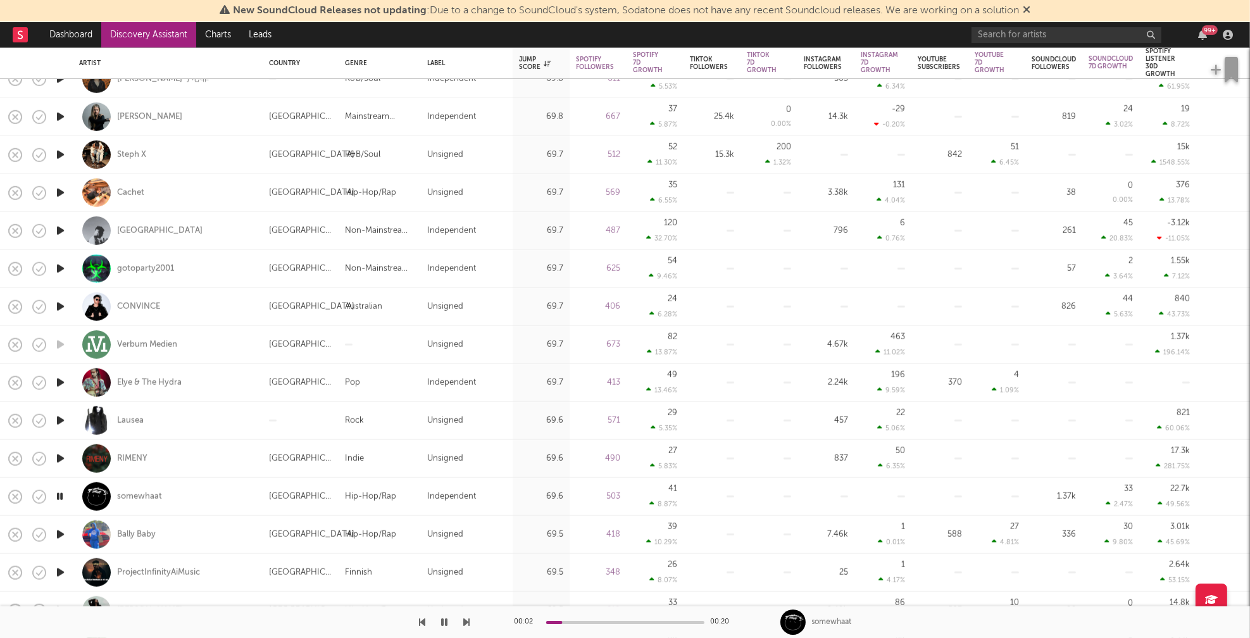
click at [58, 571] on icon "button" at bounding box center [60, 572] width 13 height 16
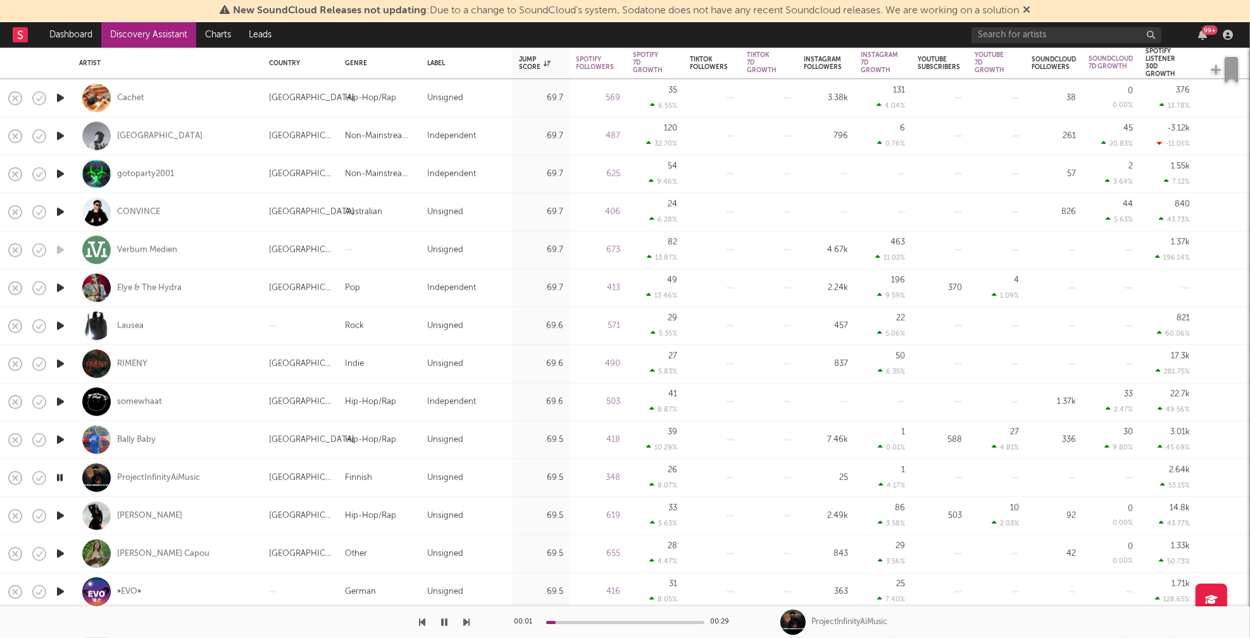
click at [59, 513] on icon "button" at bounding box center [60, 515] width 13 height 16
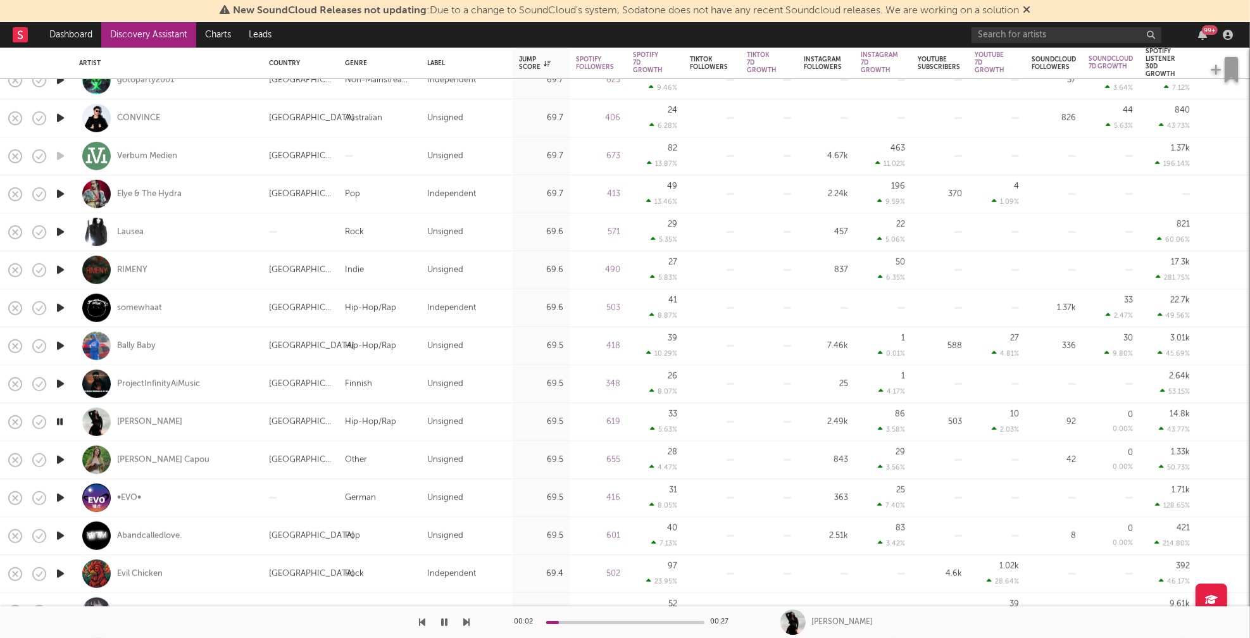
click at [59, 495] on icon "button" at bounding box center [60, 498] width 13 height 16
click at [58, 537] on icon "button" at bounding box center [60, 536] width 13 height 16
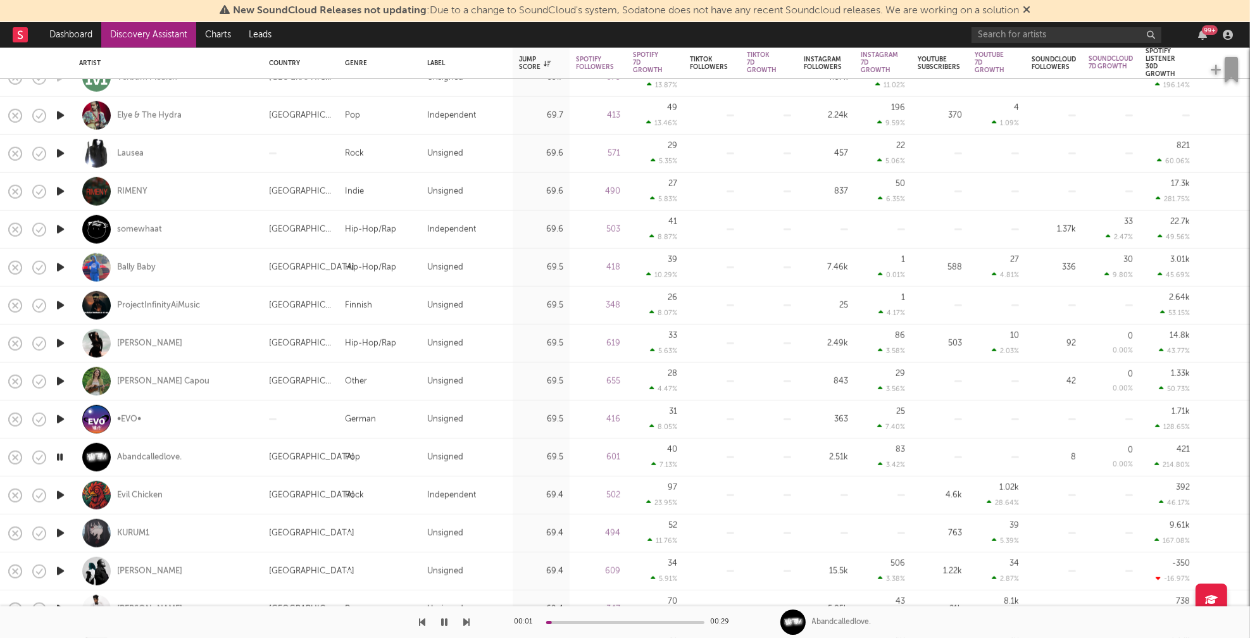
click at [61, 495] on icon "button" at bounding box center [60, 495] width 13 height 16
click at [59, 534] on icon "button" at bounding box center [60, 533] width 13 height 16
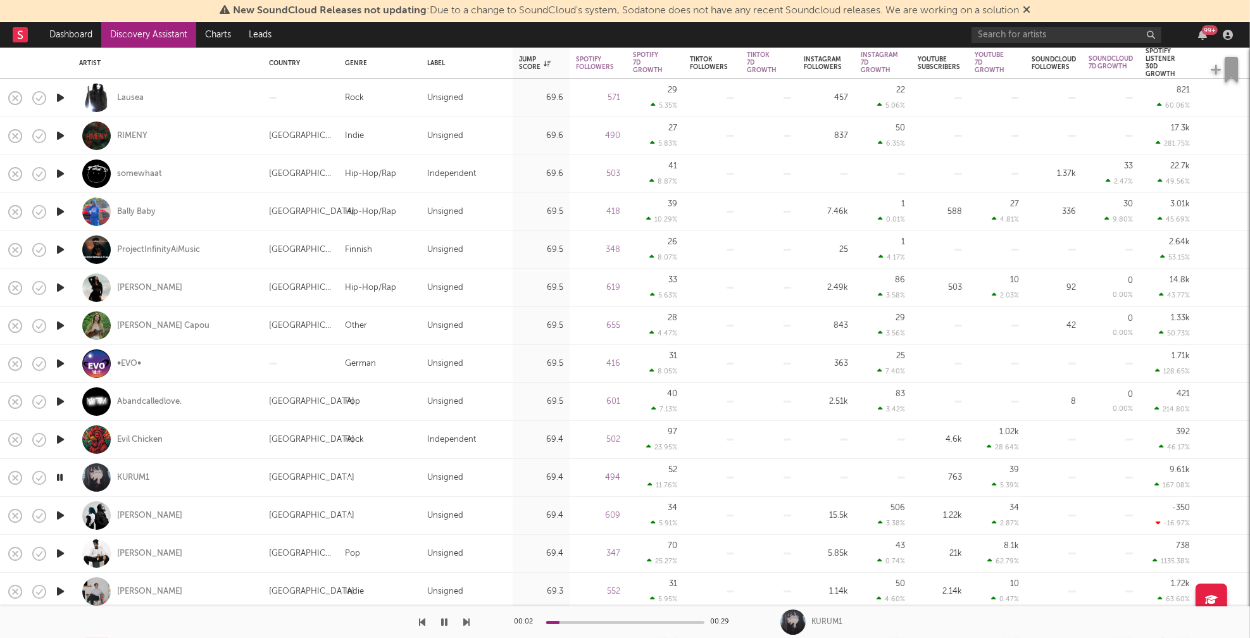
click at [61, 549] on icon "button" at bounding box center [60, 553] width 13 height 16
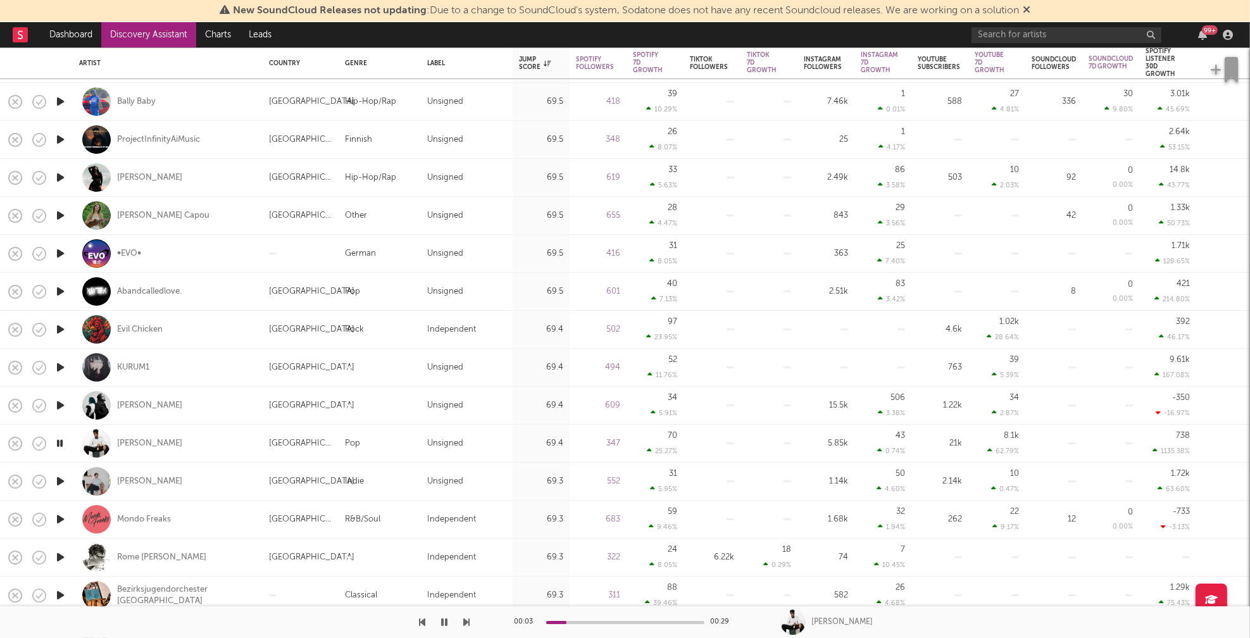
click at [59, 553] on icon "button" at bounding box center [60, 557] width 13 height 16
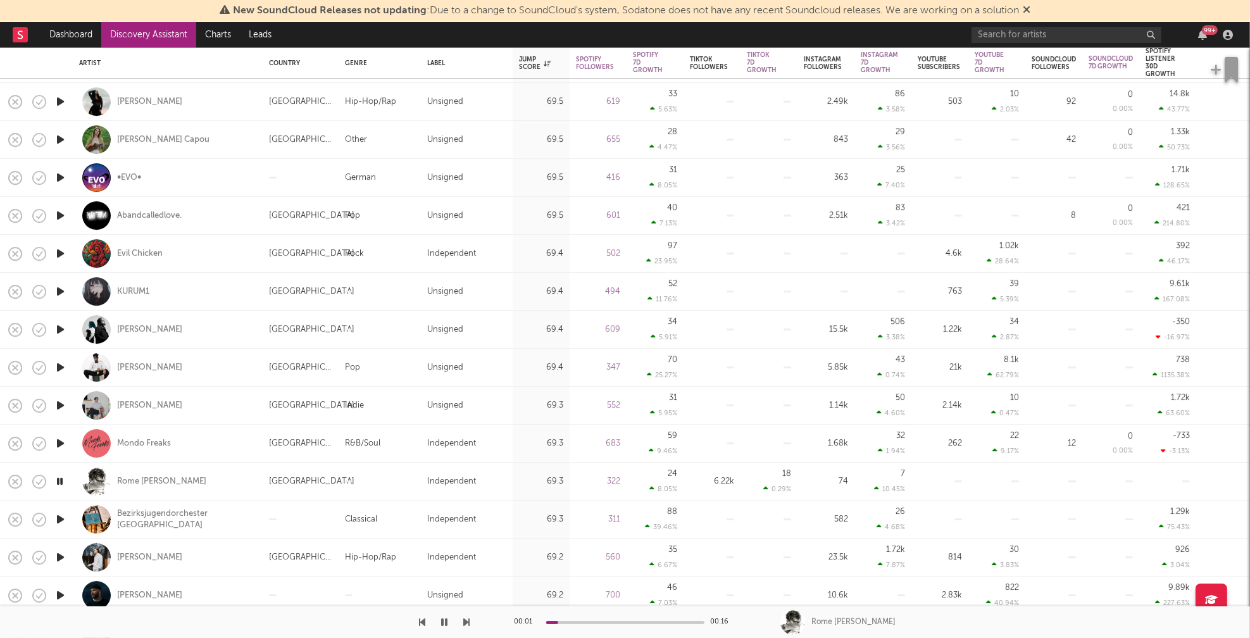
click at [60, 554] on icon "button" at bounding box center [60, 557] width 13 height 16
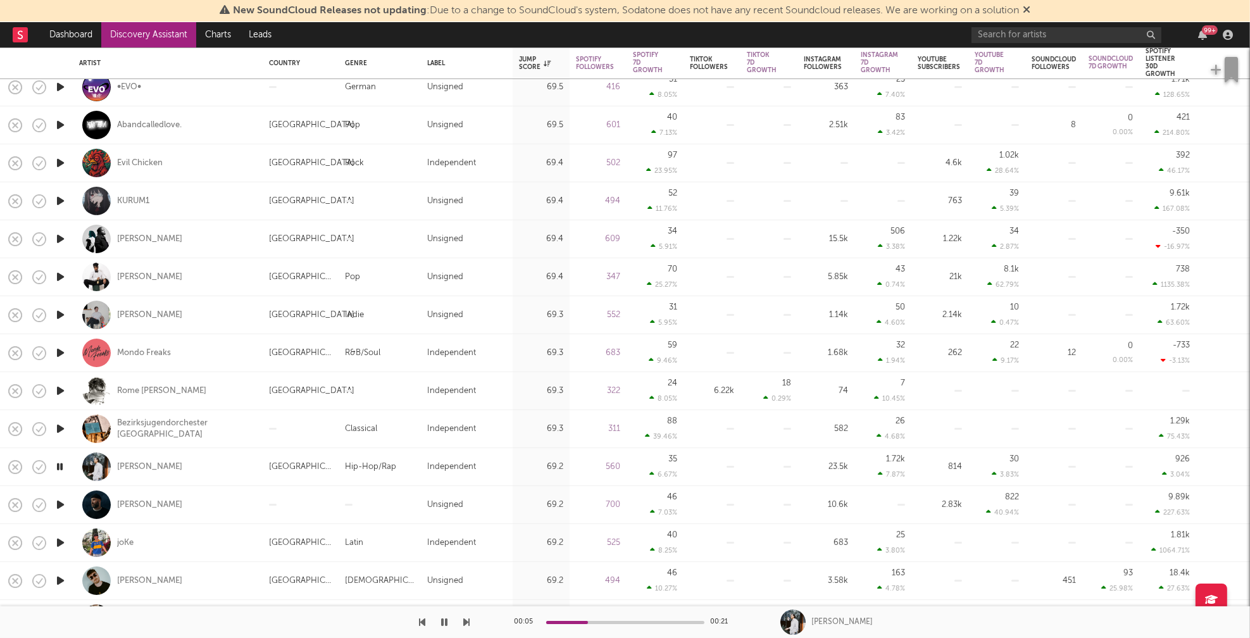
click at [62, 503] on icon "button" at bounding box center [60, 505] width 13 height 16
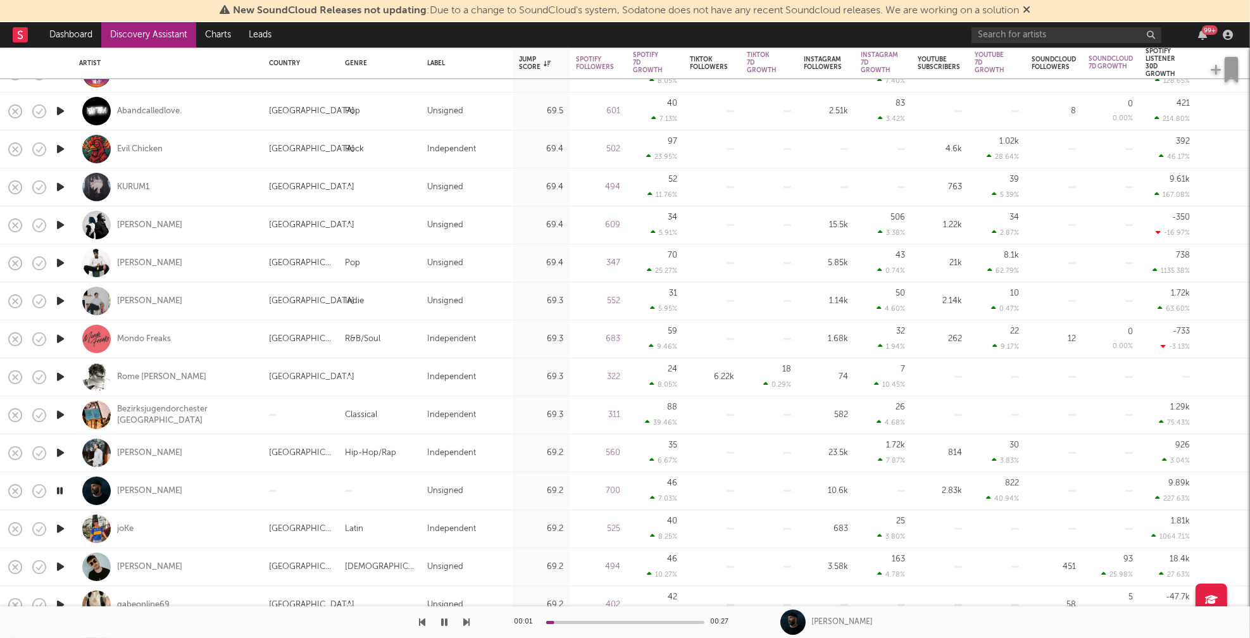
click at [60, 528] on icon "button" at bounding box center [60, 529] width 13 height 16
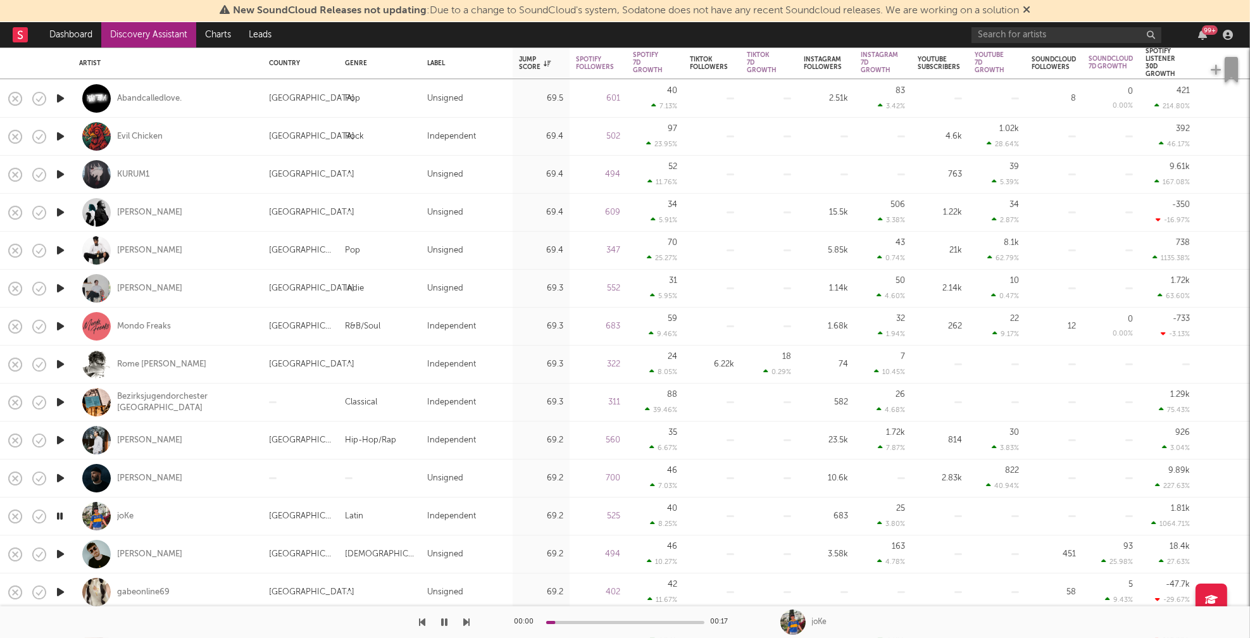
click at [61, 552] on icon "button" at bounding box center [60, 554] width 13 height 16
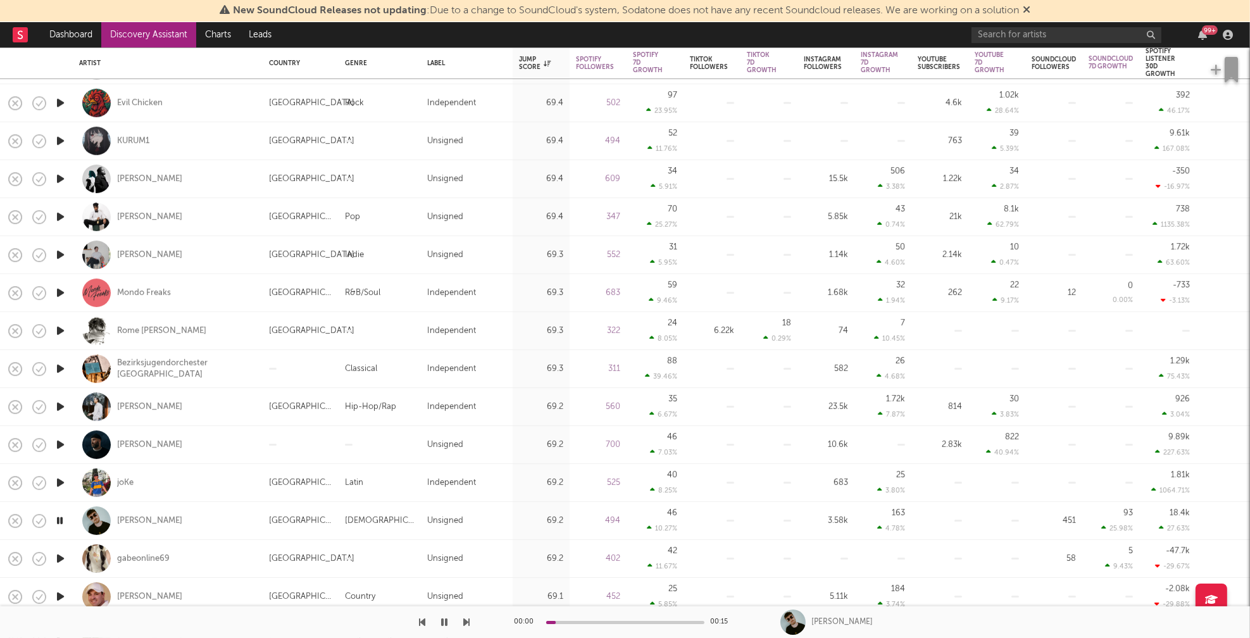
click at [59, 559] on icon "button" at bounding box center [60, 558] width 13 height 16
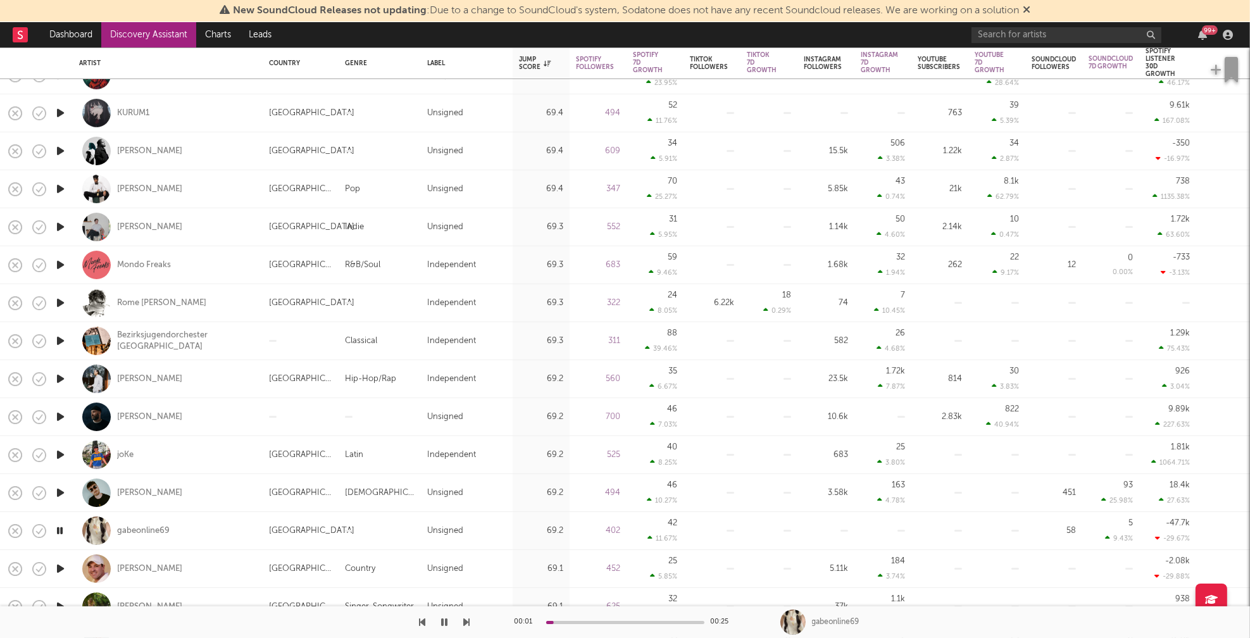
click at [61, 565] on icon "button" at bounding box center [60, 569] width 13 height 16
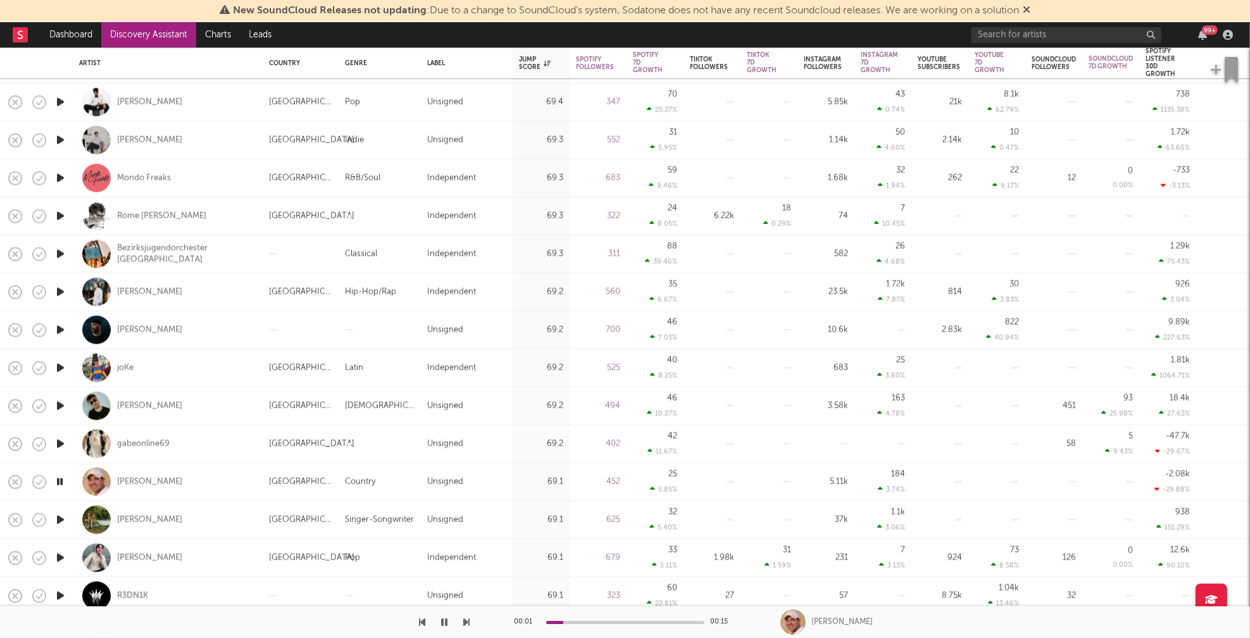
click at [58, 520] on icon "button" at bounding box center [60, 520] width 13 height 16
click at [58, 519] on icon "button" at bounding box center [60, 520] width 12 height 16
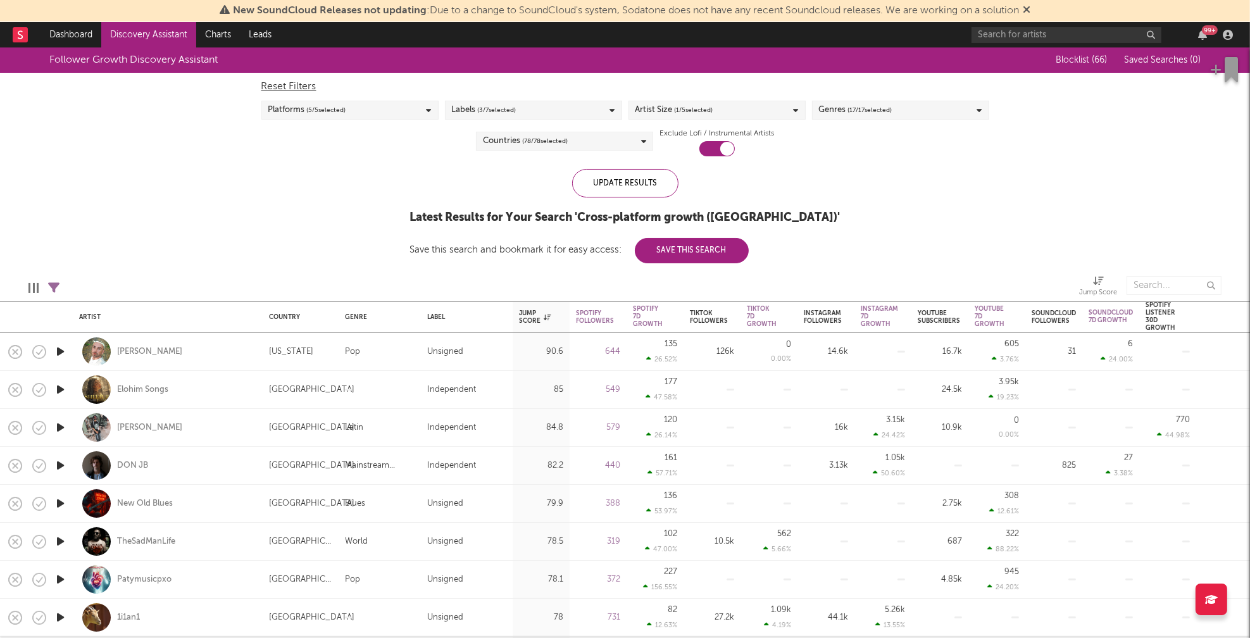
click at [774, 115] on div "Artist Size ( 1 / 5 selected)" at bounding box center [716, 110] width 177 height 19
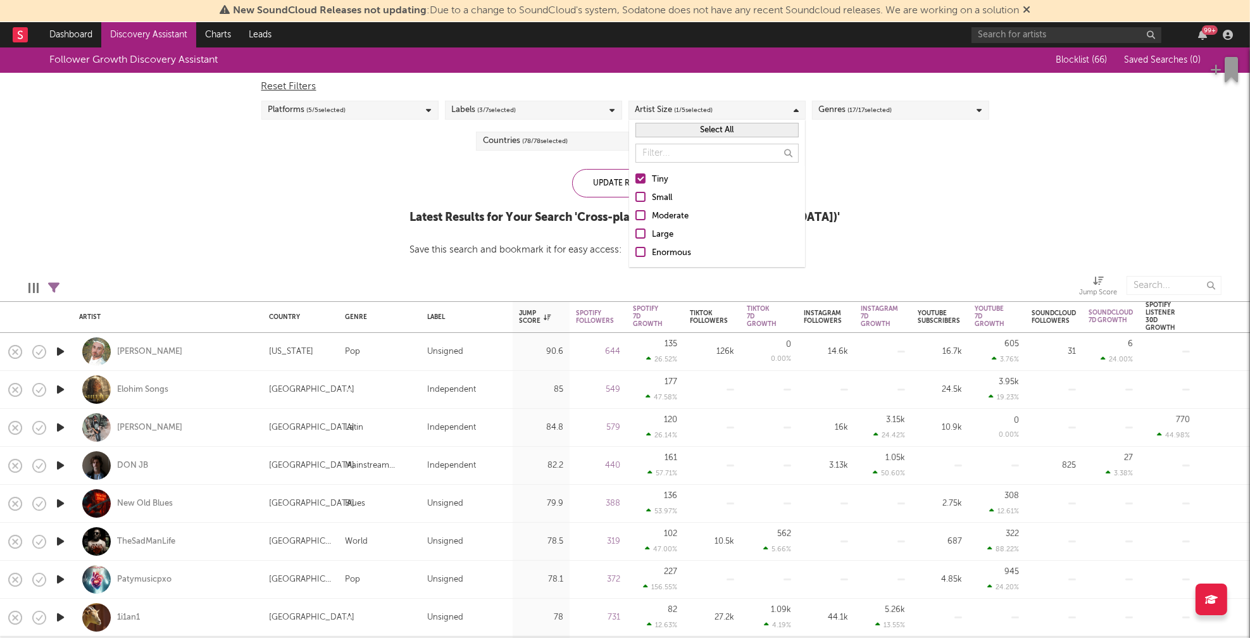
drag, startPoint x: 662, startPoint y: 195, endPoint x: 659, endPoint y: 183, distance: 12.0
click at [662, 196] on div "Small" at bounding box center [725, 197] width 147 height 15
click at [635, 196] on input "Small" at bounding box center [635, 197] width 0 height 15
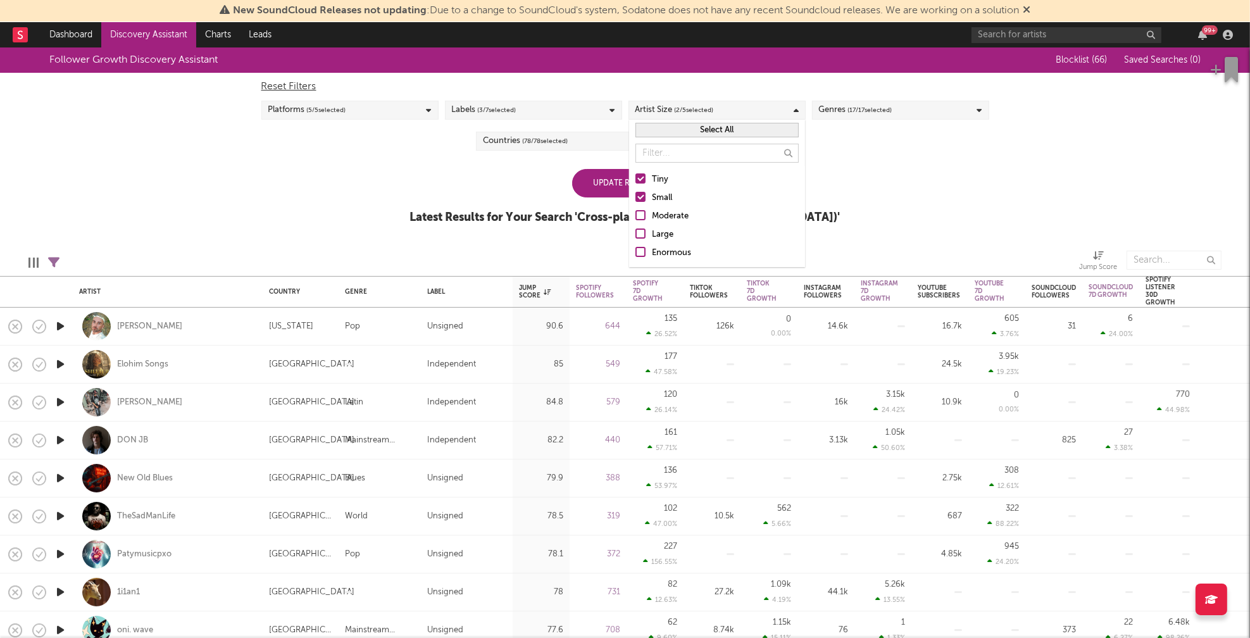
click at [659, 180] on div "Tiny" at bounding box center [725, 179] width 147 height 15
click at [635, 180] on input "Tiny" at bounding box center [635, 179] width 0 height 15
click at [409, 183] on div "Follower Growth Discovery Assistant Blocklist ( 66 ) Saved Searches ( 0 ) Reset…" at bounding box center [625, 142] width 1250 height 190
click at [566, 145] on span "( 78 / 78 selected)" at bounding box center [545, 141] width 46 height 15
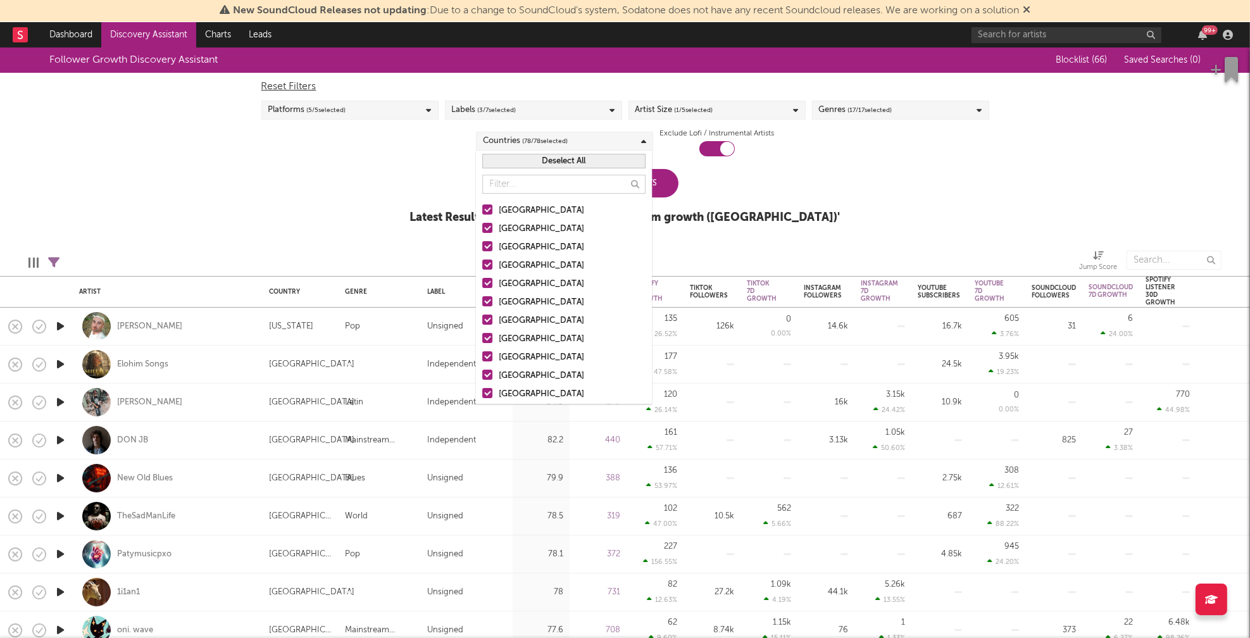
click at [566, 166] on button "Deselect All" at bounding box center [563, 161] width 163 height 15
click at [533, 211] on div "United States" at bounding box center [572, 210] width 147 height 15
click at [482, 211] on input "United States" at bounding box center [482, 210] width 0 height 15
click at [518, 226] on div "[GEOGRAPHIC_DATA]" at bounding box center [572, 228] width 147 height 15
click at [482, 226] on input "[GEOGRAPHIC_DATA]" at bounding box center [482, 228] width 0 height 15
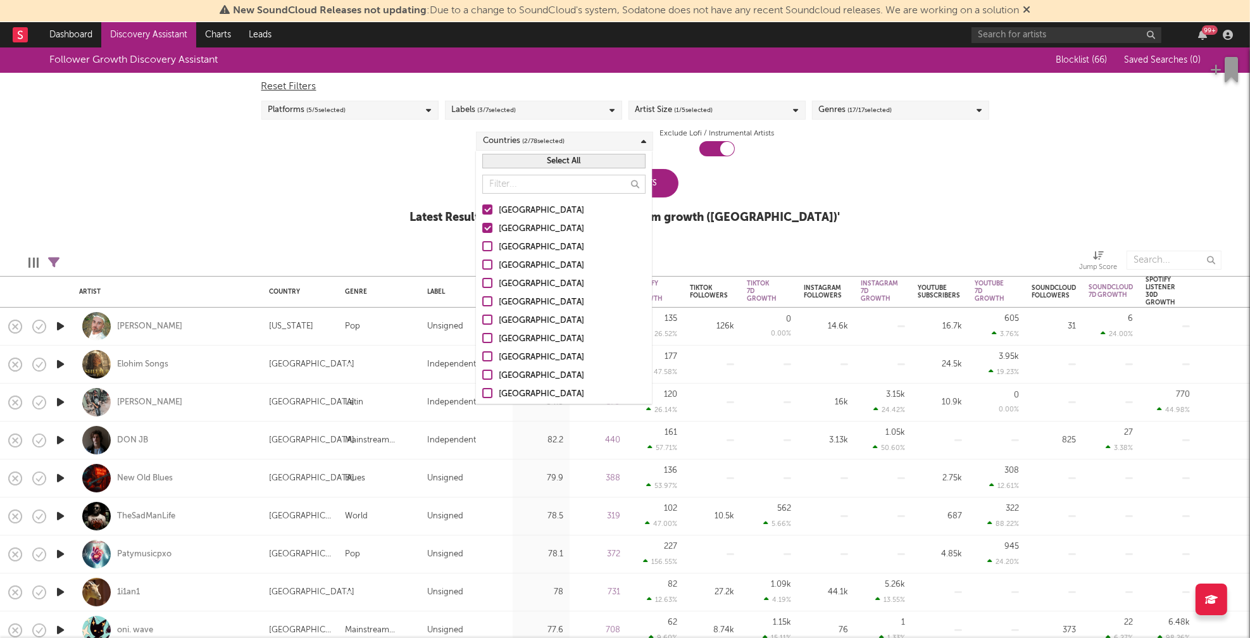
drag, startPoint x: 514, startPoint y: 245, endPoint x: 515, endPoint y: 261, distance: 16.5
click at [514, 245] on div "Canada" at bounding box center [572, 247] width 147 height 15
click at [482, 245] on input "Canada" at bounding box center [482, 247] width 0 height 15
click at [516, 264] on div "United Kingdom" at bounding box center [572, 265] width 147 height 15
click at [482, 264] on input "United Kingdom" at bounding box center [482, 265] width 0 height 15
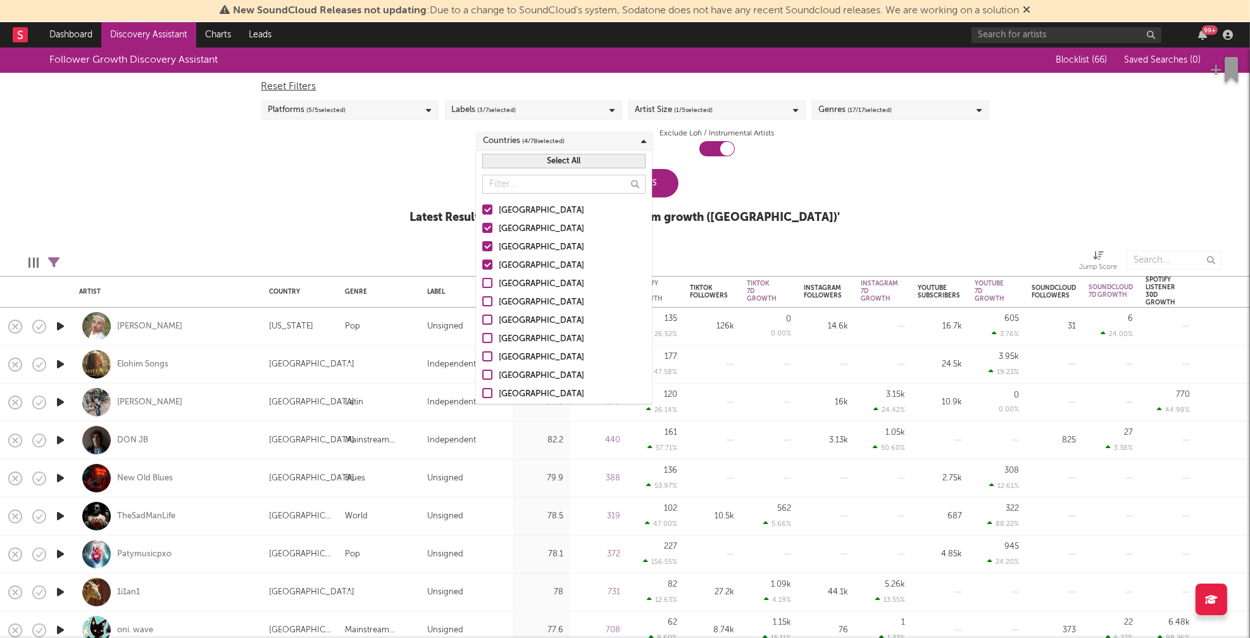
click at [355, 220] on div "Follower Growth Discovery Assistant Blocklist ( 66 ) Saved Searches ( 0 ) Reset…" at bounding box center [625, 142] width 1250 height 190
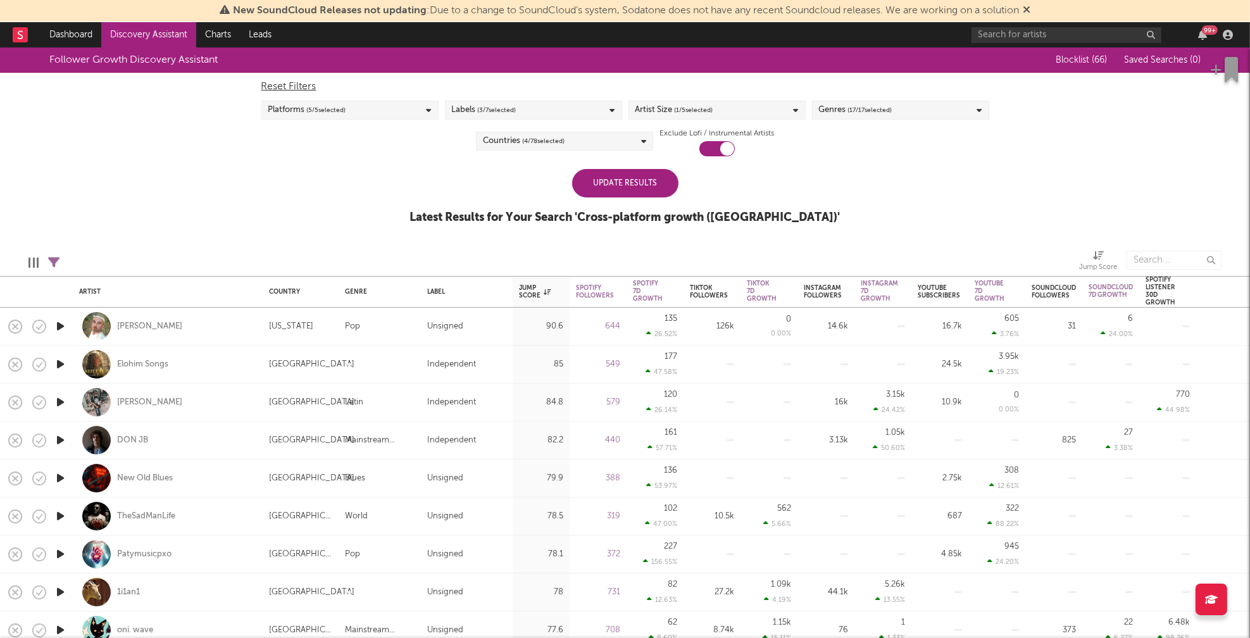
click at [953, 113] on div "Genres ( 17 / 17 selected)" at bounding box center [900, 110] width 177 height 19
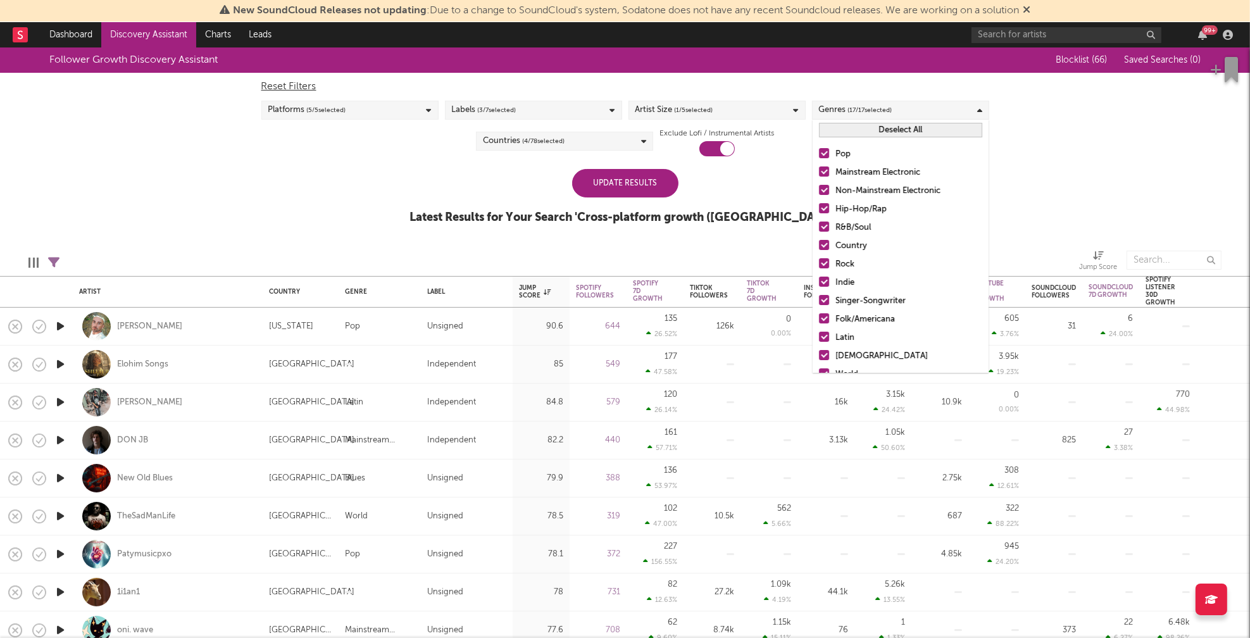
click at [920, 124] on button "Deselect All" at bounding box center [900, 130] width 163 height 15
click at [876, 207] on div "Hip-Hop/Rap" at bounding box center [908, 209] width 147 height 15
click at [819, 207] on input "Hip-Hop/Rap" at bounding box center [819, 209] width 0 height 15
click at [852, 226] on div "R&B/Soul" at bounding box center [908, 227] width 147 height 15
click at [819, 226] on input "R&B/Soul" at bounding box center [819, 227] width 0 height 15
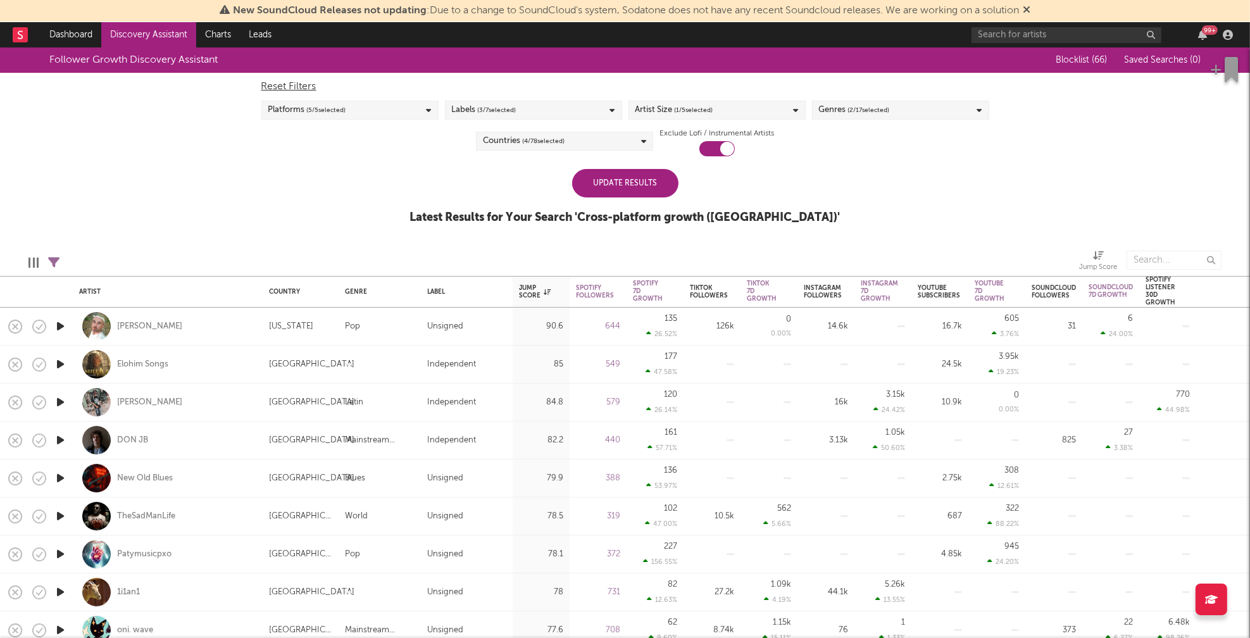
click at [444, 176] on div "Follower Growth Discovery Assistant Blocklist ( 66 ) Saved Searches ( 0 ) Reset…" at bounding box center [625, 142] width 1250 height 190
click at [620, 182] on div "Update Results" at bounding box center [625, 183] width 106 height 28
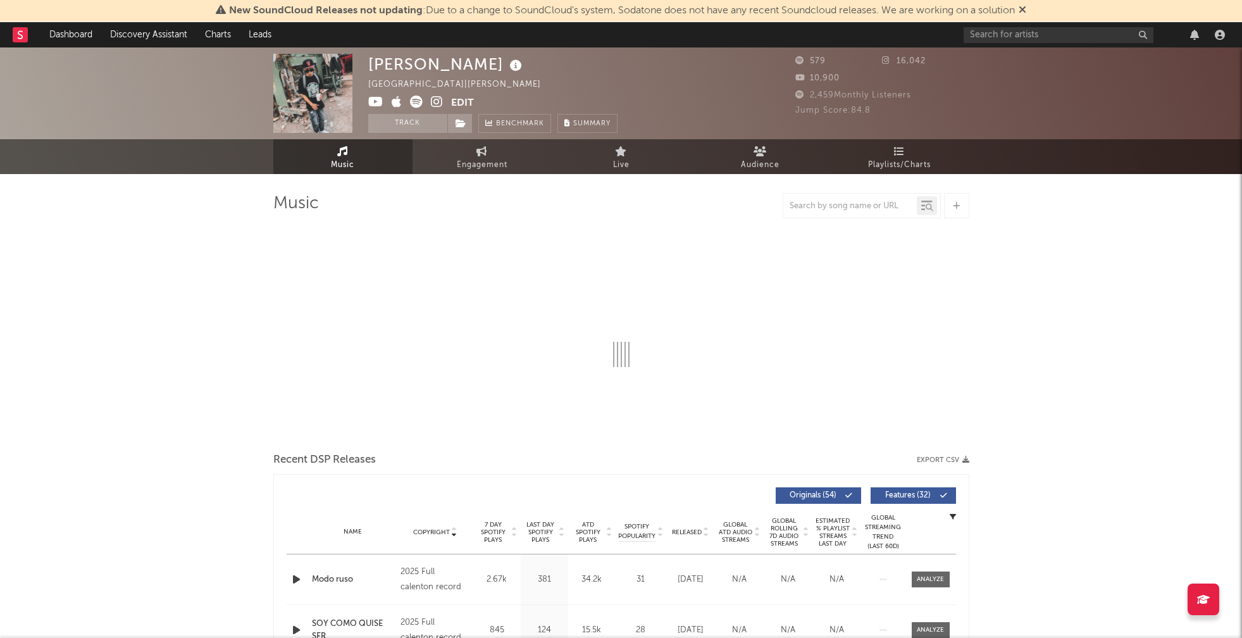
select select "1w"
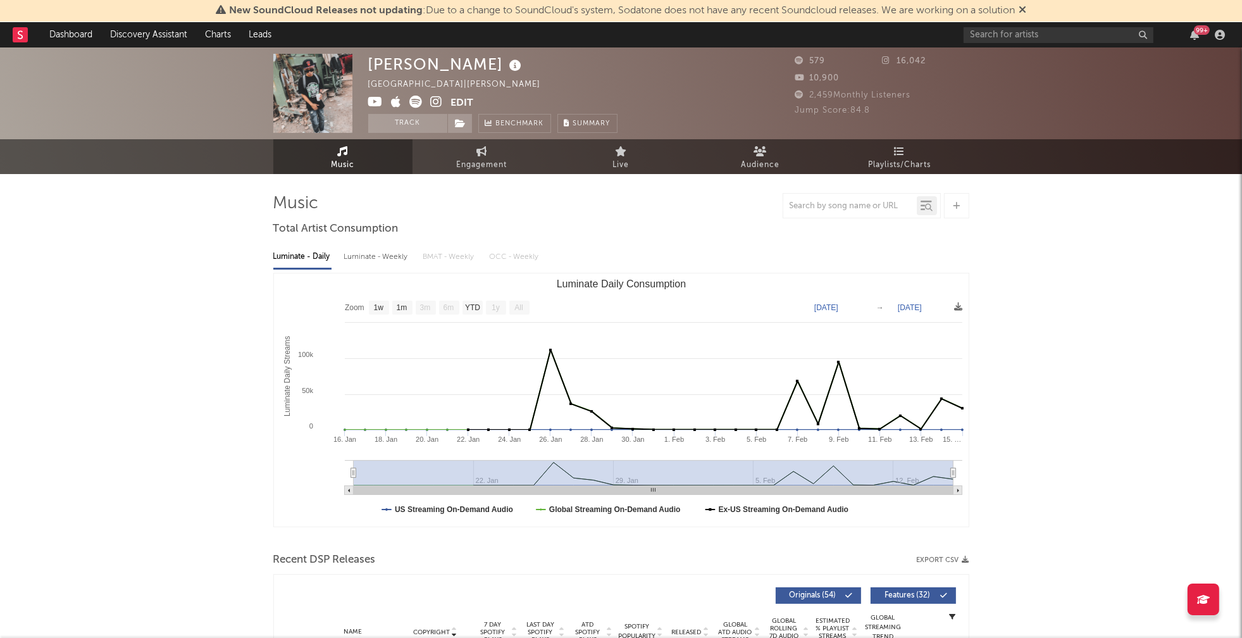
click at [383, 256] on div "Luminate - Weekly" at bounding box center [377, 257] width 66 height 22
select select "6m"
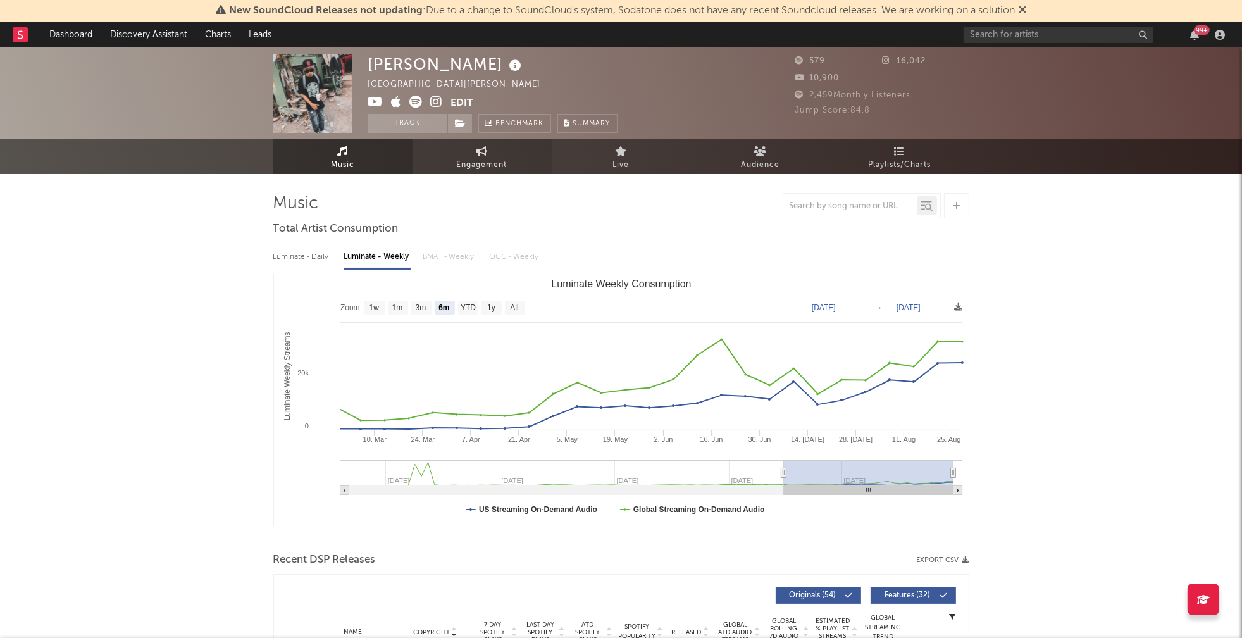
click at [473, 164] on span "Engagement" at bounding box center [482, 165] width 51 height 15
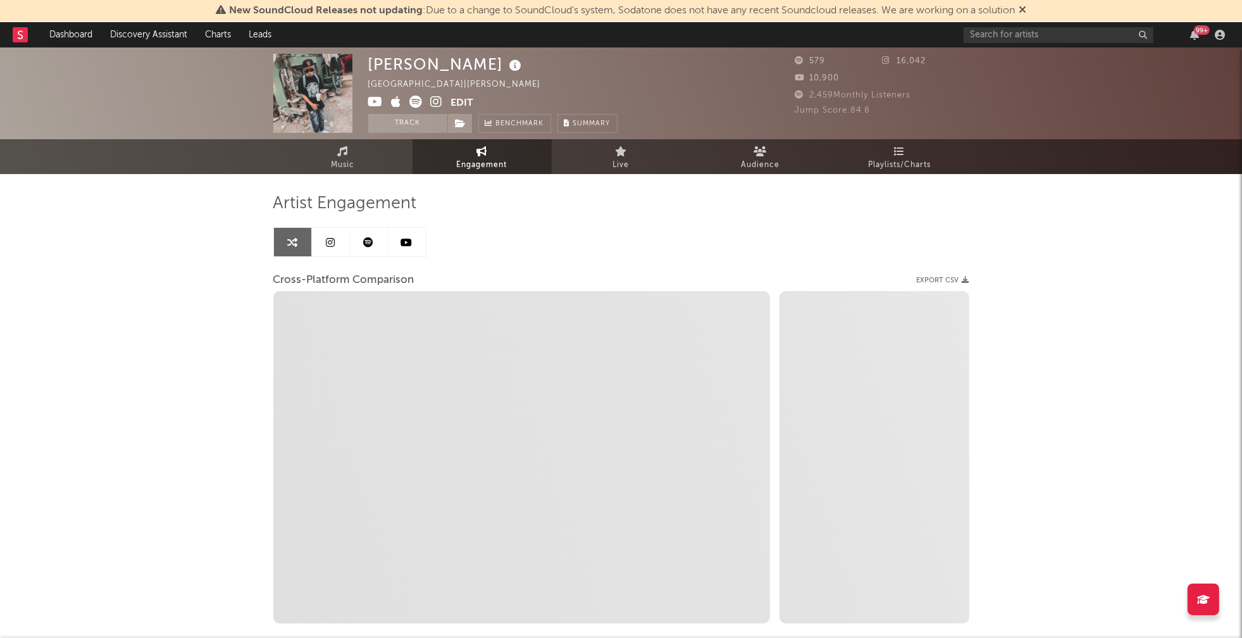
select select "1w"
click at [435, 99] on icon at bounding box center [437, 102] width 12 height 13
select select "1m"
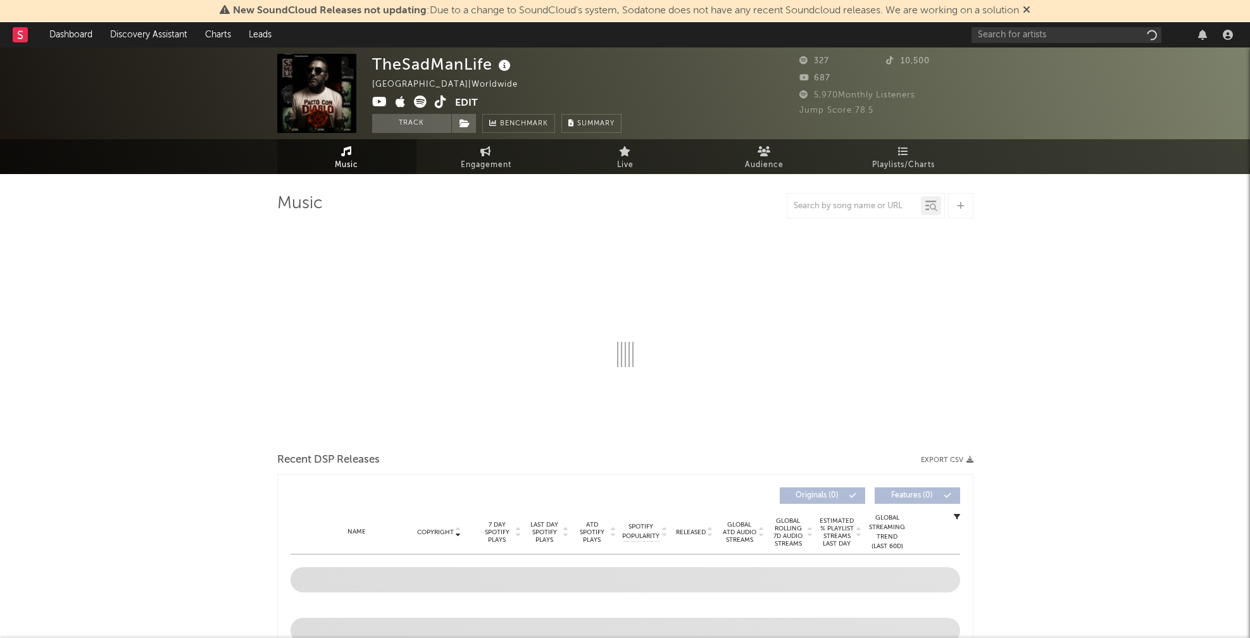
select select "1w"
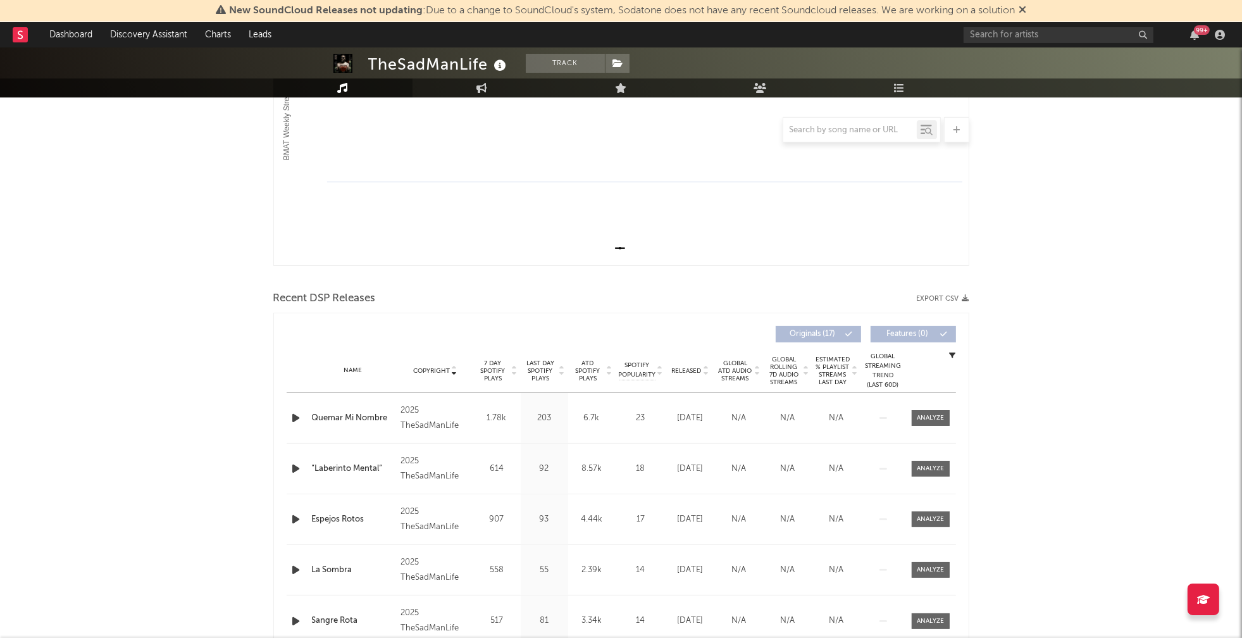
scroll to position [311, 0]
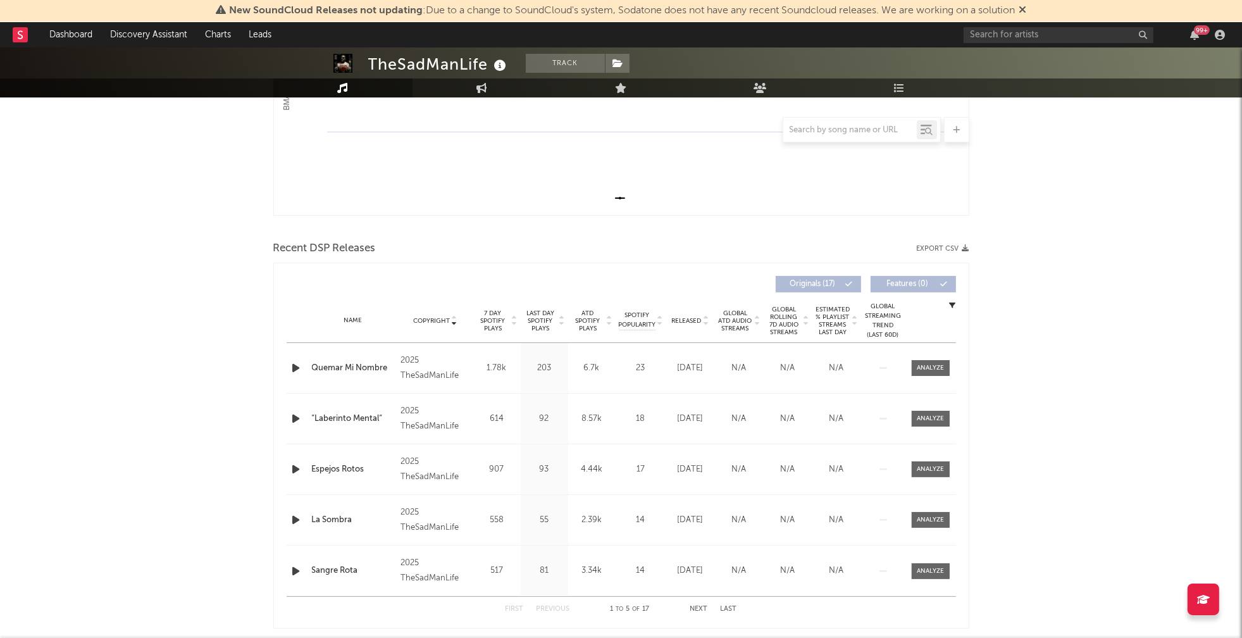
click at [297, 370] on icon "button" at bounding box center [296, 368] width 13 height 16
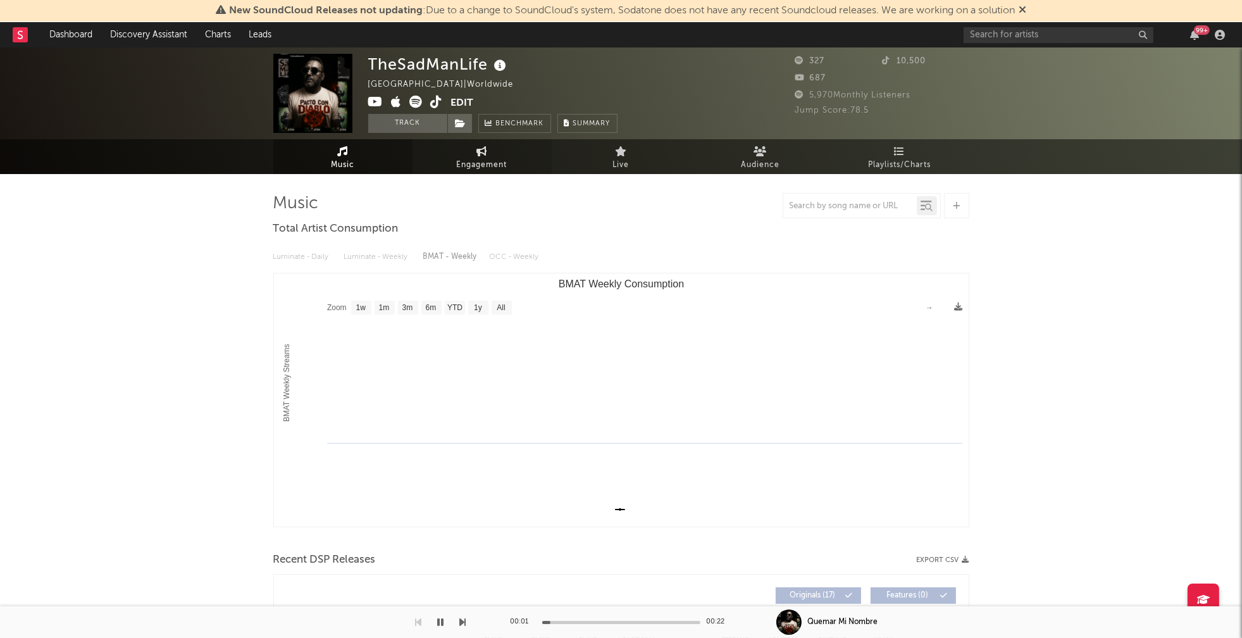
click at [490, 160] on span "Engagement" at bounding box center [482, 165] width 51 height 15
select select "1w"
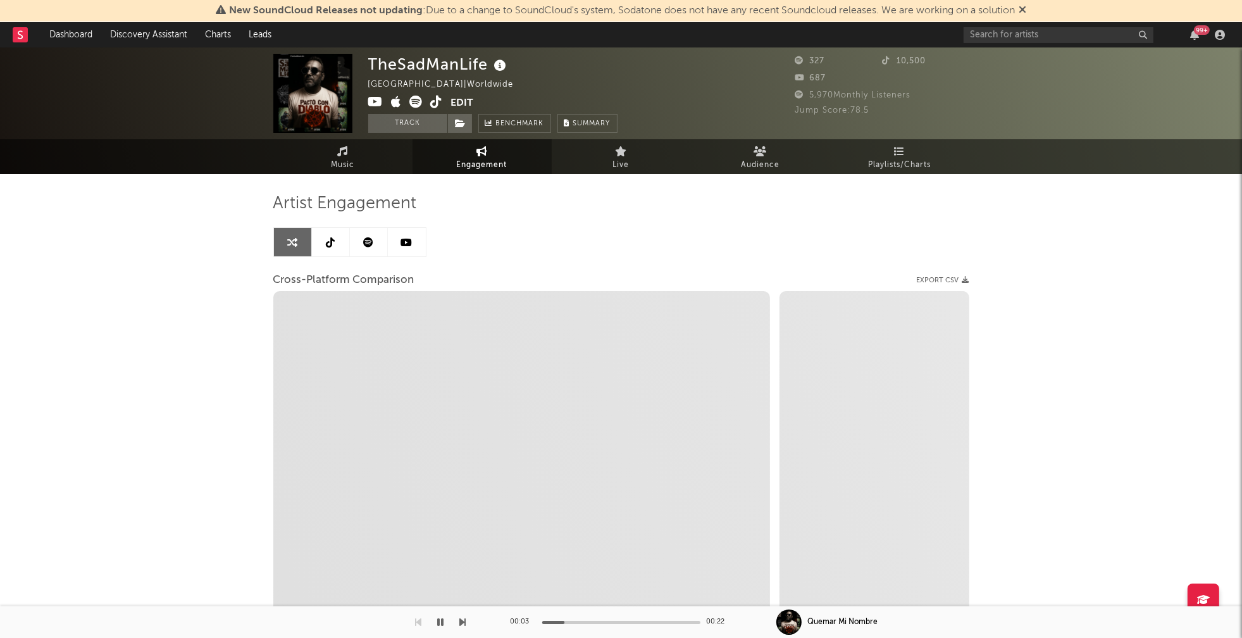
select select "1m"
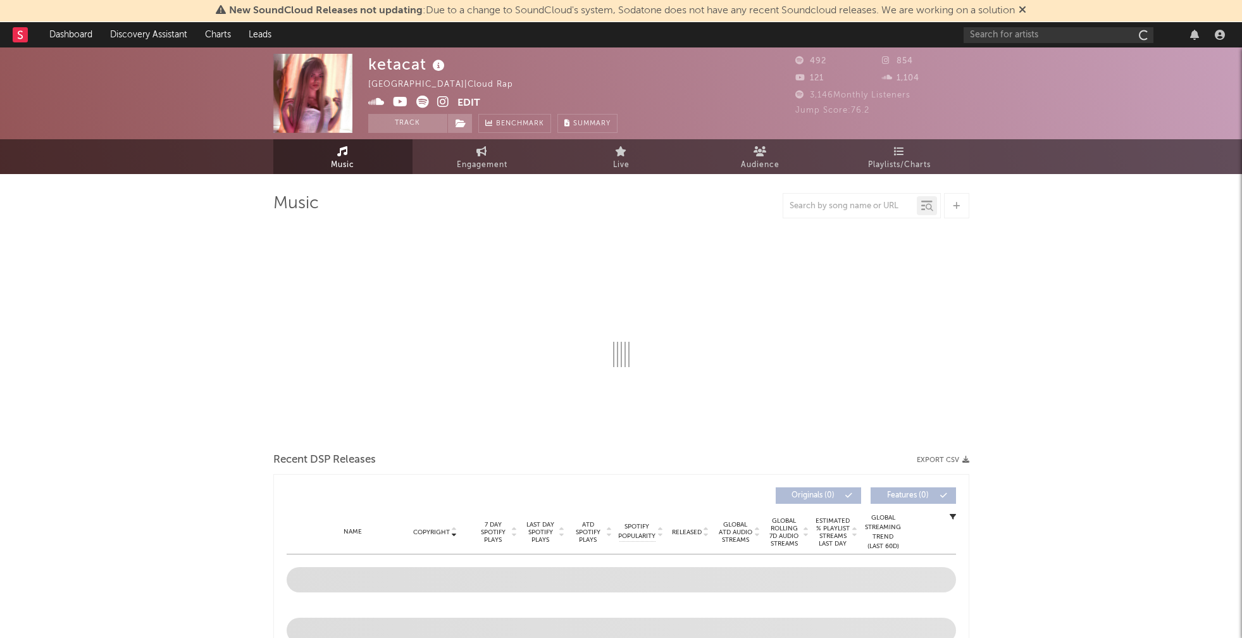
select select "1w"
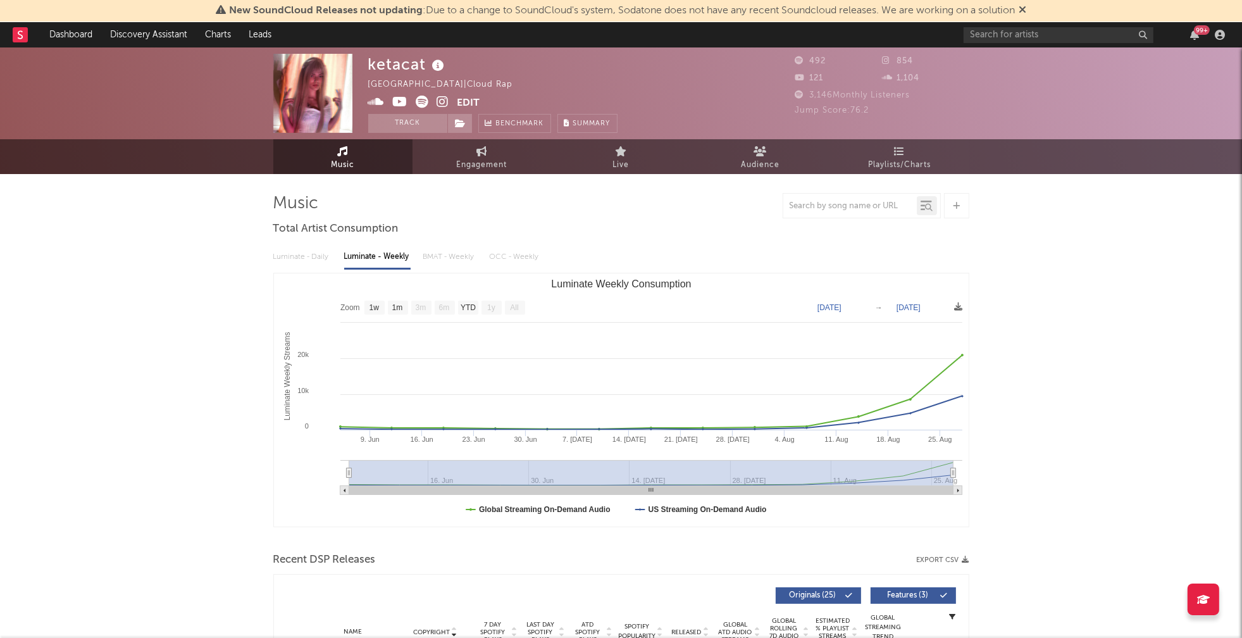
click at [442, 102] on icon at bounding box center [443, 102] width 12 height 13
drag, startPoint x: 368, startPoint y: 60, endPoint x: 424, endPoint y: 65, distance: 55.9
click at [424, 65] on div "ketacat" at bounding box center [408, 64] width 80 height 21
copy div "ketacat"
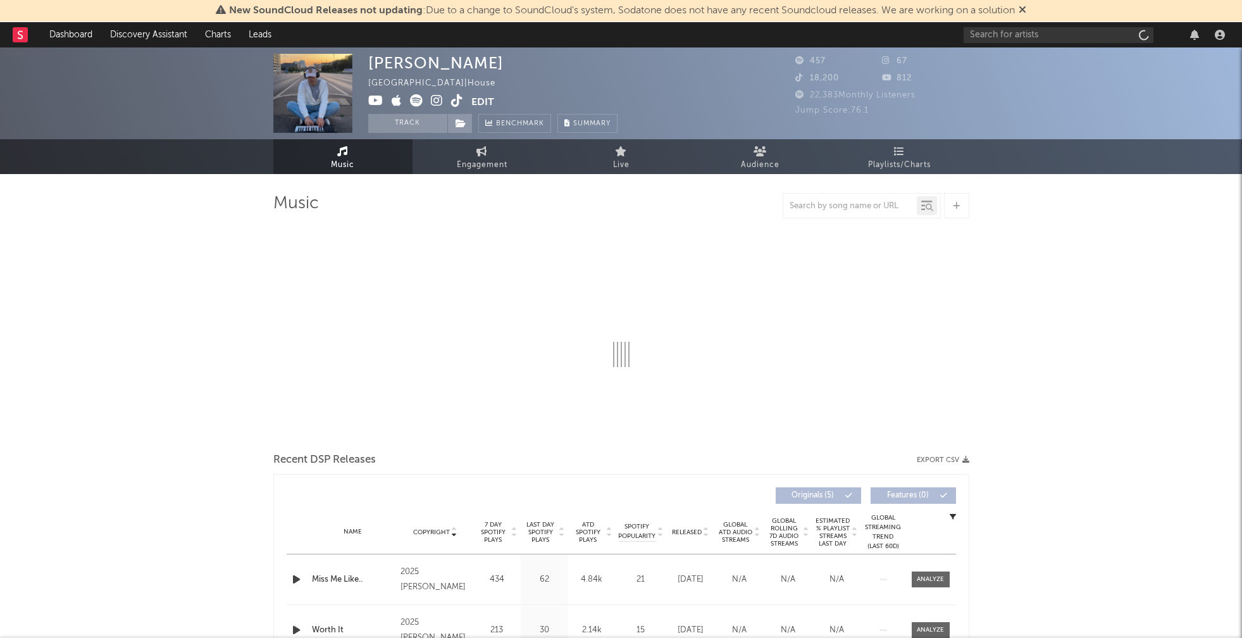
select select "1w"
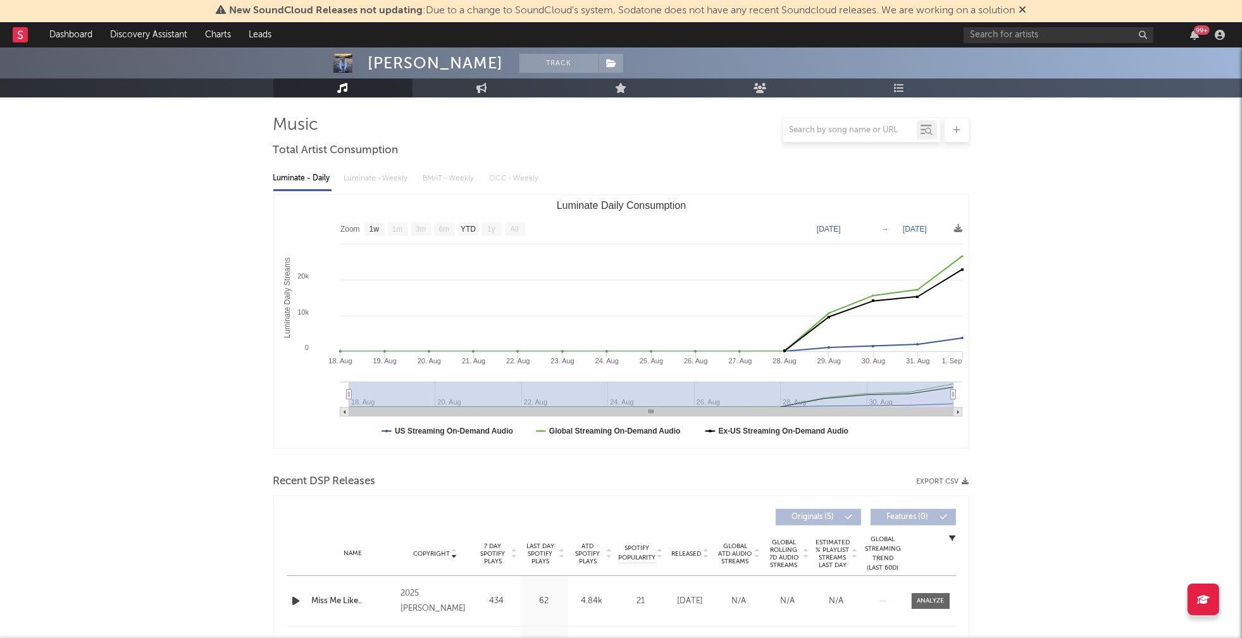
scroll to position [220, 0]
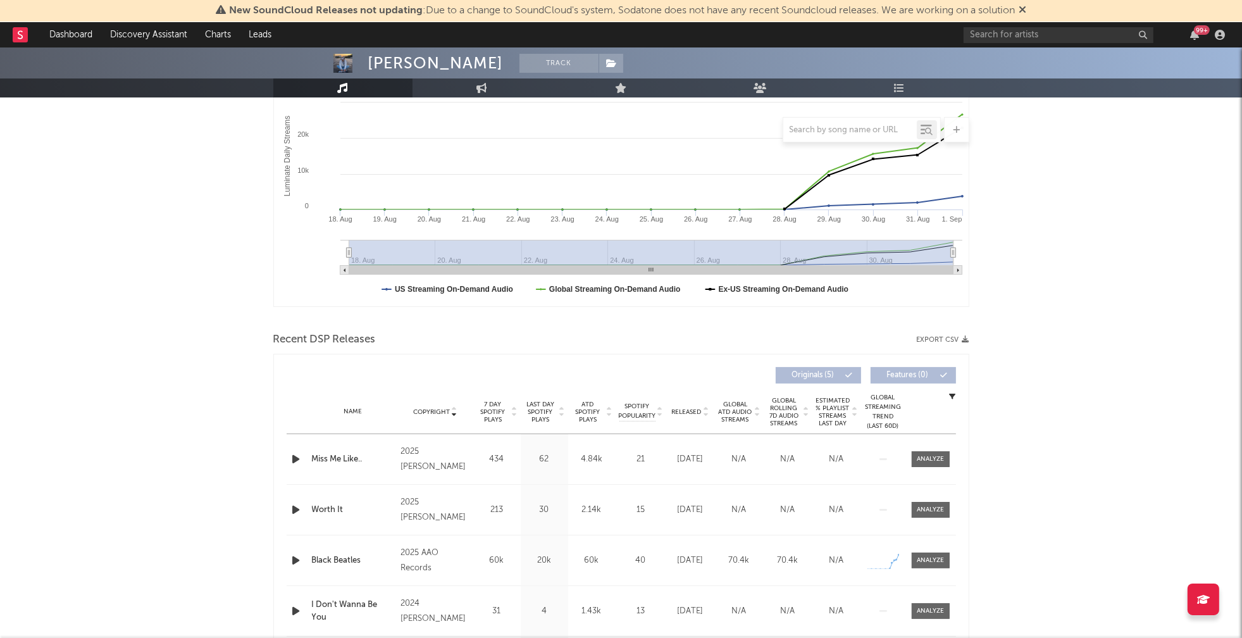
click at [290, 456] on icon "button" at bounding box center [296, 459] width 13 height 16
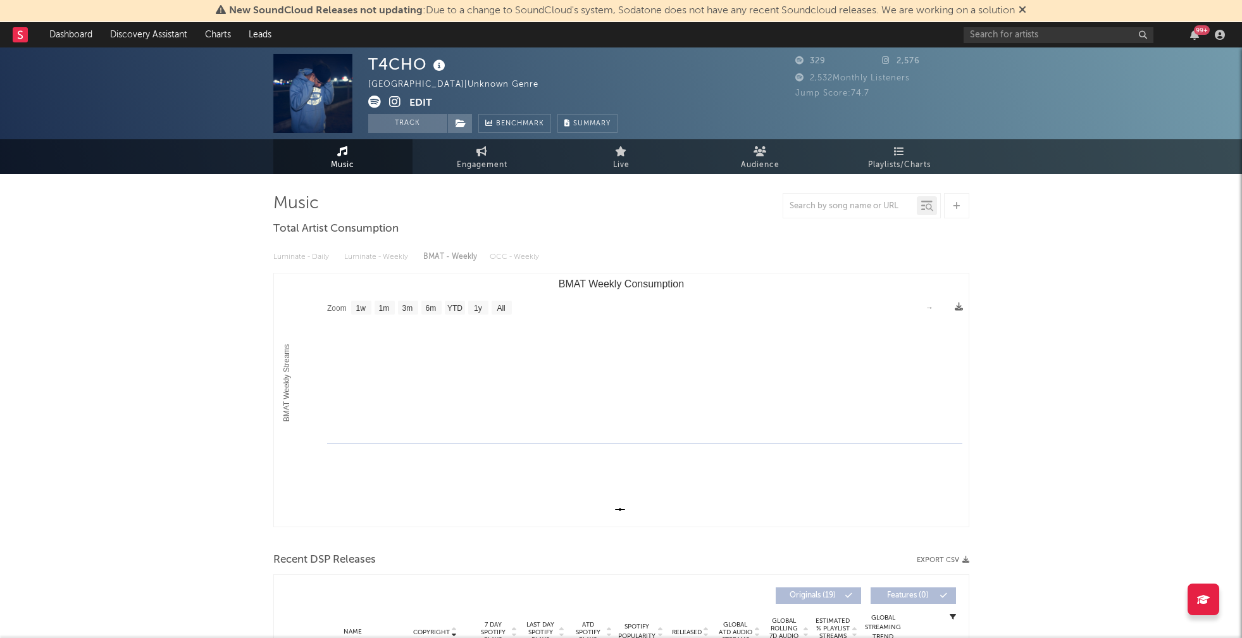
select select "1w"
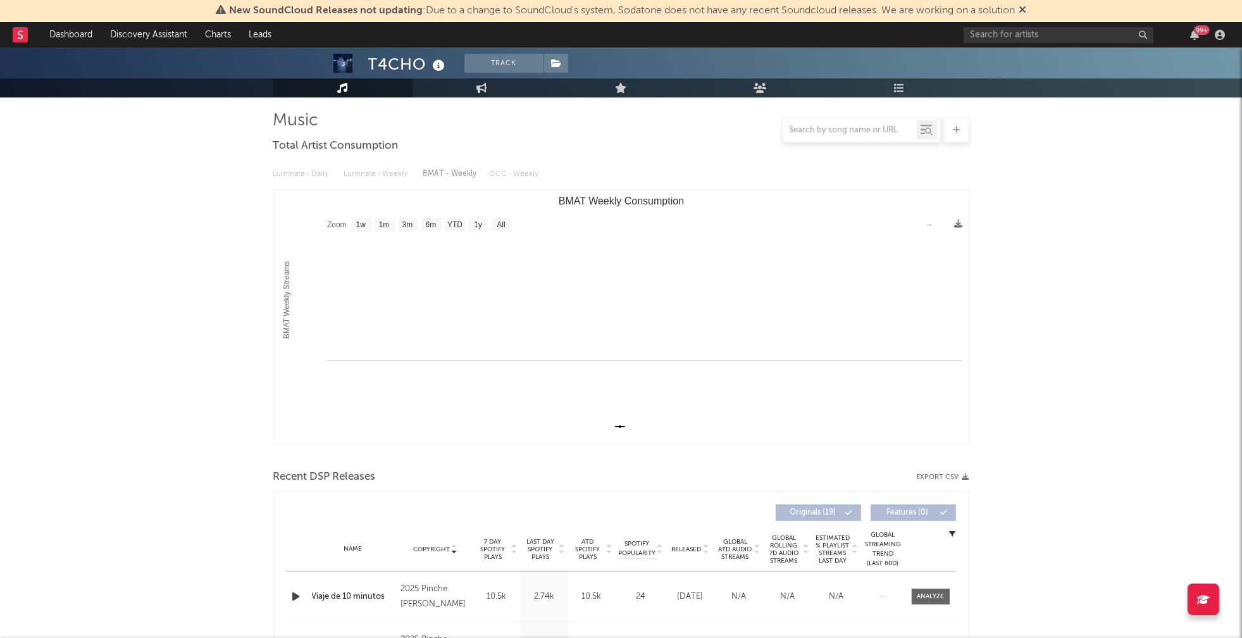
scroll to position [354, 0]
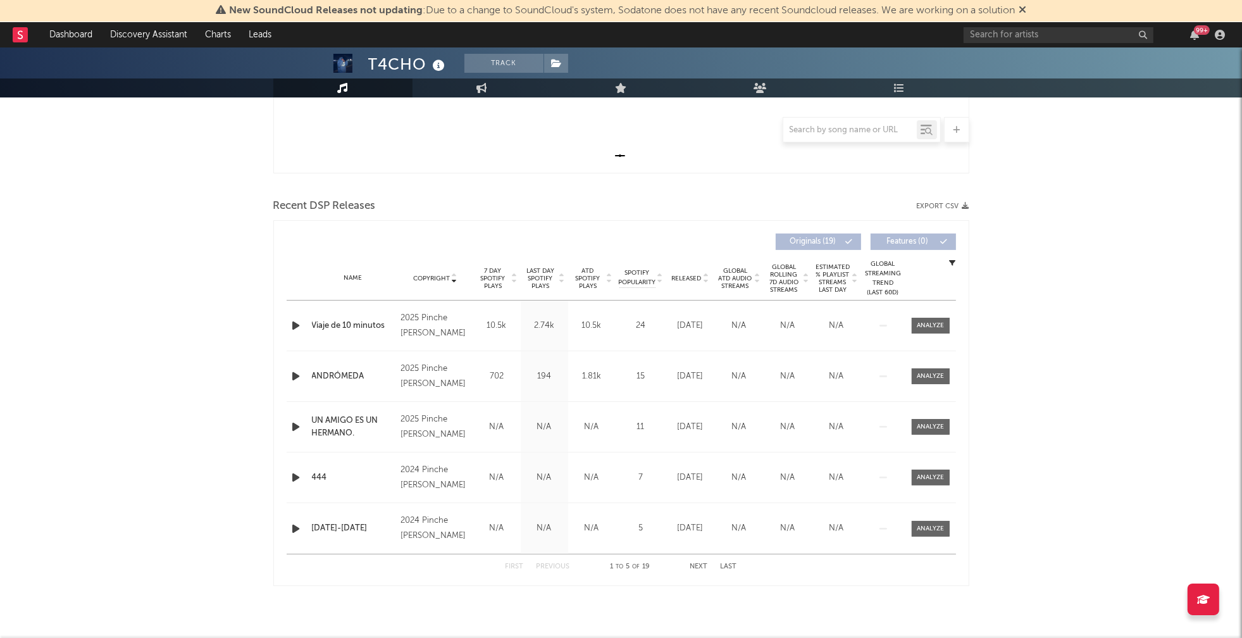
click at [293, 322] on icon "button" at bounding box center [296, 326] width 13 height 16
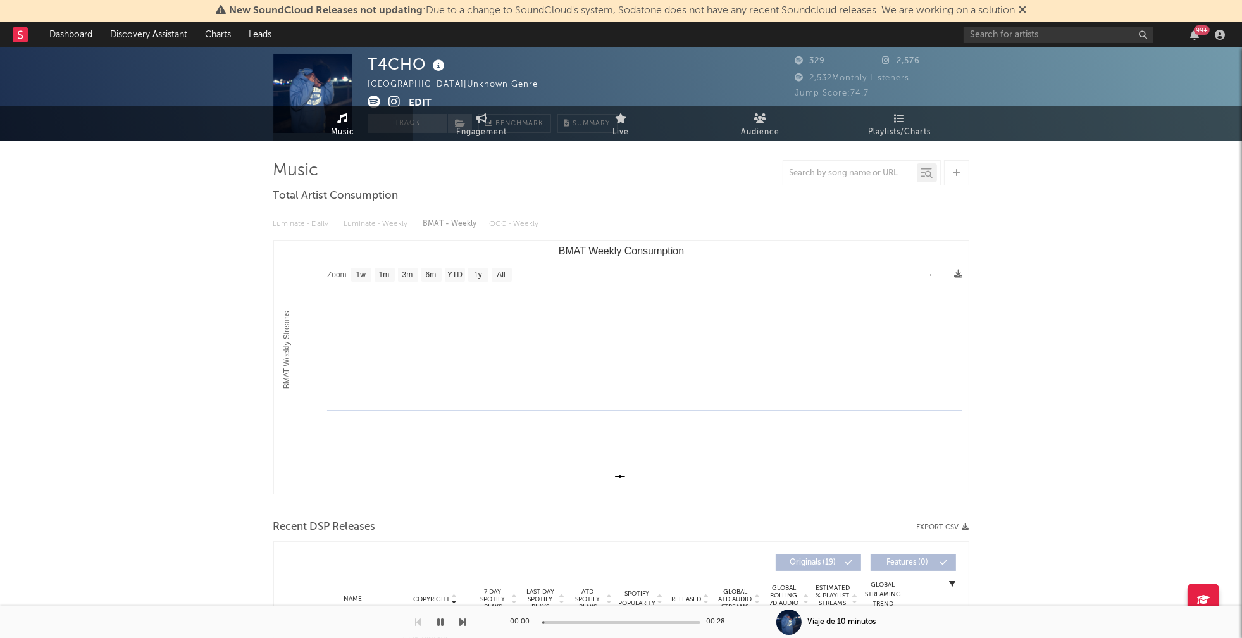
scroll to position [0, 0]
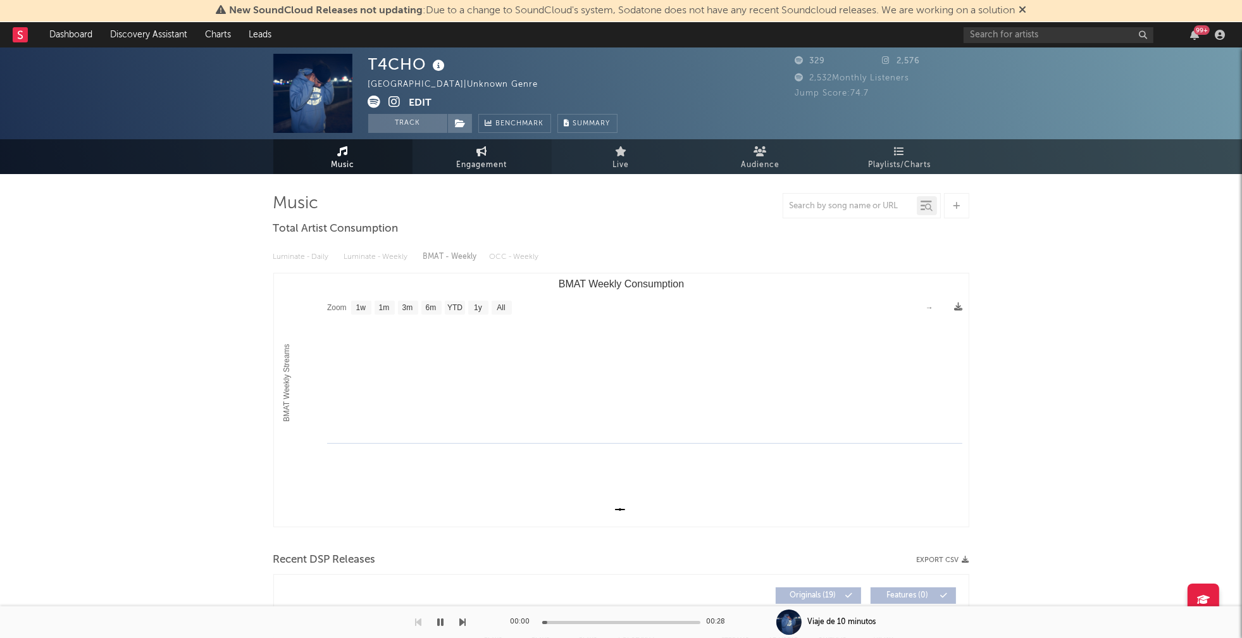
click at [488, 160] on span "Engagement" at bounding box center [482, 165] width 51 height 15
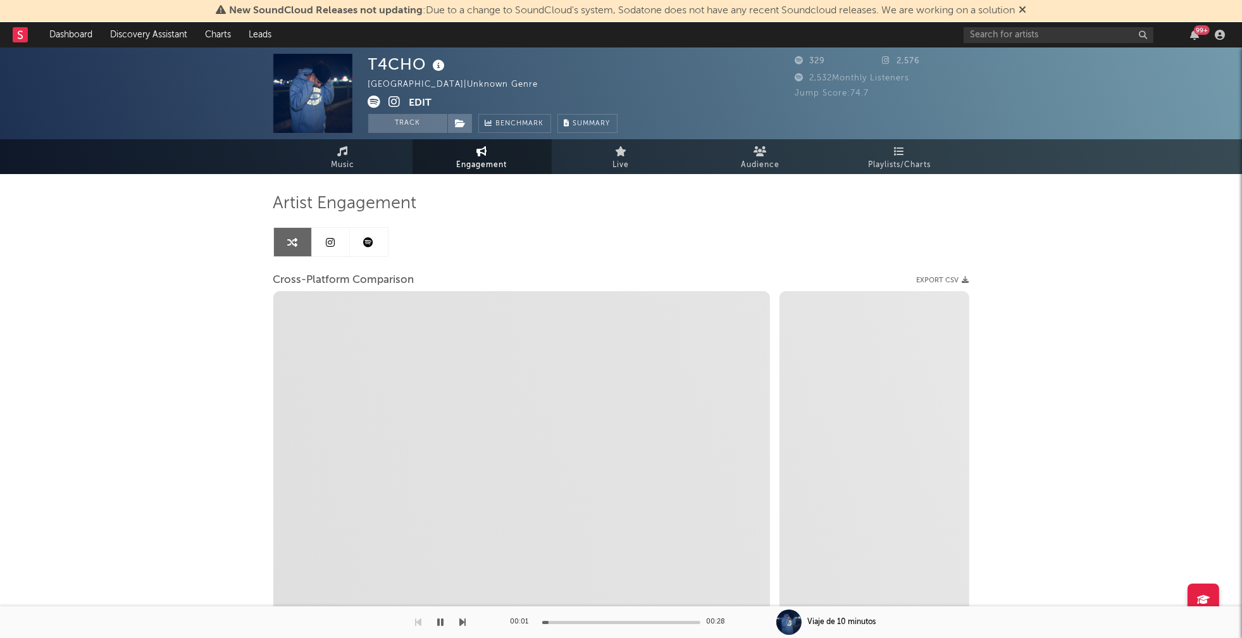
select select "1w"
click at [396, 104] on icon at bounding box center [395, 102] width 12 height 13
select select "1m"
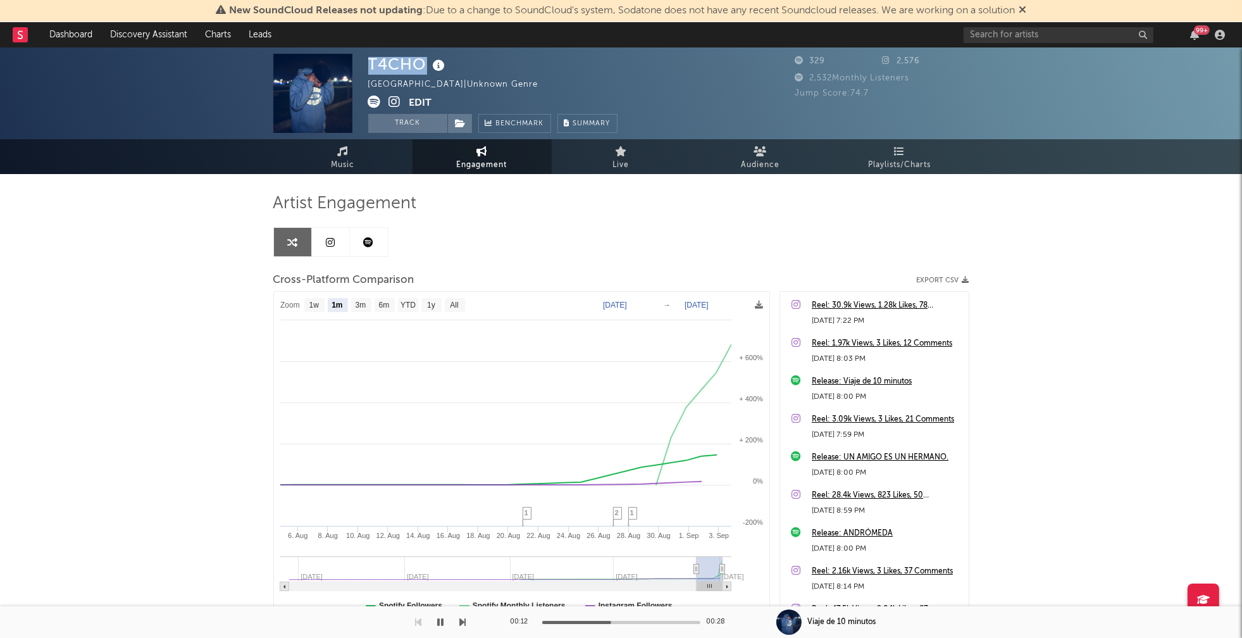
drag, startPoint x: 372, startPoint y: 63, endPoint x: 421, endPoint y: 63, distance: 48.7
click at [421, 63] on div "T4CHO" at bounding box center [408, 64] width 80 height 21
copy div "T4CHO"
click at [442, 622] on icon "button" at bounding box center [441, 622] width 6 height 10
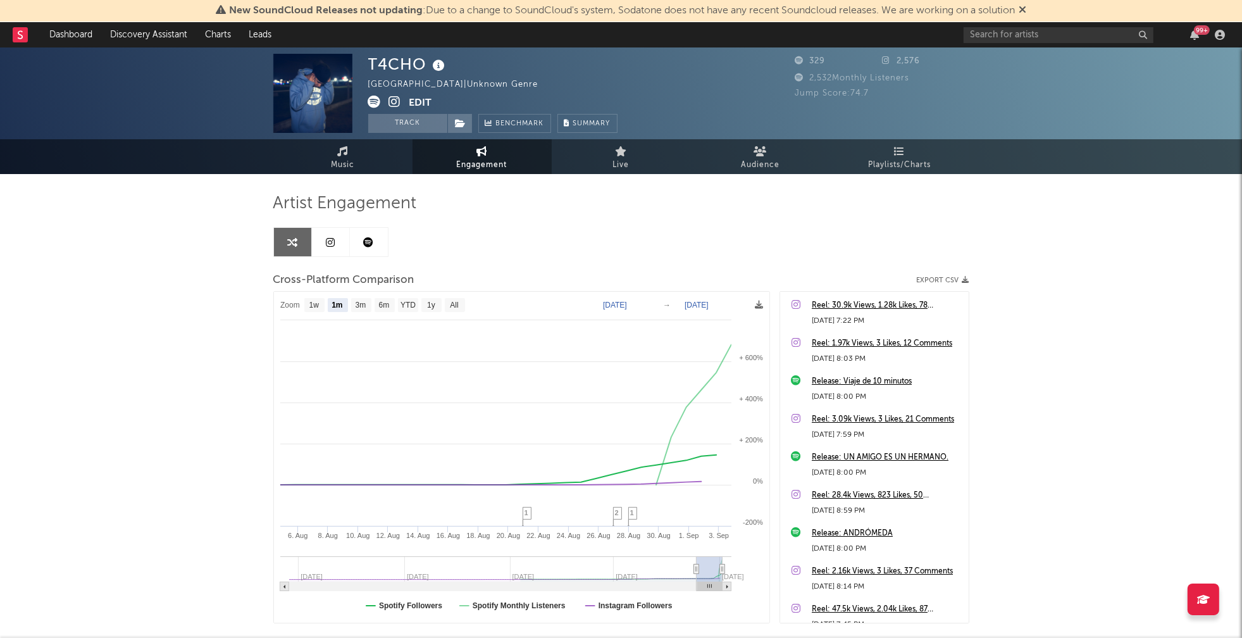
click at [364, 65] on div "T4CHO Argentina | Unknown Genre Edit Track Benchmark Summary 329 2,576 2,532 Mo…" at bounding box center [621, 93] width 1242 height 92
drag, startPoint x: 370, startPoint y: 61, endPoint x: 426, endPoint y: 63, distance: 55.7
click at [426, 63] on div "T4CHO" at bounding box center [408, 64] width 80 height 21
copy div "T4CHO"
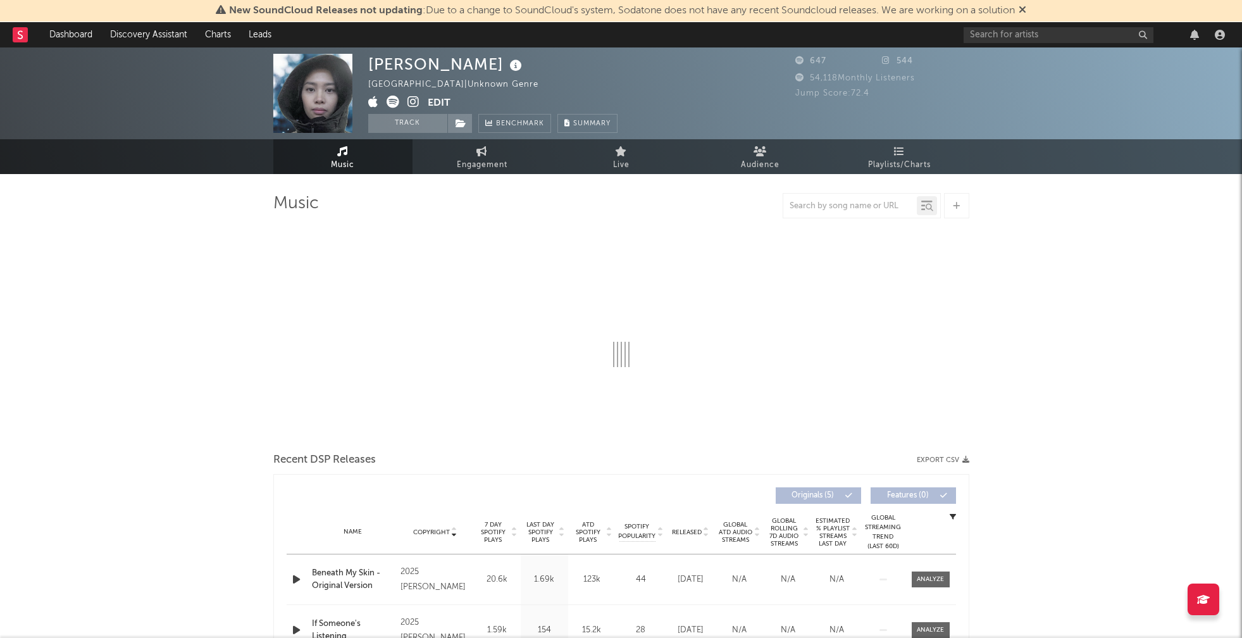
select select "1w"
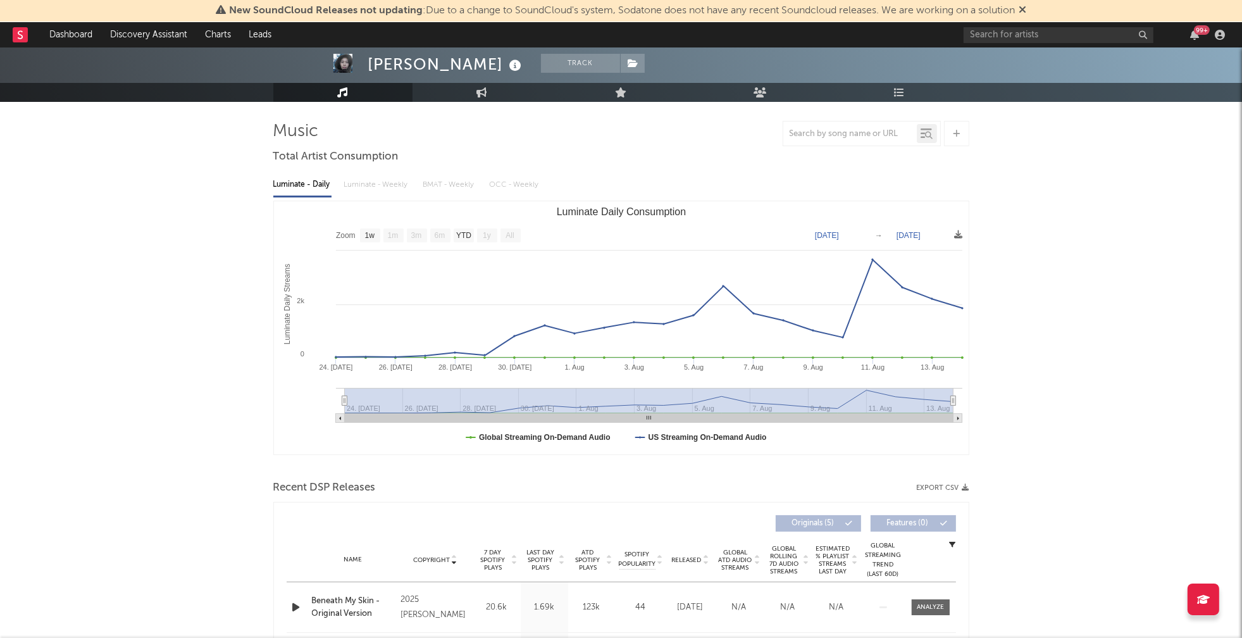
scroll to position [75, 0]
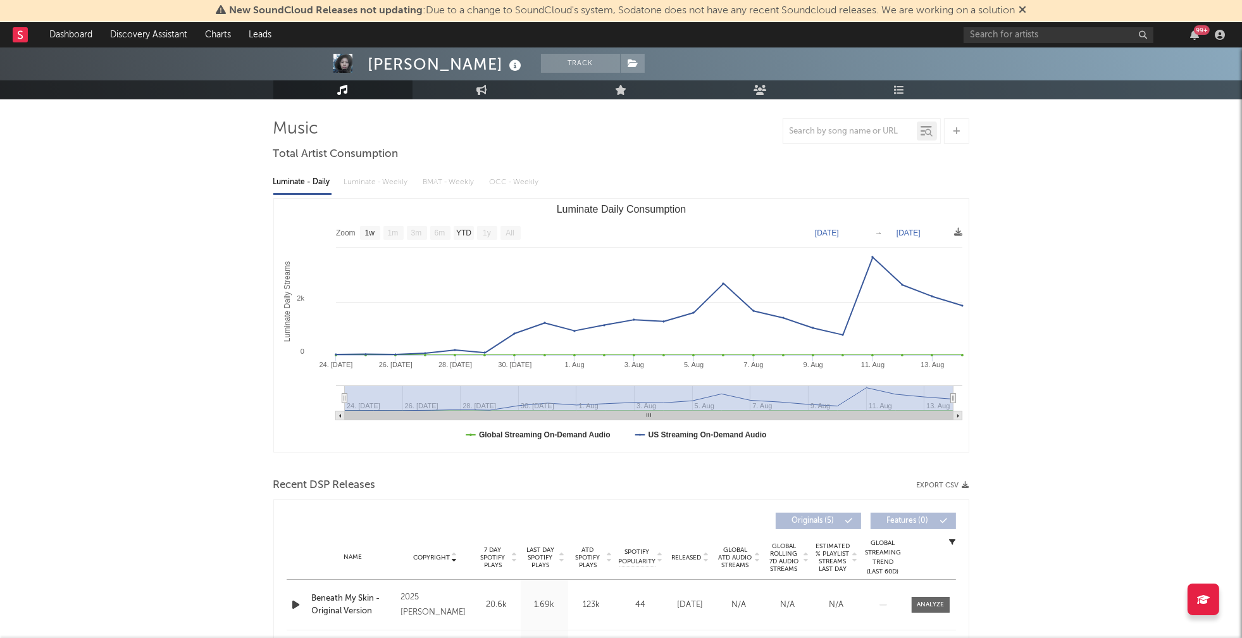
click at [295, 603] on icon "button" at bounding box center [296, 605] width 13 height 16
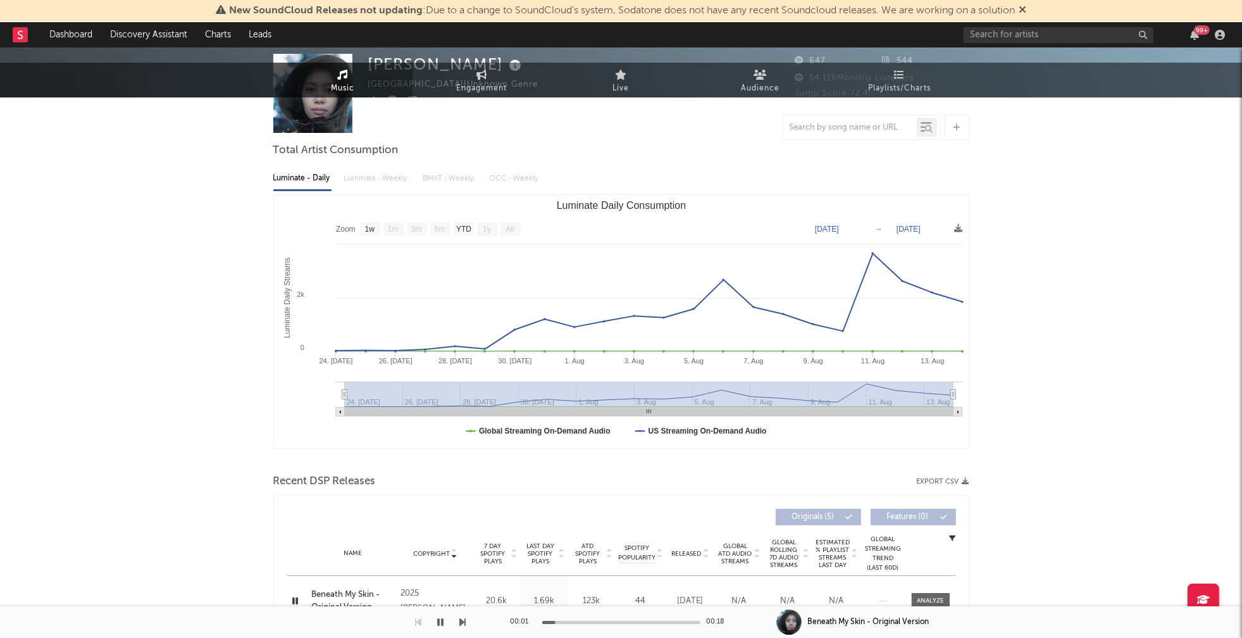
scroll to position [0, 0]
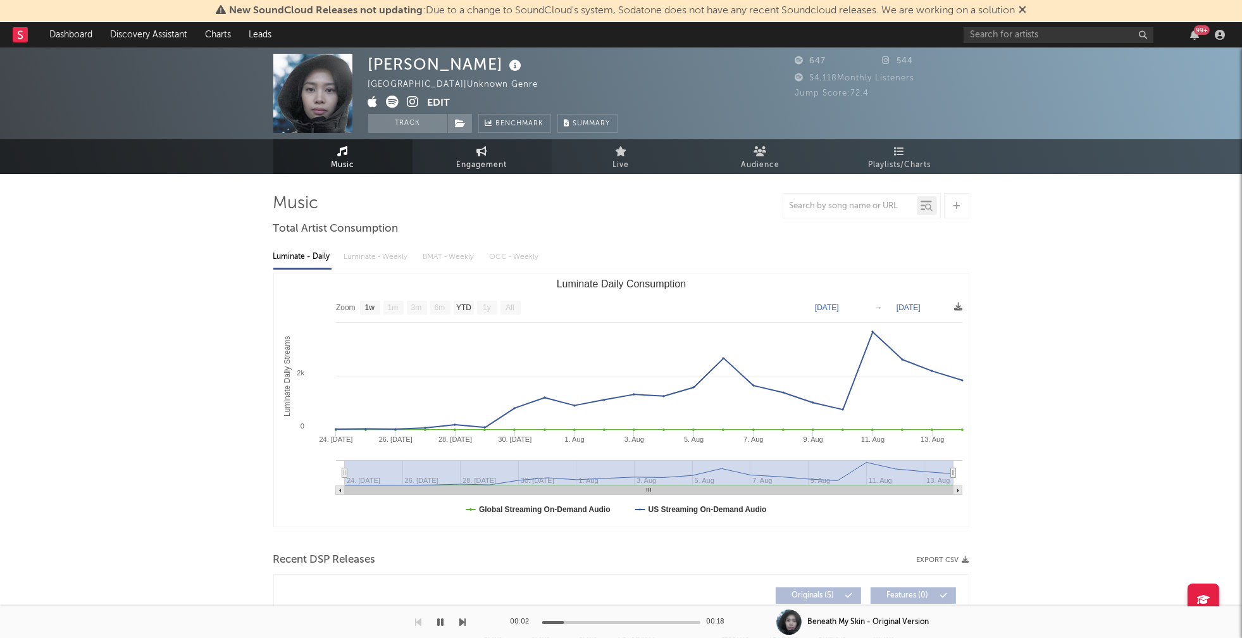
click at [474, 165] on span "Engagement" at bounding box center [482, 165] width 51 height 15
select select "1w"
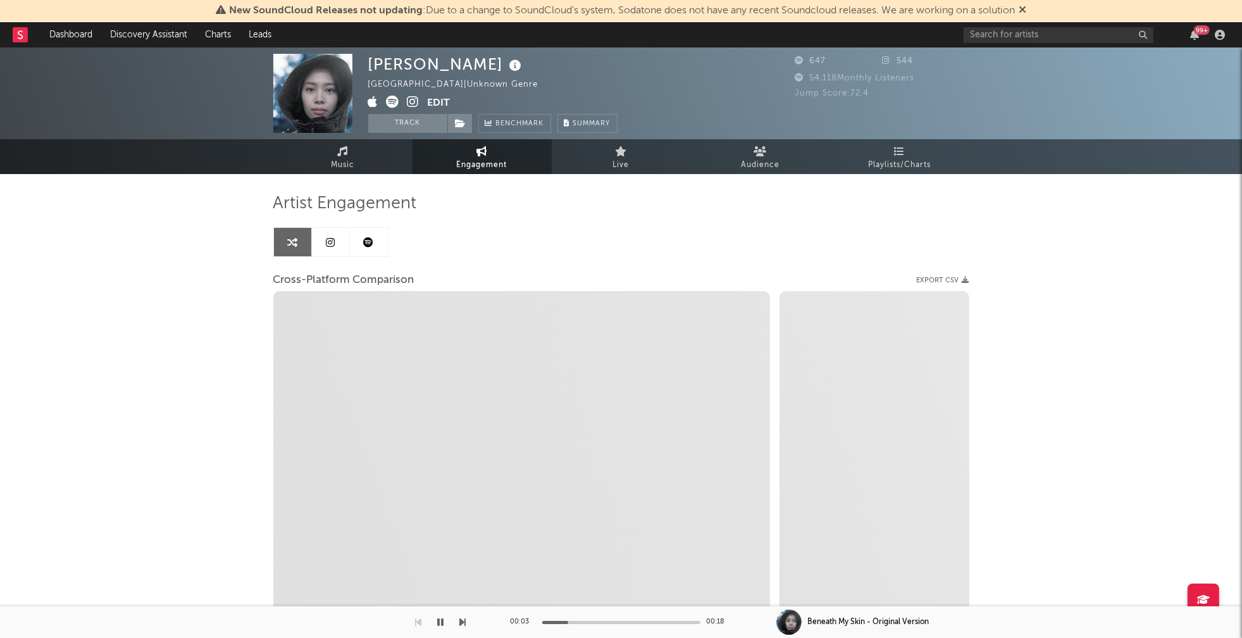
click at [412, 103] on icon at bounding box center [413, 102] width 12 height 13
select select "1m"
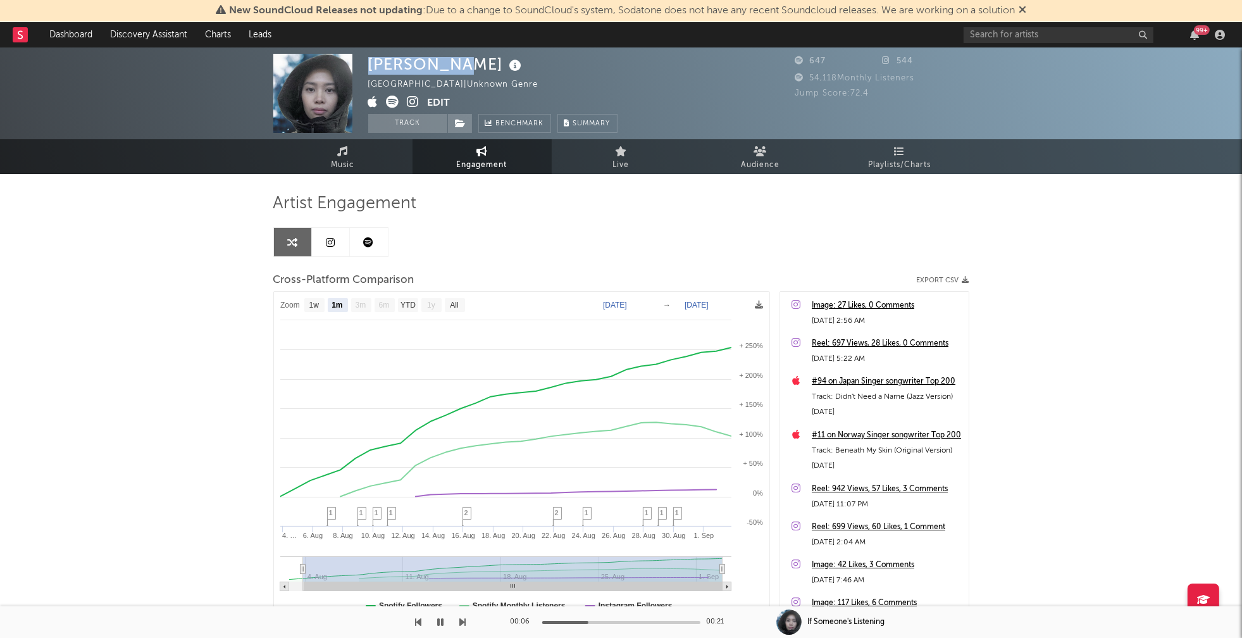
drag, startPoint x: 369, startPoint y: 66, endPoint x: 446, endPoint y: 61, distance: 77.3
click at [446, 61] on div "Flora Sage" at bounding box center [446, 64] width 157 height 21
copy div "Flora Sage"
click at [437, 623] on button "button" at bounding box center [441, 622] width 13 height 32
click at [329, 170] on link "Music" at bounding box center [342, 156] width 139 height 35
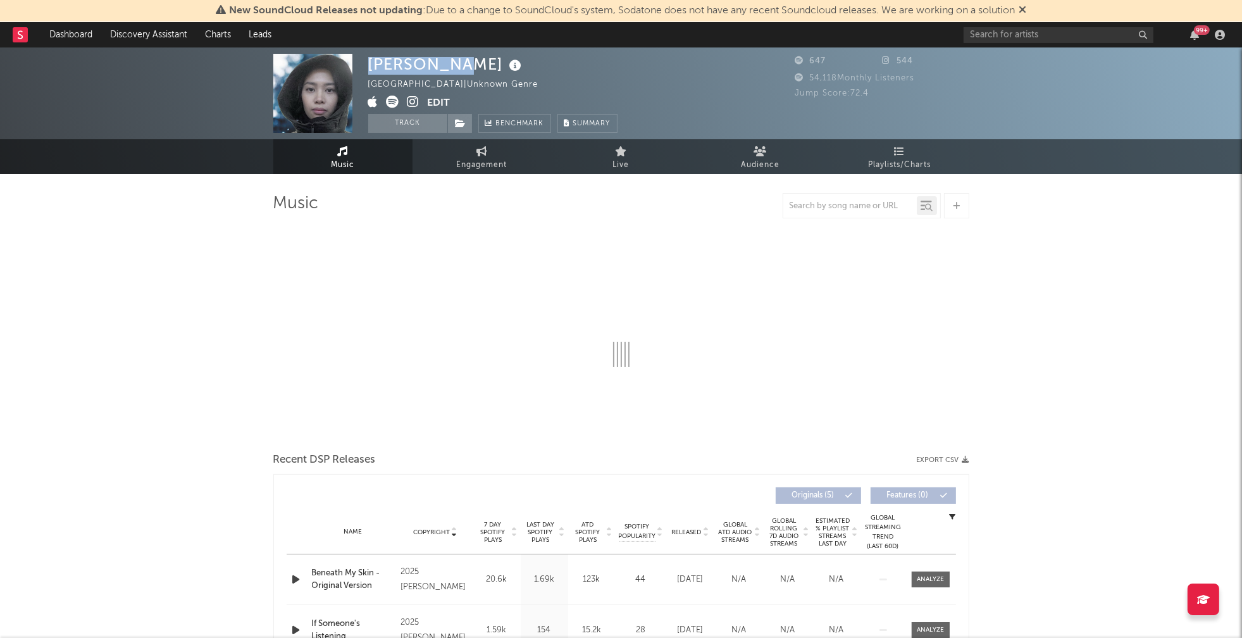
select select "1w"
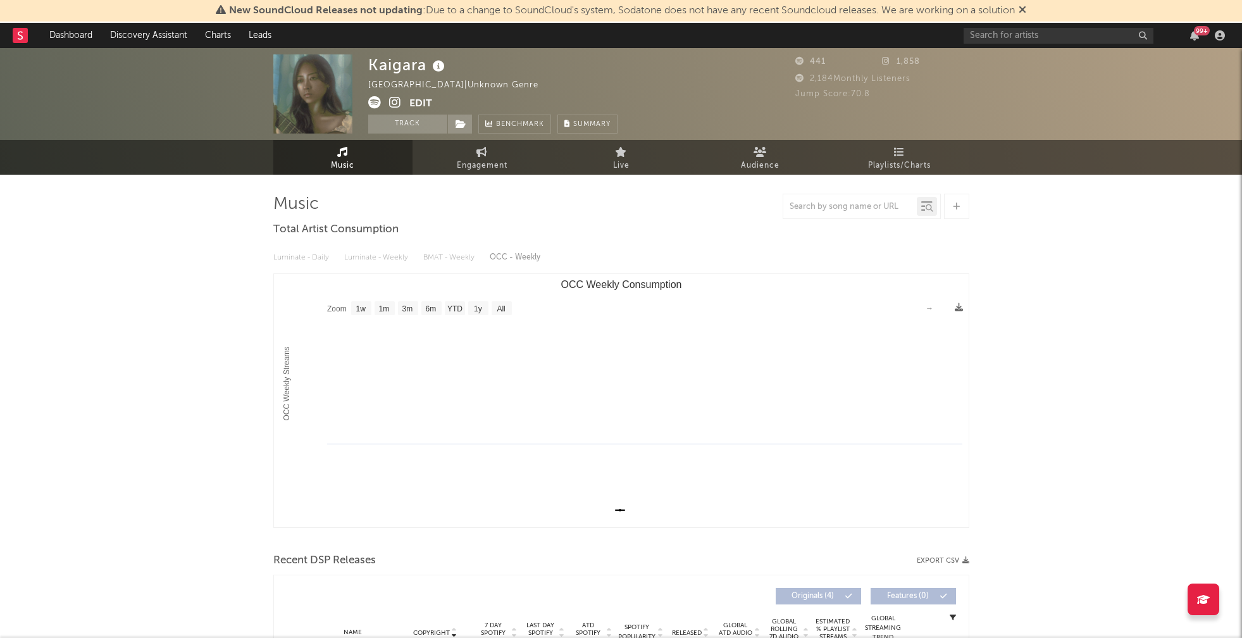
select select "1w"
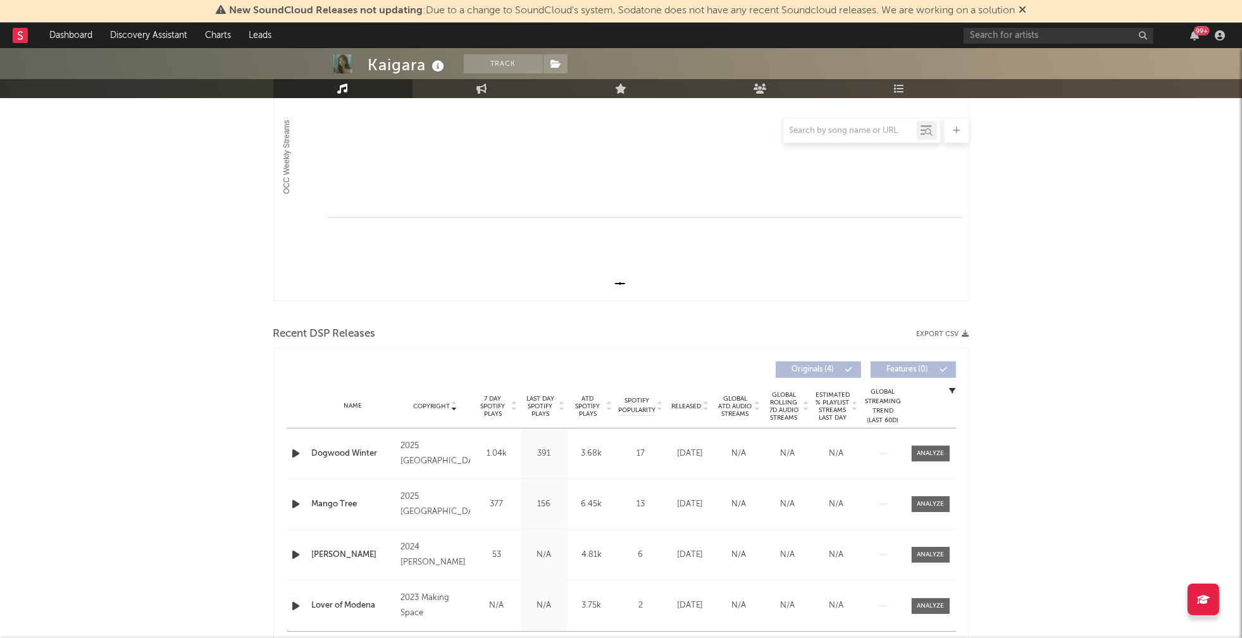
scroll to position [327, 0]
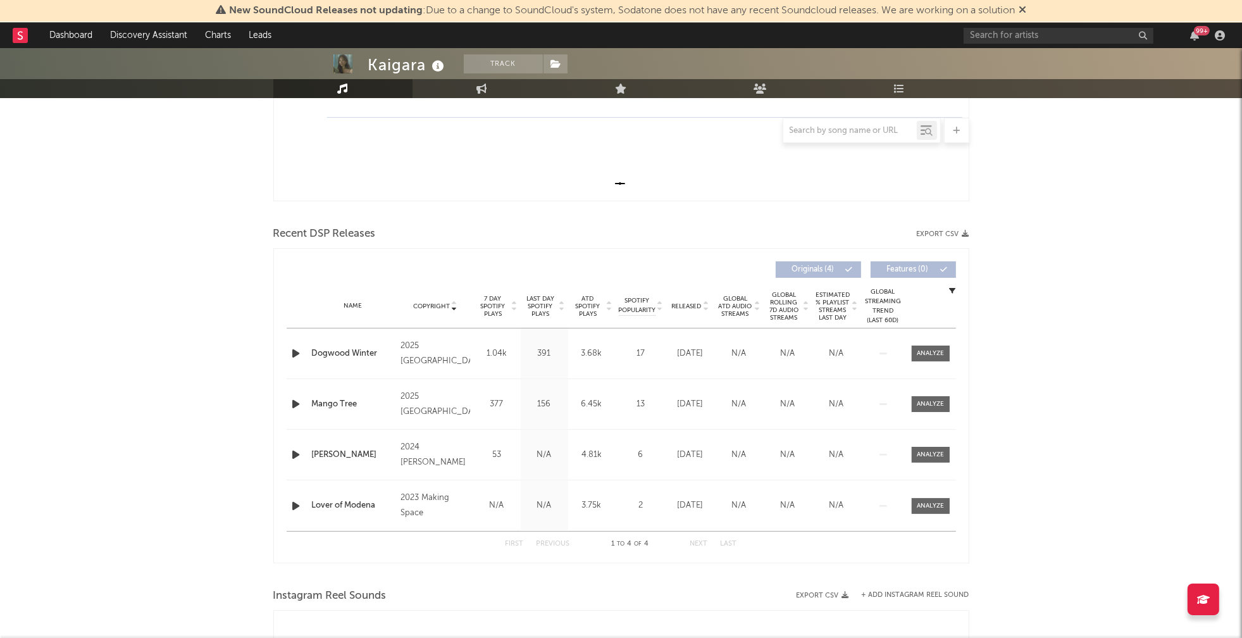
click at [294, 353] on icon "button" at bounding box center [296, 353] width 13 height 16
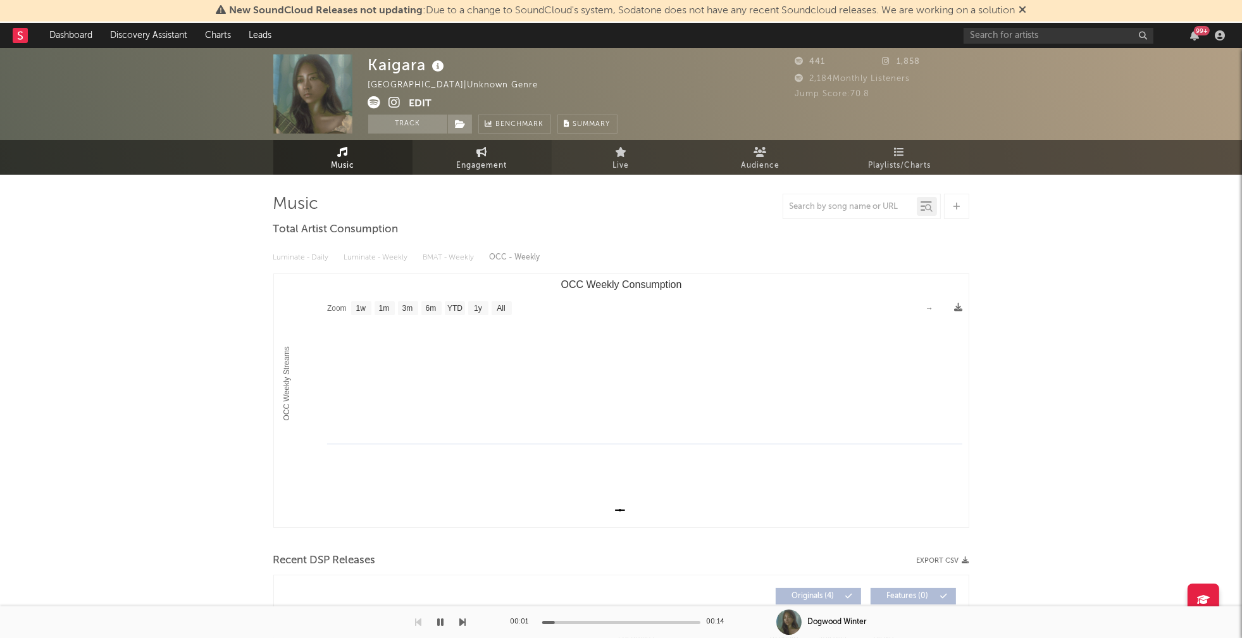
click at [495, 163] on span "Engagement" at bounding box center [482, 165] width 51 height 15
select select "1w"
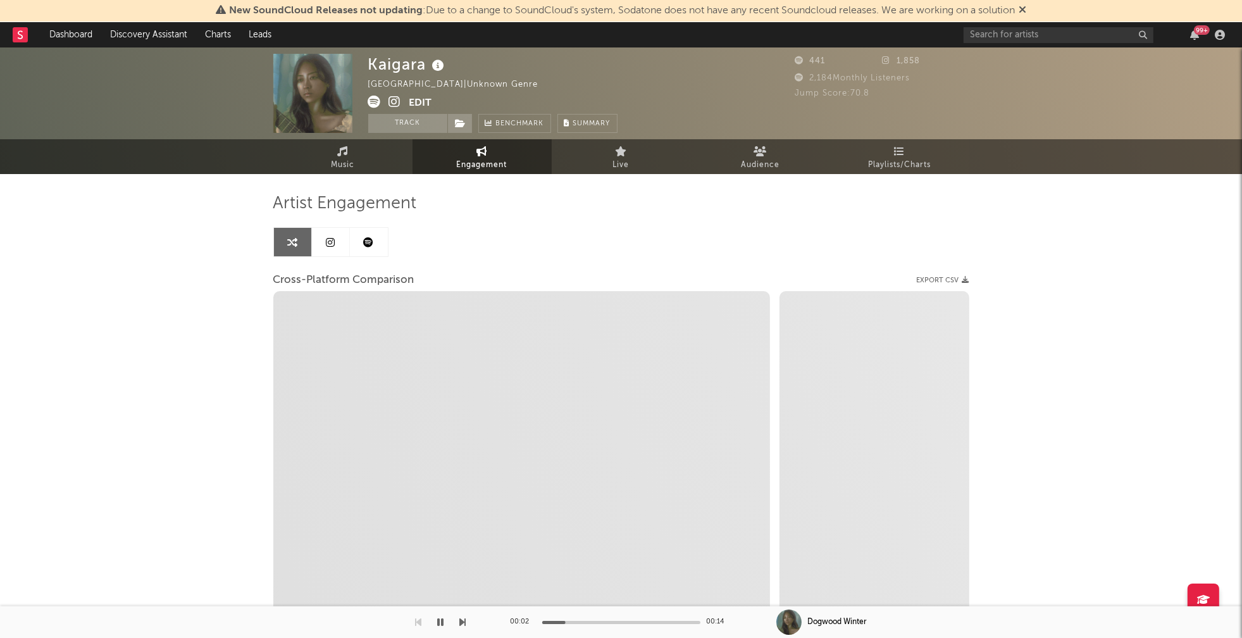
click at [394, 100] on icon at bounding box center [395, 102] width 12 height 13
select select "1m"
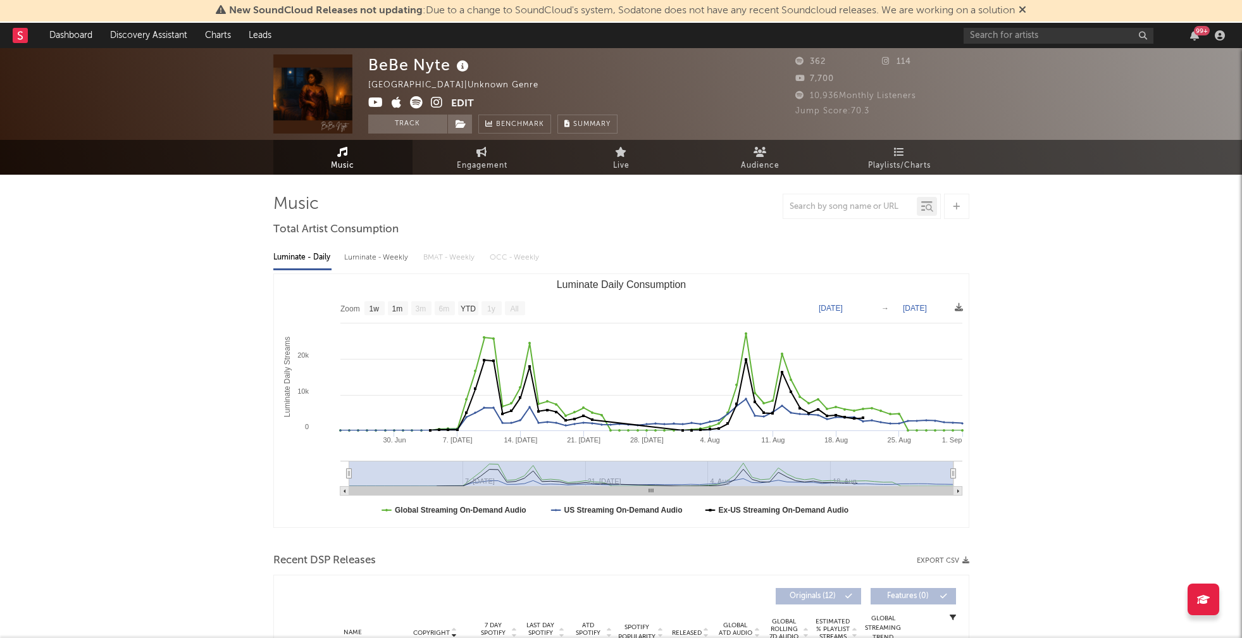
select select "1w"
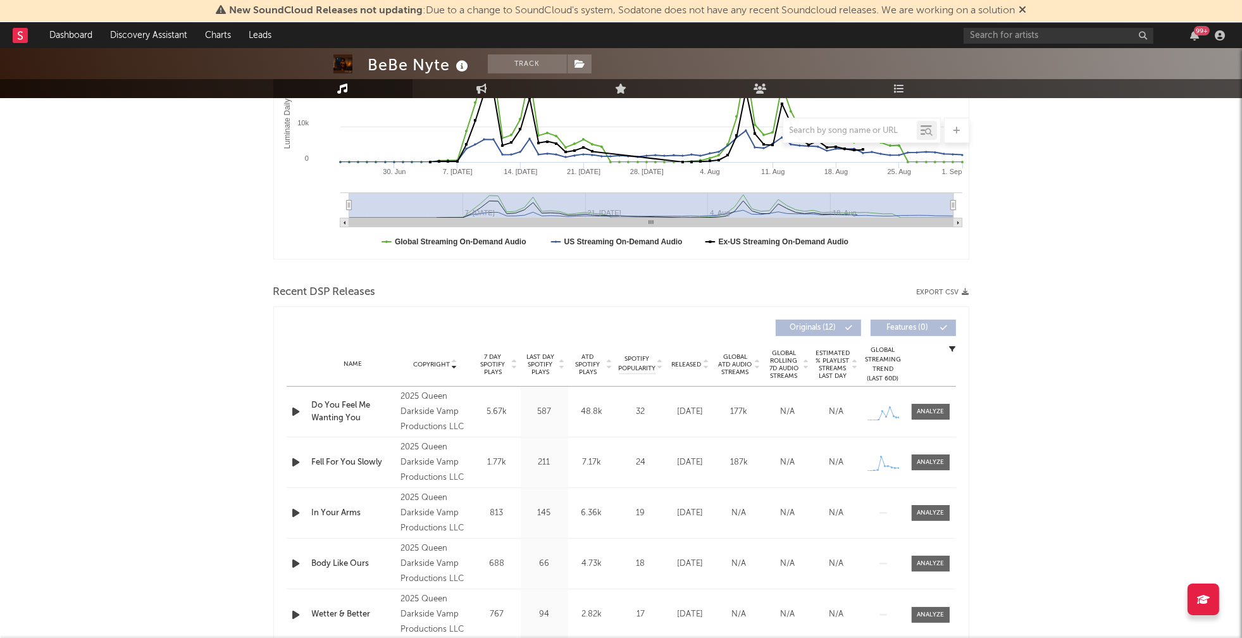
scroll to position [304, 0]
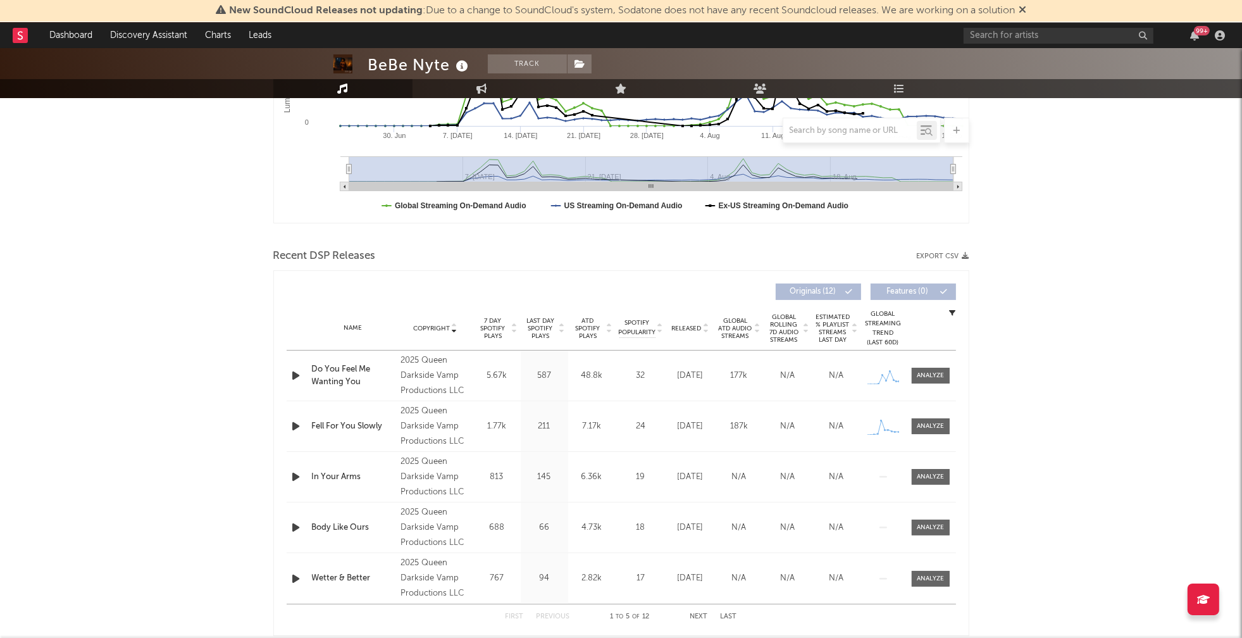
click at [297, 373] on icon "button" at bounding box center [296, 376] width 13 height 16
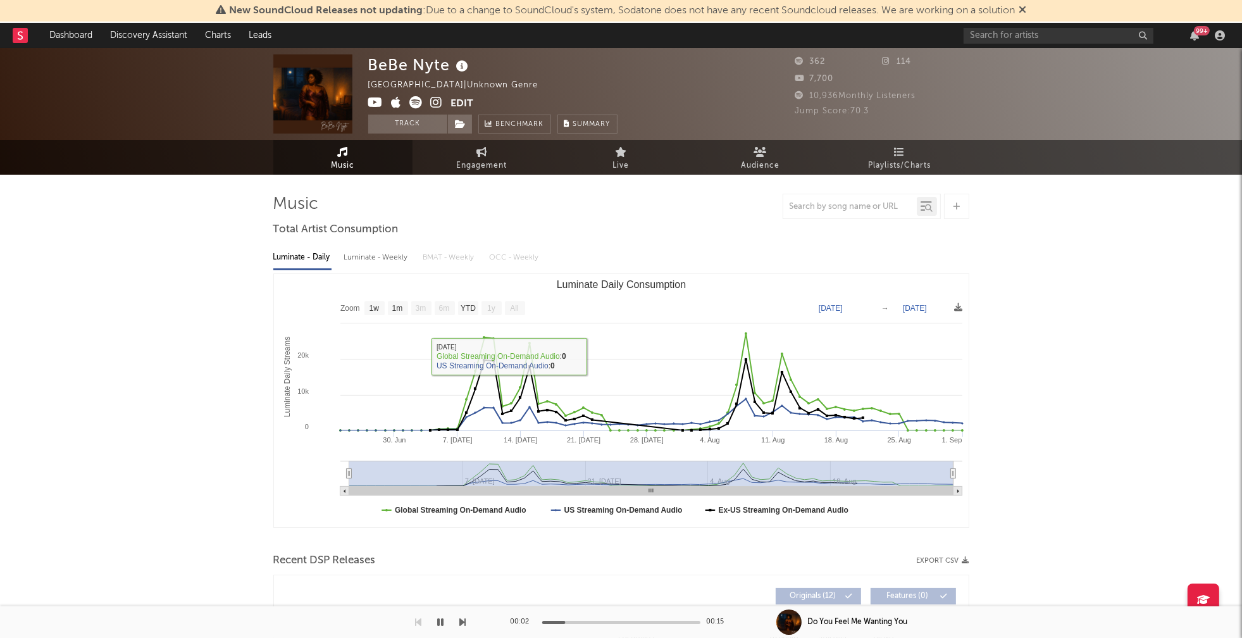
click at [371, 254] on div "Luminate - Weekly" at bounding box center [377, 258] width 66 height 22
select select "1w"
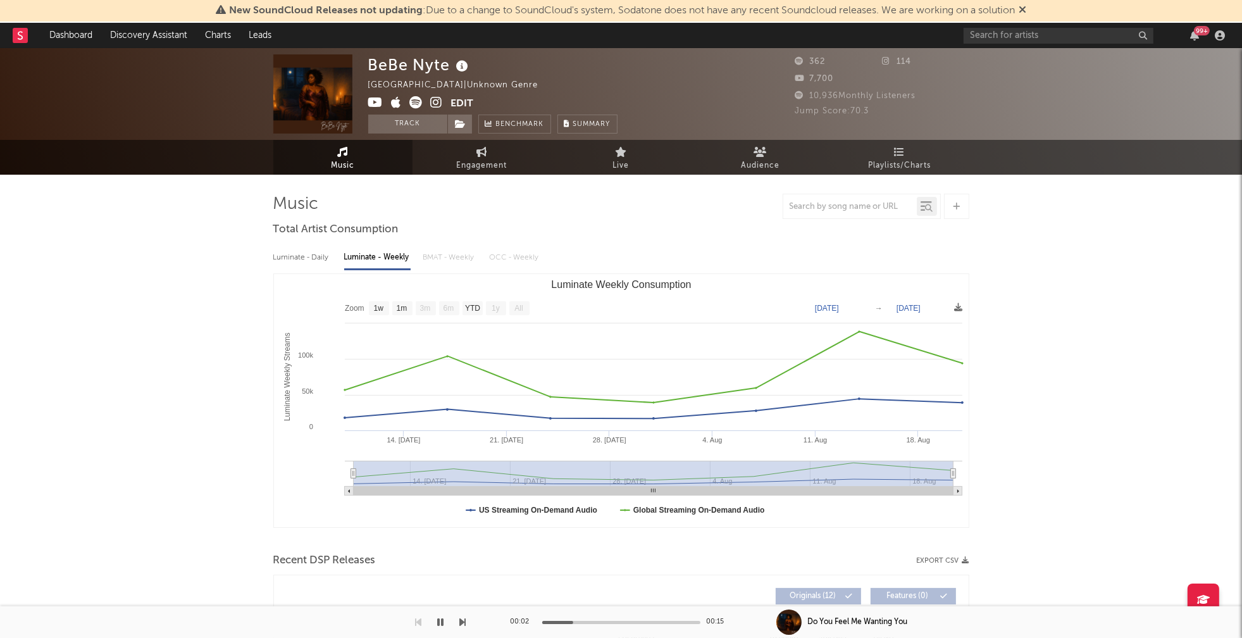
drag, startPoint x: 476, startPoint y: 156, endPoint x: 460, endPoint y: 135, distance: 27.1
click at [476, 156] on link "Engagement" at bounding box center [482, 157] width 139 height 35
select select "1w"
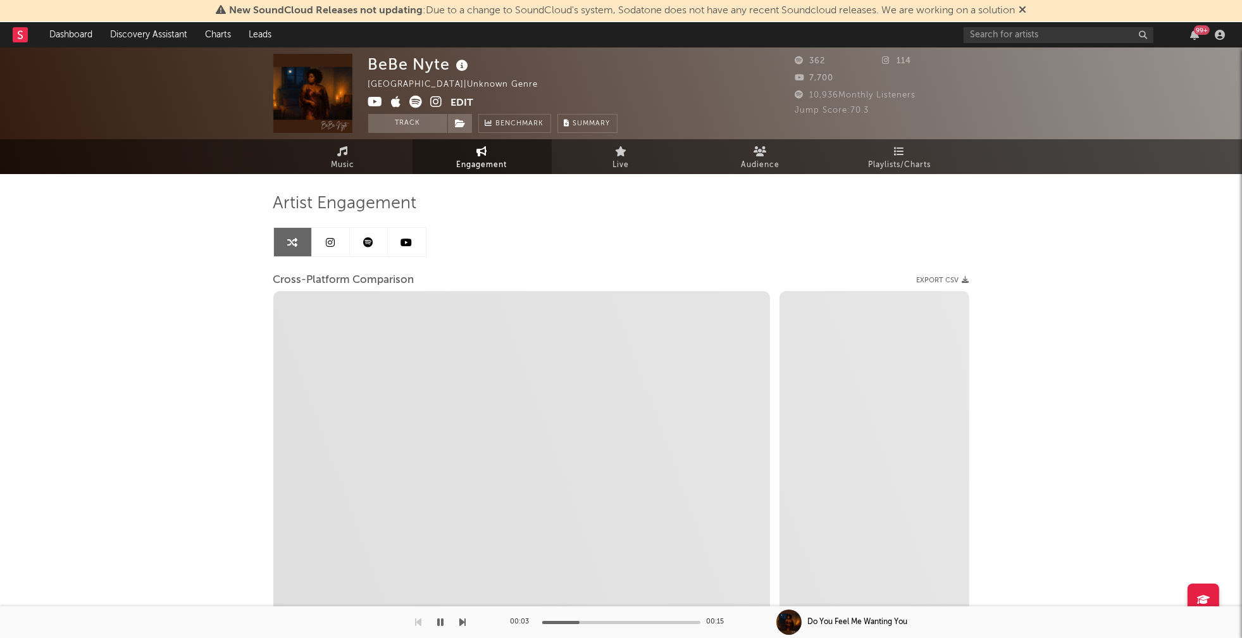
click at [438, 100] on icon at bounding box center [437, 102] width 12 height 13
select select "1m"
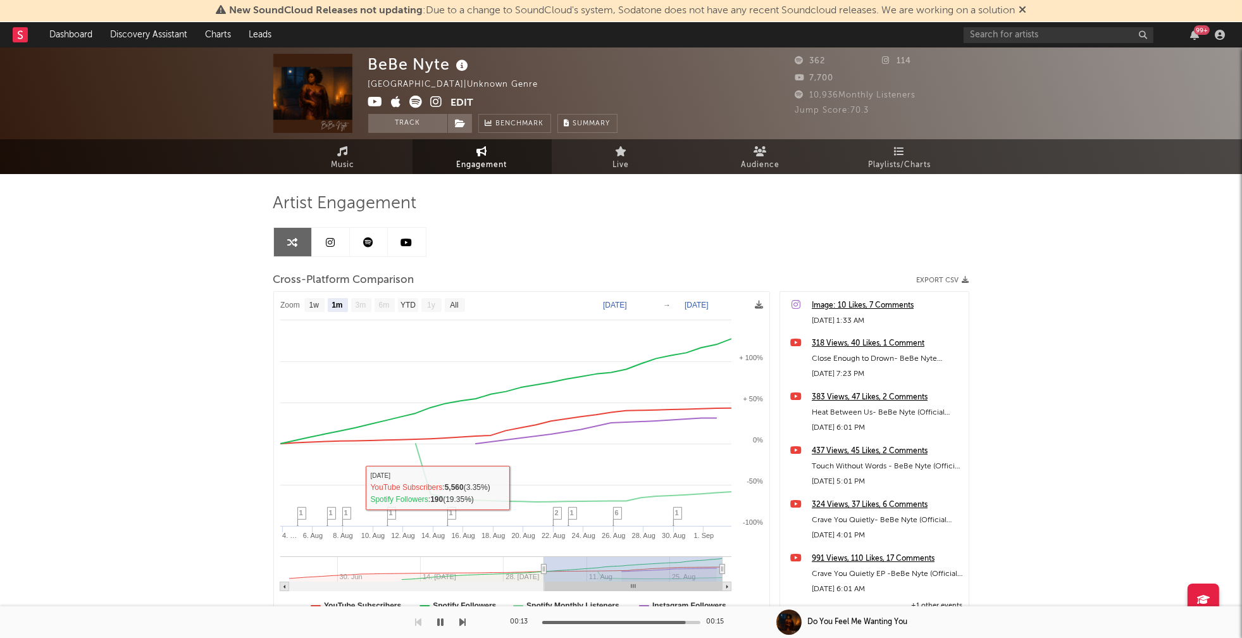
click at [442, 624] on icon "button" at bounding box center [441, 622] width 6 height 10
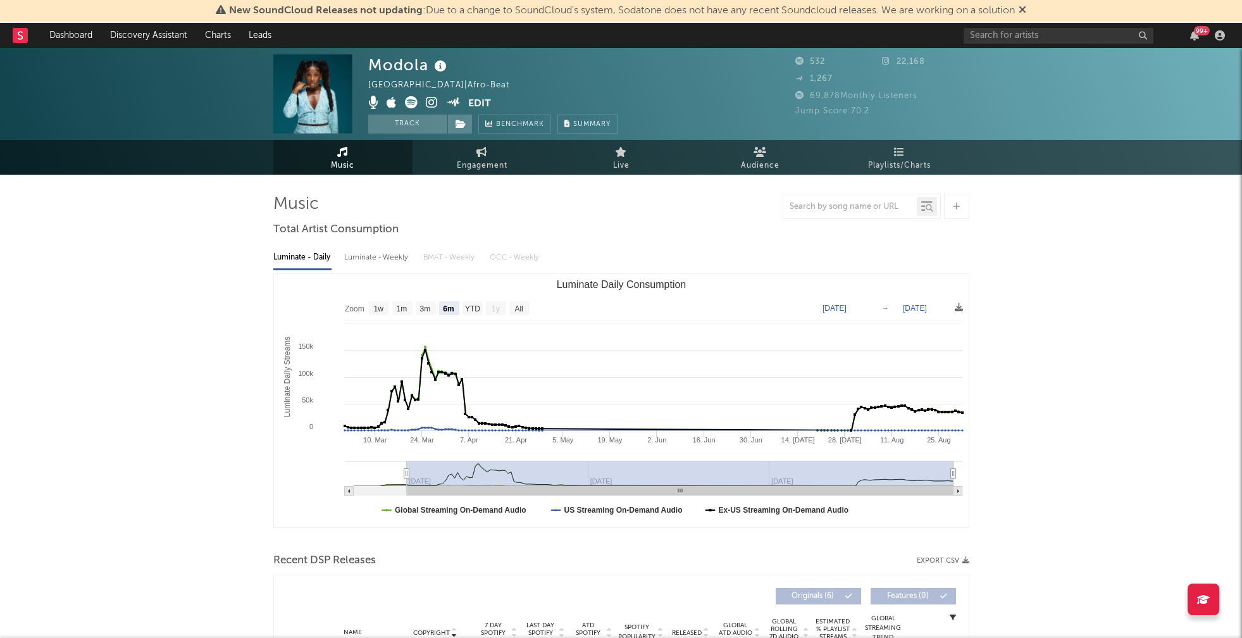
select select "6m"
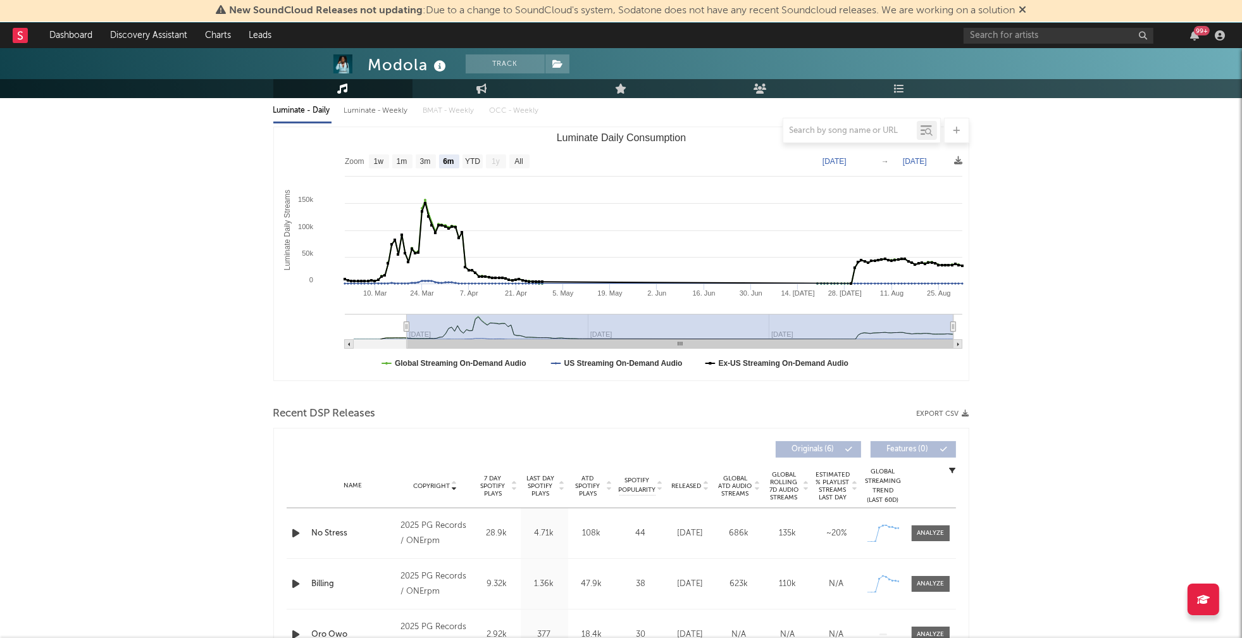
scroll to position [352, 0]
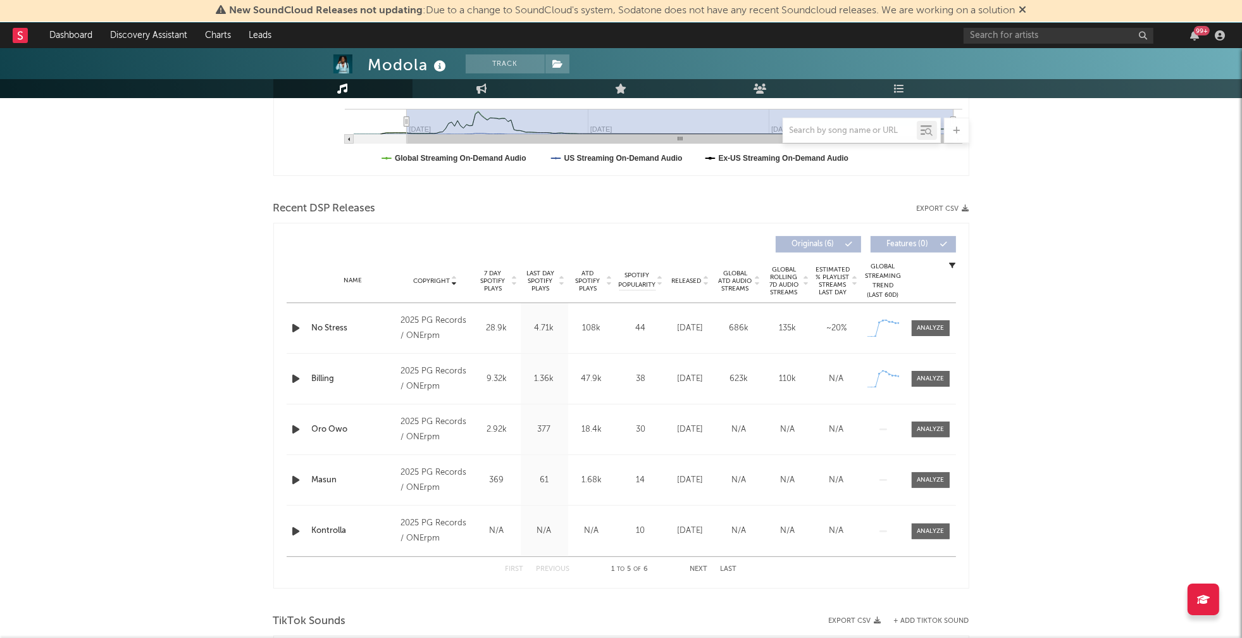
click at [297, 330] on icon "button" at bounding box center [296, 328] width 13 height 16
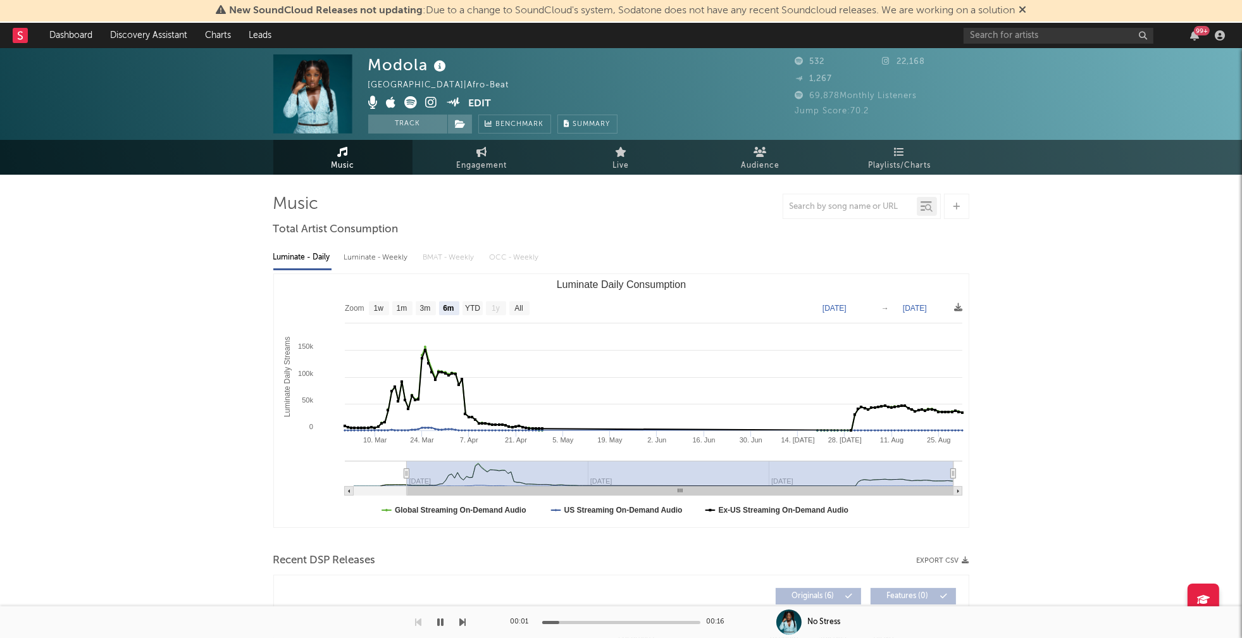
click at [385, 260] on div "Luminate - Weekly" at bounding box center [377, 258] width 66 height 22
select select "6m"
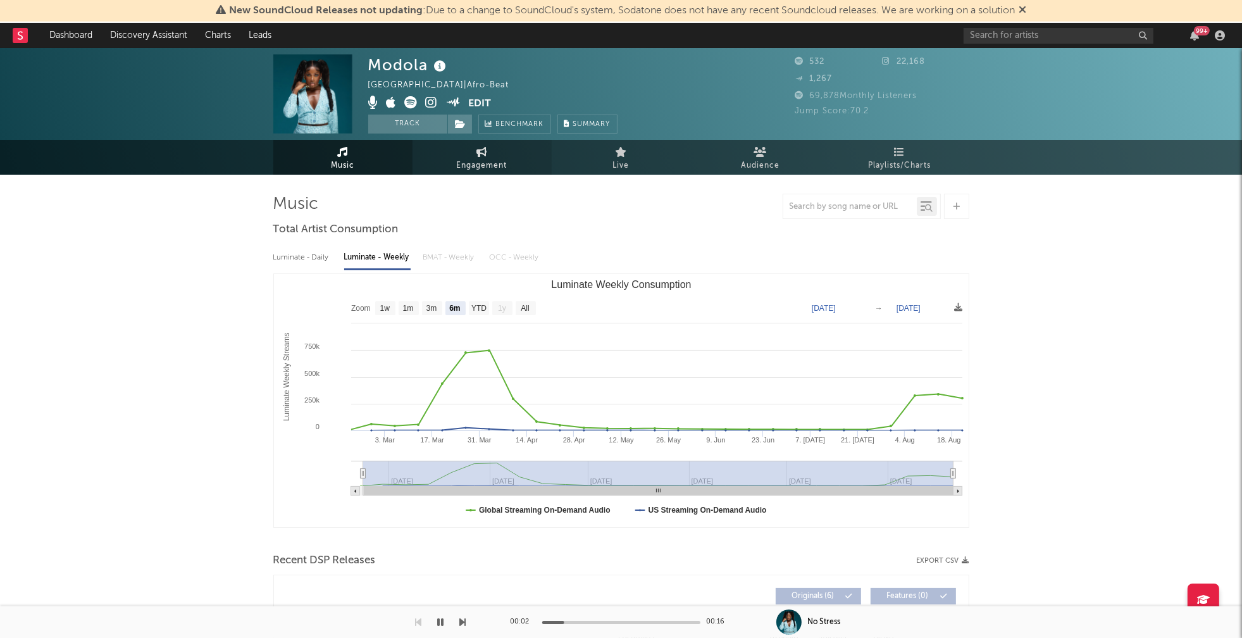
click at [483, 158] on span "Engagement" at bounding box center [482, 165] width 51 height 15
select select "1w"
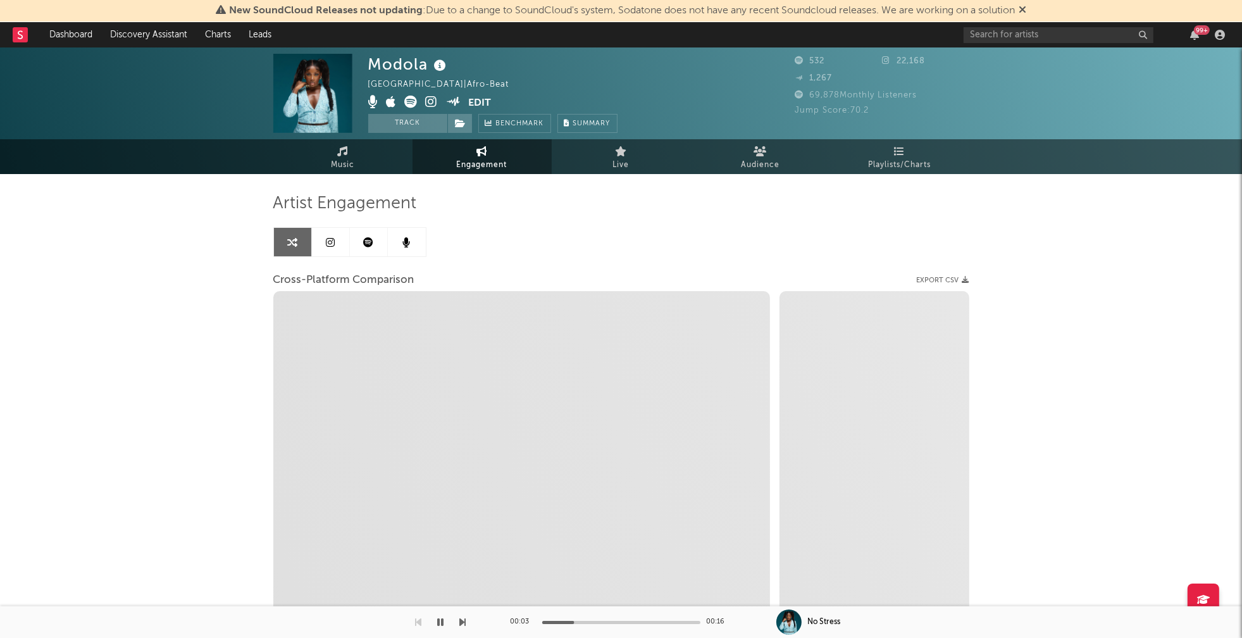
click at [430, 99] on icon at bounding box center [432, 102] width 12 height 13
select select "1m"
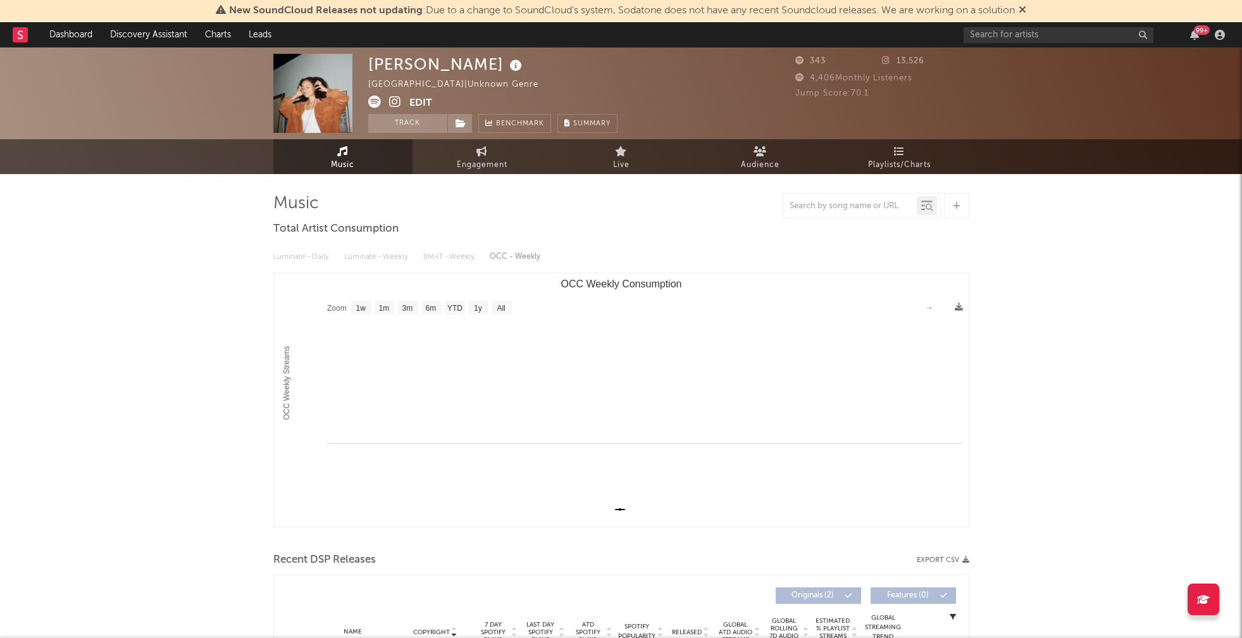
select select "1w"
drag, startPoint x: 369, startPoint y: 63, endPoint x: 487, endPoint y: 64, distance: 117.7
click at [487, 64] on div "[PERSON_NAME]" at bounding box center [446, 64] width 157 height 21
copy div "[PERSON_NAME]"
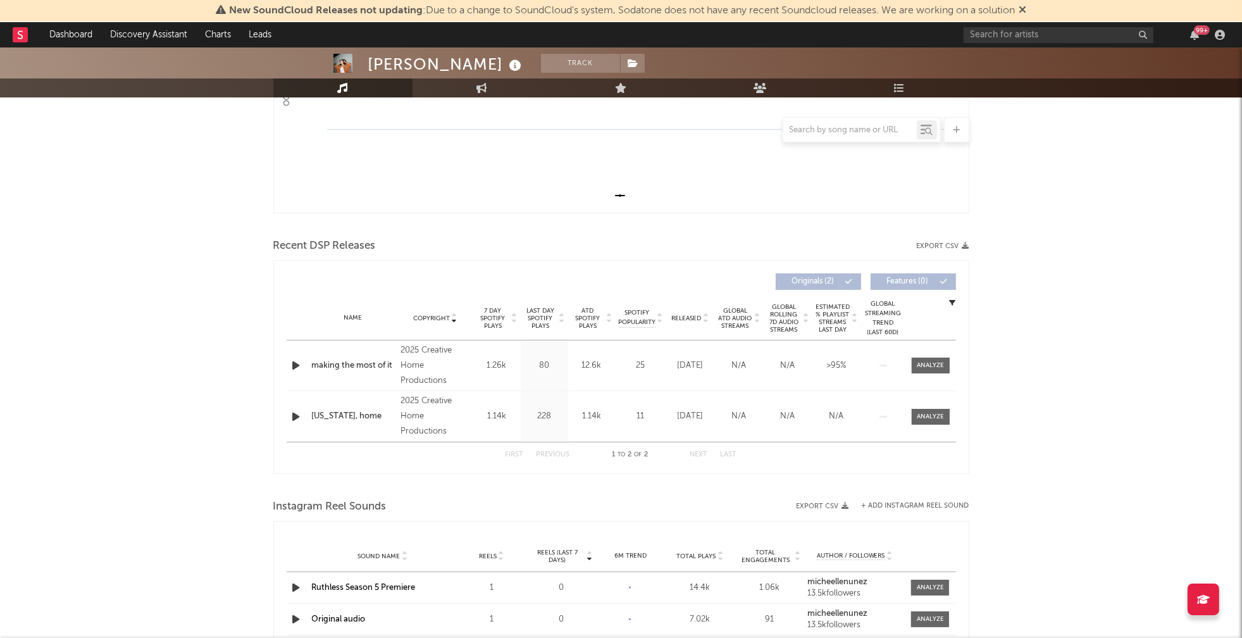
scroll to position [337, 0]
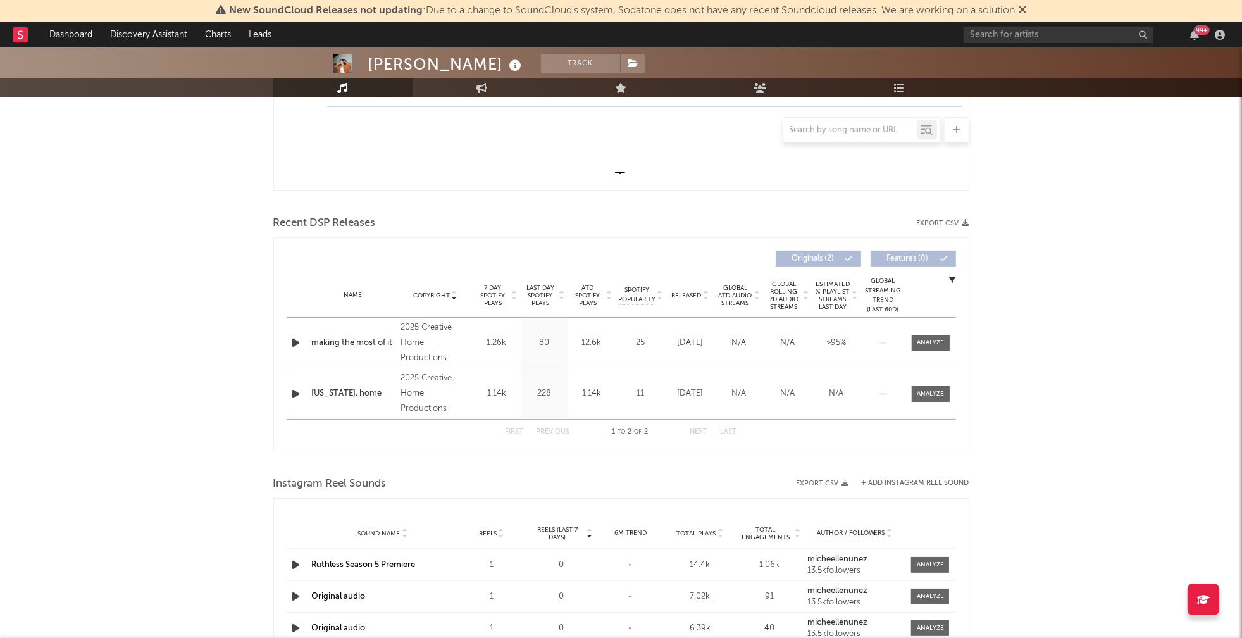
click at [294, 341] on icon "button" at bounding box center [296, 343] width 13 height 16
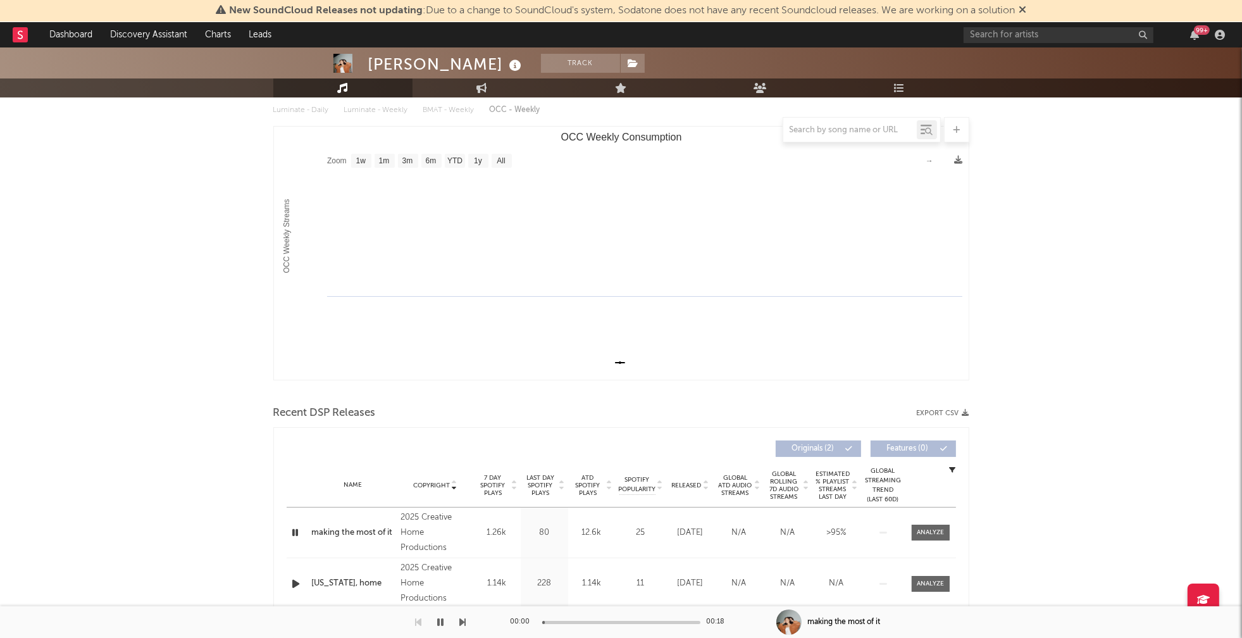
scroll to position [0, 0]
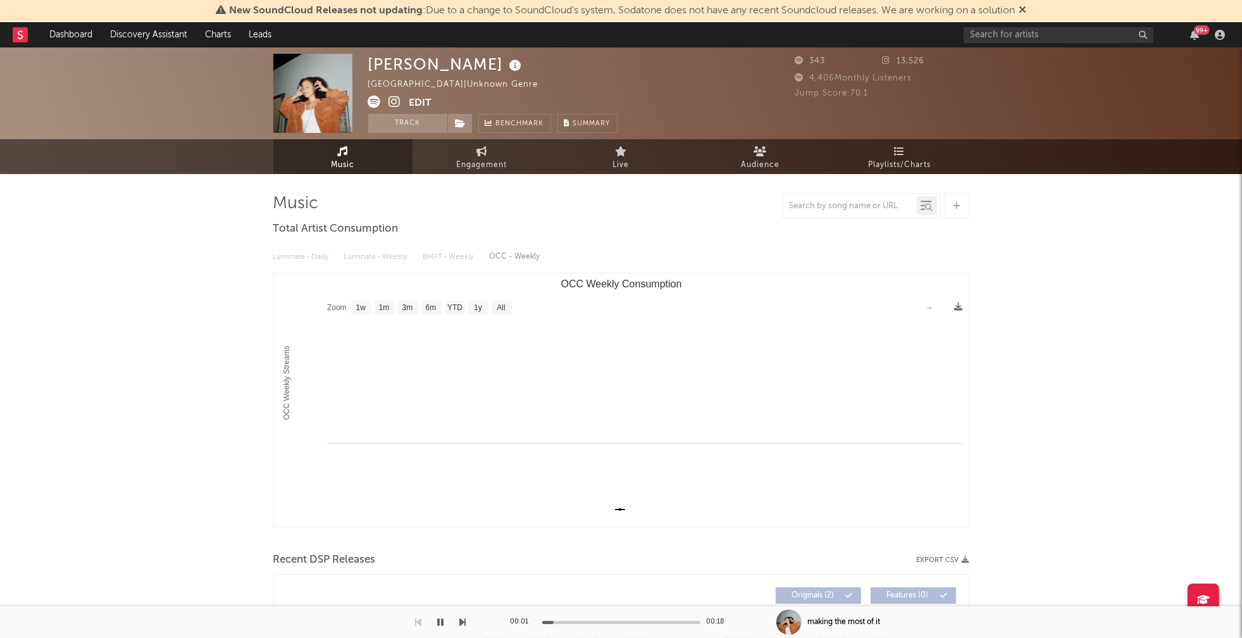
click at [392, 99] on icon at bounding box center [395, 102] width 12 height 13
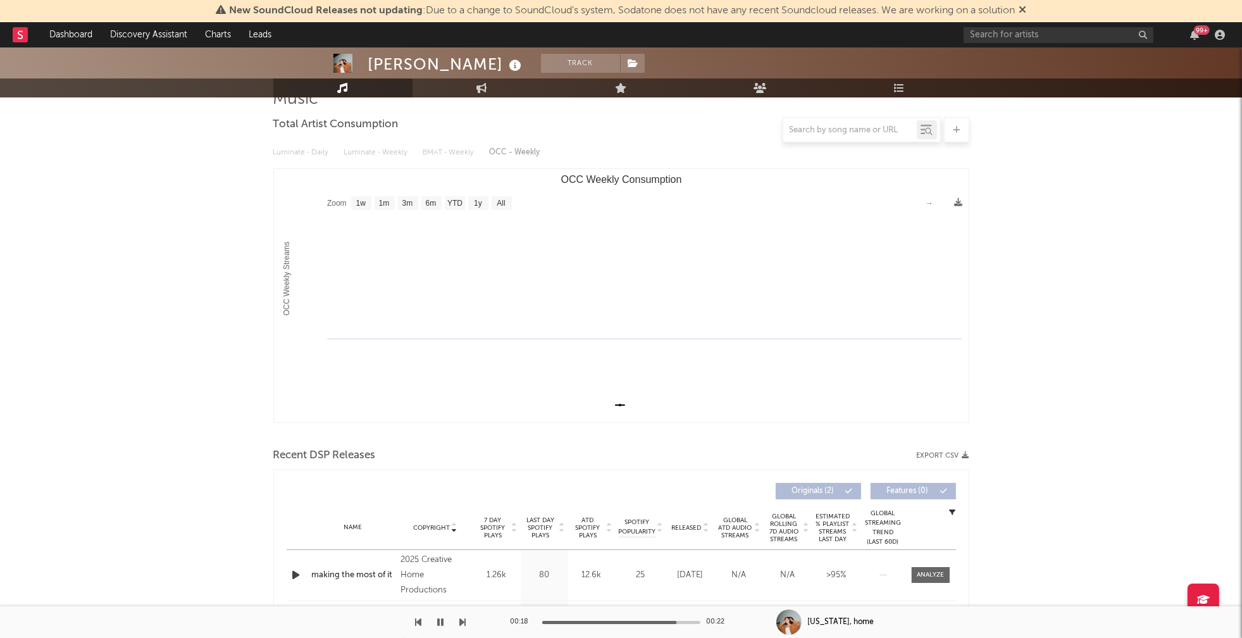
scroll to position [105, 0]
click at [440, 619] on icon "button" at bounding box center [441, 622] width 6 height 10
